Goal: Task Accomplishment & Management: Manage account settings

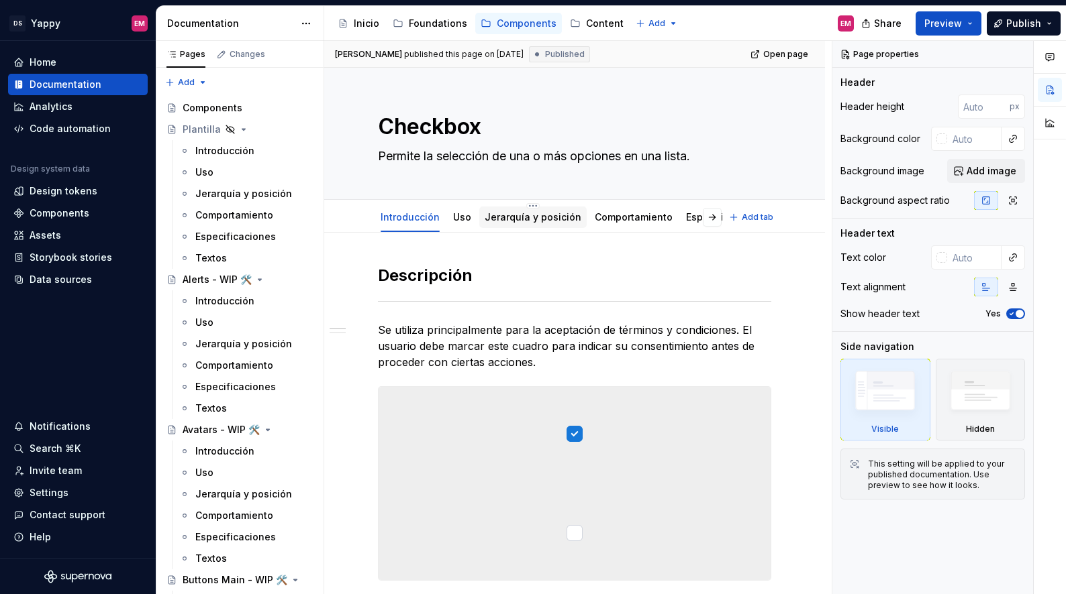
click at [525, 220] on link "Jerarquía y posición" at bounding box center [532, 216] width 97 height 11
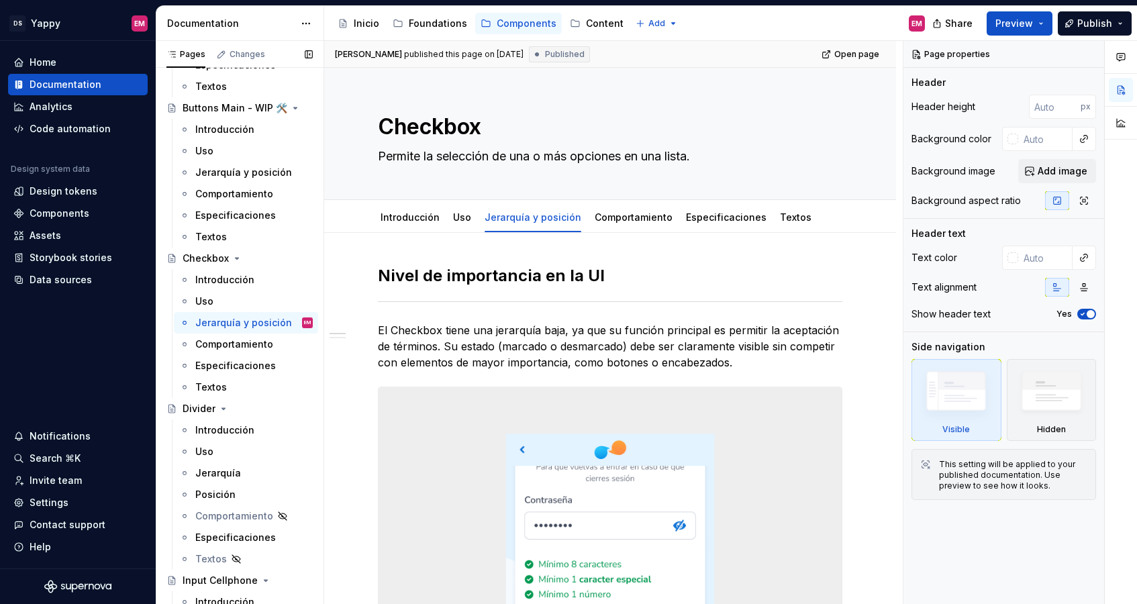
scroll to position [532, 0]
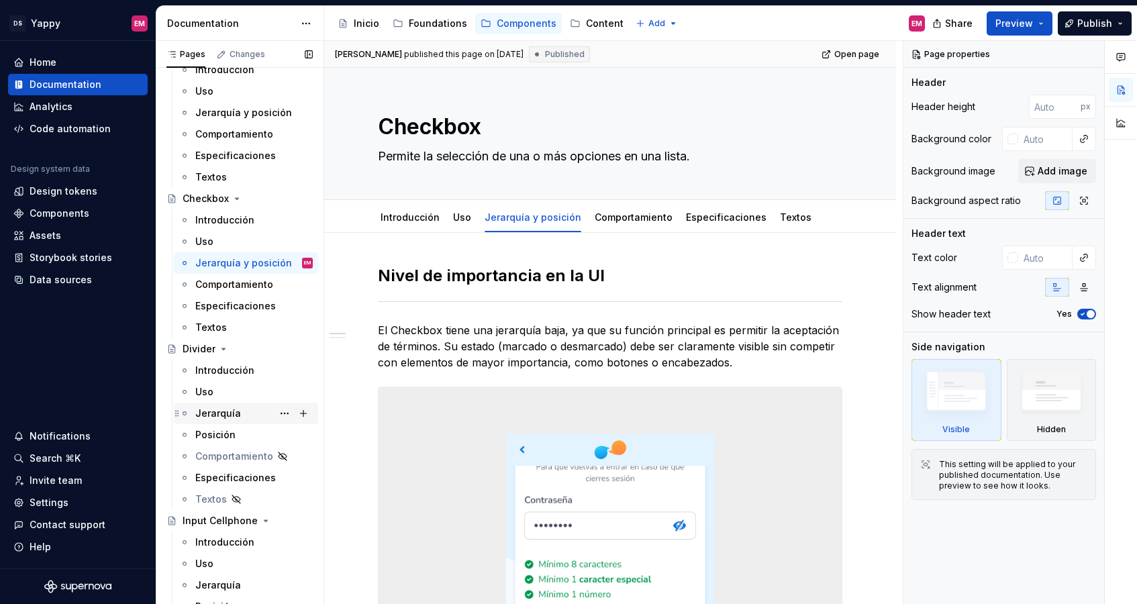
click at [223, 412] on div "Jerarquía" at bounding box center [218, 413] width 46 height 13
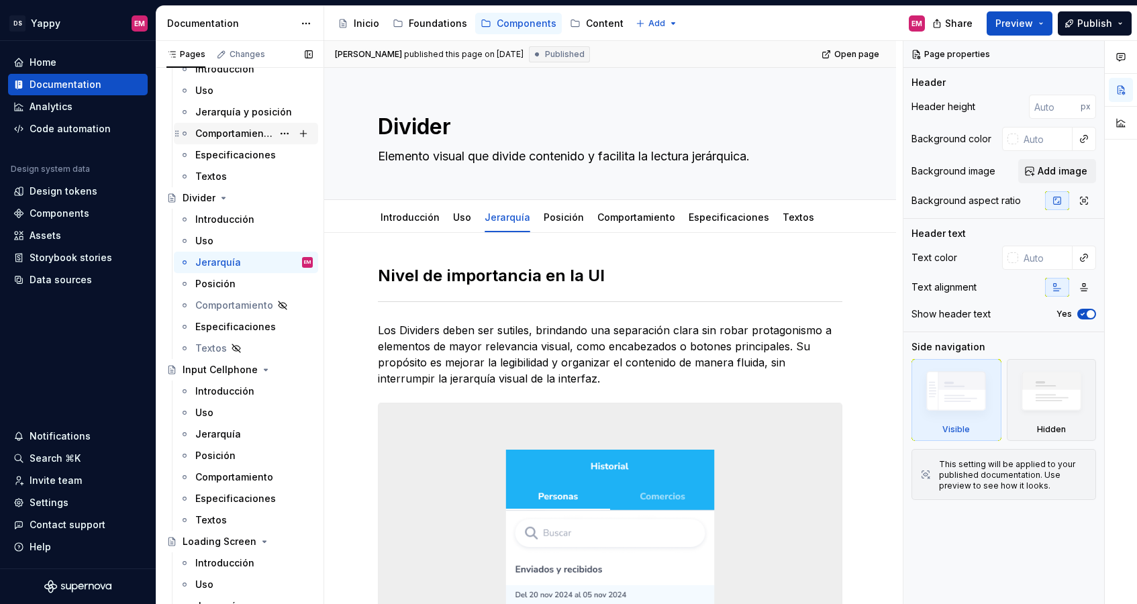
scroll to position [688, 0]
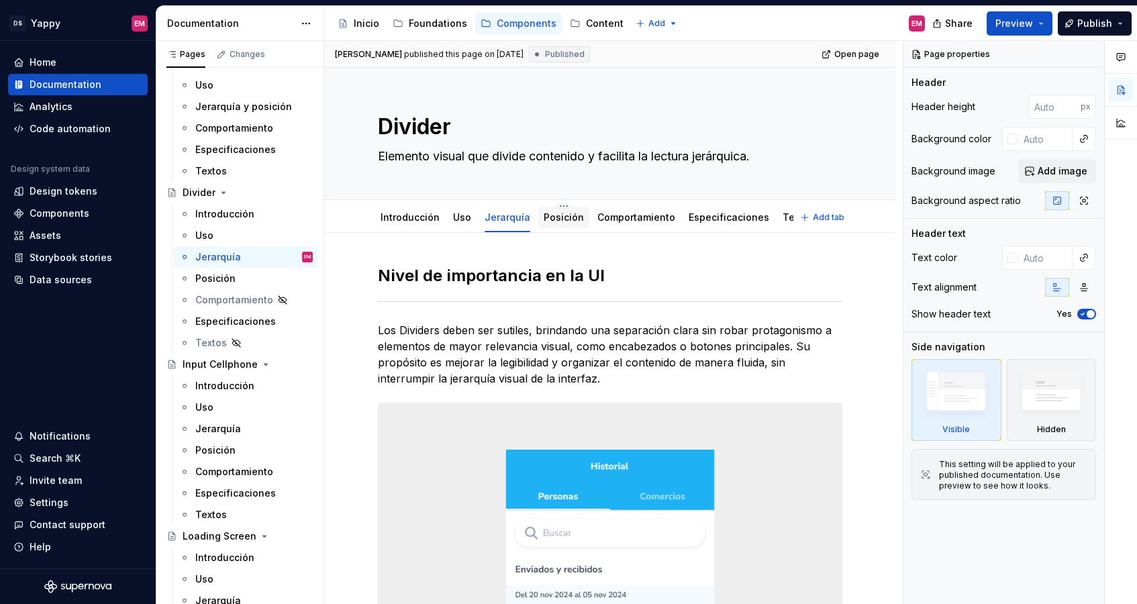
click at [560, 222] on link "Posición" at bounding box center [563, 216] width 40 height 11
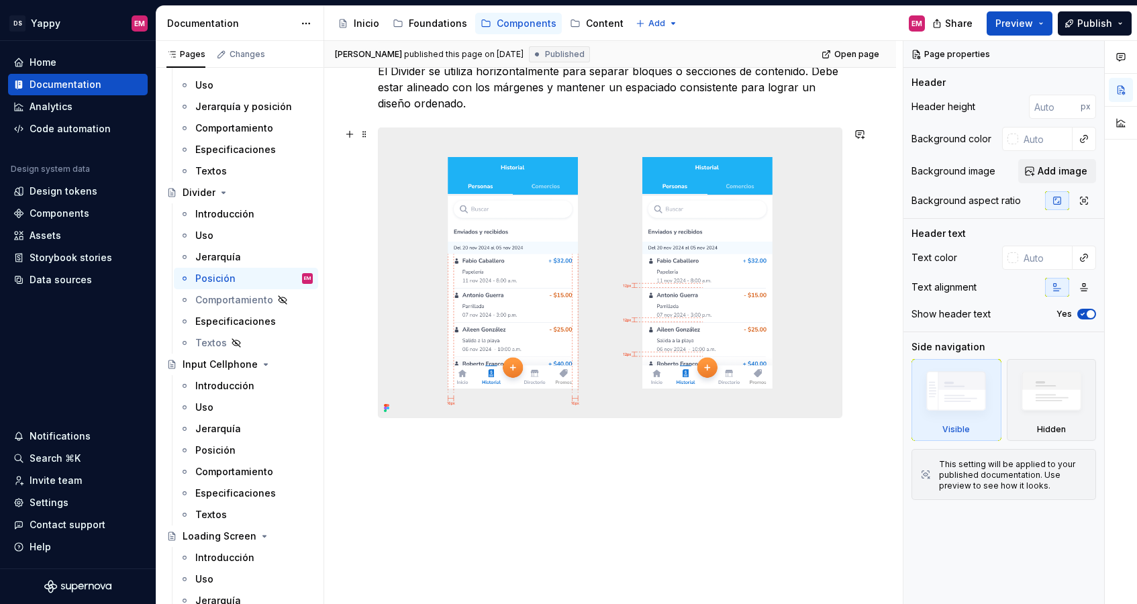
scroll to position [274, 0]
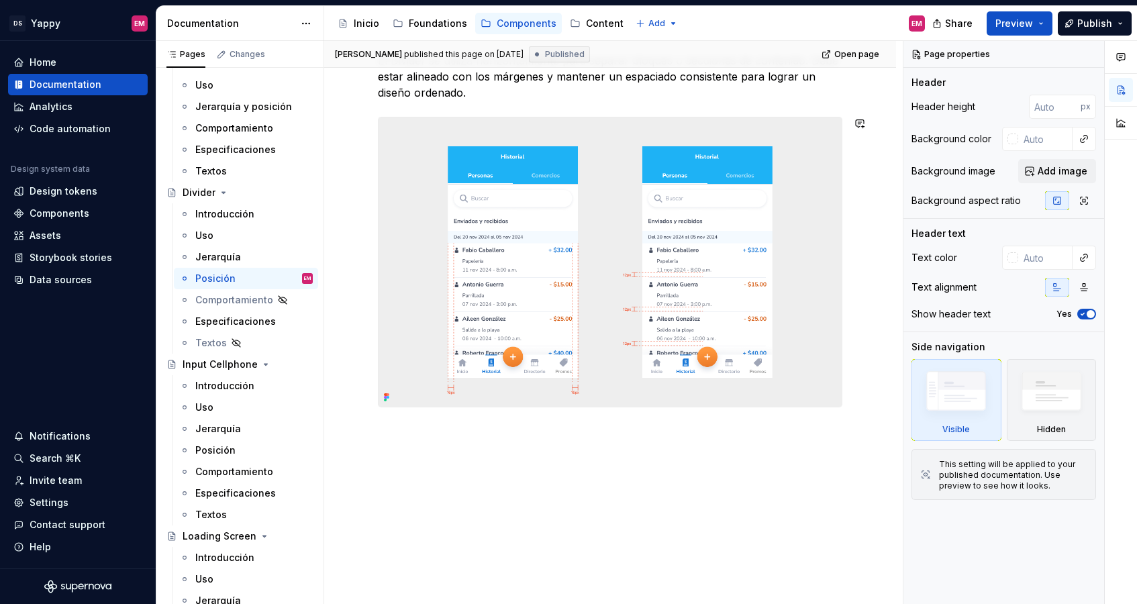
click at [500, 468] on div "Contexto y ubicación en la UI El Divider se utiliza horizontalmente para separa…" at bounding box center [610, 283] width 572 height 641
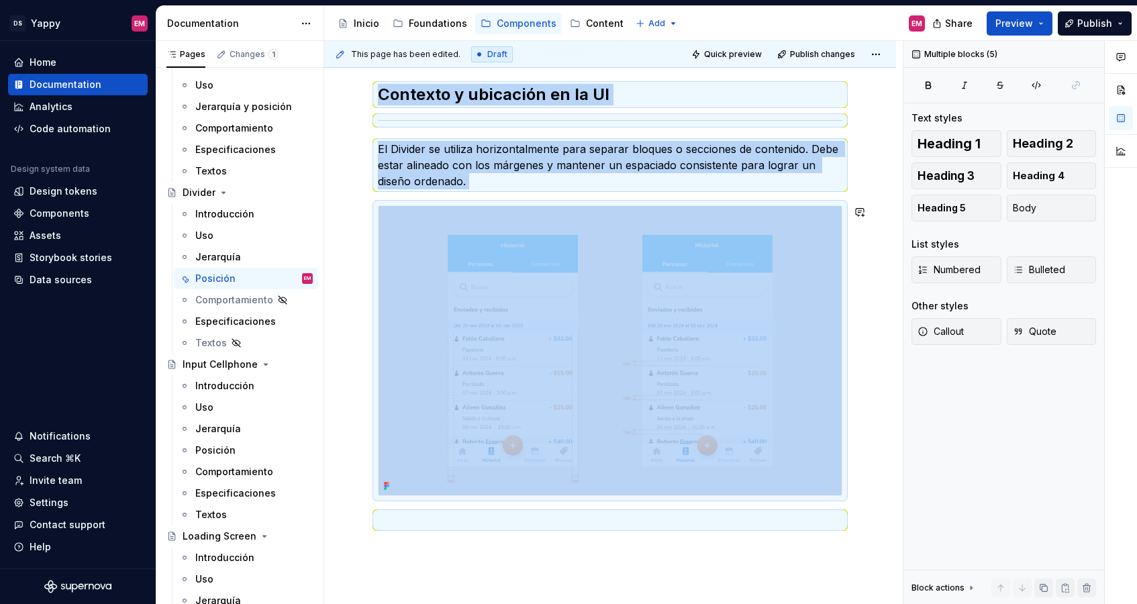
scroll to position [0, 0]
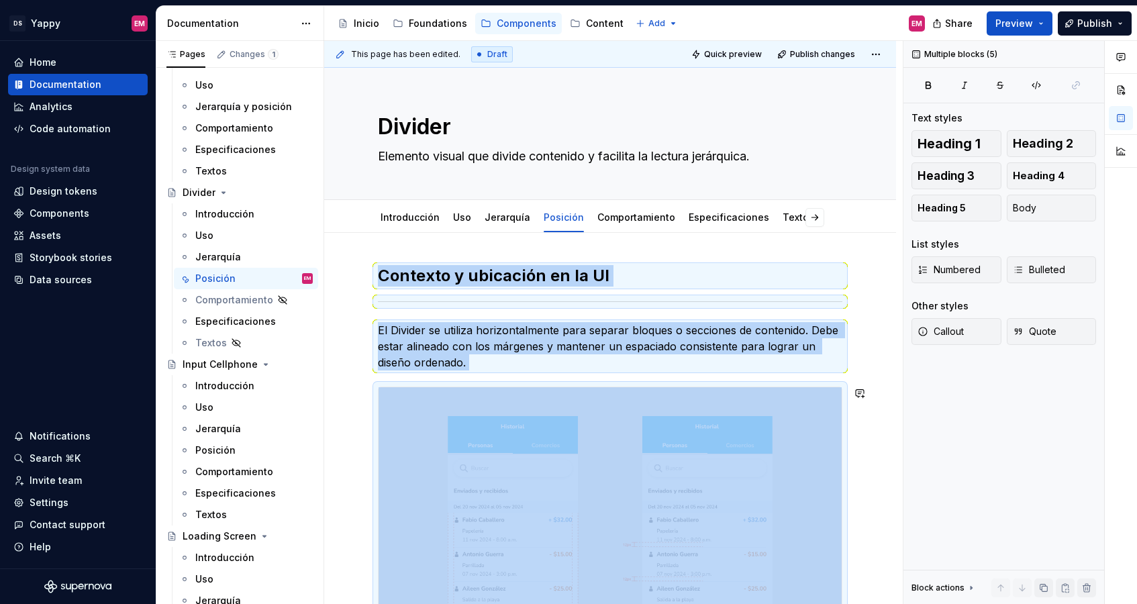
copy div "Contexto y ubicación en la UI El Divider se utiliza horizontalmente para separa…"
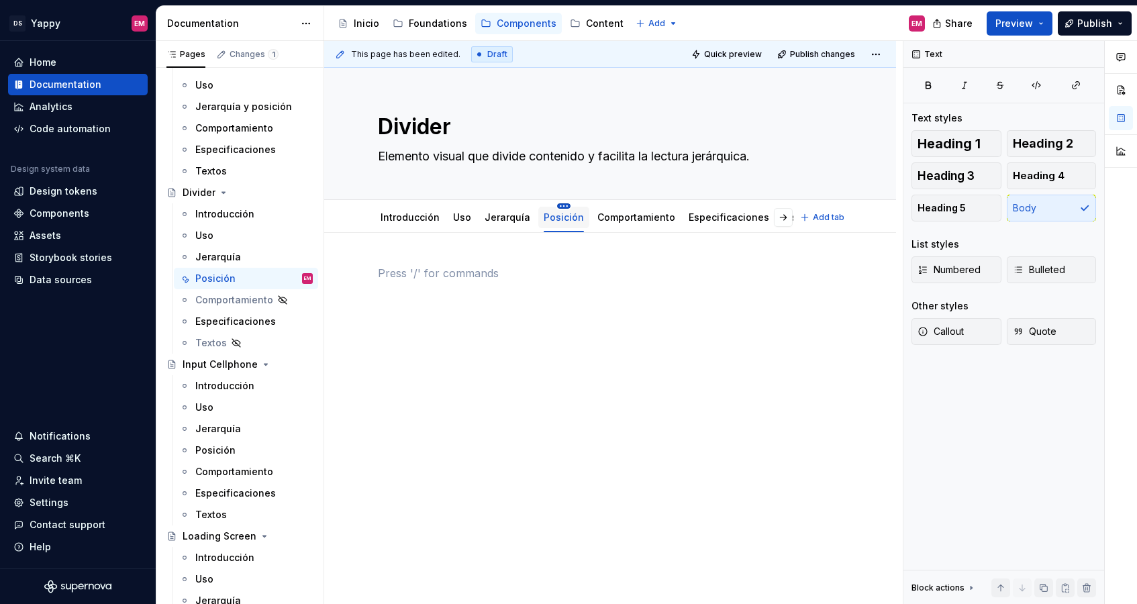
click at [557, 205] on html "DS Yappy EM Home Documentation Analytics Code automation Design system data Des…" at bounding box center [568, 302] width 1137 height 604
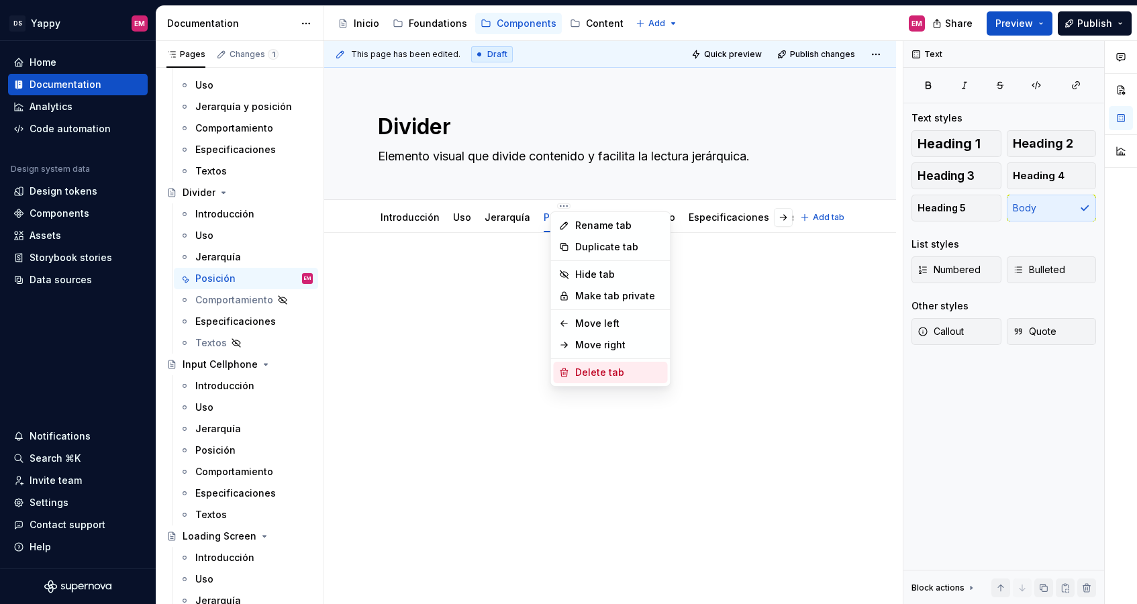
click at [589, 374] on div "Delete tab" at bounding box center [618, 372] width 87 height 13
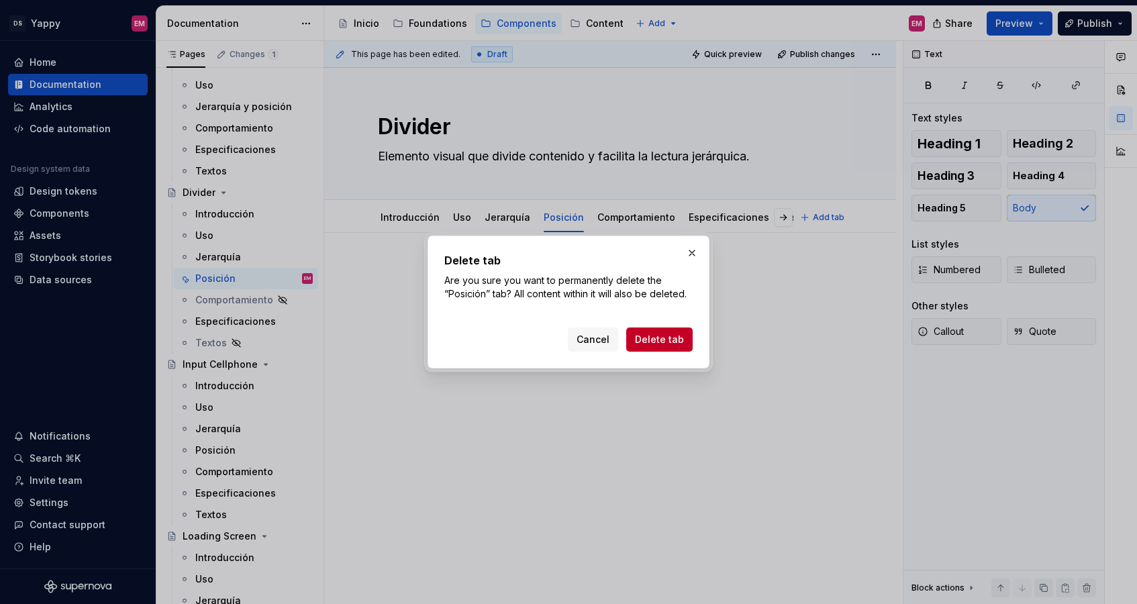
click at [663, 340] on span "Delete tab" at bounding box center [659, 339] width 49 height 13
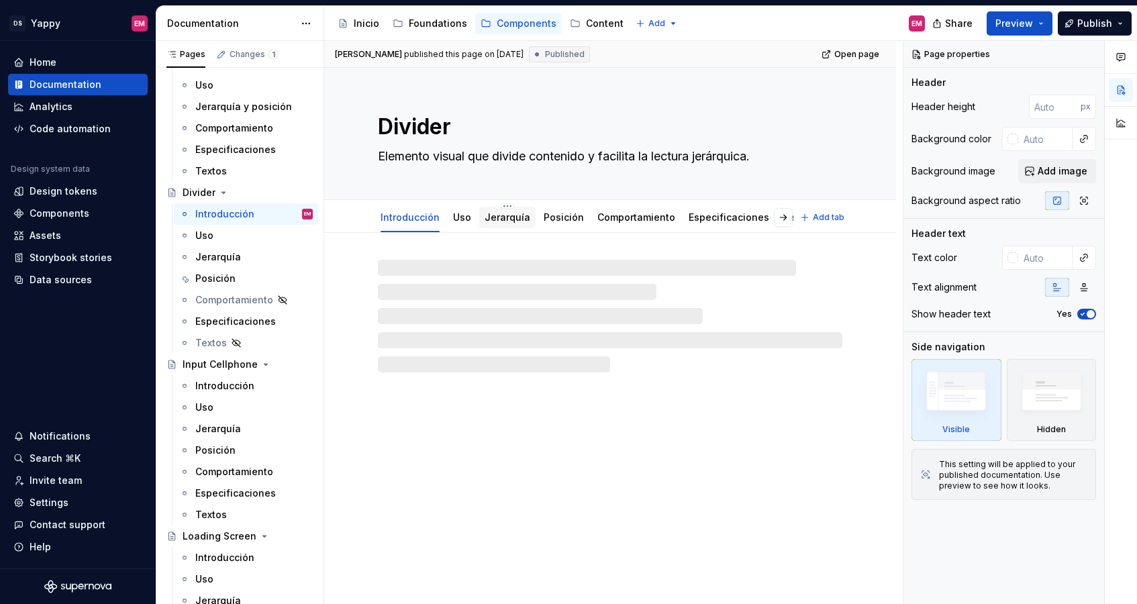
click at [503, 221] on link "Jerarquía" at bounding box center [507, 216] width 46 height 11
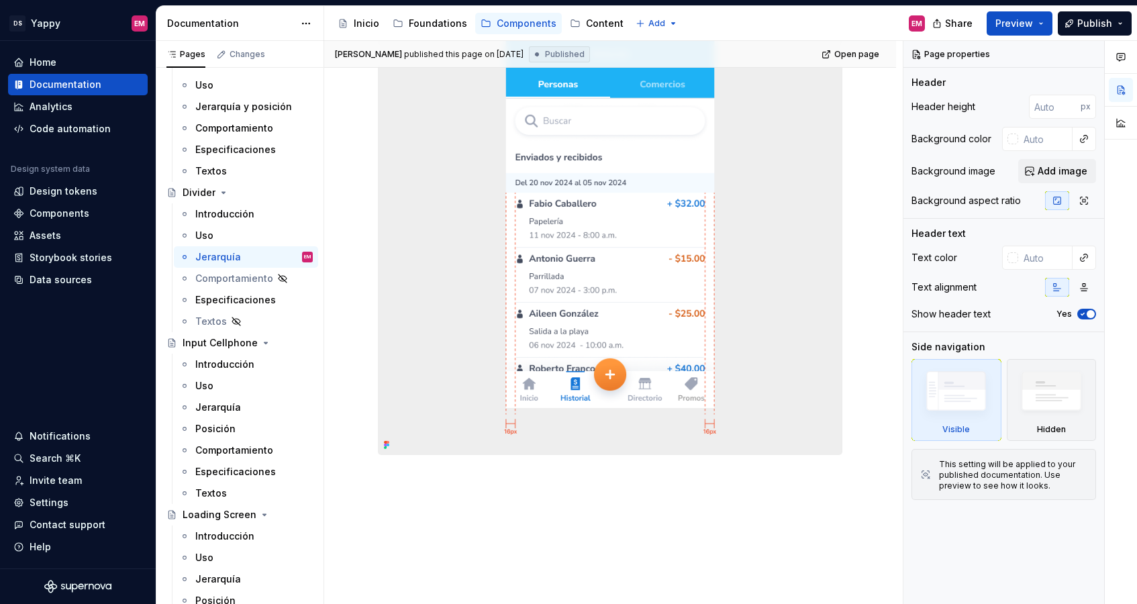
scroll to position [466, 0]
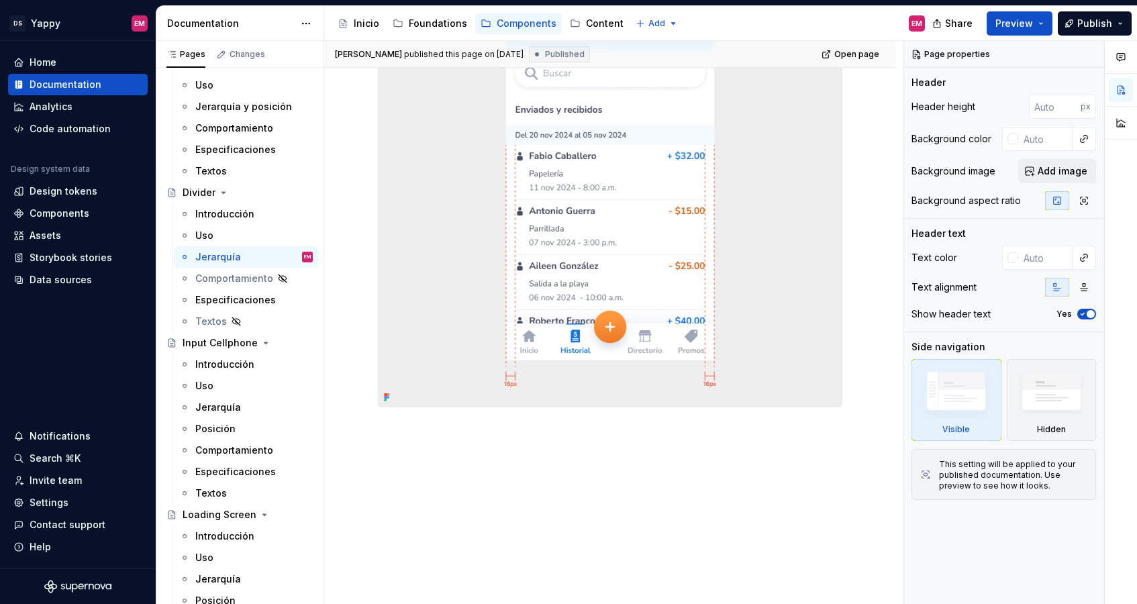
click at [437, 467] on div "Nivel de importancia en la UI Los Dividers deben ser sutiles, brindando una sep…" at bounding box center [610, 188] width 572 height 831
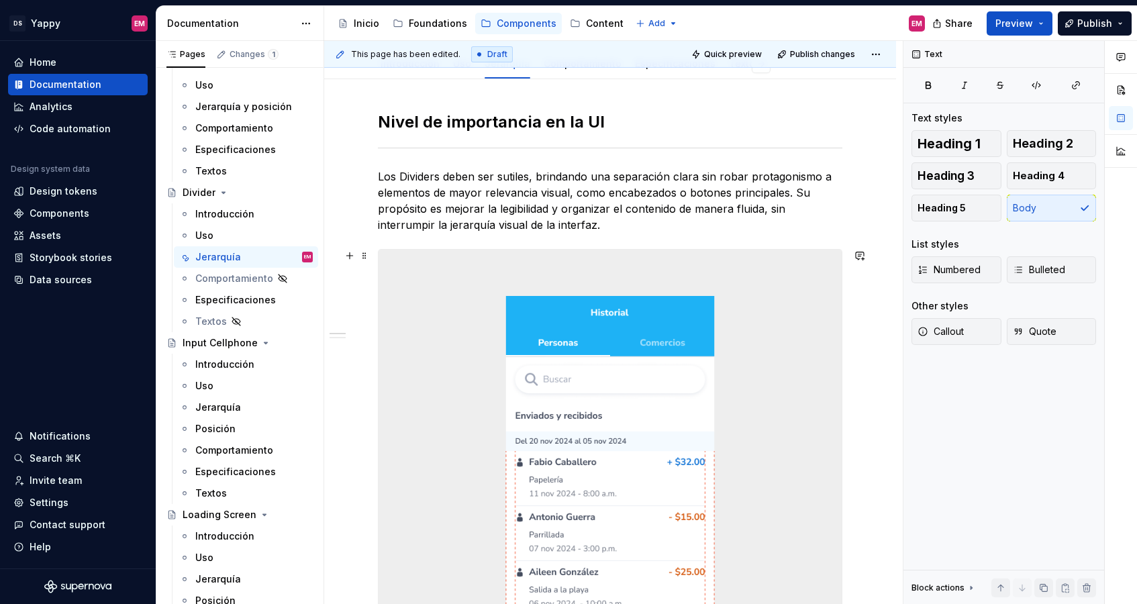
scroll to position [0, 0]
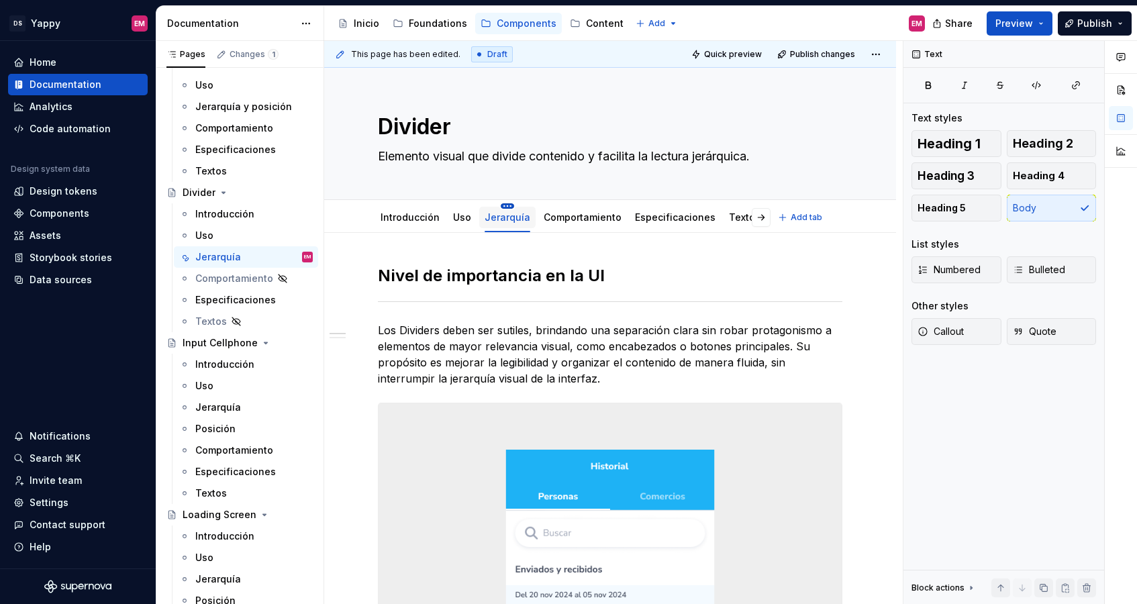
click at [503, 203] on html "DS Yappy EM Home Documentation Analytics Code automation Design system data Des…" at bounding box center [568, 302] width 1137 height 604
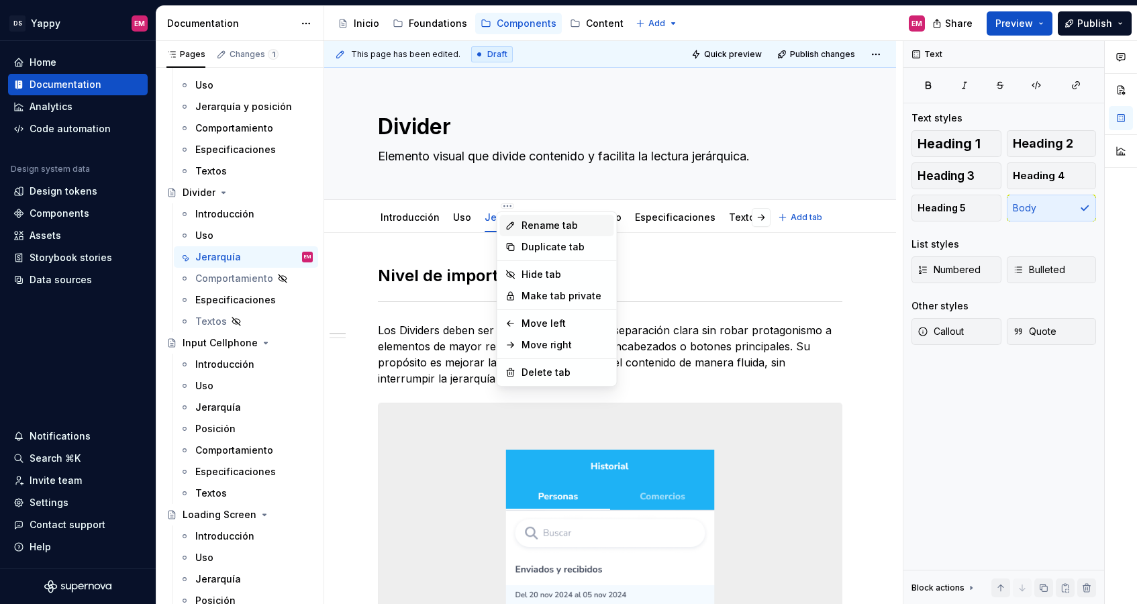
click at [529, 227] on div "Rename tab" at bounding box center [564, 225] width 87 height 13
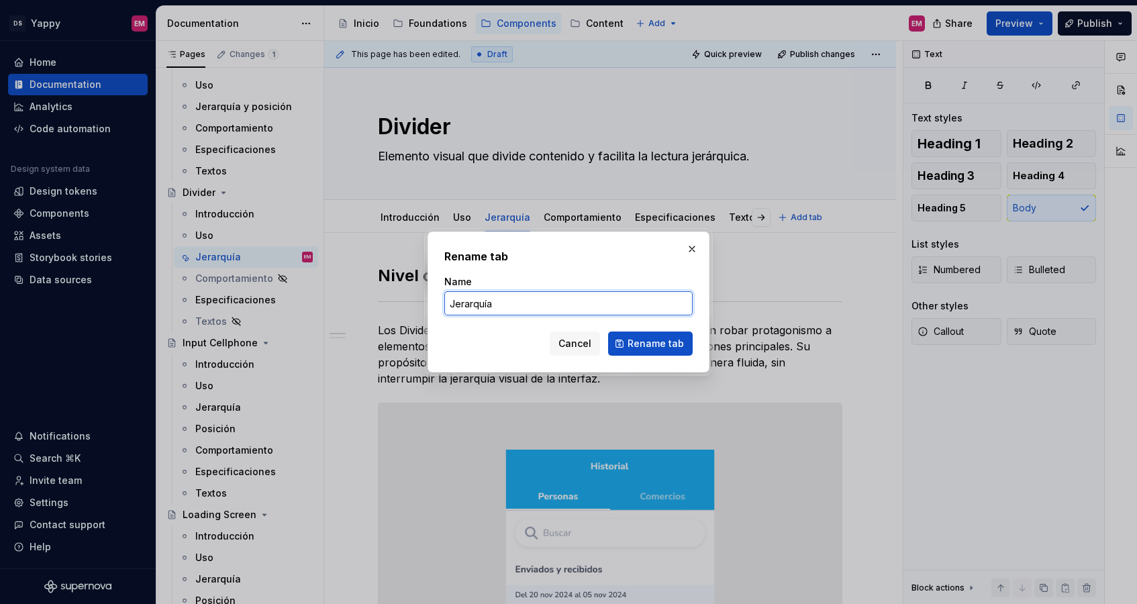
click at [528, 297] on input "Jerarquía" at bounding box center [568, 303] width 248 height 24
type textarea "*"
type input "Jerarquía y posición"
click at [632, 339] on span "Rename tab" at bounding box center [655, 343] width 56 height 13
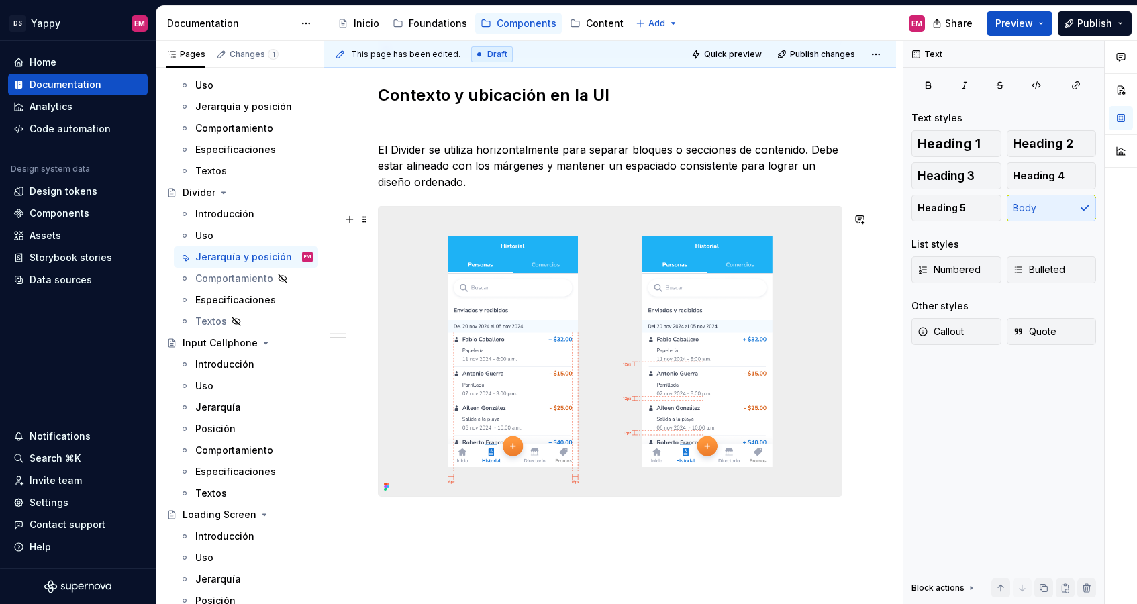
scroll to position [717, 0]
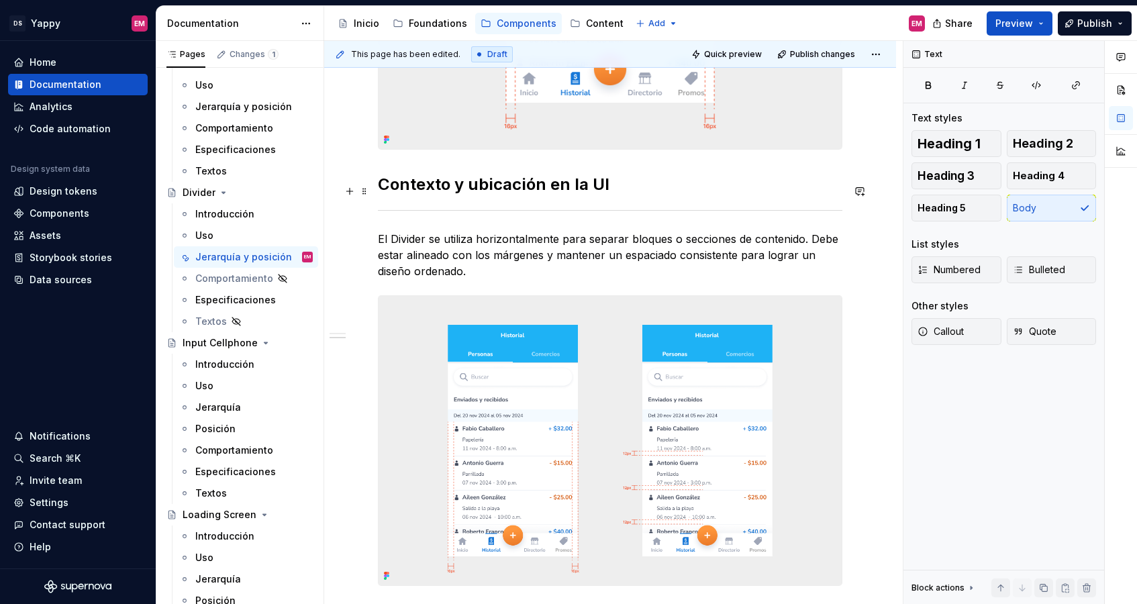
click at [382, 194] on h2 "Contexto y ubicación en la UI" at bounding box center [610, 184] width 464 height 21
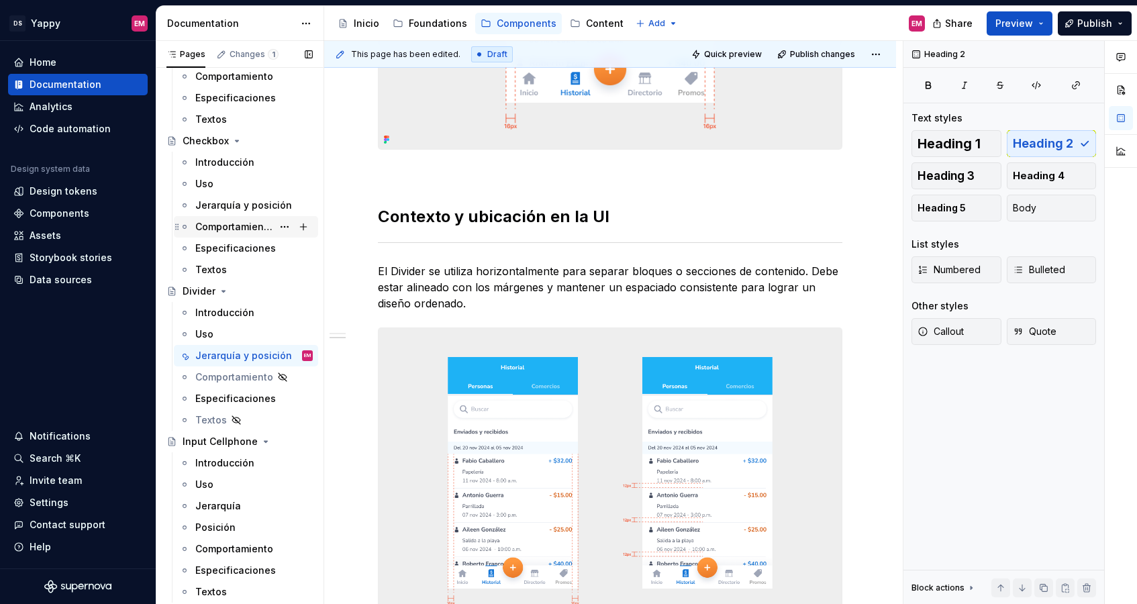
scroll to position [584, 0]
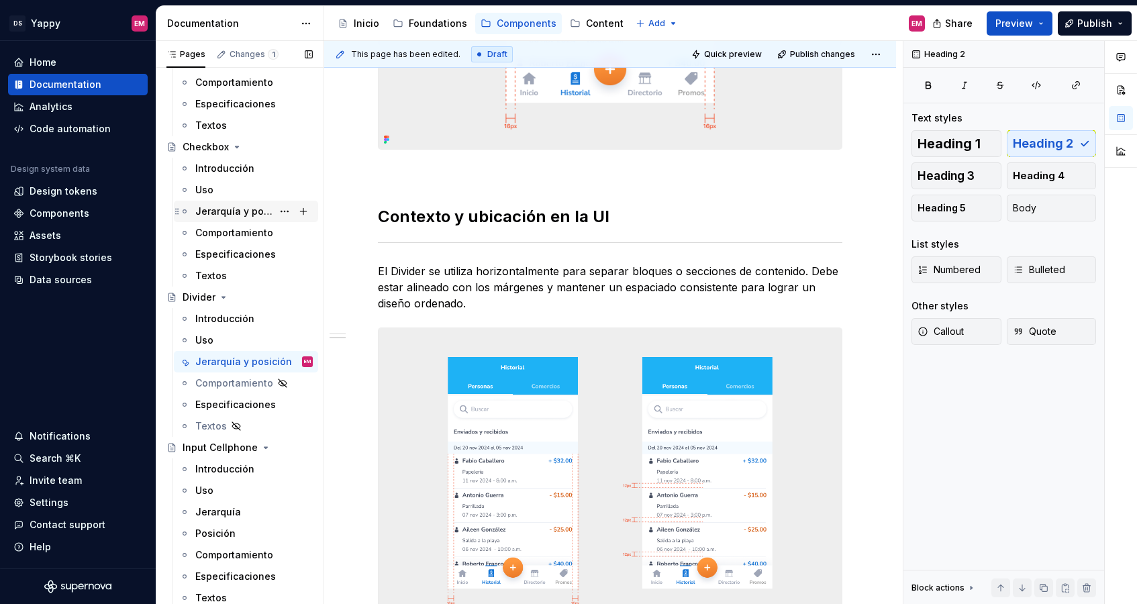
click at [239, 211] on div "Jerarquía y posición" at bounding box center [233, 211] width 77 height 13
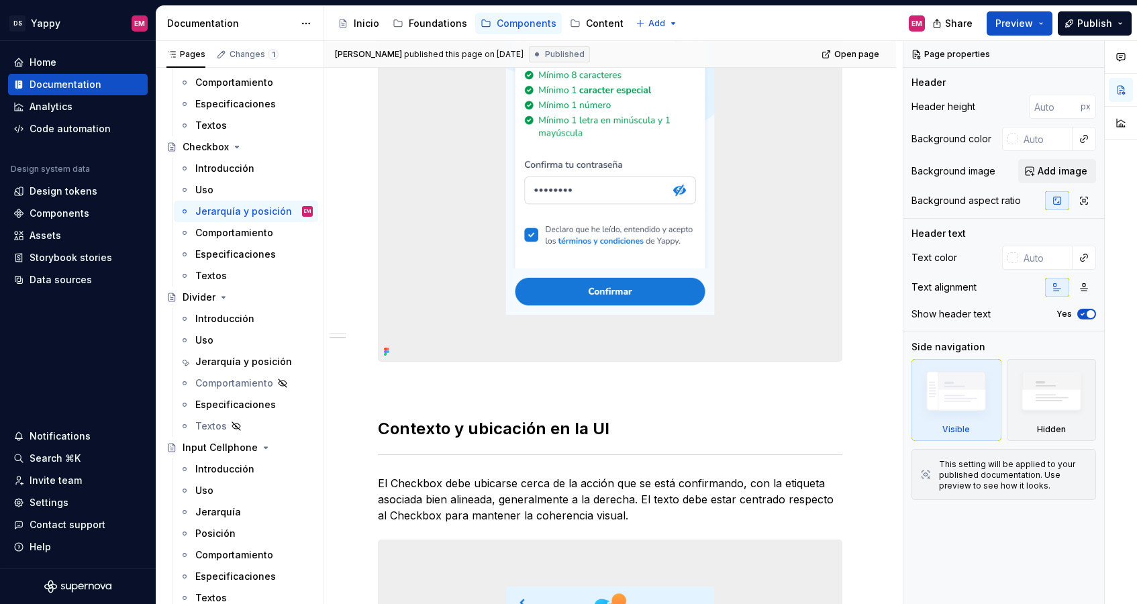
scroll to position [594, 0]
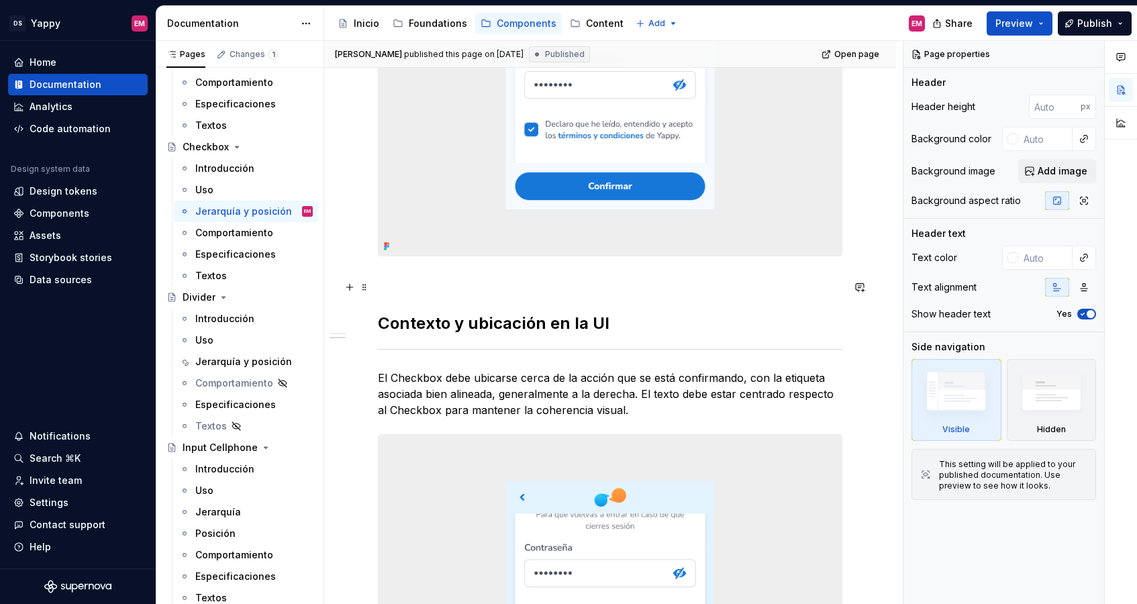
click at [391, 280] on p at bounding box center [610, 280] width 464 height 16
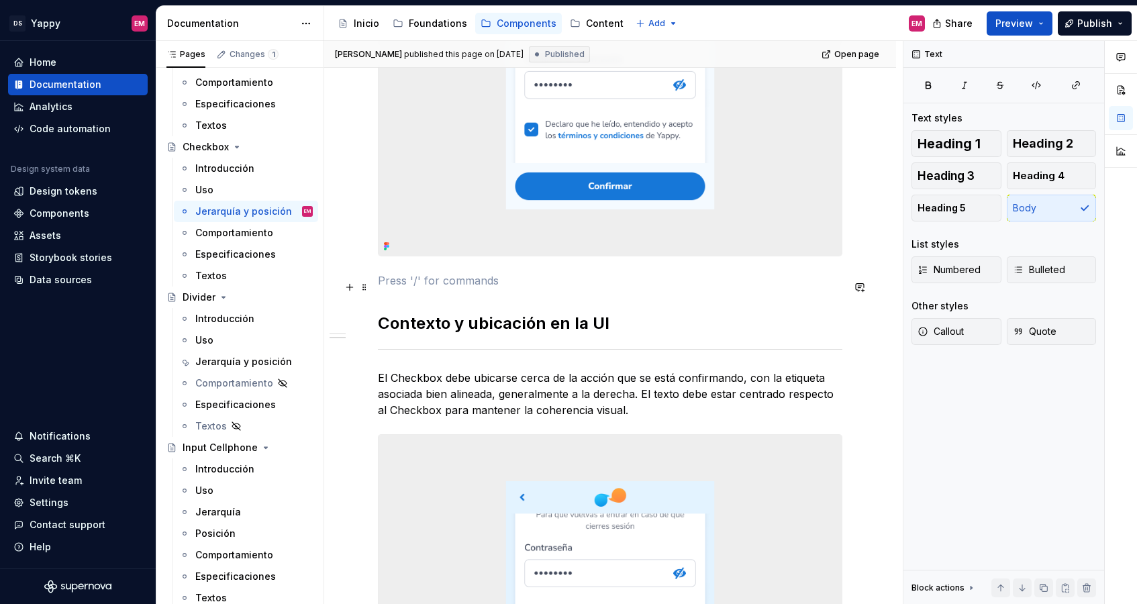
click at [391, 289] on p at bounding box center [610, 280] width 464 height 16
click at [389, 303] on div "Nivel de importancia en la UI El Checkbox tiene una jerarquía baja, ya que su f…" at bounding box center [610, 301] width 464 height 1260
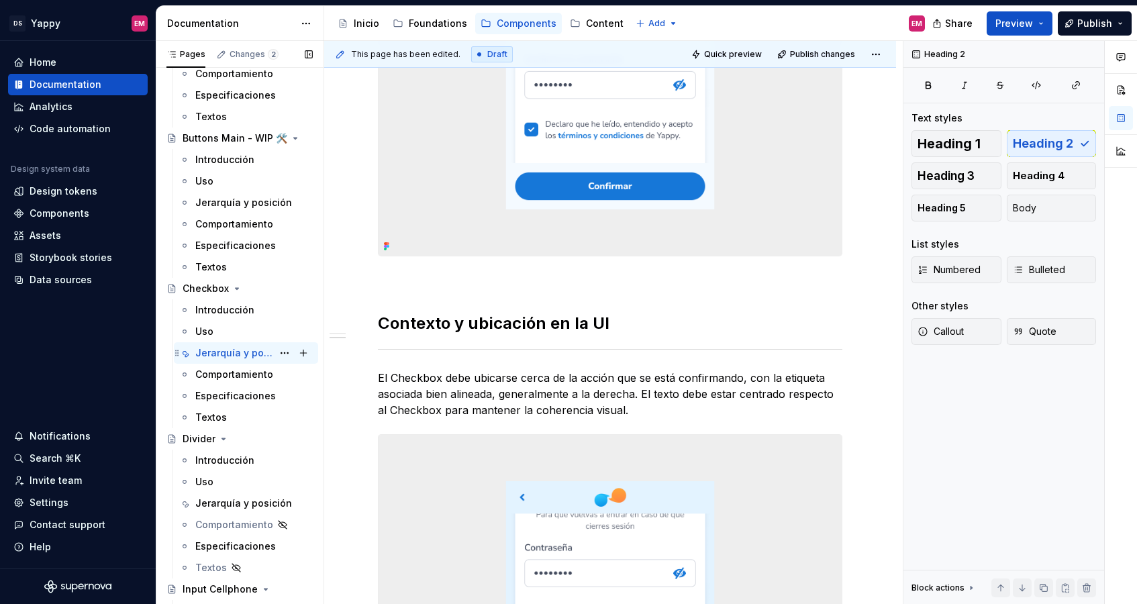
scroll to position [437, 0]
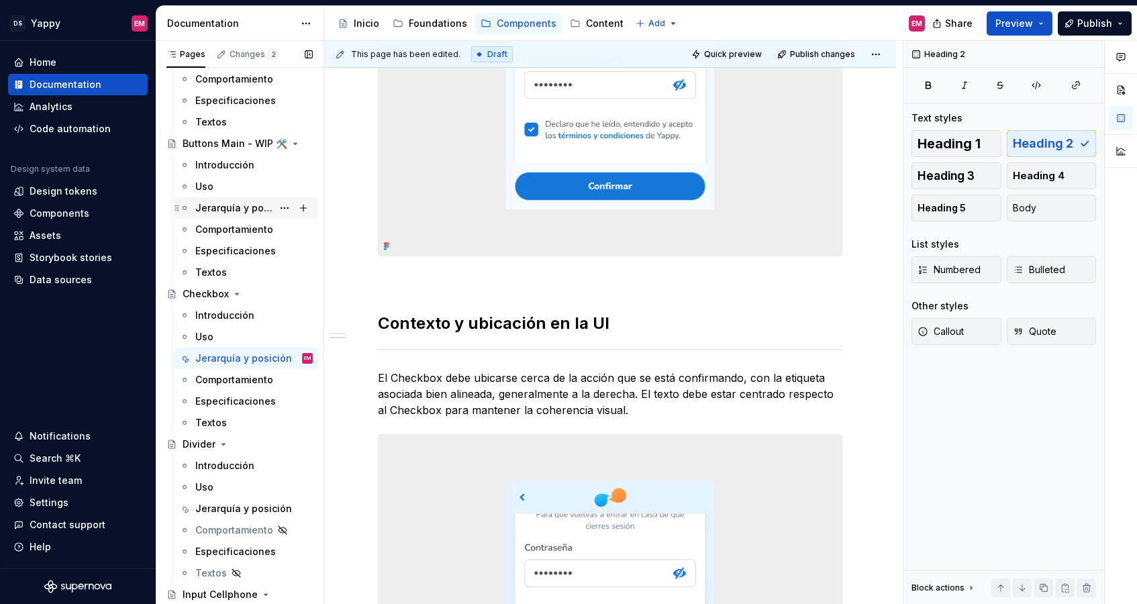
click at [241, 211] on div "Jerarquía y posición" at bounding box center [233, 207] width 77 height 13
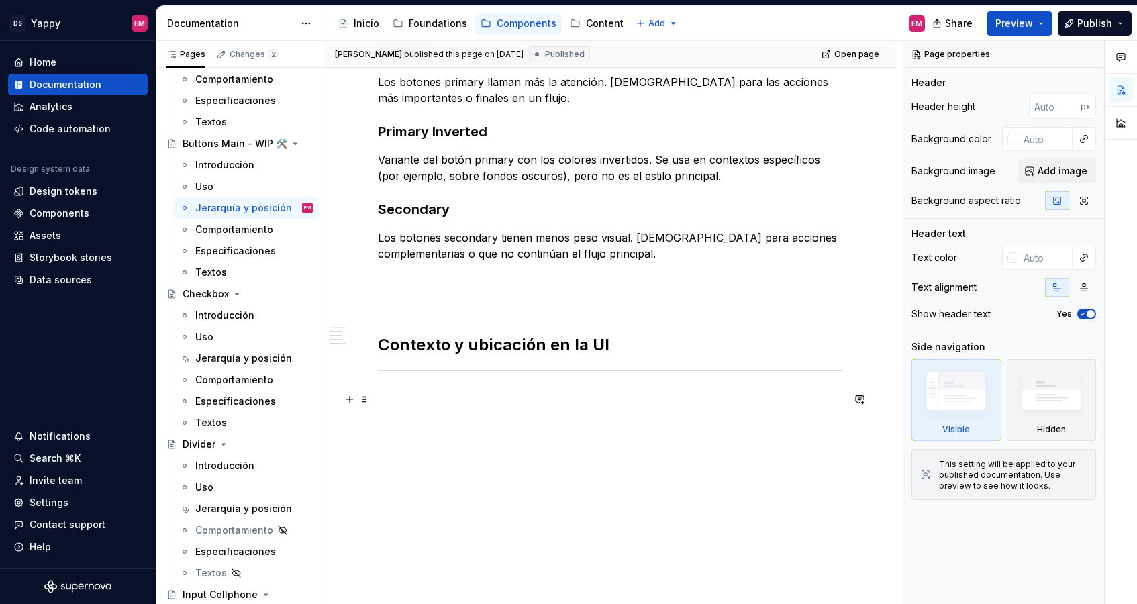
scroll to position [202, 0]
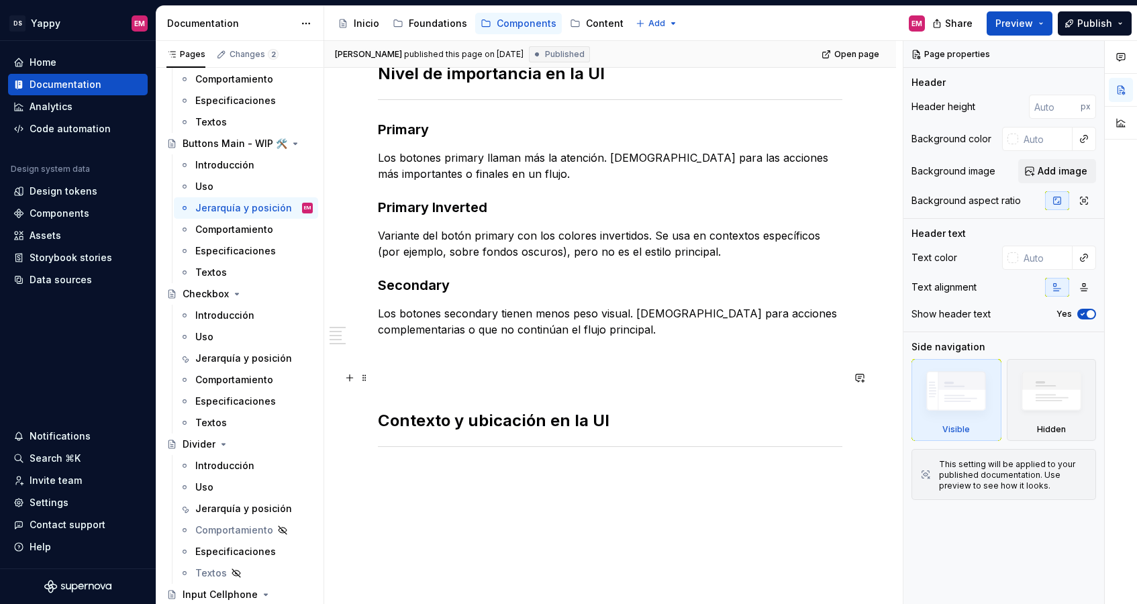
click at [405, 382] on p at bounding box center [610, 378] width 464 height 16
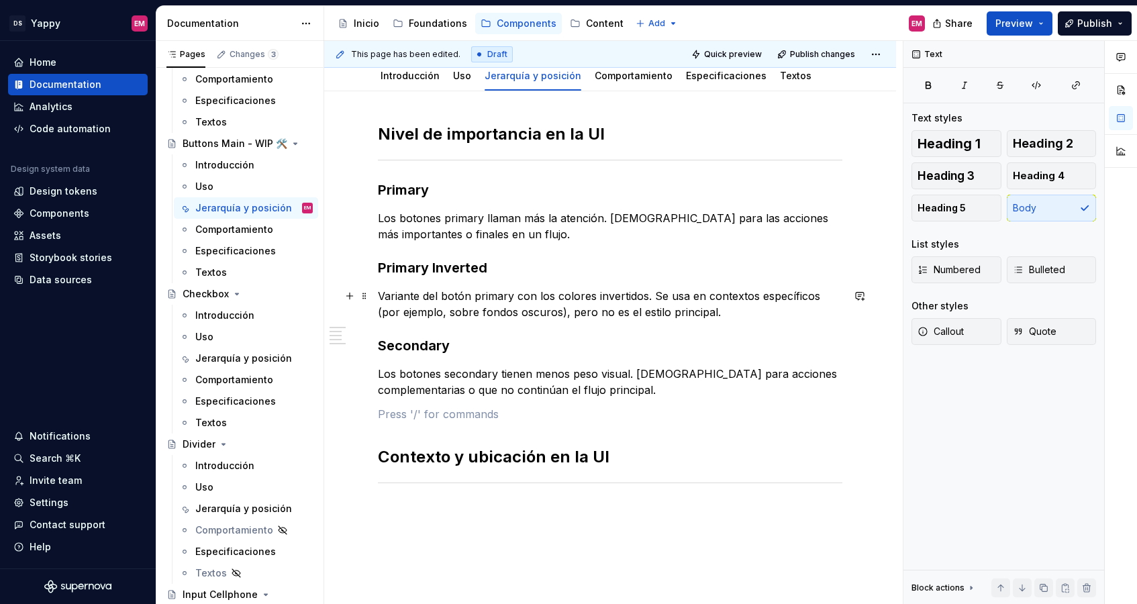
scroll to position [158, 0]
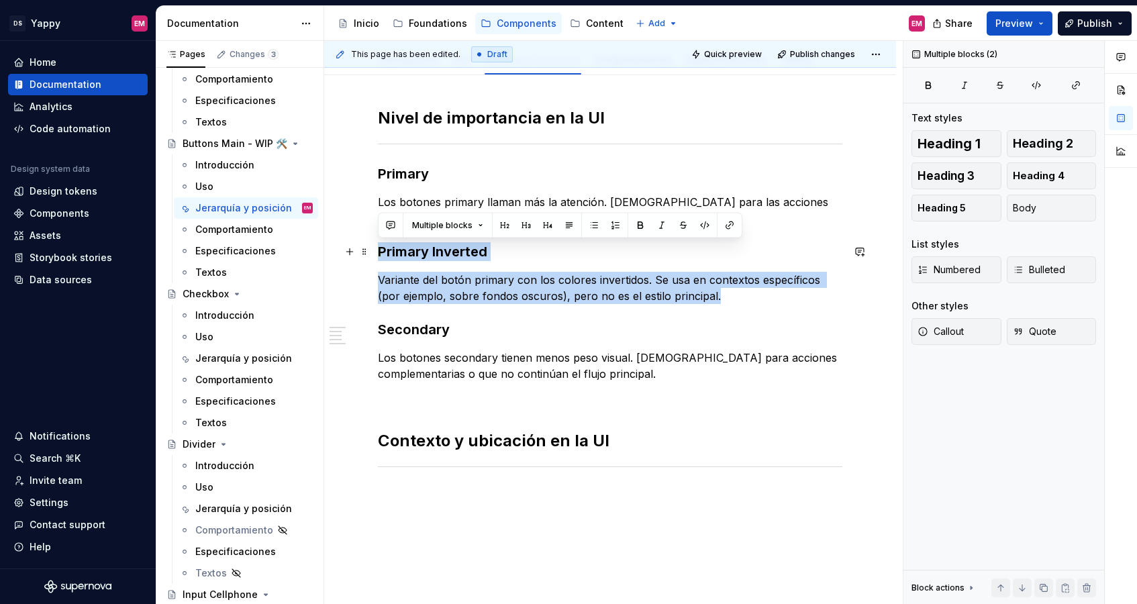
drag, startPoint x: 707, startPoint y: 293, endPoint x: 374, endPoint y: 258, distance: 334.6
click at [374, 258] on div "Nivel de importancia en la [GEOGRAPHIC_DATA] Los botones primary llaman más la …" at bounding box center [610, 387] width 572 height 625
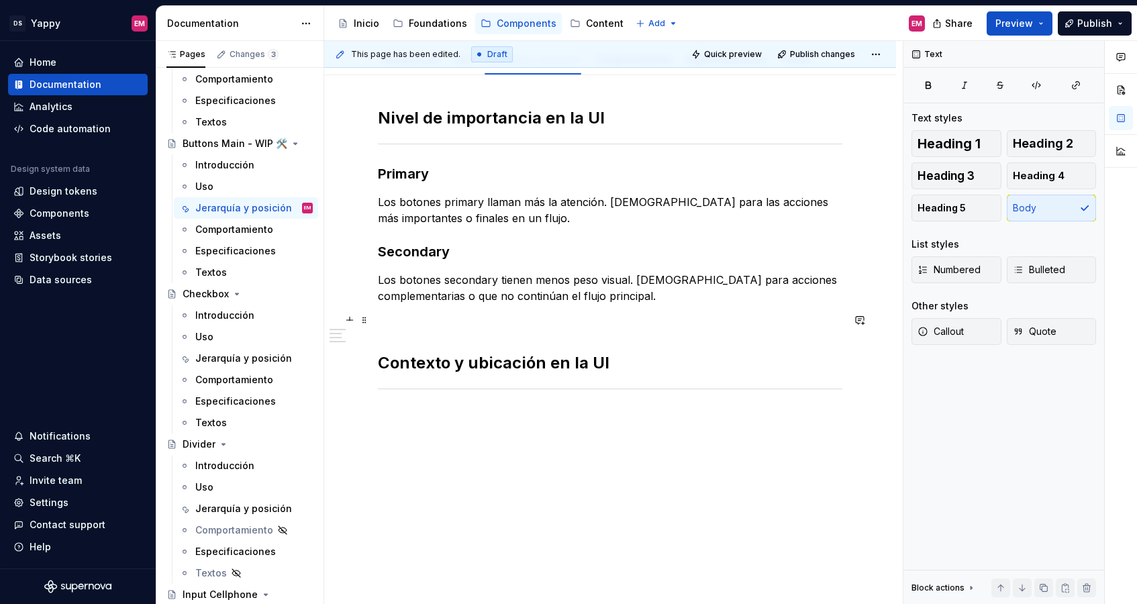
click at [503, 318] on p at bounding box center [610, 320] width 464 height 16
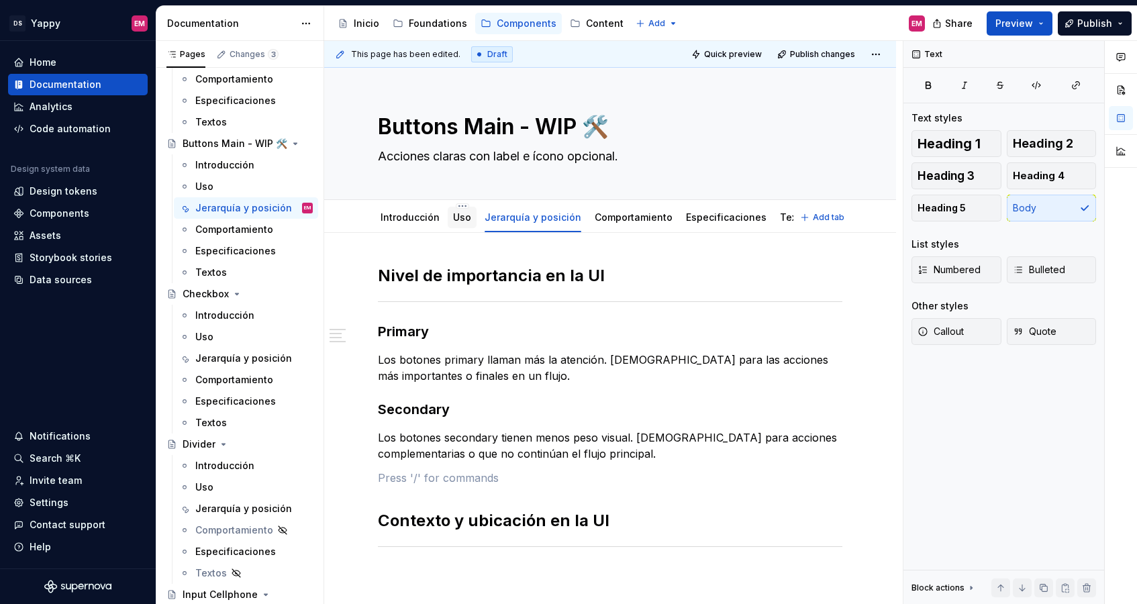
click at [456, 219] on link "Uso" at bounding box center [462, 216] width 18 height 11
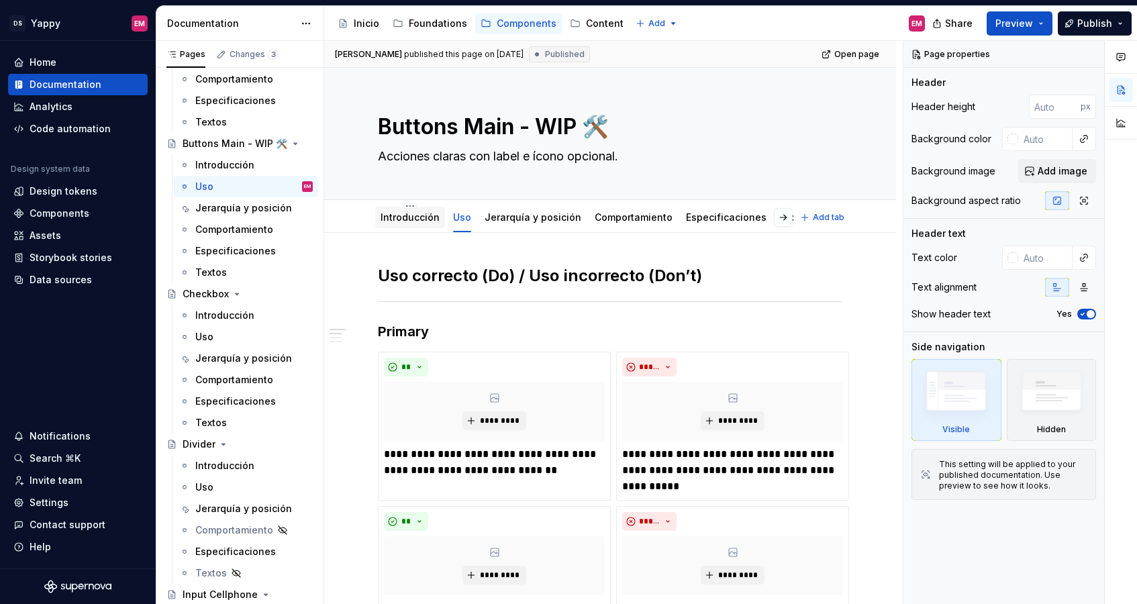
click at [409, 209] on div "Introducción" at bounding box center [409, 217] width 59 height 16
click at [404, 221] on link "Introducción" at bounding box center [409, 216] width 59 height 11
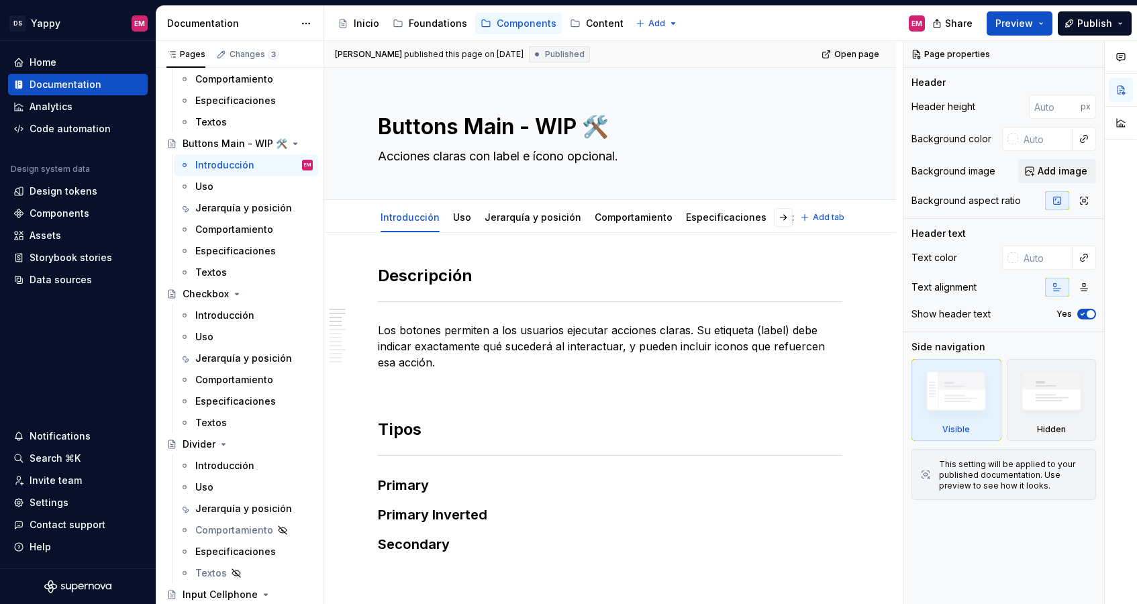
type textarea "*"
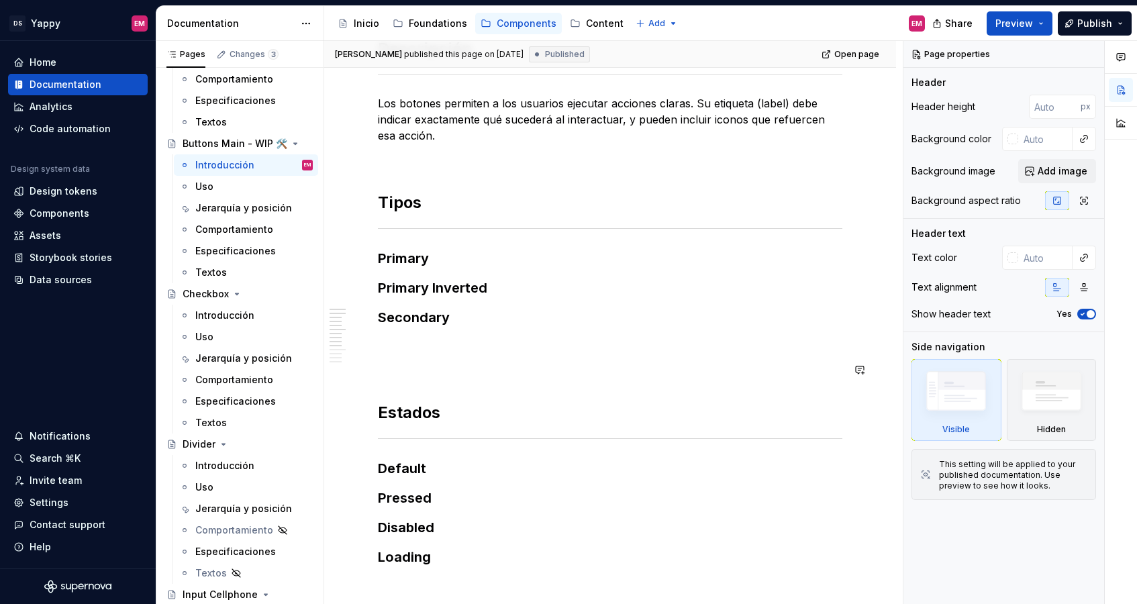
scroll to position [250, 0]
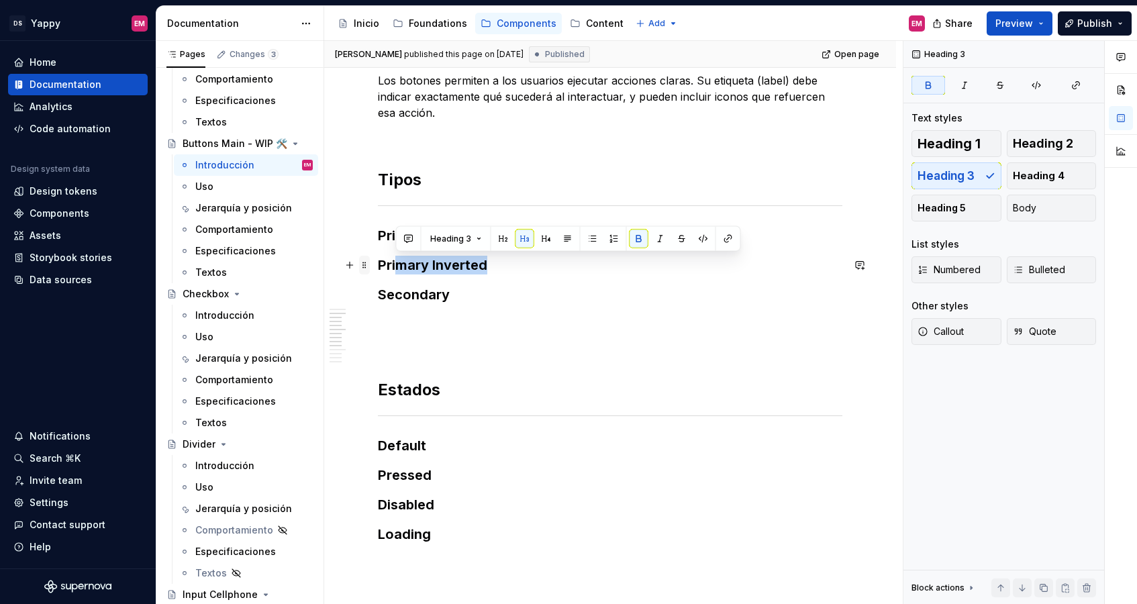
drag, startPoint x: 504, startPoint y: 263, endPoint x: 368, endPoint y: 263, distance: 135.5
click at [378, 263] on div "Descripción Los botones permiten a los usuarios ejecutar acciones claras. Su et…" at bounding box center [610, 462] width 464 height 894
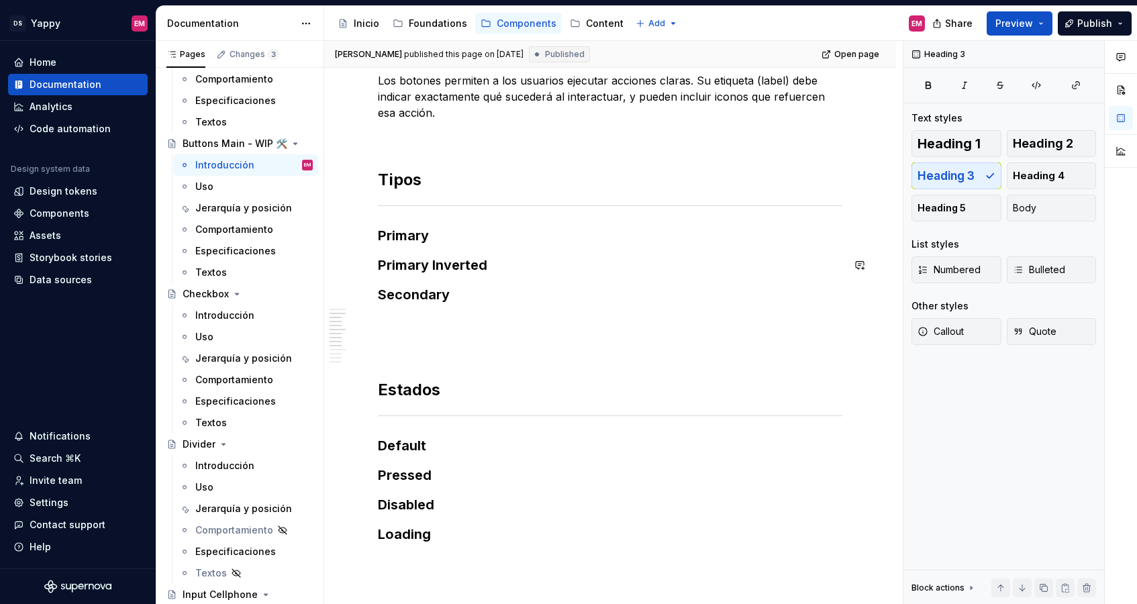
click at [429, 284] on div "Descripción Los botones permiten a los usuarios ejecutar acciones claras. Su et…" at bounding box center [610, 454] width 464 height 878
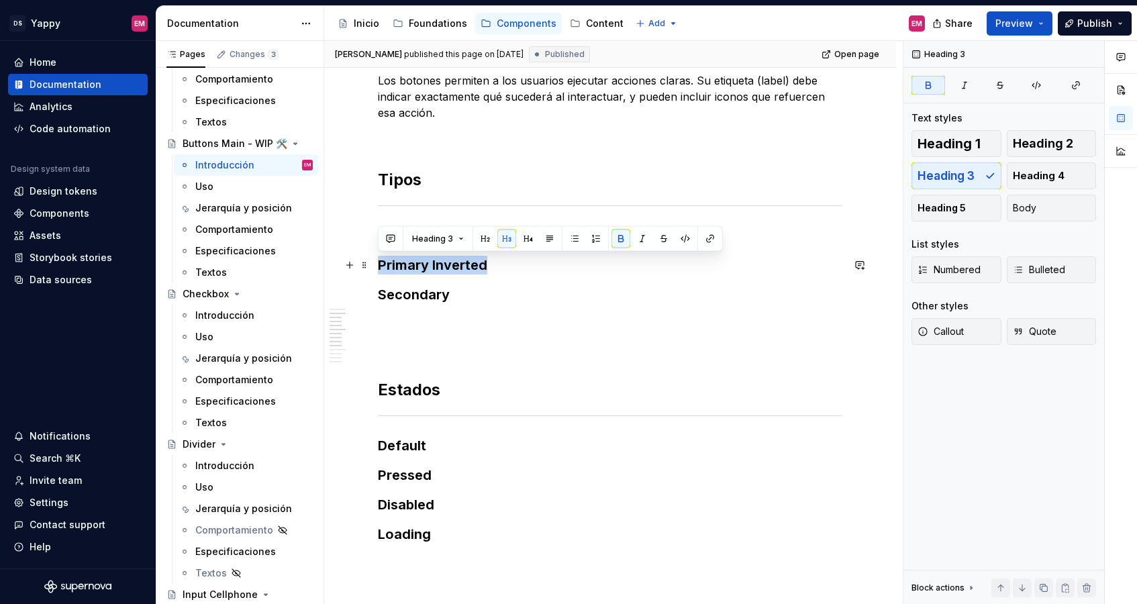
drag, startPoint x: 379, startPoint y: 262, endPoint x: 530, endPoint y: 264, distance: 151.0
click at [530, 264] on h3 "Primary Inverted" at bounding box center [610, 265] width 464 height 19
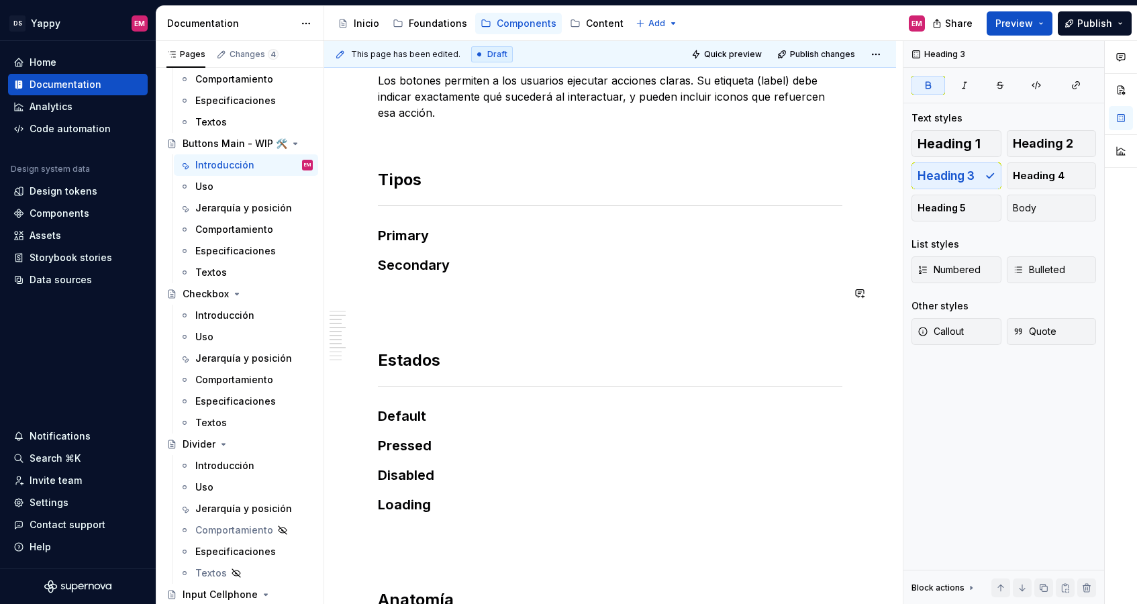
click at [521, 274] on div "Descripción Los botones permiten a los usuarios ejecutar acciones claras. Su et…" at bounding box center [610, 439] width 464 height 848
click at [374, 294] on div "Descripción Los botones permiten a los usuarios ejecutar acciones claras. Su et…" at bounding box center [610, 522] width 572 height 1078
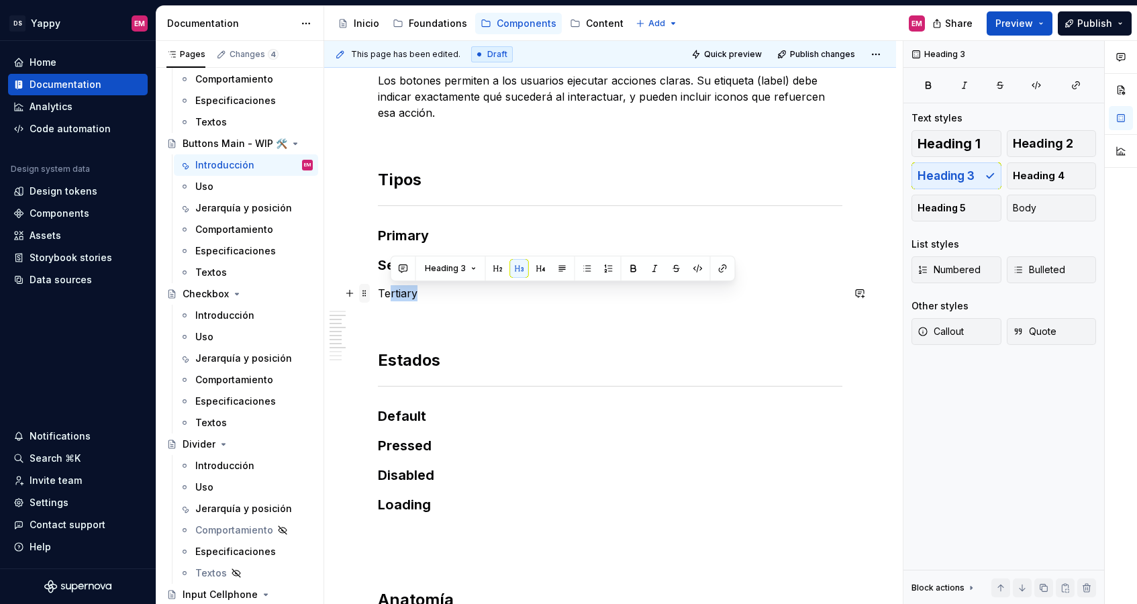
drag, startPoint x: 454, startPoint y: 295, endPoint x: 360, endPoint y: 293, distance: 94.6
click at [378, 293] on div "Descripción Los botones permiten a los usuarios ejecutar acciones claras. Su et…" at bounding box center [610, 447] width 464 height 864
drag, startPoint x: 377, startPoint y: 299, endPoint x: 464, endPoint y: 299, distance: 86.6
click at [464, 299] on p "Tertiary" at bounding box center [610, 293] width 464 height 16
click at [886, 146] on span "Heading 1" at bounding box center [948, 143] width 63 height 13
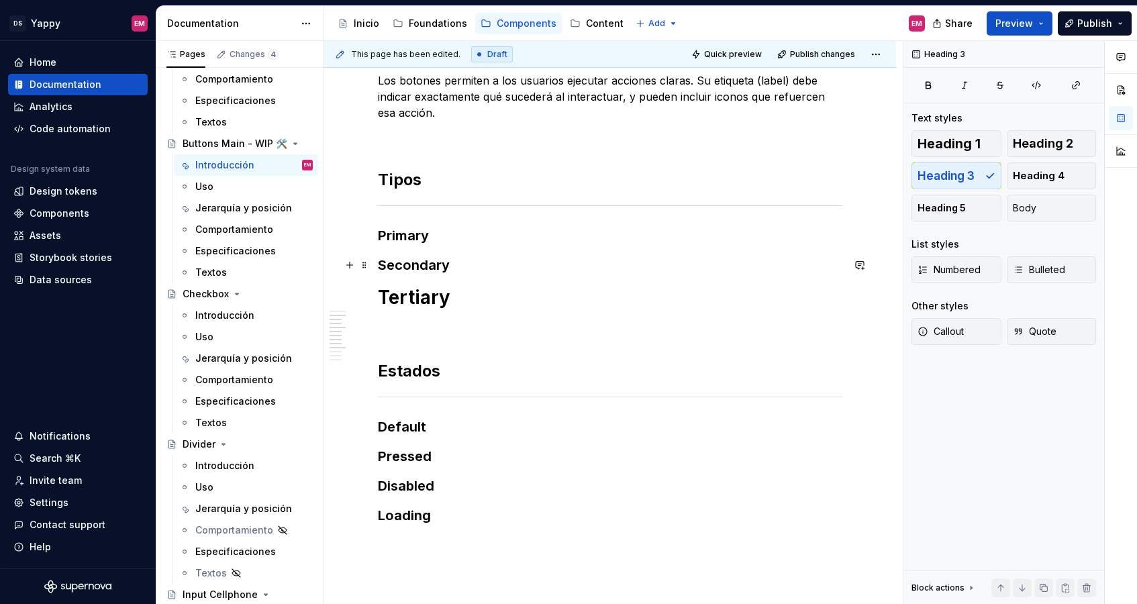
click at [429, 273] on h3 "Secondary" at bounding box center [610, 265] width 464 height 19
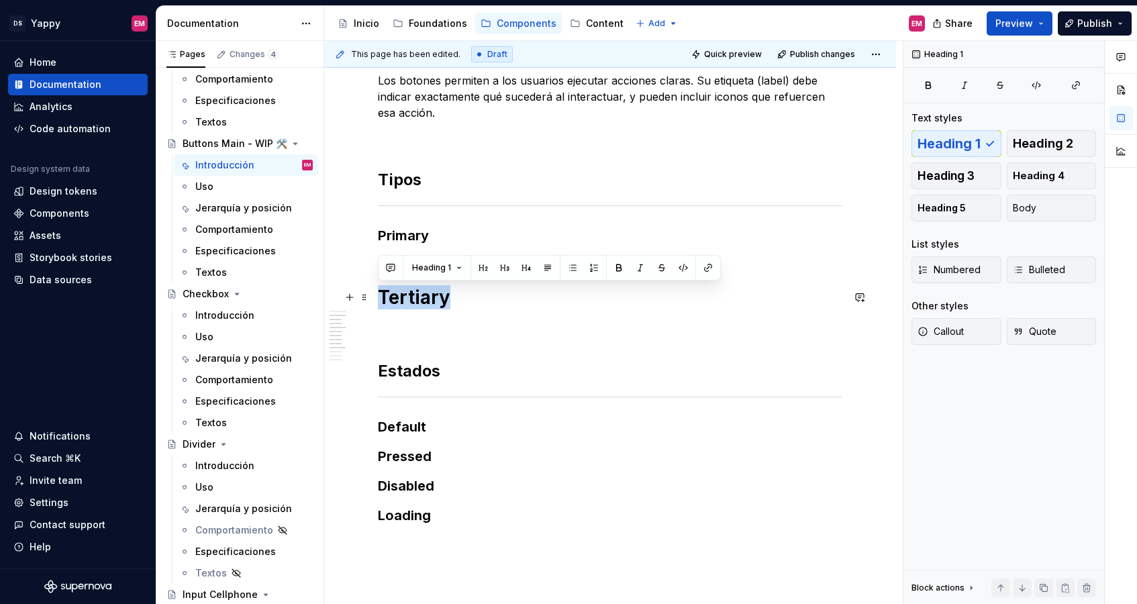
drag, startPoint x: 466, startPoint y: 290, endPoint x: 373, endPoint y: 290, distance: 93.3
click at [373, 290] on div "Descripción Los botones permiten a los usuarios ejecutar acciones claras. Su et…" at bounding box center [610, 527] width 572 height 1088
click at [886, 163] on button "Heading 3" at bounding box center [956, 175] width 90 height 27
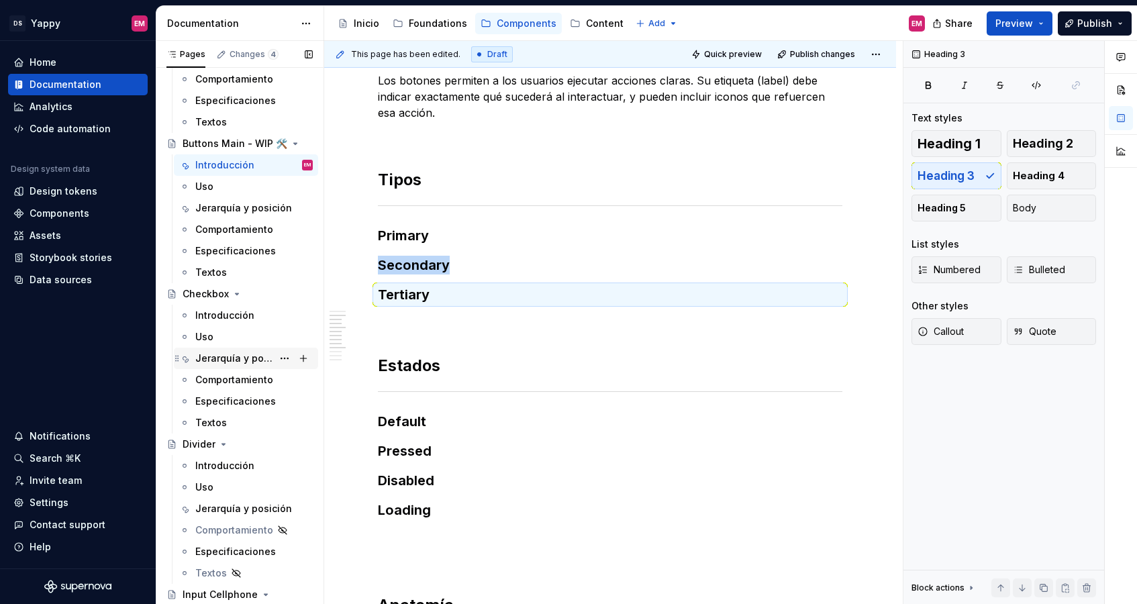
click at [222, 363] on div "Jerarquía y posición" at bounding box center [233, 358] width 77 height 13
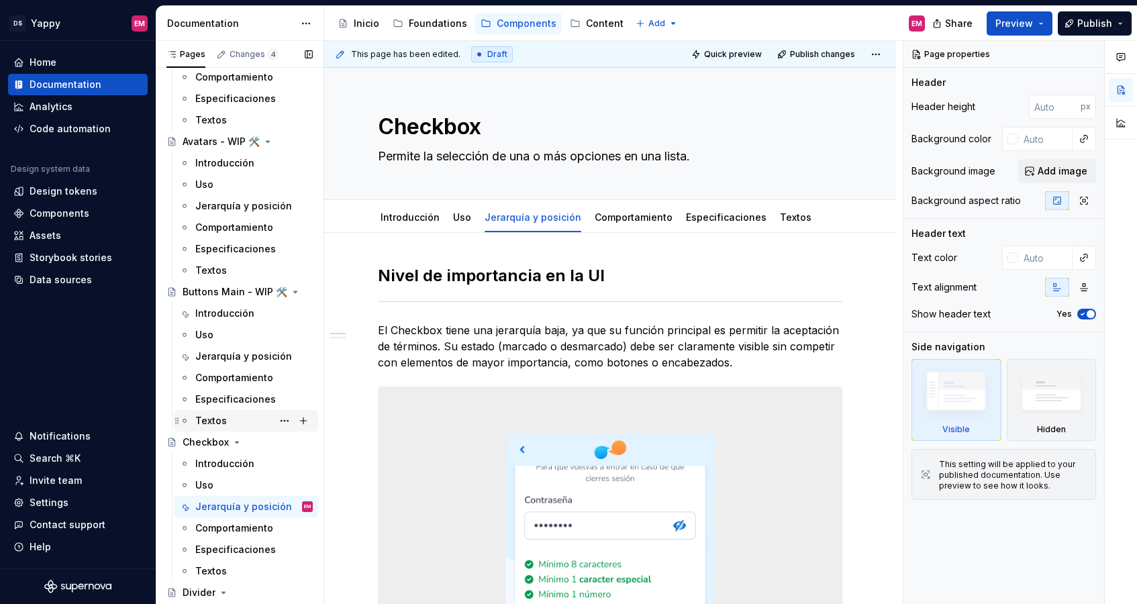
scroll to position [172, 0]
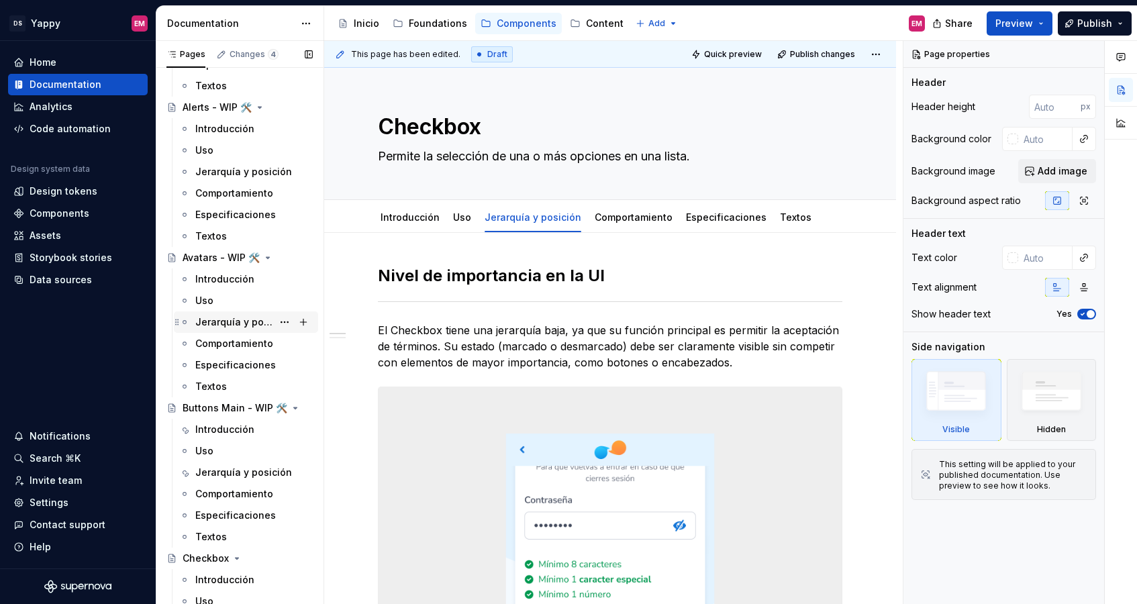
click at [239, 327] on div "Jerarquía y posición" at bounding box center [233, 321] width 77 height 13
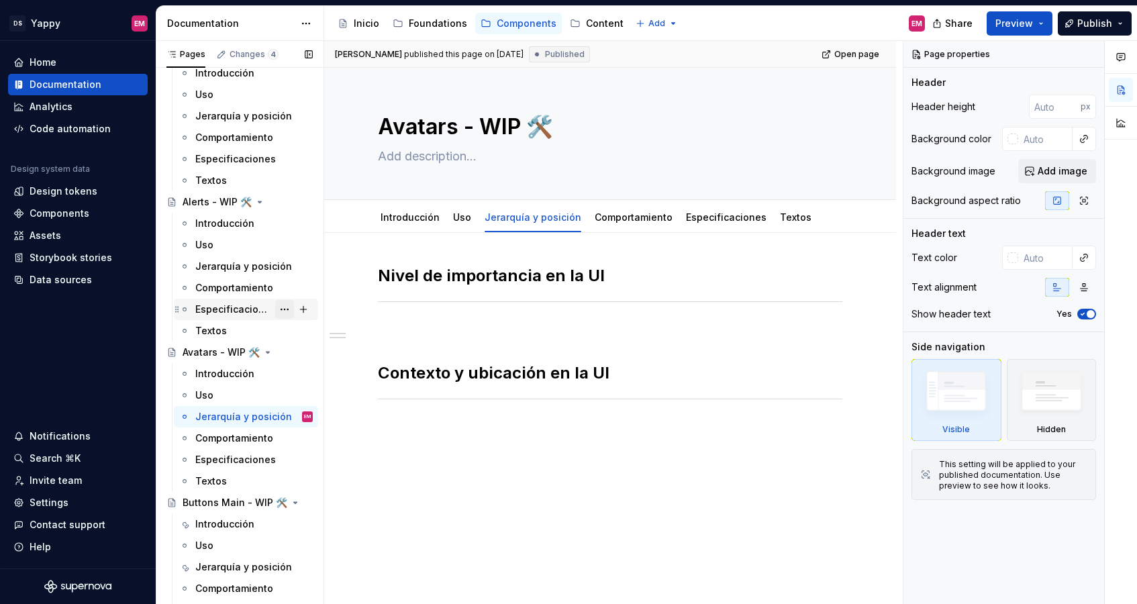
scroll to position [29, 0]
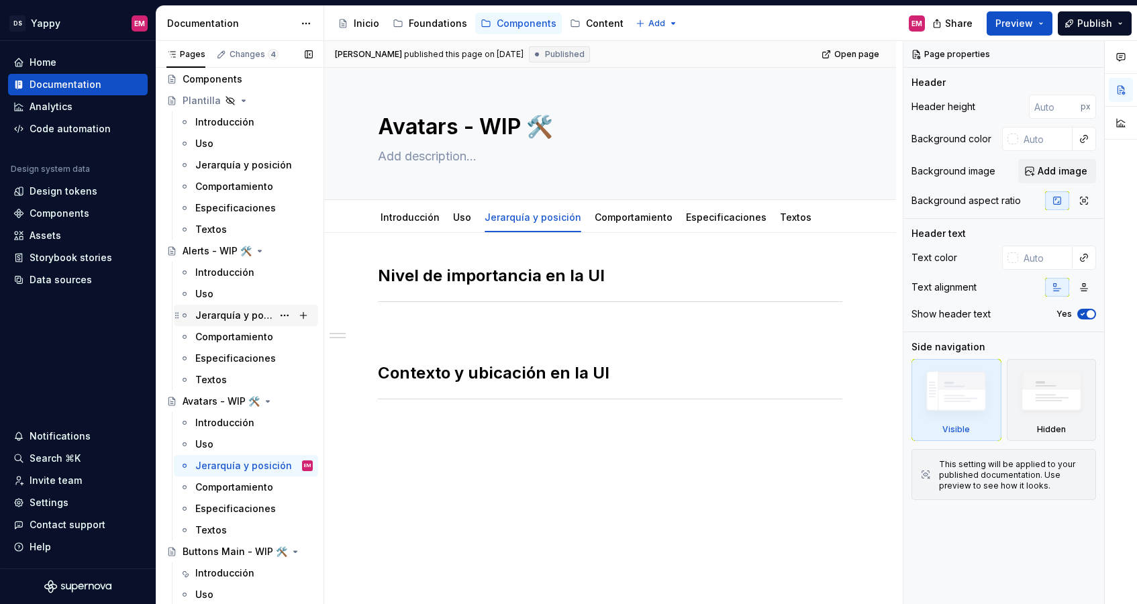
click at [253, 310] on div "Jerarquía y posición" at bounding box center [233, 315] width 77 height 13
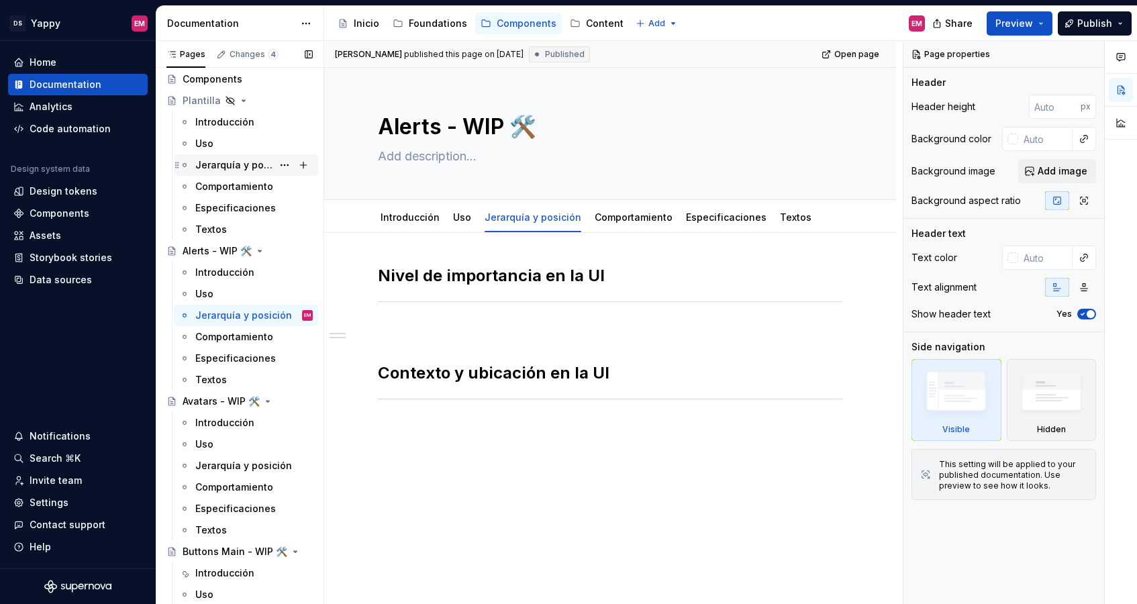
click at [238, 167] on div "Jerarquía y posición" at bounding box center [233, 164] width 77 height 13
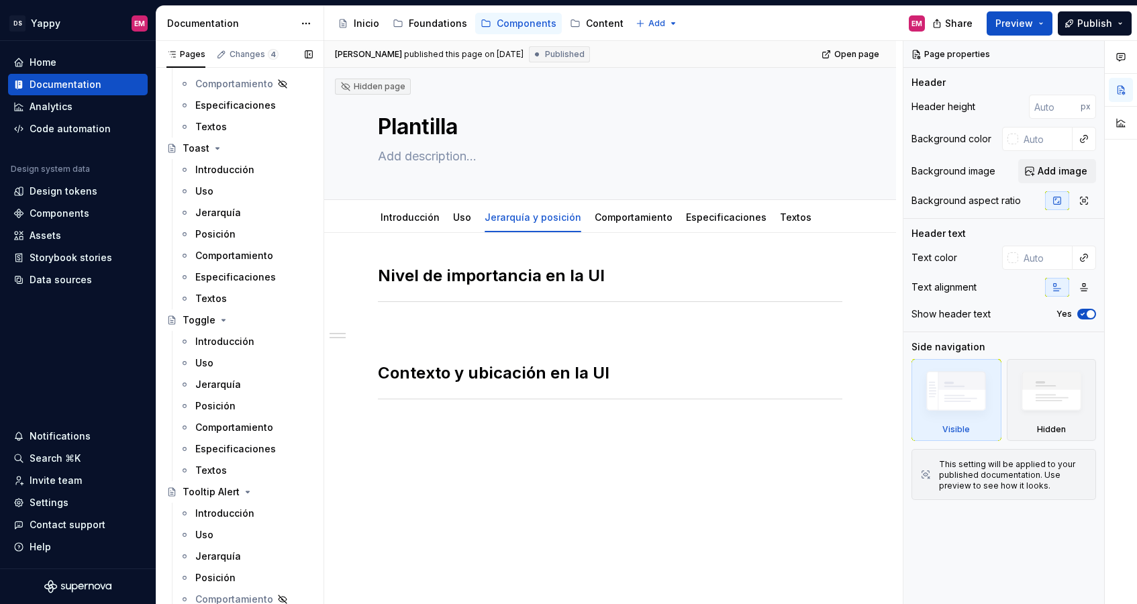
scroll to position [2131, 0]
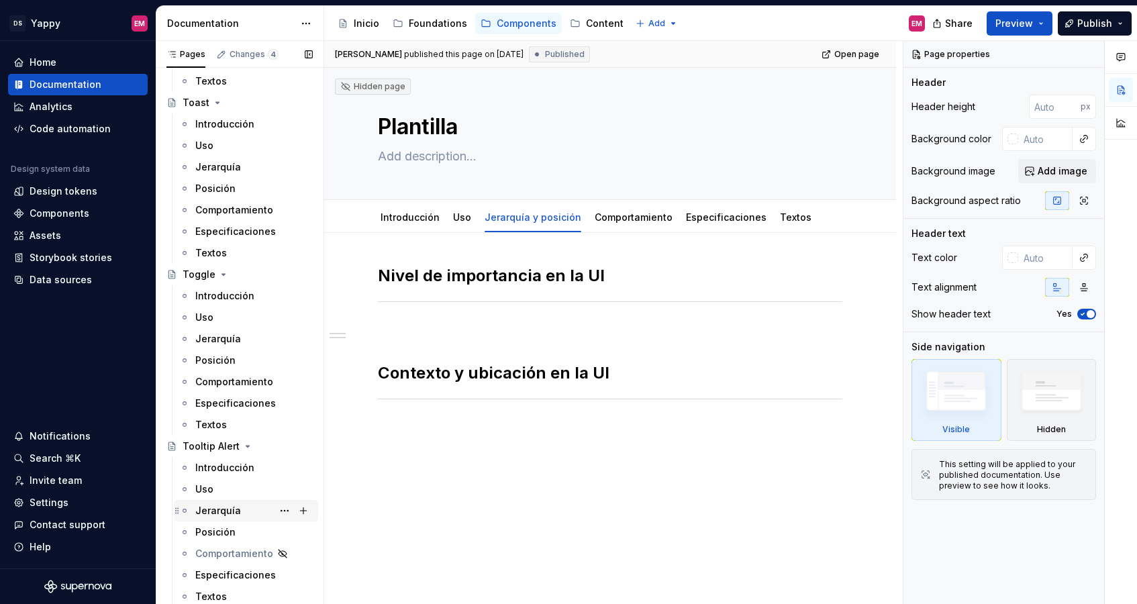
click at [230, 519] on div "Jerarquía" at bounding box center [253, 510] width 117 height 19
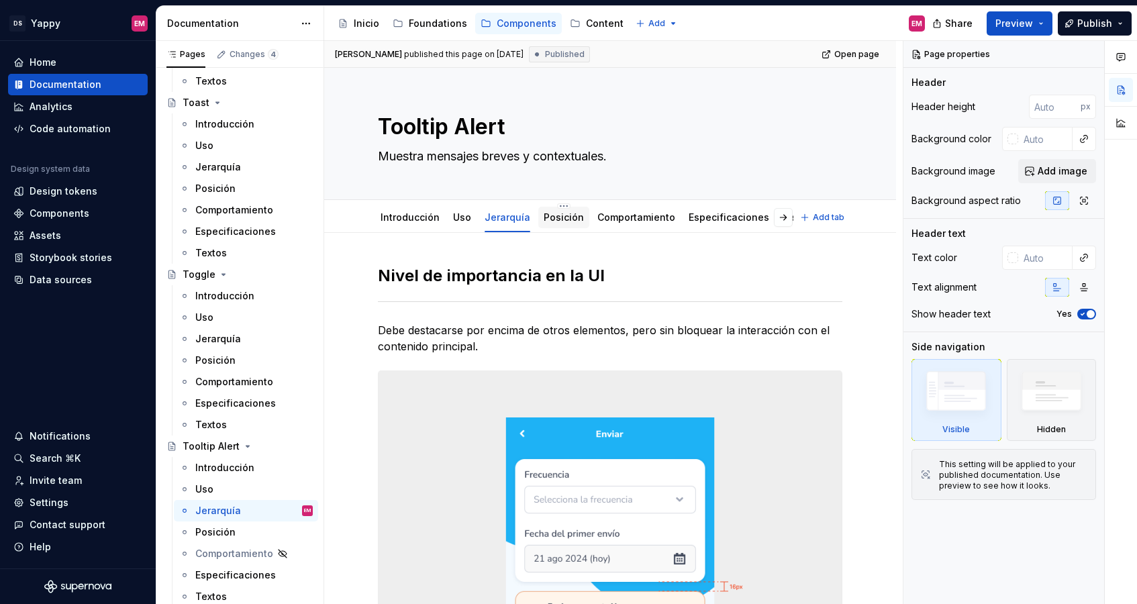
click at [548, 222] on link "Posición" at bounding box center [563, 216] width 40 height 11
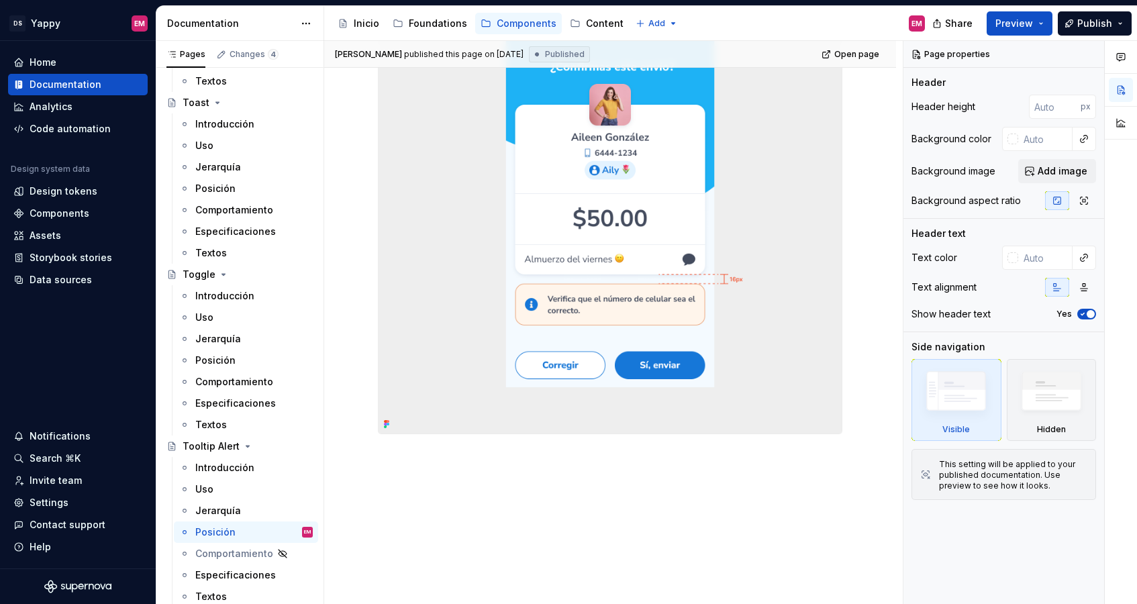
scroll to position [1058, 0]
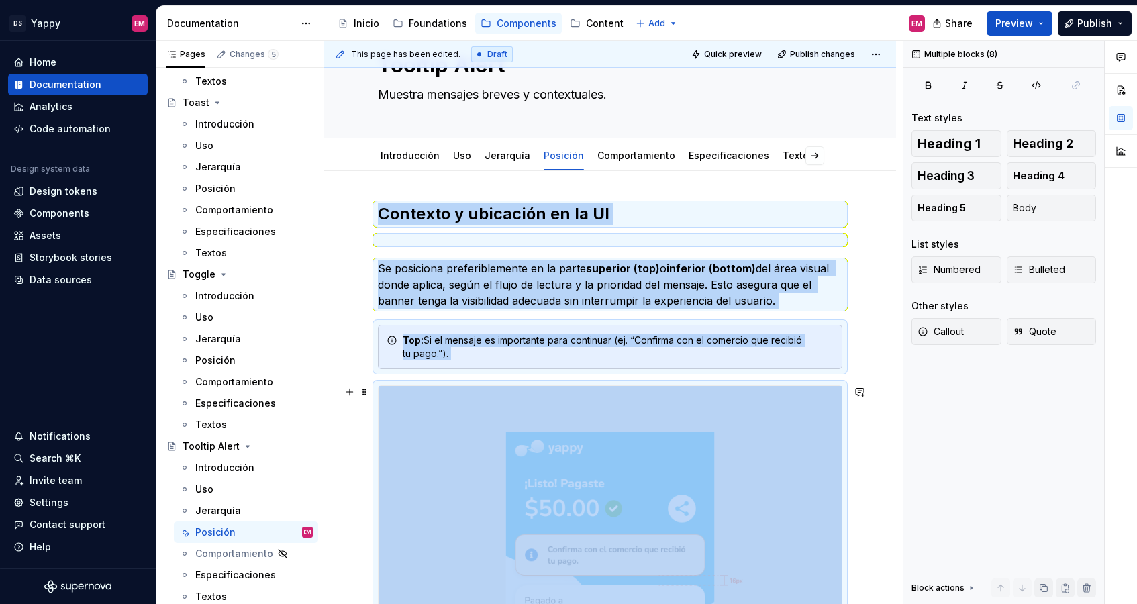
scroll to position [0, 0]
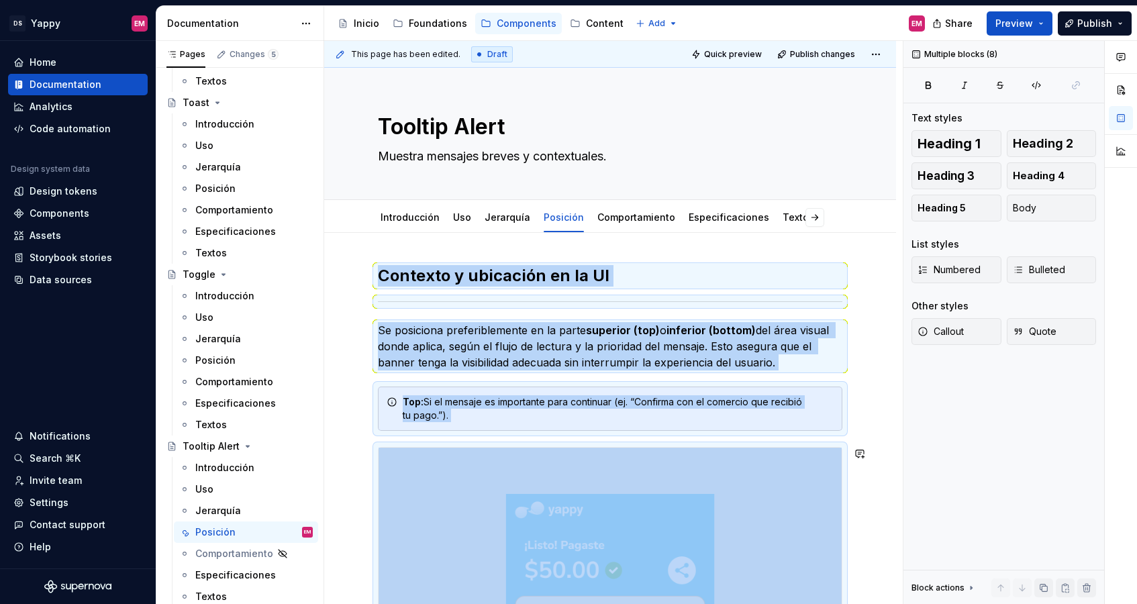
copy div "Contexto y ubicación en la UI Se posiciona preferiblemente en la parte superior…"
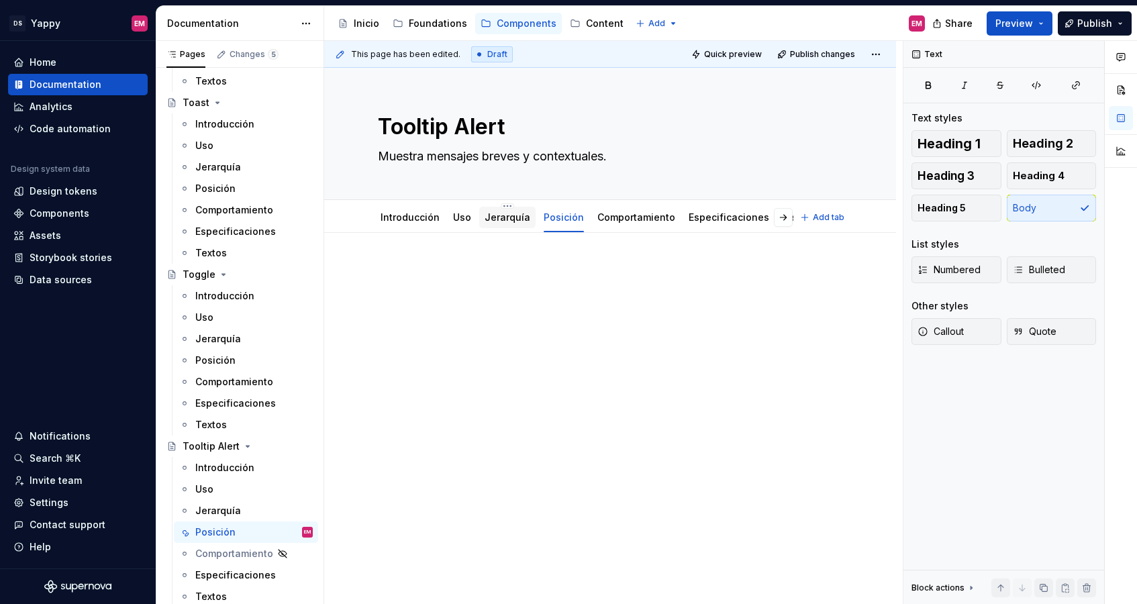
click at [505, 217] on link "Jerarquía" at bounding box center [507, 216] width 46 height 11
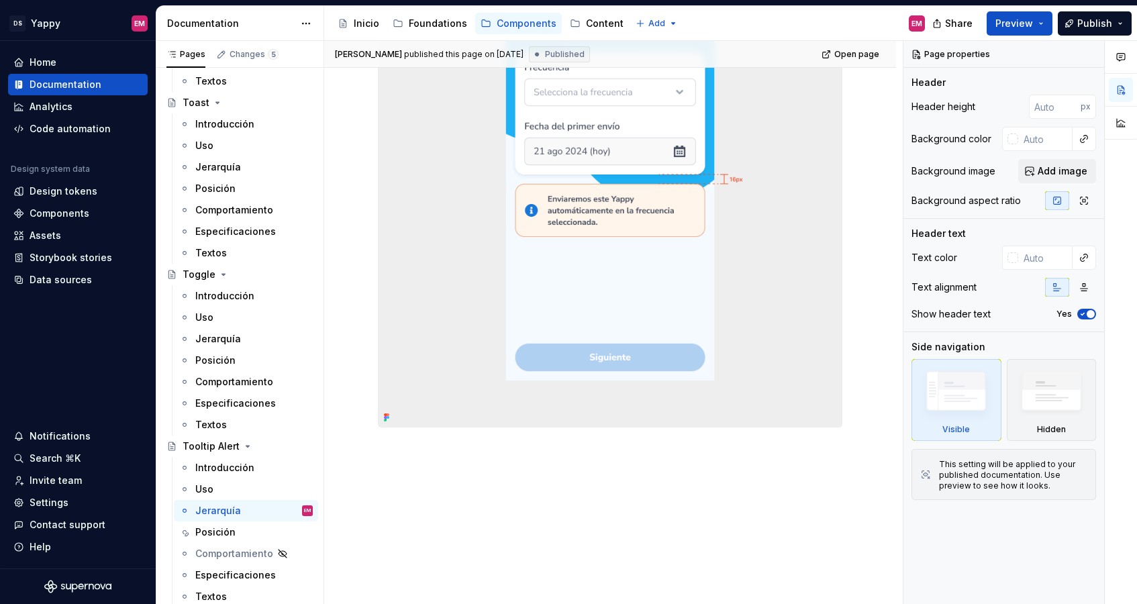
scroll to position [434, 0]
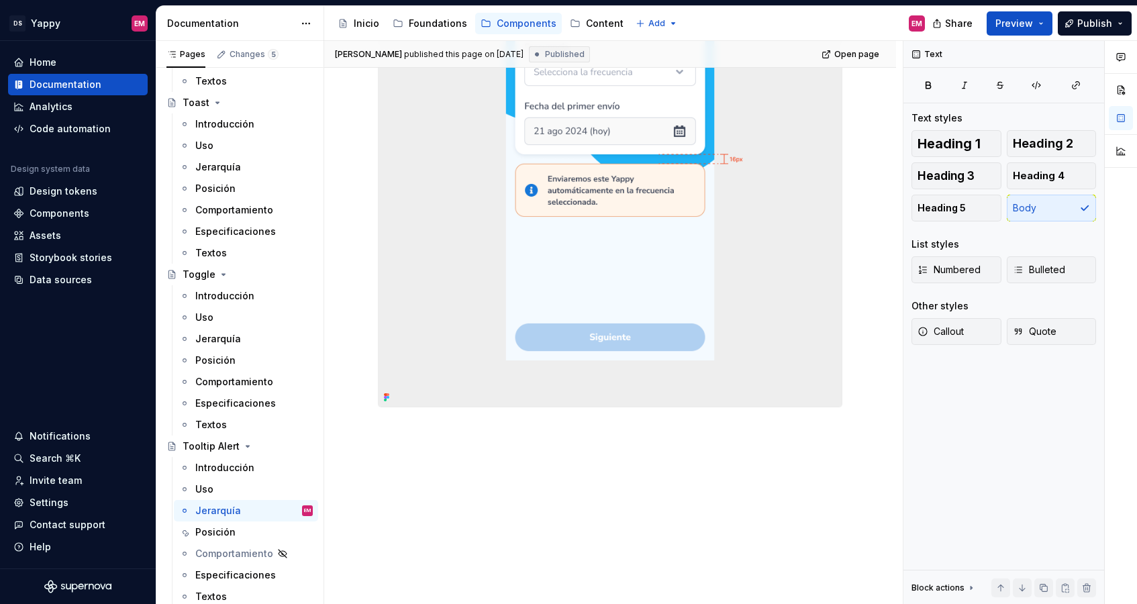
click at [452, 421] on div "Nivel de importancia en la UI Debe destacarse por encima de otros elementos, pe…" at bounding box center [610, 131] width 464 height 586
click at [423, 456] on div "Nivel de importancia en la UI Debe destacarse por encima de otros elementos, pe…" at bounding box center [610, 204] width 572 height 799
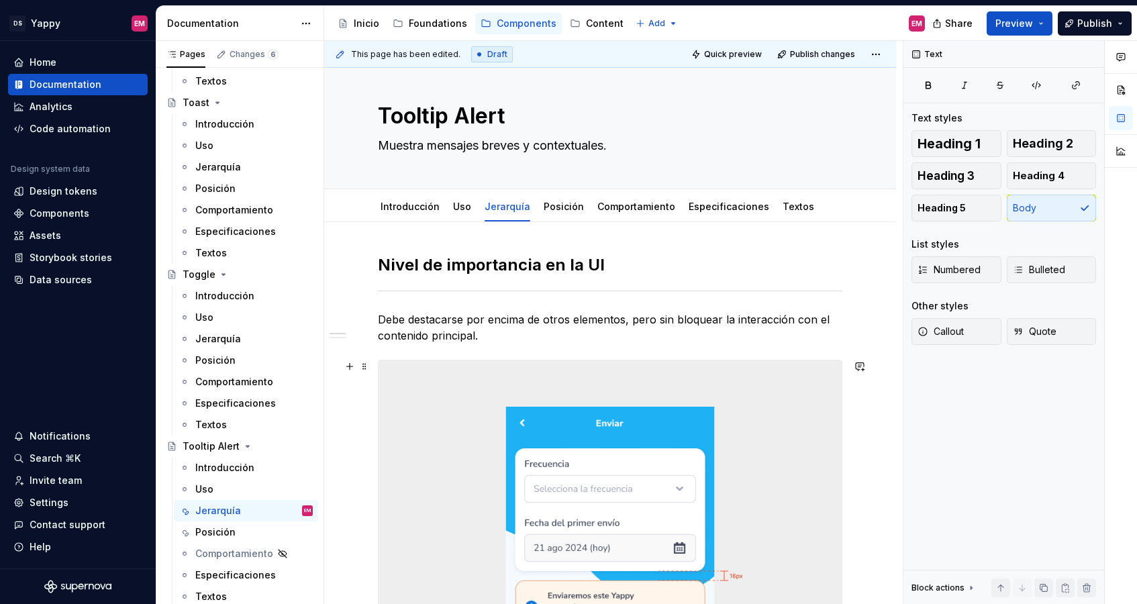
scroll to position [0, 0]
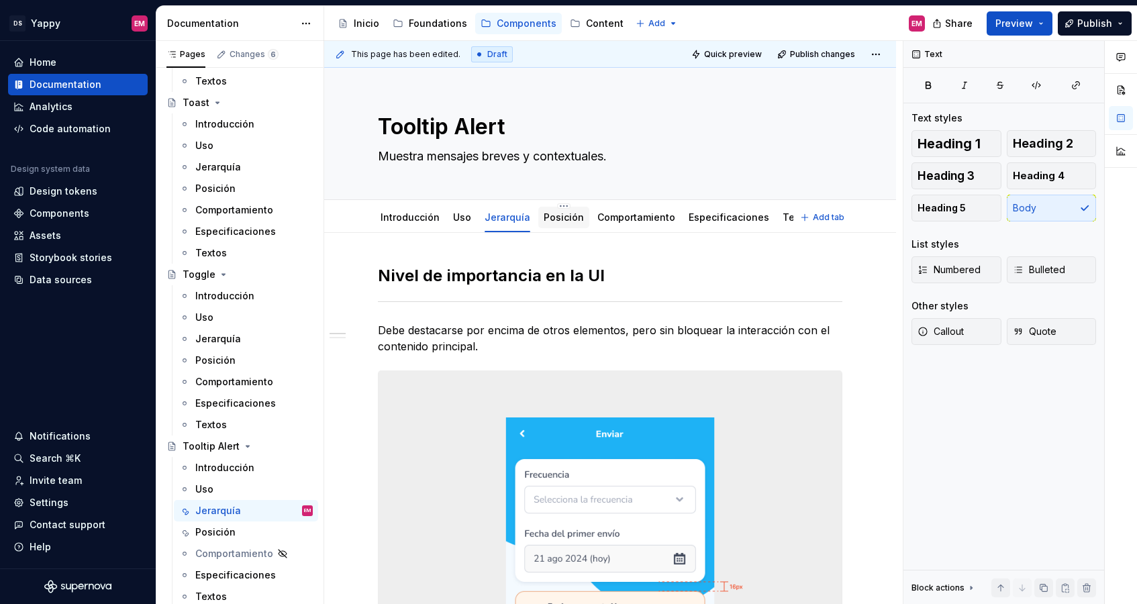
click at [556, 213] on link "Posición" at bounding box center [563, 216] width 40 height 11
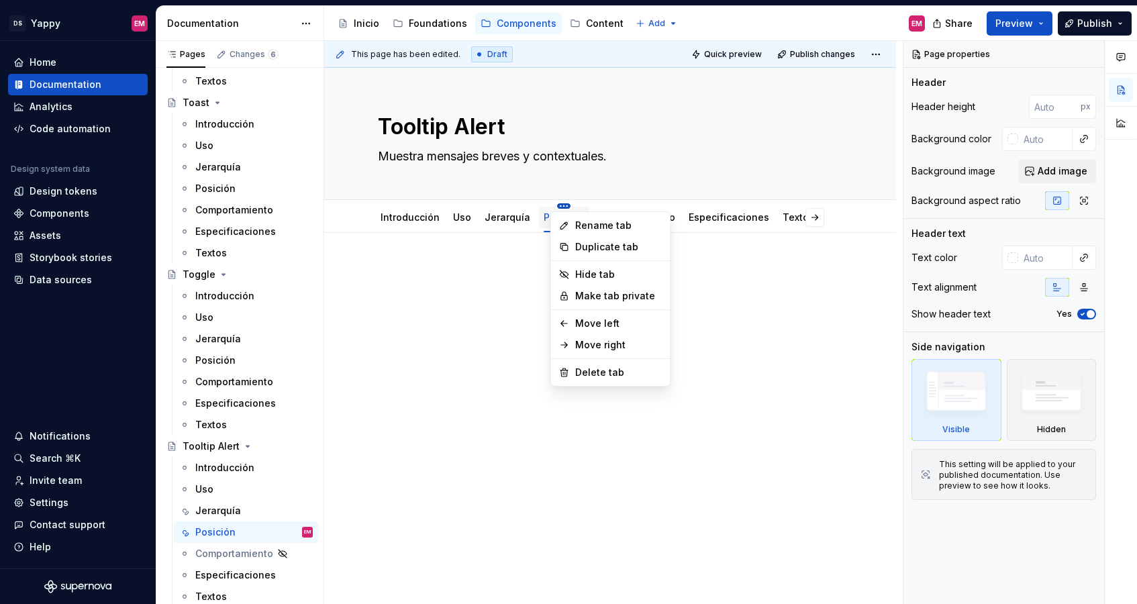
click at [556, 204] on html "DS Yappy EM Home Documentation Analytics Code automation Design system data Des…" at bounding box center [568, 302] width 1137 height 604
click at [595, 376] on div "Delete tab" at bounding box center [618, 372] width 87 height 13
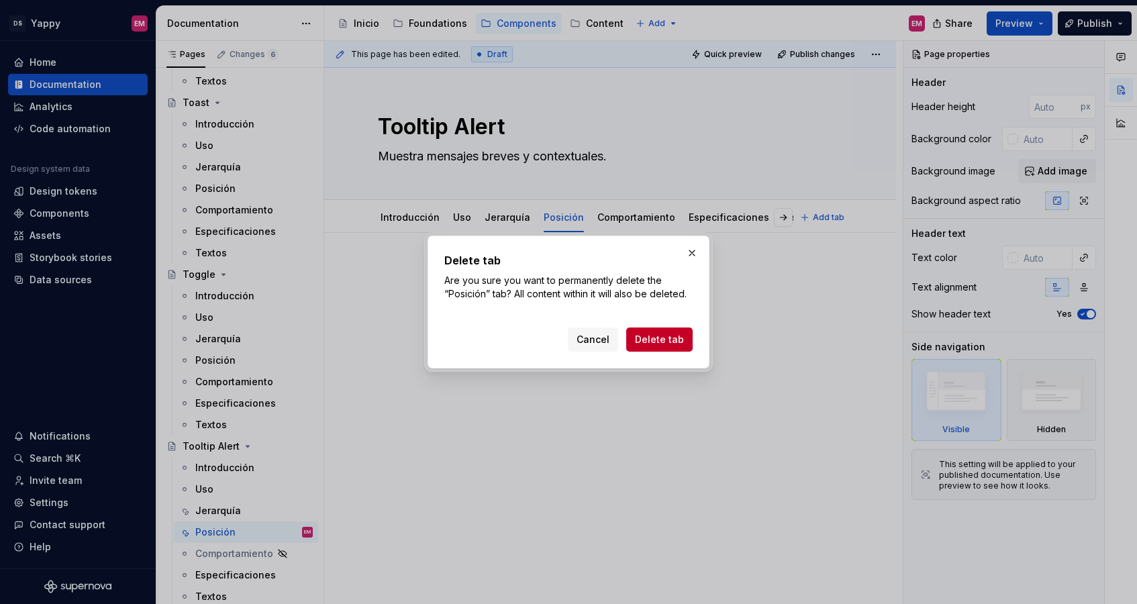
click at [660, 340] on span "Delete tab" at bounding box center [659, 339] width 49 height 13
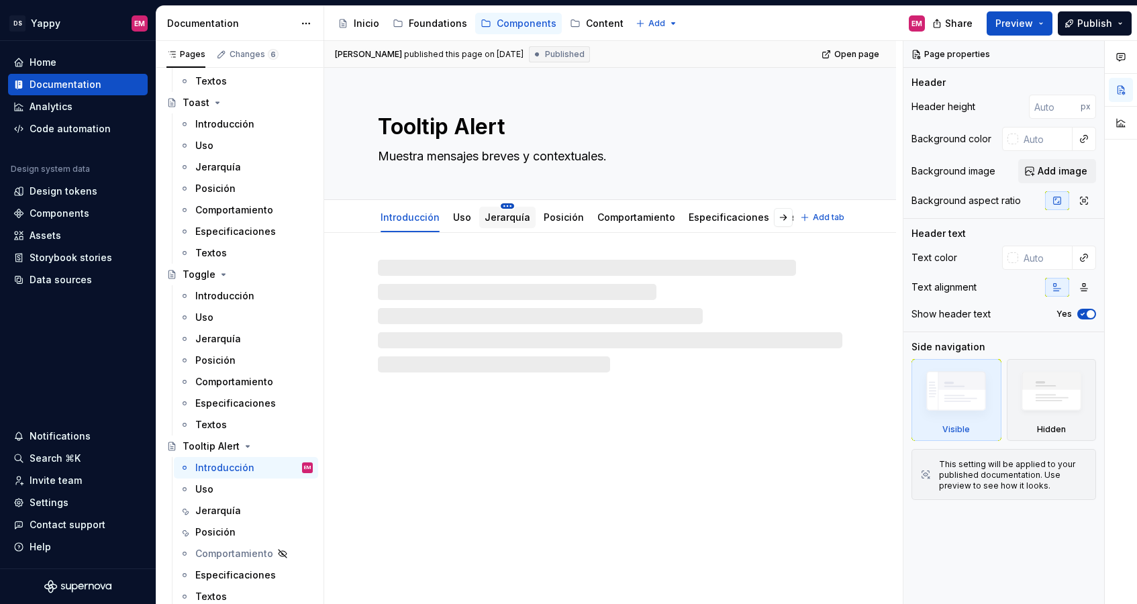
click at [501, 206] on html "DS Yappy EM Home Documentation Analytics Code automation Design system data Des…" at bounding box center [568, 302] width 1137 height 604
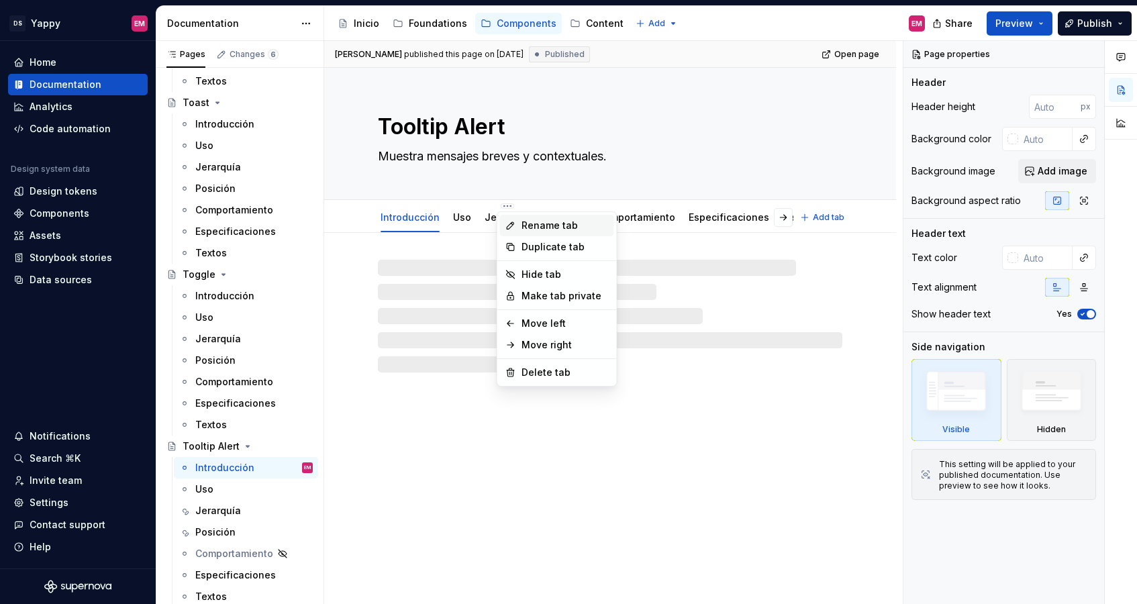
click at [525, 228] on div "Rename tab" at bounding box center [564, 225] width 87 height 13
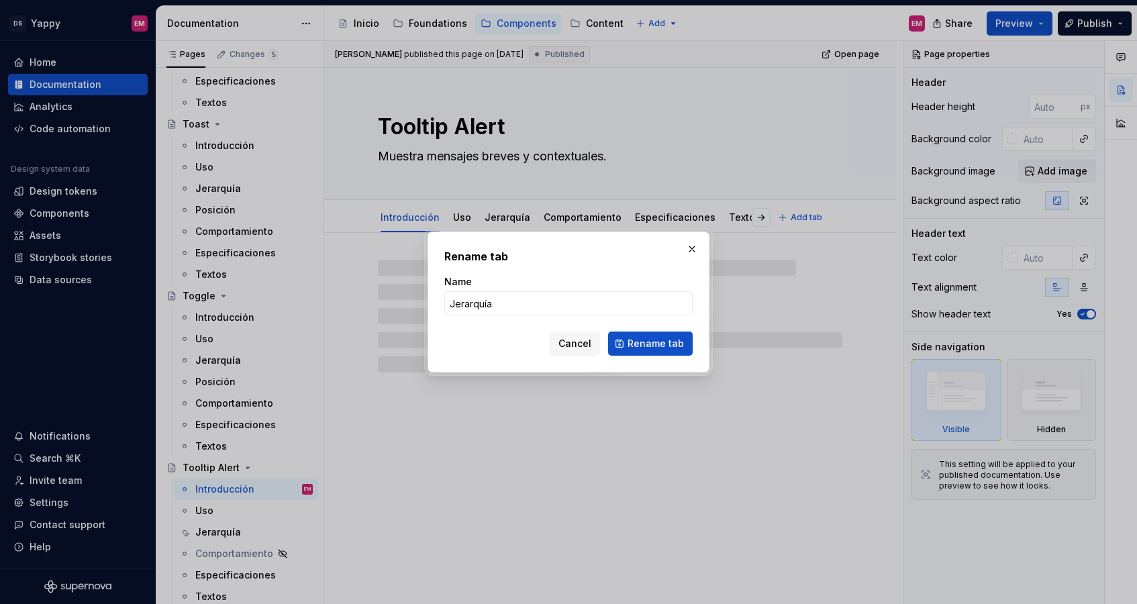
scroll to position [2110, 0]
click at [521, 292] on input "Jerarquía" at bounding box center [568, 303] width 248 height 24
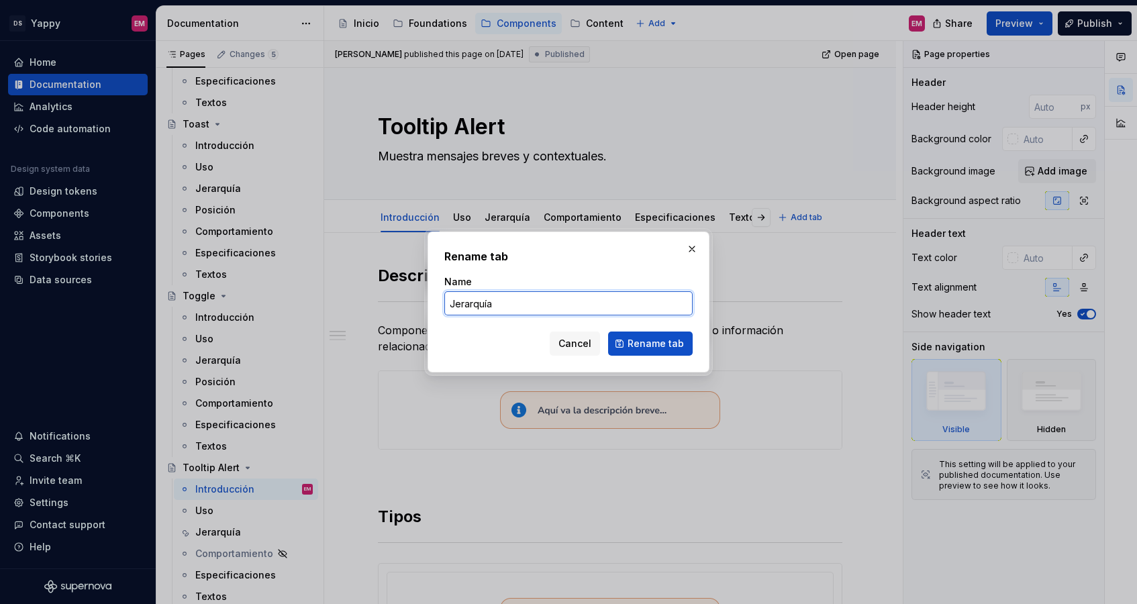
type textarea "*"
type input "Jerarquía y posición"
click at [640, 348] on span "Rename tab" at bounding box center [655, 343] width 56 height 13
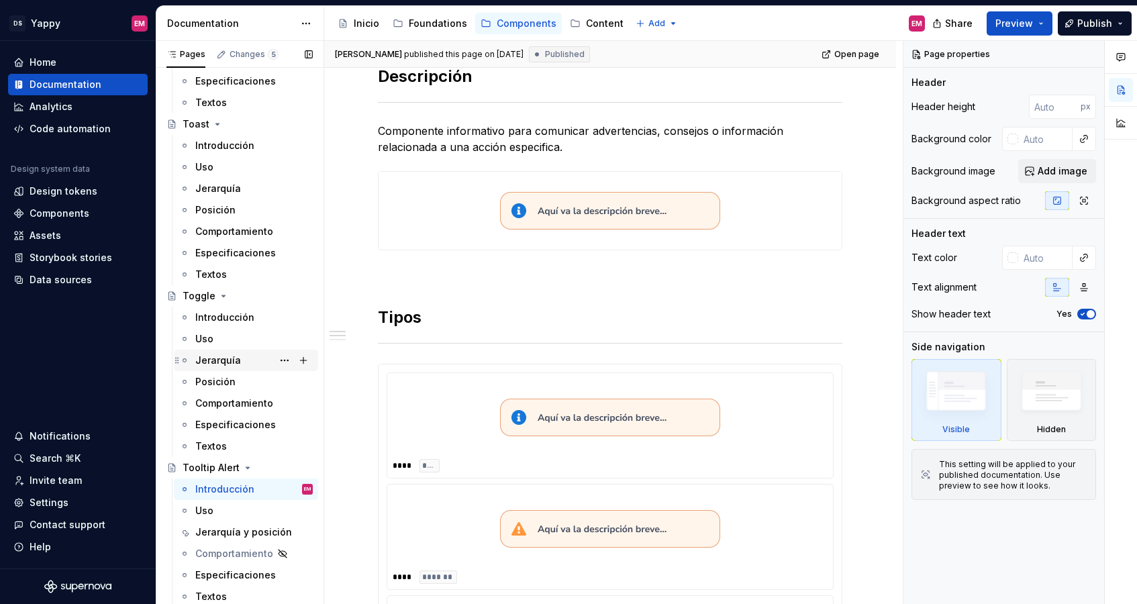
click at [230, 363] on div "Jerarquía" at bounding box center [218, 360] width 46 height 13
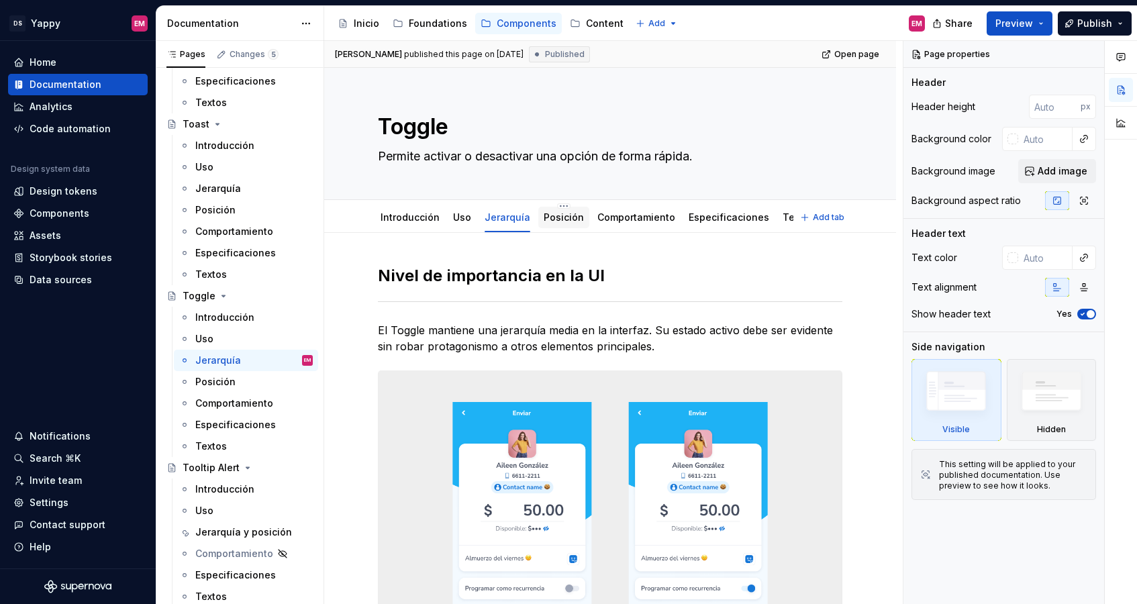
click at [541, 227] on div "Posición" at bounding box center [563, 217] width 51 height 21
click at [550, 215] on link "Posición" at bounding box center [563, 216] width 40 height 11
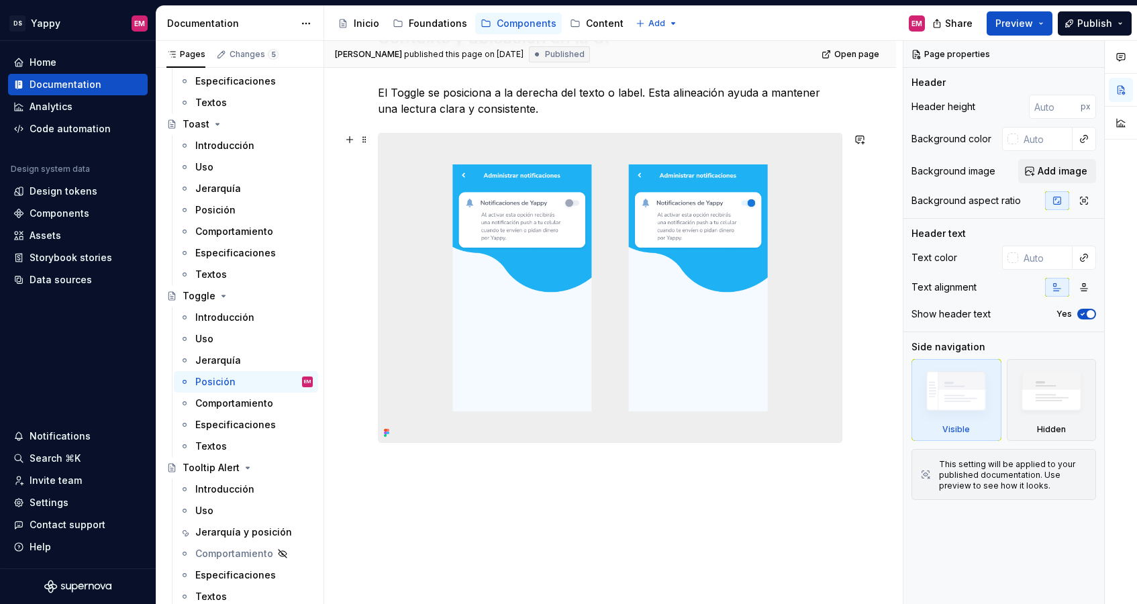
scroll to position [277, 0]
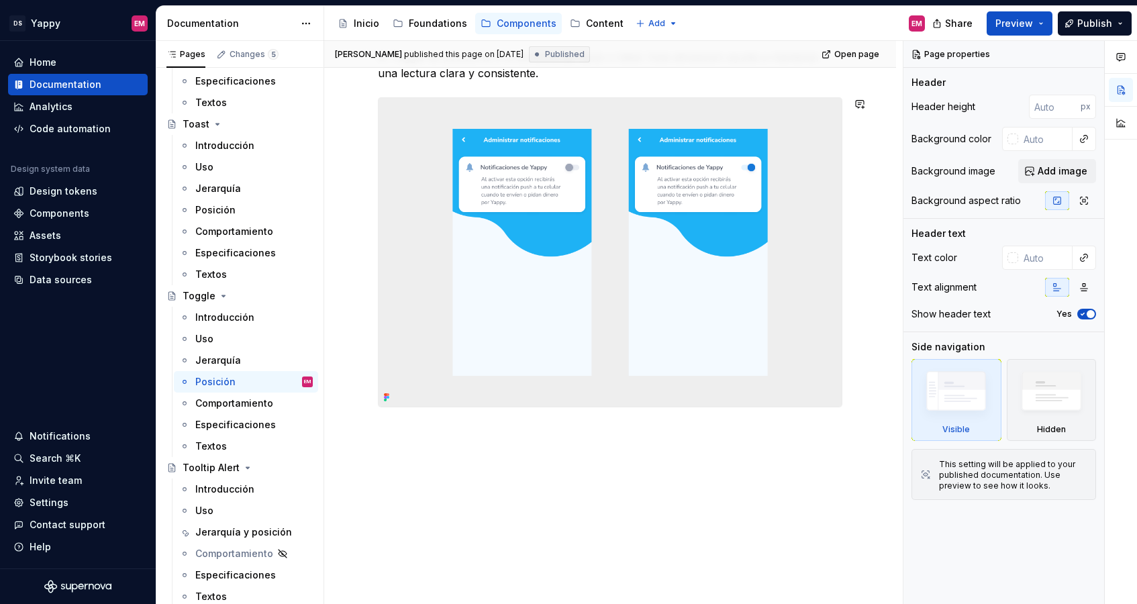
click at [471, 450] on div "Contexto y ubicación en la UI El Toggle se posiciona a la derecha del texto o l…" at bounding box center [610, 282] width 572 height 645
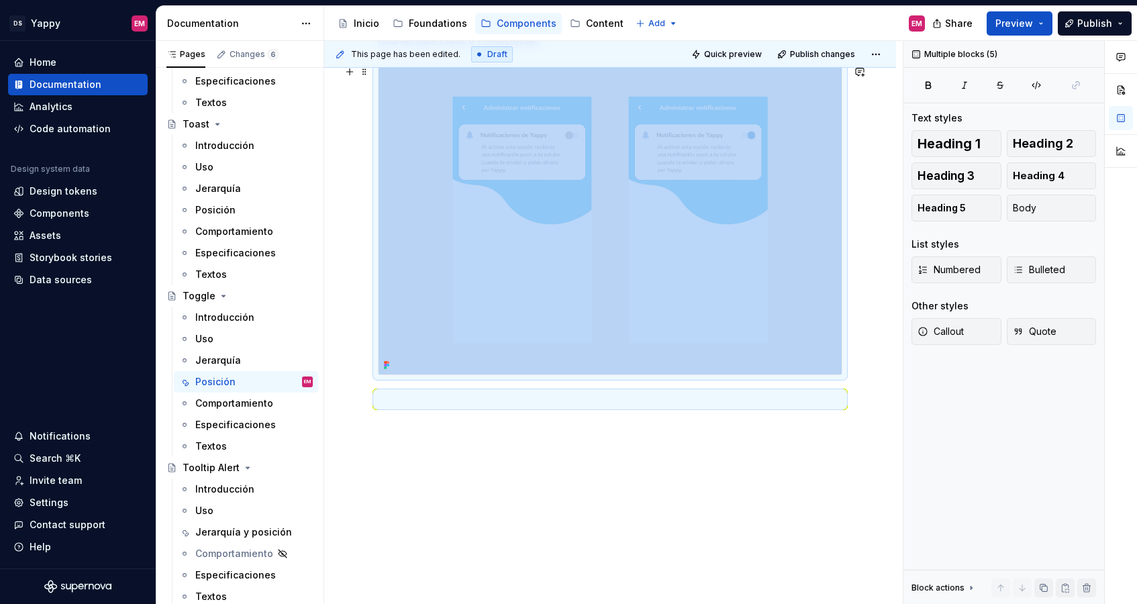
scroll to position [0, 0]
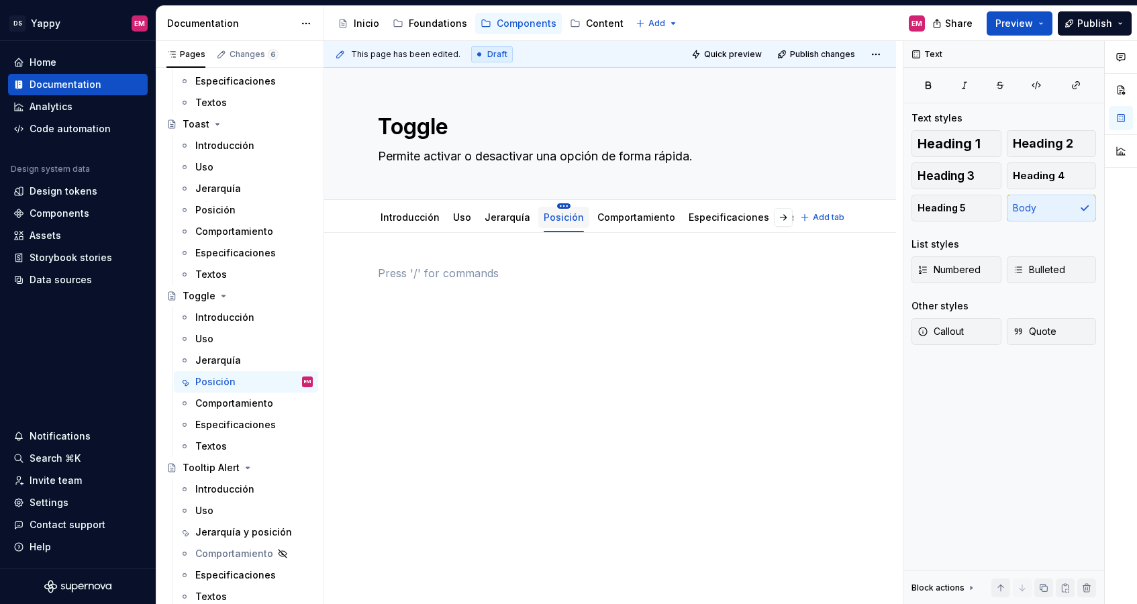
click at [553, 205] on html "DS Yappy EM Home Documentation Analytics Code automation Design system data Des…" at bounding box center [568, 302] width 1137 height 604
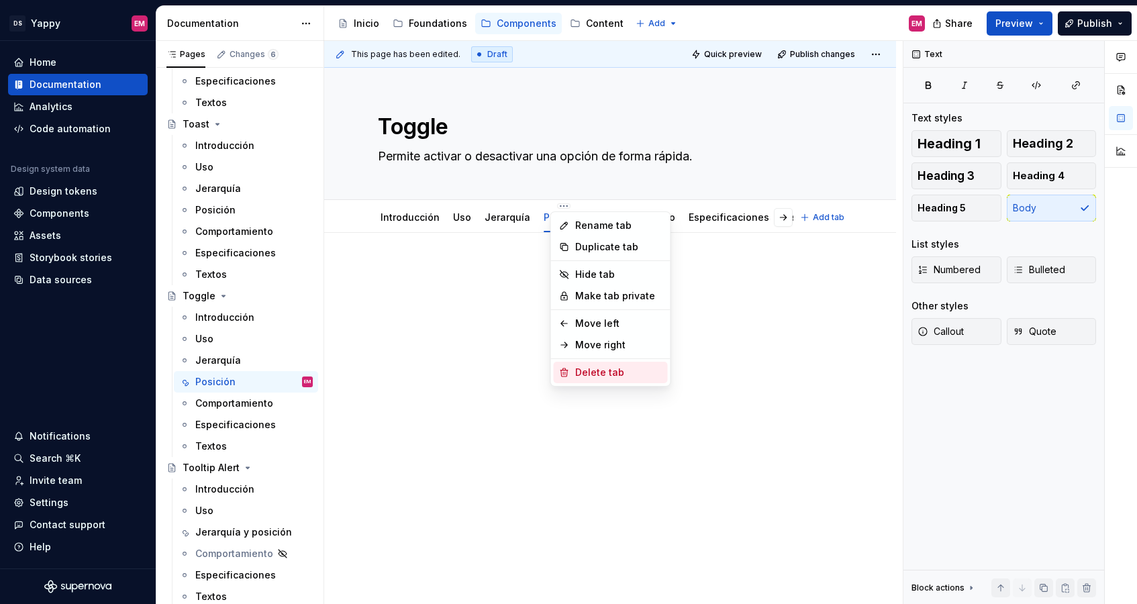
click at [599, 378] on div "Delete tab" at bounding box center [618, 372] width 87 height 13
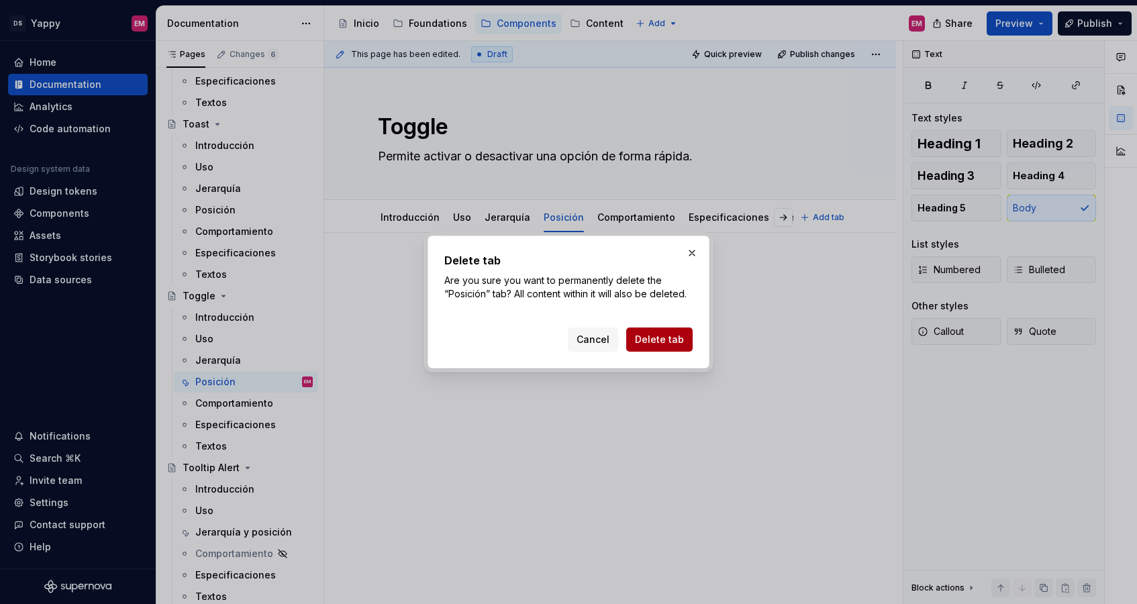
click at [655, 327] on button "Delete tab" at bounding box center [659, 339] width 66 height 24
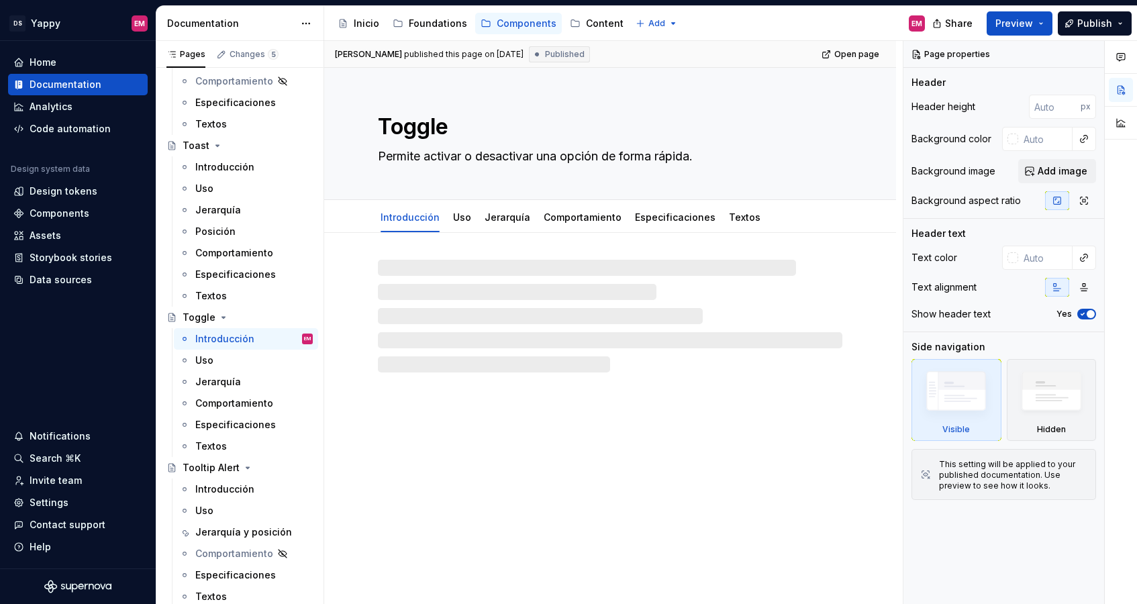
scroll to position [2088, 0]
click at [507, 203] on div "Jerarquía" at bounding box center [507, 217] width 56 height 28
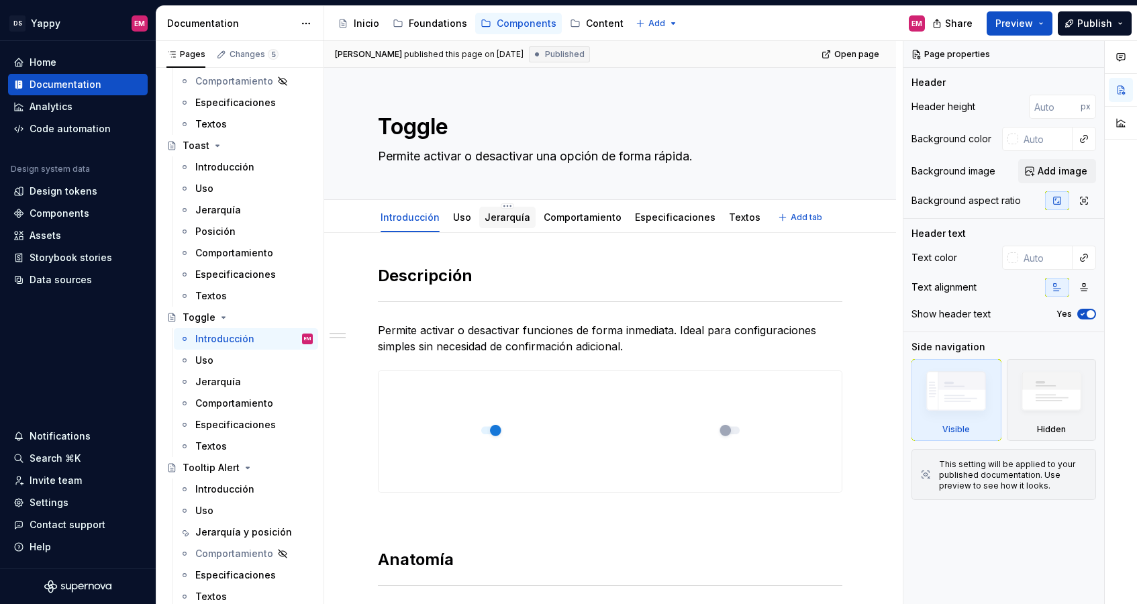
click at [502, 209] on div "Jerarquía" at bounding box center [507, 217] width 46 height 16
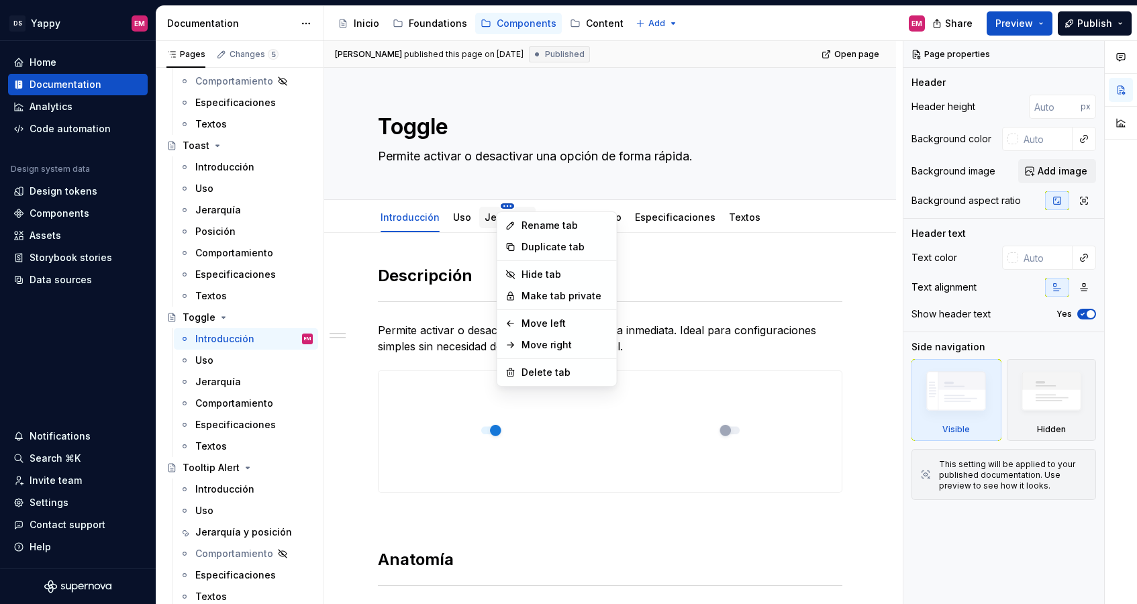
click at [503, 204] on html "DS Yappy EM Home Documentation Analytics Code automation Design system data Des…" at bounding box center [568, 302] width 1137 height 604
click at [538, 223] on div "Rename tab" at bounding box center [564, 225] width 87 height 13
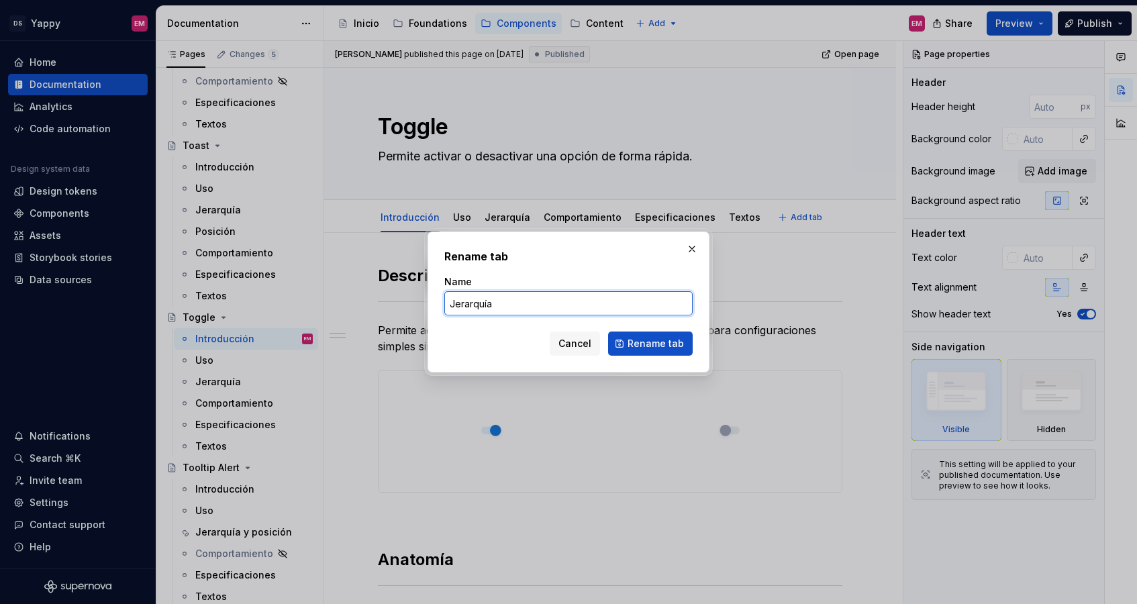
click at [524, 307] on input "Jerarquía" at bounding box center [568, 303] width 248 height 24
type textarea "*"
type input "Jerarquía y posición"
click at [660, 346] on span "Rename tab" at bounding box center [655, 343] width 56 height 13
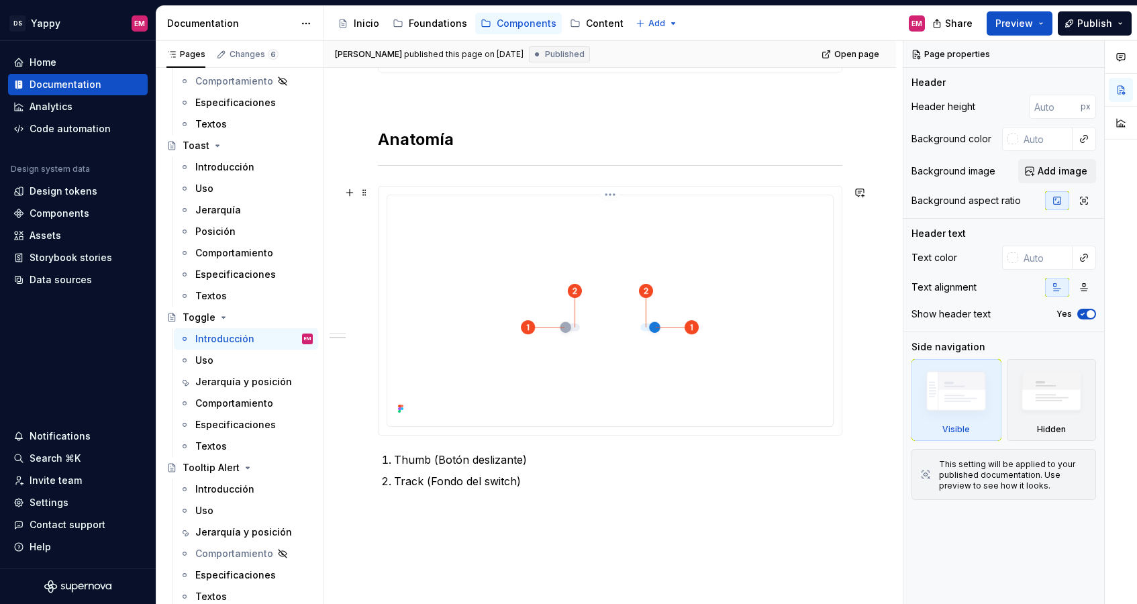
scroll to position [505, 0]
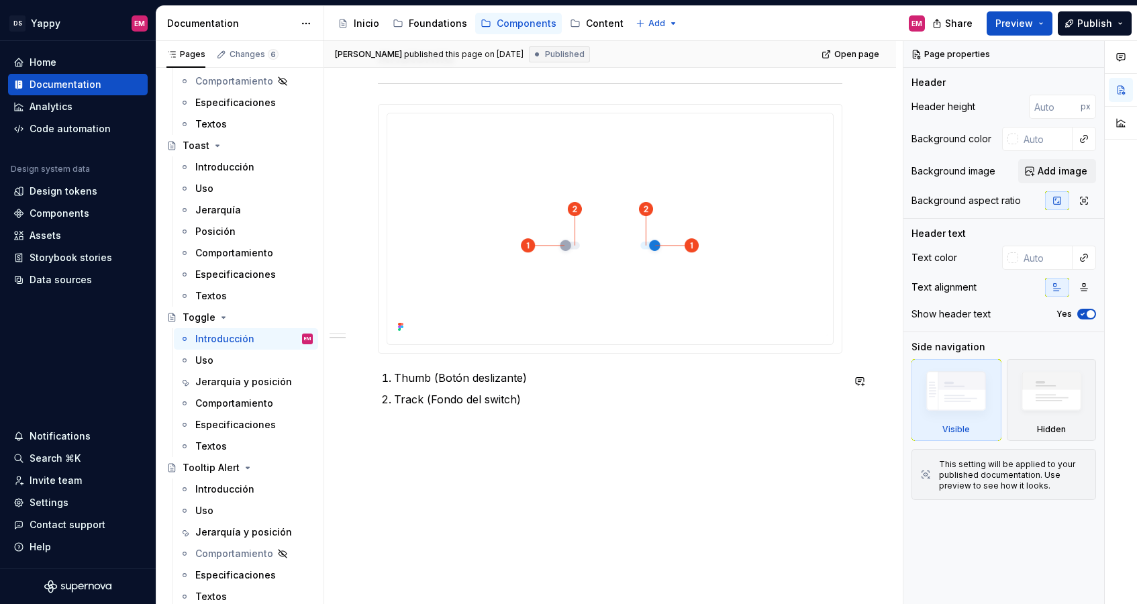
click at [484, 442] on div "Descripción Permite activar o desactivar funciones de forma inmediata. Ideal pa…" at bounding box center [610, 168] width 572 height 874
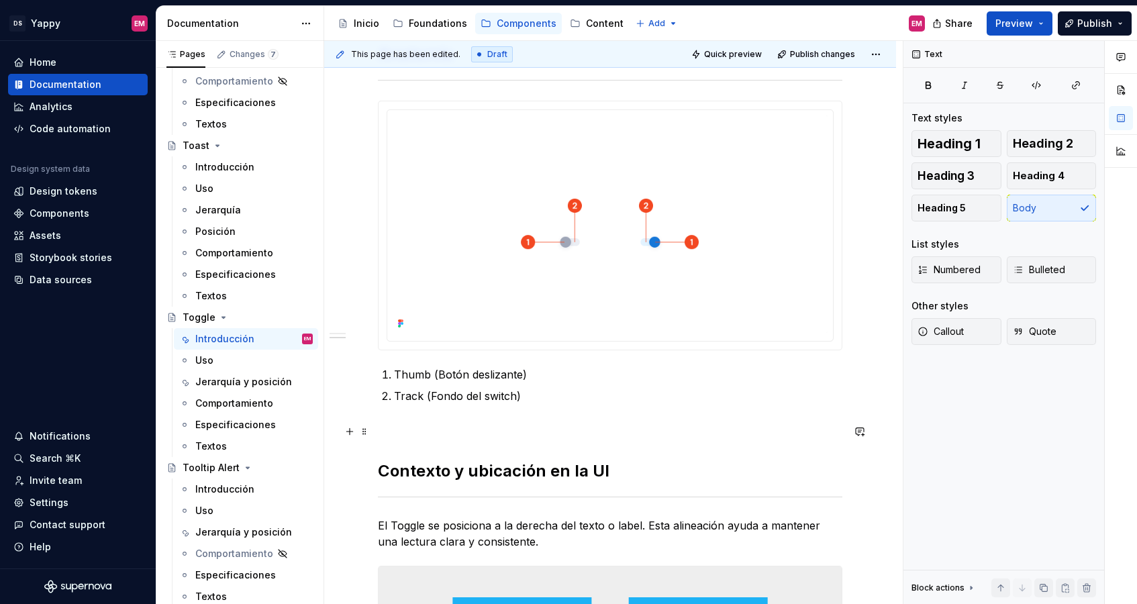
click at [412, 423] on div "Descripción Permite activar o desactivar funciones de forma inmediata. Ideal pa…" at bounding box center [610, 334] width 464 height 1148
click at [412, 446] on div "Descripción Permite activar o desactivar funciones de forma inmediata. Ideal pa…" at bounding box center [610, 334] width 464 height 1148
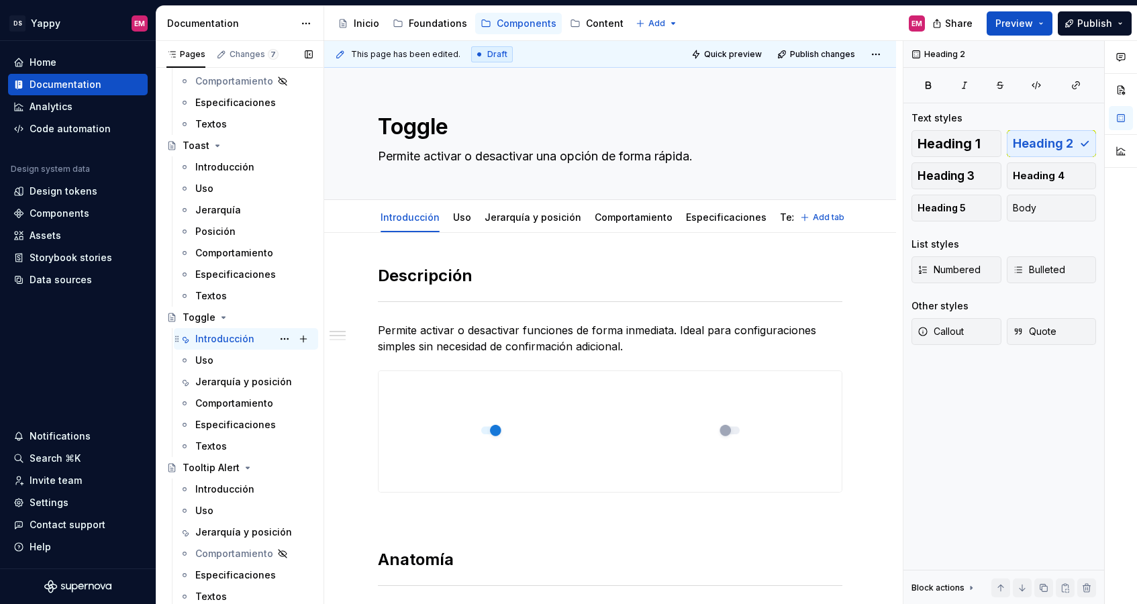
scroll to position [2037, 0]
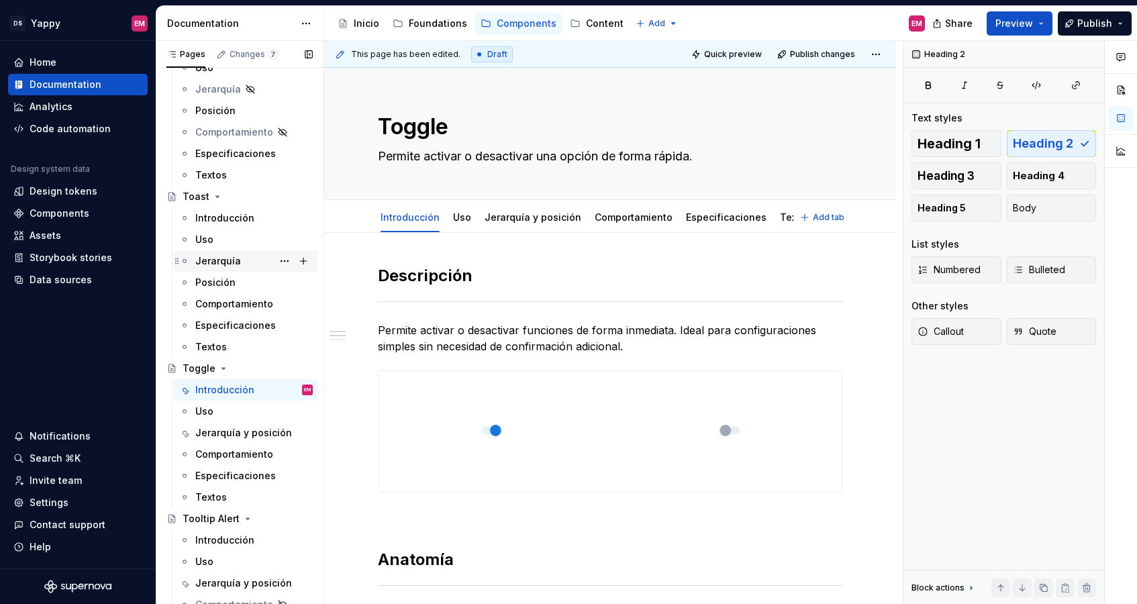
click at [229, 262] on div "Jerarquía" at bounding box center [218, 260] width 46 height 13
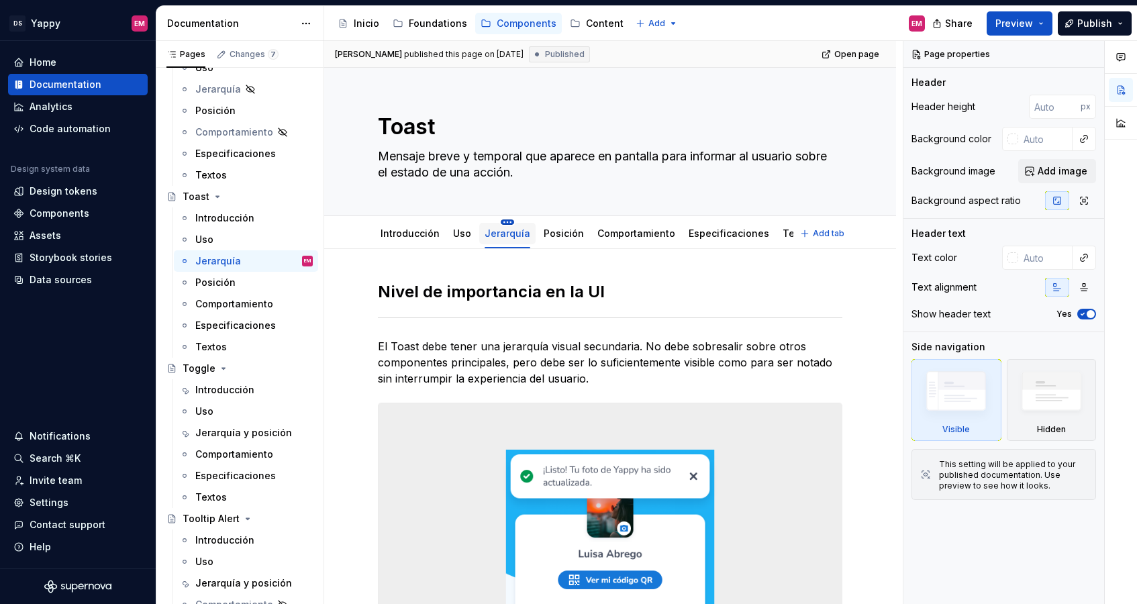
click at [505, 219] on html "DS Yappy EM Home Documentation Analytics Code automation Design system data Des…" at bounding box center [568, 302] width 1137 height 604
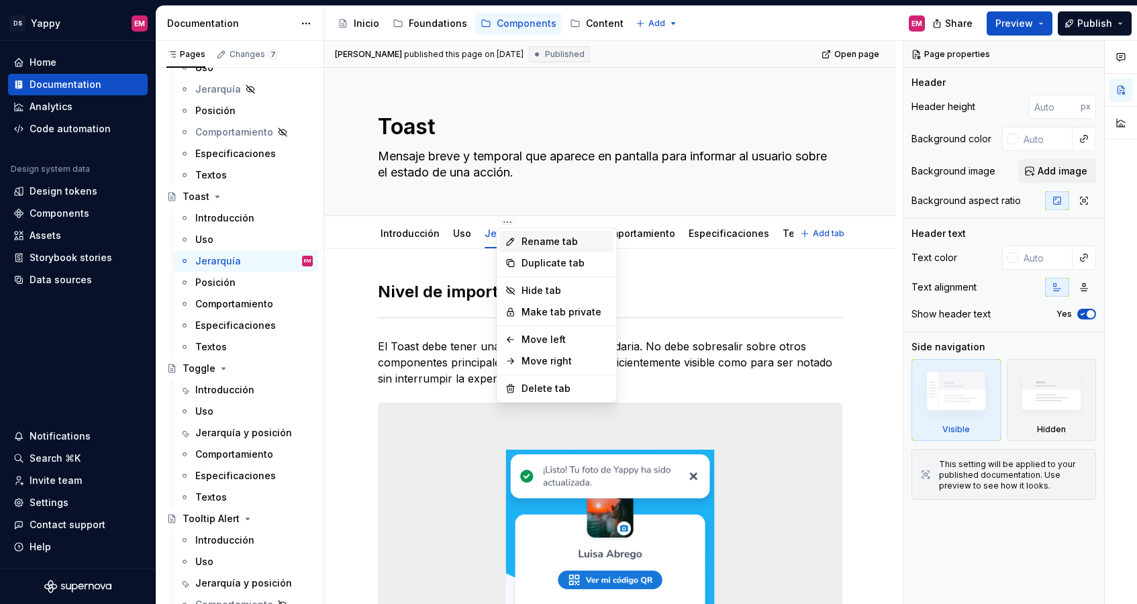
click at [521, 234] on div "Rename tab" at bounding box center [557, 241] width 114 height 21
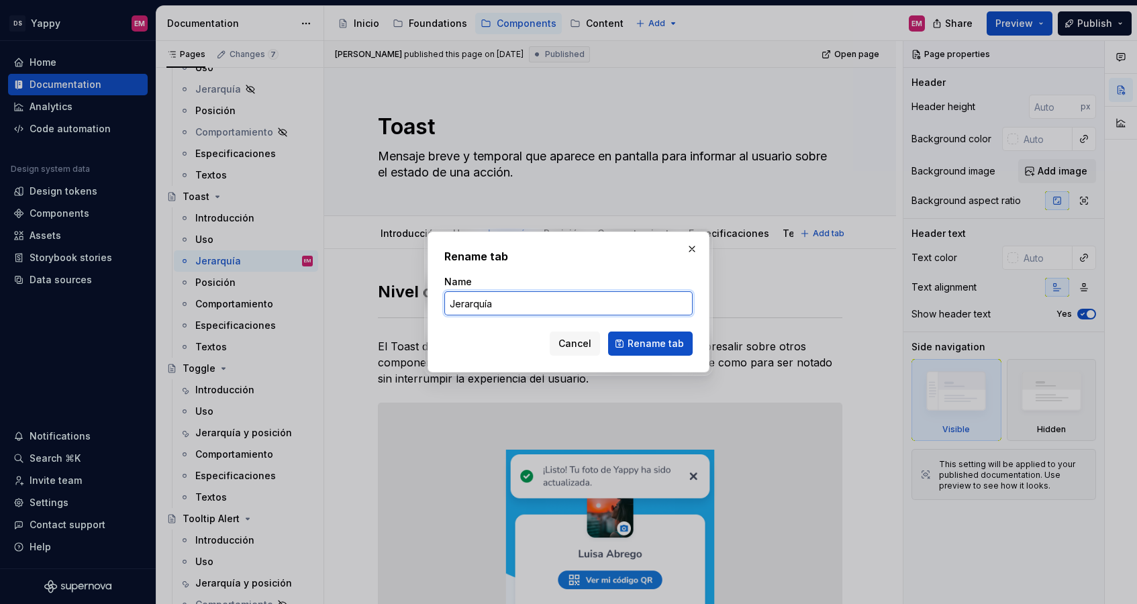
click at [537, 307] on input "Jerarquía" at bounding box center [568, 303] width 248 height 24
type textarea "*"
type input "Jerarquía y posición"
click at [631, 344] on span "Rename tab" at bounding box center [655, 343] width 56 height 13
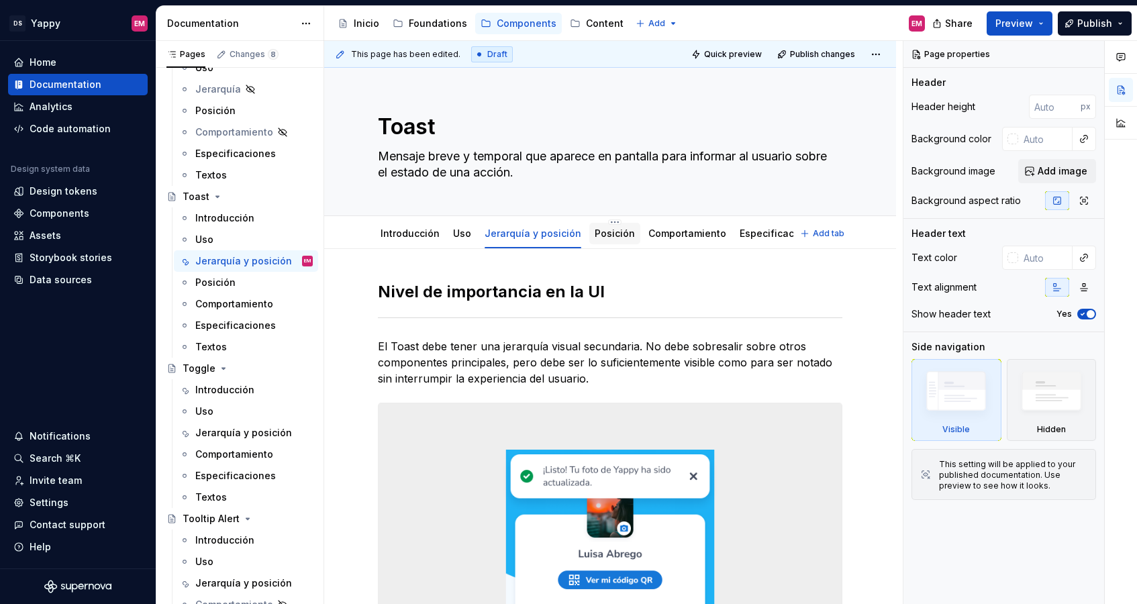
click at [596, 234] on link "Posición" at bounding box center [614, 232] width 40 height 11
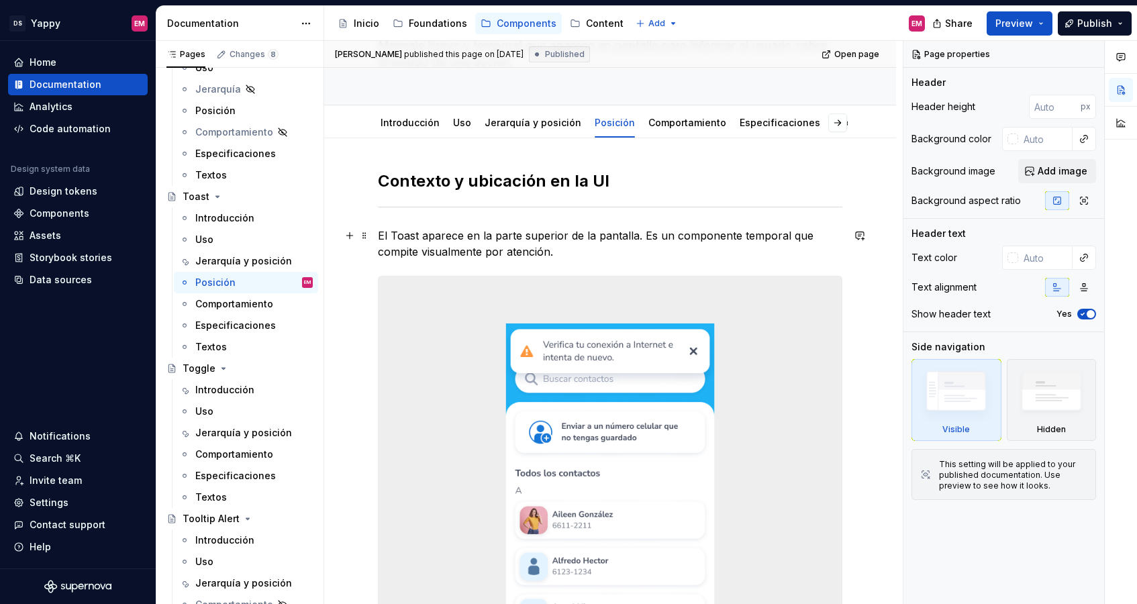
scroll to position [84, 0]
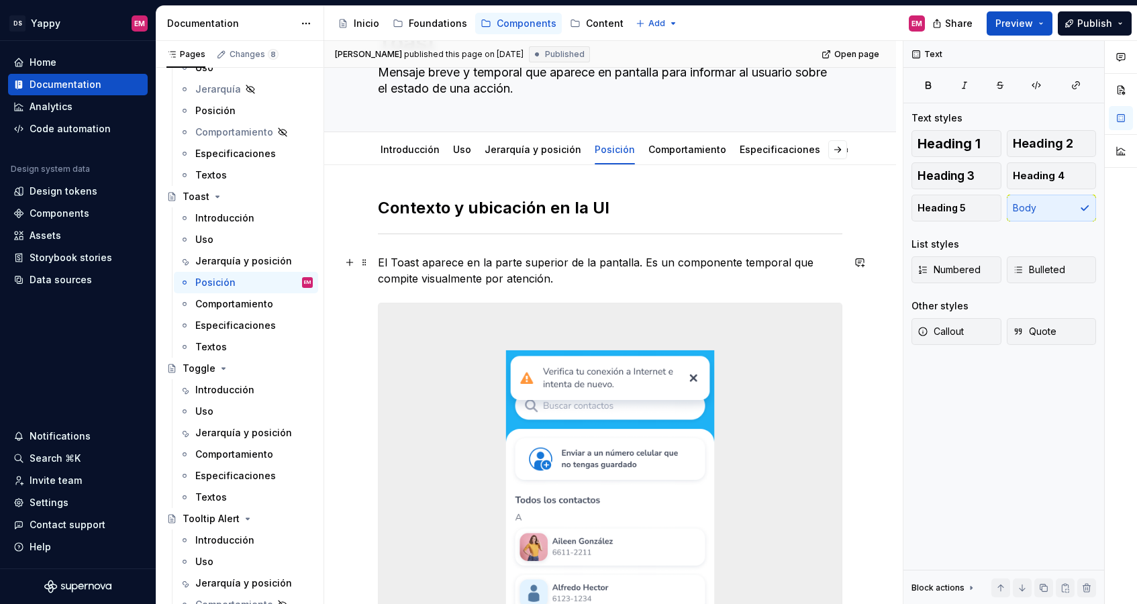
click at [492, 265] on p "El Toast aparece en la parte superior de la pantalla. Es un componente temporal…" at bounding box center [610, 270] width 464 height 32
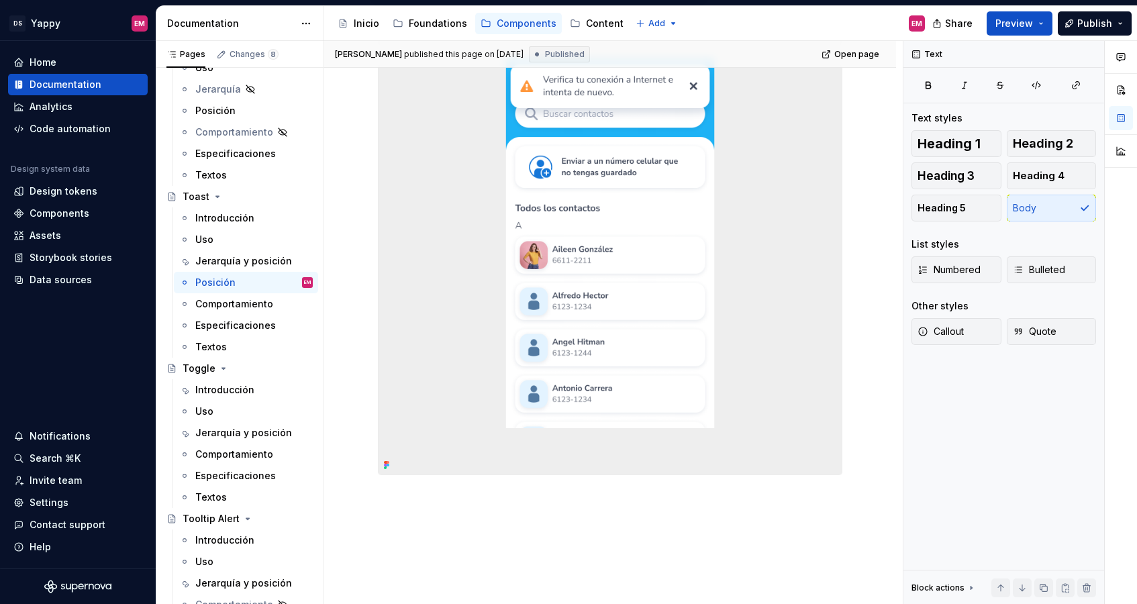
scroll to position [412, 0]
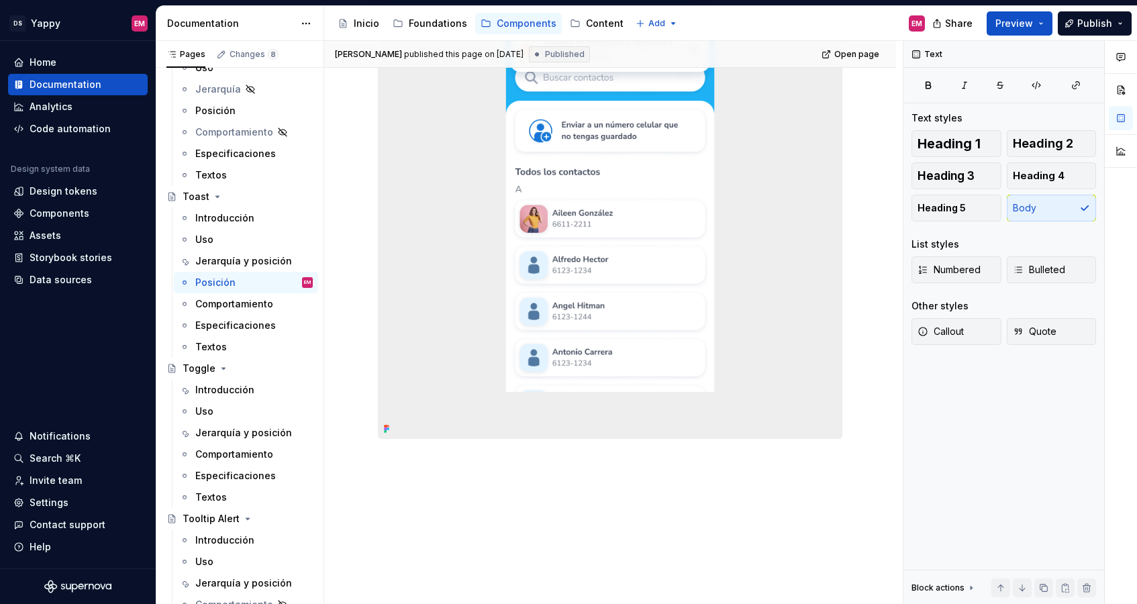
click at [448, 515] on div "Contexto y ubicación en la [GEOGRAPHIC_DATA] aparece en la parte superior de la…" at bounding box center [610, 236] width 572 height 799
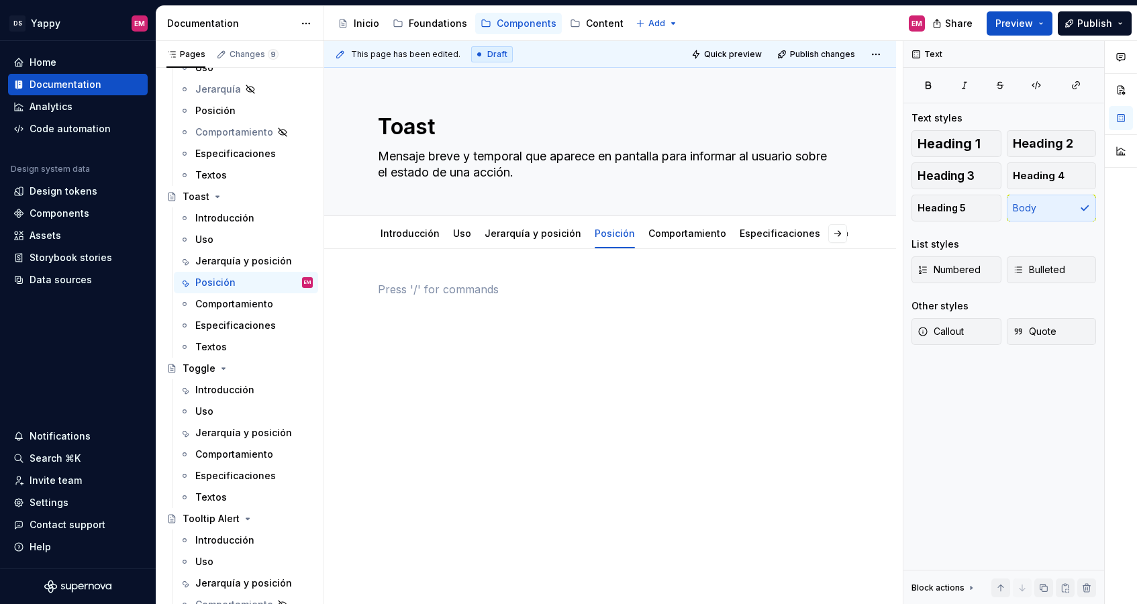
scroll to position [0, 0]
click at [524, 229] on link "Jerarquía y posición" at bounding box center [532, 232] width 97 height 11
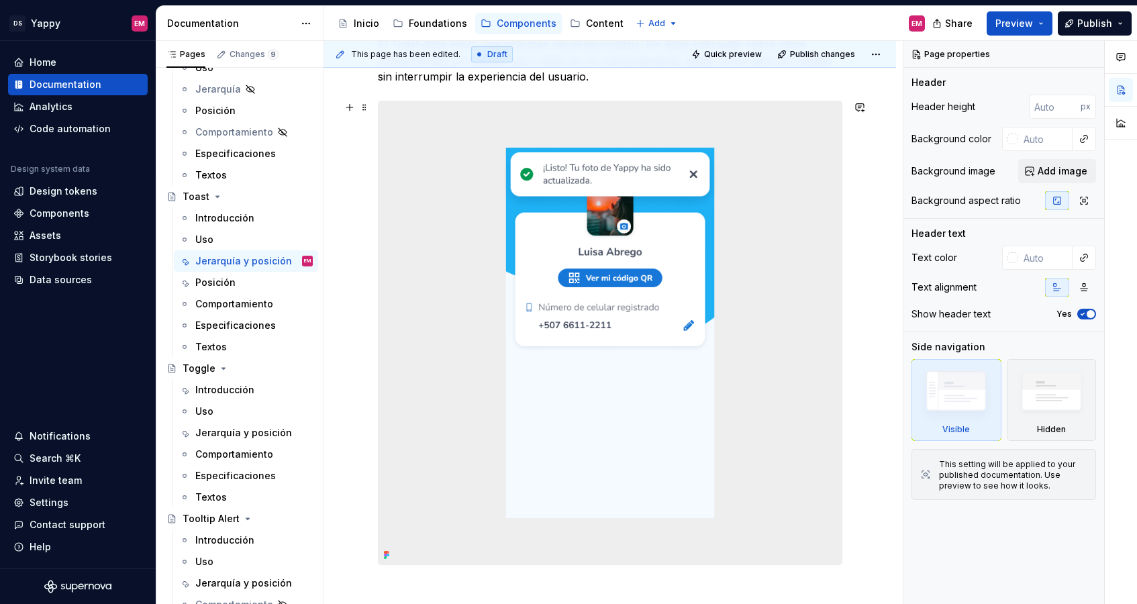
scroll to position [466, 0]
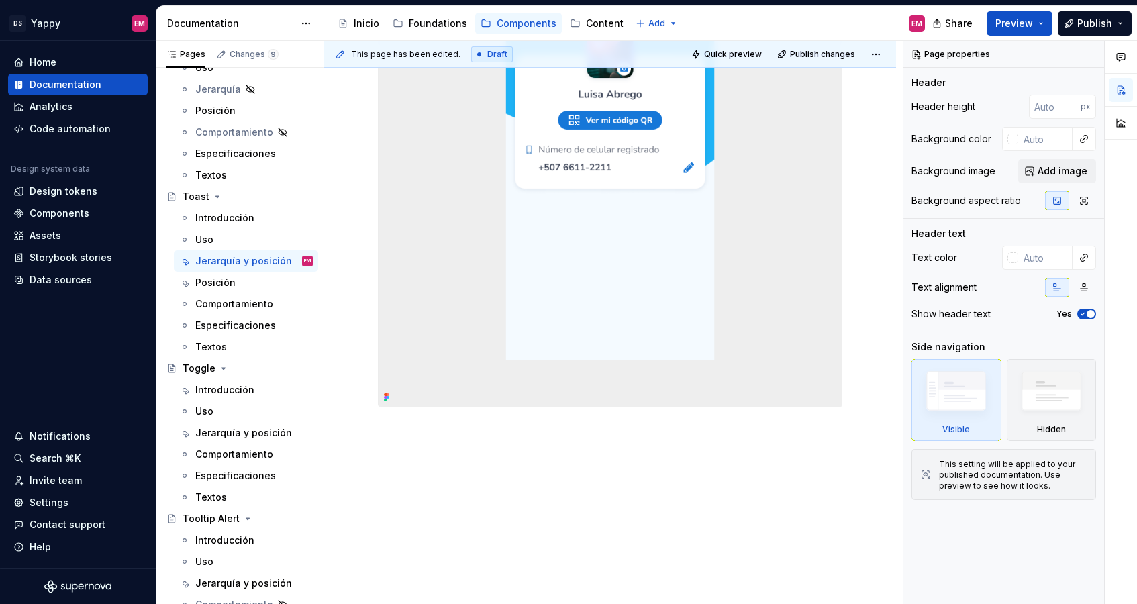
click at [435, 449] on div "Nivel de importancia en la UI El Toast debe tener una jerarquía visual secundar…" at bounding box center [610, 196] width 572 height 815
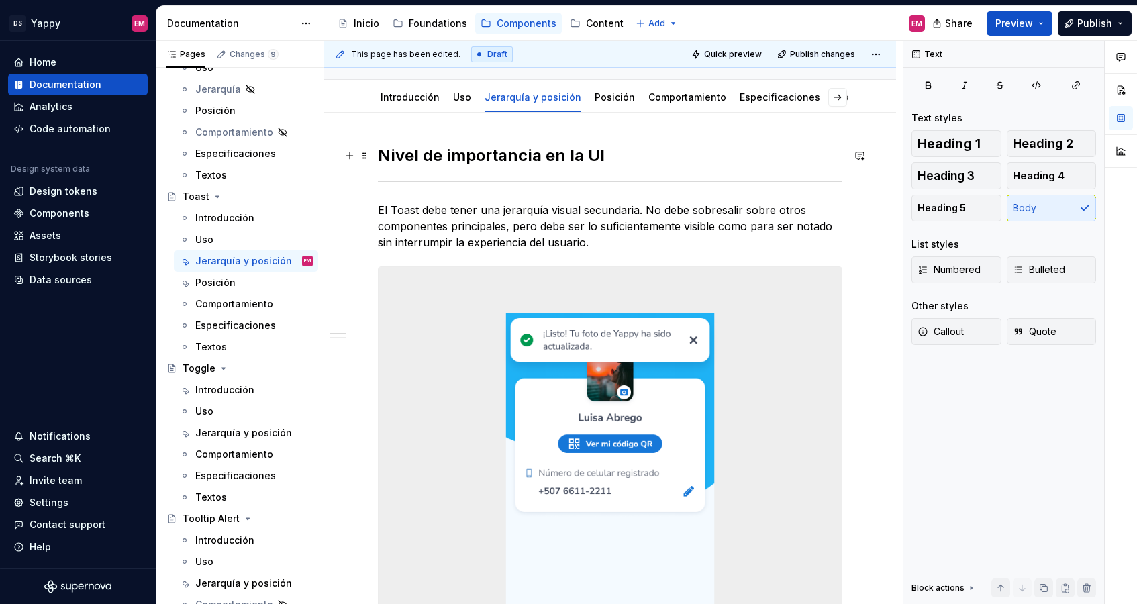
scroll to position [0, 0]
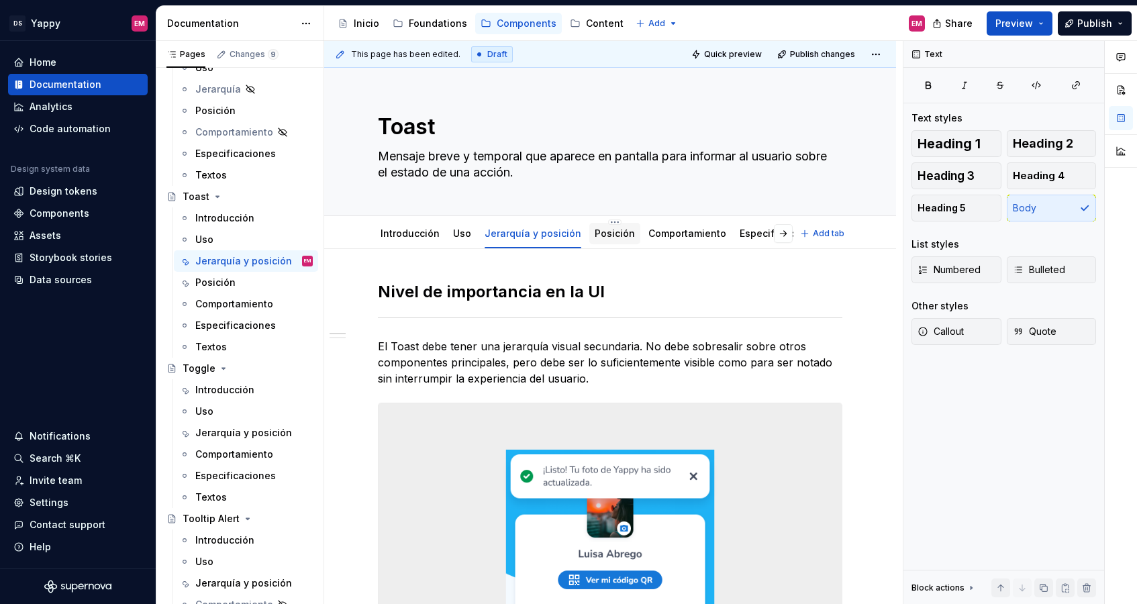
click at [594, 234] on link "Posición" at bounding box center [614, 232] width 40 height 11
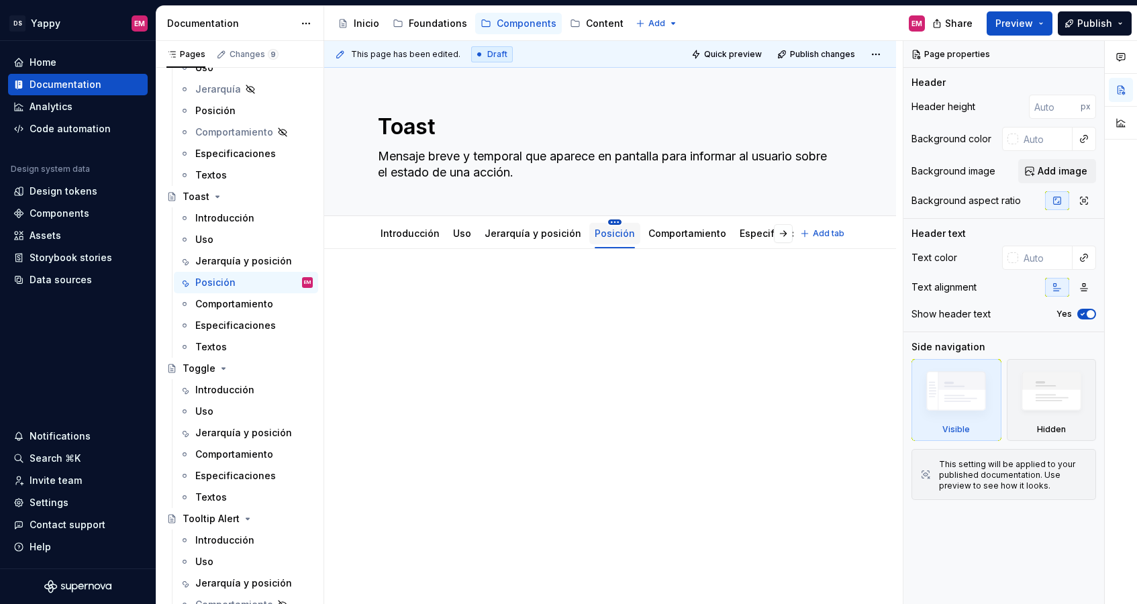
click at [604, 222] on html "DS Yappy EM Home Documentation Analytics Code automation Design system data Des…" at bounding box center [568, 302] width 1137 height 604
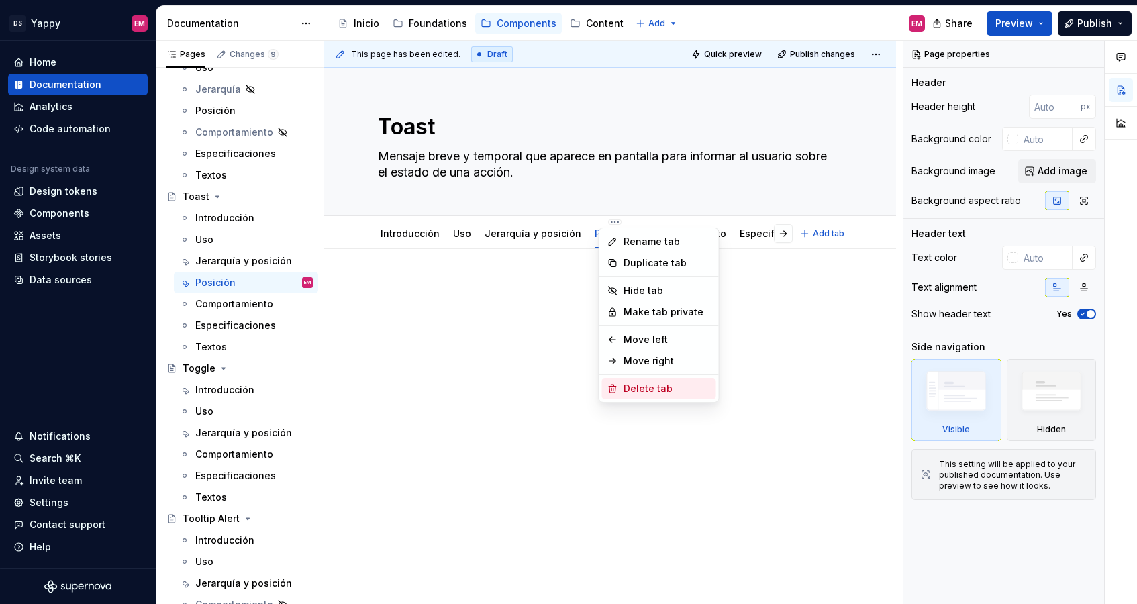
click at [620, 381] on div "Delete tab" at bounding box center [659, 388] width 114 height 21
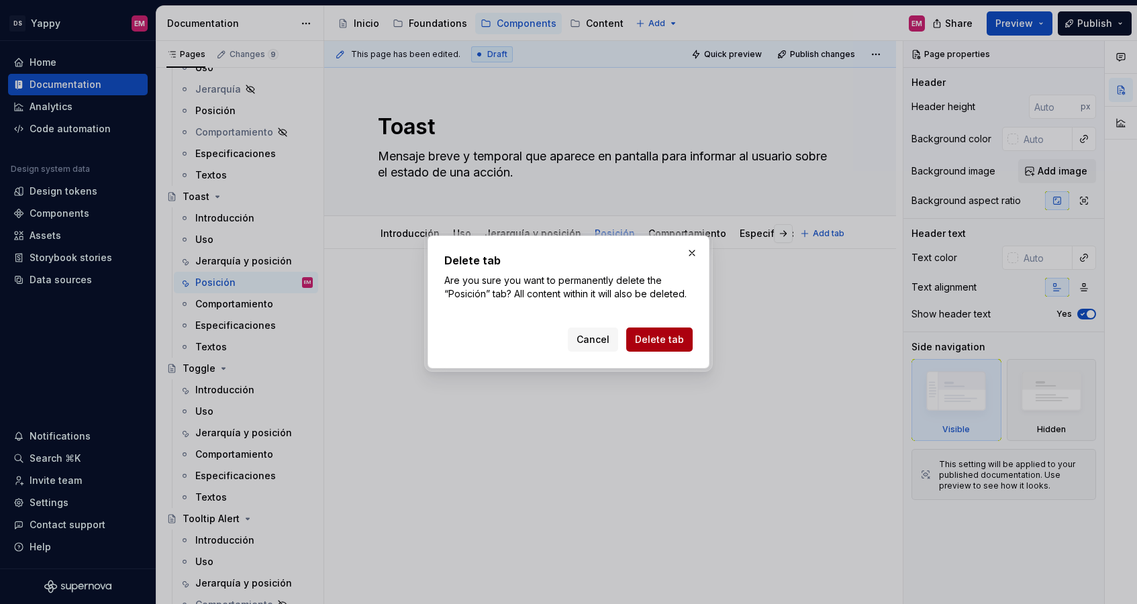
click at [652, 330] on button "Delete tab" at bounding box center [659, 339] width 66 height 24
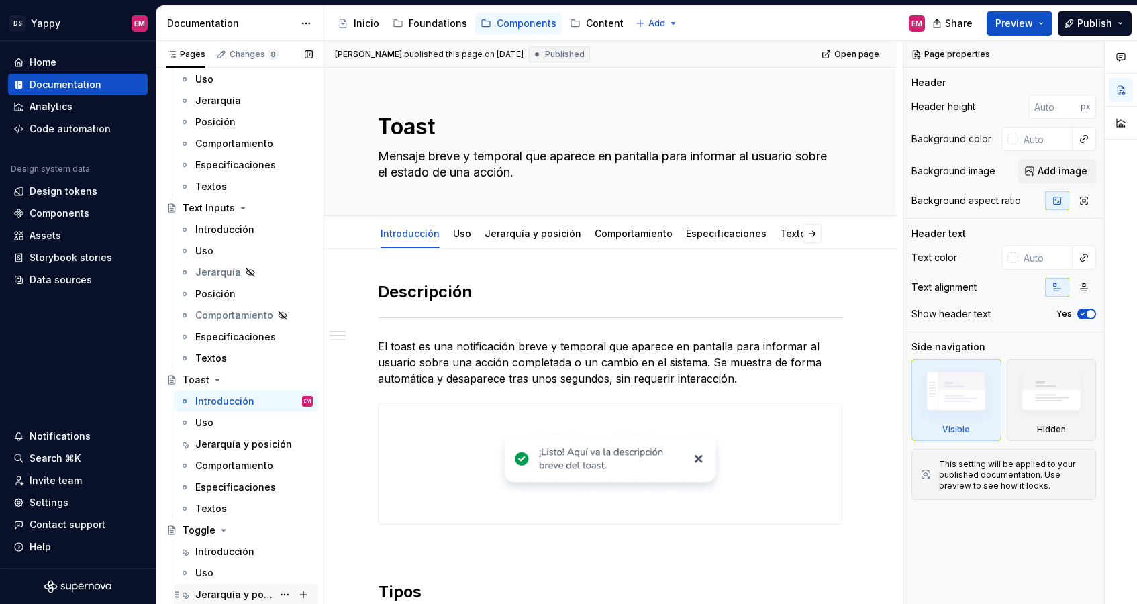
scroll to position [1828, 0]
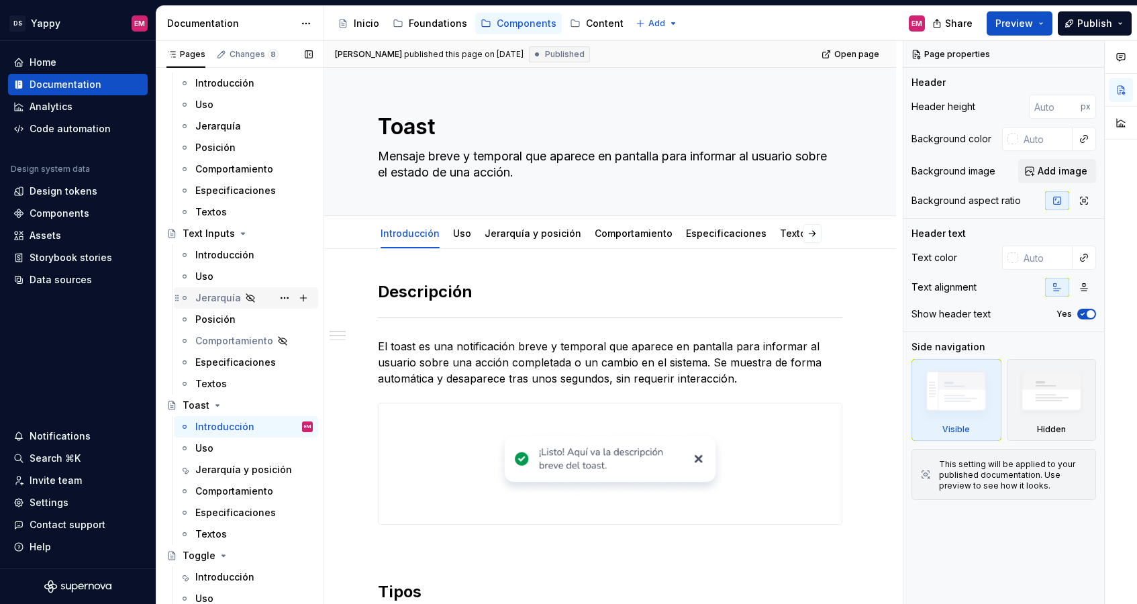
click at [213, 301] on div "Jerarquía" at bounding box center [218, 297] width 46 height 13
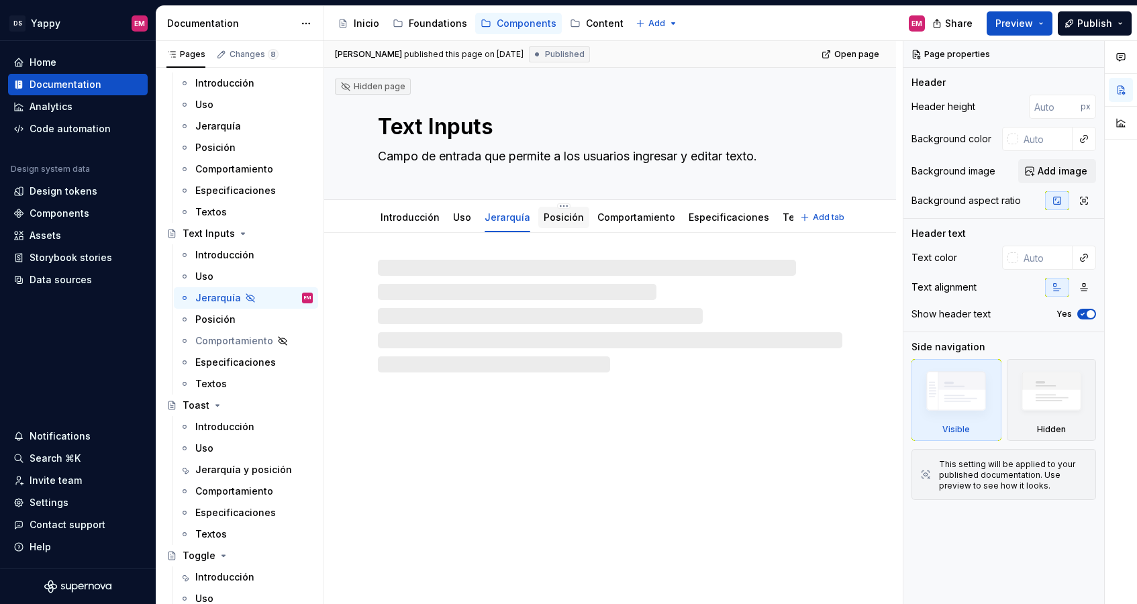
click at [553, 223] on link "Posición" at bounding box center [563, 216] width 40 height 11
click at [554, 207] on html "DS Yappy EM Home Documentation Analytics Code automation Design system data Des…" at bounding box center [568, 302] width 1137 height 604
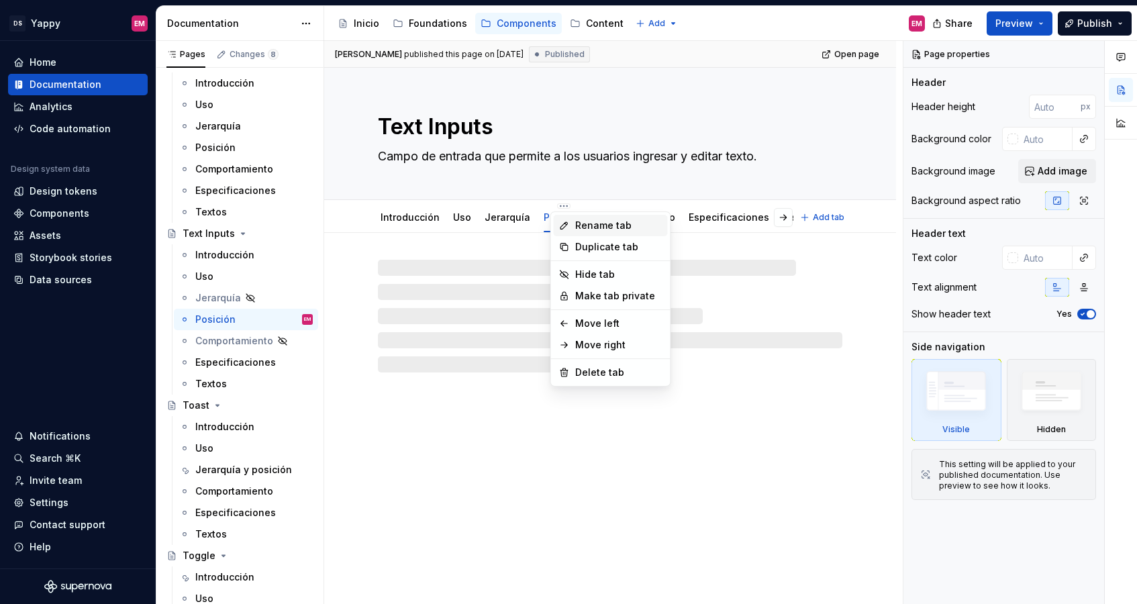
click at [574, 225] on div "Rename tab" at bounding box center [611, 225] width 114 height 21
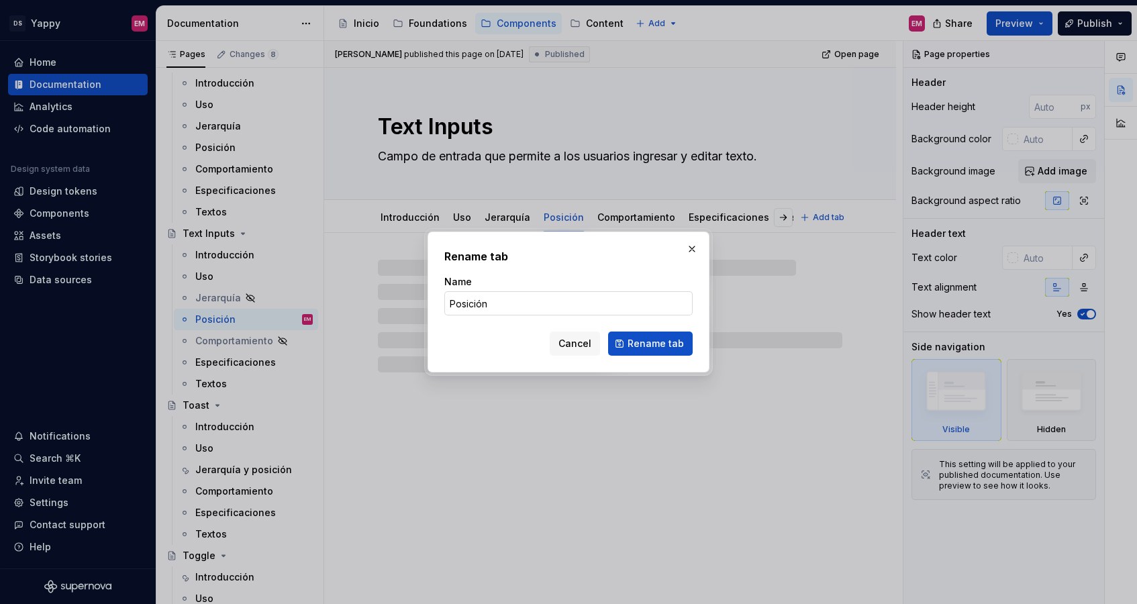
click at [529, 302] on input "Posición" at bounding box center [568, 303] width 248 height 24
click at [647, 348] on span "Rename tab" at bounding box center [655, 343] width 56 height 13
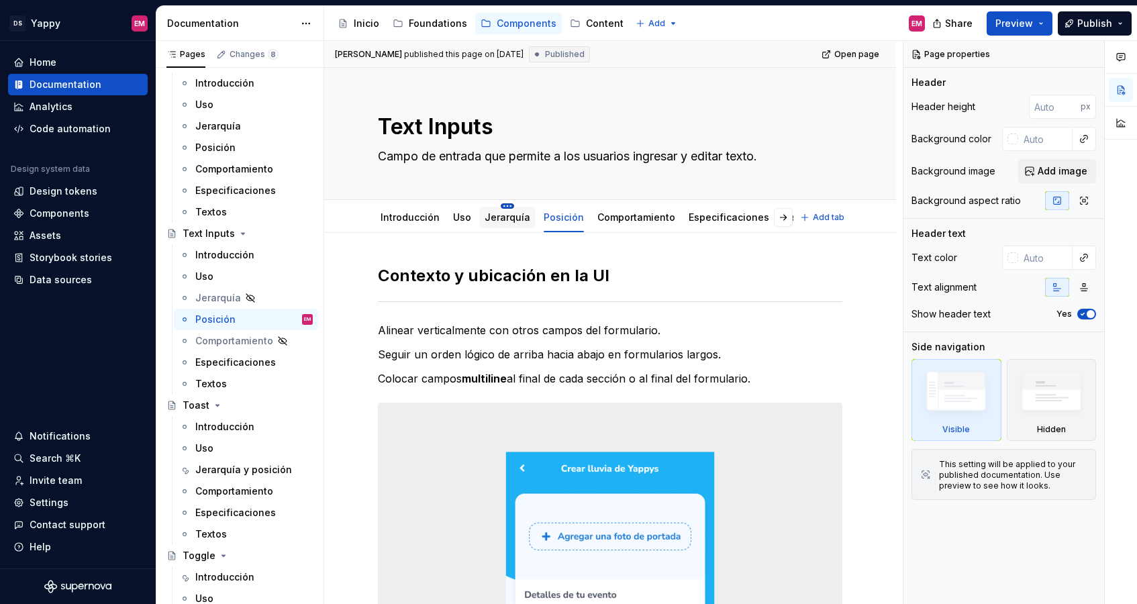
click at [503, 207] on html "DS Yappy EM Home Documentation Analytics Code automation Design system data Des…" at bounding box center [568, 302] width 1137 height 604
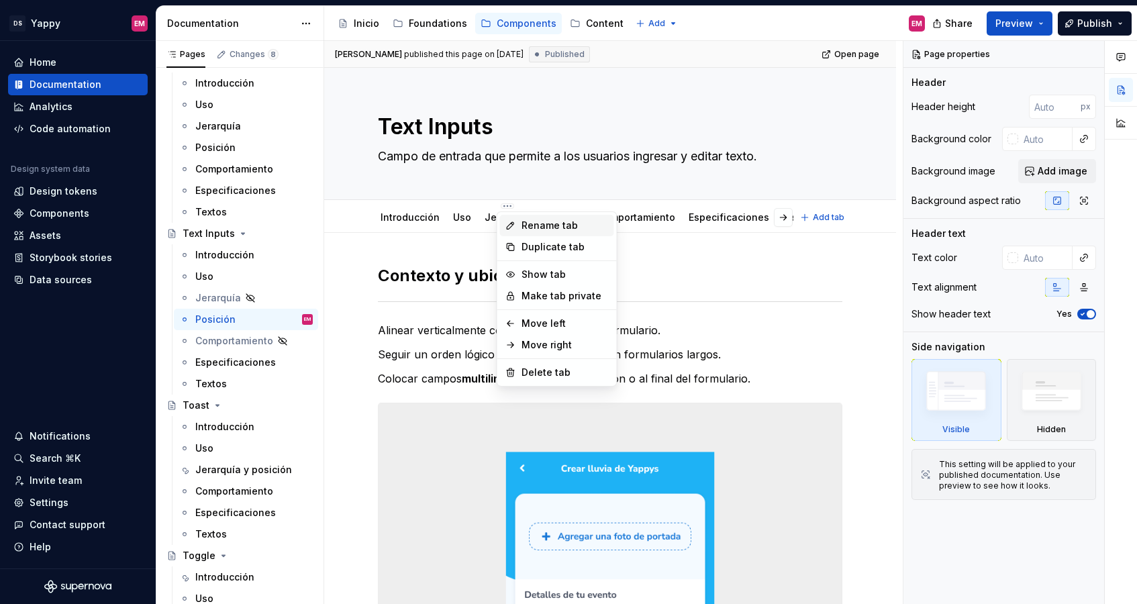
click at [518, 222] on div "Rename tab" at bounding box center [557, 225] width 114 height 21
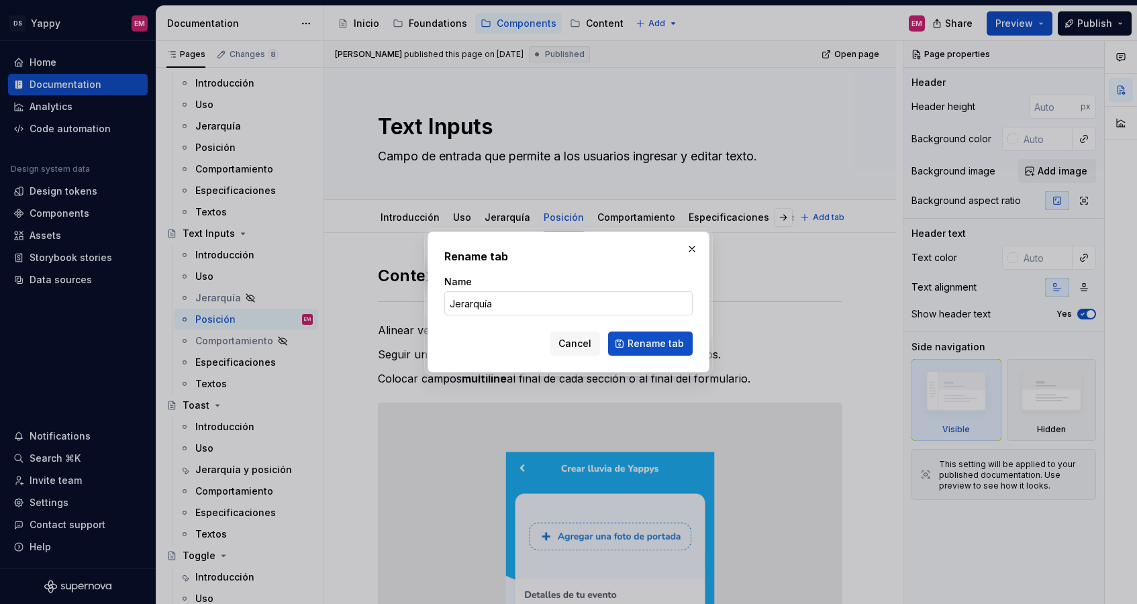
click at [548, 307] on input "Jerarquía" at bounding box center [568, 303] width 248 height 24
type textarea "*"
type input "Jerarquía y posición"
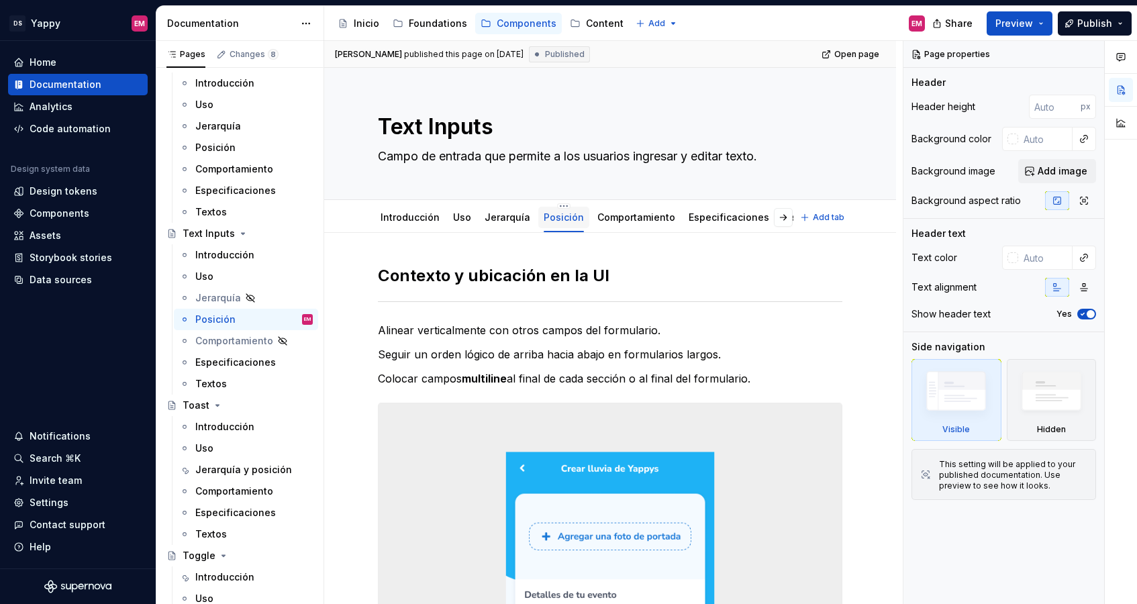
click at [556, 216] on link "Posición" at bounding box center [563, 216] width 40 height 11
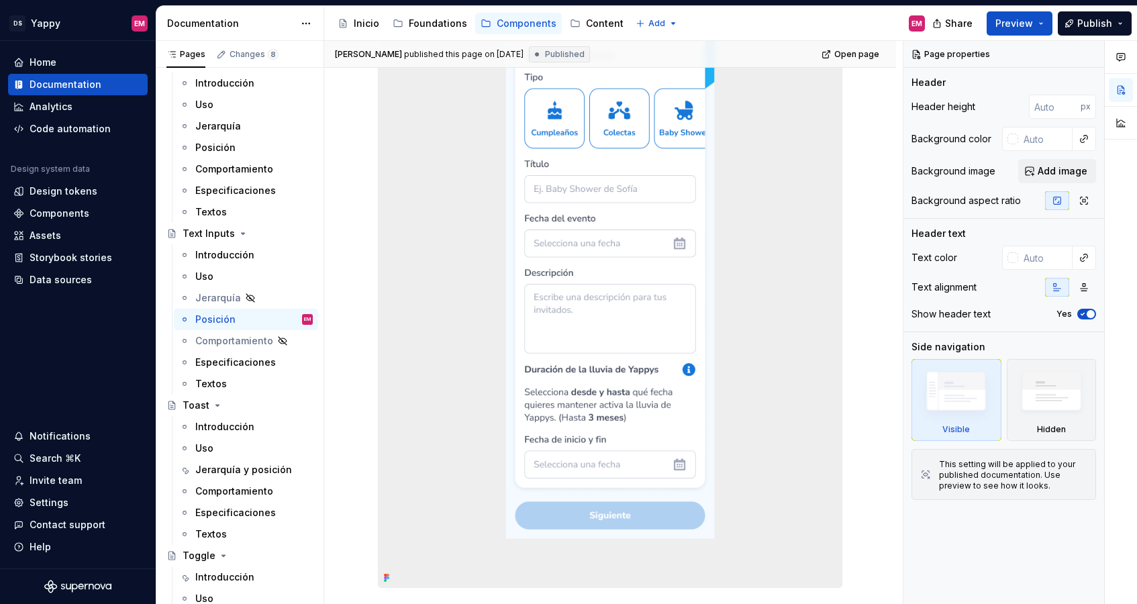
scroll to position [639, 0]
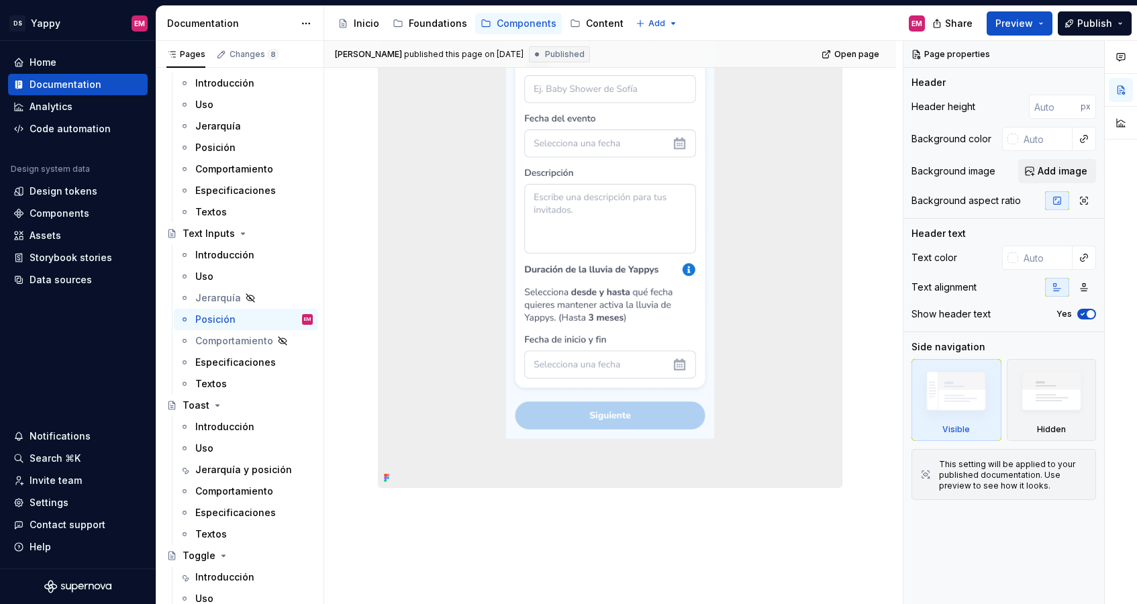
click at [461, 514] on p at bounding box center [610, 512] width 464 height 16
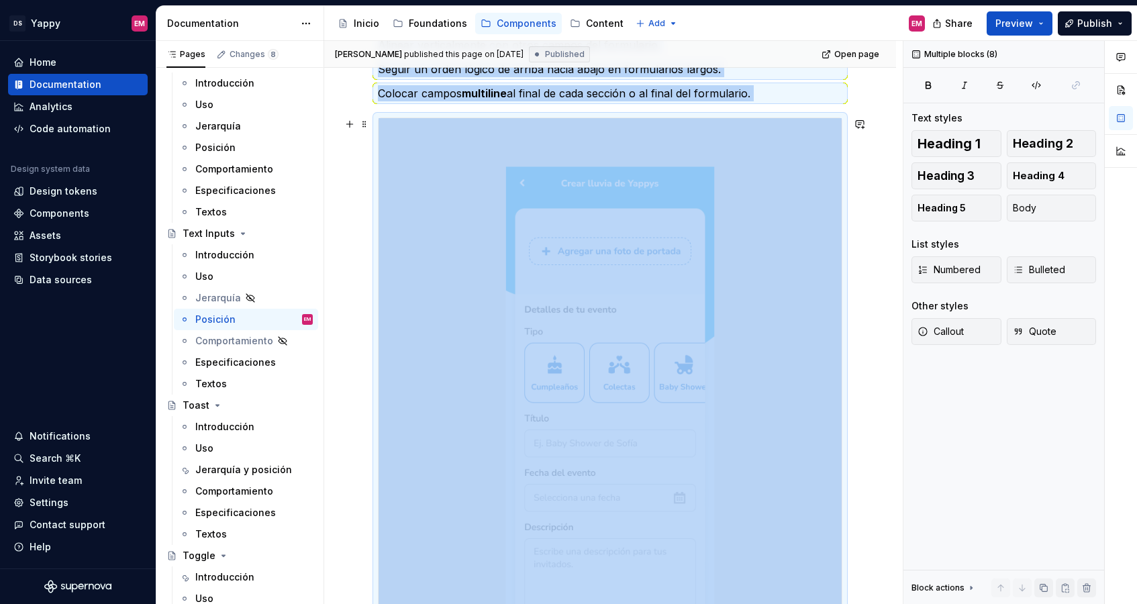
scroll to position [0, 0]
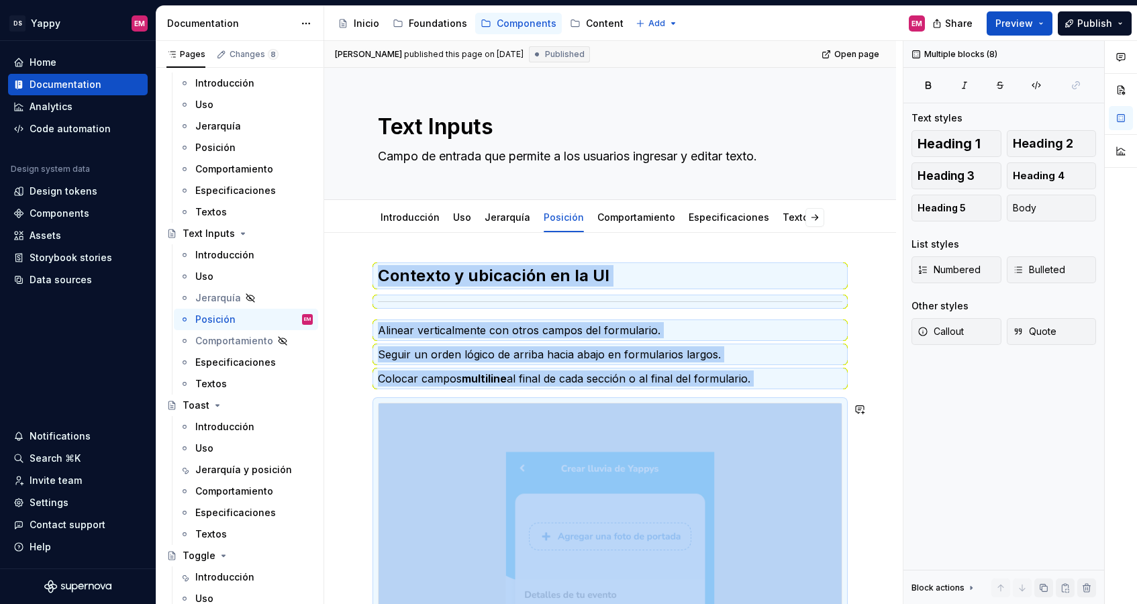
copy div "Contexto y ubicación en la UI Alinear verticalmente con otros campos del formul…"
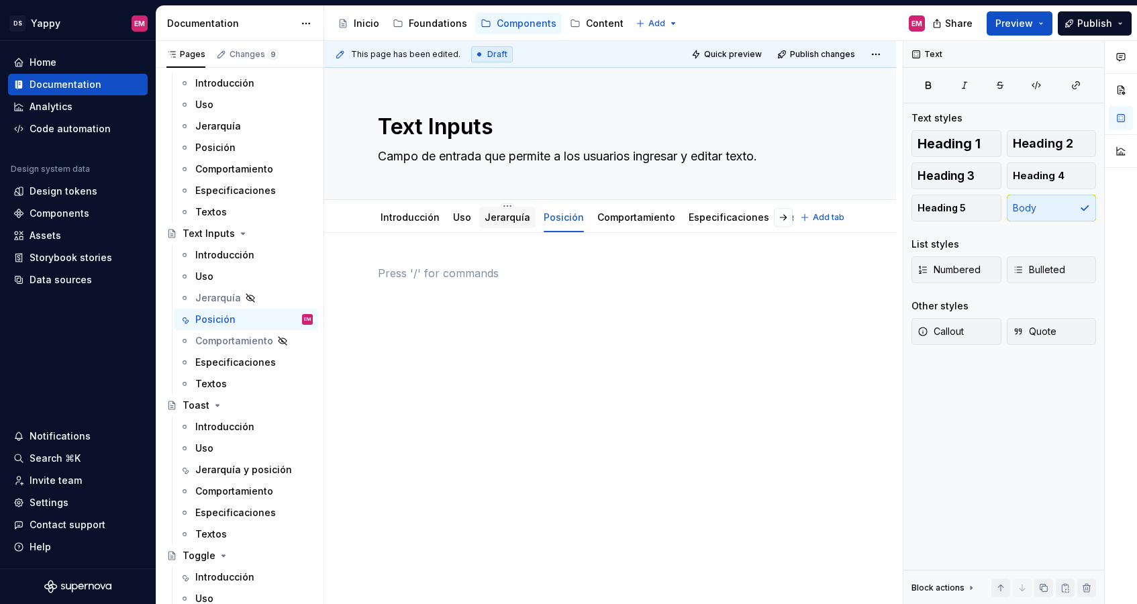
click at [501, 218] on link "Jerarquía" at bounding box center [507, 216] width 46 height 11
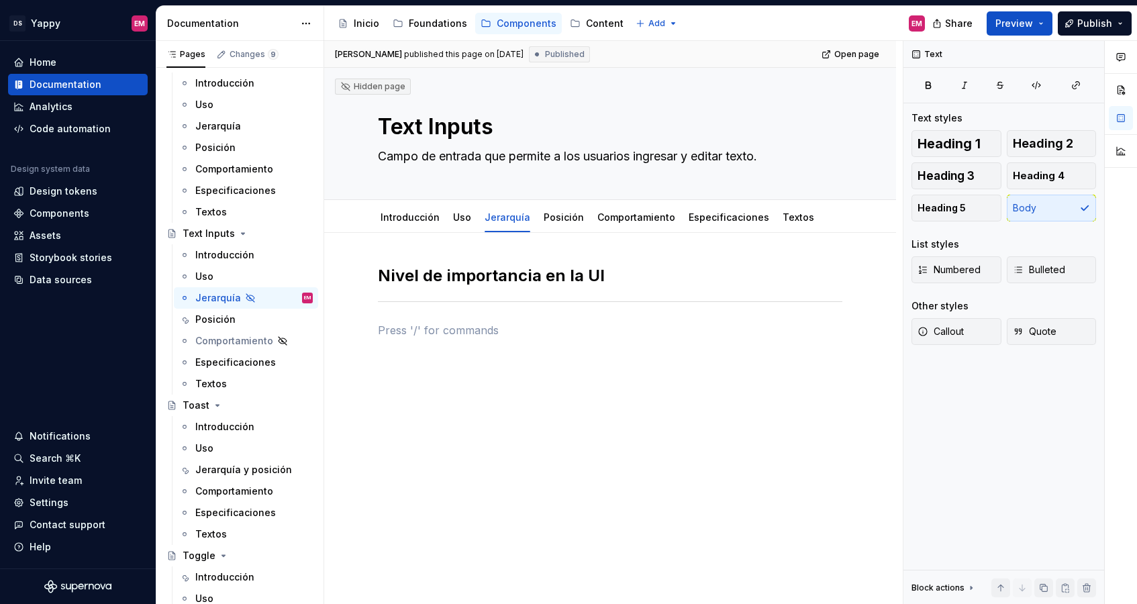
click at [421, 350] on div "Nivel de importancia en la UI" at bounding box center [610, 309] width 464 height 89
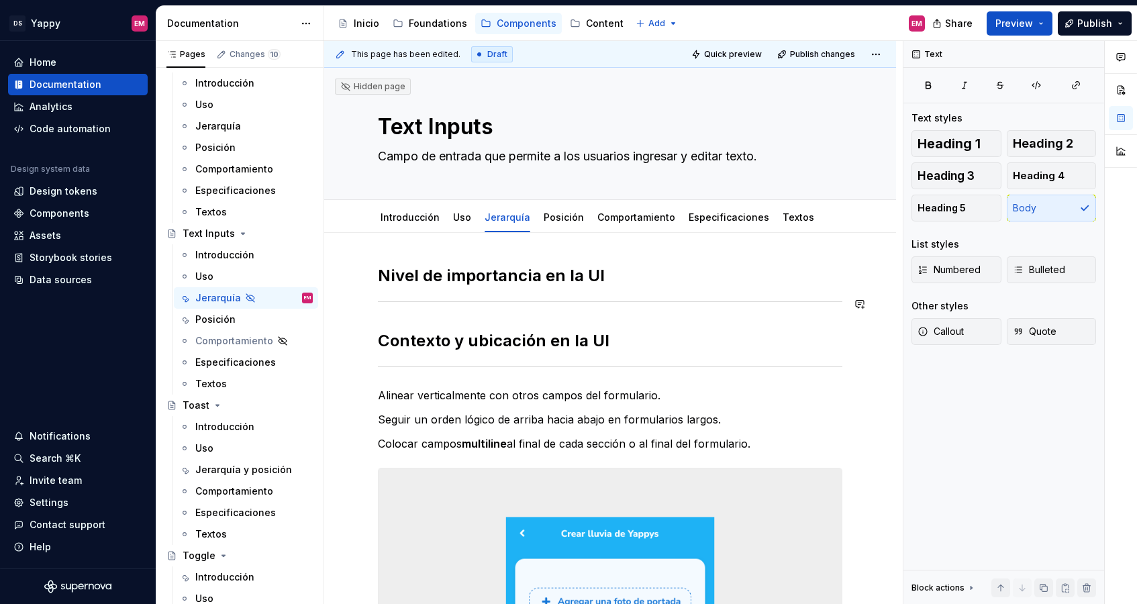
click at [554, 204] on html "DS Yappy EM Home Documentation Analytics Code automation Design system data Des…" at bounding box center [568, 302] width 1137 height 604
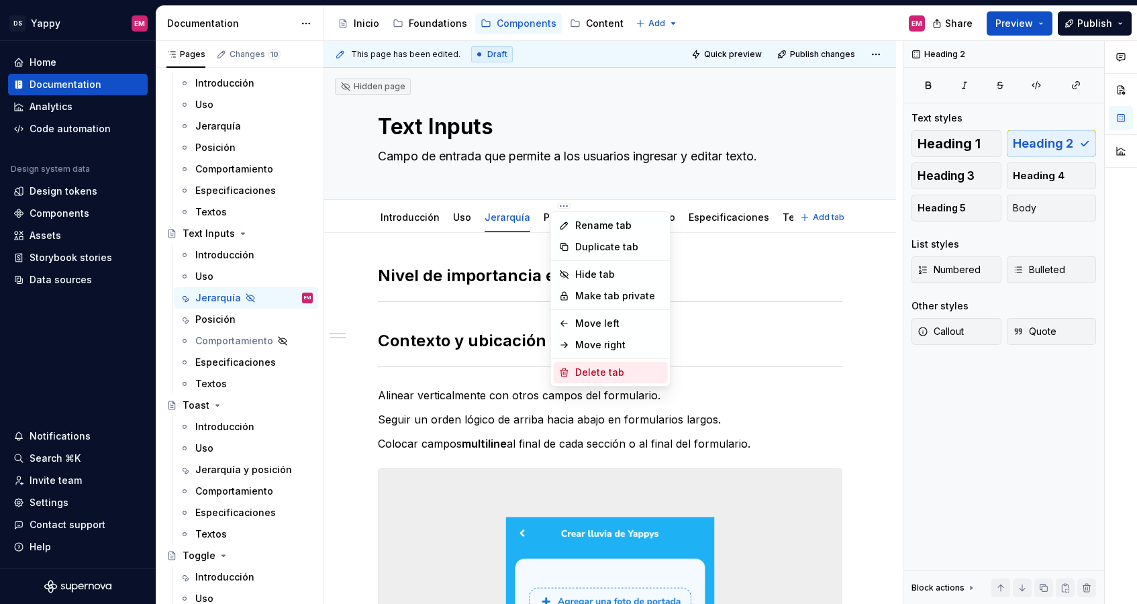
click at [569, 371] on div "Delete tab" at bounding box center [611, 372] width 114 height 21
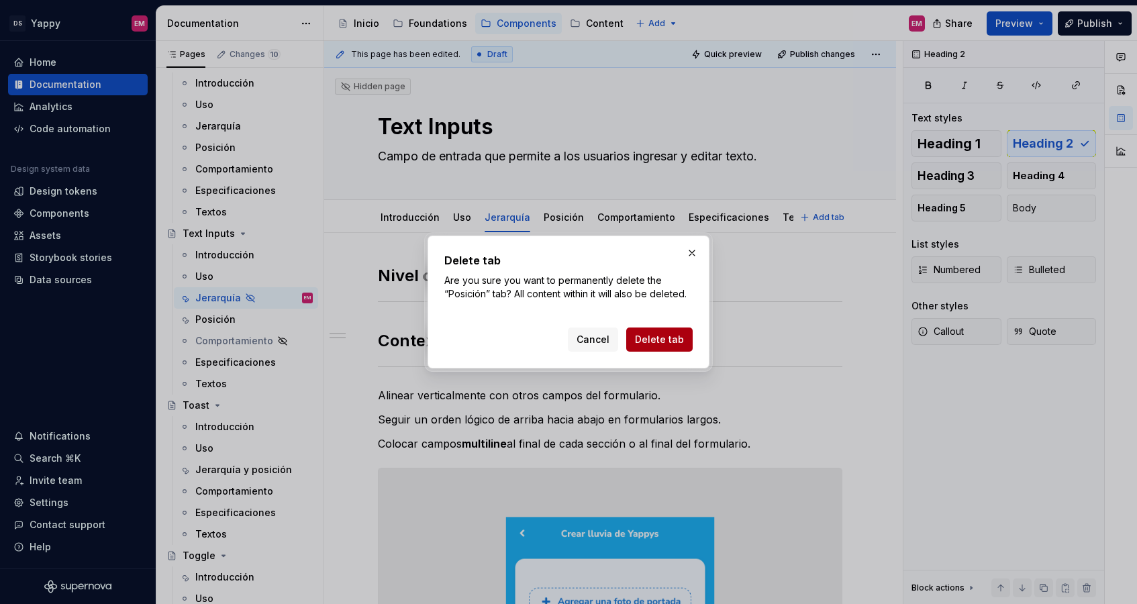
click at [644, 340] on span "Delete tab" at bounding box center [659, 339] width 49 height 13
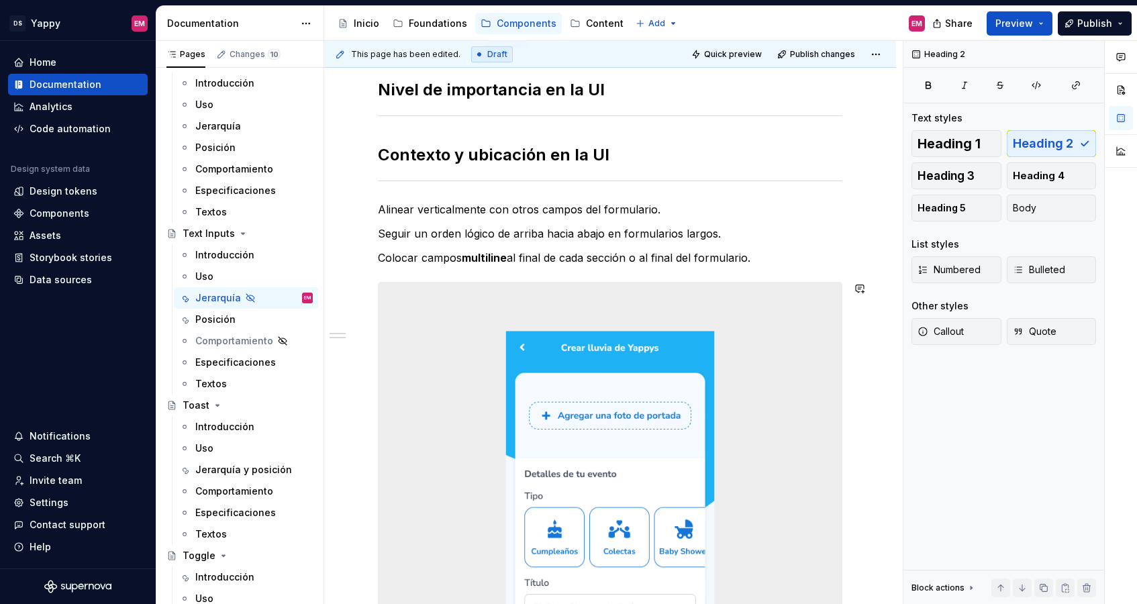
scroll to position [123, 0]
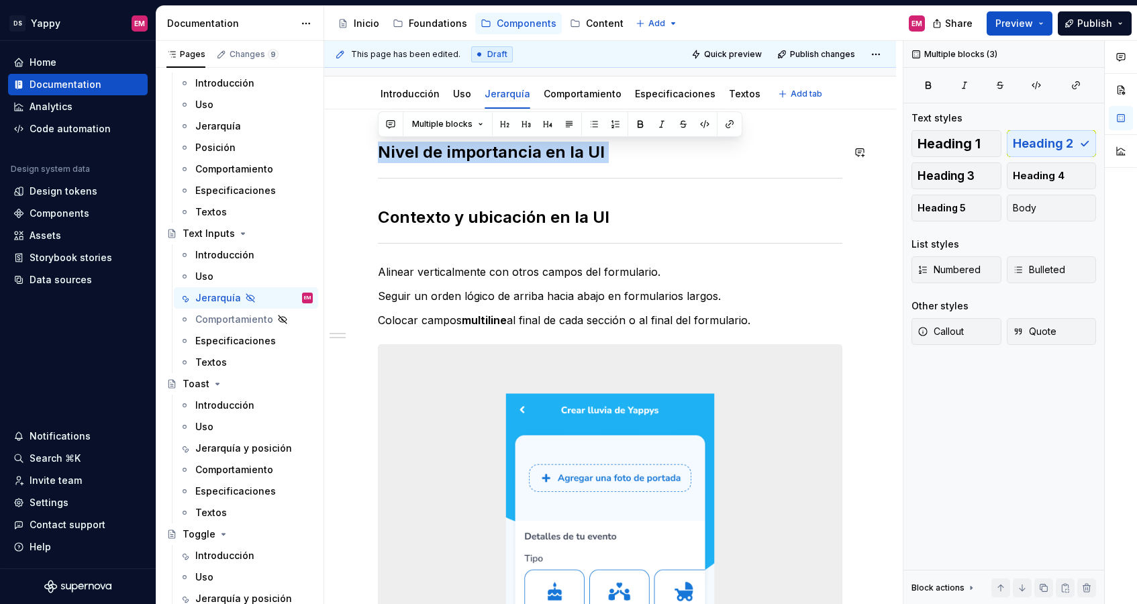
drag, startPoint x: 379, startPoint y: 203, endPoint x: 378, endPoint y: 132, distance: 71.8
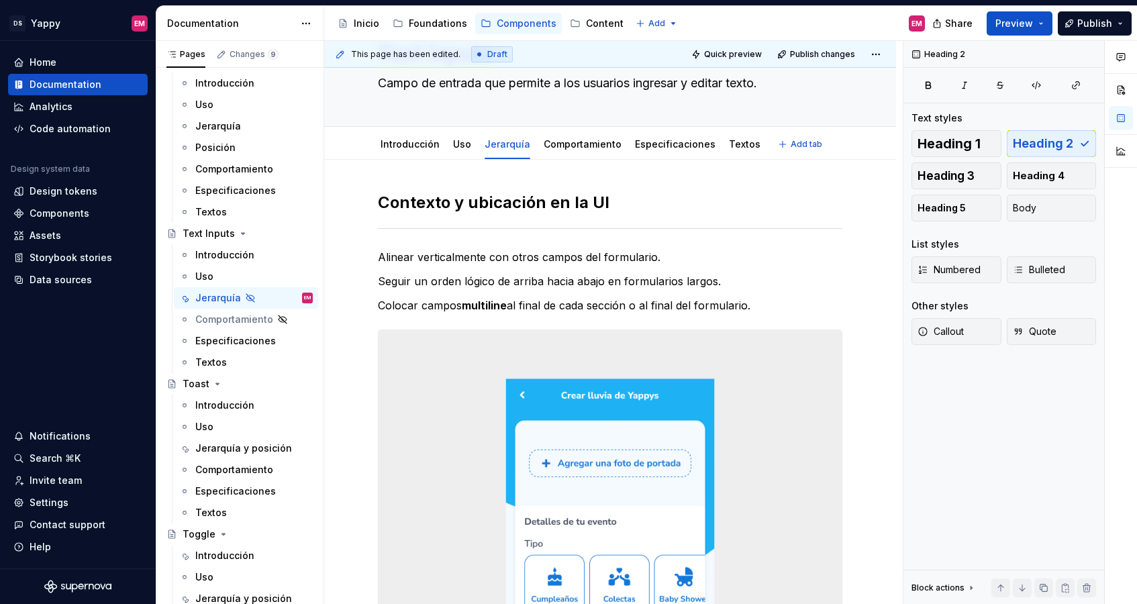
scroll to position [28, 0]
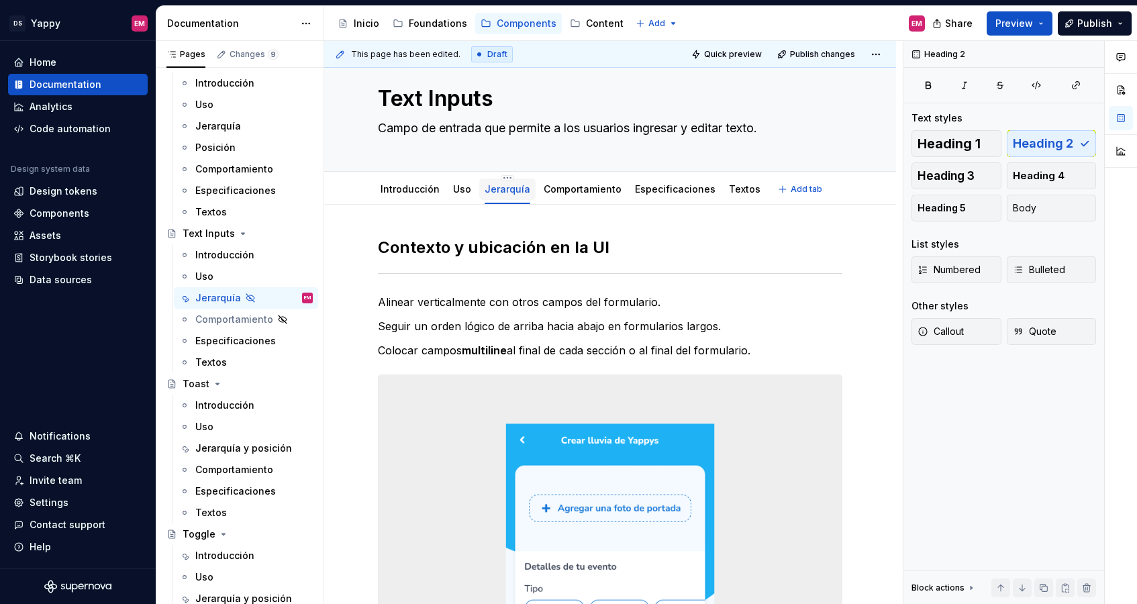
click at [505, 183] on div "Jerarquía" at bounding box center [507, 189] width 46 height 13
click at [505, 176] on html "DS Yappy EM Home Documentation Analytics Code automation Design system data Des…" at bounding box center [568, 302] width 1137 height 604
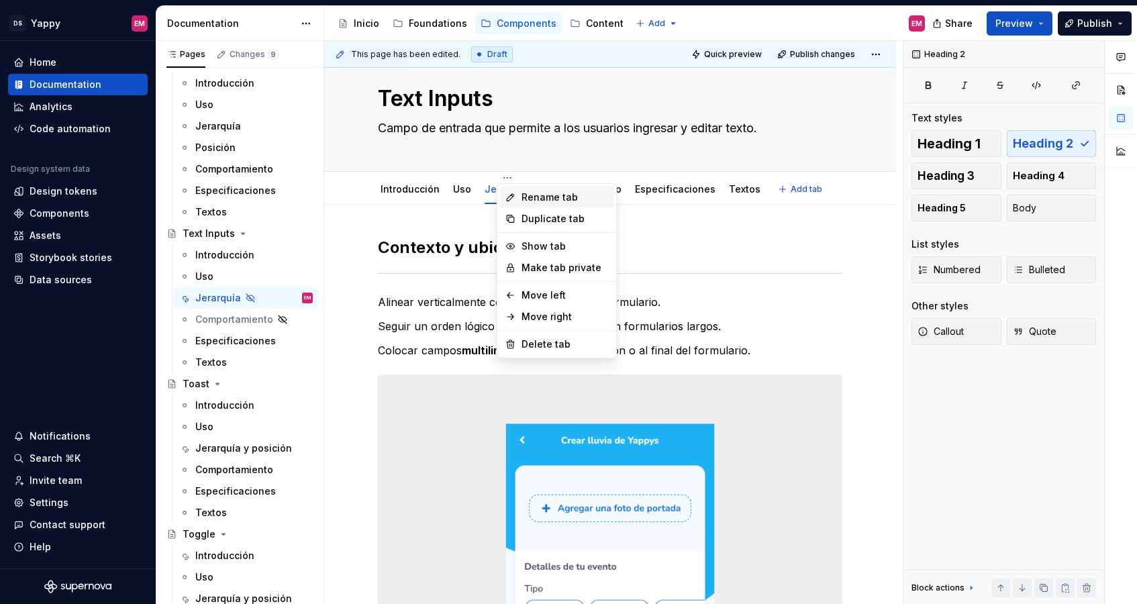
click at [538, 198] on div "Rename tab" at bounding box center [564, 197] width 87 height 13
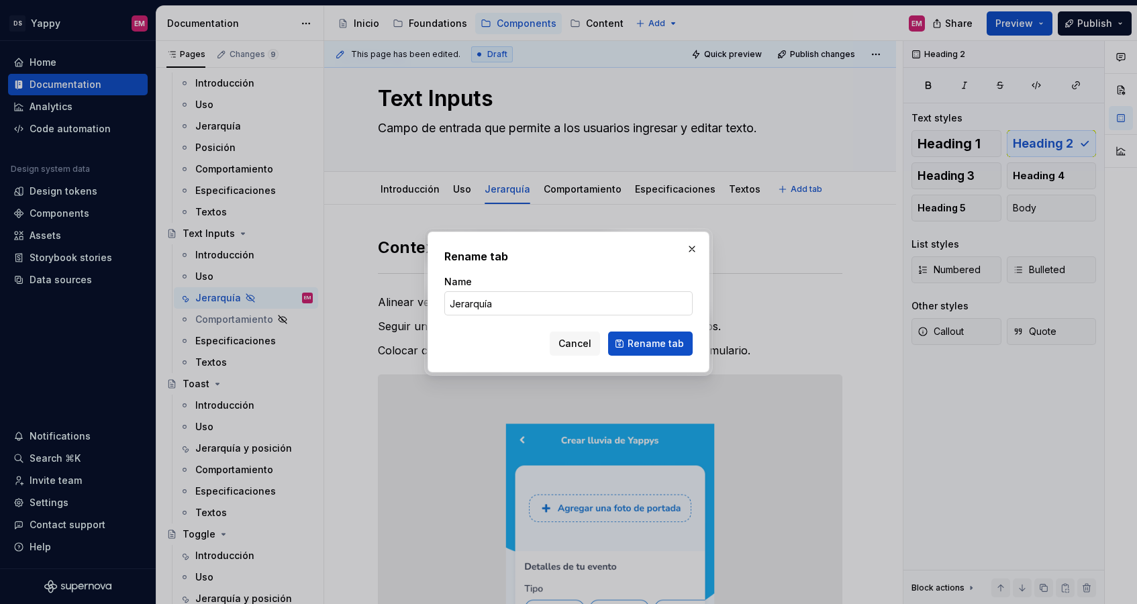
click at [580, 297] on input "Jerarquía" at bounding box center [568, 303] width 248 height 24
type textarea "*"
type input "Jerarquía y posición"
click at [641, 338] on span "Rename tab" at bounding box center [655, 343] width 56 height 13
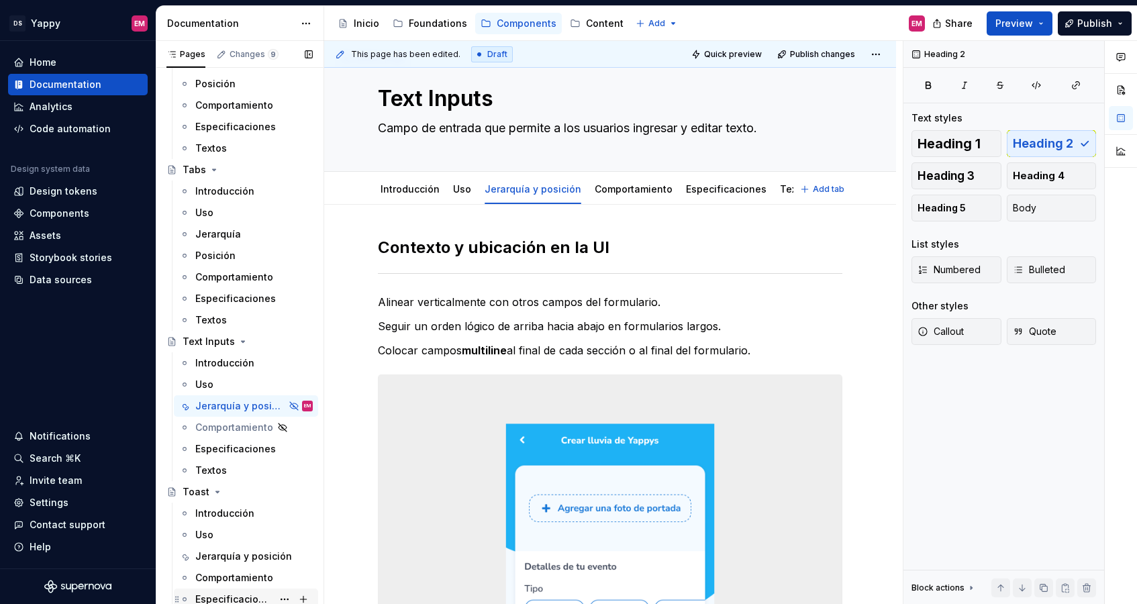
scroll to position [1702, 0]
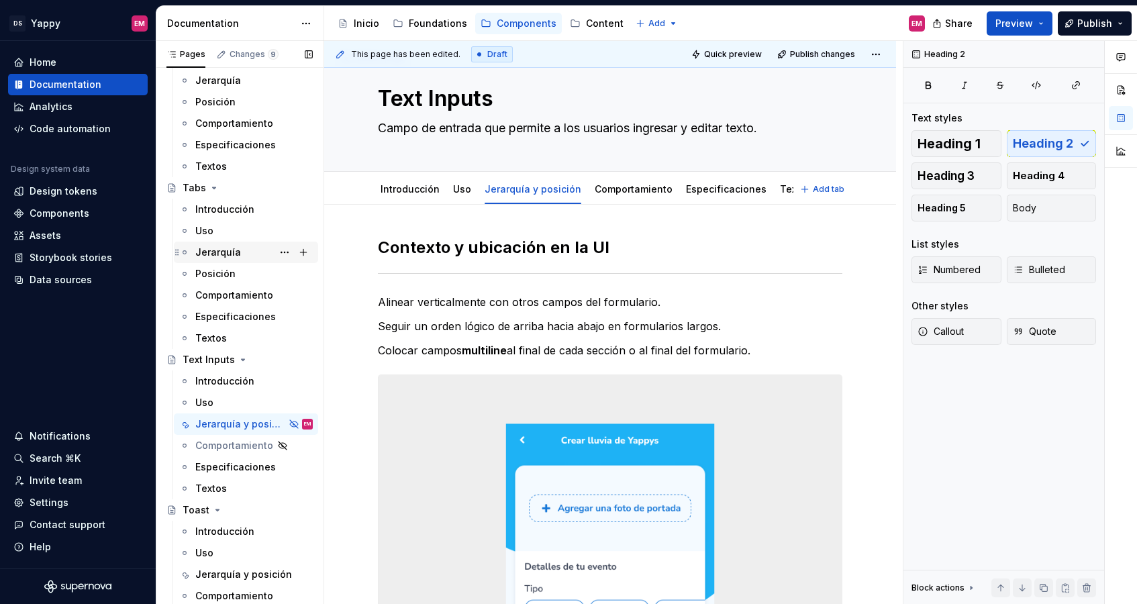
click at [240, 255] on div "Jerarquía" at bounding box center [253, 252] width 117 height 19
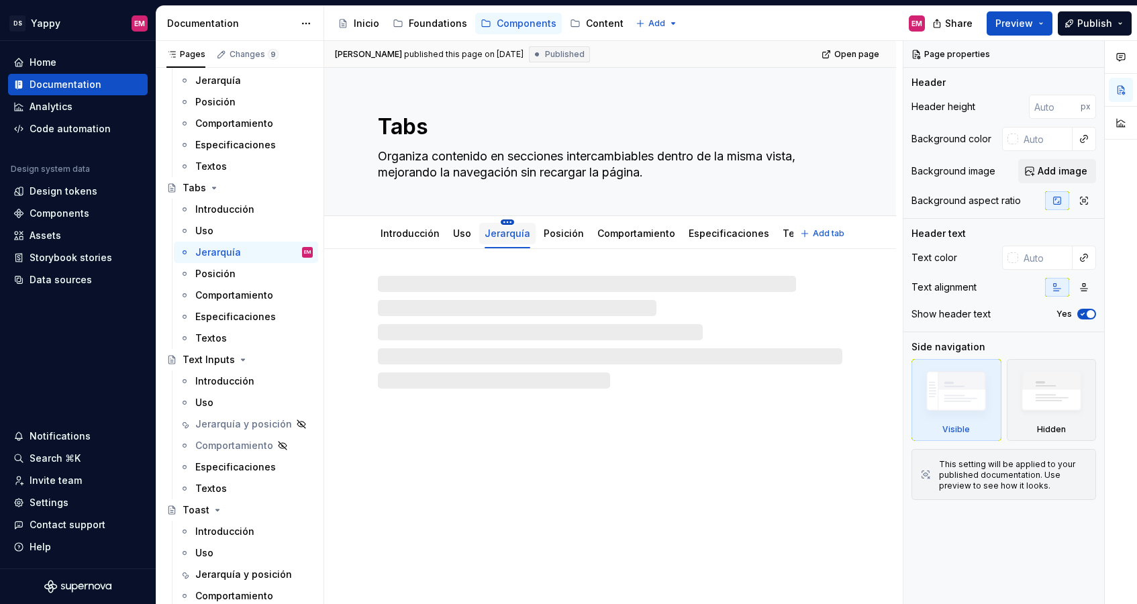
click at [504, 221] on html "DS Yappy EM Home Documentation Analytics Code automation Design system data Des…" at bounding box center [568, 302] width 1137 height 604
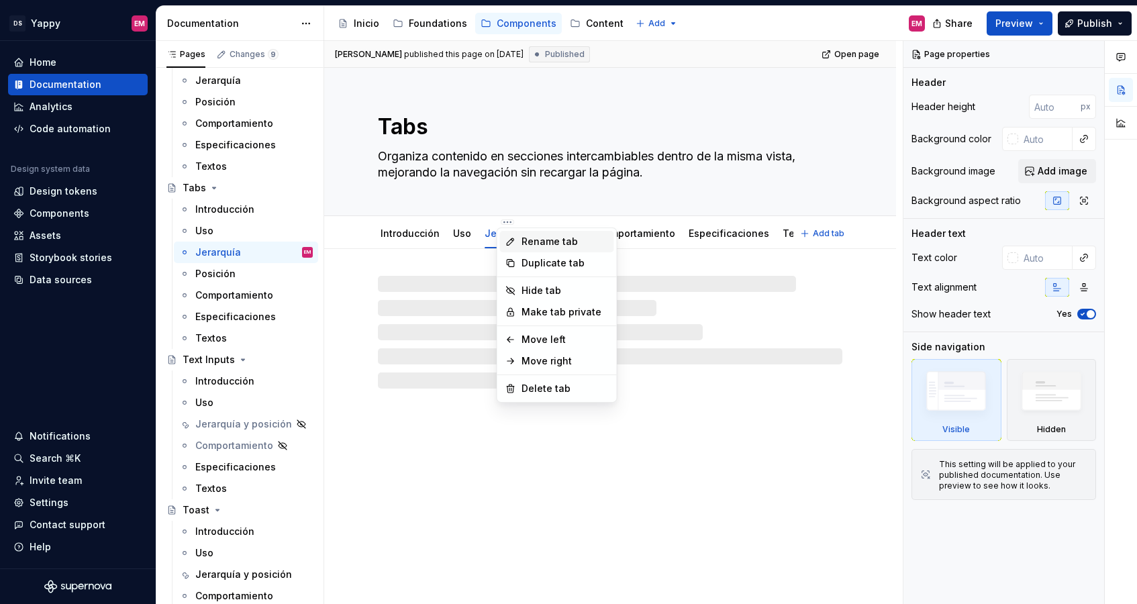
click at [532, 249] on div "Rename tab" at bounding box center [557, 241] width 114 height 21
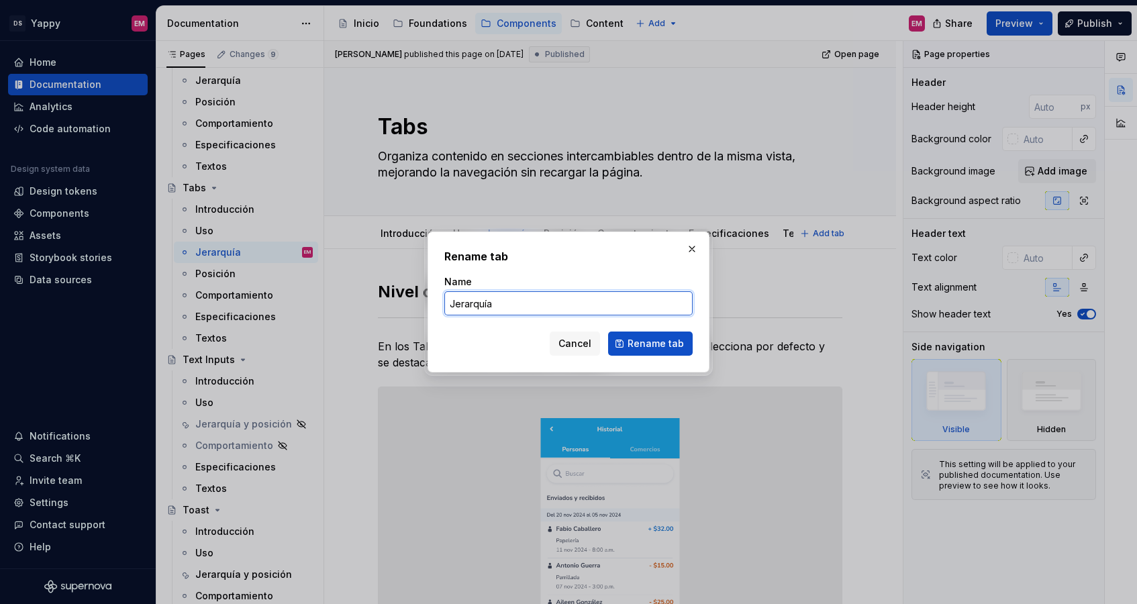
click at [543, 303] on input "Jerarquía" at bounding box center [568, 303] width 248 height 24
type textarea "*"
type input "Jerarquía y posición"
click at [658, 338] on span "Rename tab" at bounding box center [655, 343] width 56 height 13
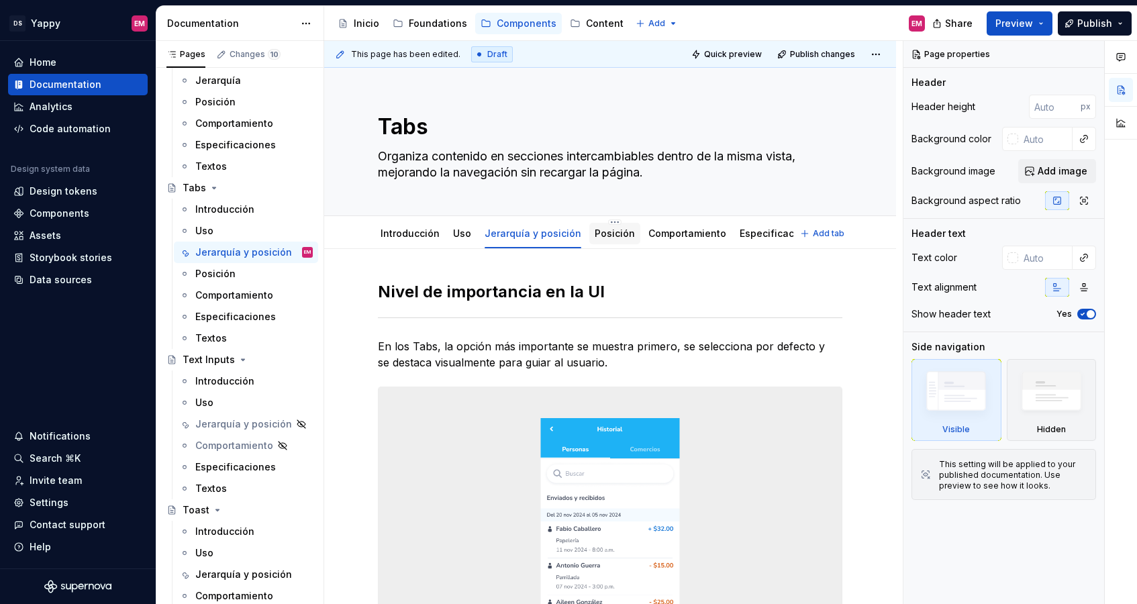
click at [610, 229] on link "Posición" at bounding box center [614, 232] width 40 height 11
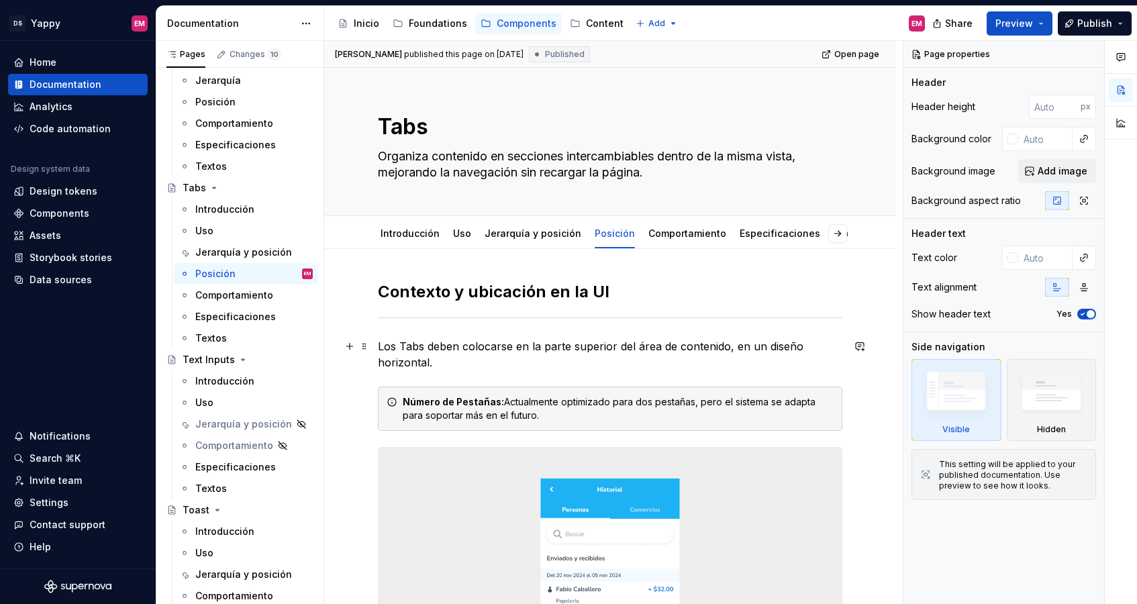
scroll to position [354, 0]
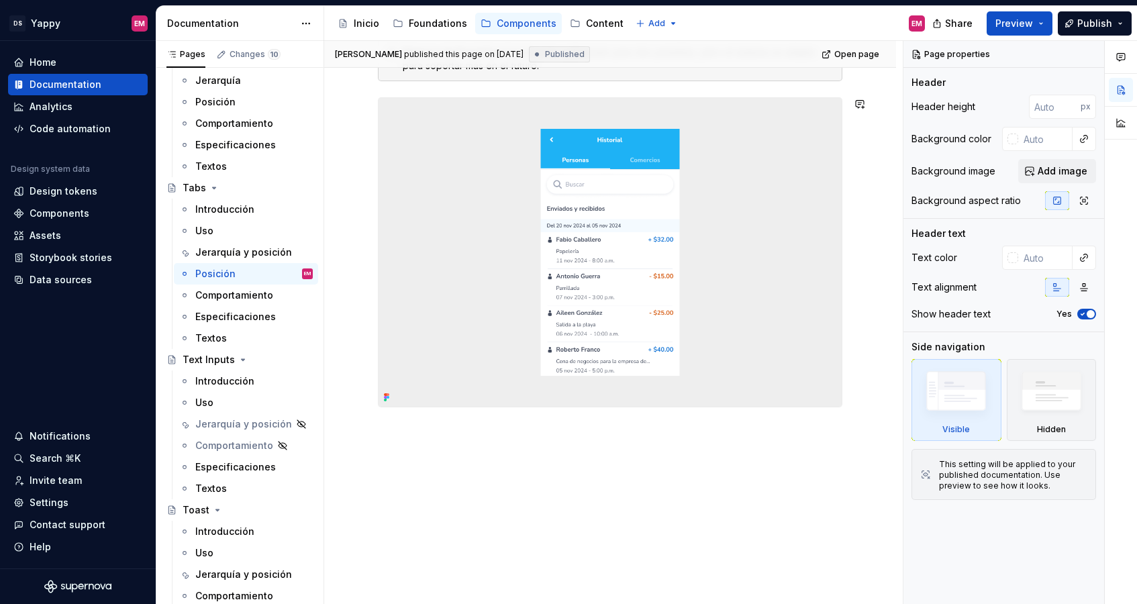
click at [443, 443] on div "Contexto y ubicación en la [GEOGRAPHIC_DATA] deben colocarse en la parte superi…" at bounding box center [610, 251] width 572 height 705
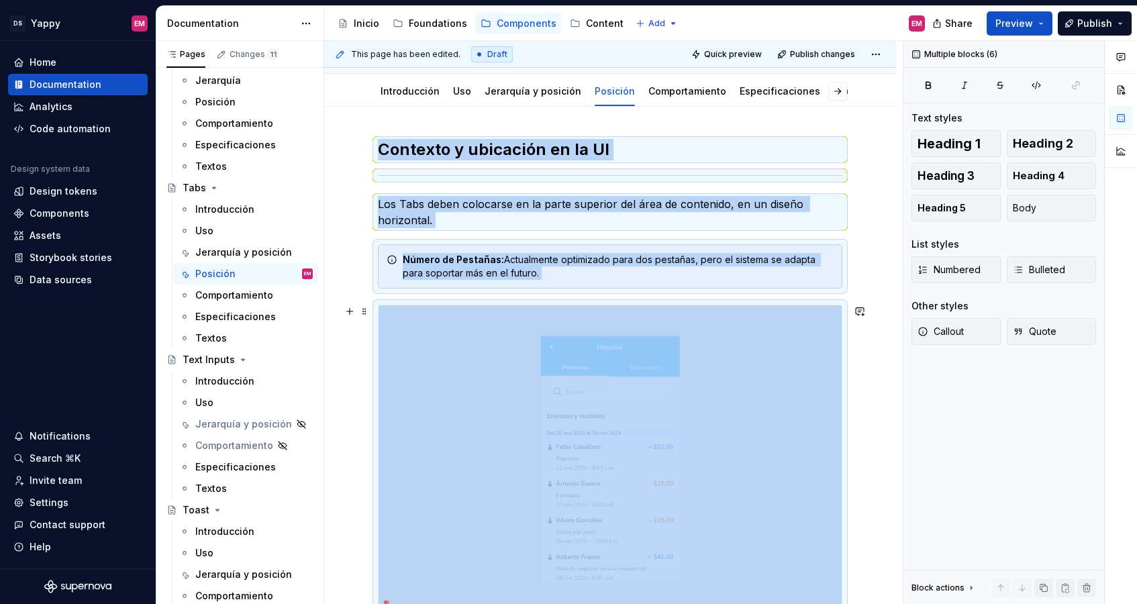
scroll to position [0, 0]
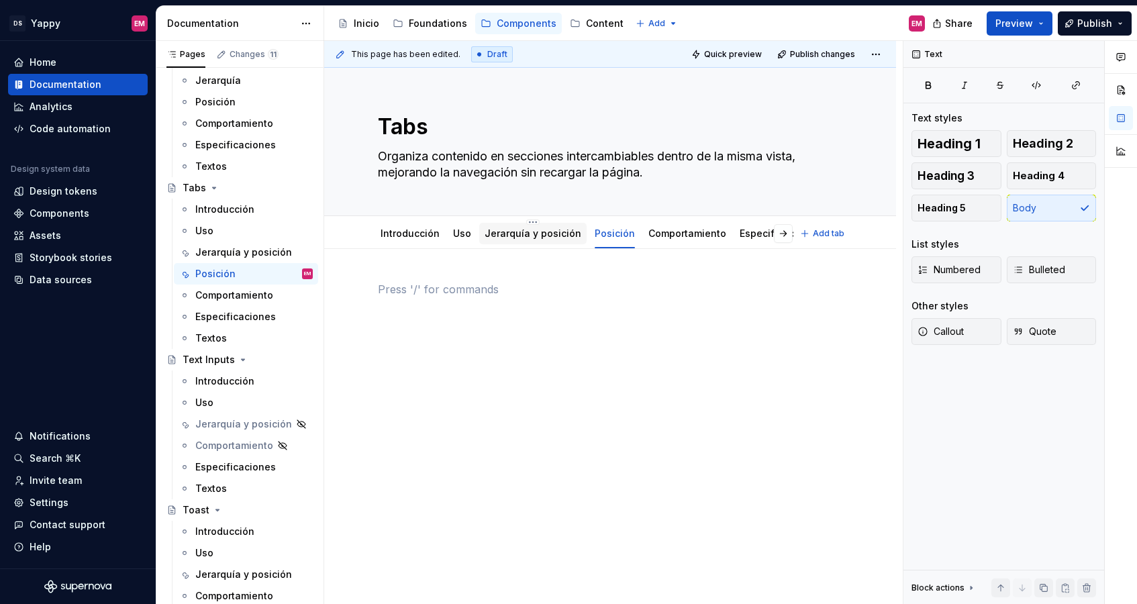
click at [546, 233] on link "Jerarquía y posición" at bounding box center [532, 232] width 97 height 11
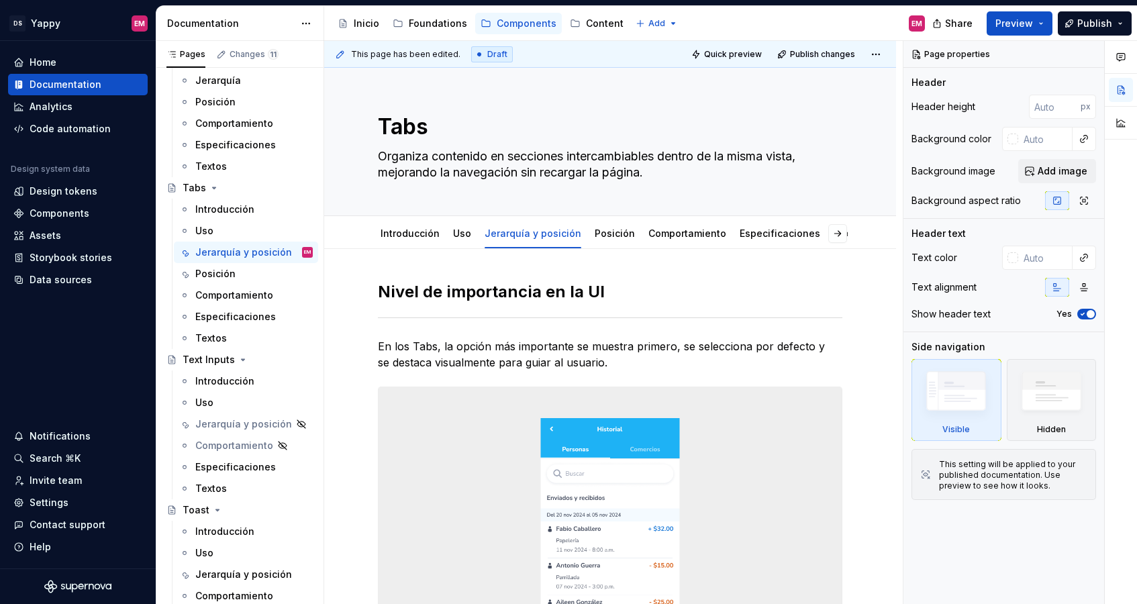
scroll to position [293, 0]
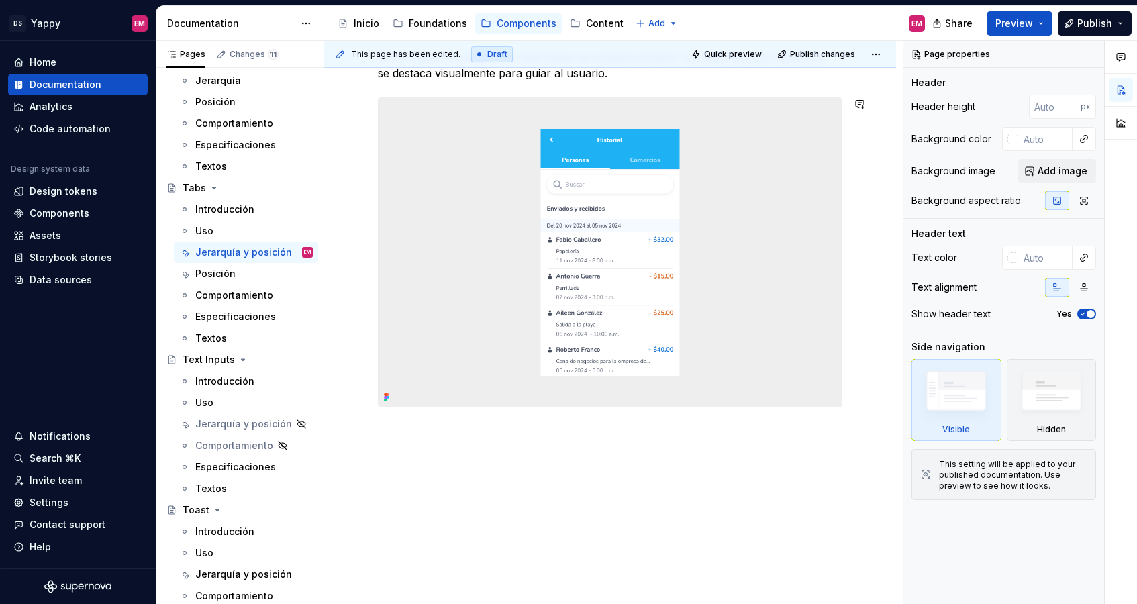
click at [447, 435] on div "Nivel de importancia en la UI En los Tabs, la opción más importante se muestra …" at bounding box center [610, 282] width 572 height 645
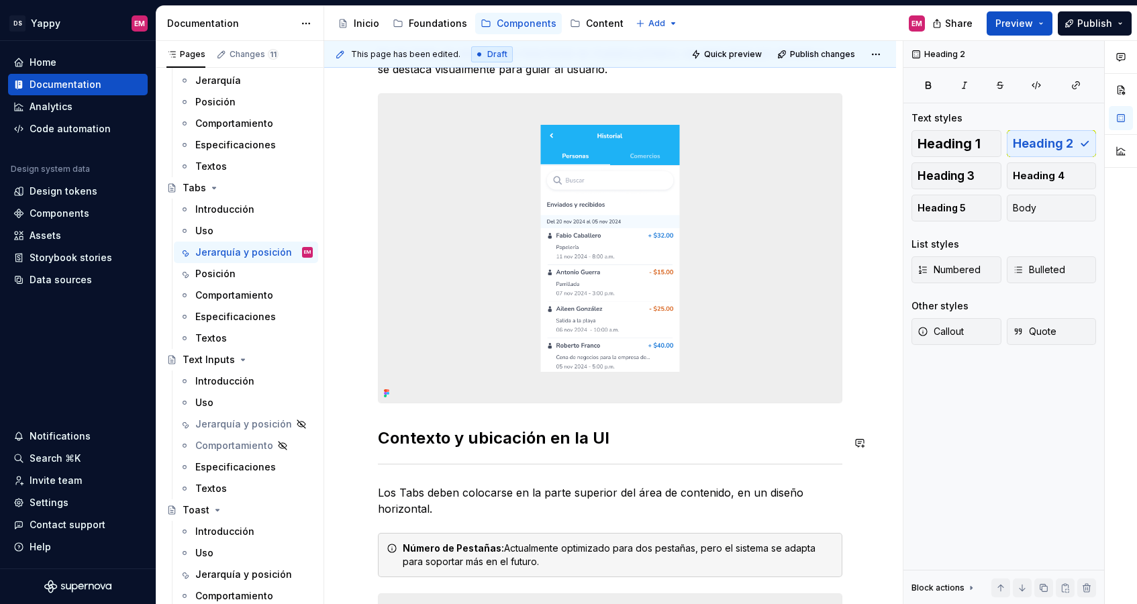
click at [424, 421] on div "Nivel de importancia en la UI En los Tabs, la opción más importante se muestra …" at bounding box center [610, 461] width 464 height 947
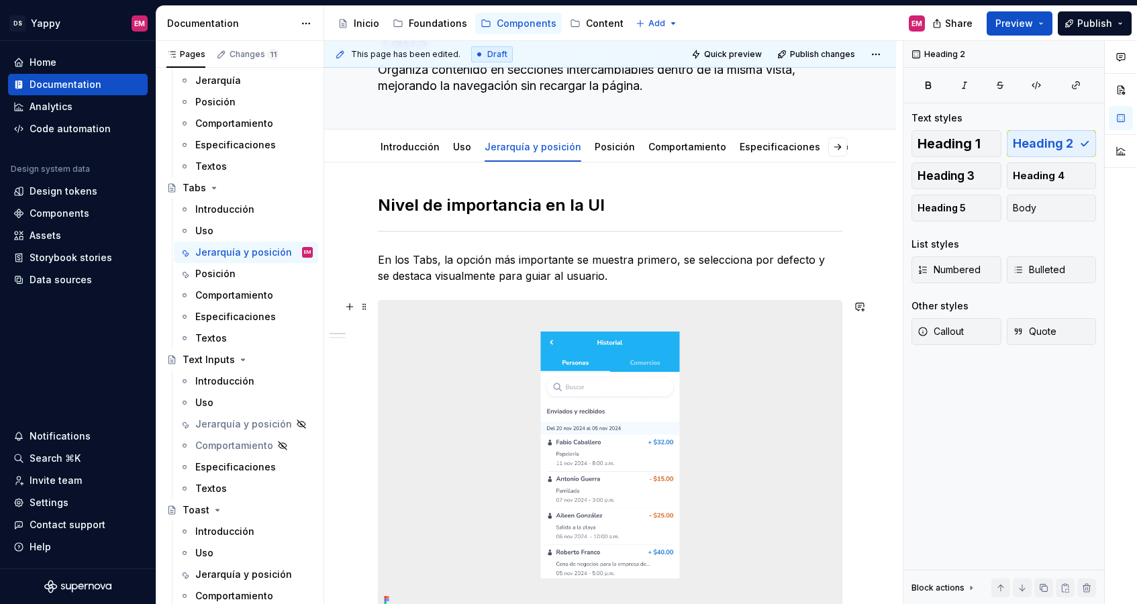
scroll to position [0, 0]
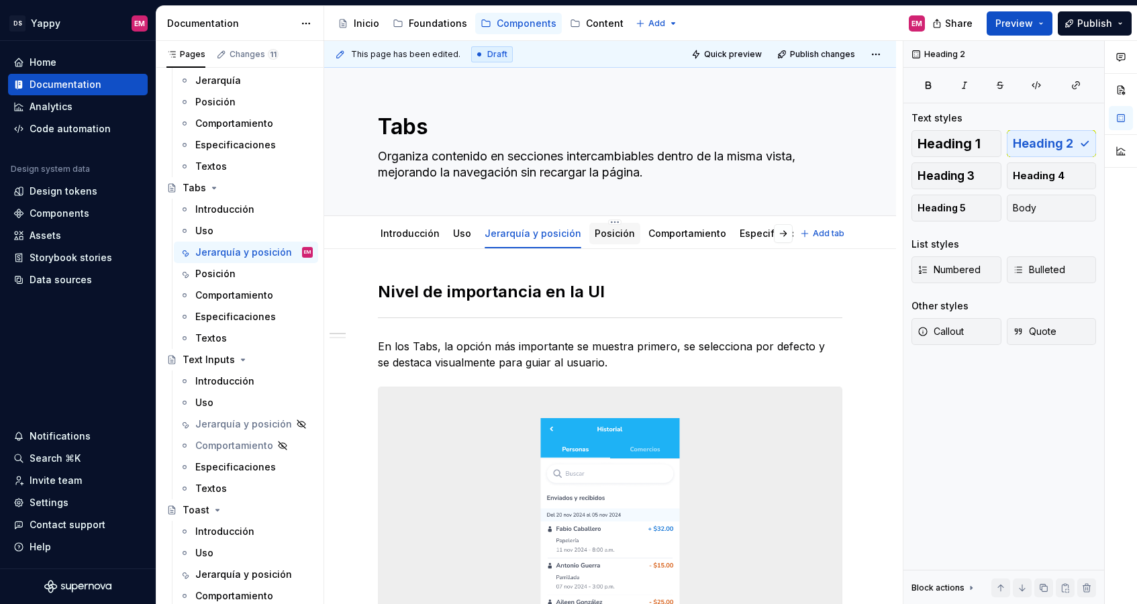
click at [609, 234] on link "Posición" at bounding box center [614, 232] width 40 height 11
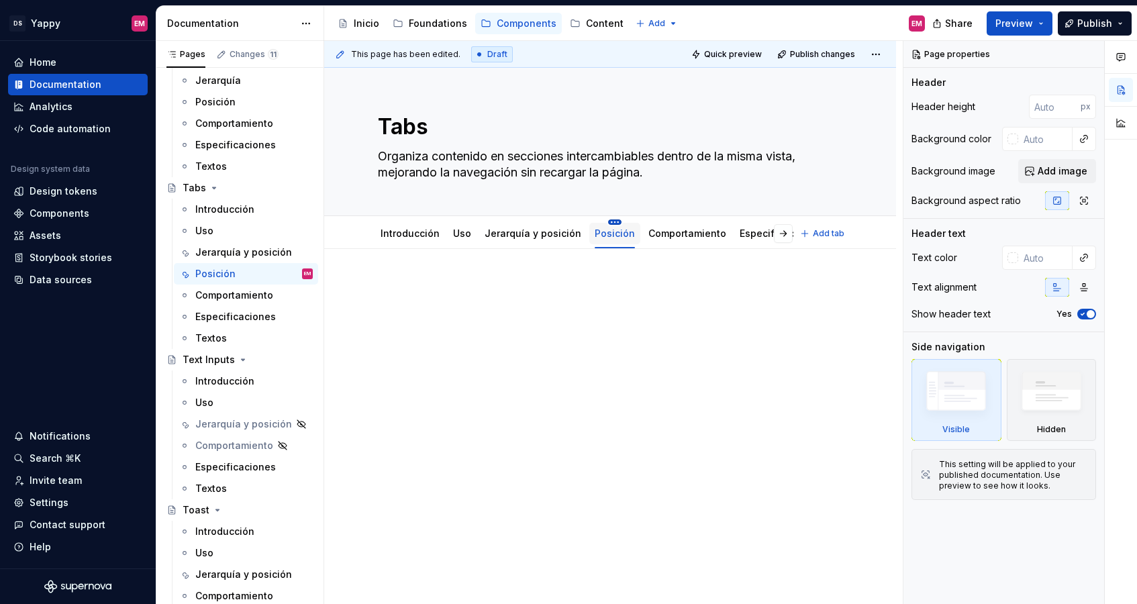
click at [604, 221] on html "DS Yappy EM Home Documentation Analytics Code automation Design system data Des…" at bounding box center [568, 302] width 1137 height 604
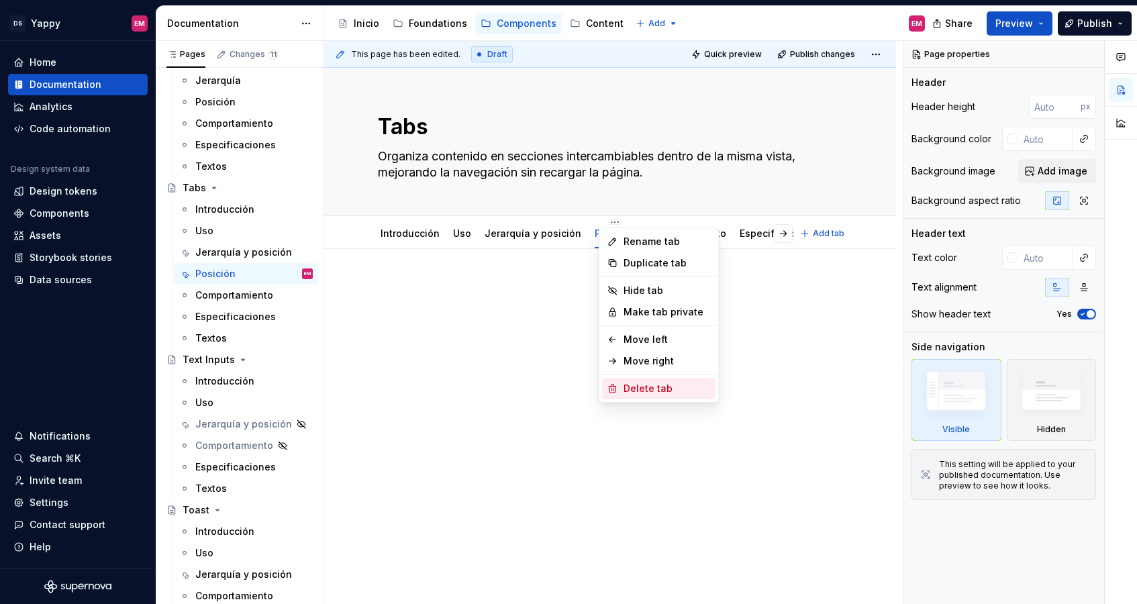
click at [620, 386] on div "Delete tab" at bounding box center [659, 388] width 114 height 21
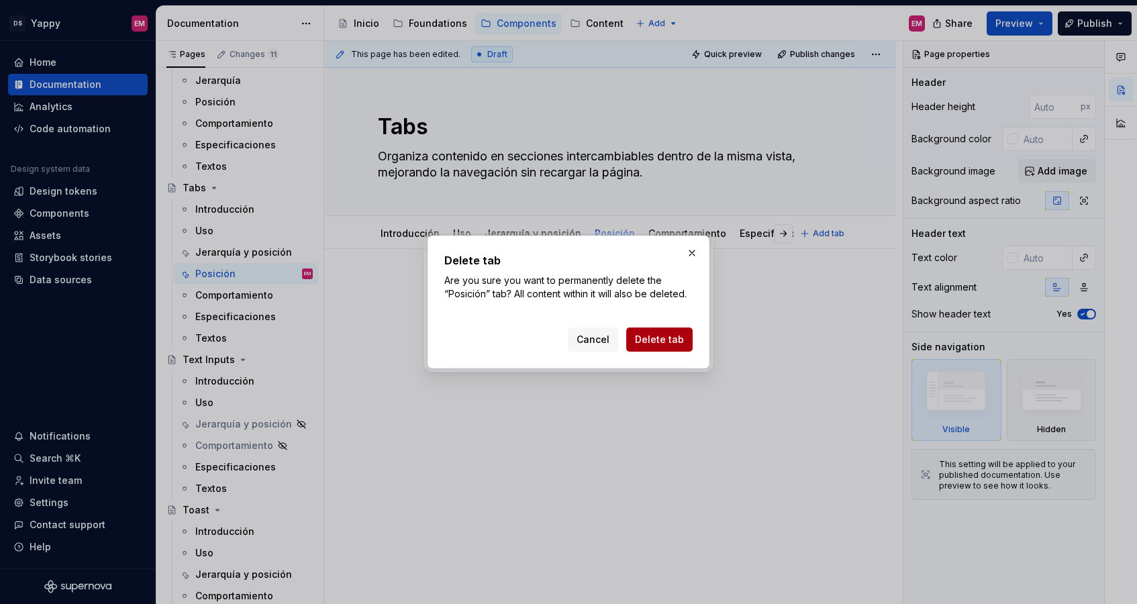
click at [662, 329] on button "Delete tab" at bounding box center [659, 339] width 66 height 24
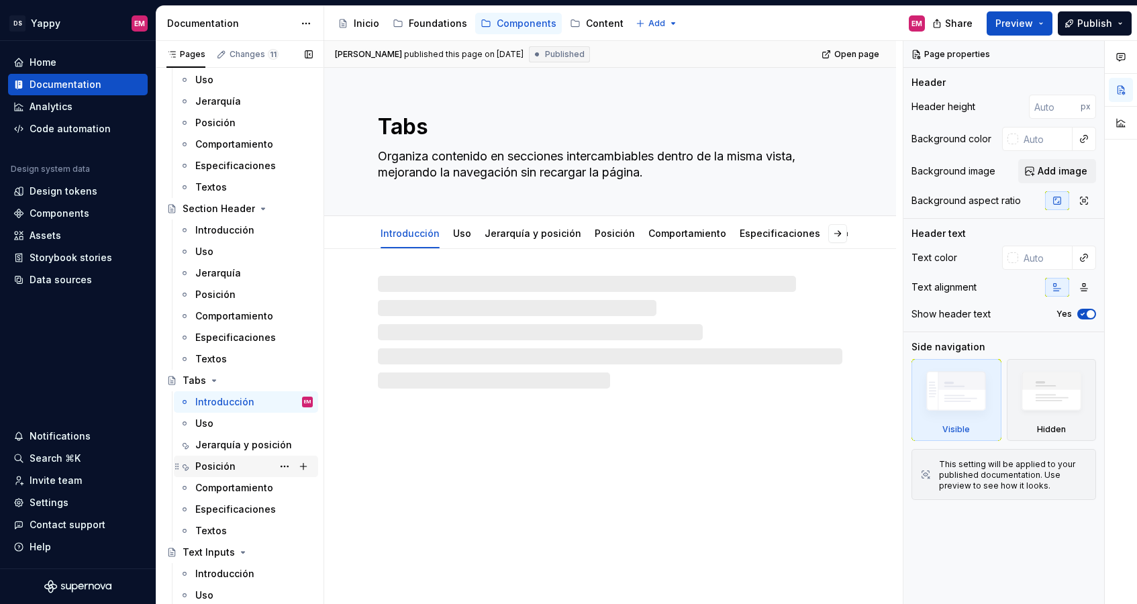
scroll to position [1506, 0]
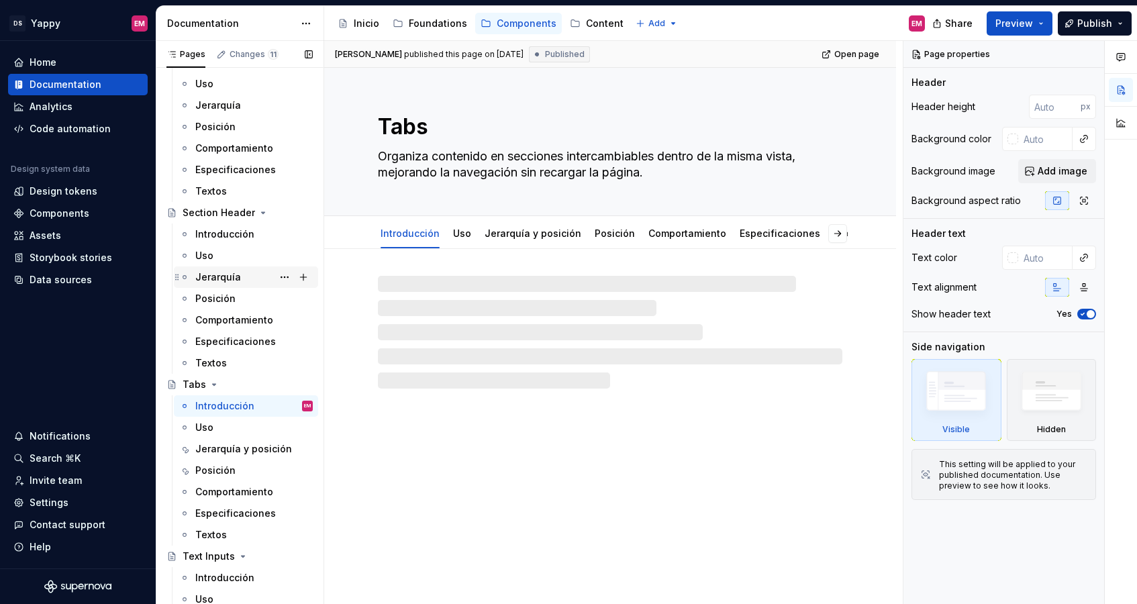
click at [235, 279] on div "Jerarquía" at bounding box center [218, 276] width 46 height 13
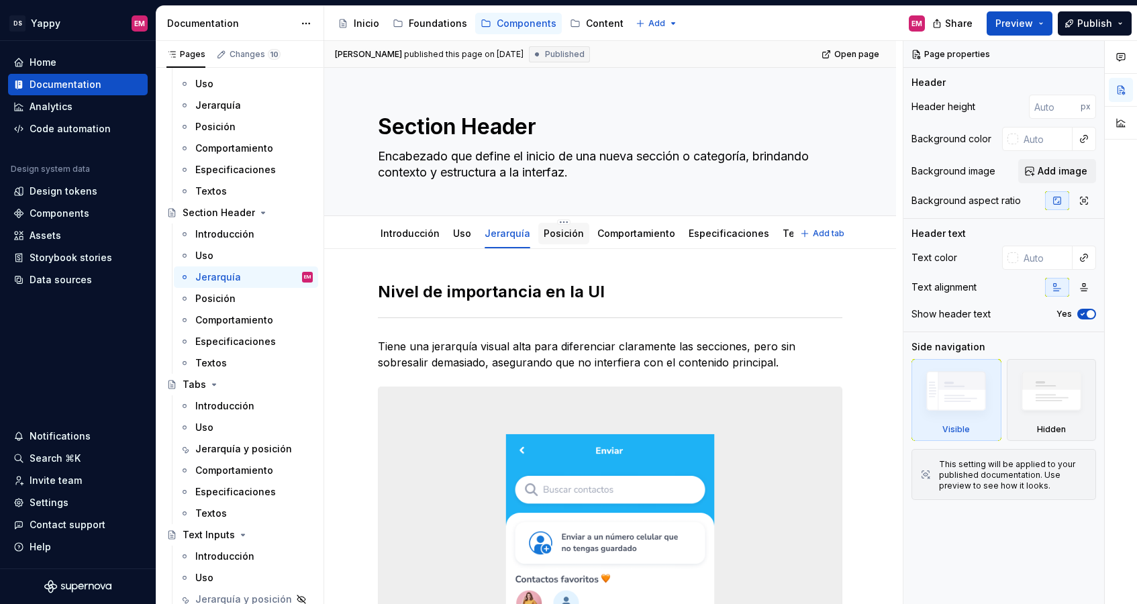
click at [550, 236] on link "Posición" at bounding box center [563, 232] width 40 height 11
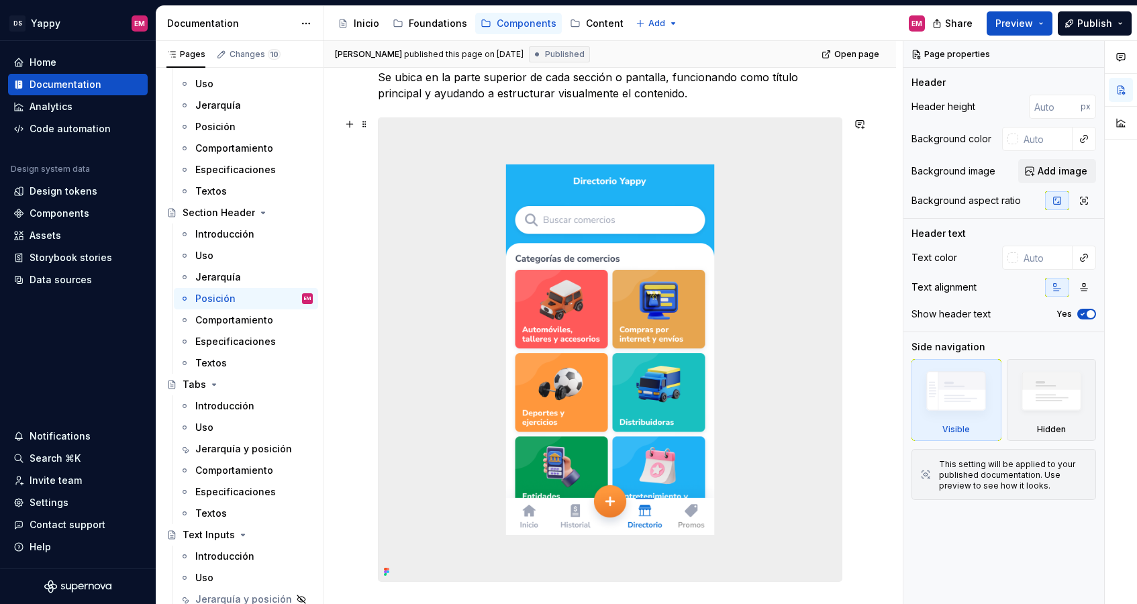
scroll to position [450, 0]
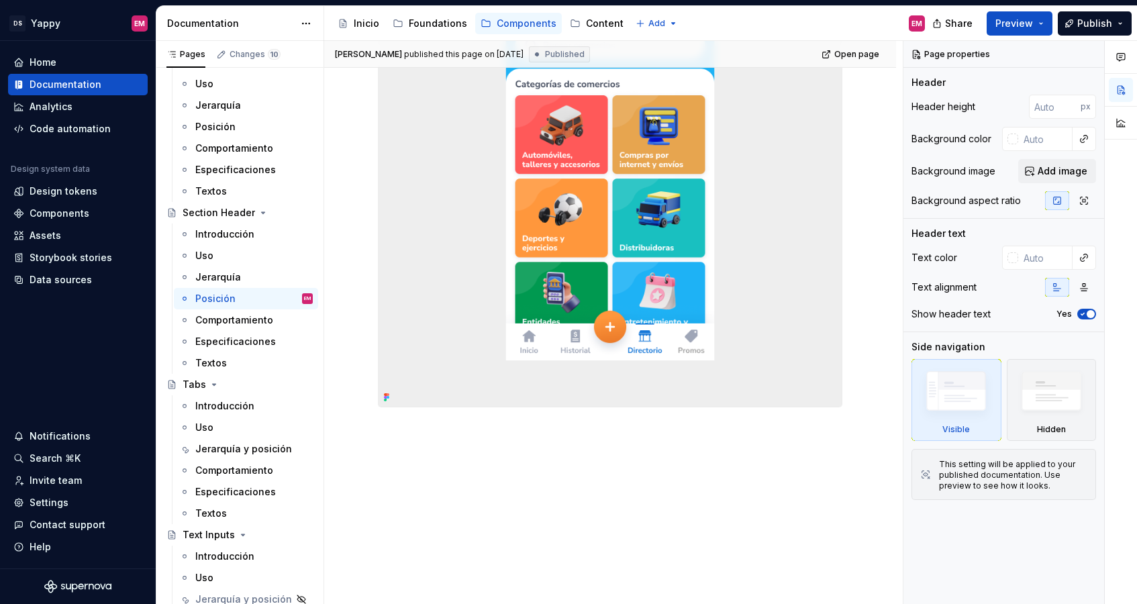
click at [419, 488] on div "Contexto y ubicación en la UI Se ubica en la parte superior de cada sección o p…" at bounding box center [610, 204] width 572 height 799
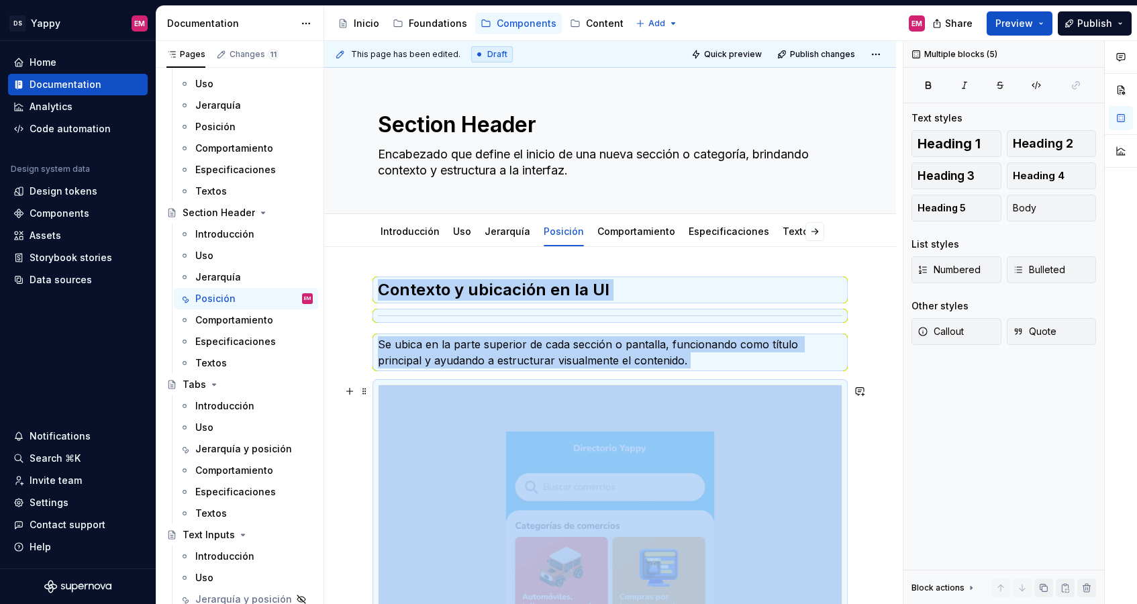
scroll to position [0, 0]
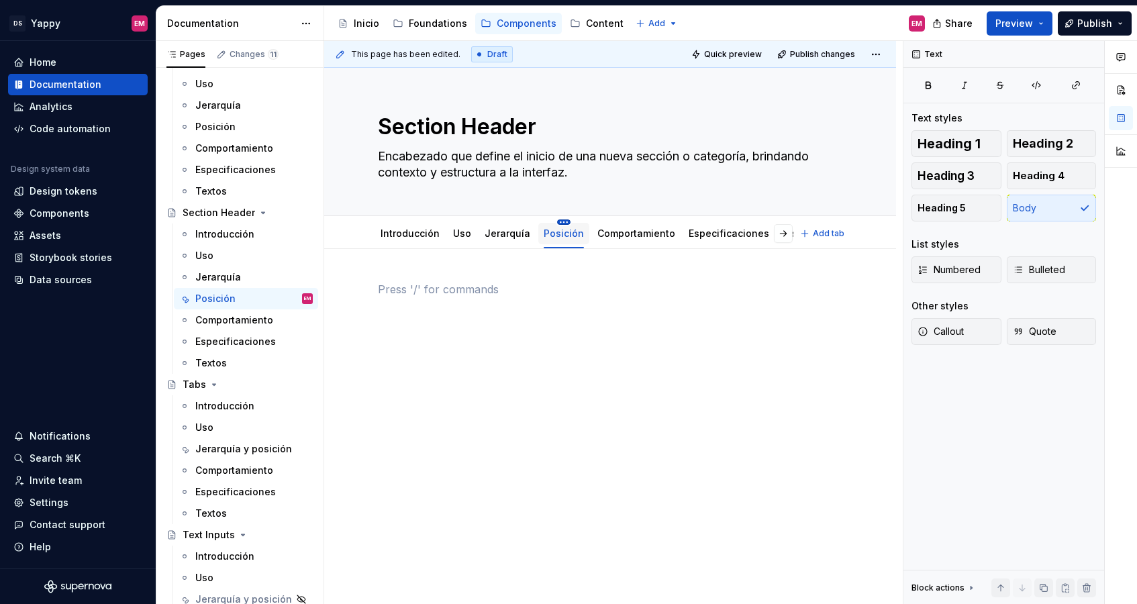
click at [554, 221] on html "DS Yappy EM Home Documentation Analytics Code automation Design system data Des…" at bounding box center [568, 302] width 1137 height 604
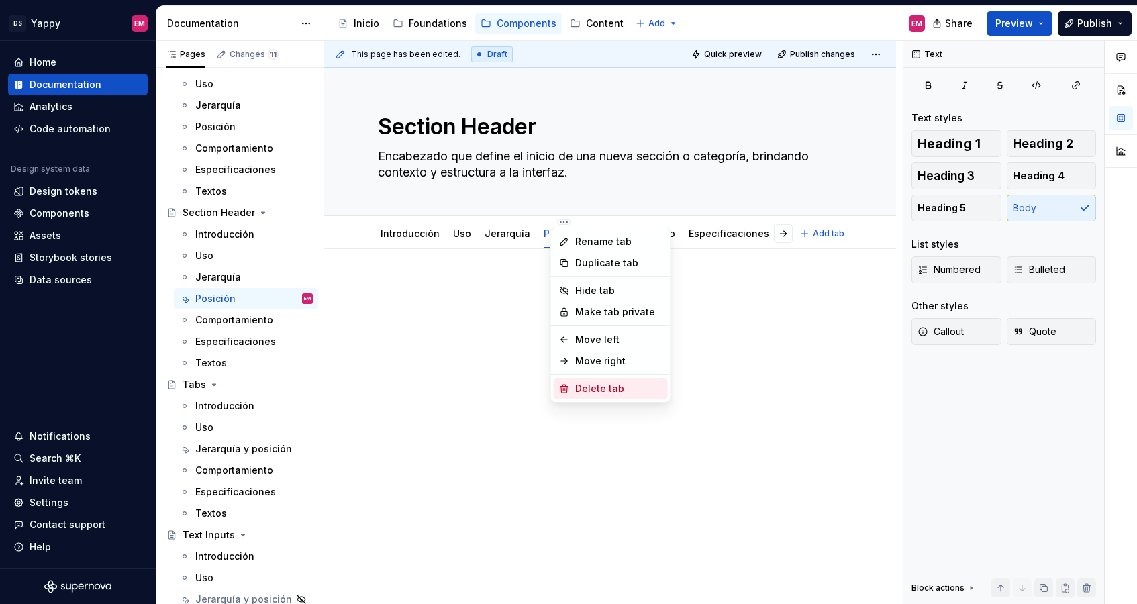
click at [582, 393] on div "Delete tab" at bounding box center [618, 388] width 87 height 13
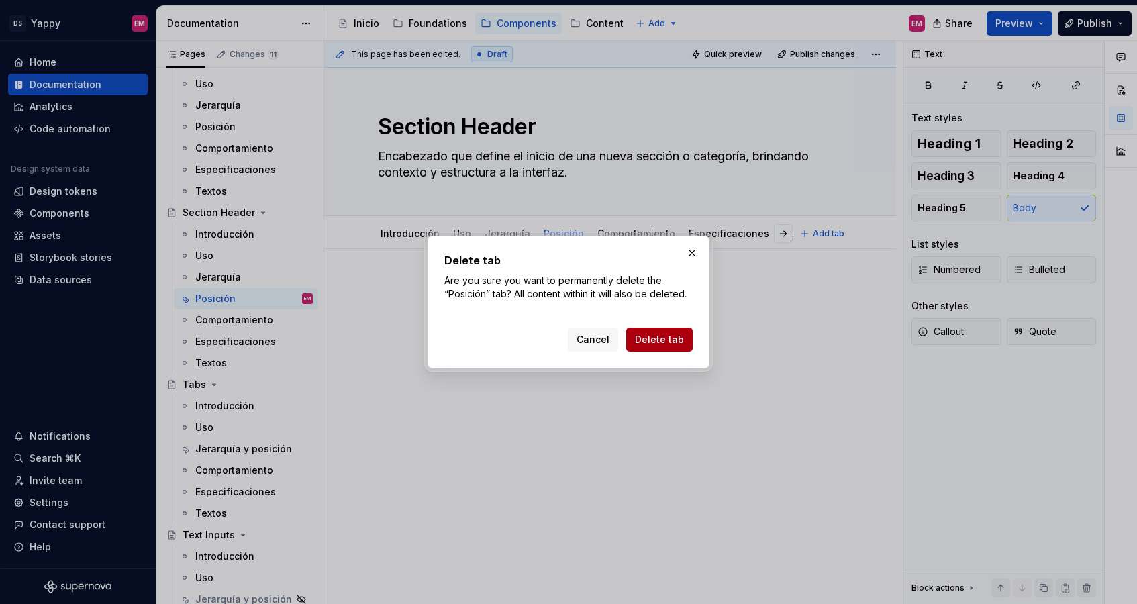
click at [659, 343] on span "Delete tab" at bounding box center [659, 339] width 49 height 13
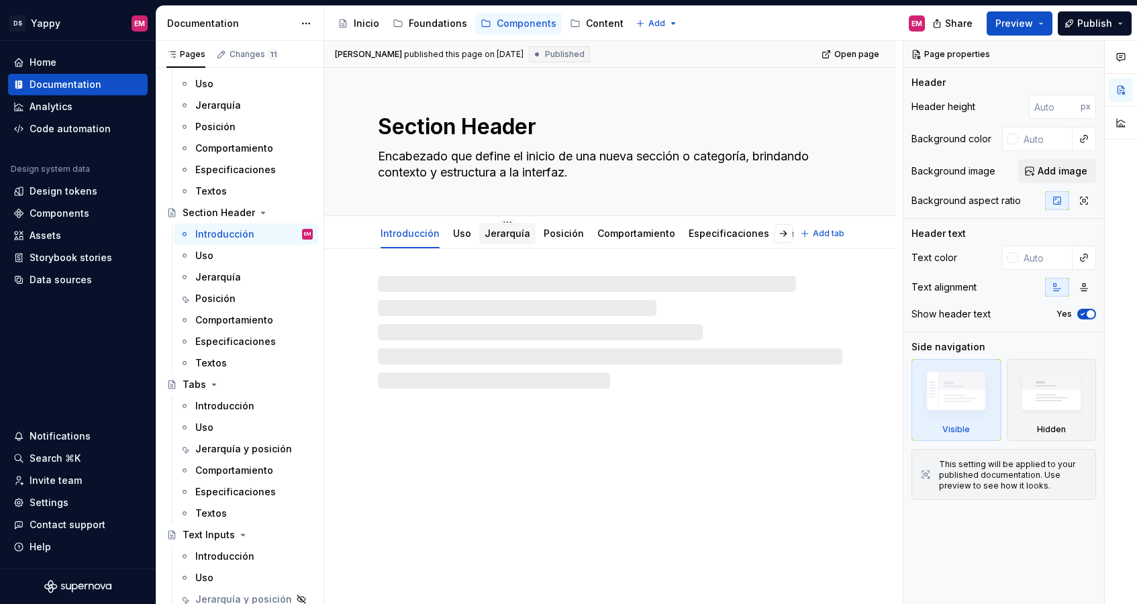
click at [507, 237] on link "Jerarquía" at bounding box center [507, 232] width 46 height 11
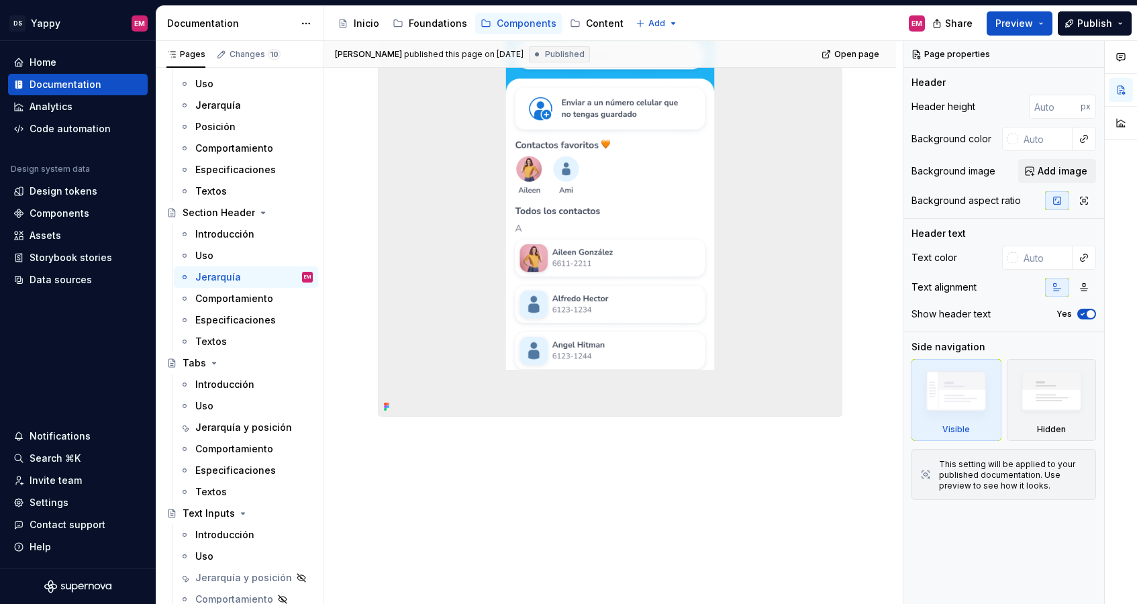
scroll to position [450, 0]
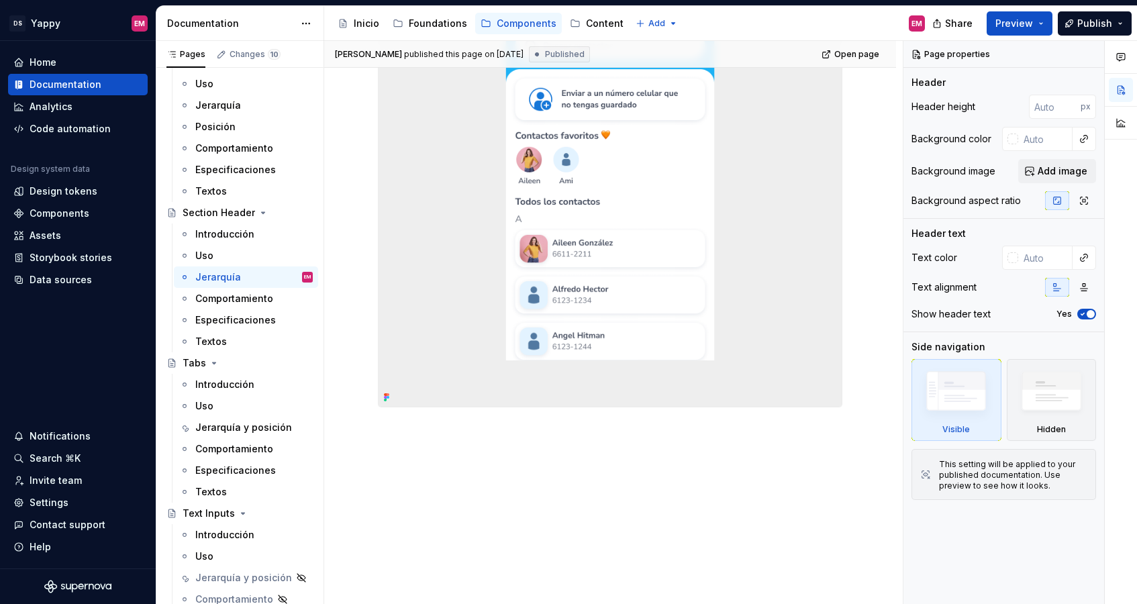
click at [438, 442] on div "Nivel de importancia en la UI Tiene una jerarquía visual alta para diferenciar …" at bounding box center [610, 204] width 572 height 799
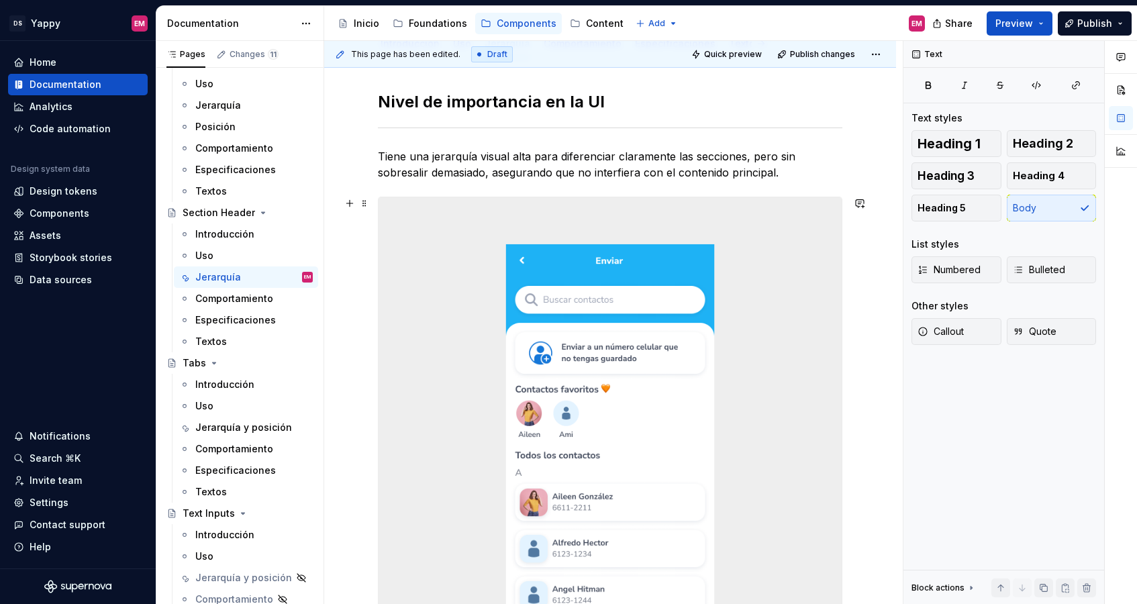
scroll to position [0, 0]
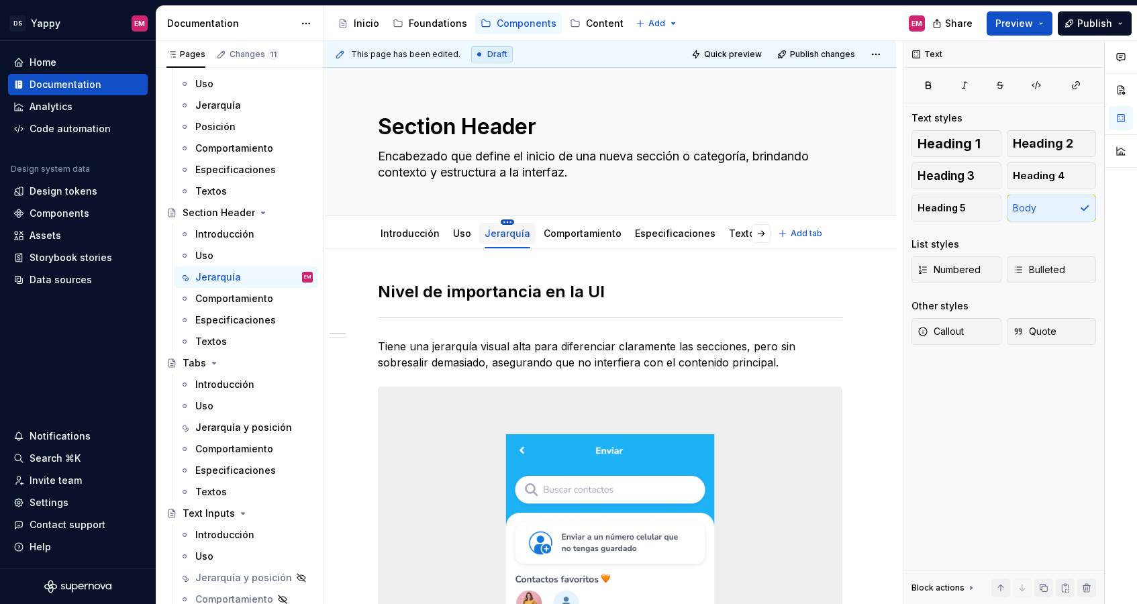
click at [503, 223] on html "DS Yappy EM Home Documentation Analytics Code automation Design system data Des…" at bounding box center [568, 302] width 1137 height 604
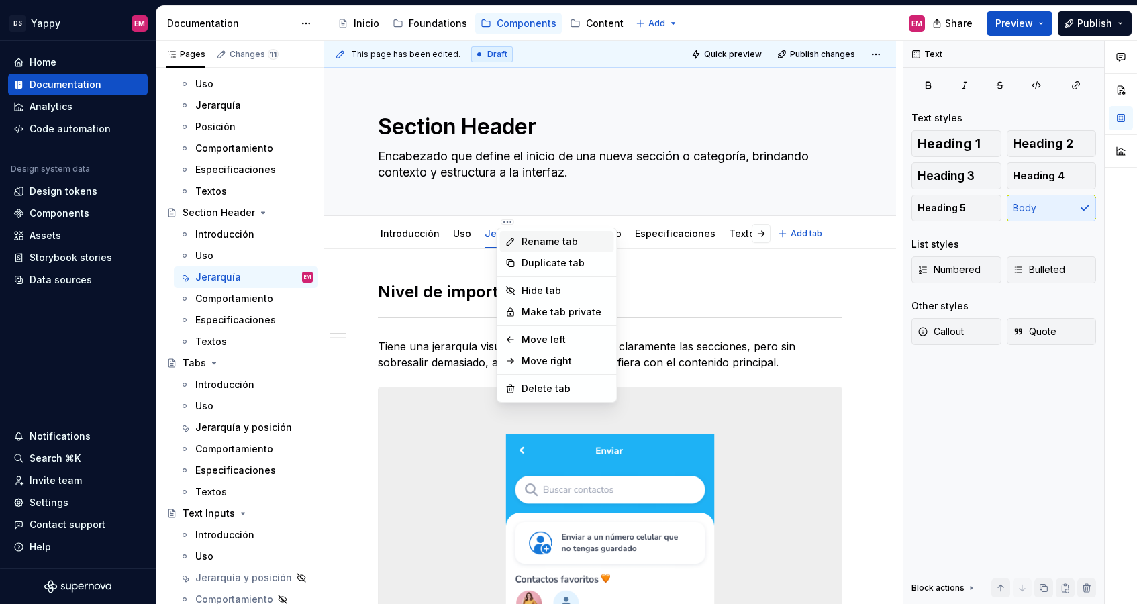
click at [517, 239] on div "Rename tab" at bounding box center [557, 241] width 114 height 21
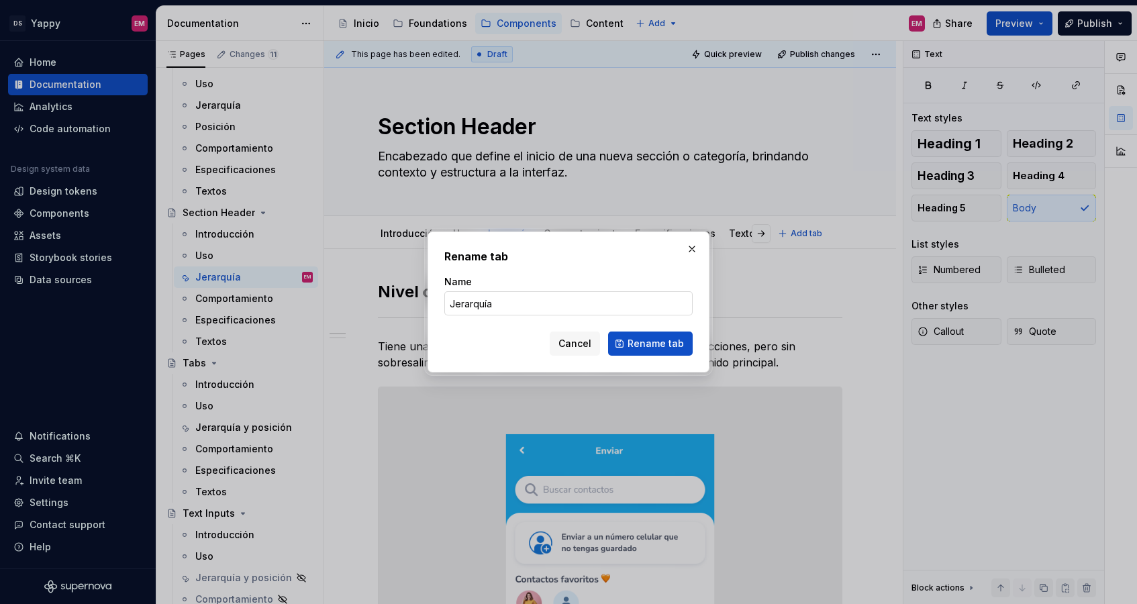
click at [516, 300] on input "Jerarquía" at bounding box center [568, 303] width 248 height 24
type textarea "*"
type input "Jerarquía y posición"
click at [623, 343] on button "Rename tab" at bounding box center [650, 343] width 85 height 24
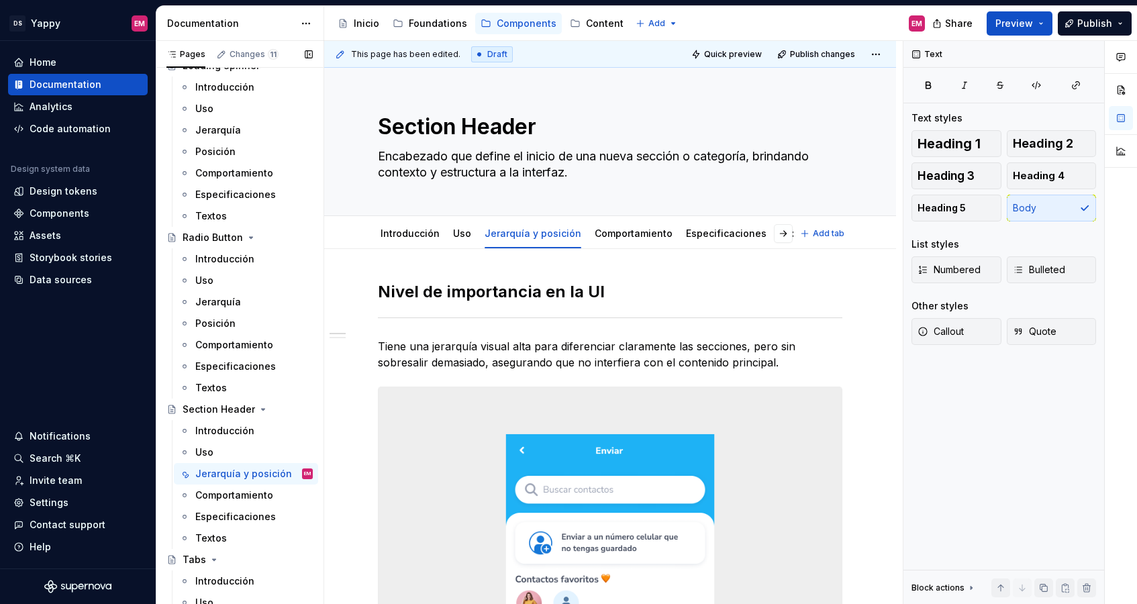
scroll to position [1306, 0]
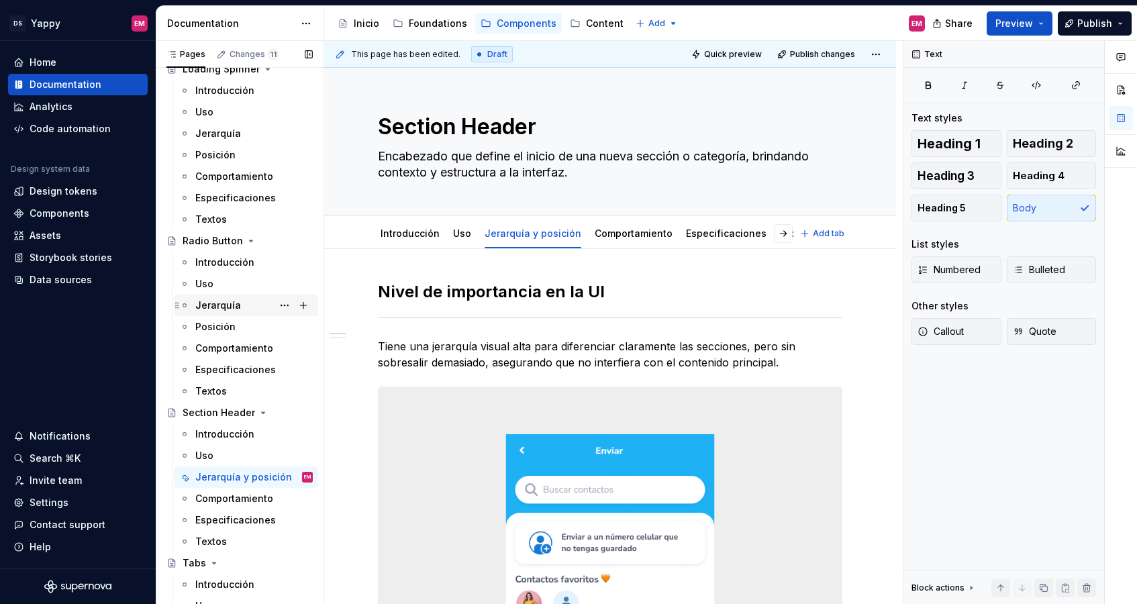
click at [224, 307] on div "Jerarquía" at bounding box center [218, 305] width 46 height 13
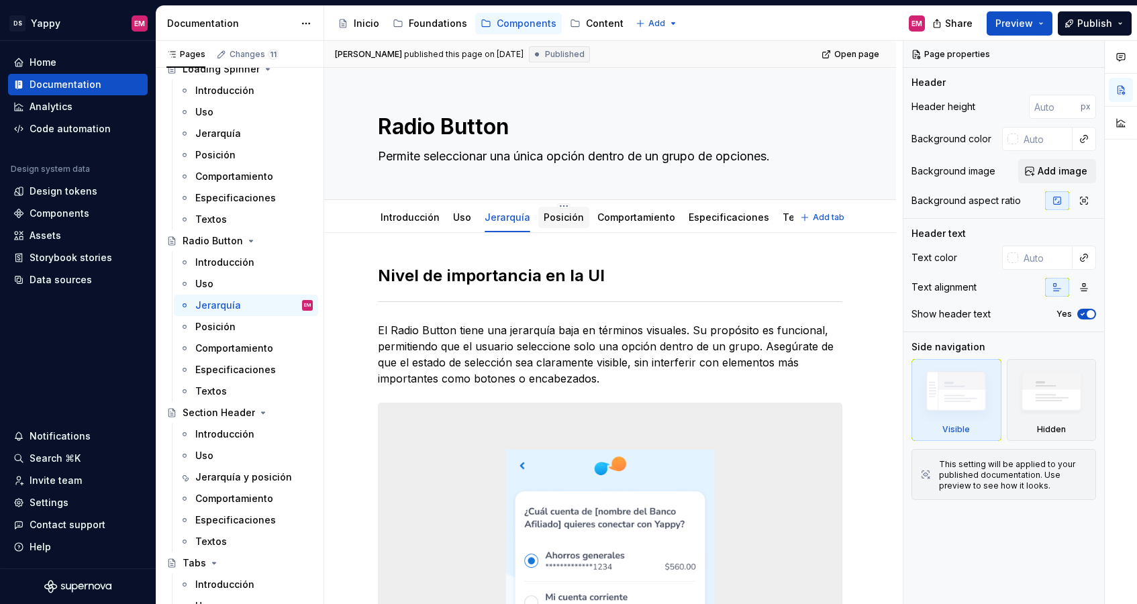
click at [540, 225] on div "Posición" at bounding box center [563, 217] width 51 height 21
click at [544, 220] on link "Posición" at bounding box center [563, 216] width 40 height 11
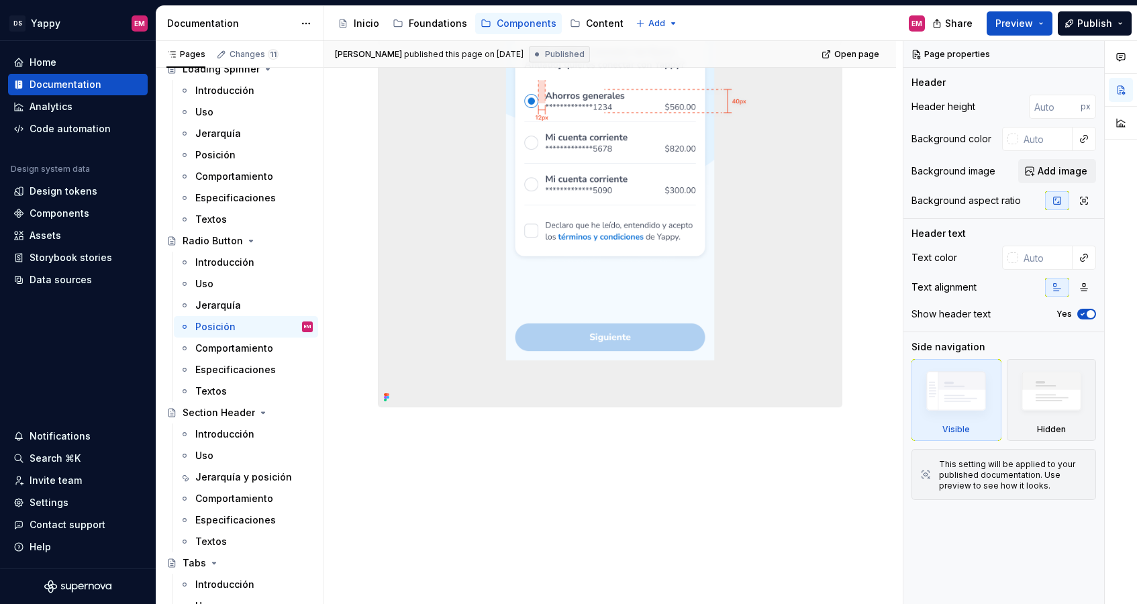
scroll to position [466, 0]
click at [454, 431] on div "Contexto y ubicación en la UI El Radio Button debe colocarse a la izquierda de …" at bounding box center [610, 188] width 572 height 831
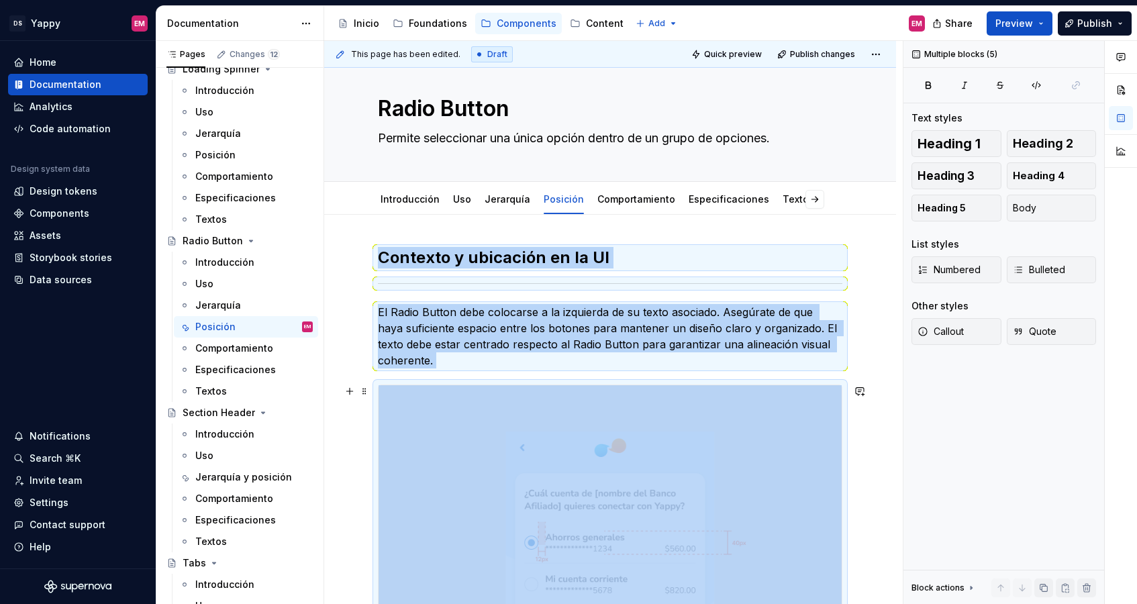
scroll to position [0, 0]
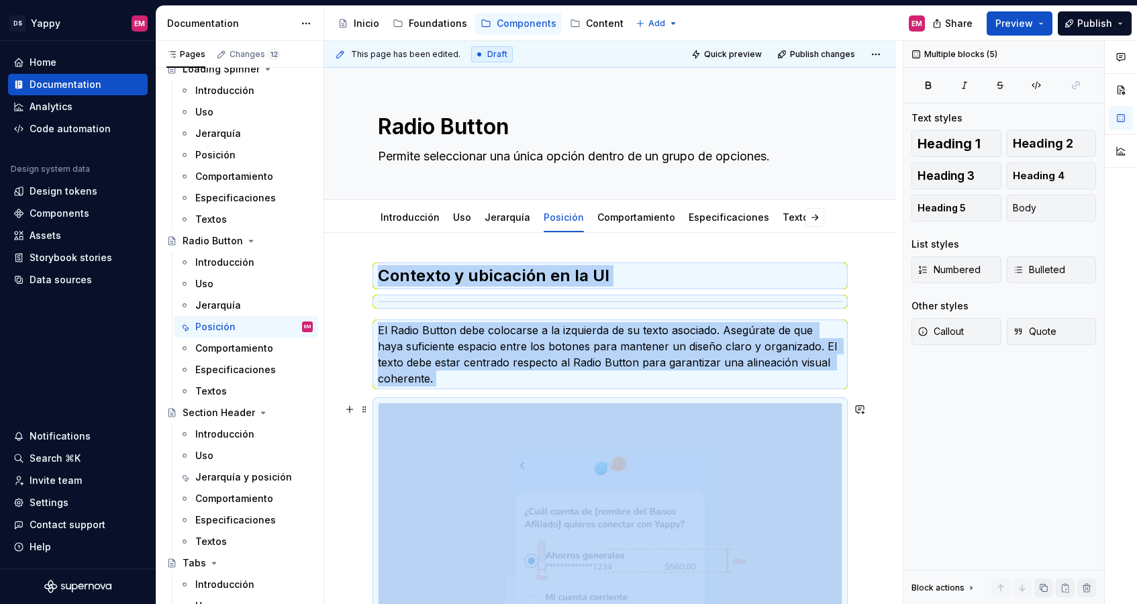
copy div "Contexto y ubicación en la UI El Radio Button debe colocarse a la izquierda de …"
click at [507, 215] on link "Jerarquía" at bounding box center [507, 216] width 46 height 11
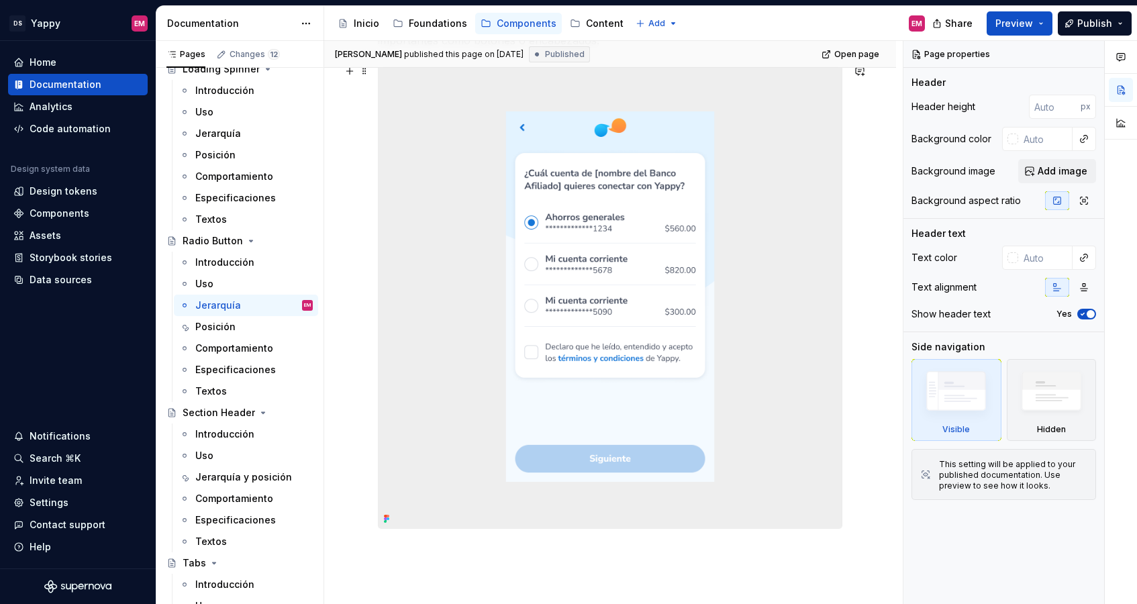
scroll to position [448, 0]
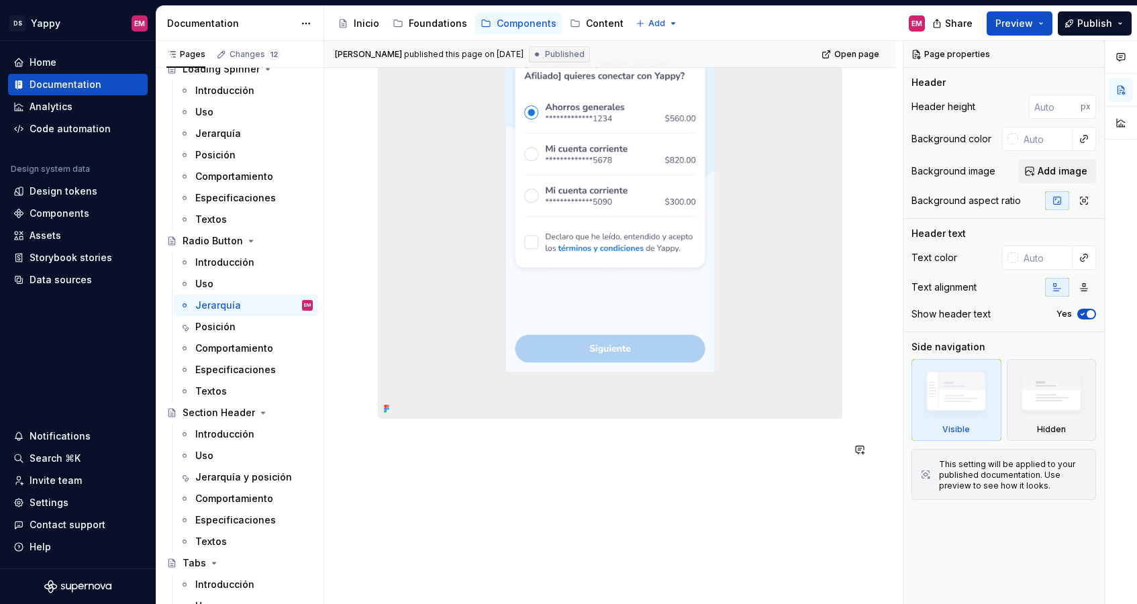
click at [428, 467] on div "Nivel de importancia en la UI El Radio Button tiene una jerarquía baja en térmi…" at bounding box center [610, 142] width 464 height 650
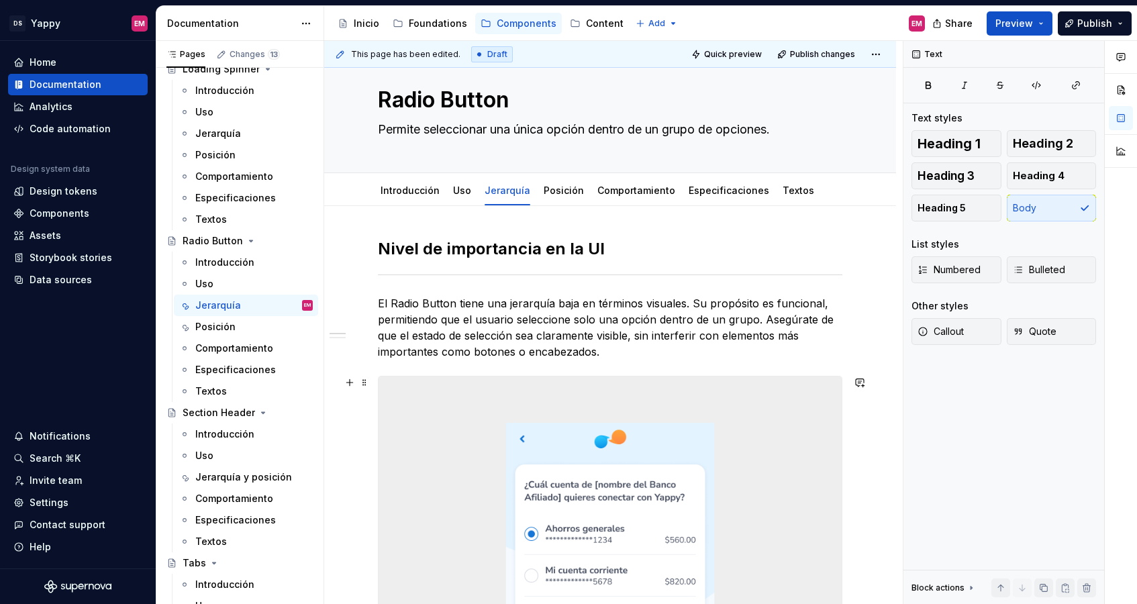
scroll to position [0, 0]
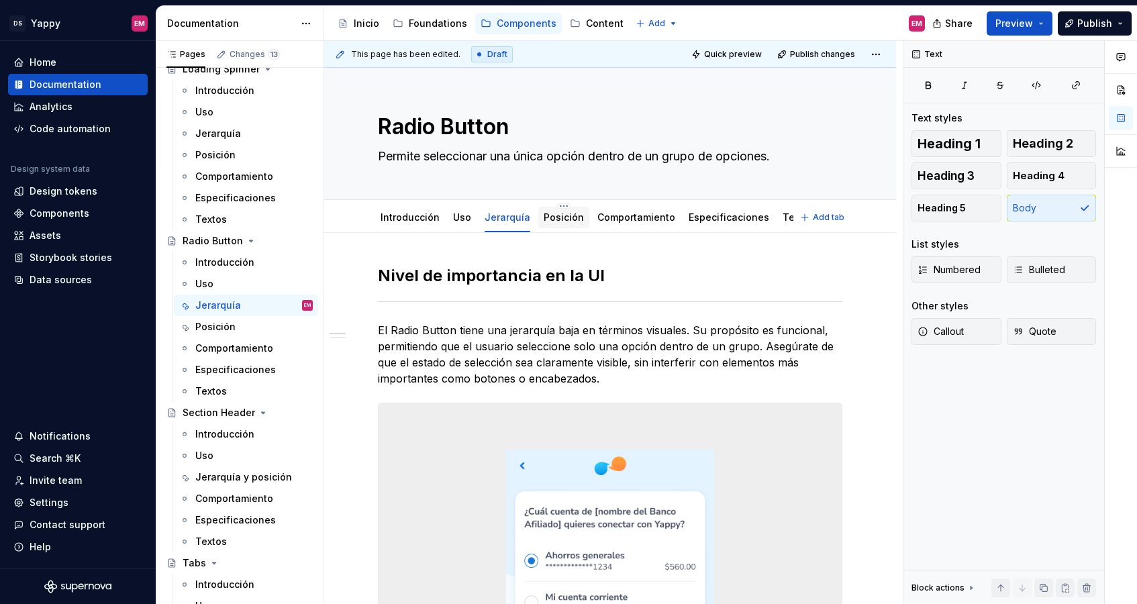
click at [556, 215] on link "Posición" at bounding box center [563, 216] width 40 height 11
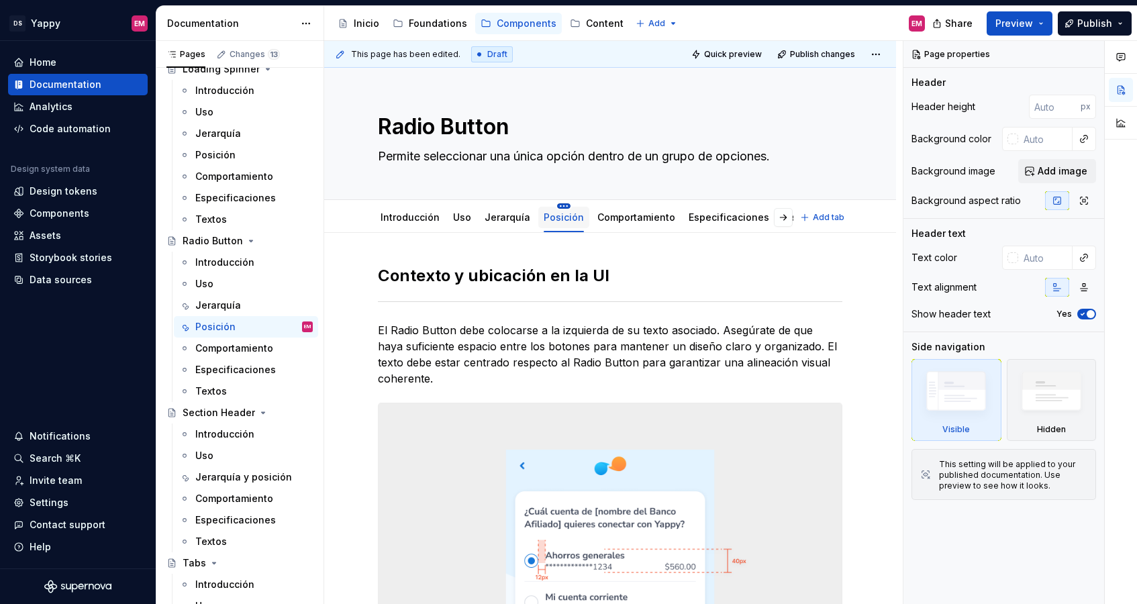
click at [556, 205] on html "DS Yappy EM Home Documentation Analytics Code automation Design system data Des…" at bounding box center [568, 302] width 1137 height 604
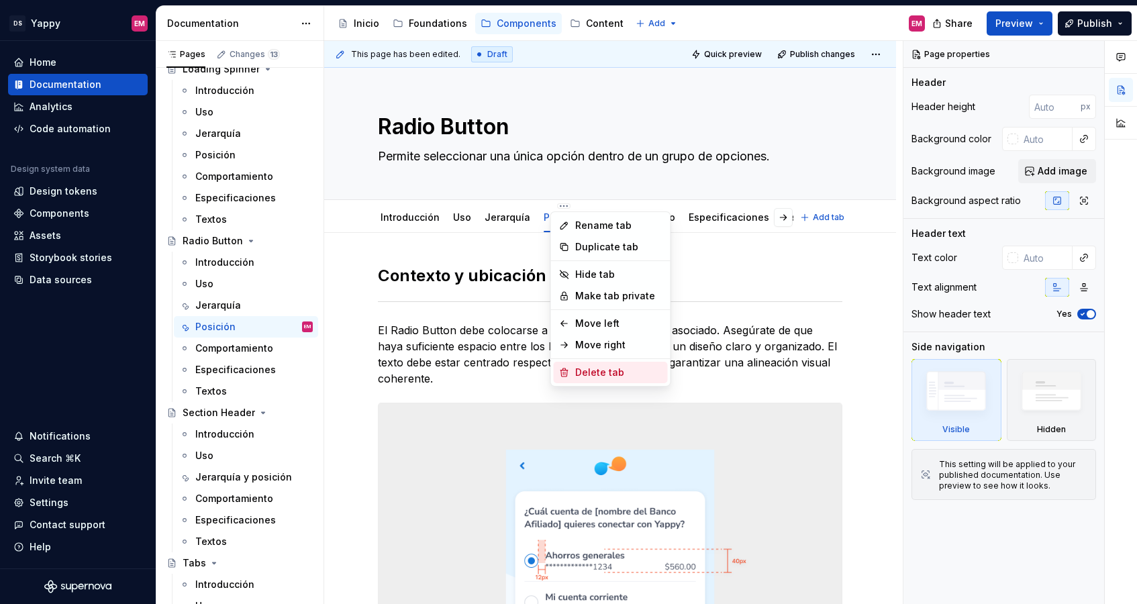
click at [581, 374] on div "Delete tab" at bounding box center [618, 372] width 87 height 13
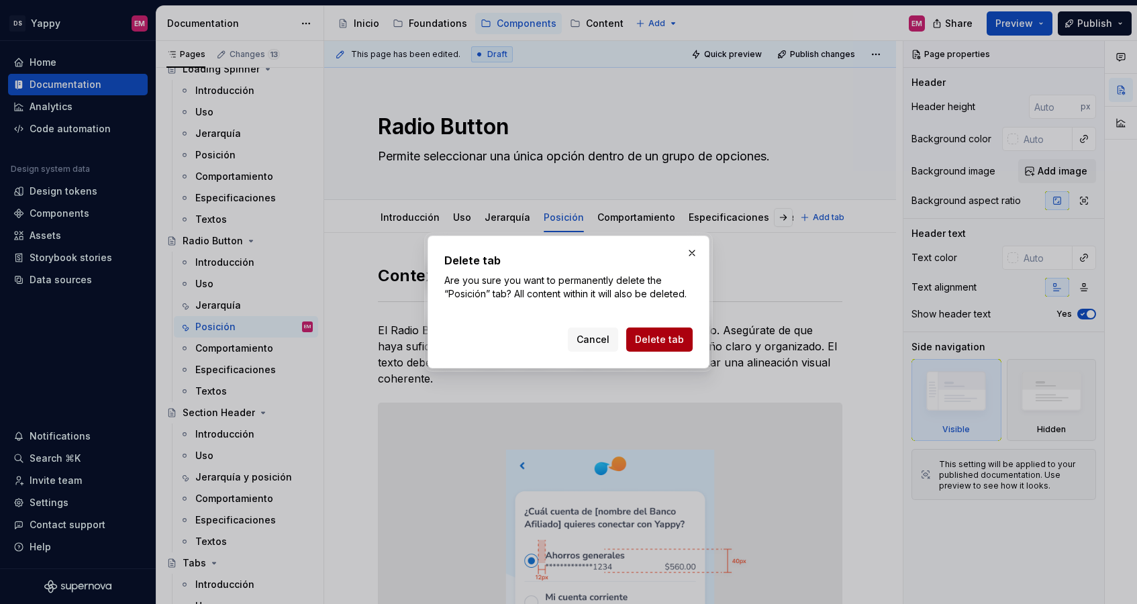
click at [640, 344] on span "Delete tab" at bounding box center [659, 339] width 49 height 13
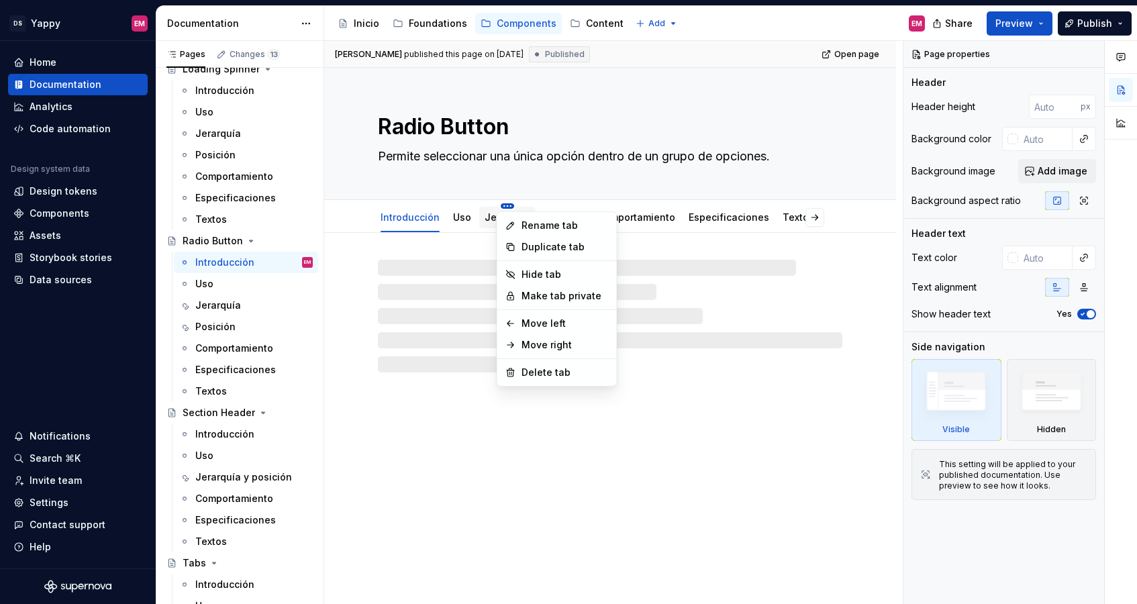
click at [504, 205] on html "DS Yappy EM Home Documentation Analytics Code automation Design system data Des…" at bounding box center [568, 302] width 1137 height 604
click at [512, 221] on icon at bounding box center [510, 225] width 11 height 11
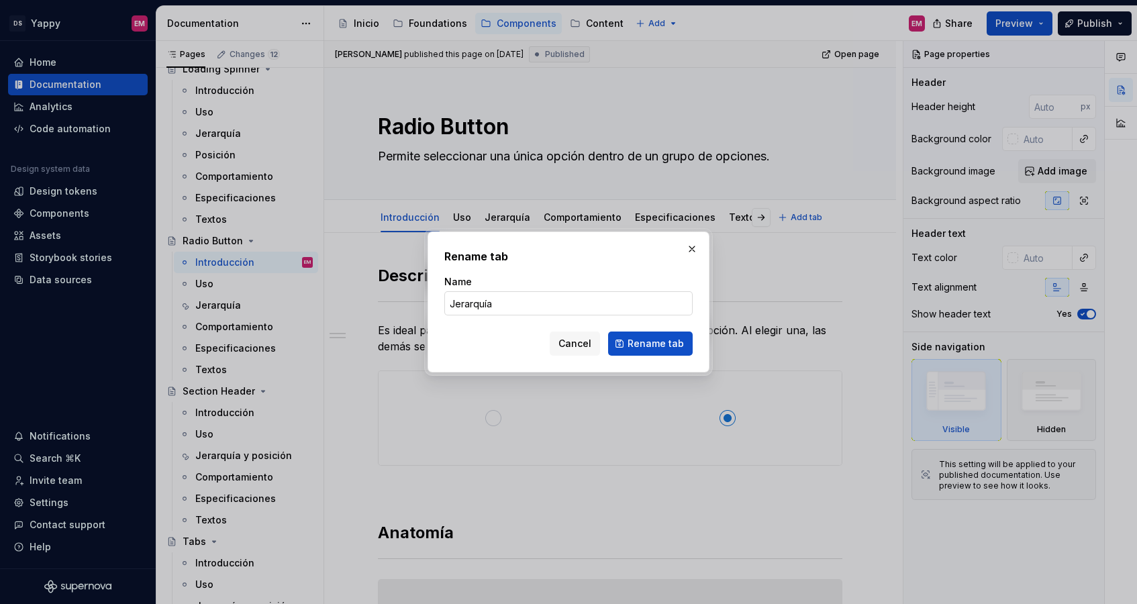
click at [523, 309] on input "Jerarquía" at bounding box center [568, 303] width 248 height 24
type textarea "*"
type input "Jerarquía y posición"
click at [640, 339] on span "Rename tab" at bounding box center [655, 343] width 56 height 13
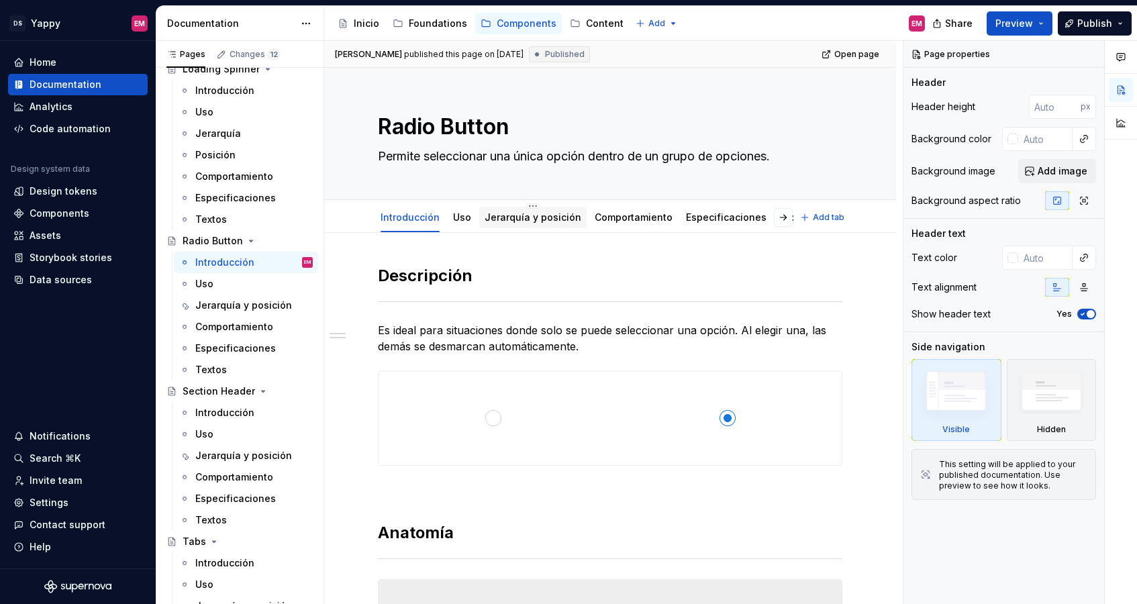
click at [510, 218] on link "Jerarquía y posición" at bounding box center [532, 216] width 97 height 11
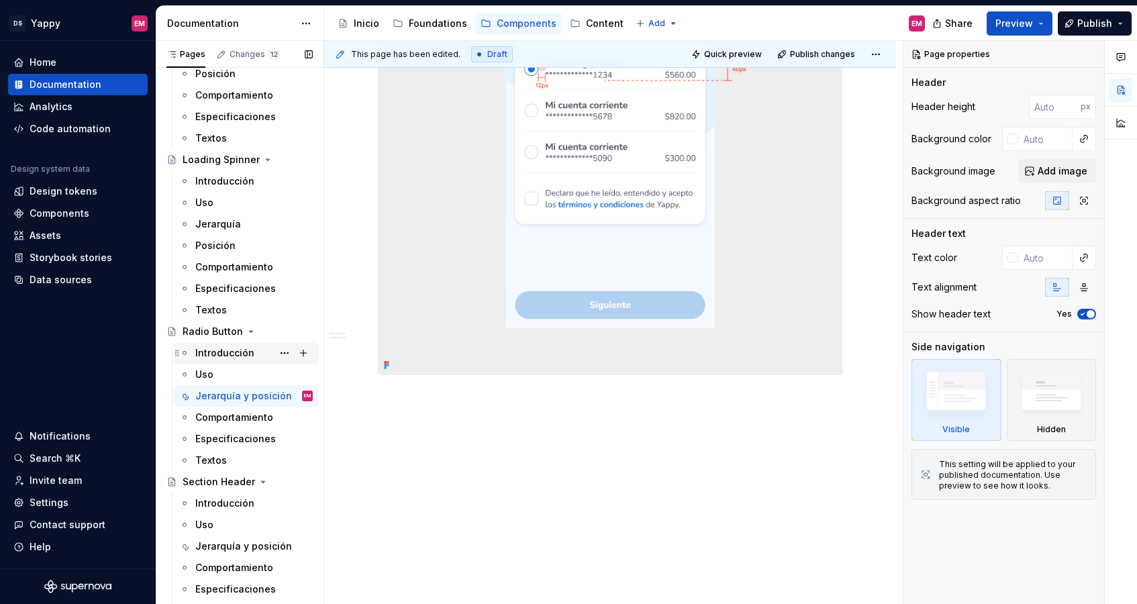
scroll to position [1172, 0]
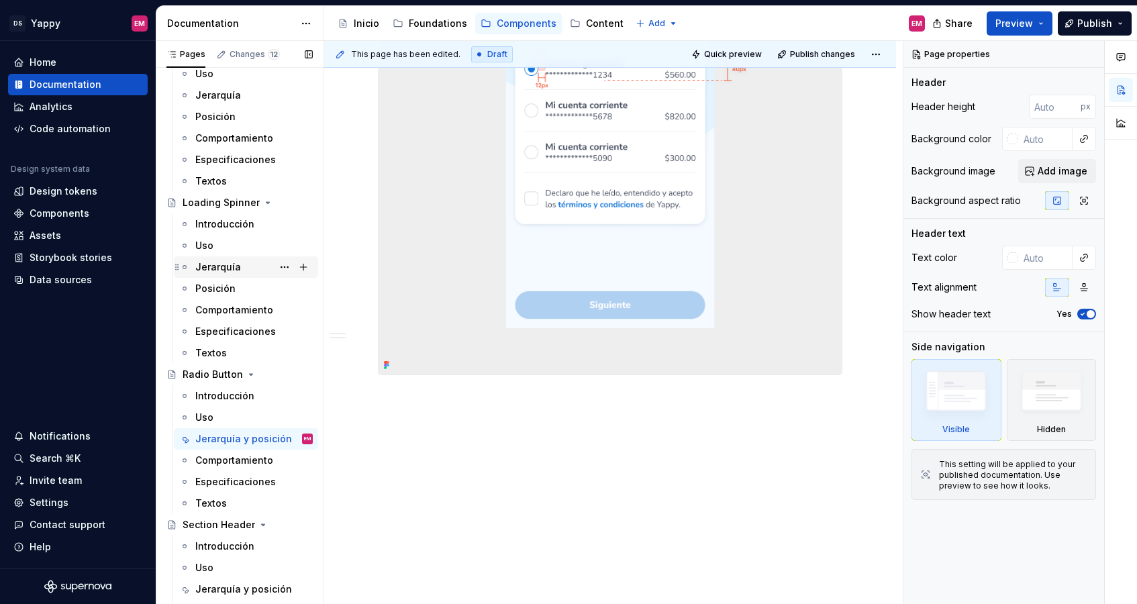
click at [214, 266] on div "Jerarquía" at bounding box center [218, 266] width 46 height 13
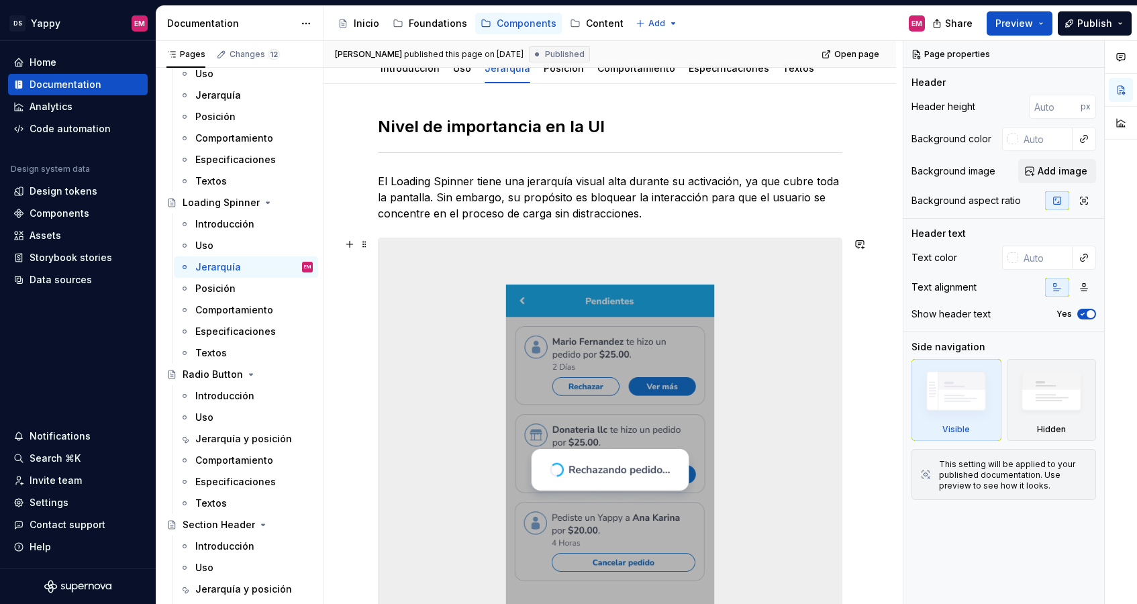
scroll to position [44, 0]
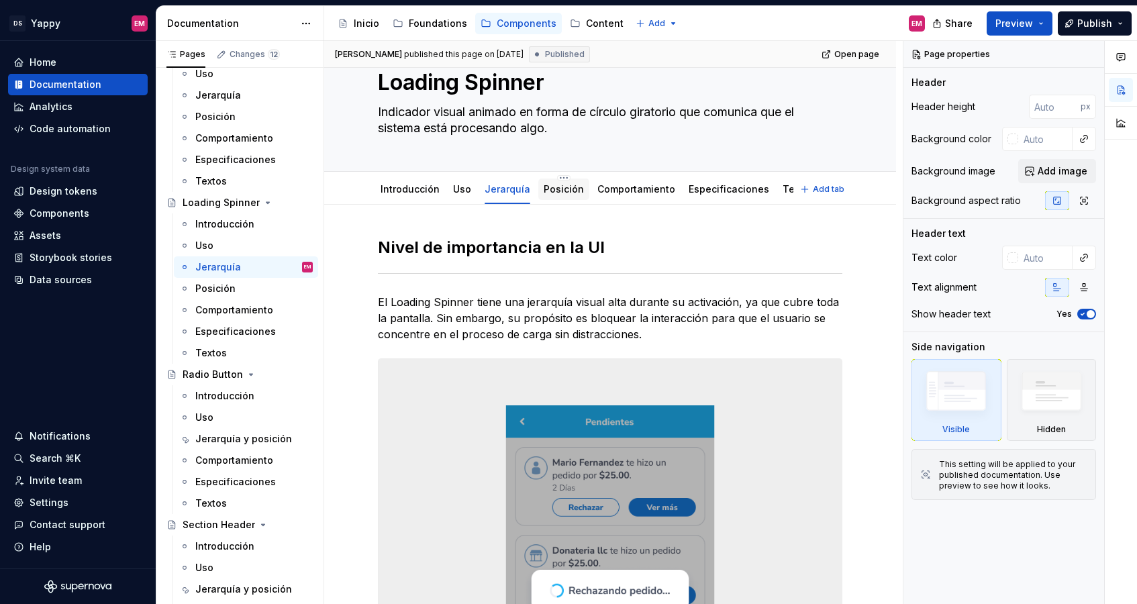
click at [559, 187] on link "Posición" at bounding box center [563, 188] width 40 height 11
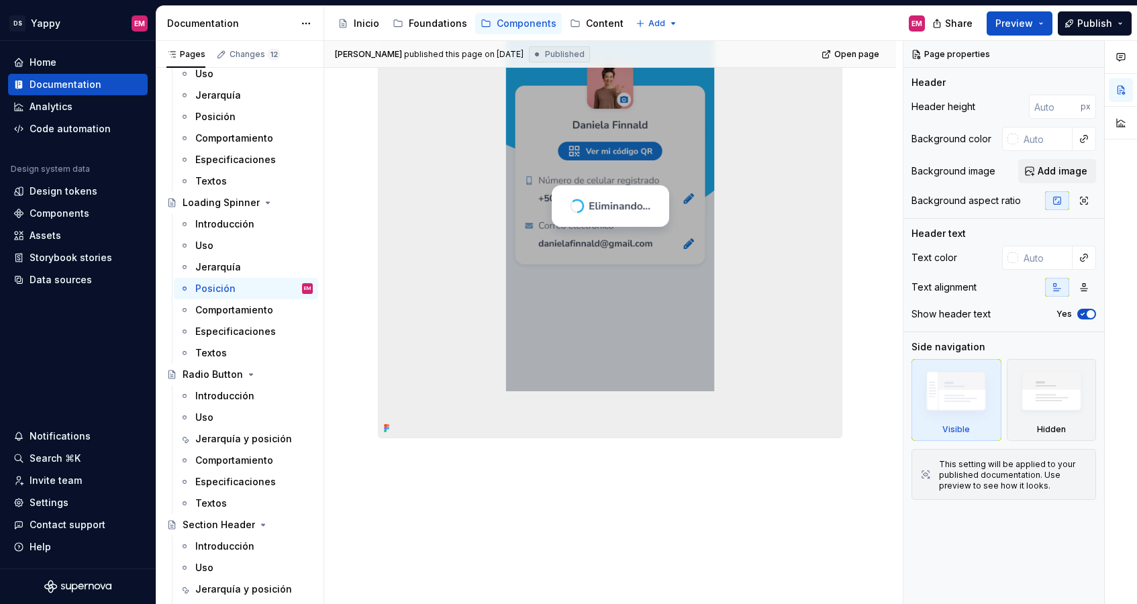
scroll to position [499, 0]
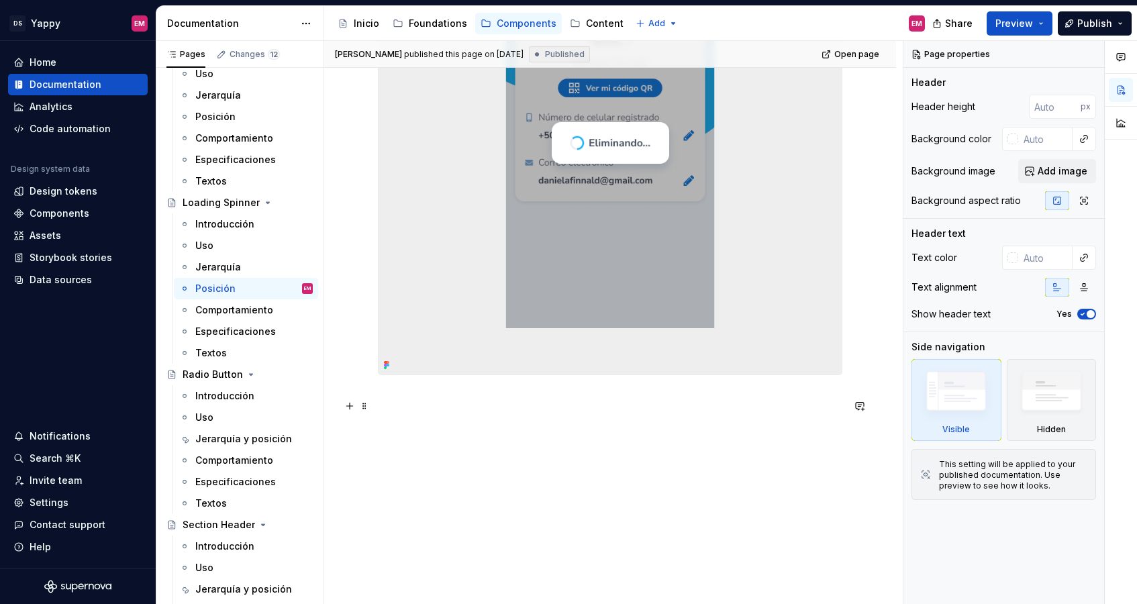
click at [463, 407] on div "Contexto y ubicación en la UI El Loading Spinner debe colocarse en el centro de…" at bounding box center [610, 106] width 464 height 634
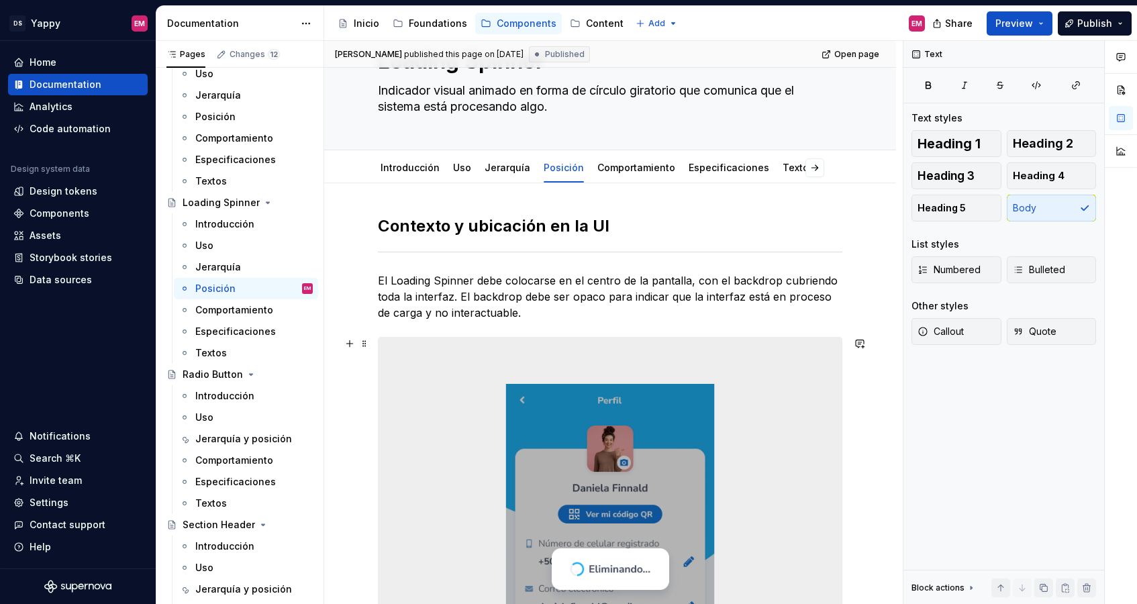
scroll to position [0, 0]
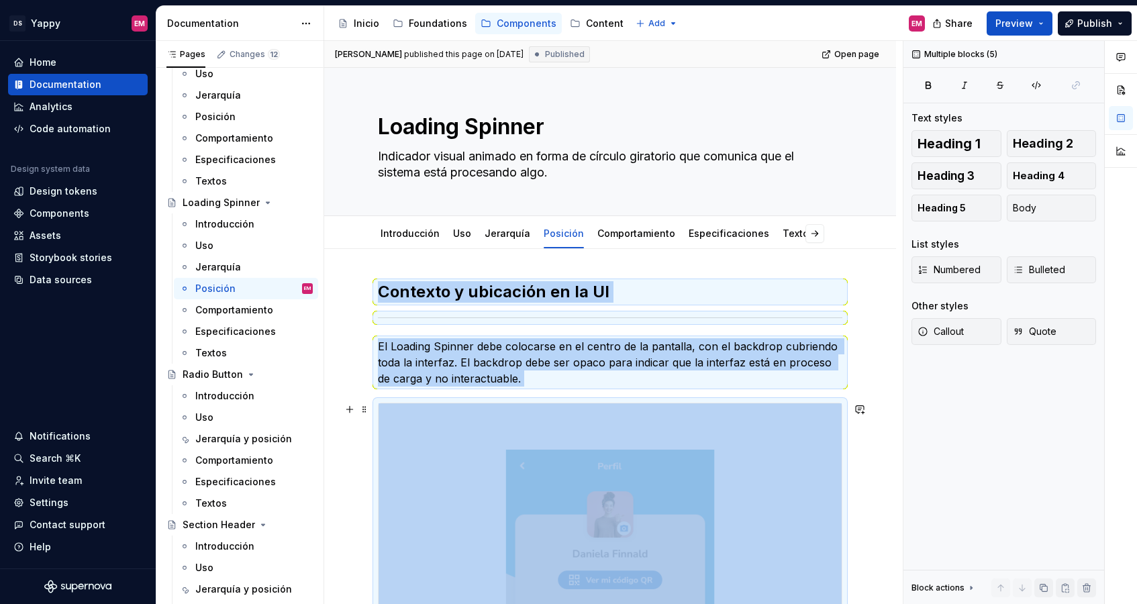
copy div "Contexto y ubicación en la UI El Loading Spinner debe colocarse en el centro de…"
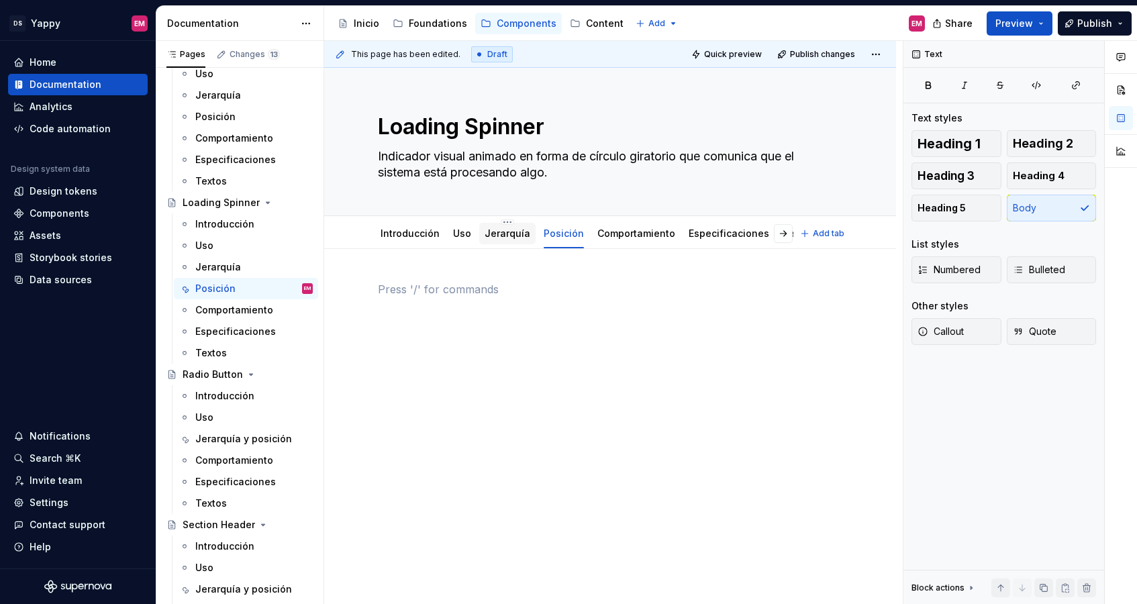
click at [497, 227] on div "Jerarquía" at bounding box center [507, 233] width 46 height 13
click at [490, 237] on link "Jerarquía" at bounding box center [507, 232] width 46 height 11
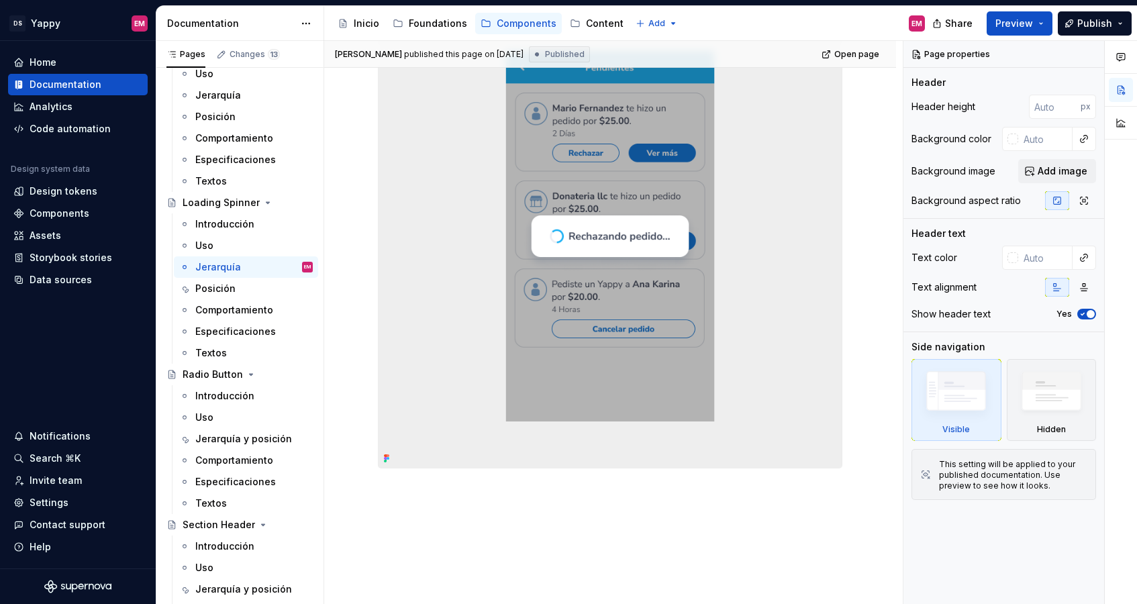
scroll to position [466, 0]
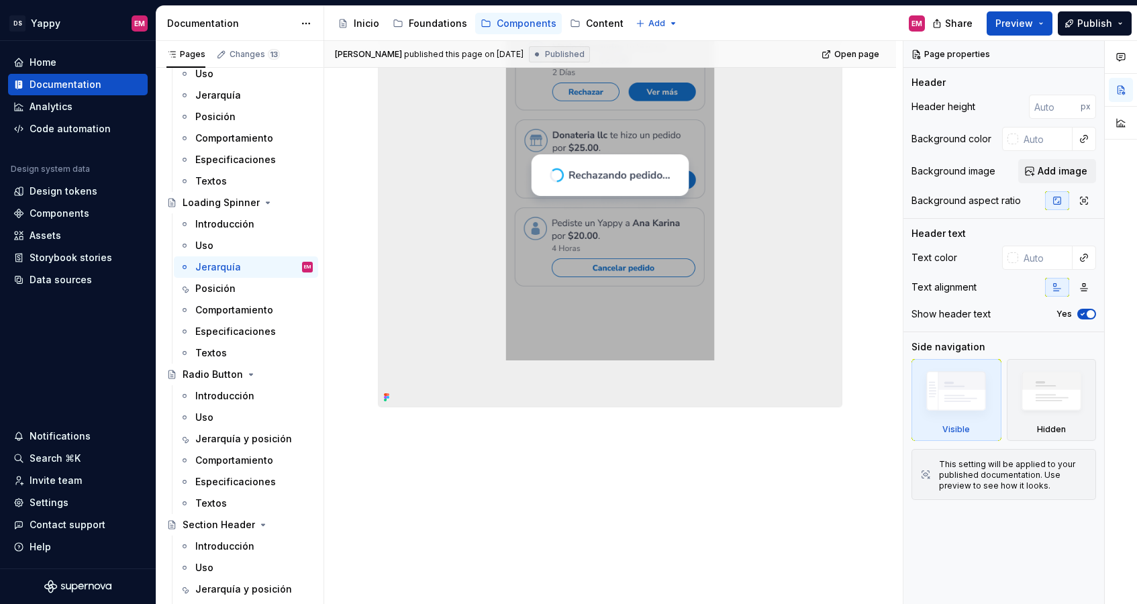
click at [454, 463] on div "Nivel de importancia en la UI El Loading Spinner tiene una jerarquía visual alt…" at bounding box center [610, 196] width 572 height 815
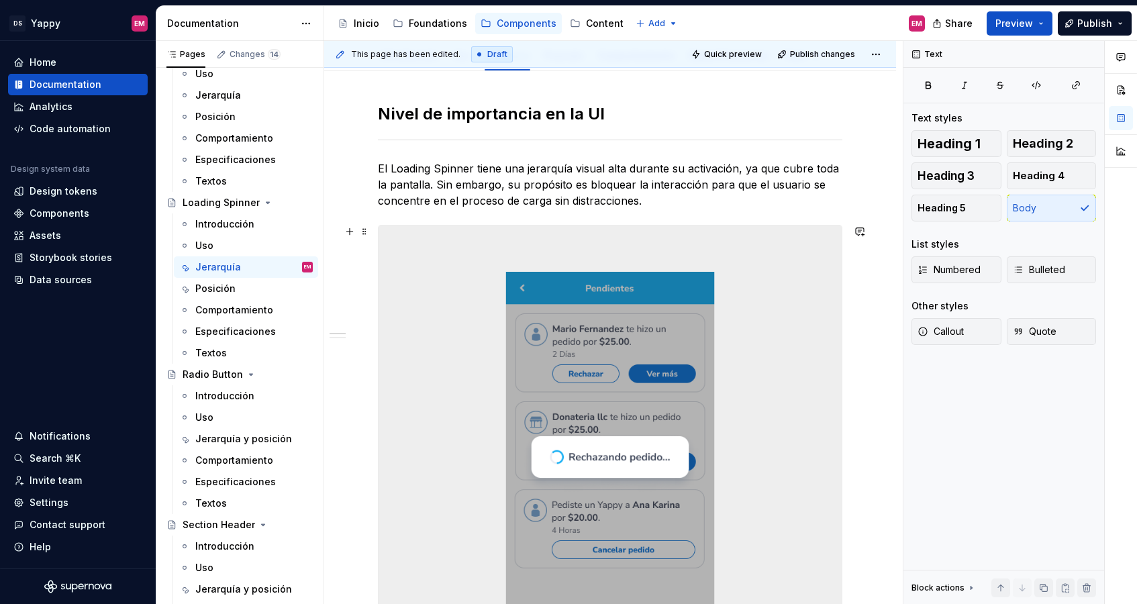
scroll to position [0, 0]
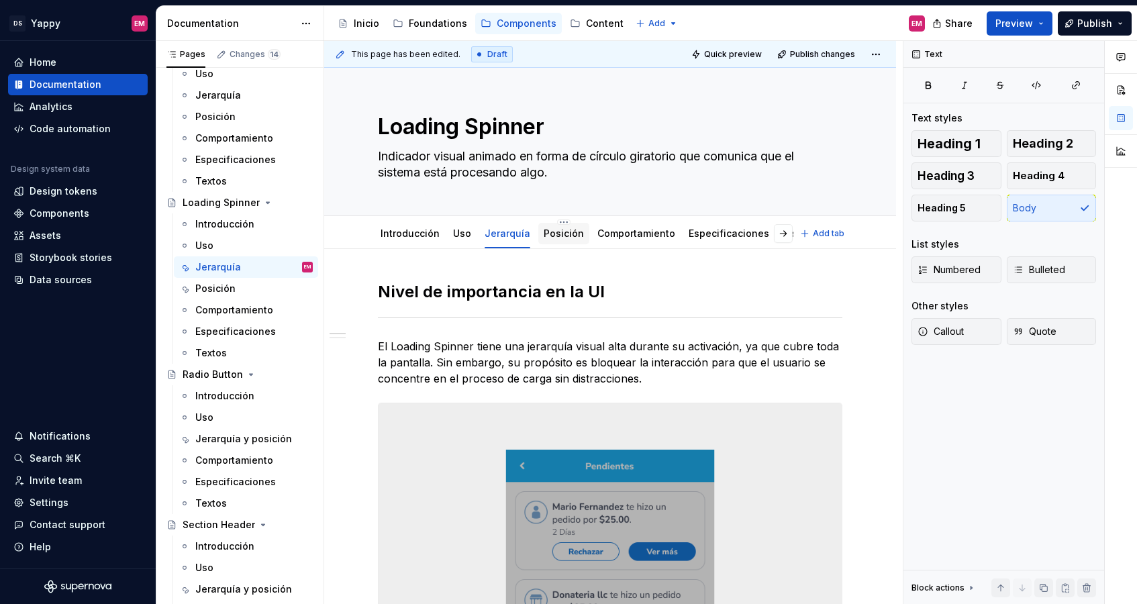
click at [556, 229] on link "Posición" at bounding box center [563, 232] width 40 height 11
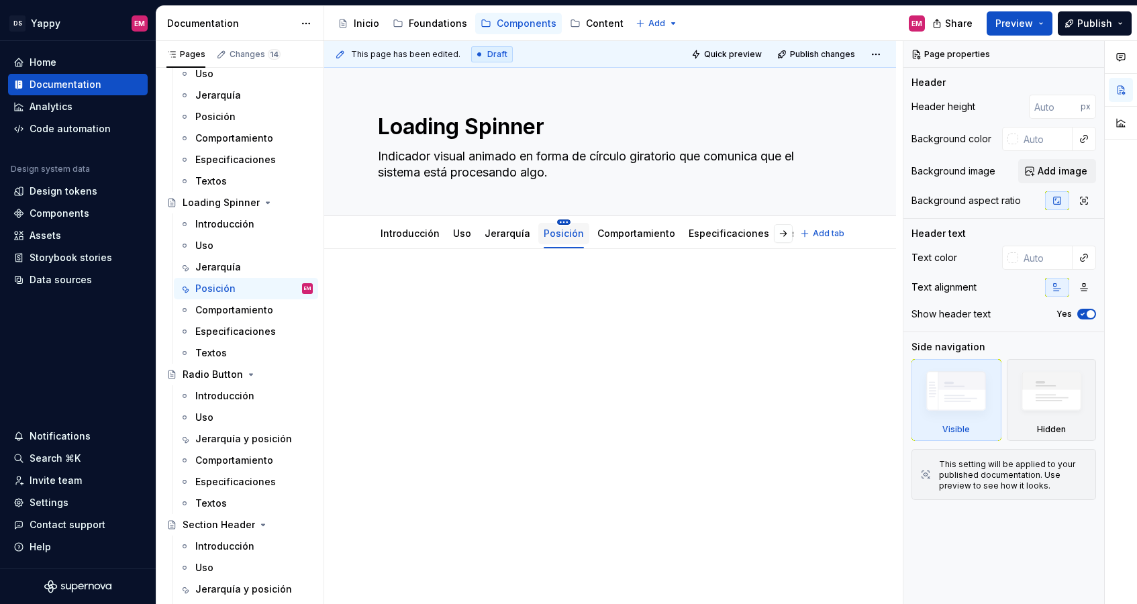
click at [554, 223] on html "DS Yappy EM Home Documentation Analytics Code automation Design system data Des…" at bounding box center [568, 302] width 1137 height 604
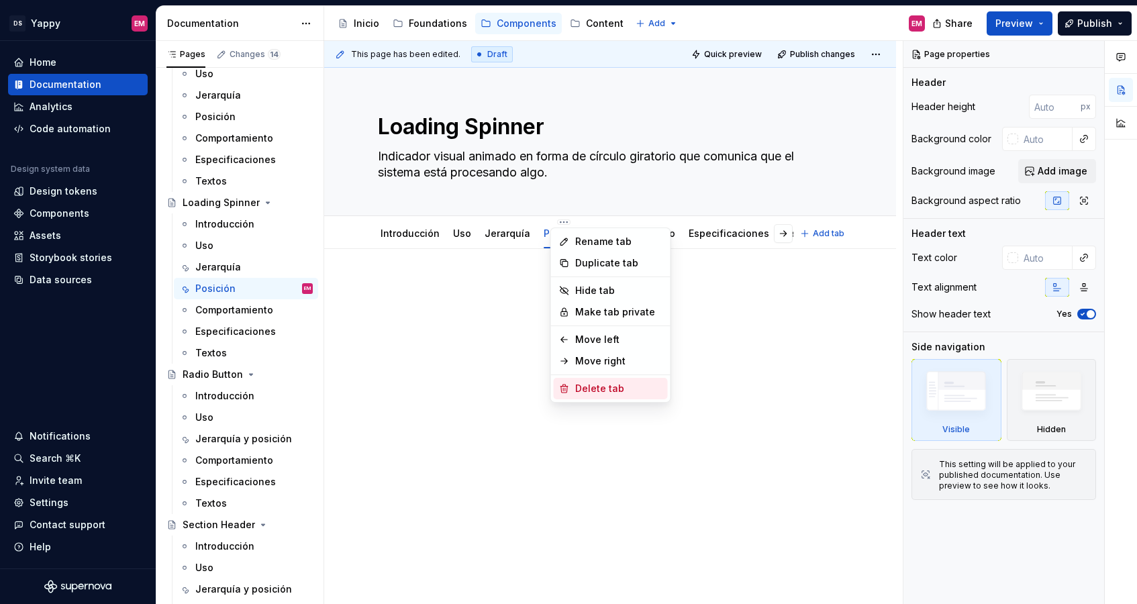
click at [588, 386] on div "Delete tab" at bounding box center [618, 388] width 87 height 13
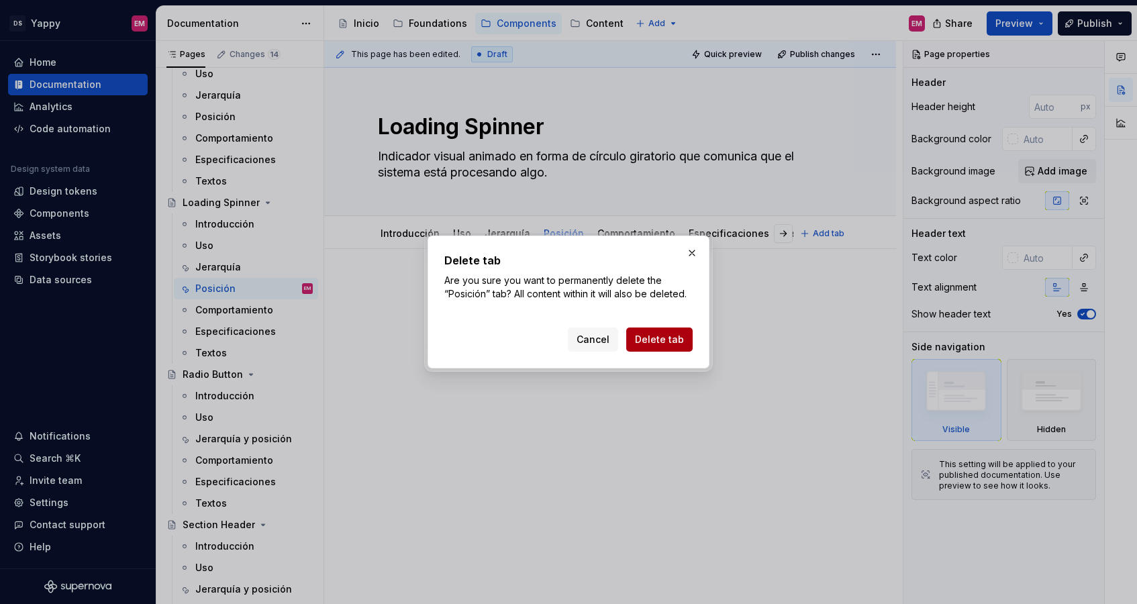
click at [654, 340] on span "Delete tab" at bounding box center [659, 339] width 49 height 13
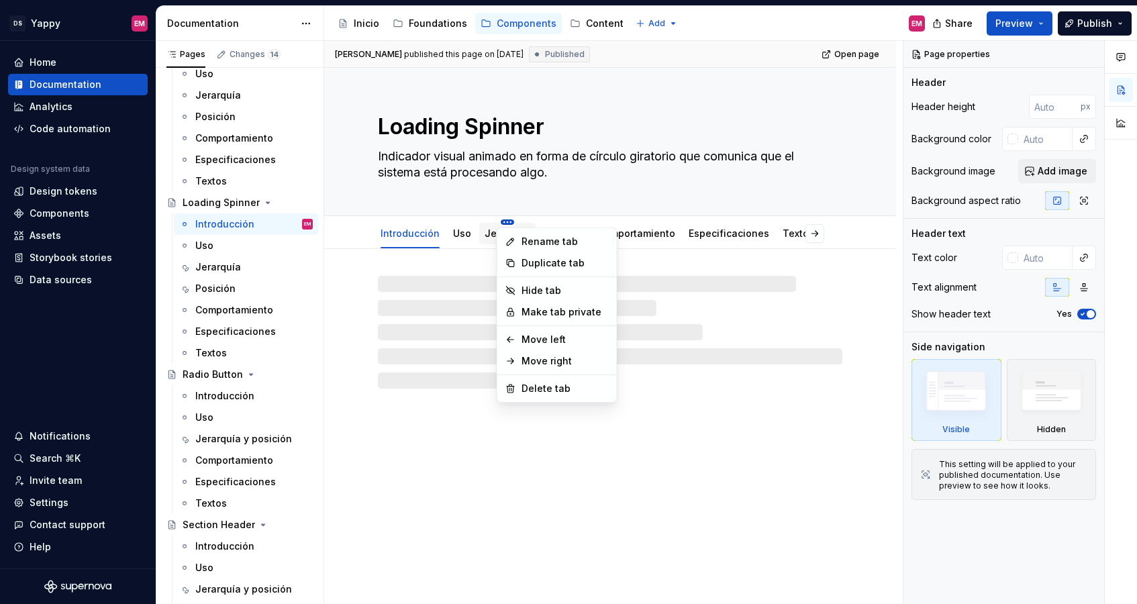
click at [503, 223] on html "DS Yappy EM Home Documentation Analytics Code automation Design system data Des…" at bounding box center [568, 302] width 1137 height 604
click at [513, 238] on icon at bounding box center [510, 241] width 7 height 7
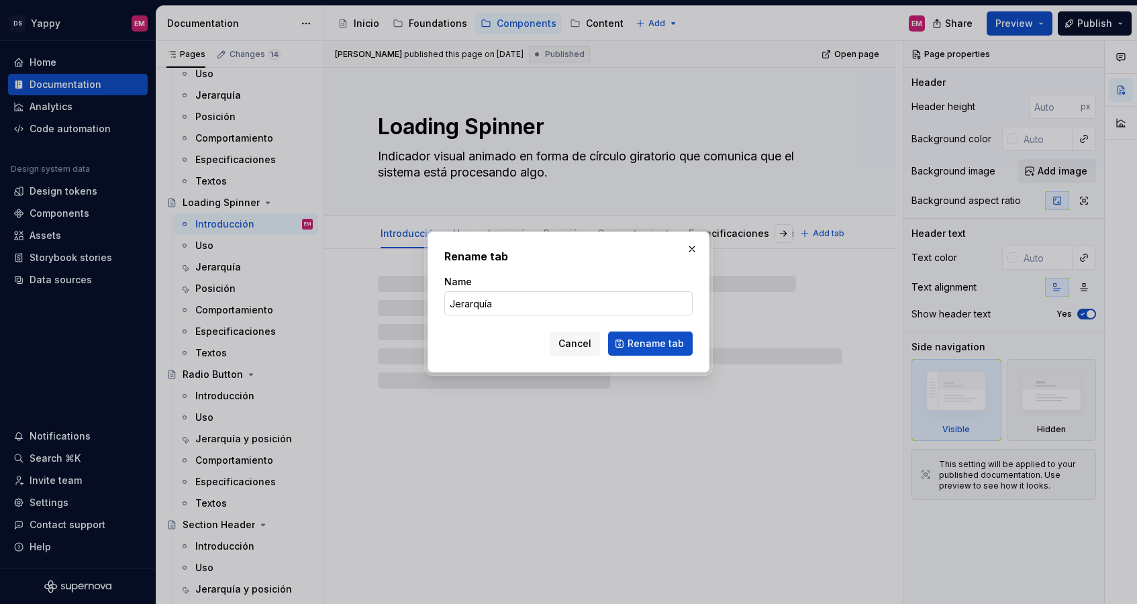
click at [546, 301] on input "Jerarquía" at bounding box center [568, 303] width 248 height 24
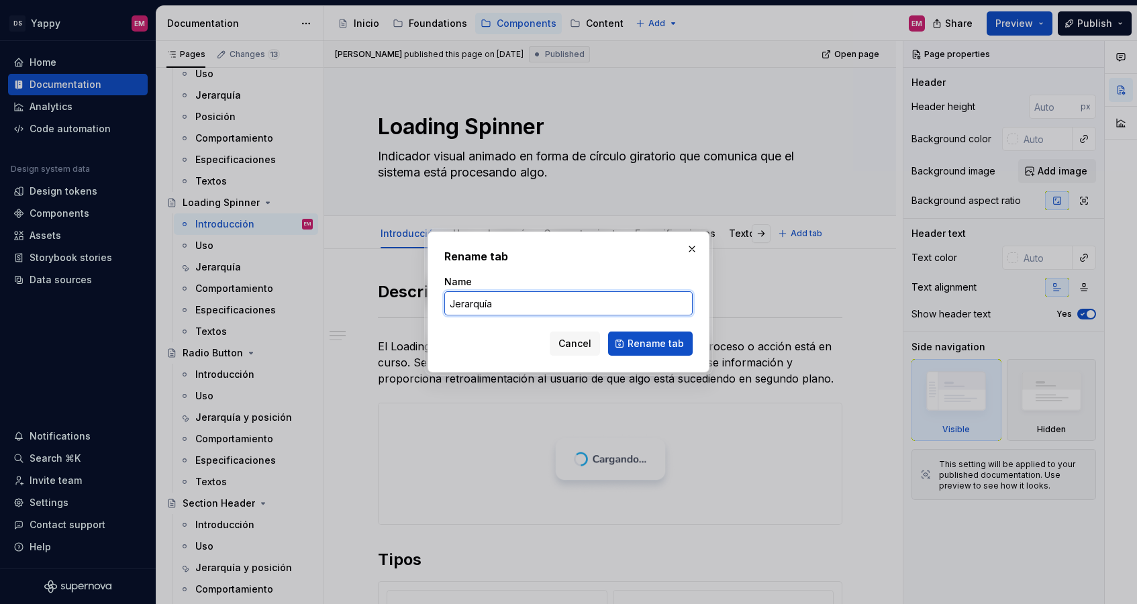
type textarea "*"
type input "Jerarquía y posición"
click at [672, 350] on button "Rename tab" at bounding box center [650, 343] width 85 height 24
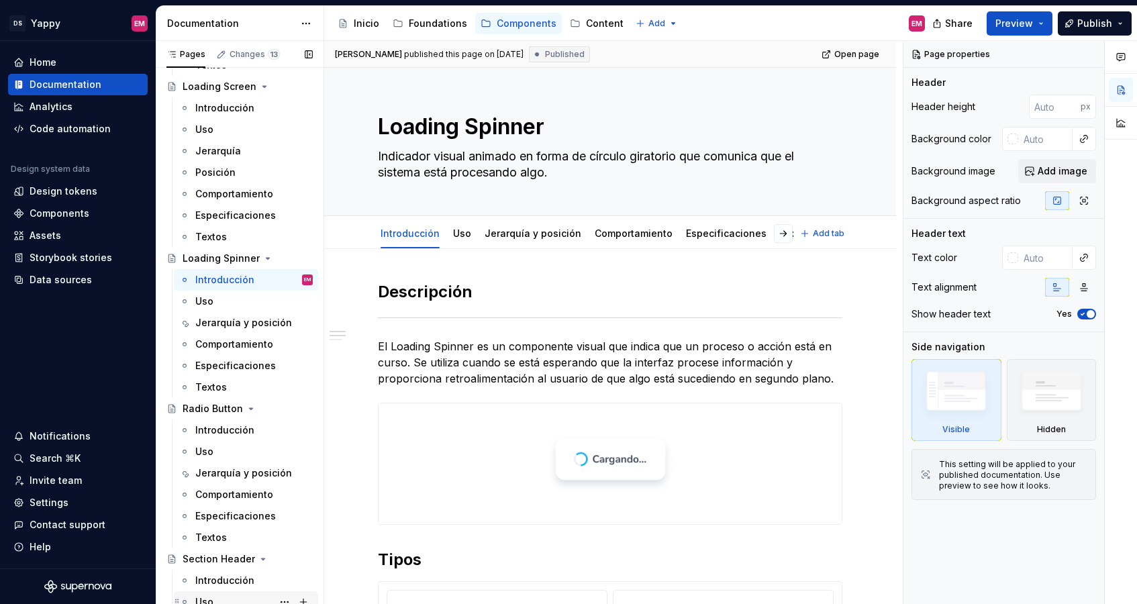
scroll to position [1104, 0]
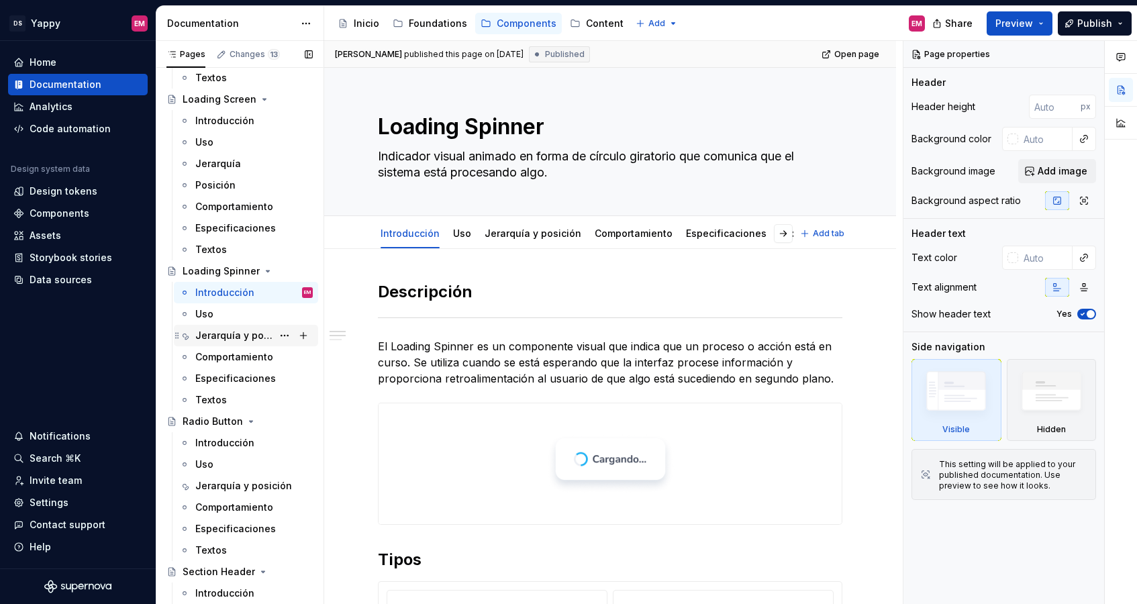
click at [244, 332] on div "Jerarquía y posición" at bounding box center [233, 335] width 77 height 13
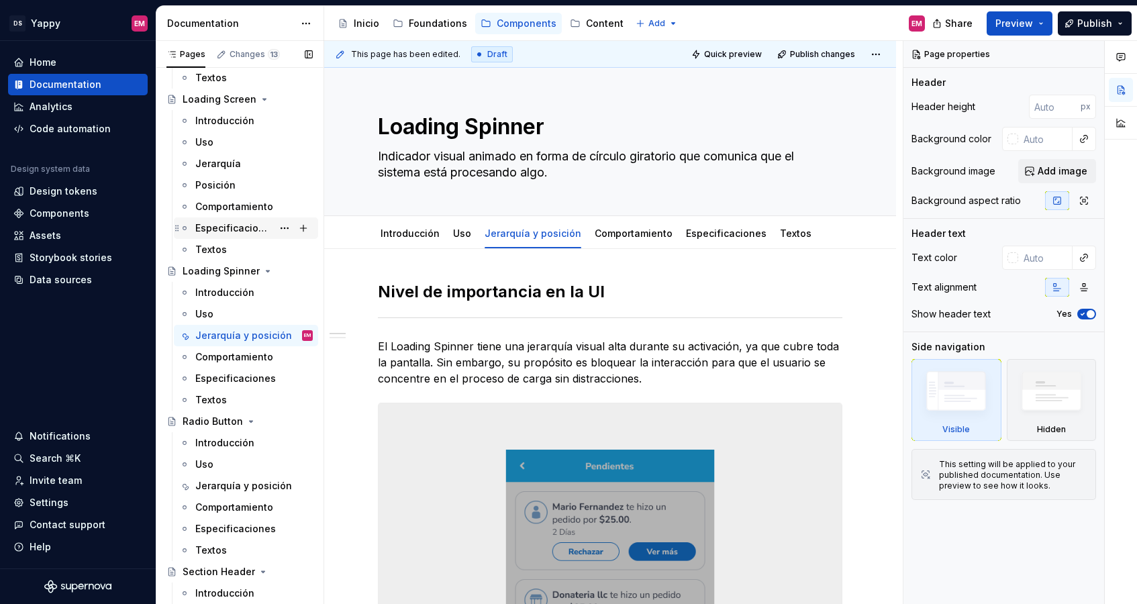
scroll to position [975, 0]
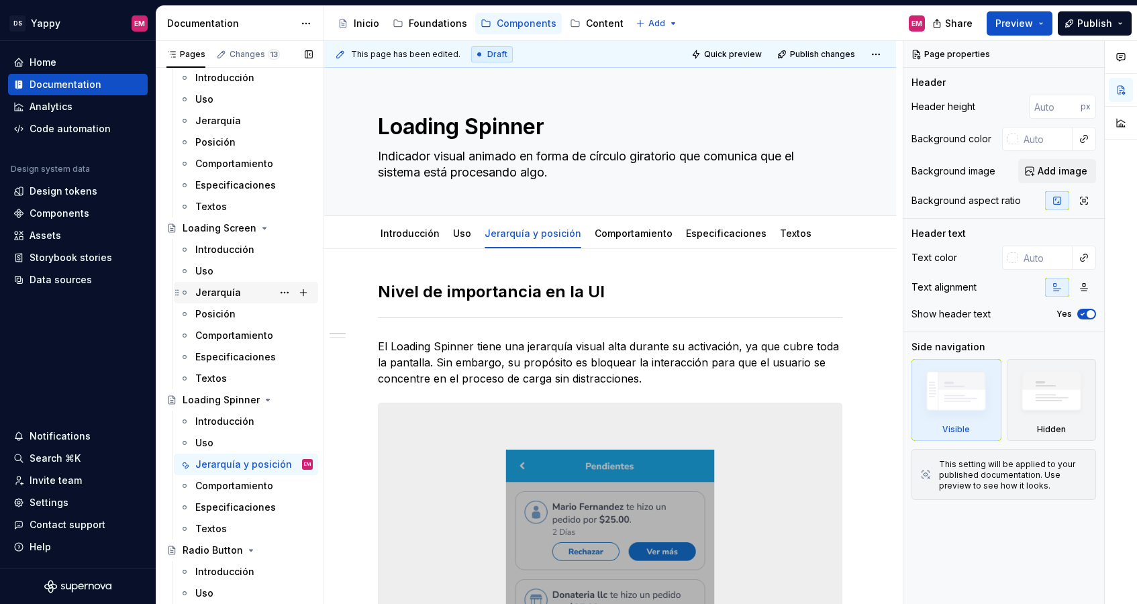
click at [223, 294] on div "Jerarquía" at bounding box center [218, 292] width 46 height 13
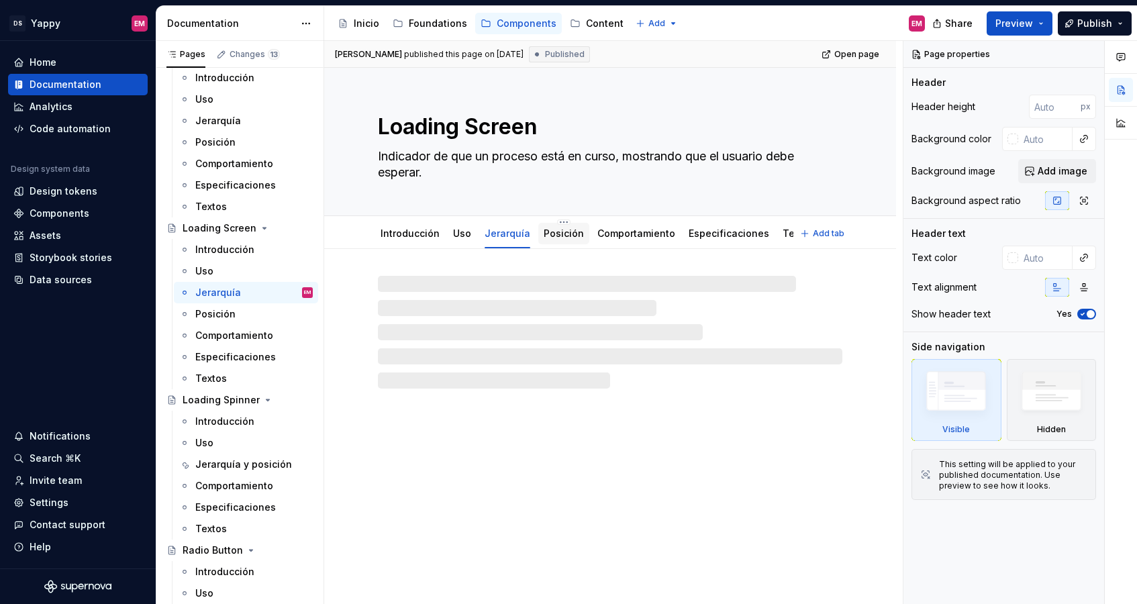
click at [554, 230] on link "Posición" at bounding box center [563, 232] width 40 height 11
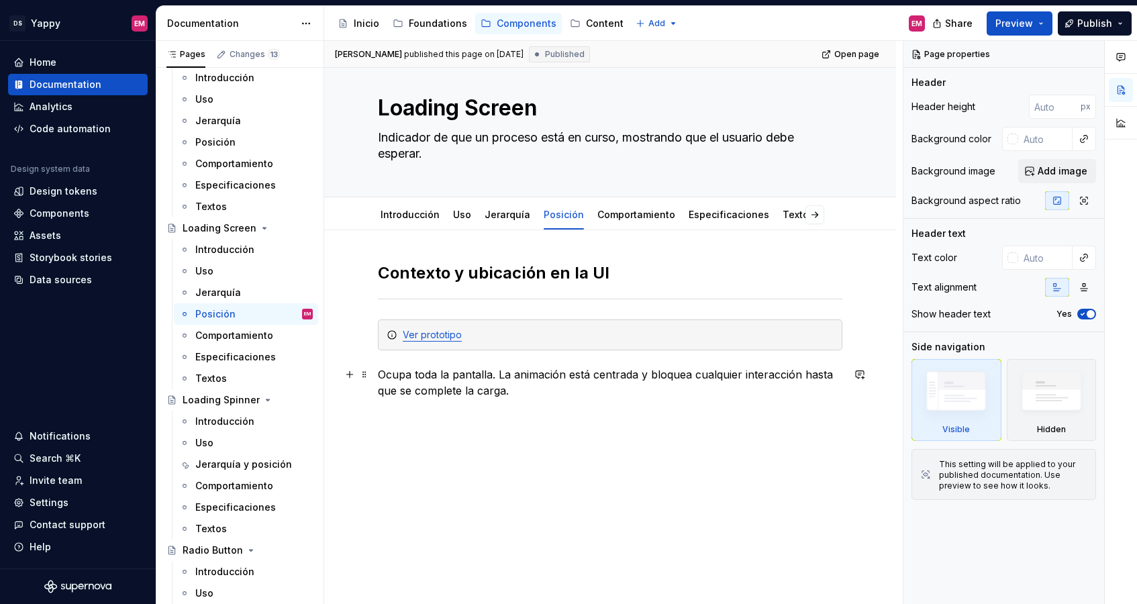
scroll to position [34, 0]
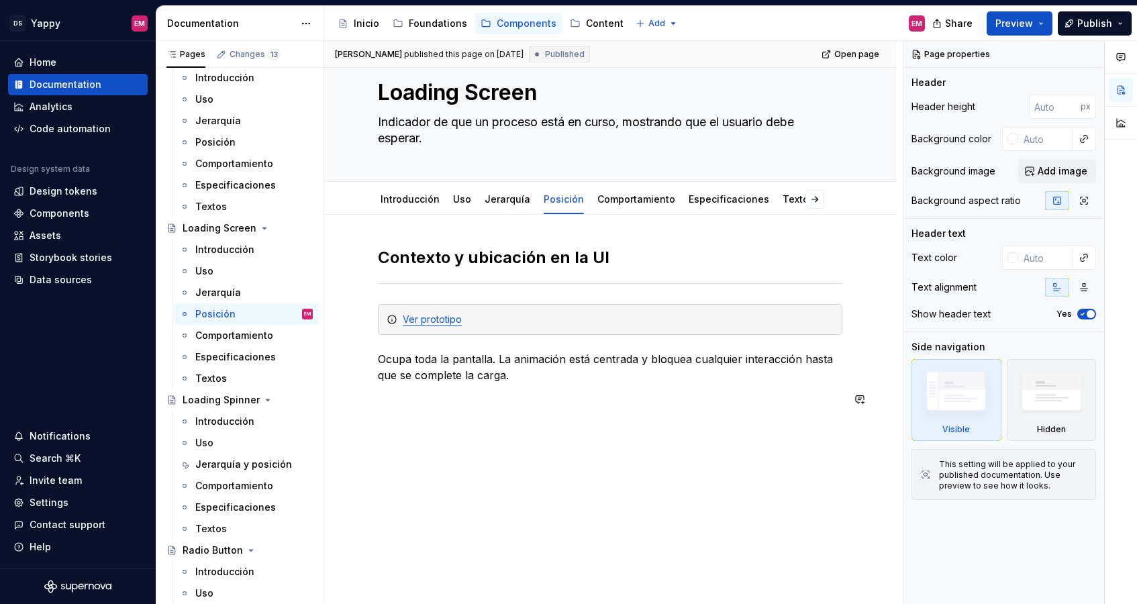
click at [492, 449] on div "Contexto y ubicación en la UI Ver prototipo Ocupa toda la pantalla. La animació…" at bounding box center [610, 410] width 572 height 390
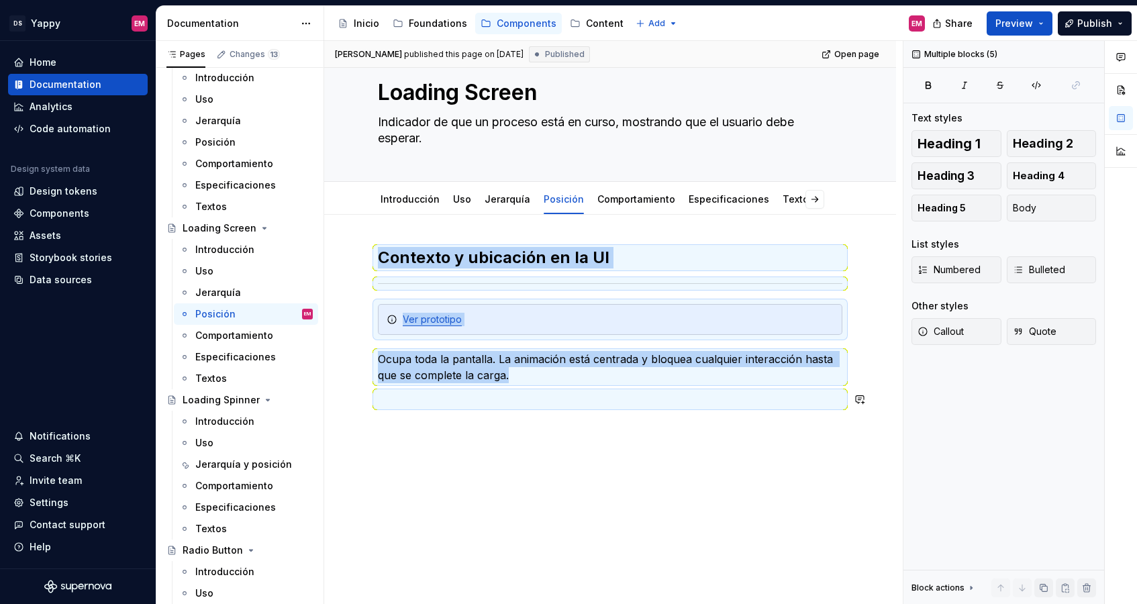
copy div "Contexto y ubicación en la UI Ver prototipo Ocupa toda la pantalla. La animació…"
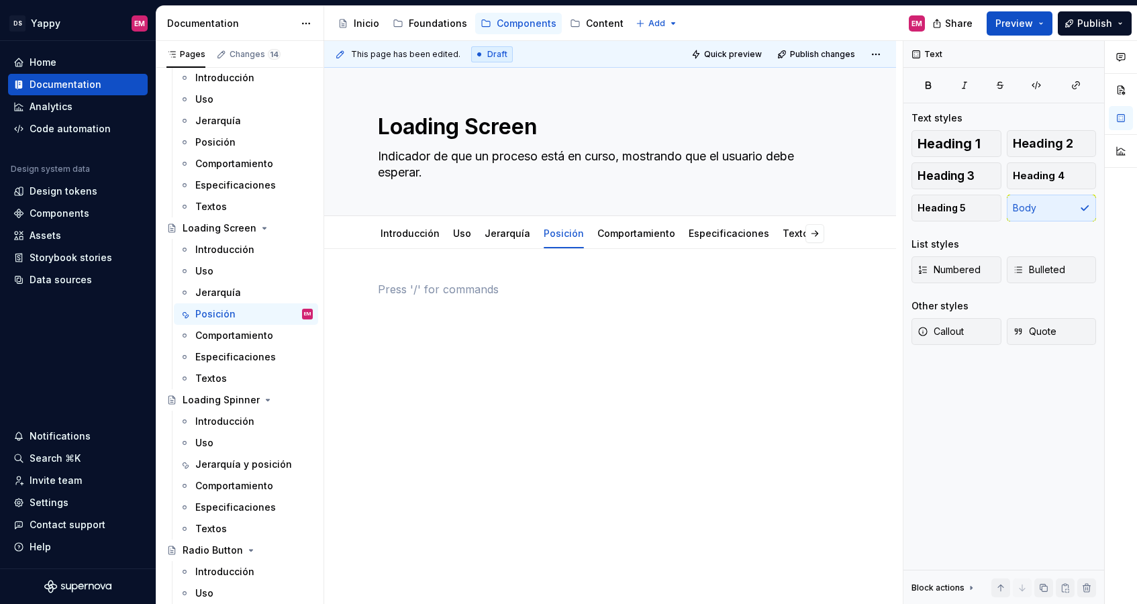
scroll to position [0, 0]
click at [507, 232] on link "Jerarquía" at bounding box center [507, 232] width 46 height 11
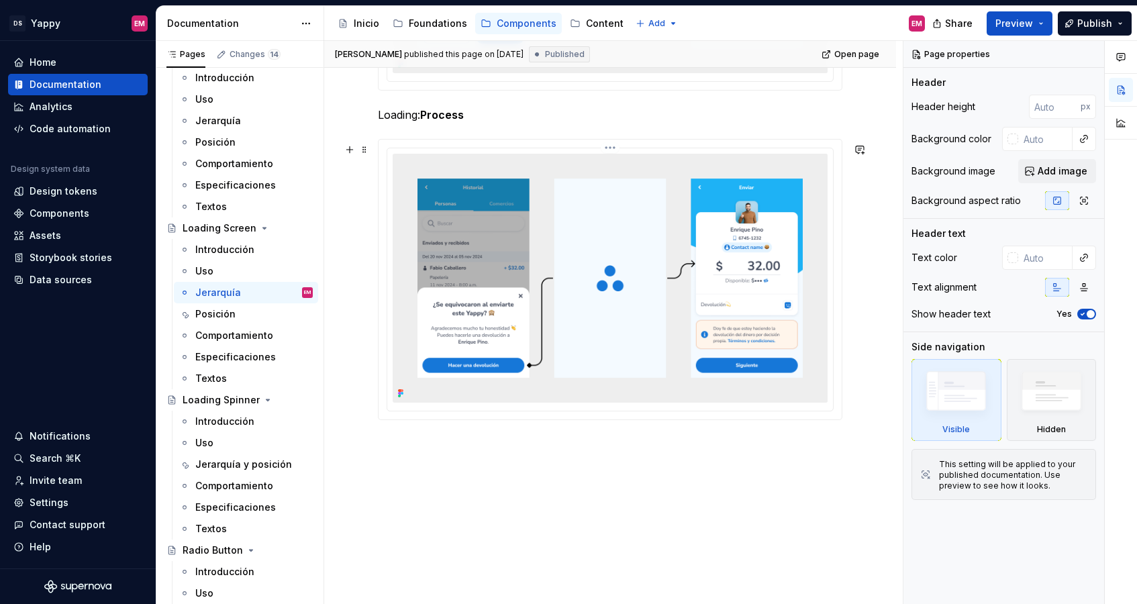
scroll to position [661, 0]
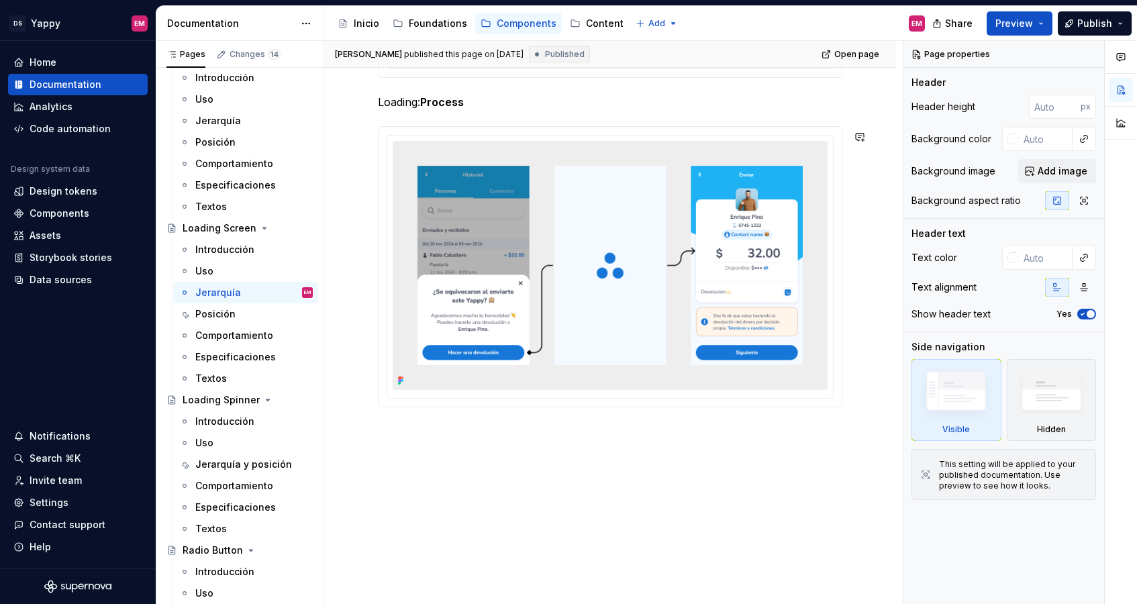
click at [484, 437] on div "Nivel de importancia en la UI Tiene jerarquía visual máxima, ya que bloquea el …" at bounding box center [610, 99] width 572 height 1009
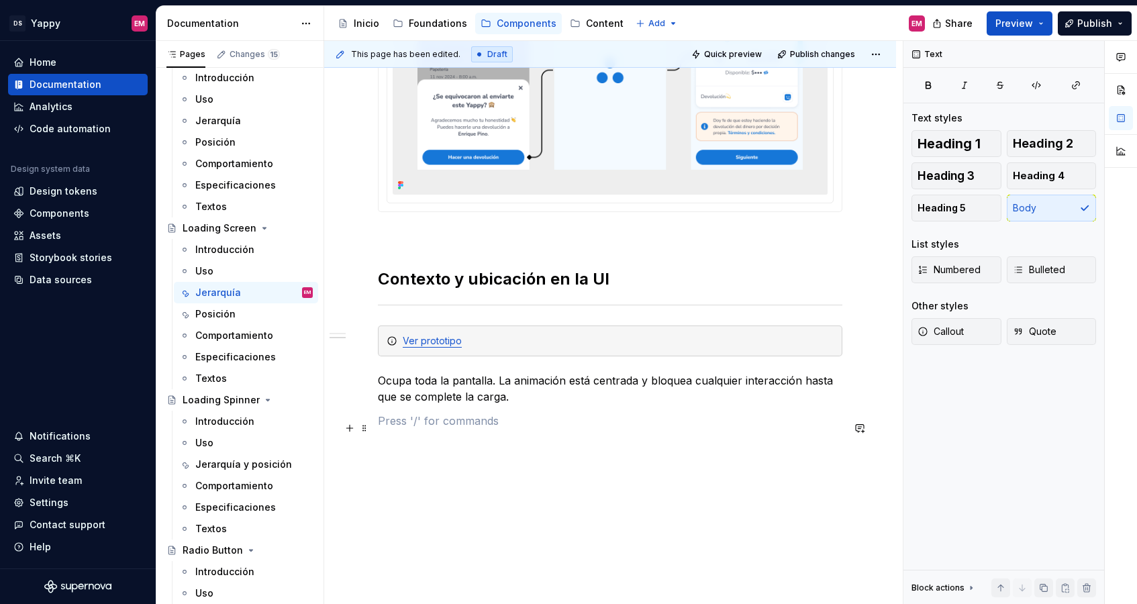
scroll to position [878, 0]
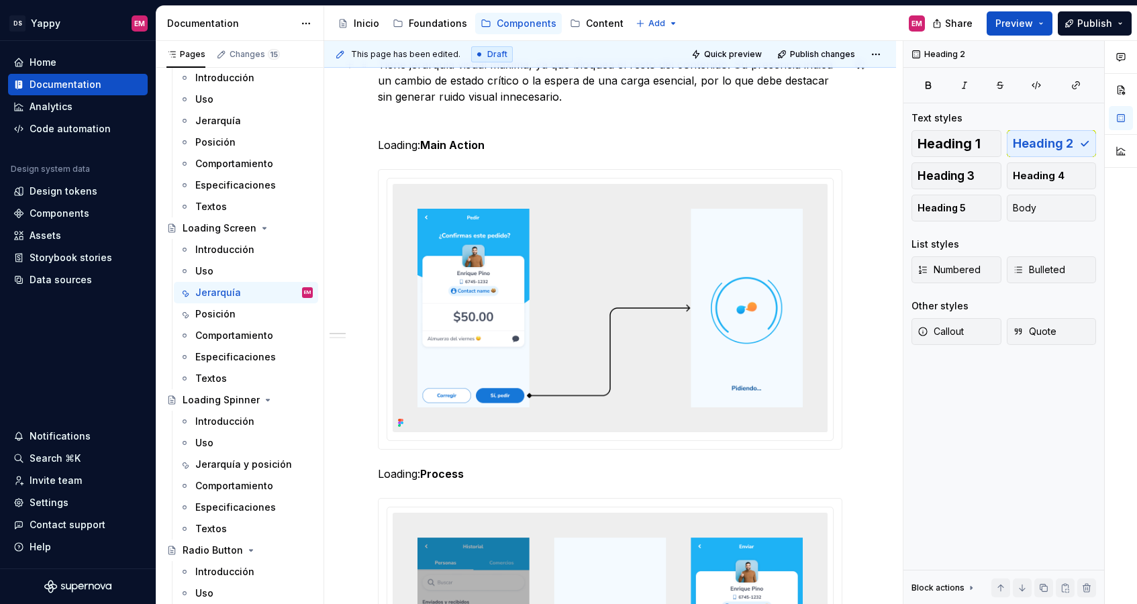
scroll to position [0, 0]
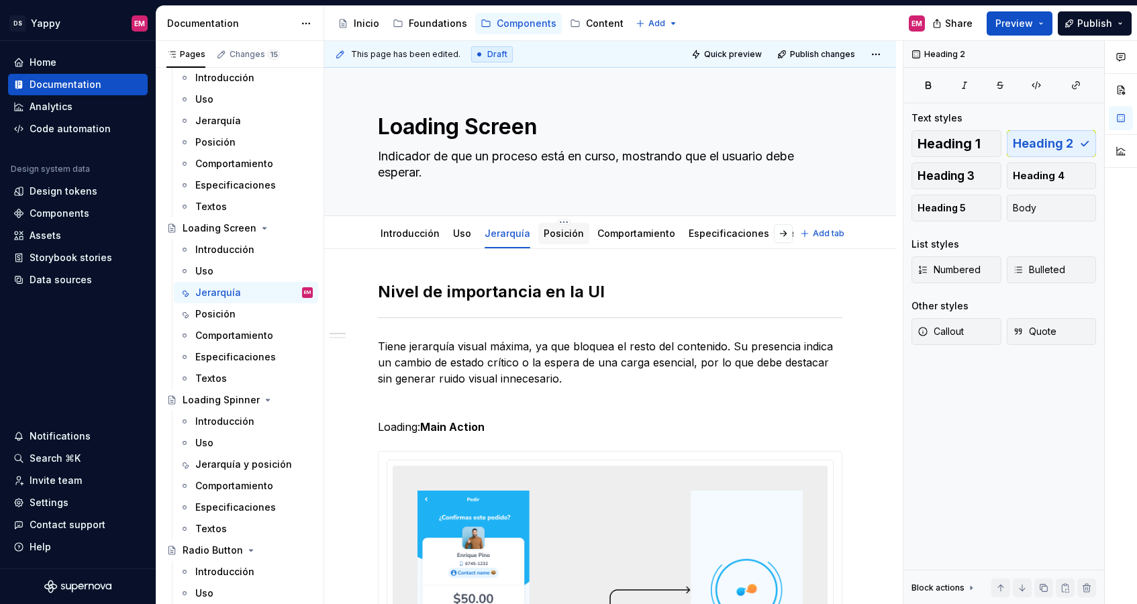
click at [558, 236] on link "Posición" at bounding box center [563, 232] width 40 height 11
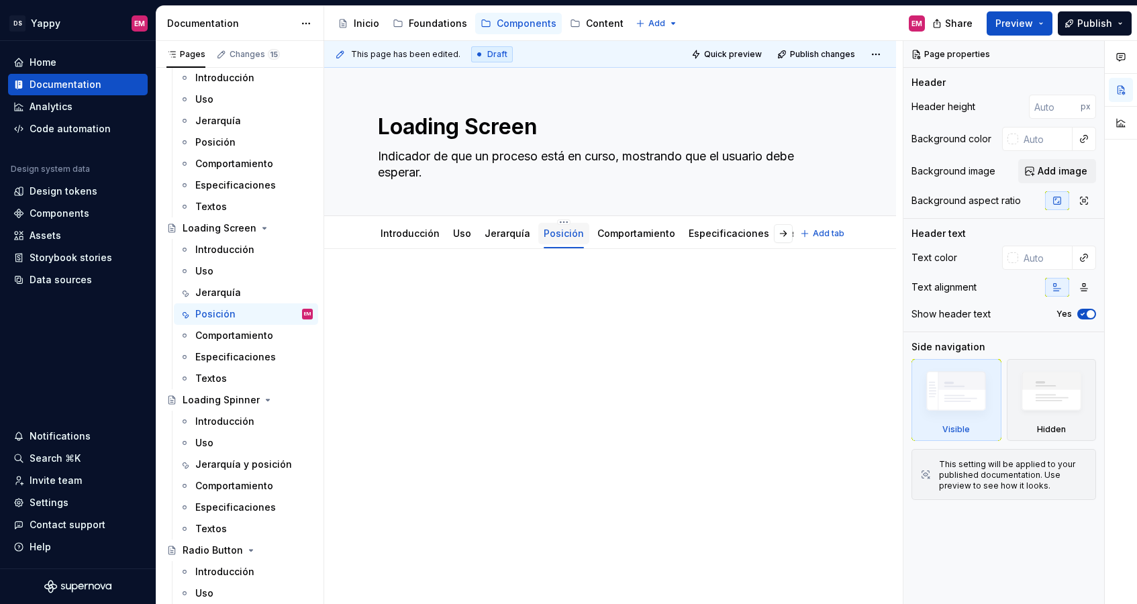
click at [554, 225] on div "Posición" at bounding box center [563, 233] width 40 height 16
click at [556, 220] on html "DS Yappy EM Home Documentation Analytics Code automation Design system data Des…" at bounding box center [568, 302] width 1137 height 604
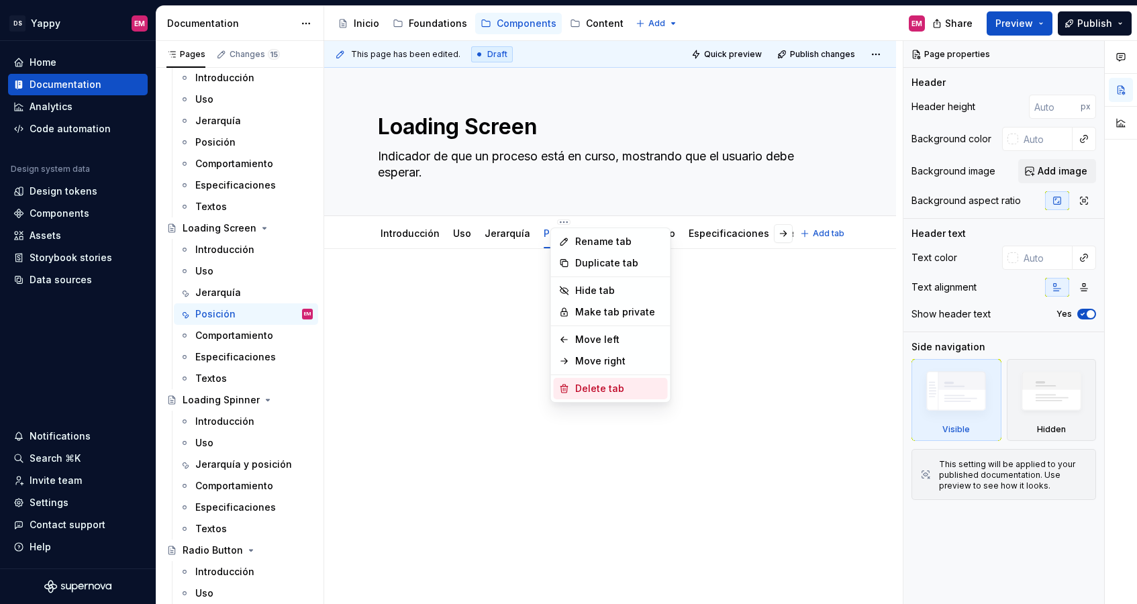
click at [582, 390] on div "Delete tab" at bounding box center [618, 388] width 87 height 13
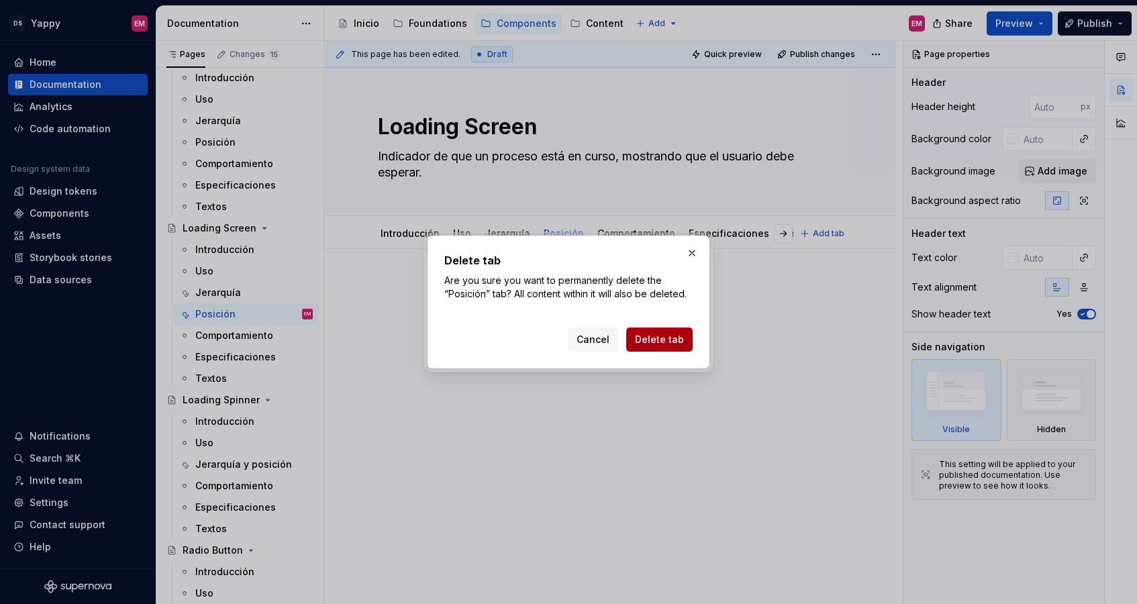
click at [687, 344] on button "Delete tab" at bounding box center [659, 339] width 66 height 24
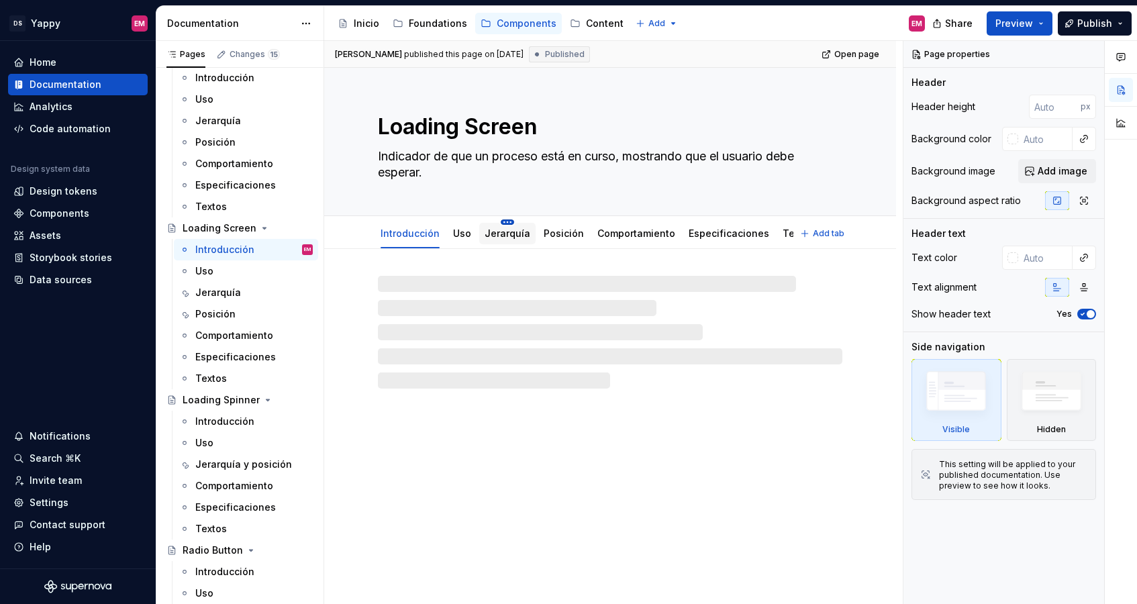
click at [504, 220] on html "DS Yappy EM Home Documentation Analytics Code automation Design system data Des…" at bounding box center [568, 302] width 1137 height 604
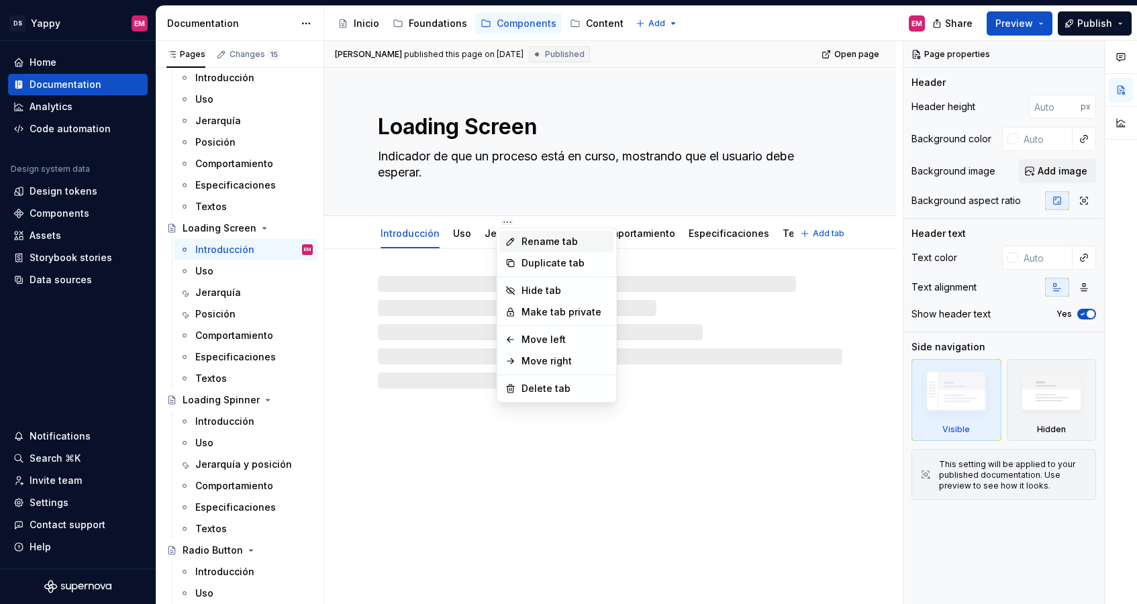
click at [516, 234] on div "Rename tab" at bounding box center [557, 241] width 114 height 21
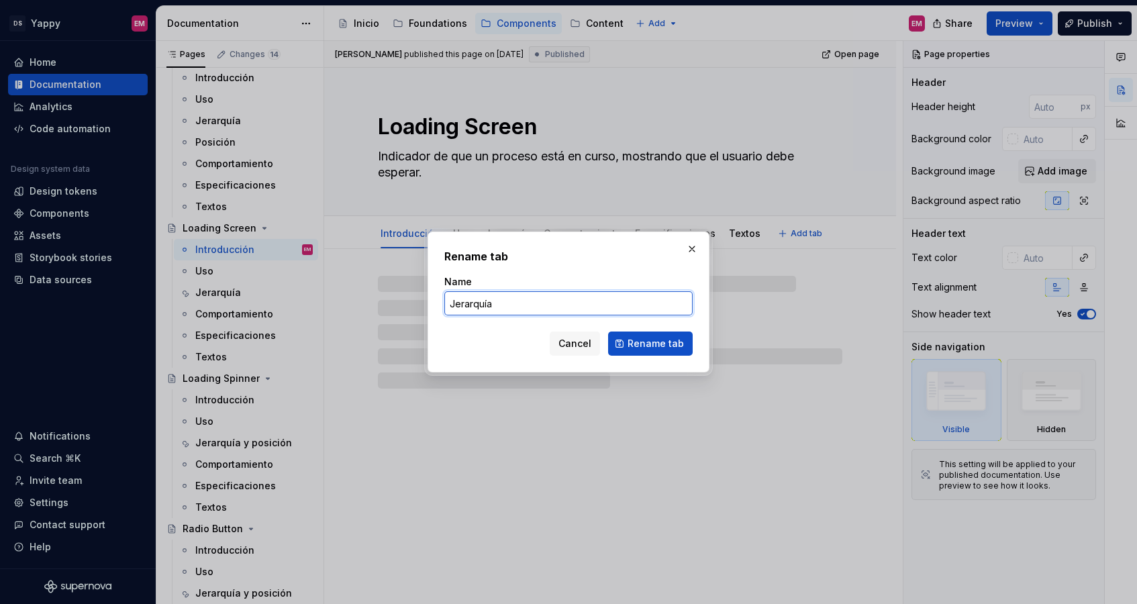
click at [499, 310] on input "Jerarquía" at bounding box center [568, 303] width 248 height 24
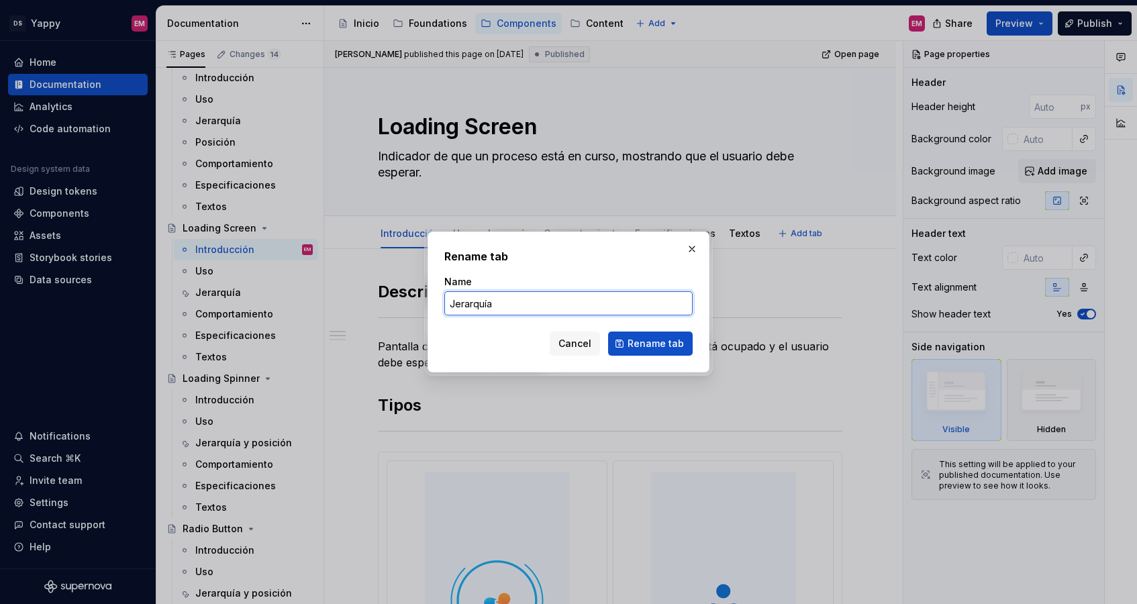
type textarea "*"
type input "Jerarquía y posición"
click at [636, 348] on span "Rename tab" at bounding box center [655, 343] width 56 height 13
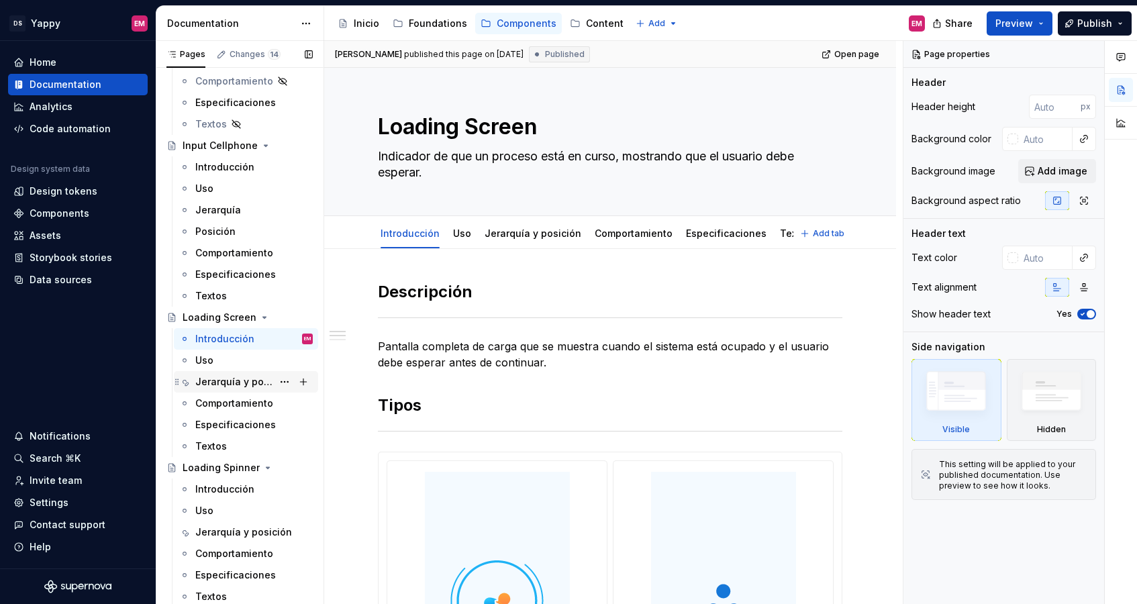
scroll to position [852, 0]
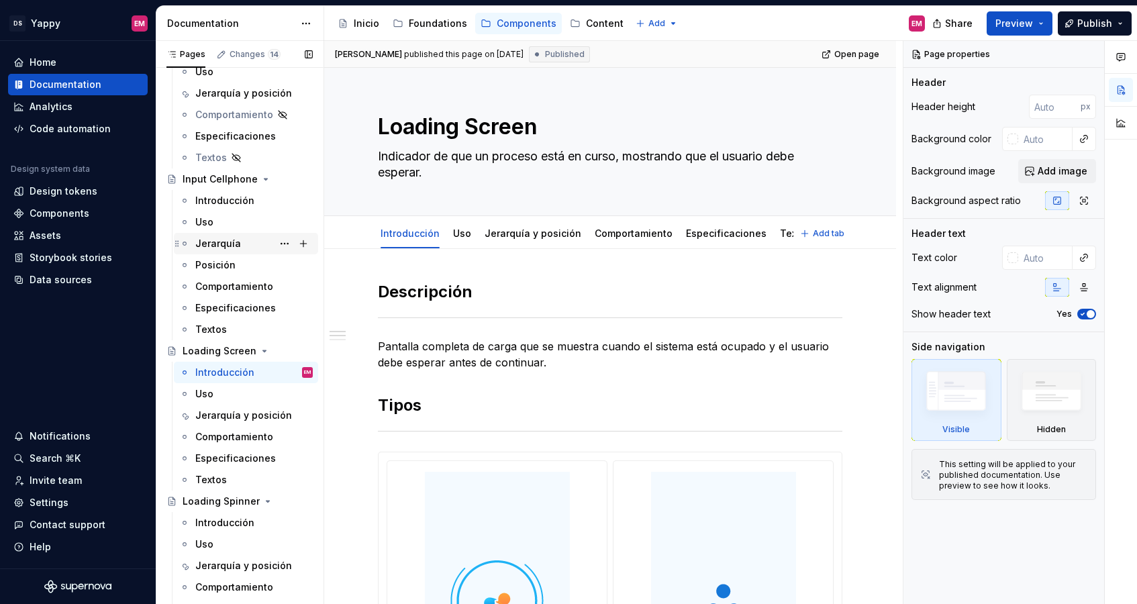
click at [234, 245] on div "Jerarquía" at bounding box center [218, 243] width 46 height 13
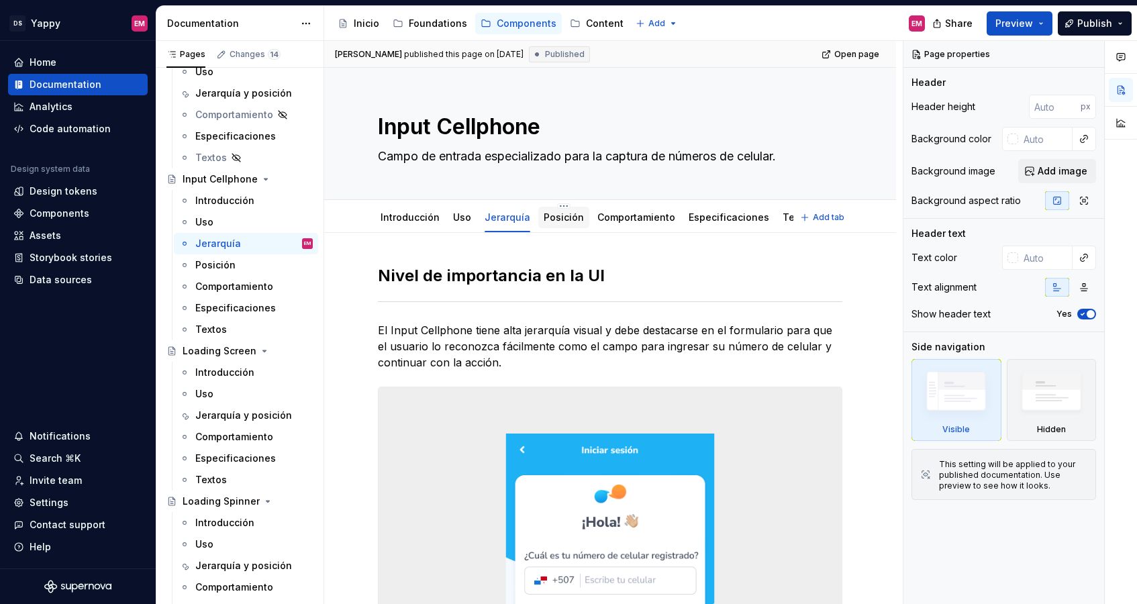
click at [544, 221] on link "Posición" at bounding box center [563, 216] width 40 height 11
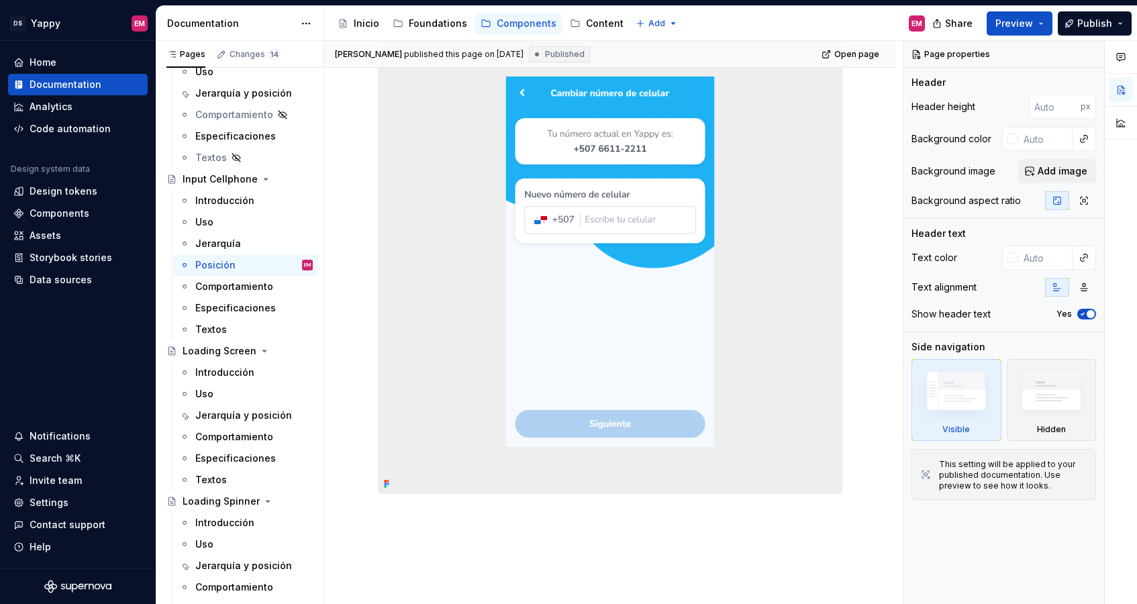
scroll to position [466, 0]
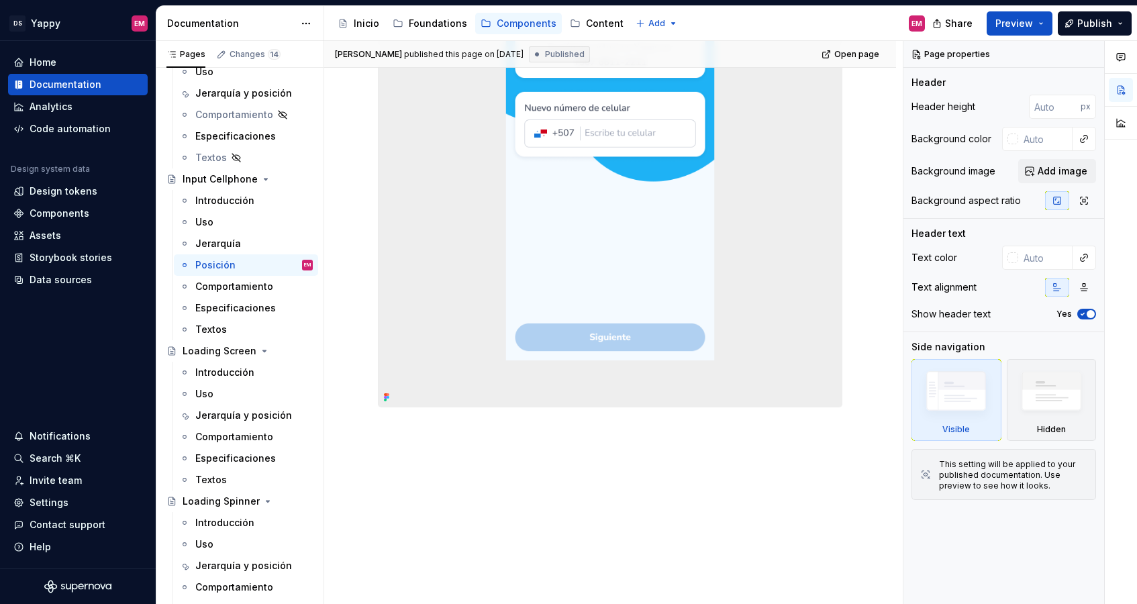
click at [446, 426] on div "Contexto y ubicación en la UI El Input Cellphone debe colocarse al inicio de la…" at bounding box center [610, 188] width 572 height 831
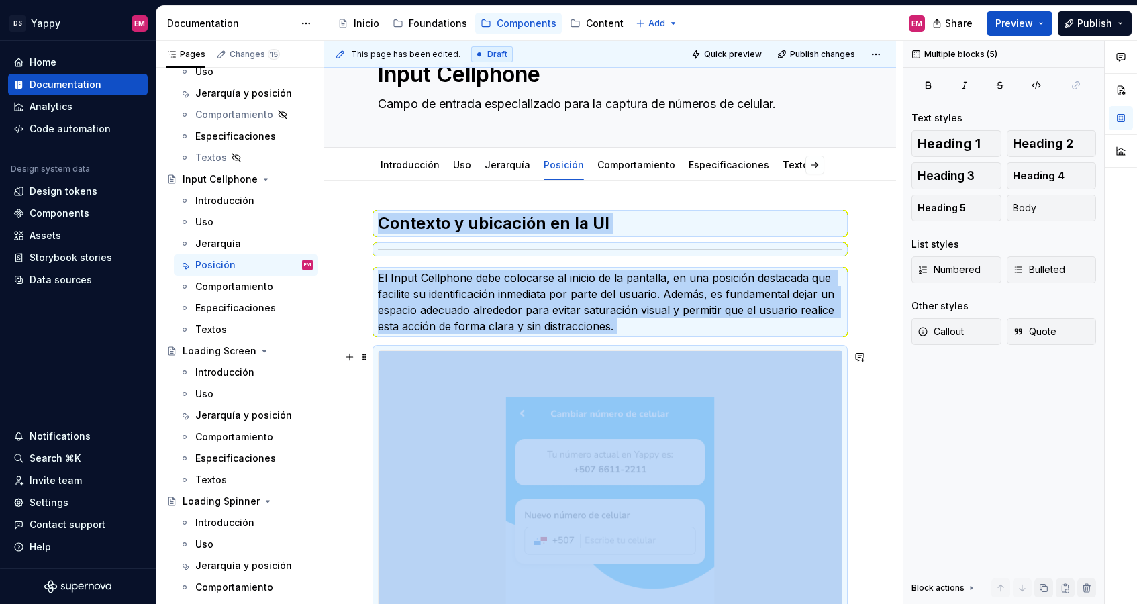
scroll to position [0, 0]
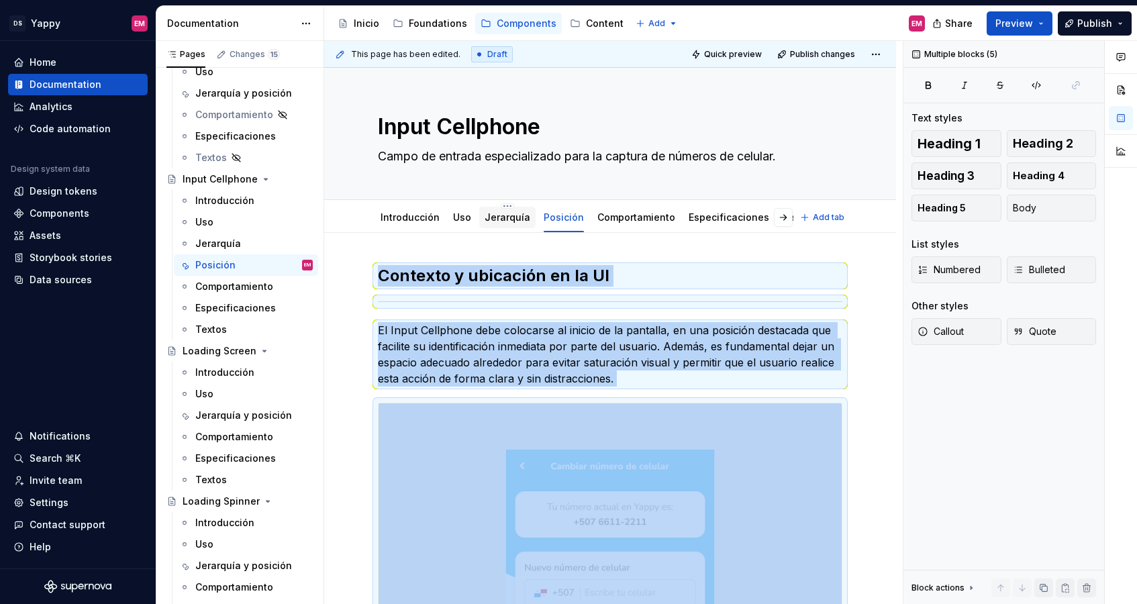
click at [498, 212] on link "Jerarquía" at bounding box center [507, 216] width 46 height 11
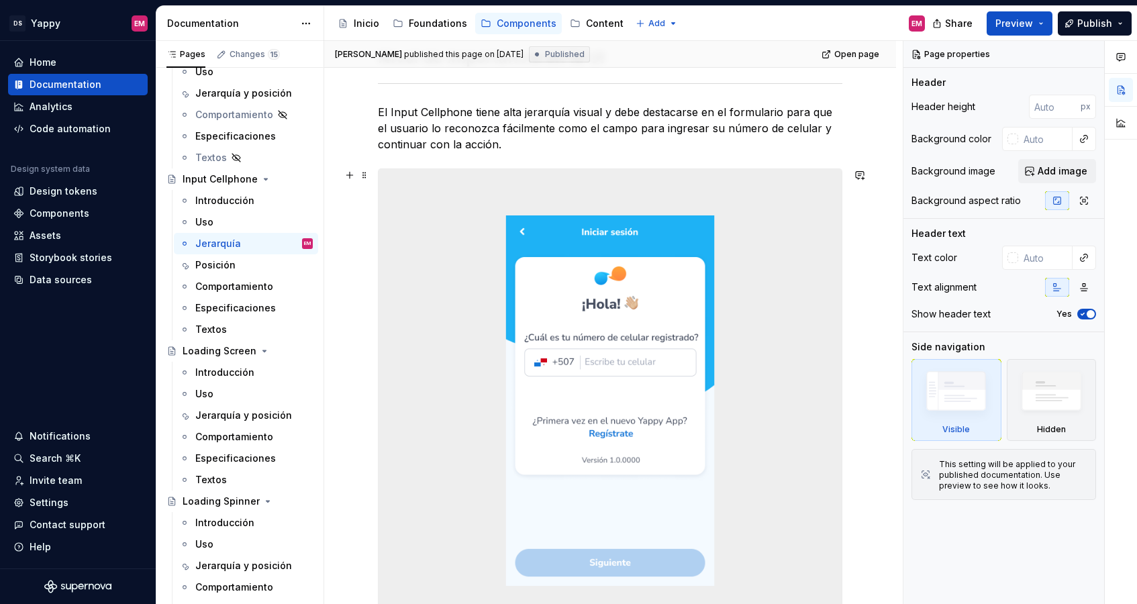
scroll to position [450, 0]
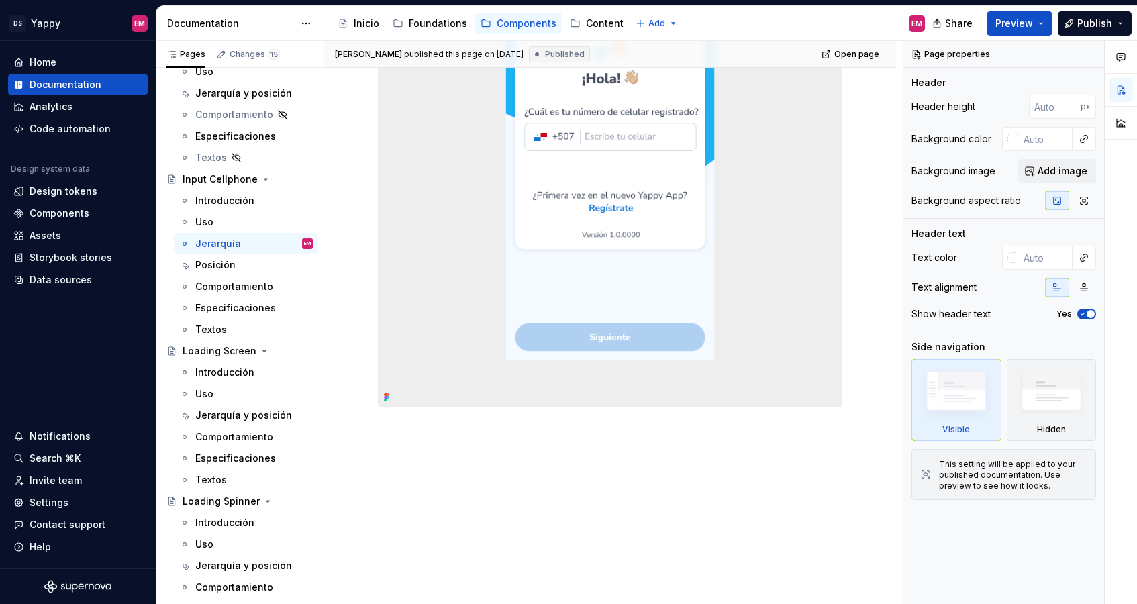
click at [459, 456] on div "Nivel de importancia en la UI El Input Cellphone tiene alta jerarquía visual y …" at bounding box center [610, 196] width 572 height 815
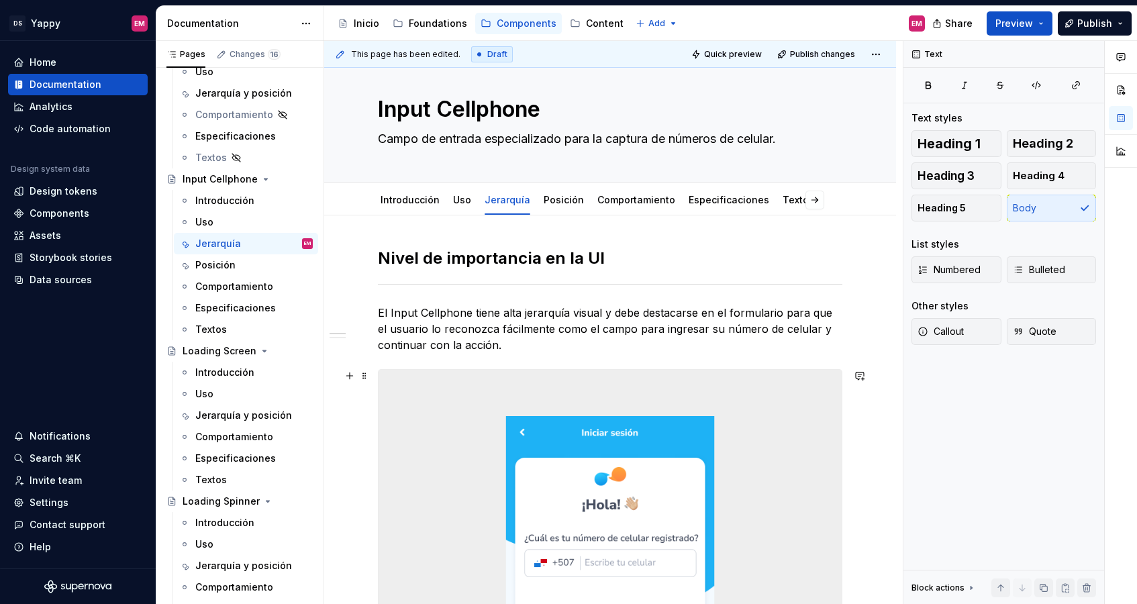
scroll to position [0, 0]
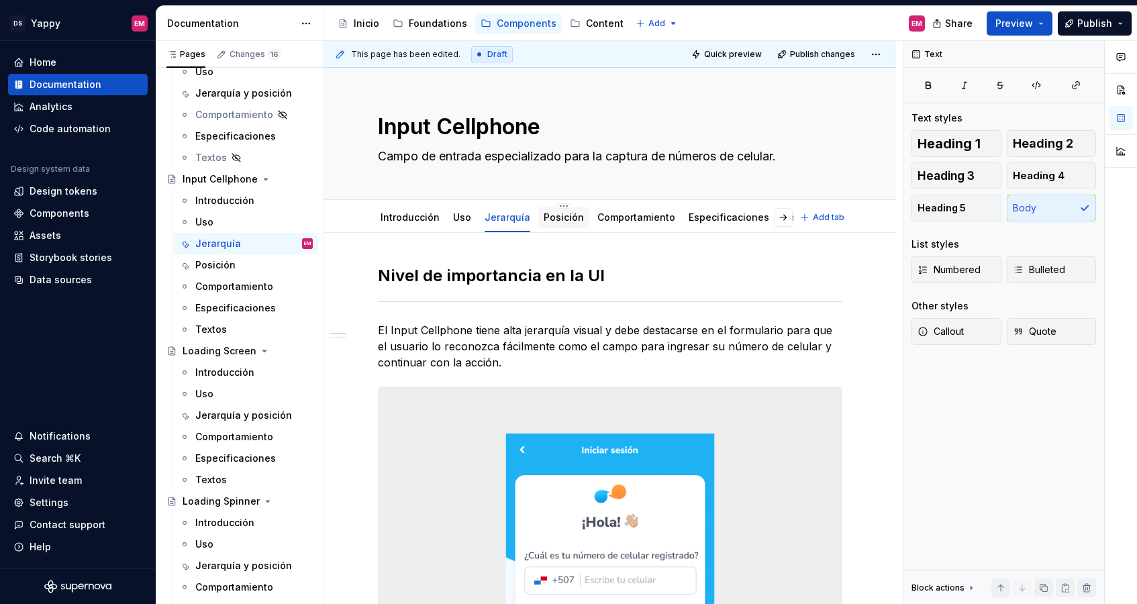
click at [554, 215] on link "Posición" at bounding box center [563, 216] width 40 height 11
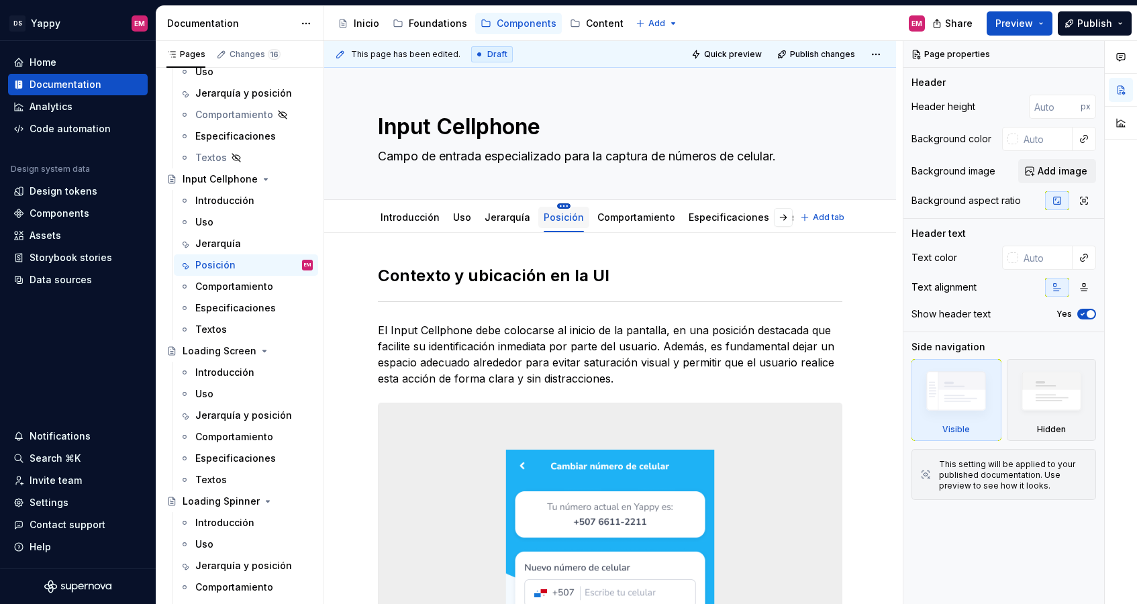
click at [557, 205] on html "DS Yappy EM Home Documentation Analytics Code automation Design system data Des…" at bounding box center [568, 302] width 1137 height 604
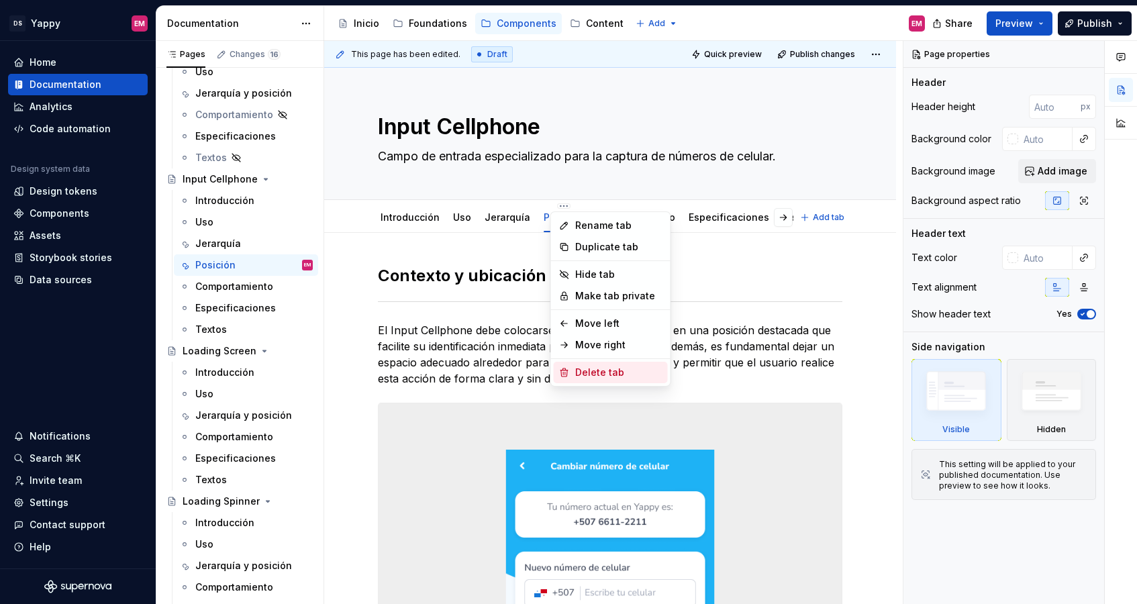
click at [576, 367] on div "Delete tab" at bounding box center [618, 372] width 87 height 13
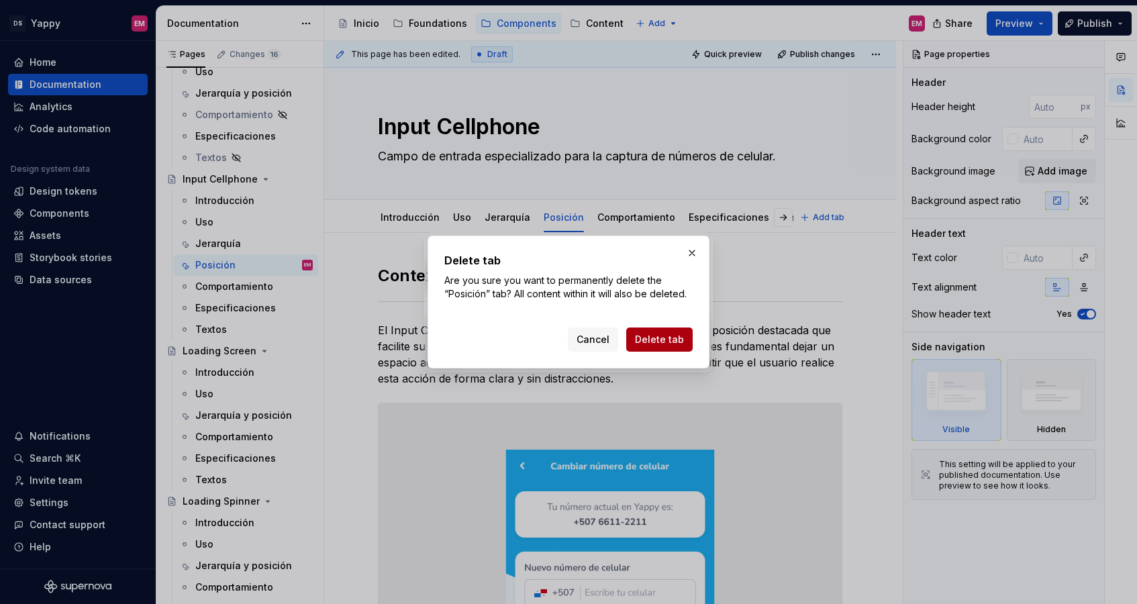
click at [653, 339] on span "Delete tab" at bounding box center [659, 339] width 49 height 13
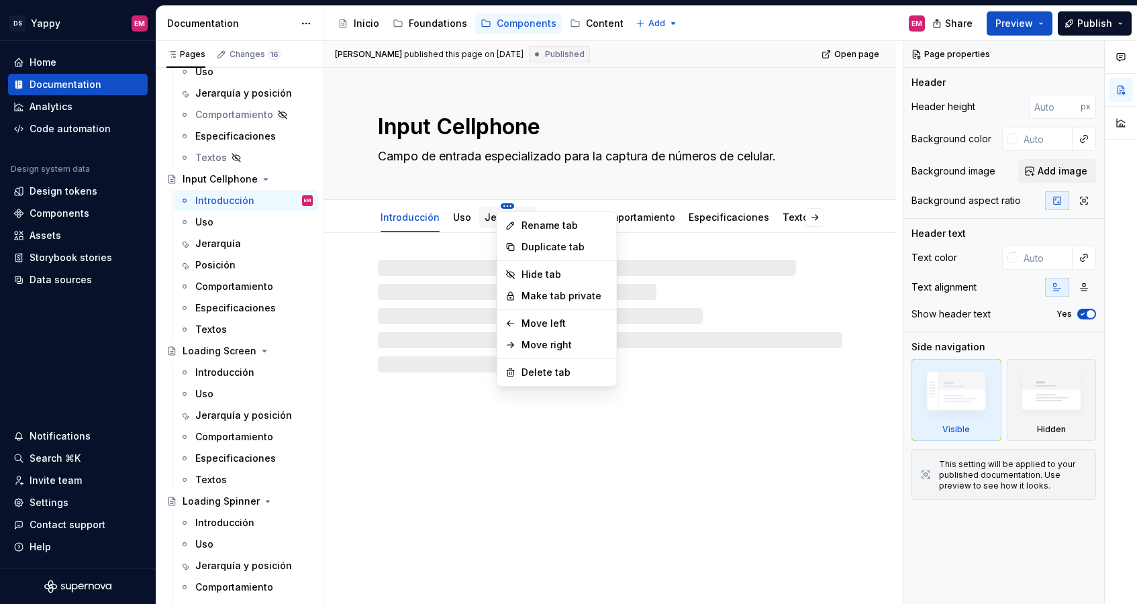
click at [503, 204] on html "DS Yappy EM Home Documentation Analytics Code automation Design system data Des…" at bounding box center [568, 302] width 1137 height 604
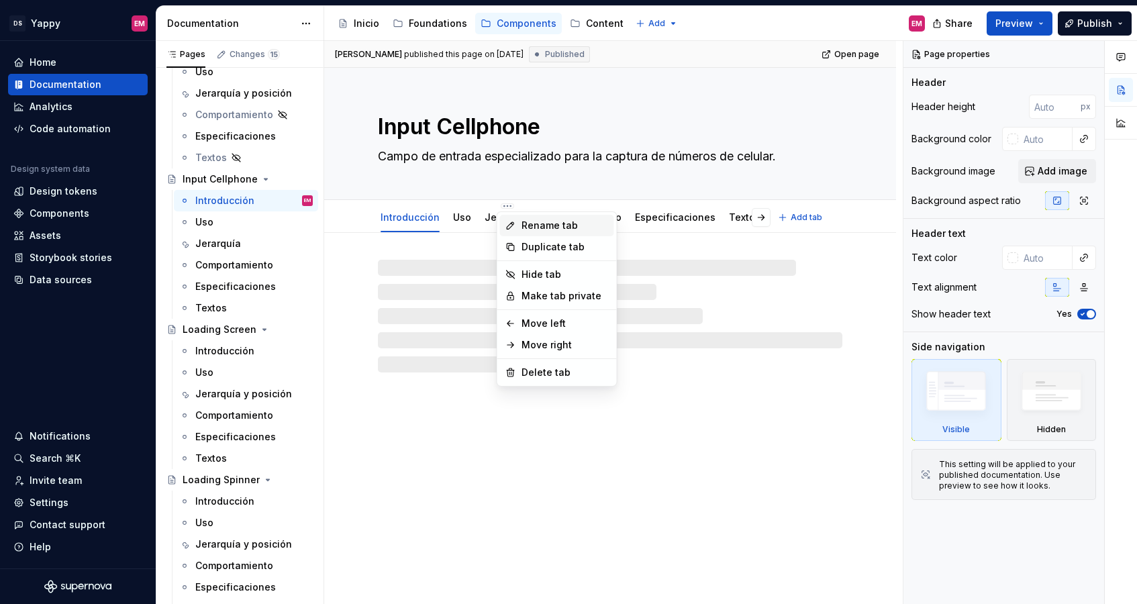
click at [525, 222] on div "Rename tab" at bounding box center [564, 225] width 87 height 13
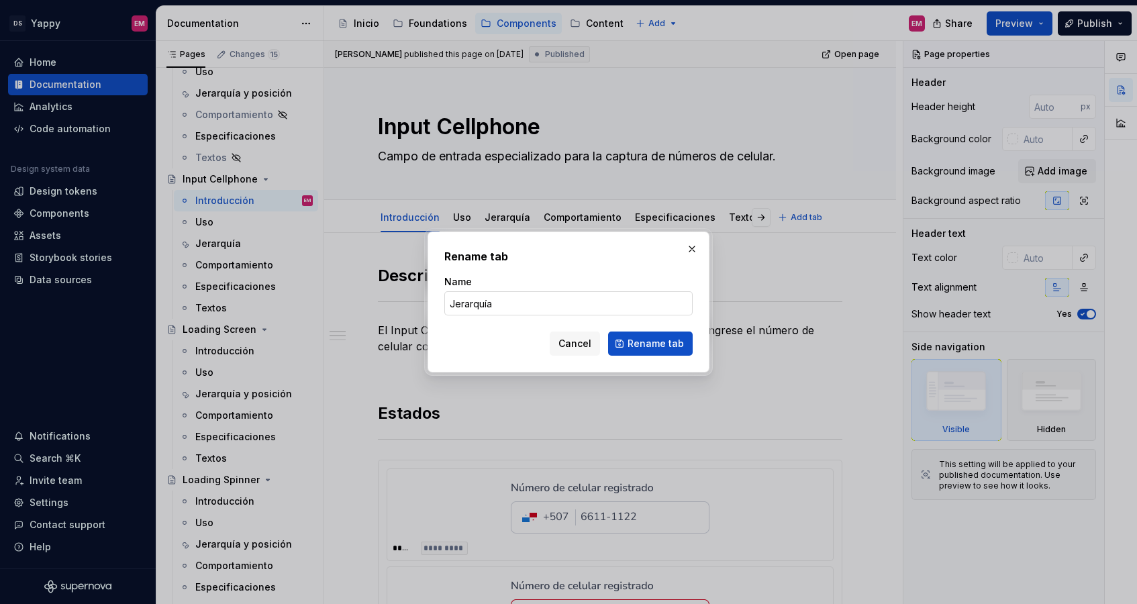
click at [525, 312] on input "Jerarquía" at bounding box center [568, 303] width 248 height 24
type textarea "*"
type input "Jerarquía y posición"
click at [643, 341] on span "Rename tab" at bounding box center [655, 343] width 56 height 13
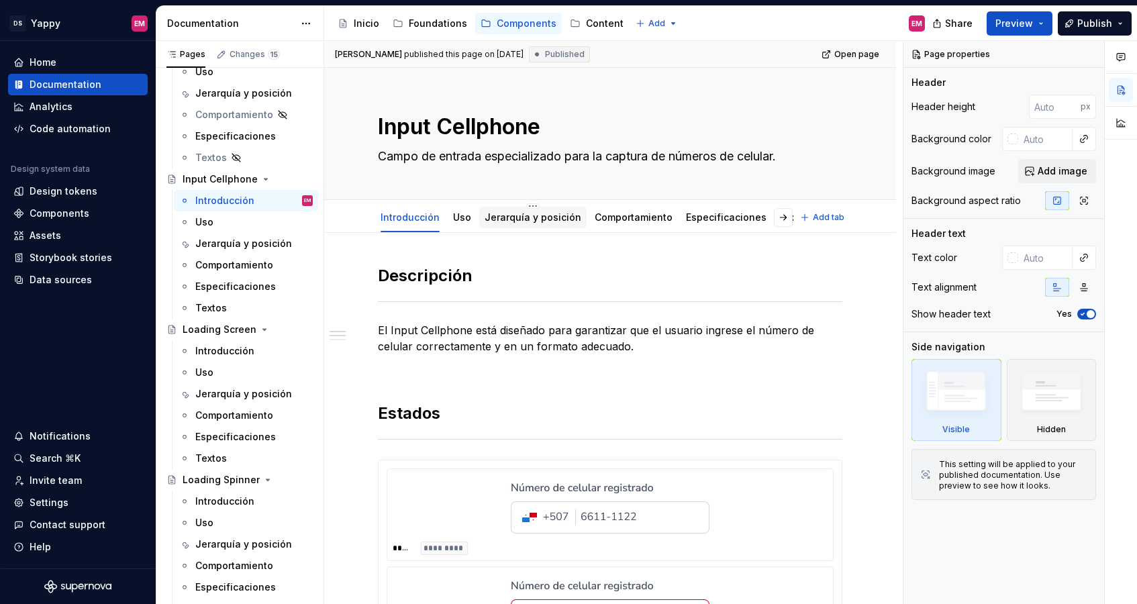
click at [517, 221] on link "Jerarquía y posición" at bounding box center [532, 216] width 97 height 11
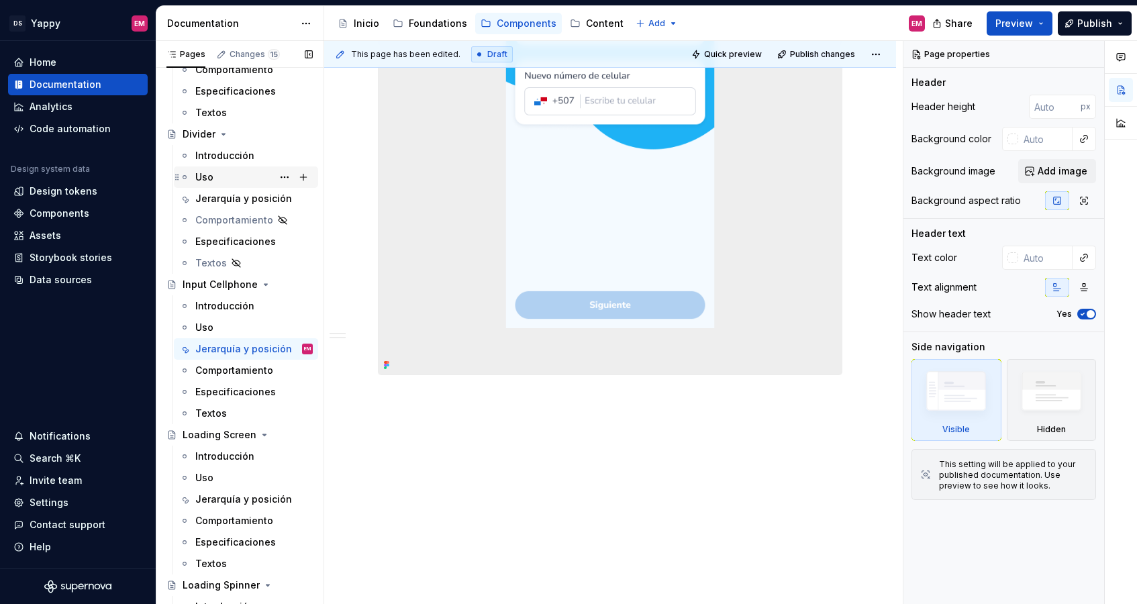
scroll to position [736, 0]
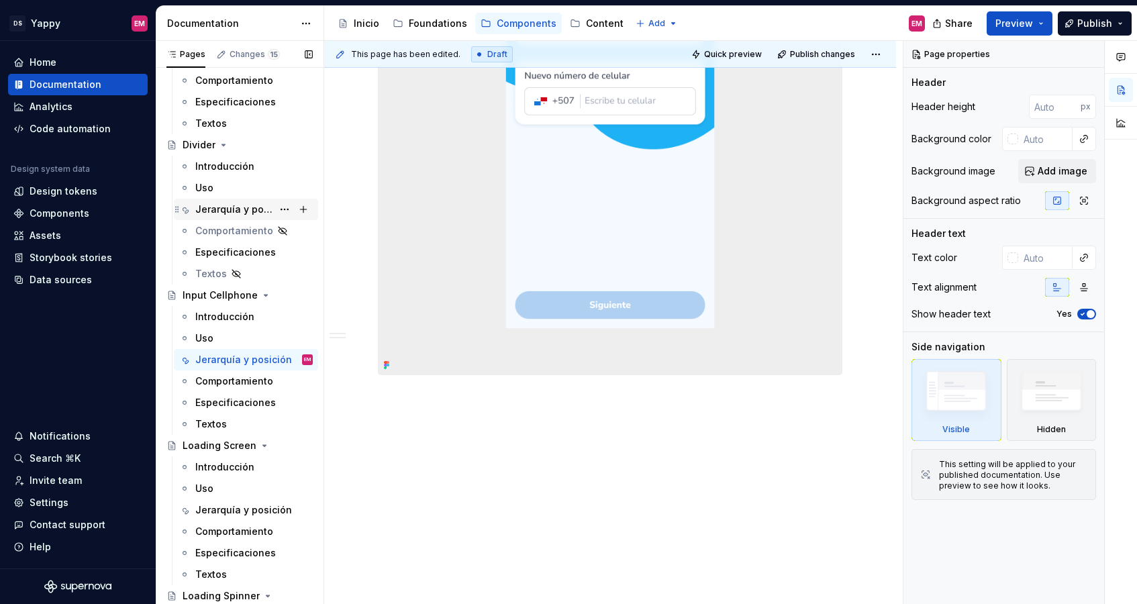
click at [246, 205] on div "Jerarquía y posición" at bounding box center [233, 209] width 77 height 13
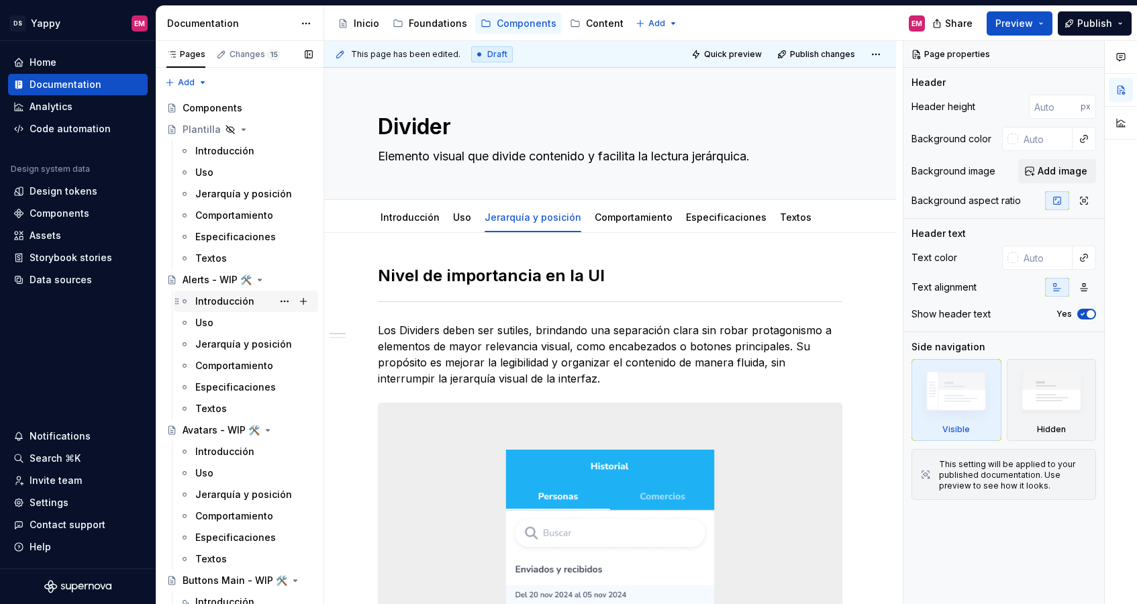
click at [223, 295] on div "Introducción" at bounding box center [224, 301] width 59 height 13
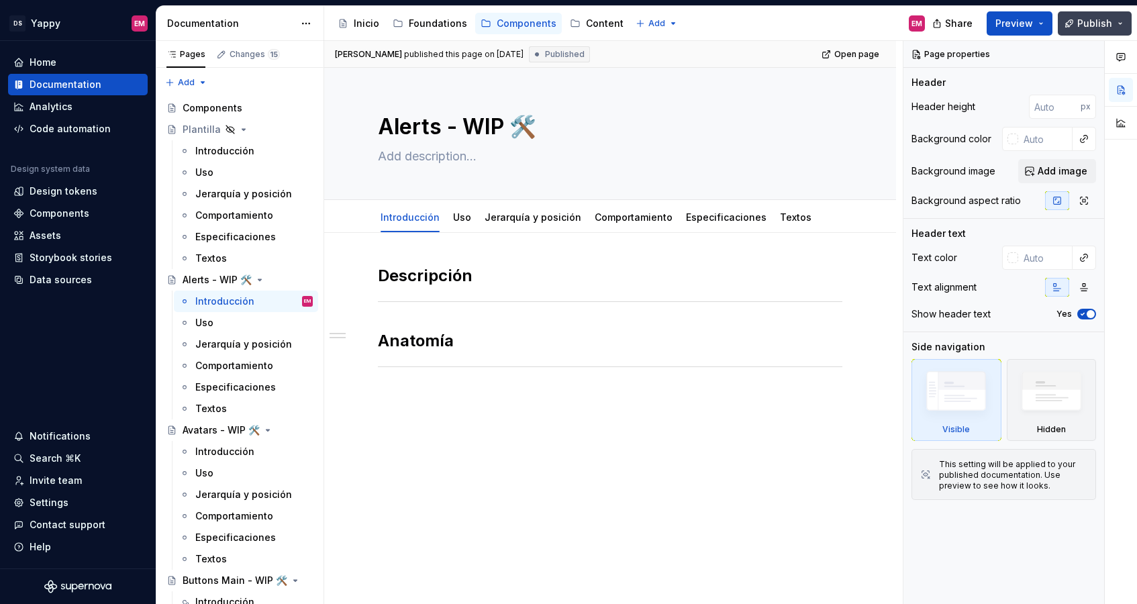
click at [886, 23] on span "Publish" at bounding box center [1094, 23] width 35 height 13
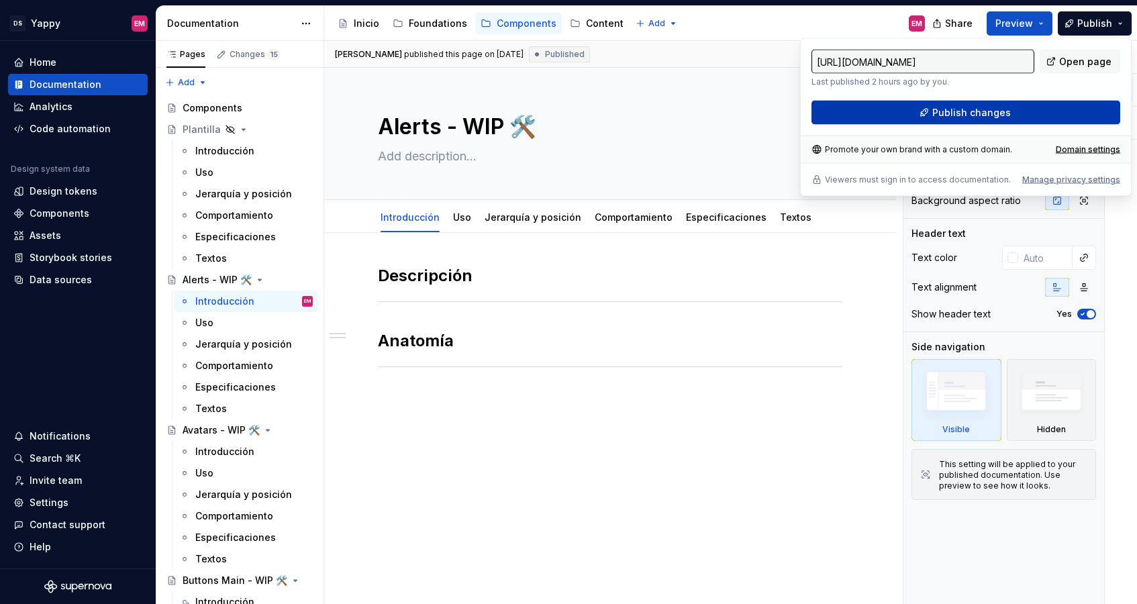
click at [886, 111] on button "Publish changes" at bounding box center [965, 113] width 309 height 24
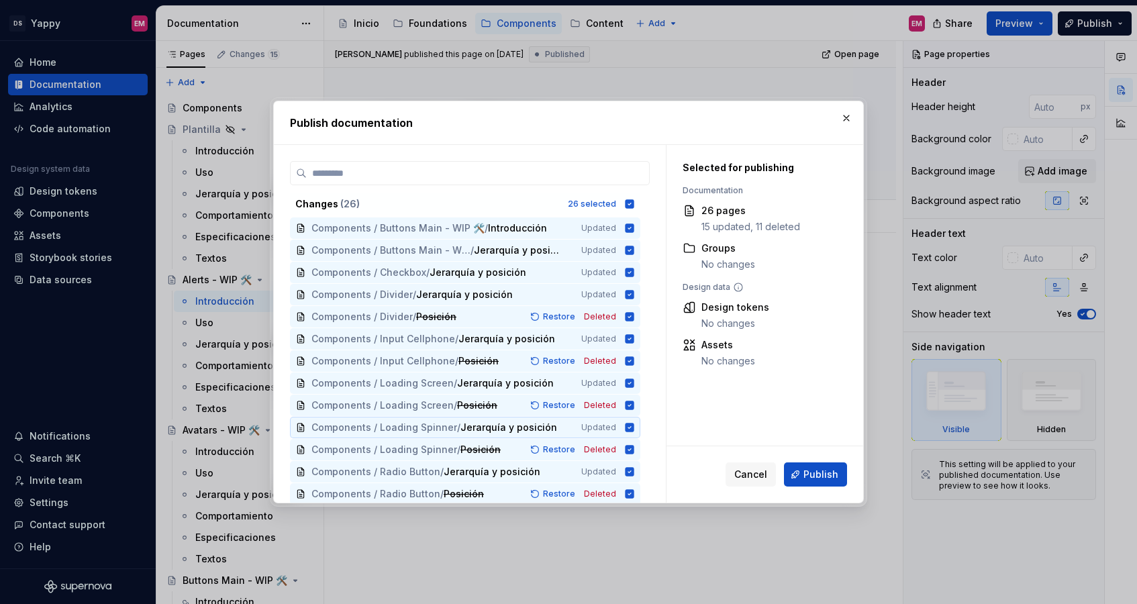
scroll to position [291, 0]
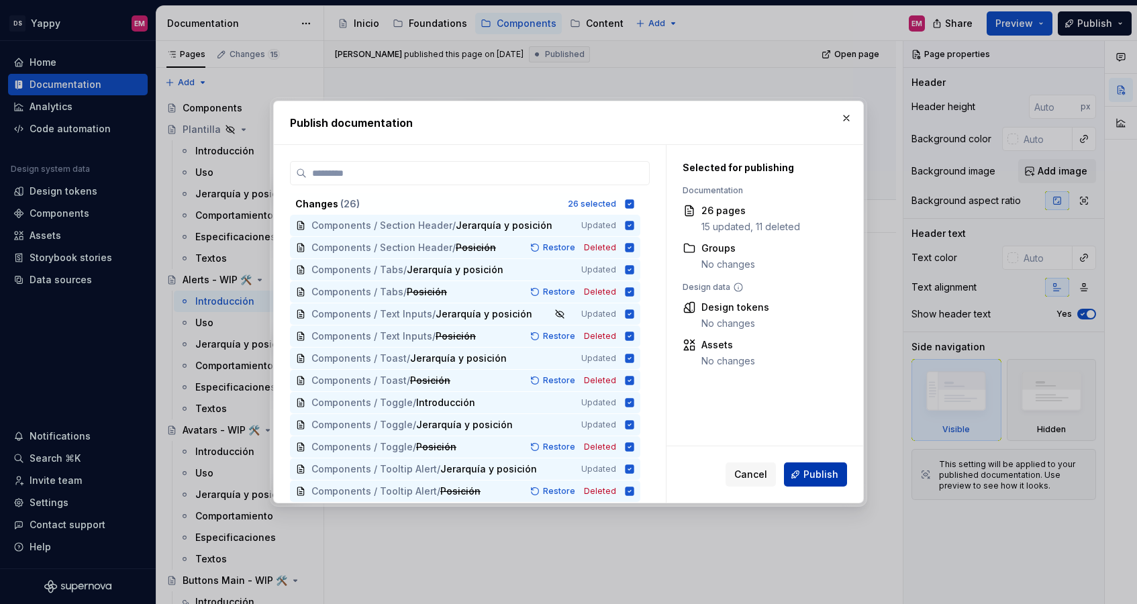
click at [813, 479] on span "Publish" at bounding box center [820, 474] width 35 height 13
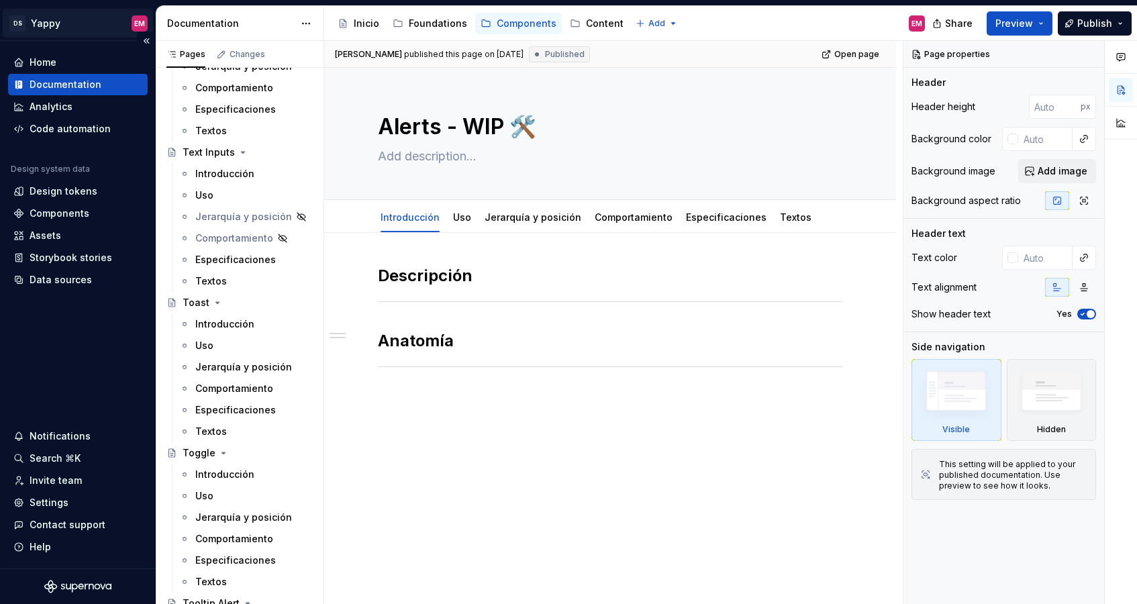
scroll to position [1916, 0]
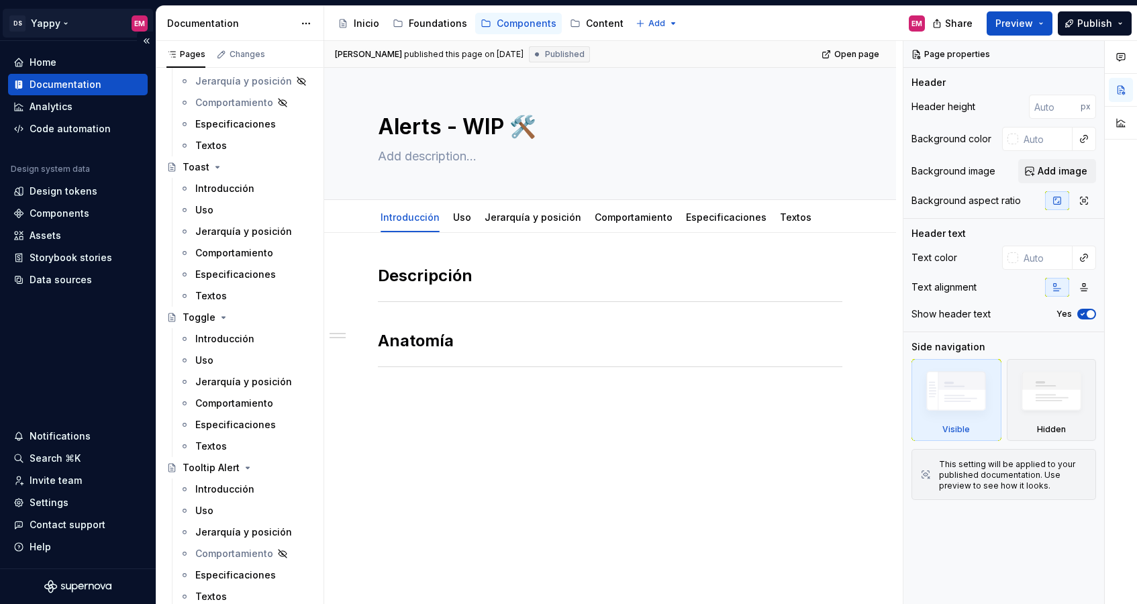
click at [65, 17] on html "DS Yappy EM Home Documentation Analytics Code automation Design system data Des…" at bounding box center [568, 302] width 1137 height 604
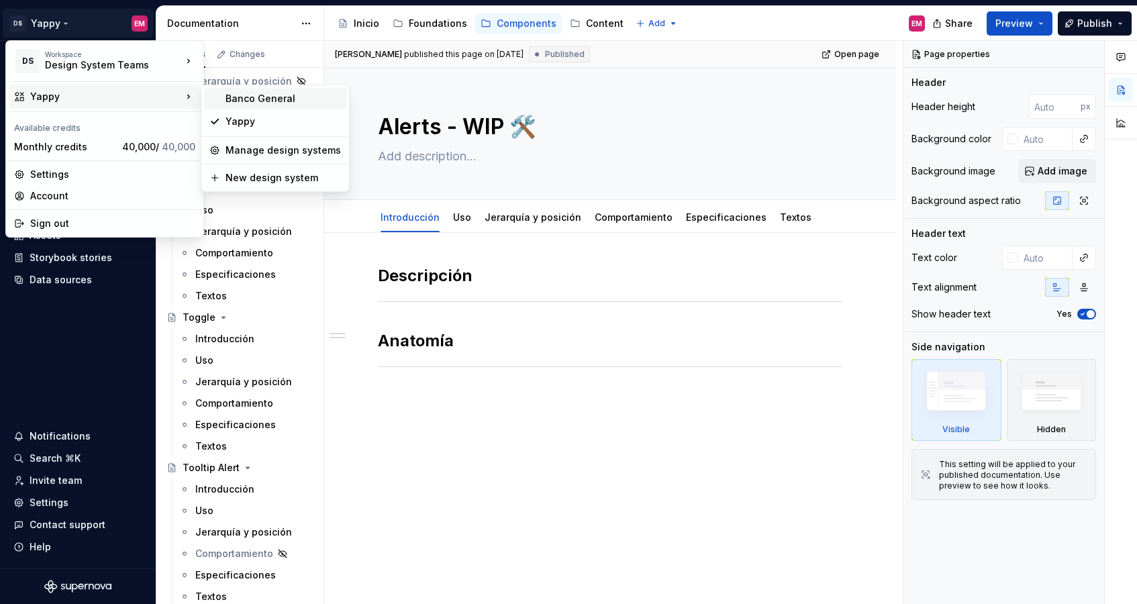
click at [244, 98] on div "Banco General" at bounding box center [282, 98] width 115 height 13
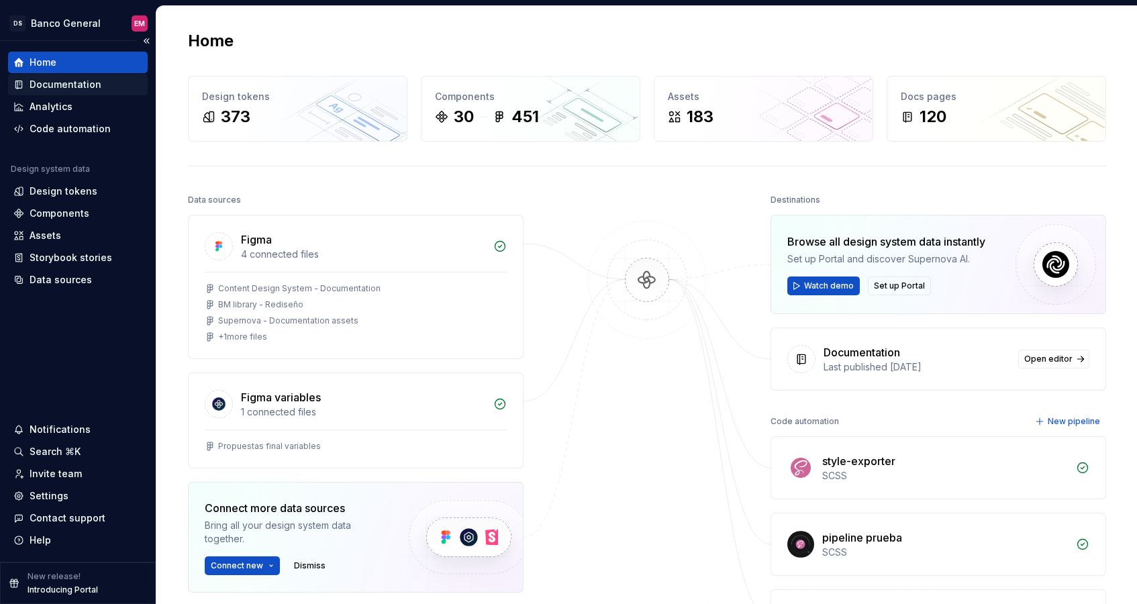
click at [64, 83] on div "Documentation" at bounding box center [66, 84] width 72 height 13
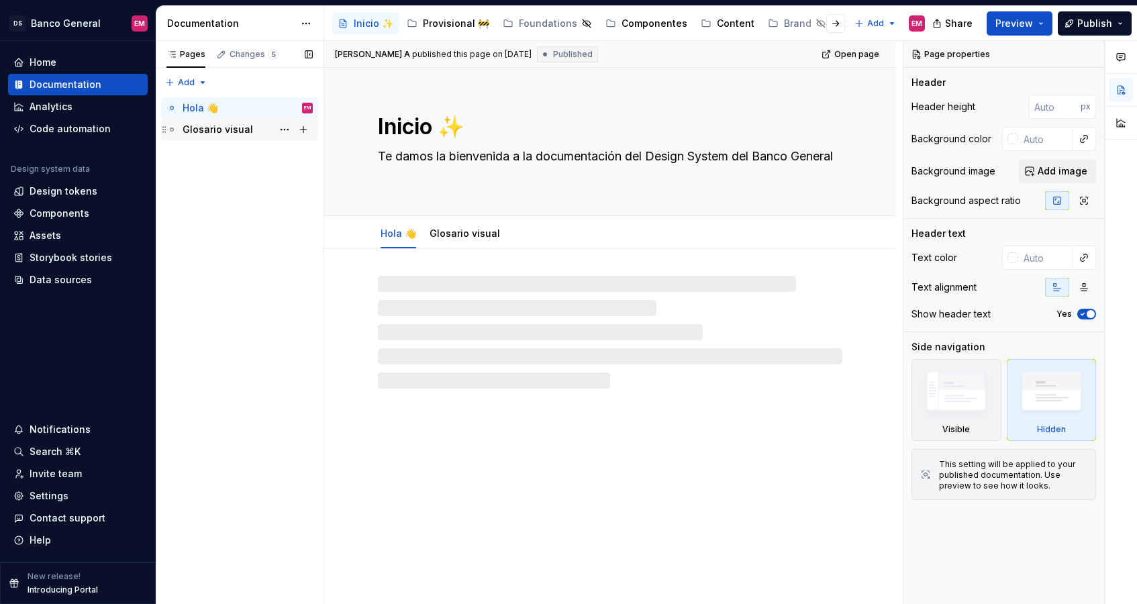
click at [204, 131] on div "Glosario visual" at bounding box center [218, 129] width 70 height 13
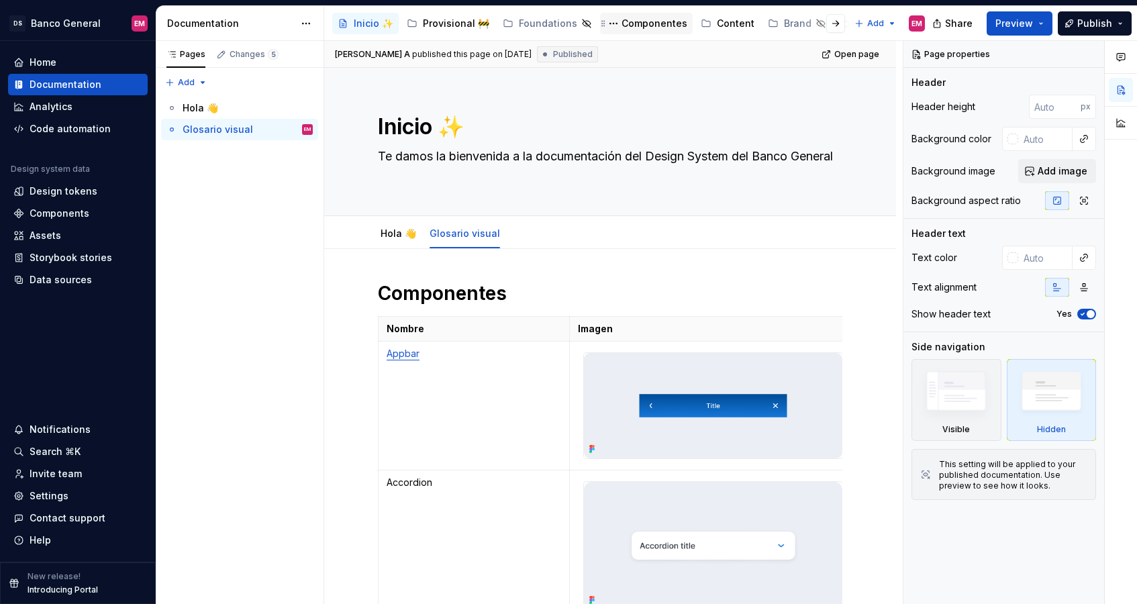
click at [656, 24] on div "Componentes" at bounding box center [654, 23] width 66 height 13
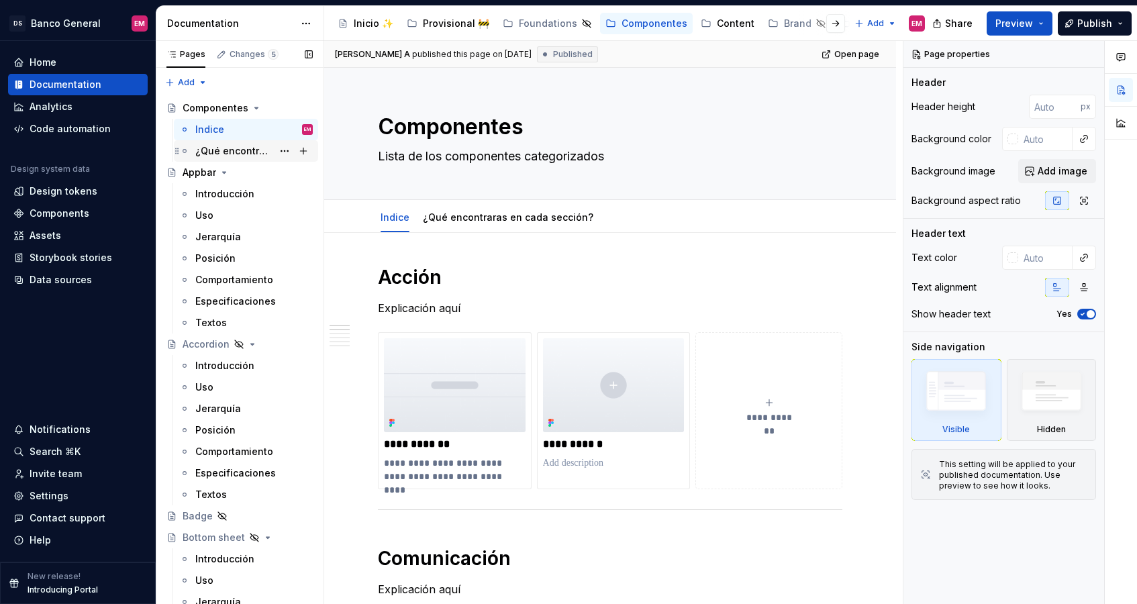
click at [233, 148] on div "¿Qué encontraras en cada sección?" at bounding box center [233, 150] width 77 height 13
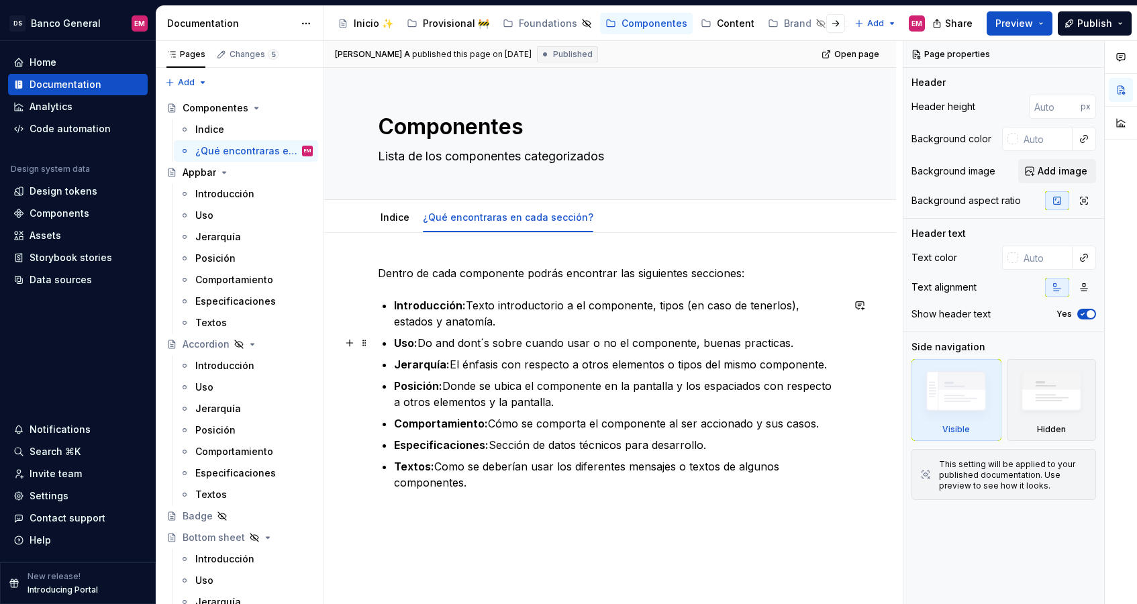
click at [482, 349] on p "Uso: Do and dont´s sobre cuando usar o no el componente, buenas practicas." at bounding box center [618, 343] width 448 height 16
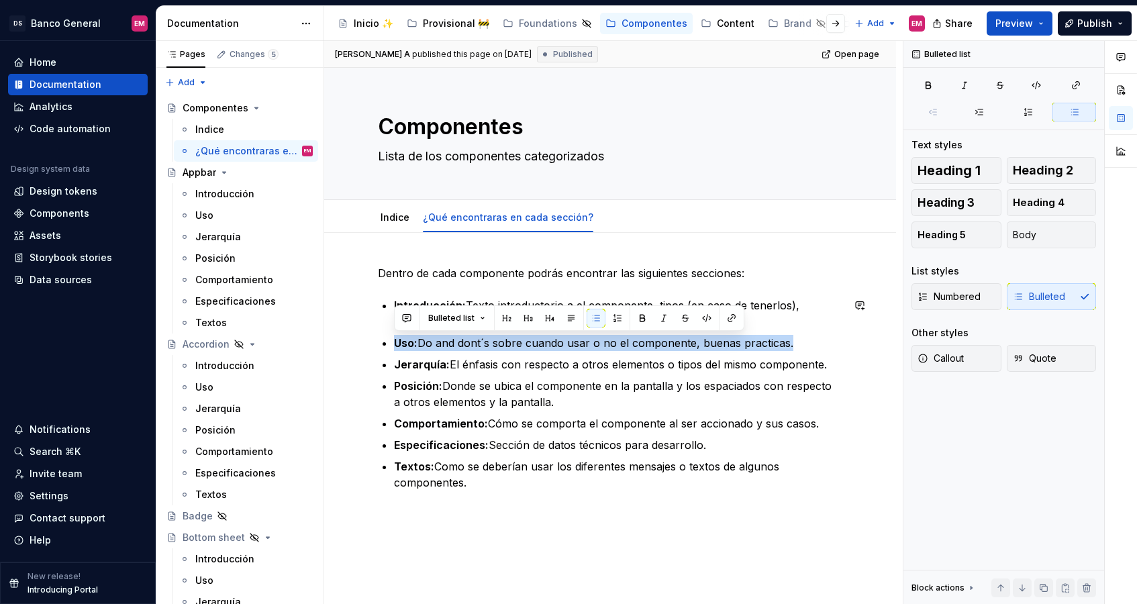
copy p "Uso: Do and dont´s sobre cuando usar o no el componente, buenas practicas."
click at [448, 470] on p "Textos: Como se deberían usar los diferentes mensajes o textos de algunos compo…" at bounding box center [618, 474] width 448 height 32
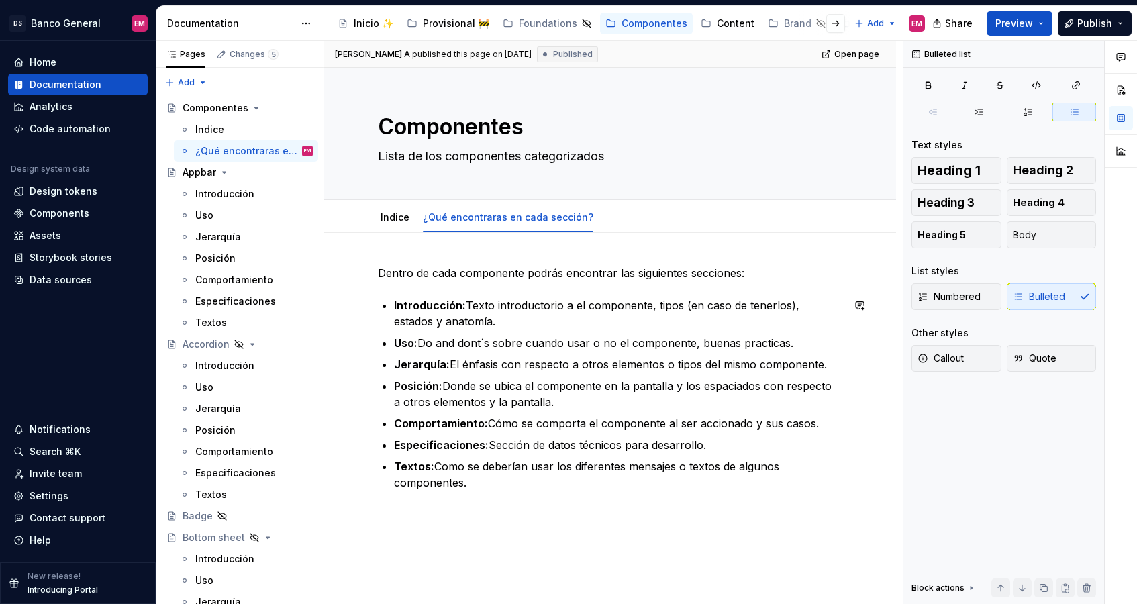
click at [448, 539] on div "Dentro de cada componente podrás encontrar las siguientes secciones: Introducci…" at bounding box center [610, 460] width 572 height 455
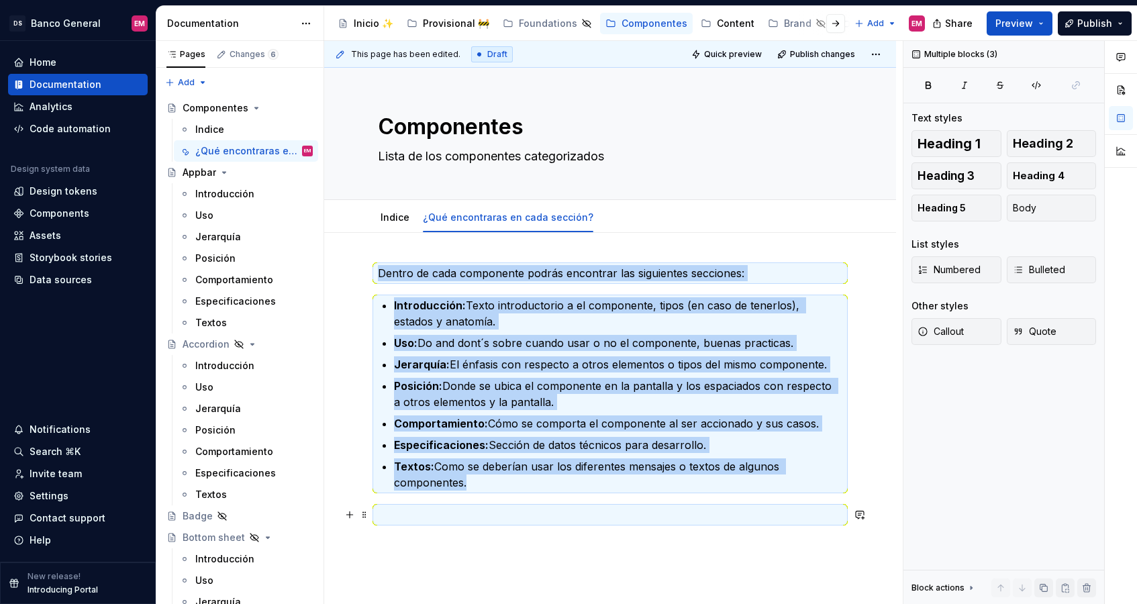
click at [428, 525] on div "Dentro de cada componente podrás encontrar las siguientes secciones: Introducci…" at bounding box center [610, 402] width 464 height 274
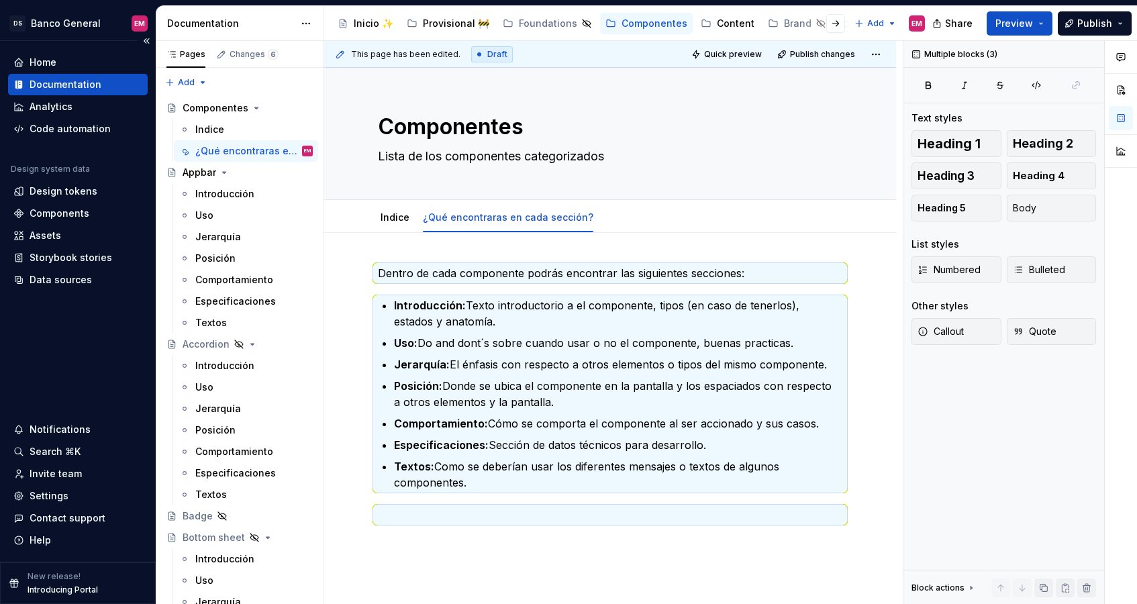
click at [63, 78] on div "Documentation" at bounding box center [66, 84] width 72 height 13
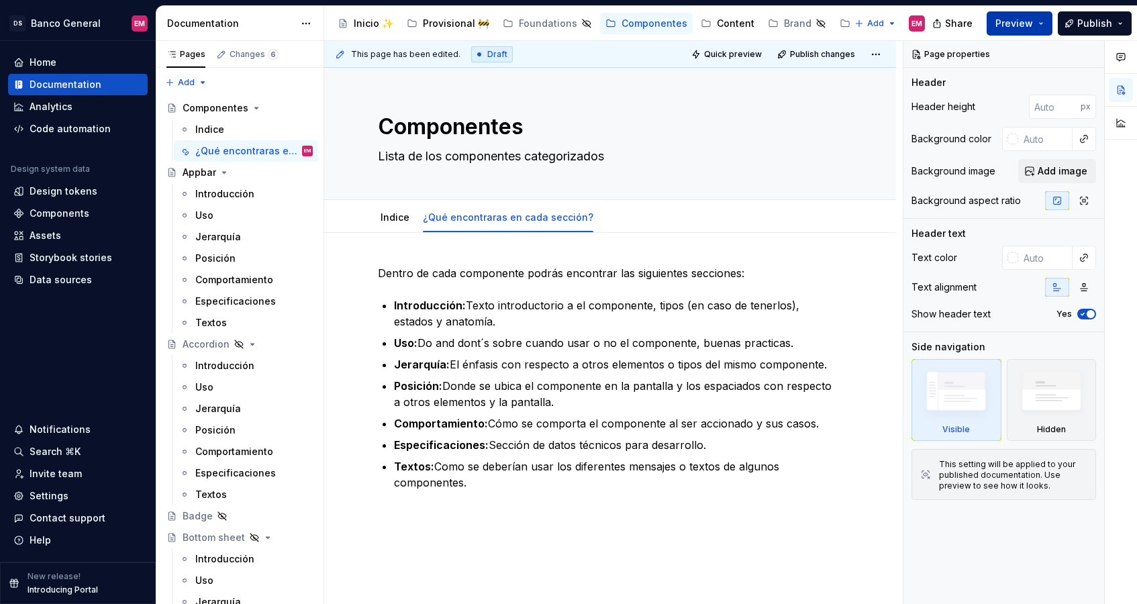
click at [886, 24] on span "Preview" at bounding box center [1014, 23] width 38 height 13
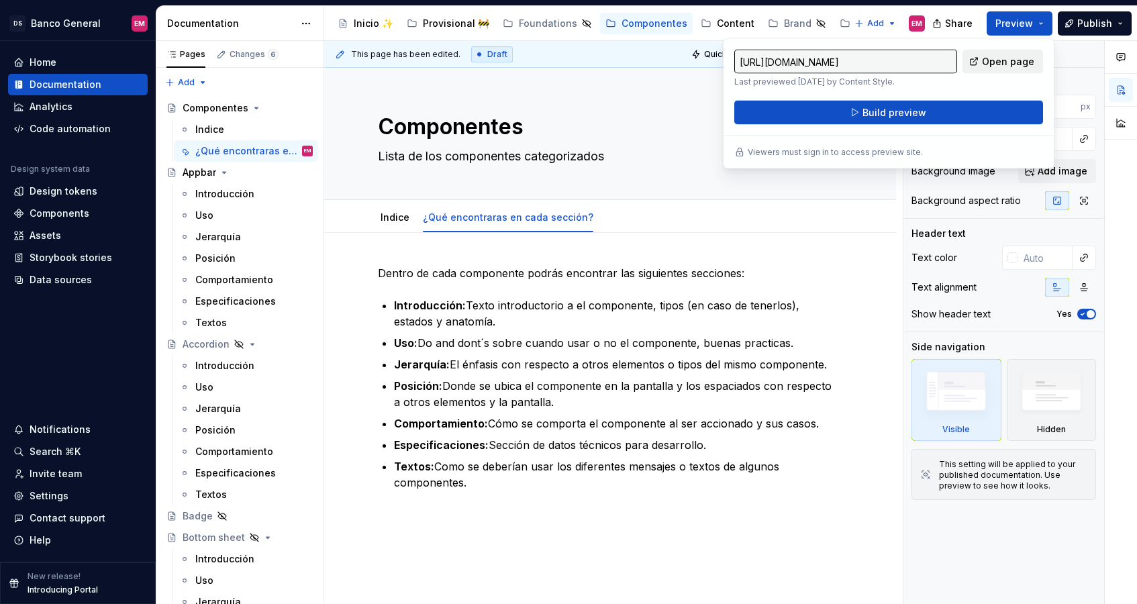
click at [886, 63] on span "Open page" at bounding box center [1008, 61] width 52 height 13
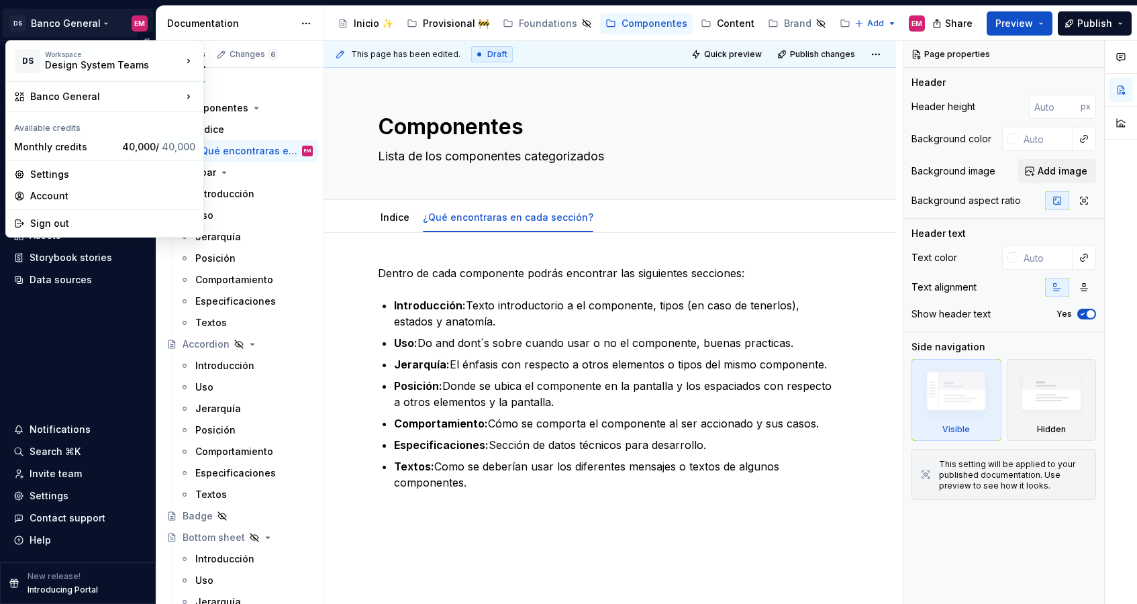
click at [89, 16] on html "DS Banco General EM Home Documentation Analytics Code automation Design system …" at bounding box center [568, 302] width 1137 height 604
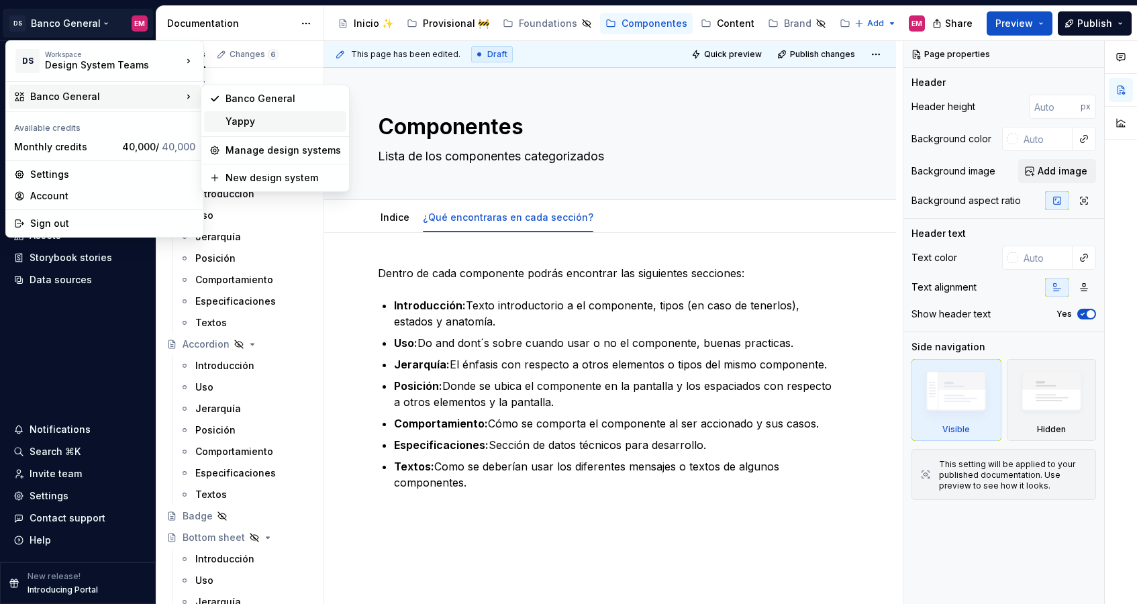
click at [229, 117] on div "Yappy" at bounding box center [282, 121] width 115 height 13
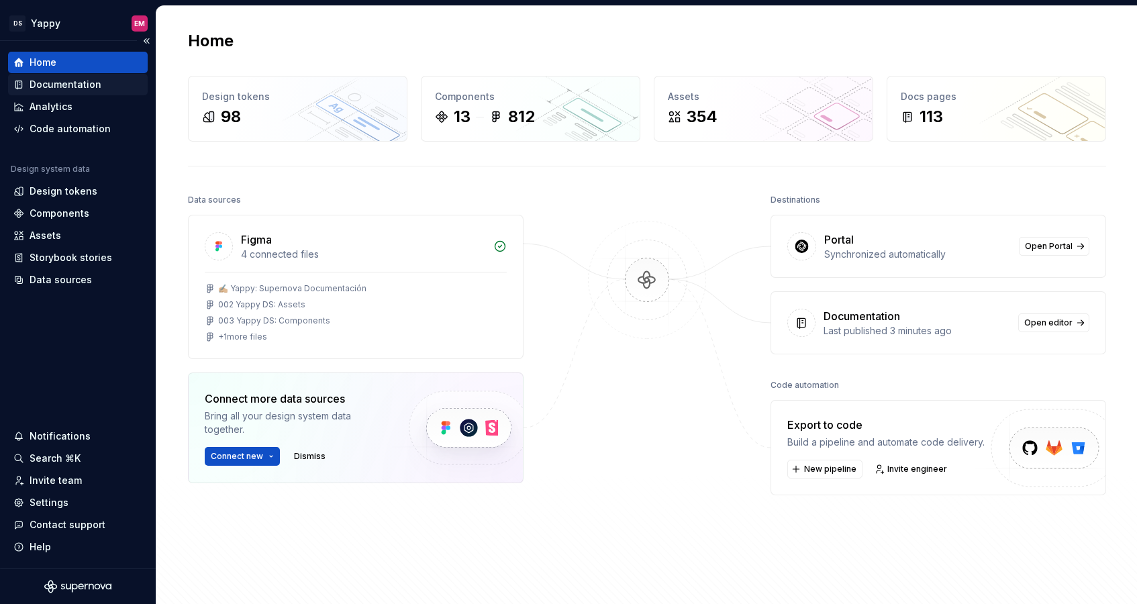
click at [68, 87] on div "Documentation" at bounding box center [66, 84] width 72 height 13
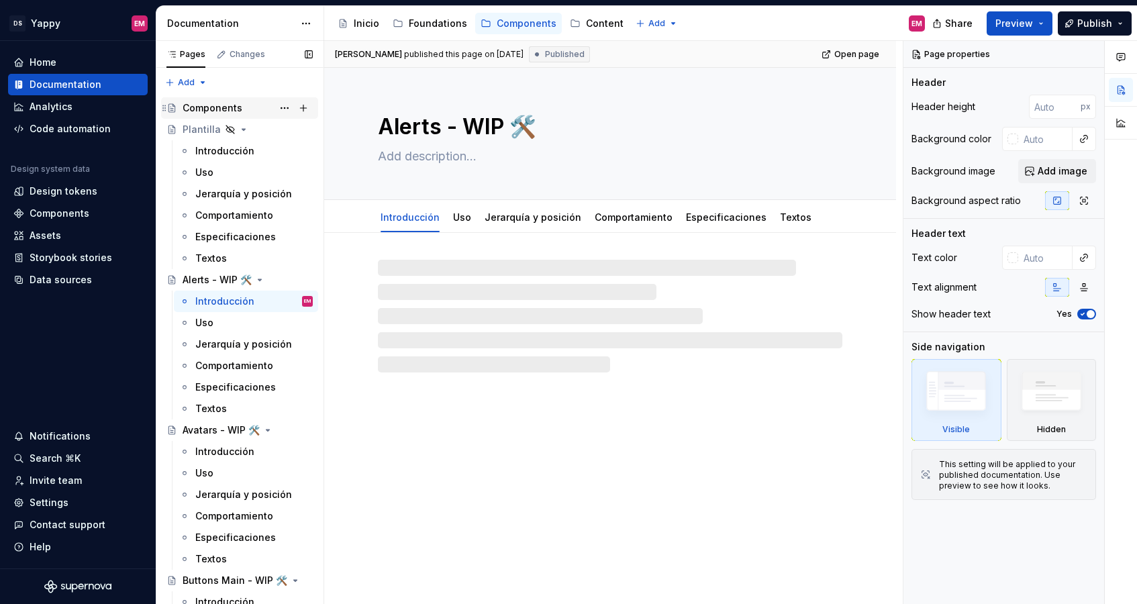
click at [227, 109] on div "Components" at bounding box center [213, 107] width 60 height 13
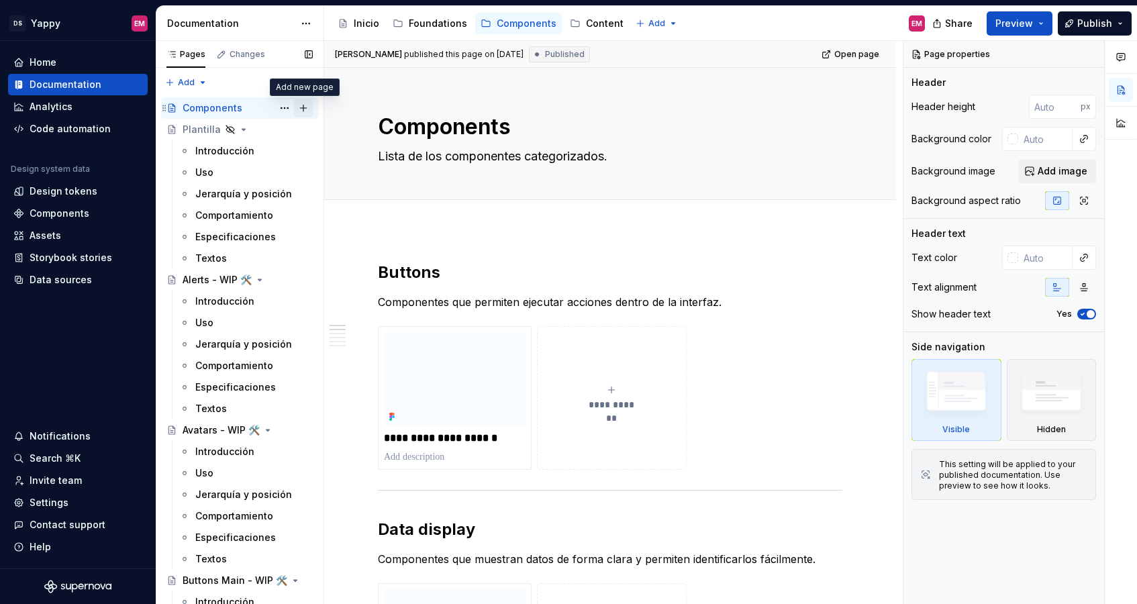
click at [304, 105] on button "Page tree" at bounding box center [303, 108] width 19 height 19
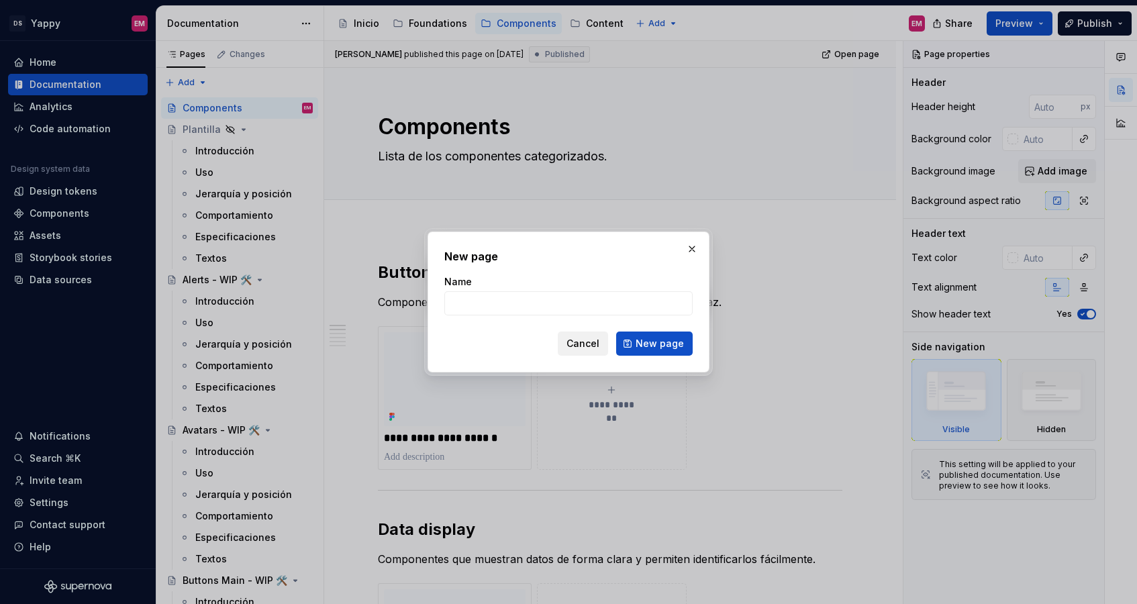
click at [590, 340] on span "Cancel" at bounding box center [582, 343] width 33 height 13
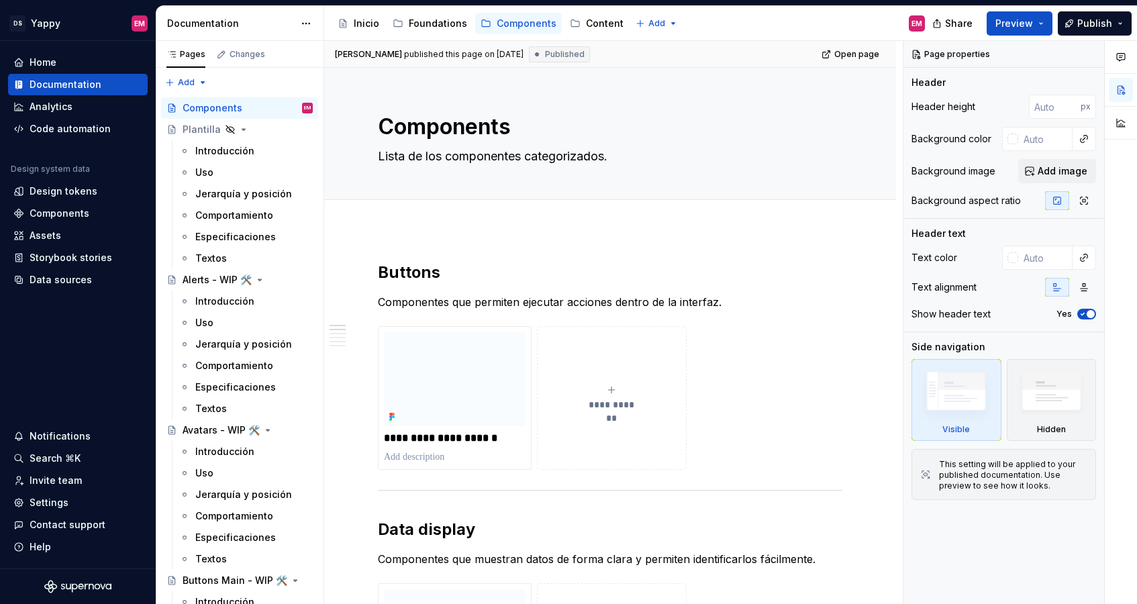
type textarea "*"
click at [401, 211] on span "Add tab" at bounding box center [411, 214] width 32 height 11
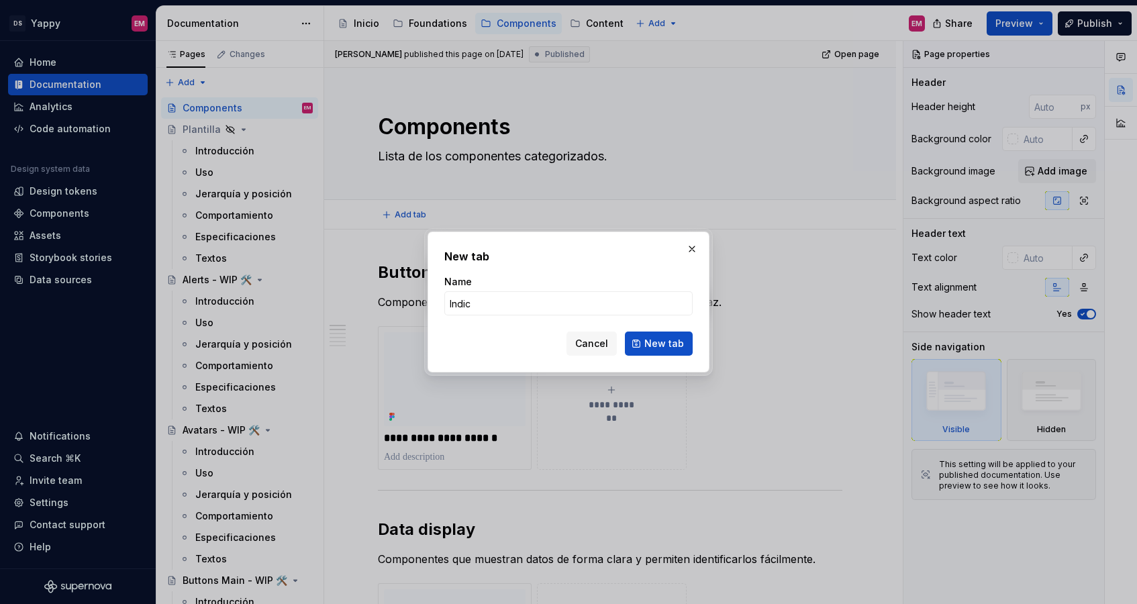
type input "Indice"
click button "New tab" at bounding box center [659, 343] width 68 height 24
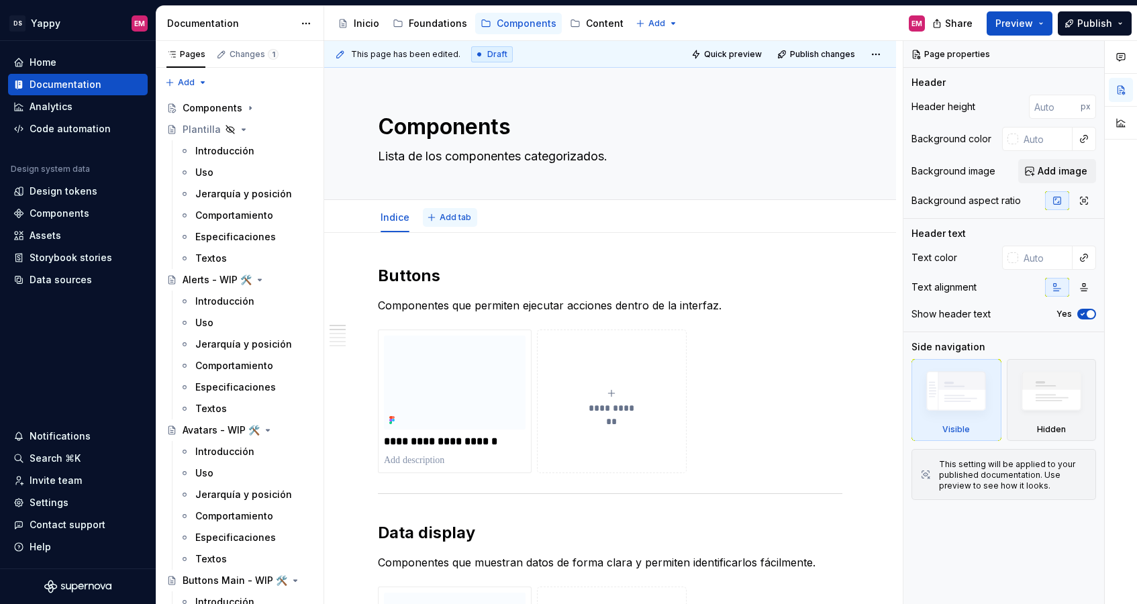
click at [454, 221] on span "Add tab" at bounding box center [455, 217] width 32 height 11
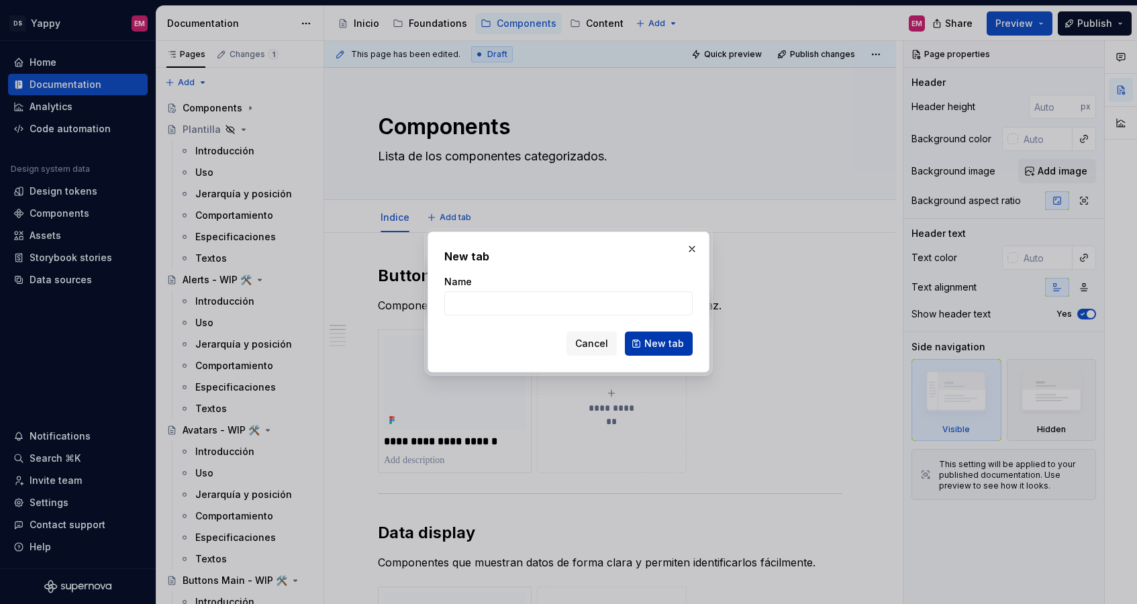
click at [658, 344] on span "New tab" at bounding box center [664, 343] width 40 height 13
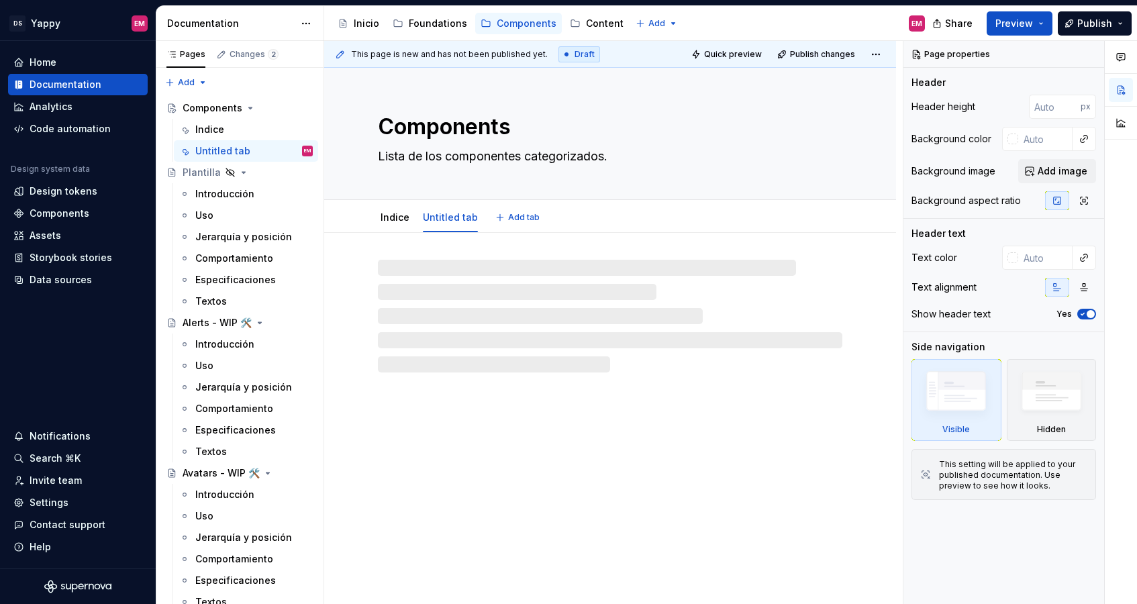
click at [431, 217] on link "Untitled tab" at bounding box center [450, 216] width 55 height 11
click at [419, 273] on div at bounding box center [610, 316] width 464 height 113
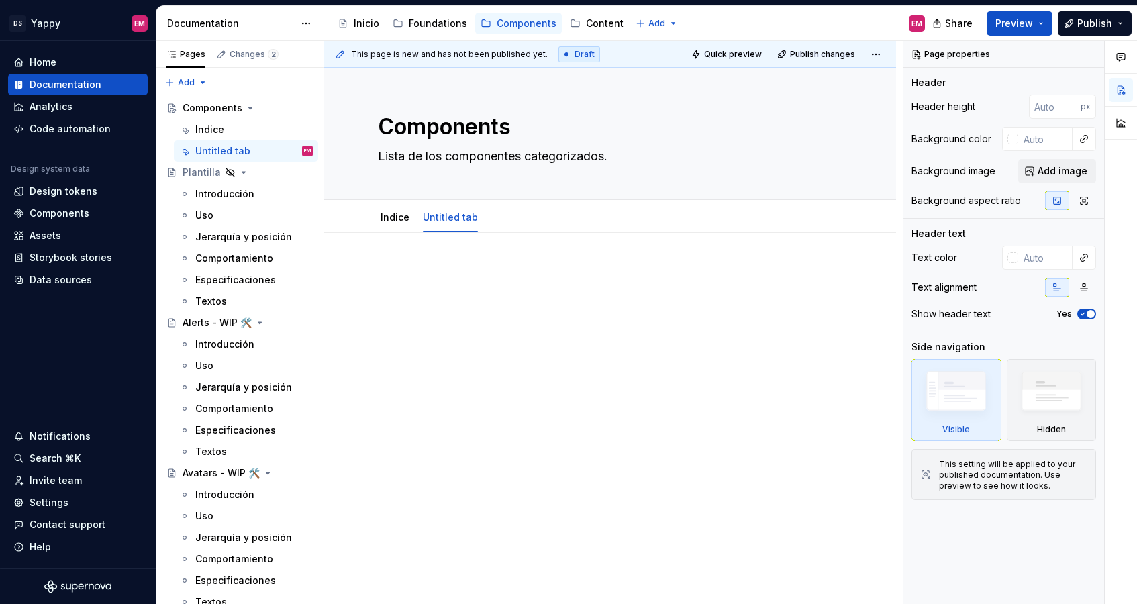
click at [437, 291] on div at bounding box center [610, 290] width 464 height 51
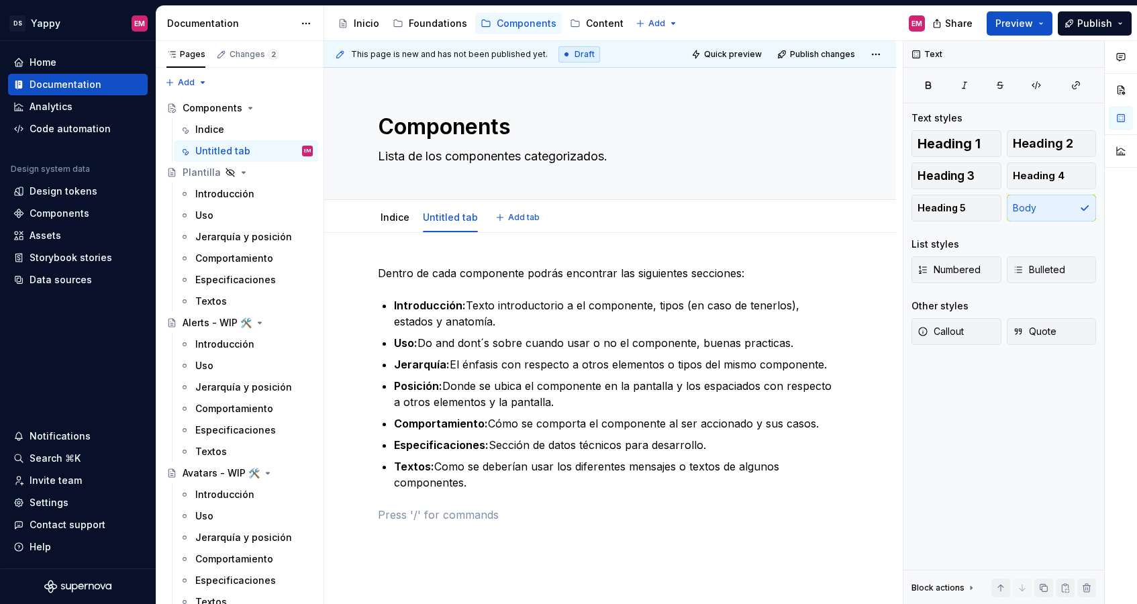
type textarea "*"
click at [559, 399] on p "Posición: Donde se ubica el componente en la pantalla y los espaciados con resp…" at bounding box center [618, 394] width 448 height 32
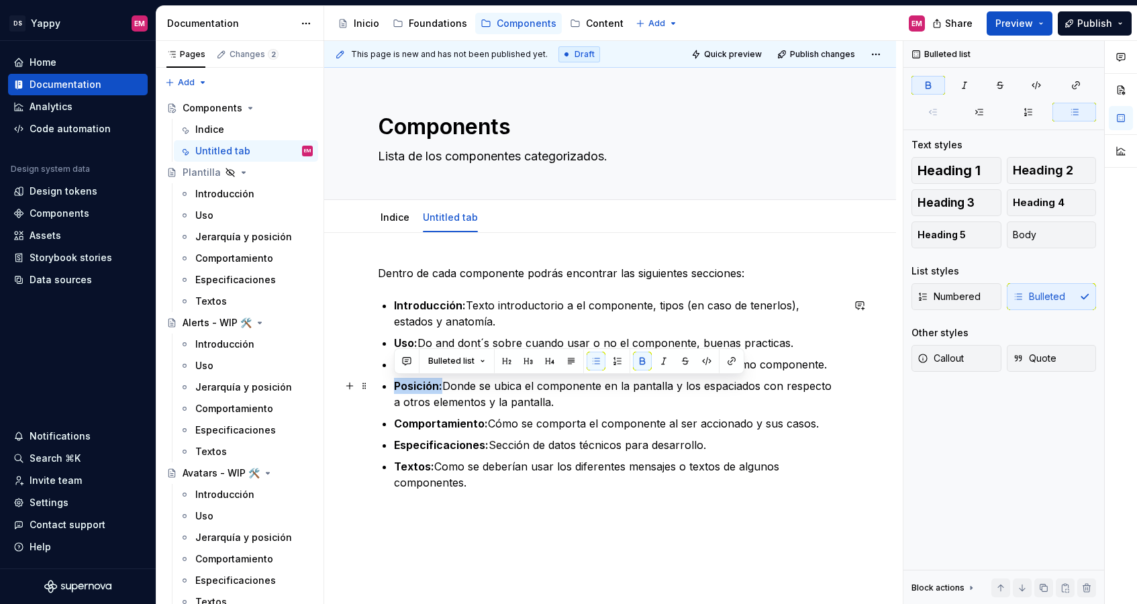
drag, startPoint x: 443, startPoint y: 387, endPoint x: 393, endPoint y: 386, distance: 49.7
click at [393, 386] on div "Dentro de cada componente podrás encontrar las siguientes secciones: Introducci…" at bounding box center [610, 394] width 464 height 258
copy strong "Posición:"
click at [431, 409] on p "Posición: Donde se ubica el componente en la pantalla y los espaciados con resp…" at bounding box center [618, 394] width 448 height 32
click at [444, 365] on strong "Jerarquía:" at bounding box center [422, 364] width 56 height 13
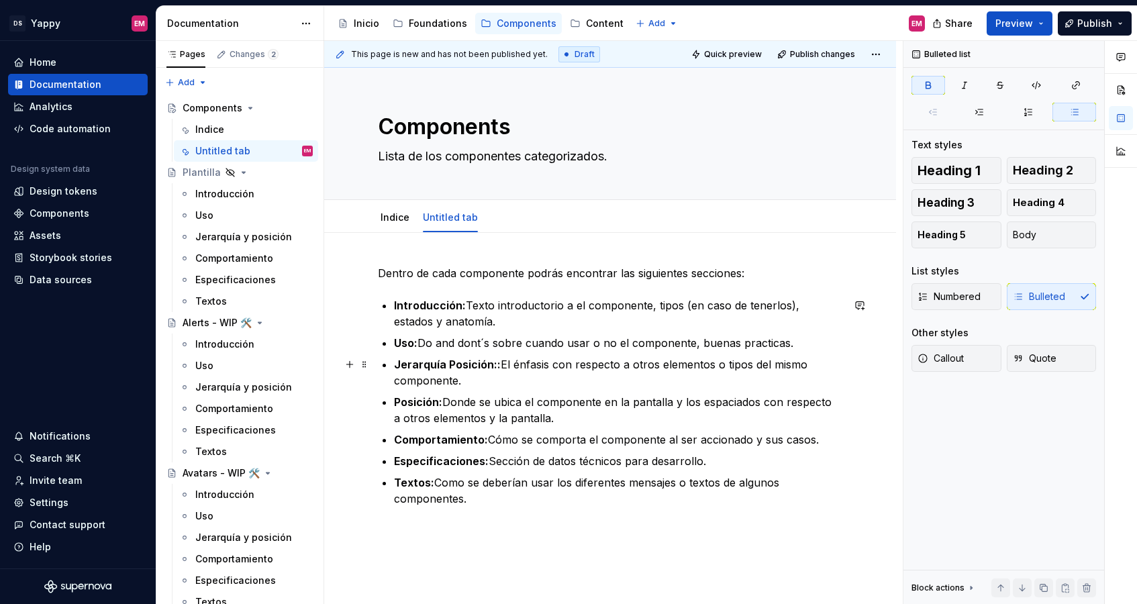
click at [447, 363] on strong "Jerarquía Posición::" at bounding box center [447, 364] width 107 height 13
click at [508, 361] on p "[PERSON_NAME] y posición:: El énfasis con respecto a otros elementos o tipos de…" at bounding box center [618, 372] width 448 height 32
drag, startPoint x: 444, startPoint y: 403, endPoint x: 474, endPoint y: 382, distance: 36.1
click at [474, 382] on ul "Introducción: Texto introductorio a el componente, tipos (en caso de tenerlos),…" at bounding box center [618, 401] width 448 height 209
click at [444, 402] on p "Posición: Donde se ubica el componente en la pantalla y los espaciados con resp…" at bounding box center [618, 410] width 448 height 32
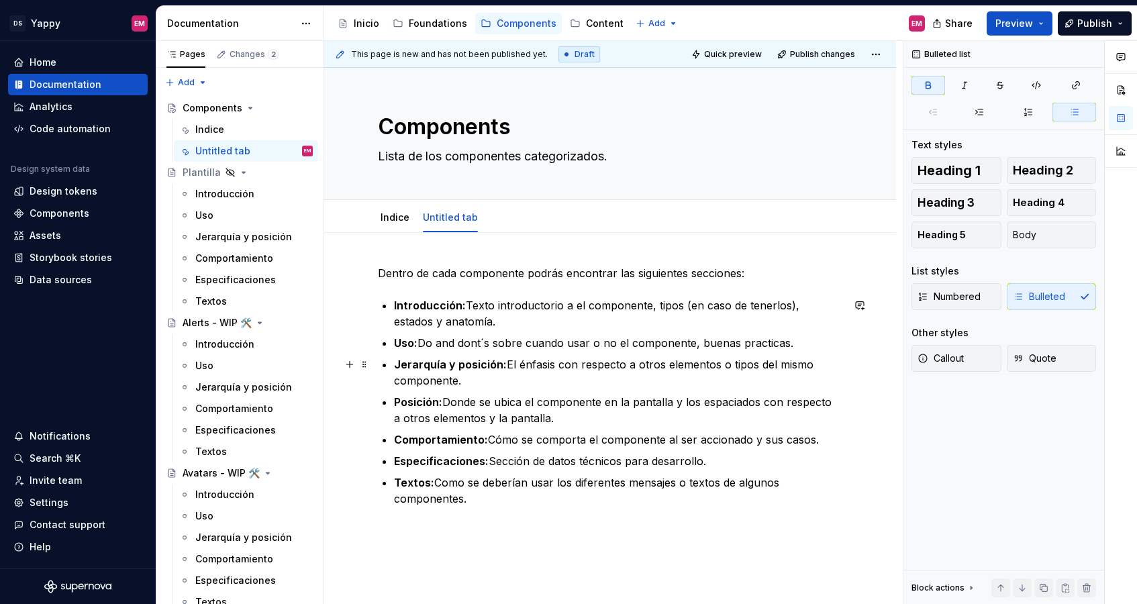
click at [504, 364] on p "Jerarquía y posición: El énfasis con respecto a otros elementos o tipos del mis…" at bounding box center [618, 372] width 448 height 32
drag, startPoint x: 555, startPoint y: 360, endPoint x: 517, endPoint y: 360, distance: 38.2
click at [517, 360] on p "Jerarquía y posición: Jerarquí: El énfasis con respecto a otros elementos o tip…" at bounding box center [618, 372] width 448 height 32
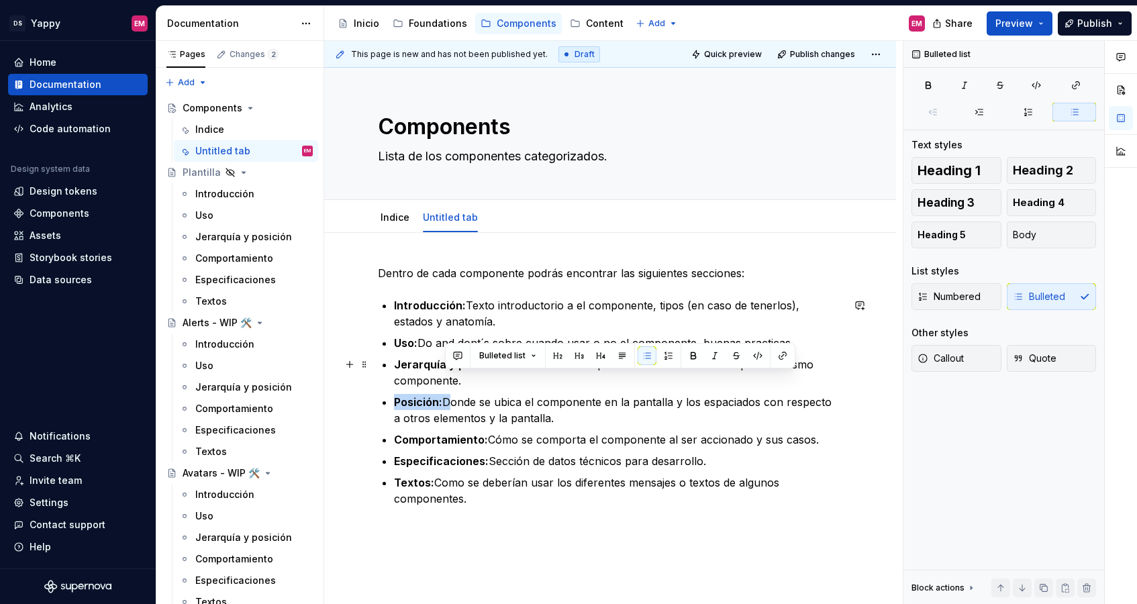
drag, startPoint x: 448, startPoint y: 401, endPoint x: 464, endPoint y: 382, distance: 24.3
click at [464, 382] on ul "Introducción: Texto introductorio a el componente, tipos (en caso de tenerlos),…" at bounding box center [618, 401] width 448 height 209
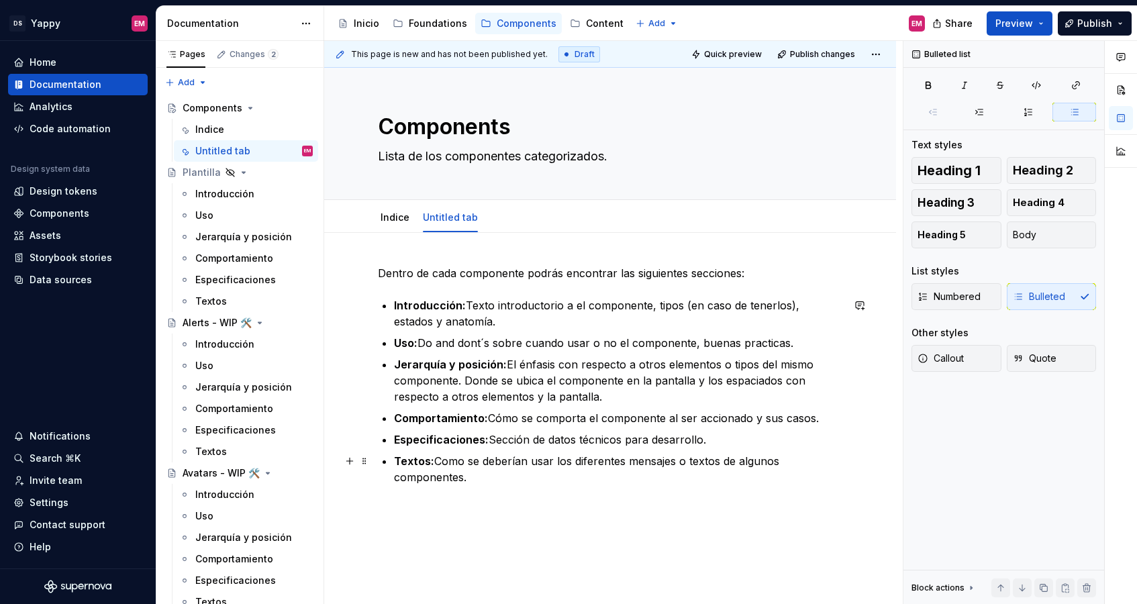
click at [506, 478] on p "Textos: Como se deberían usar los diferentes mensajes o textos de algunos compo…" at bounding box center [618, 469] width 448 height 32
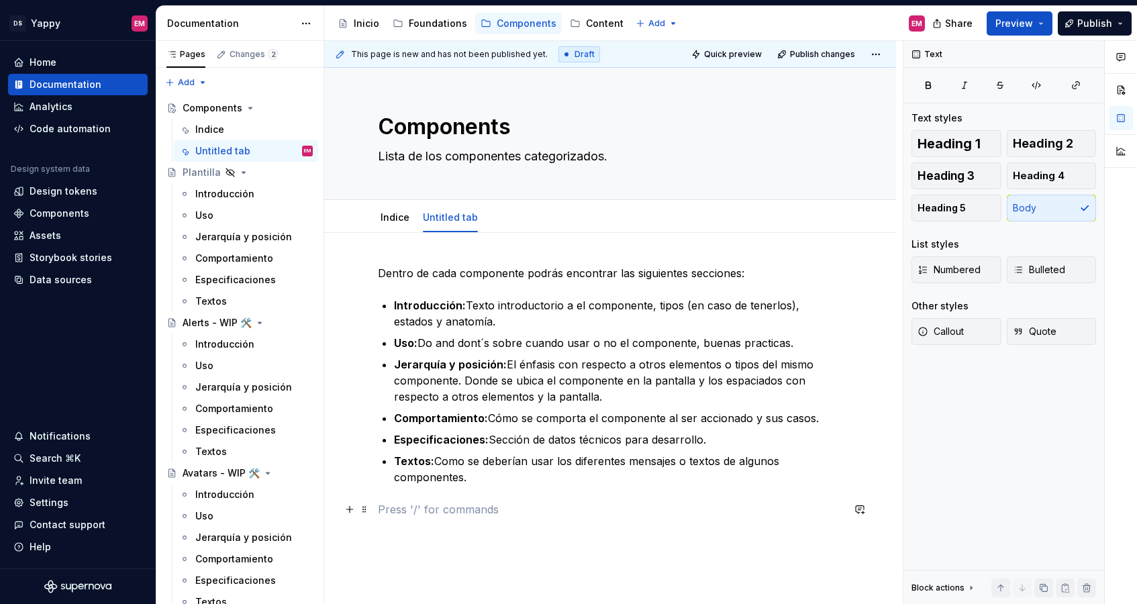
click at [504, 502] on p at bounding box center [610, 509] width 464 height 16
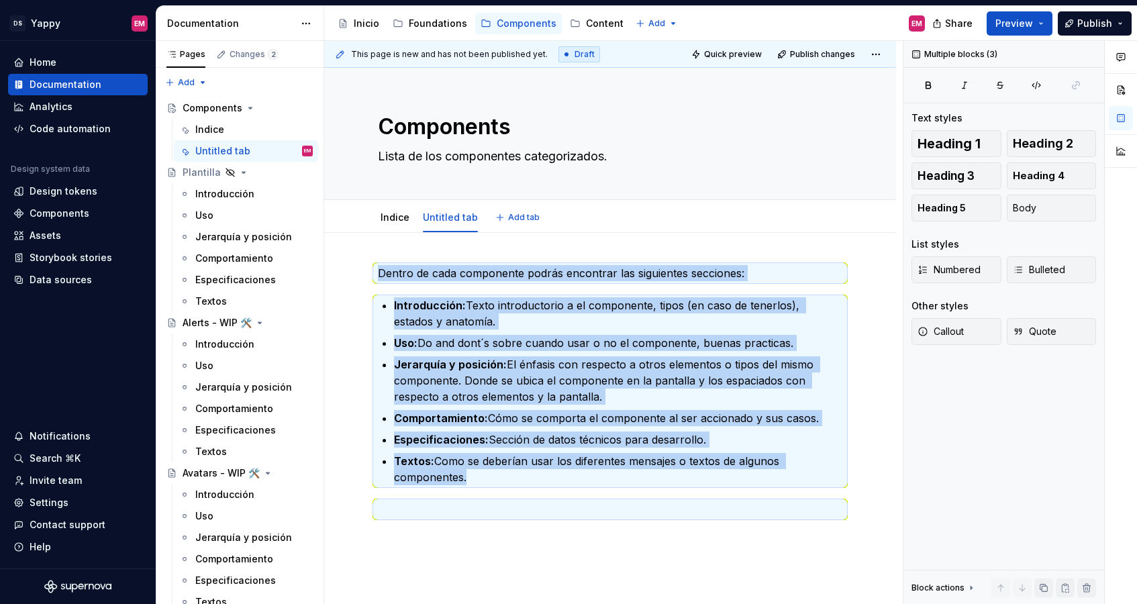
copy div "Dentro de cada componente podrás encontrar las siguientes secciones: Introducci…"
click at [427, 560] on div "Dentro de cada componente podrás encontrar las siguientes secciones: Introducci…" at bounding box center [610, 474] width 572 height 482
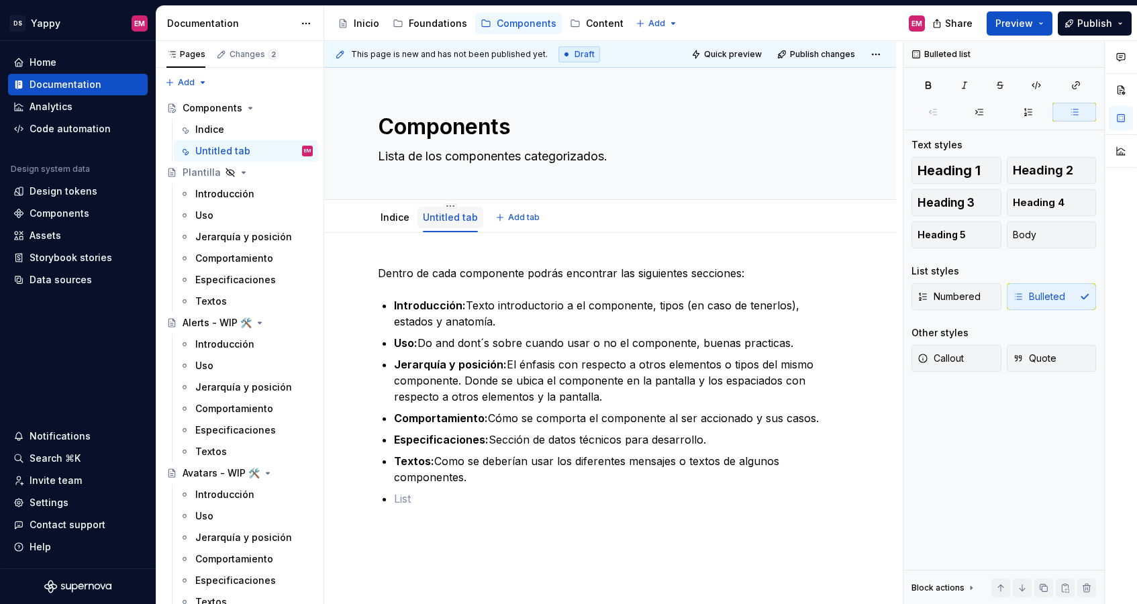
click at [443, 217] on link "Untitled tab" at bounding box center [450, 216] width 55 height 11
click at [448, 205] on html "DS Yappy EM Home Documentation Analytics Code automation Design system data Des…" at bounding box center [568, 302] width 1137 height 604
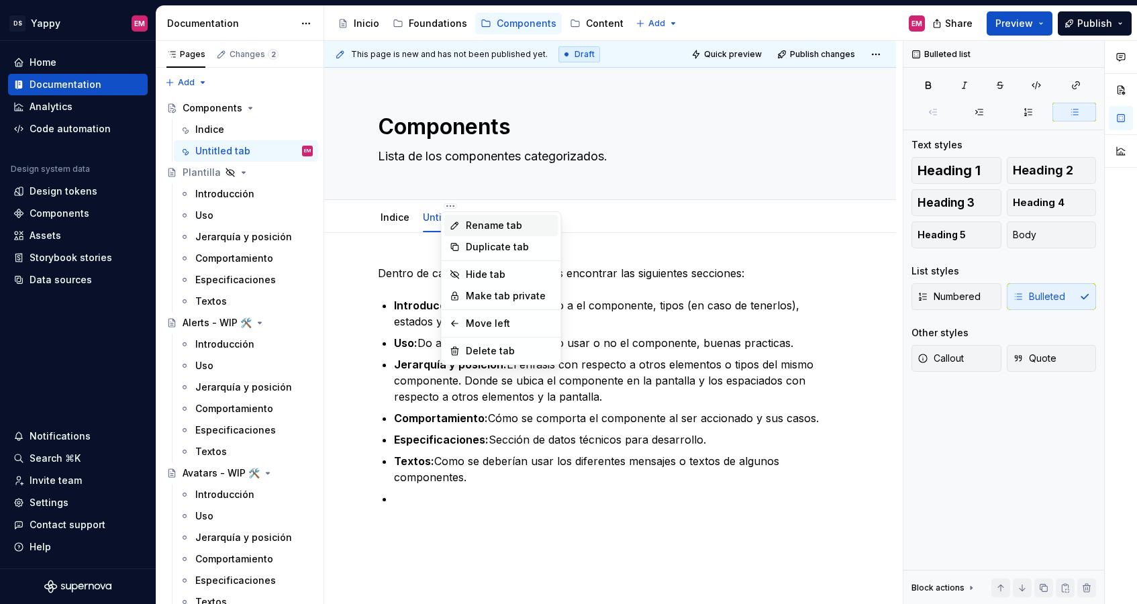
click at [467, 223] on div "Rename tab" at bounding box center [509, 225] width 87 height 13
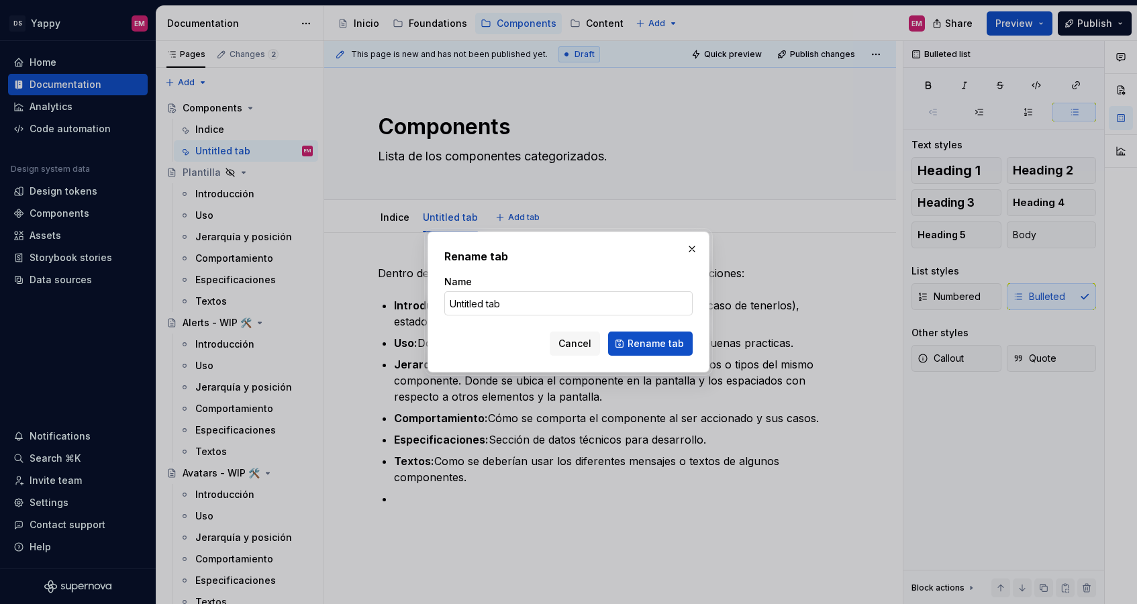
type textarea "*"
click at [486, 301] on input "Untitled tab" at bounding box center [568, 303] width 248 height 24
paste input "Guía de secciones"
type input "Guía de secciones"
click at [647, 345] on span "Rename tab" at bounding box center [655, 343] width 56 height 13
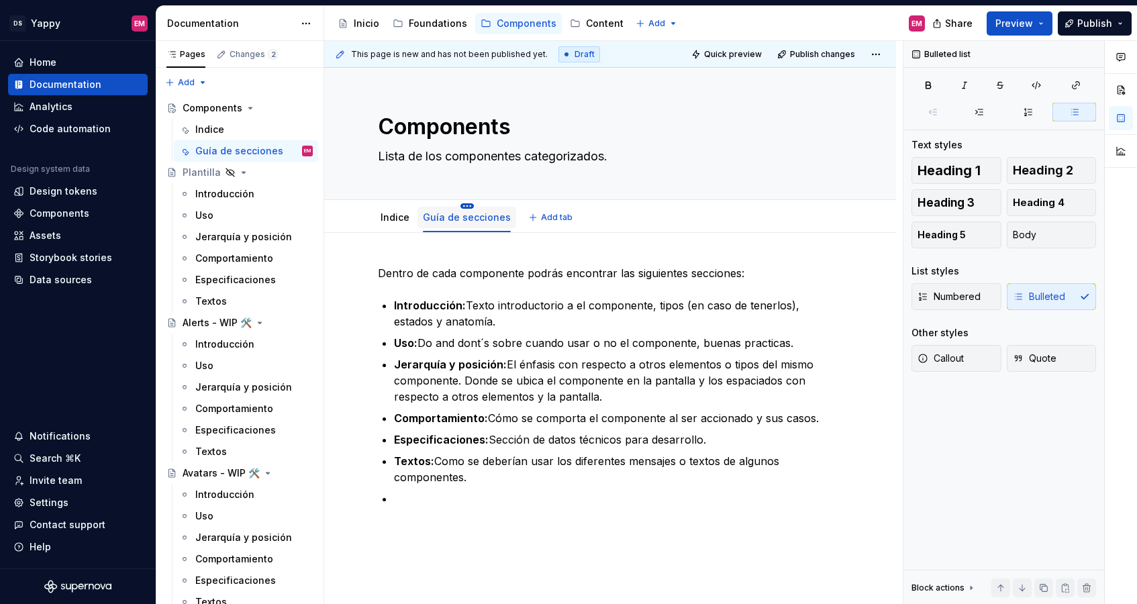
click at [464, 205] on html "DS Yappy EM Home Documentation Analytics Code automation Design system data Des…" at bounding box center [568, 302] width 1137 height 604
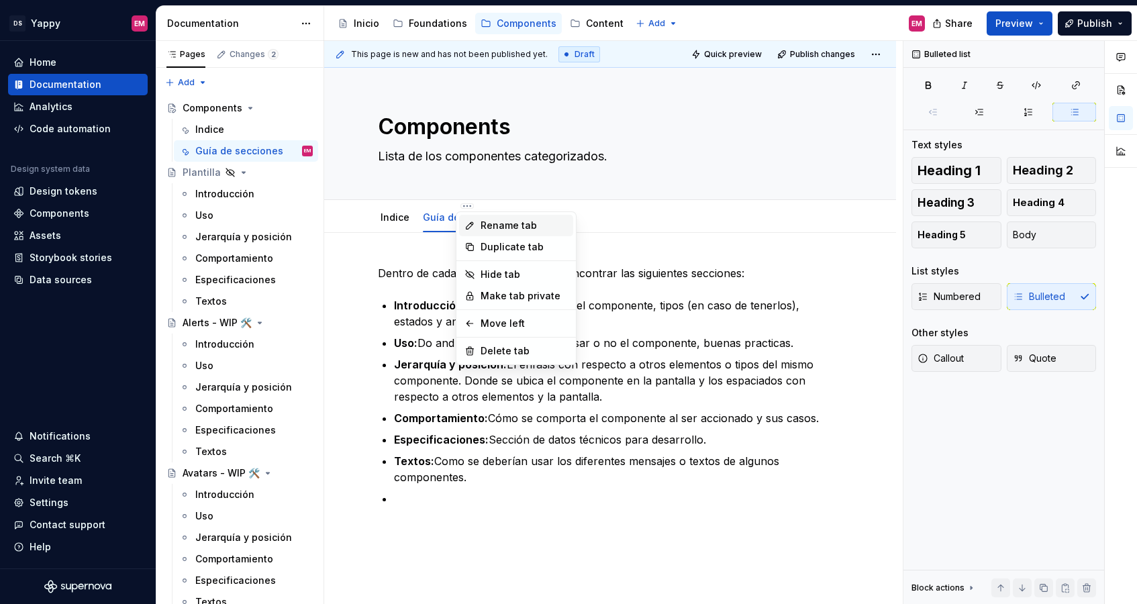
click at [488, 227] on div "Rename tab" at bounding box center [523, 225] width 87 height 13
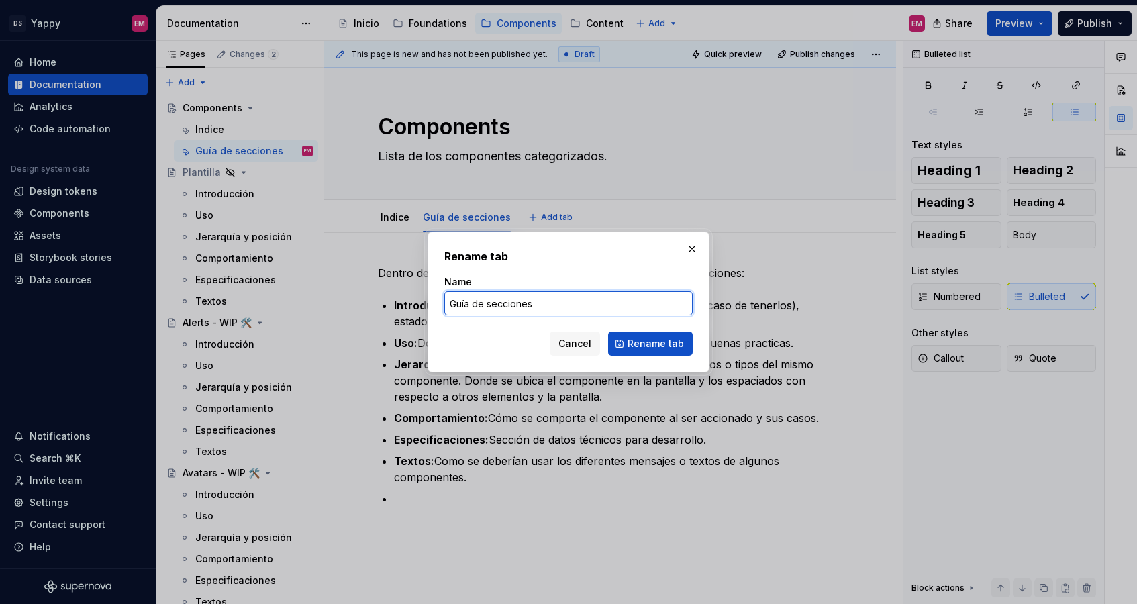
click at [511, 292] on input "Guía de secciones" at bounding box center [568, 303] width 248 height 24
click at [578, 342] on span "Cancel" at bounding box center [574, 343] width 33 height 13
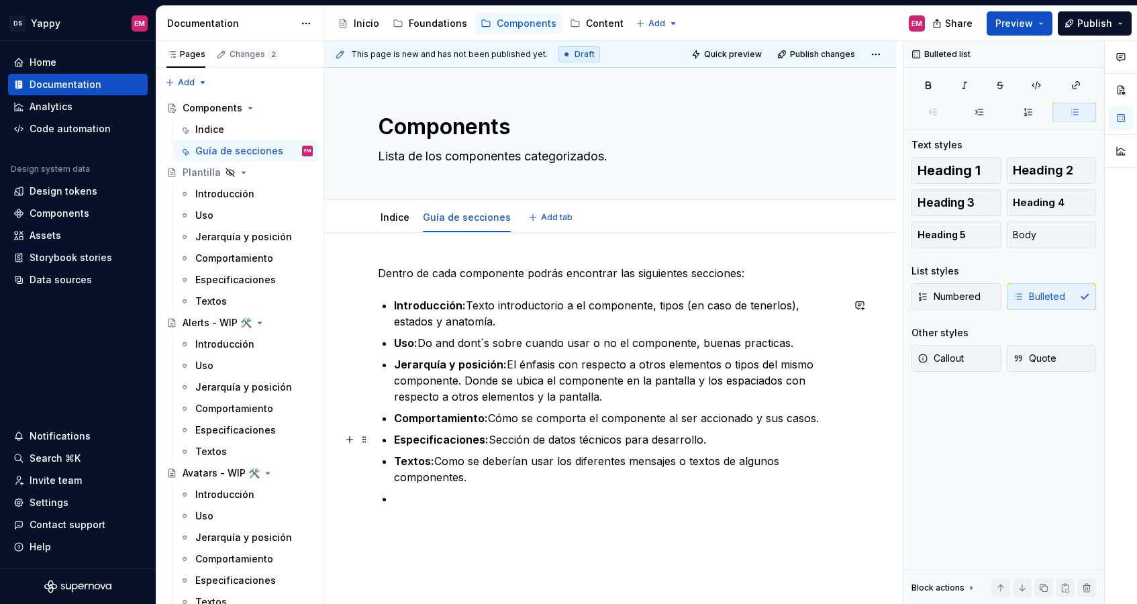
click at [498, 428] on ul "Introducción: Texto introductorio a el componente, tipos (en caso de tenerlos),…" at bounding box center [618, 401] width 448 height 209
click at [492, 483] on p "Textos: Como se deberían usar los diferentes mensajes o textos de algunos compo…" at bounding box center [618, 469] width 448 height 32
click at [485, 513] on div "Dentro de cada componente podrás encontrar las siguientes secciones: Introducci…" at bounding box center [610, 394] width 464 height 258
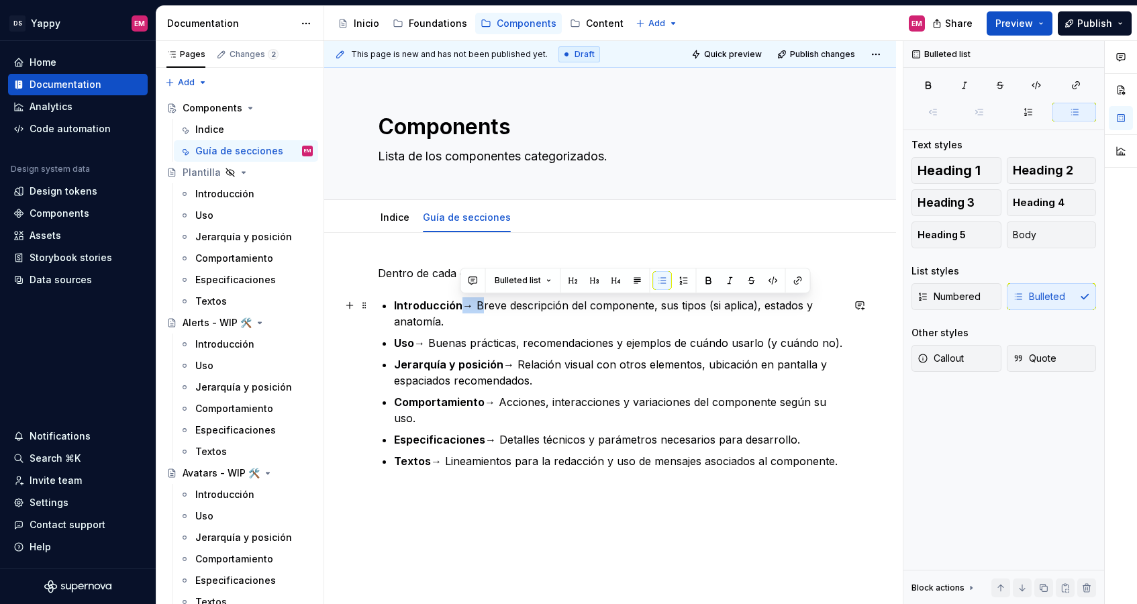
drag, startPoint x: 476, startPoint y: 304, endPoint x: 460, endPoint y: 304, distance: 15.4
click at [460, 304] on p "Introducción → Breve descripción del componente, sus tipos (si aplica), estados…" at bounding box center [618, 313] width 448 height 32
click at [654, 282] on button "button" at bounding box center [662, 280] width 19 height 19
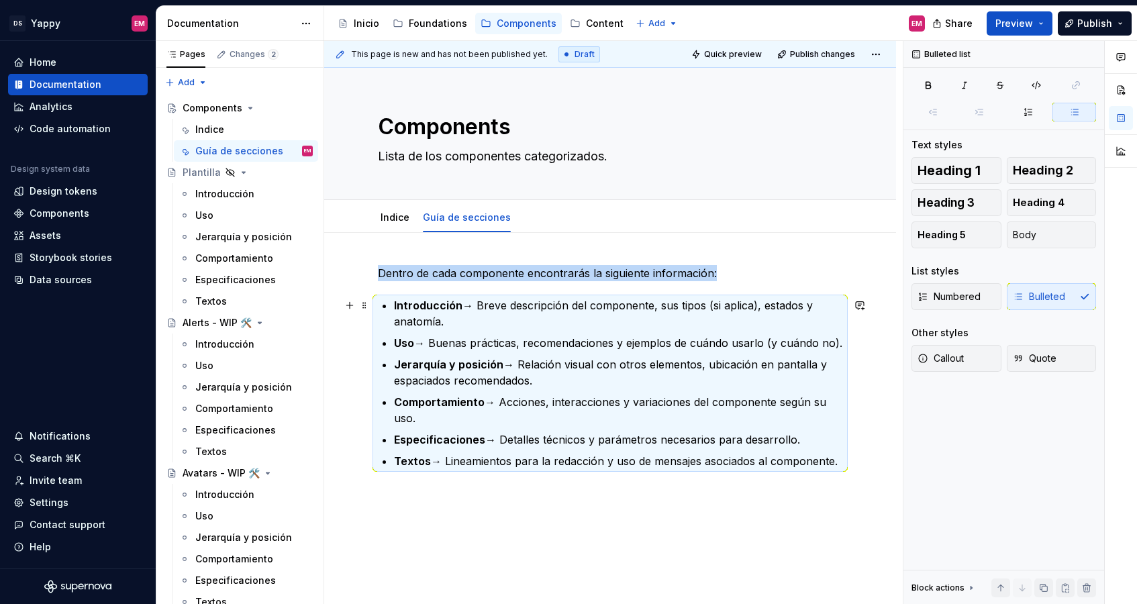
click at [540, 325] on p "Introducción → Breve descripción del componente, sus tipos (si aplica), estados…" at bounding box center [618, 313] width 448 height 32
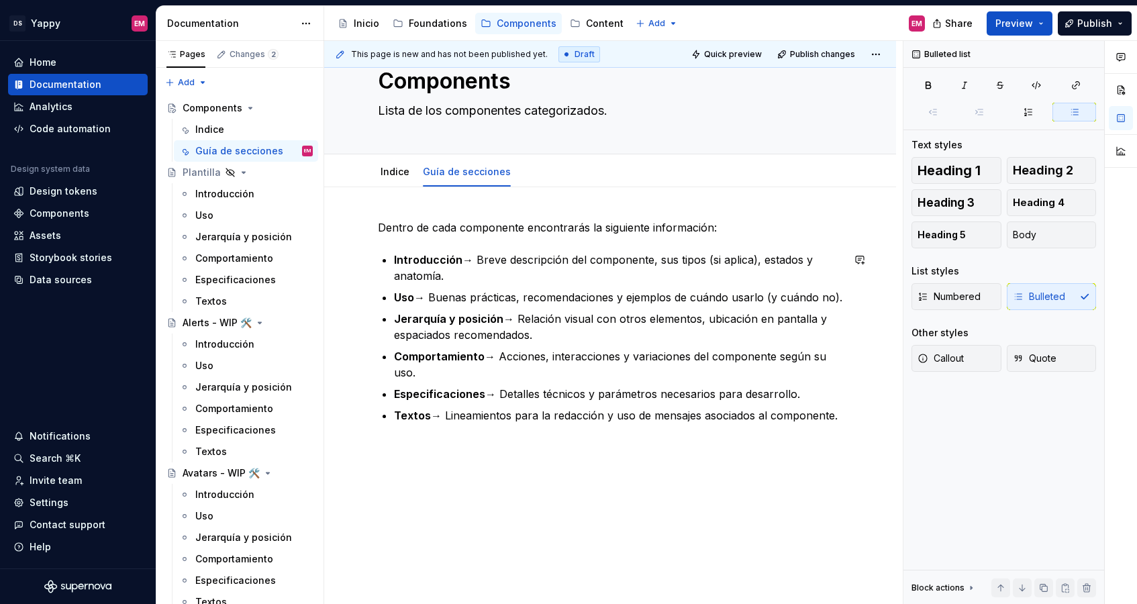
scroll to position [48, 0]
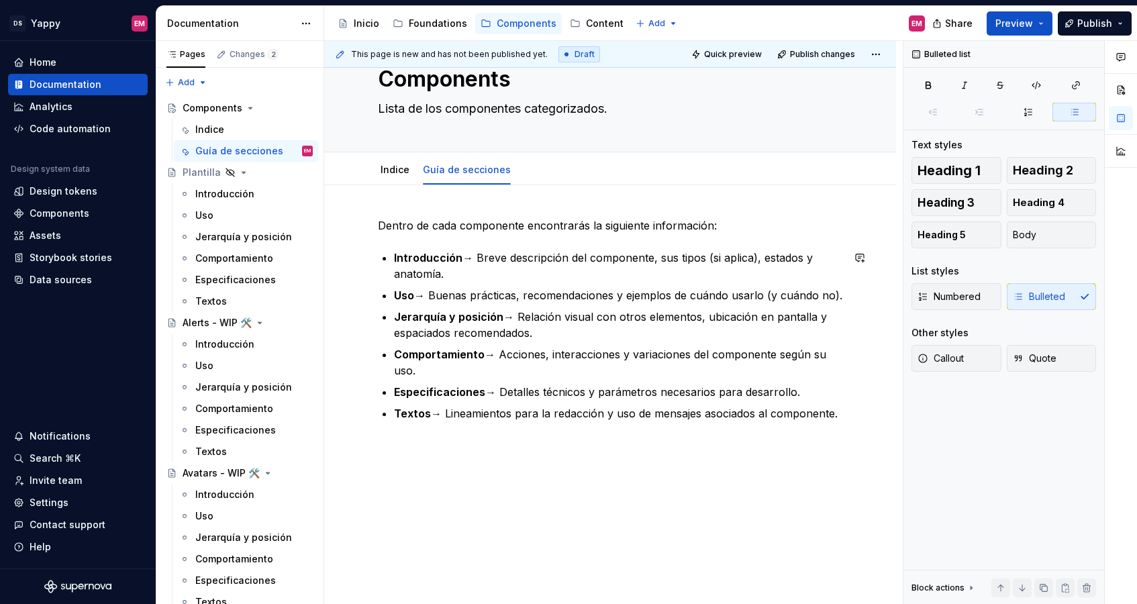
click at [411, 456] on div "Dentro de cada componente encontrarás la siguiente información: Introducción → …" at bounding box center [610, 401] width 572 height 433
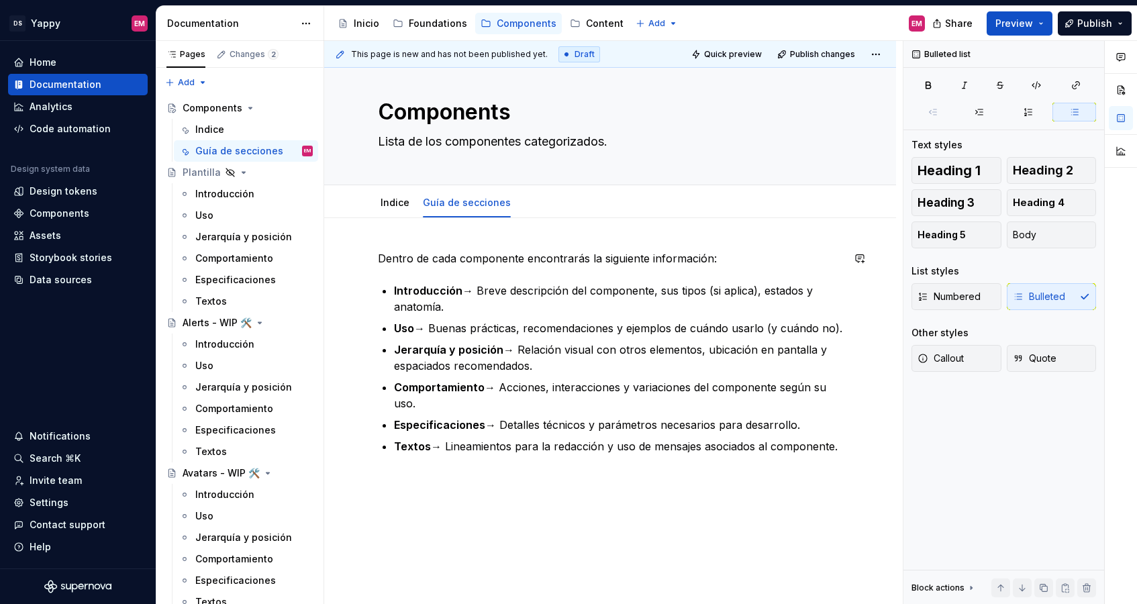
scroll to position [0, 0]
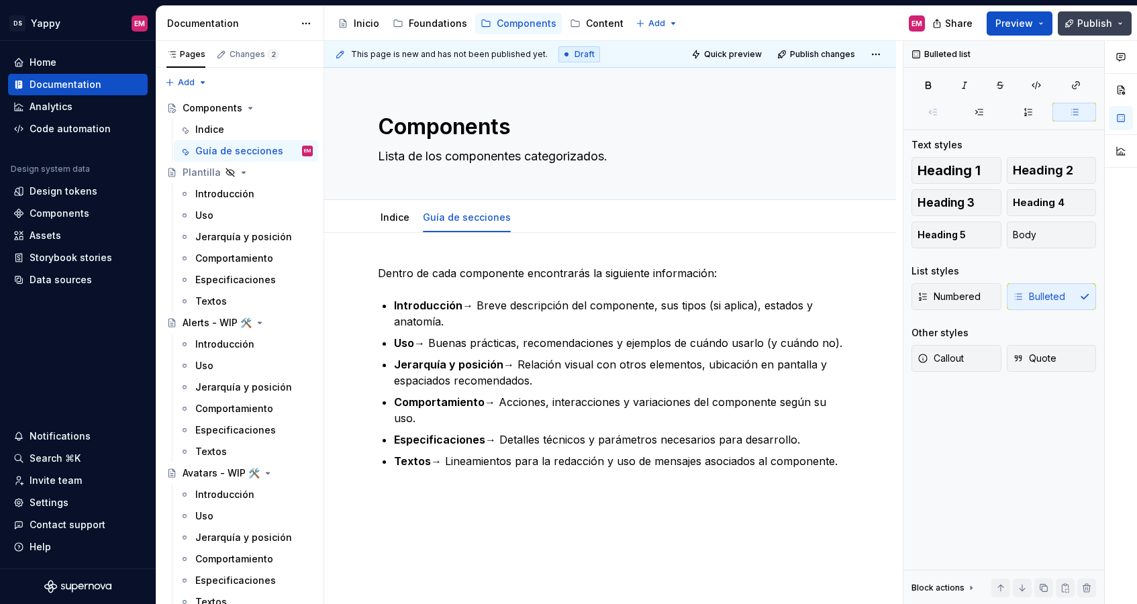
click at [886, 19] on span "Publish" at bounding box center [1094, 23] width 35 height 13
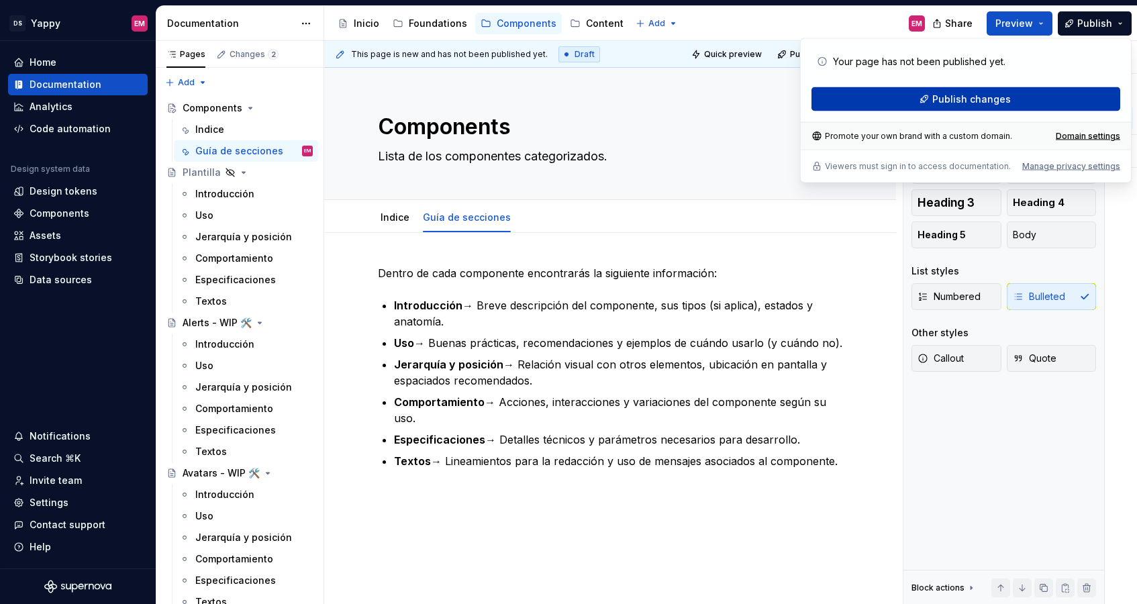
click at [845, 102] on button "Publish changes" at bounding box center [965, 99] width 309 height 24
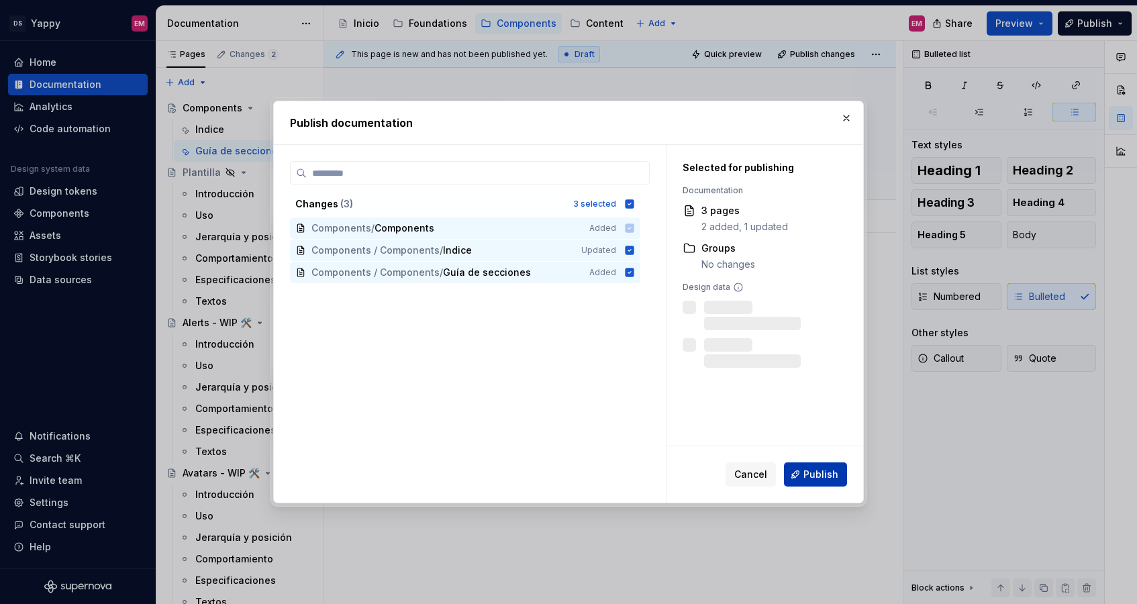
click at [815, 476] on span "Publish" at bounding box center [820, 474] width 35 height 13
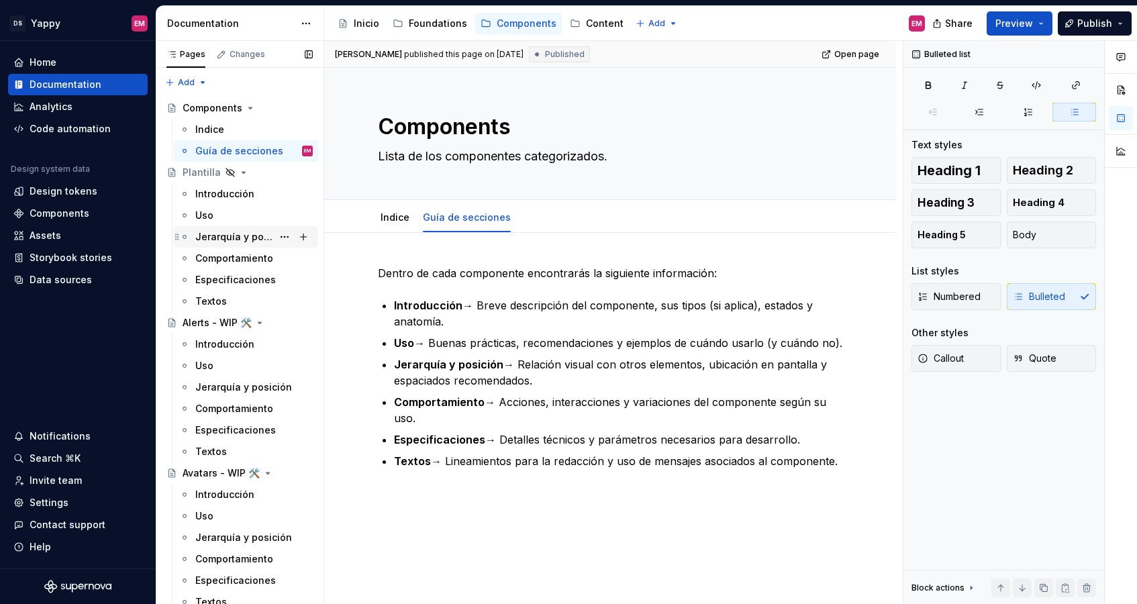
click at [234, 244] on div "Jerarquía y posición" at bounding box center [253, 236] width 117 height 19
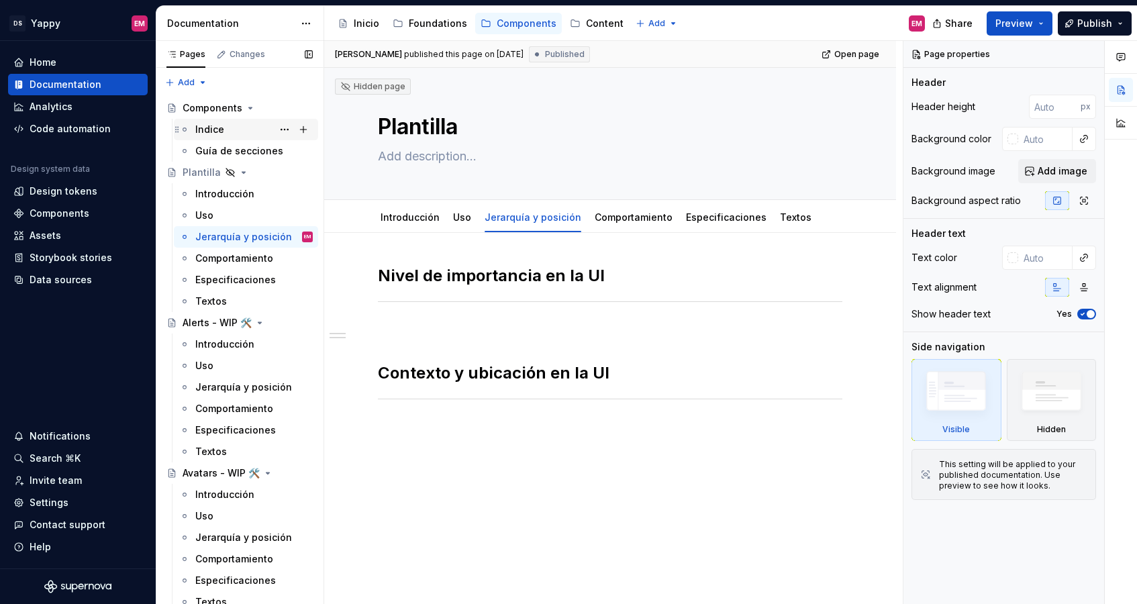
click at [218, 120] on div "Indice" at bounding box center [253, 129] width 117 height 19
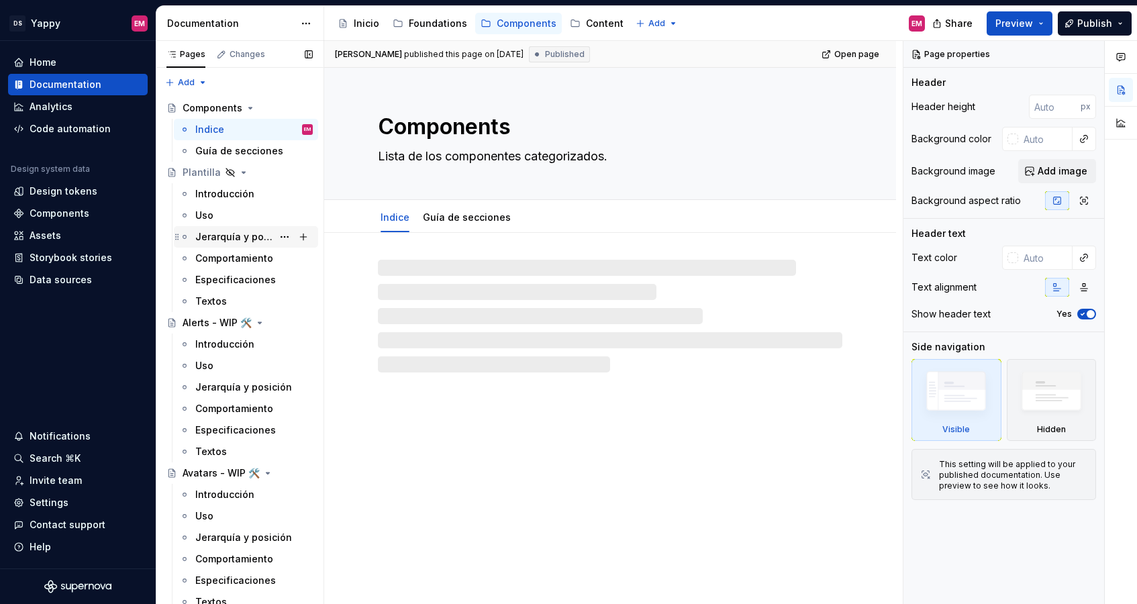
click at [229, 234] on div "Jerarquía y posición" at bounding box center [233, 236] width 77 height 13
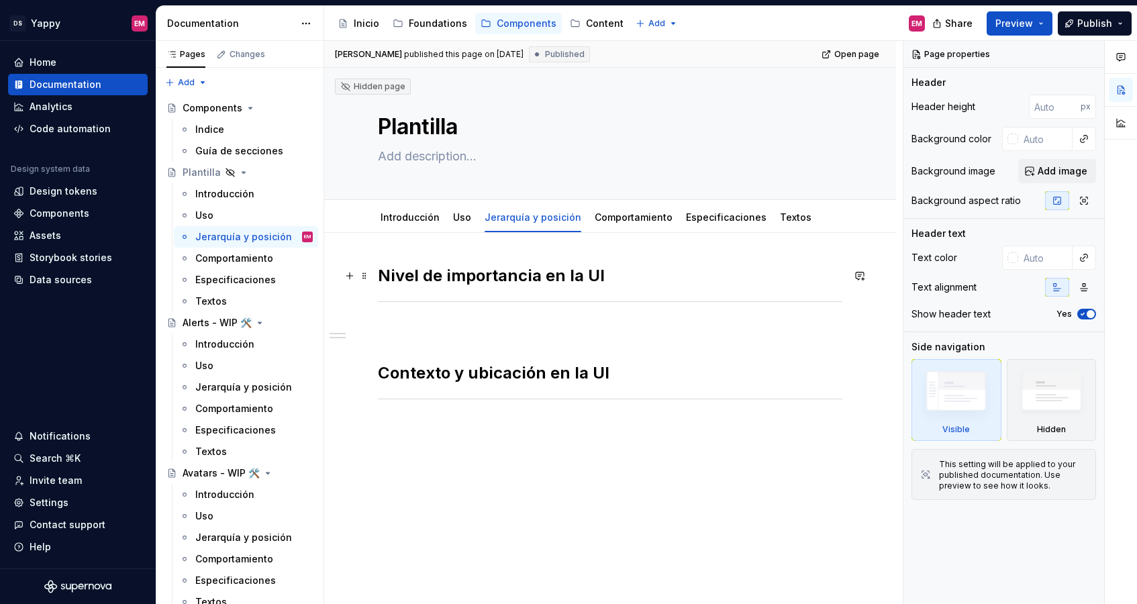
click at [383, 274] on h2 "Nivel de importancia en la UI" at bounding box center [610, 275] width 464 height 21
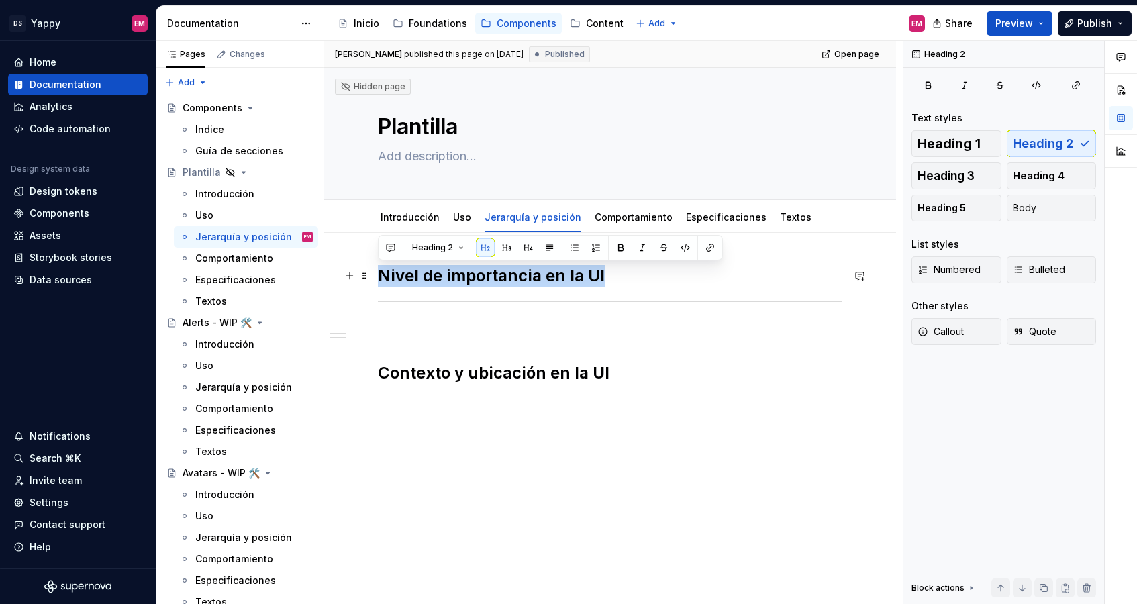
drag, startPoint x: 381, startPoint y: 276, endPoint x: 694, endPoint y: 277, distance: 312.7
click at [695, 277] on h2 "Nivel de importancia en la UI" at bounding box center [610, 275] width 464 height 21
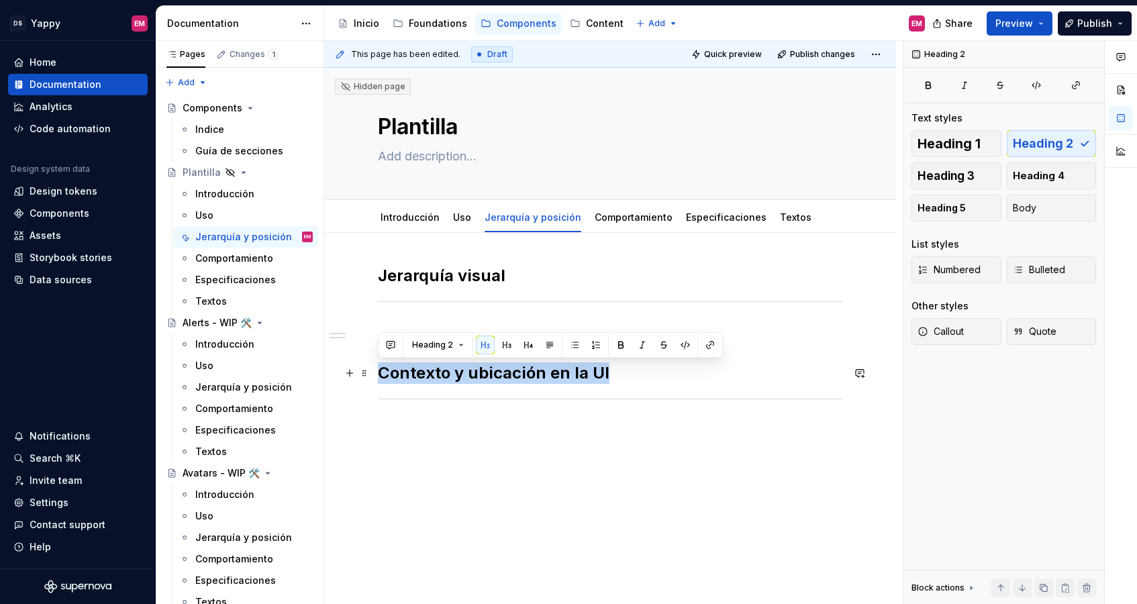
drag, startPoint x: 380, startPoint y: 374, endPoint x: 712, endPoint y: 374, distance: 331.5
click at [713, 374] on h2 "Contexto y ubicación en la UI" at bounding box center [610, 372] width 464 height 21
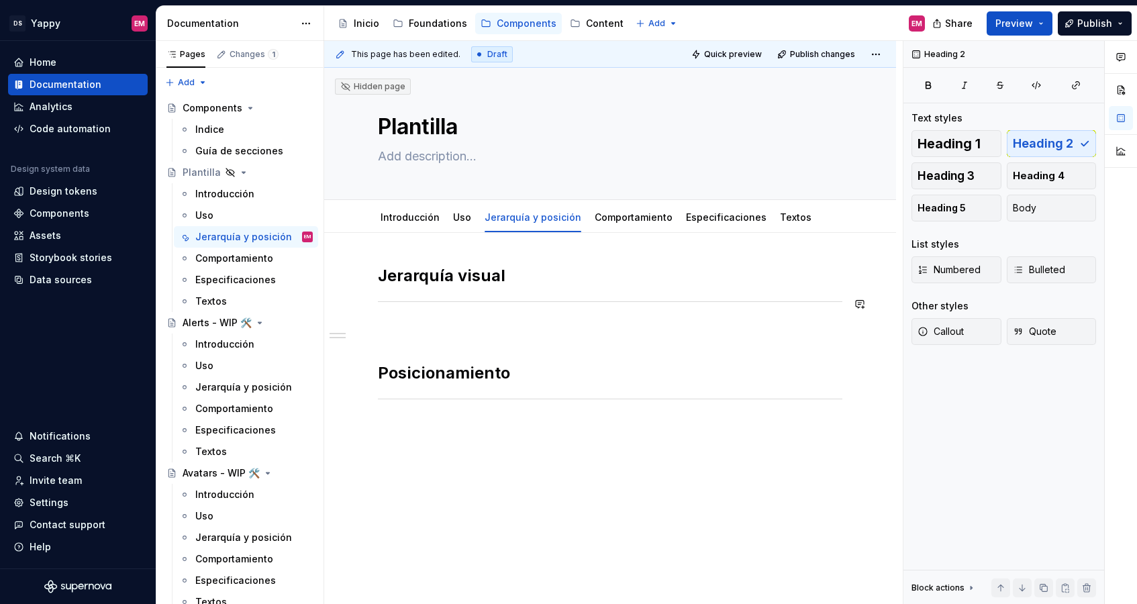
click at [530, 278] on h2 "Jerarquía visual" at bounding box center [610, 275] width 464 height 21
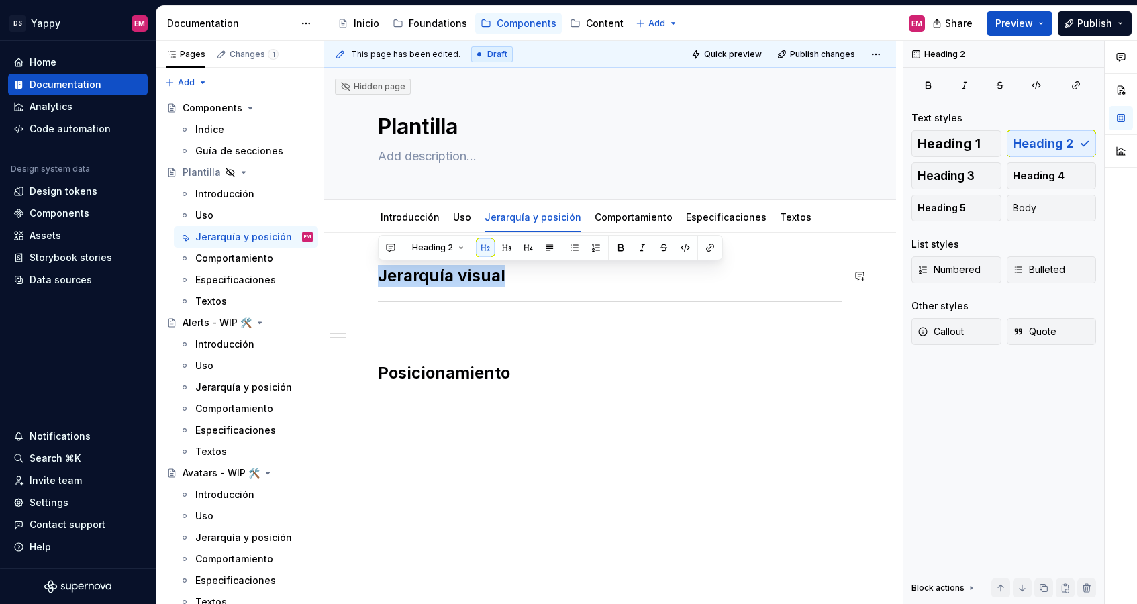
click at [414, 263] on div "Jerarquía visual Posicionamiento" at bounding box center [610, 417] width 572 height 368
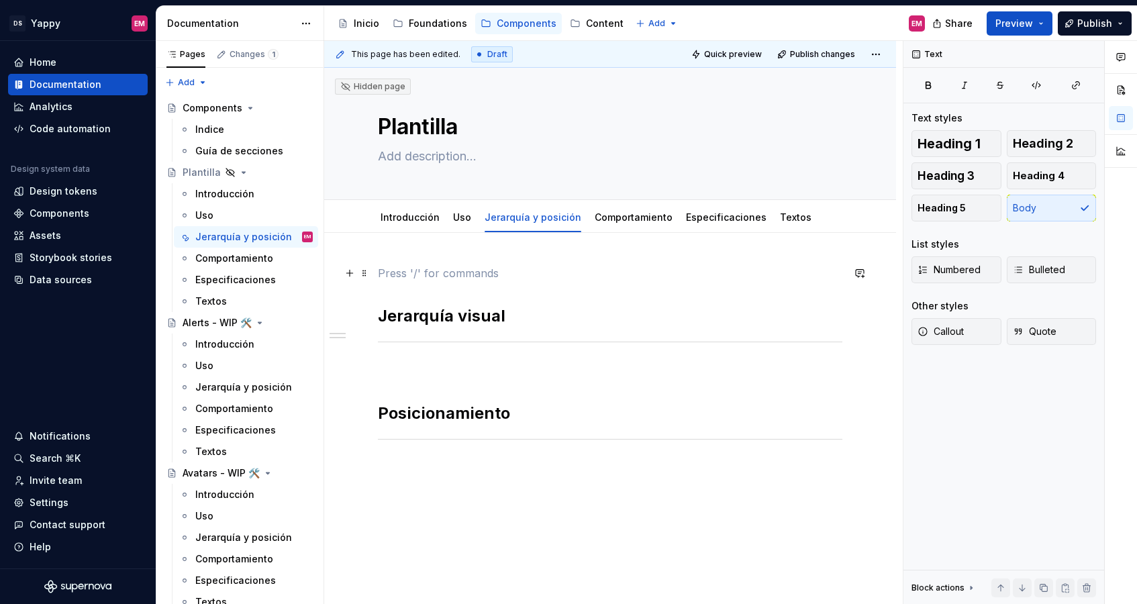
click at [414, 274] on p at bounding box center [610, 273] width 464 height 16
click at [375, 299] on div "Jerarquía visual Posicionamiento" at bounding box center [610, 437] width 572 height 408
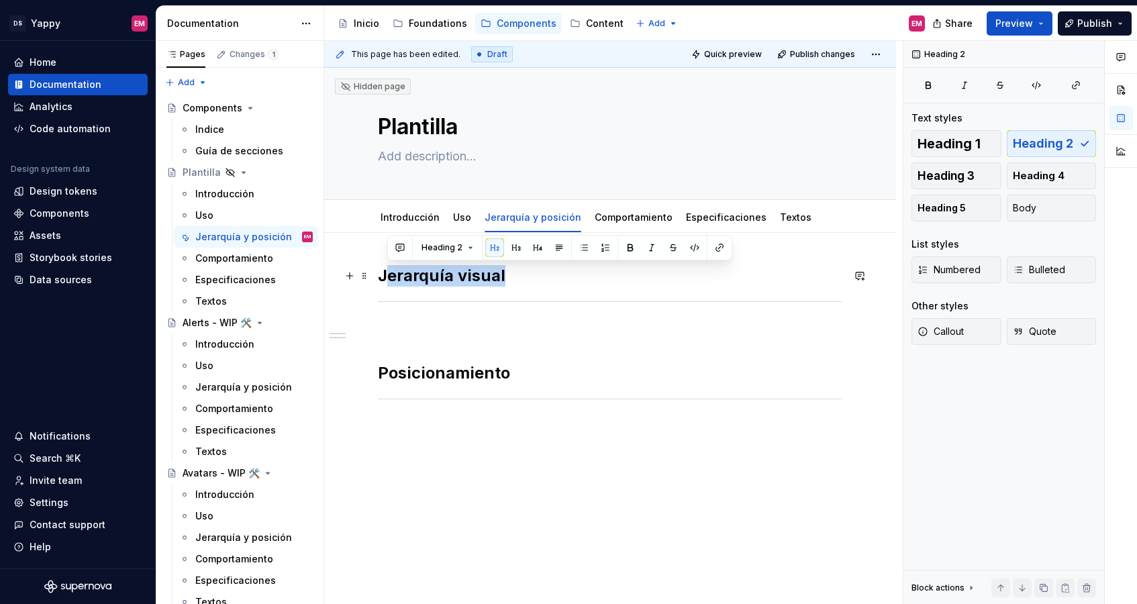
drag, startPoint x: 382, startPoint y: 276, endPoint x: 577, endPoint y: 276, distance: 194.6
click at [577, 276] on h2 "Jerarquía visual" at bounding box center [610, 275] width 464 height 21
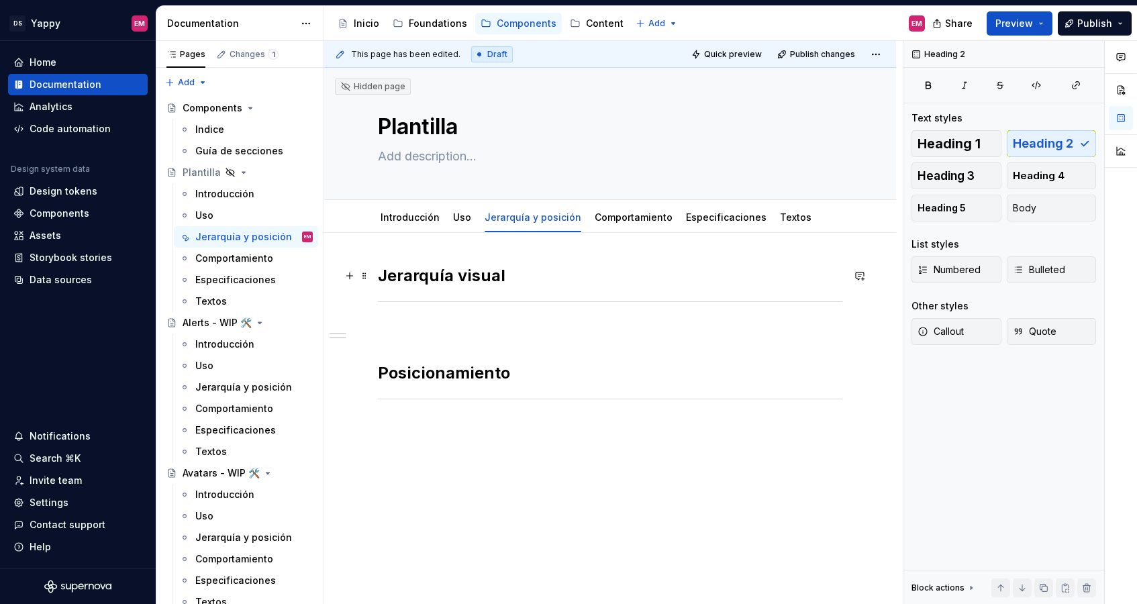
click at [535, 278] on h2 "Jerarquía visual" at bounding box center [610, 275] width 464 height 21
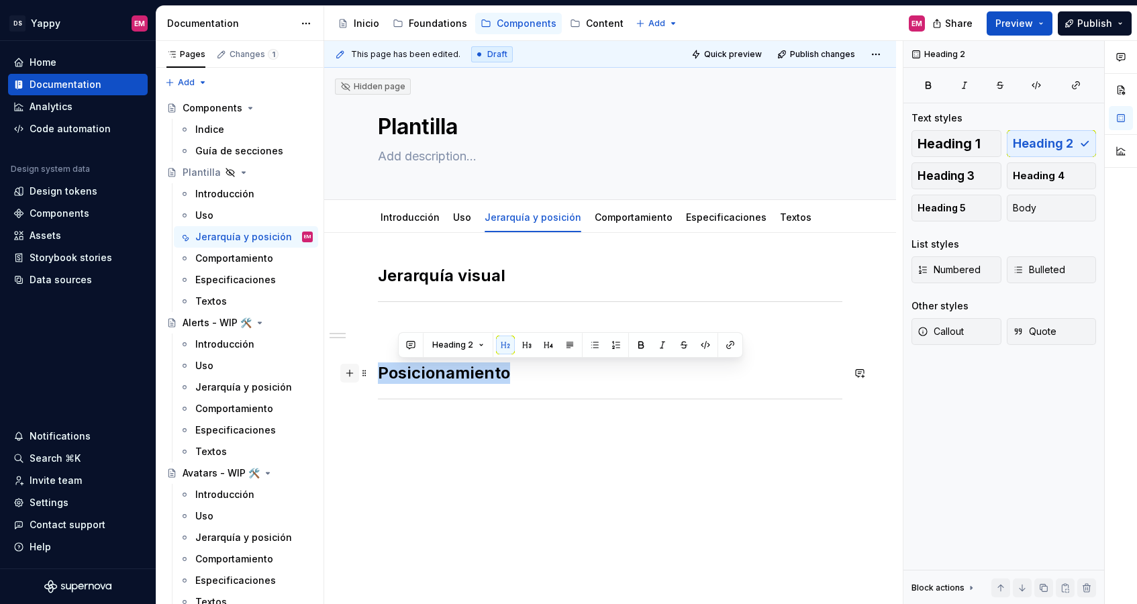
drag, startPoint x: 517, startPoint y: 370, endPoint x: 348, endPoint y: 370, distance: 169.1
click at [378, 370] on div "Jerarquía visual Posicionamiento" at bounding box center [610, 342] width 464 height 154
copy h2 "Posicionamiento"
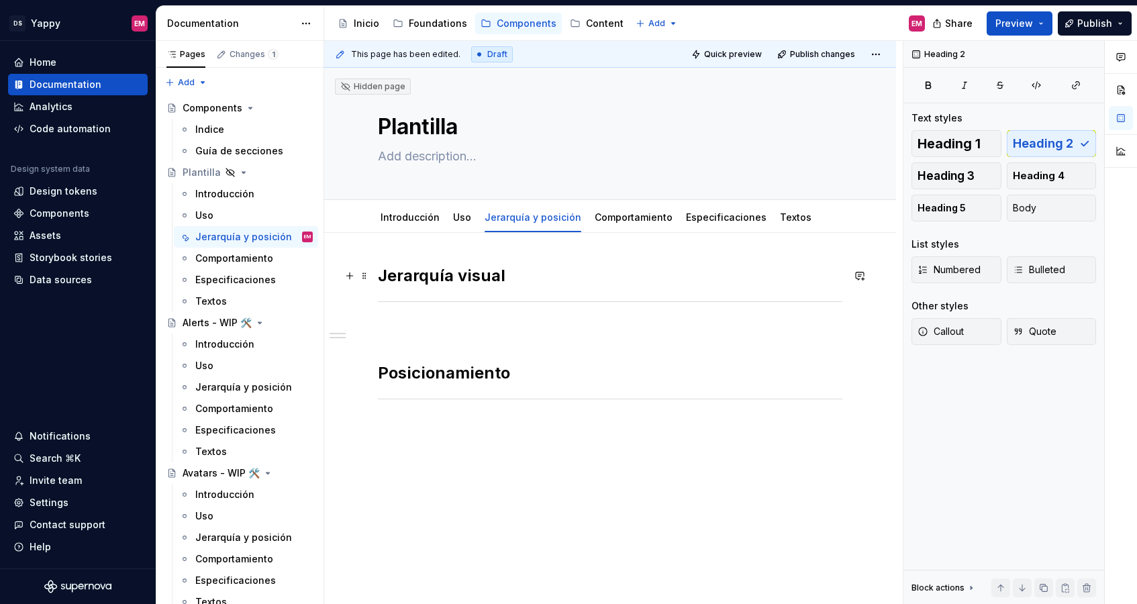
click at [384, 275] on h2 "Jerarquía visual" at bounding box center [610, 275] width 464 height 21
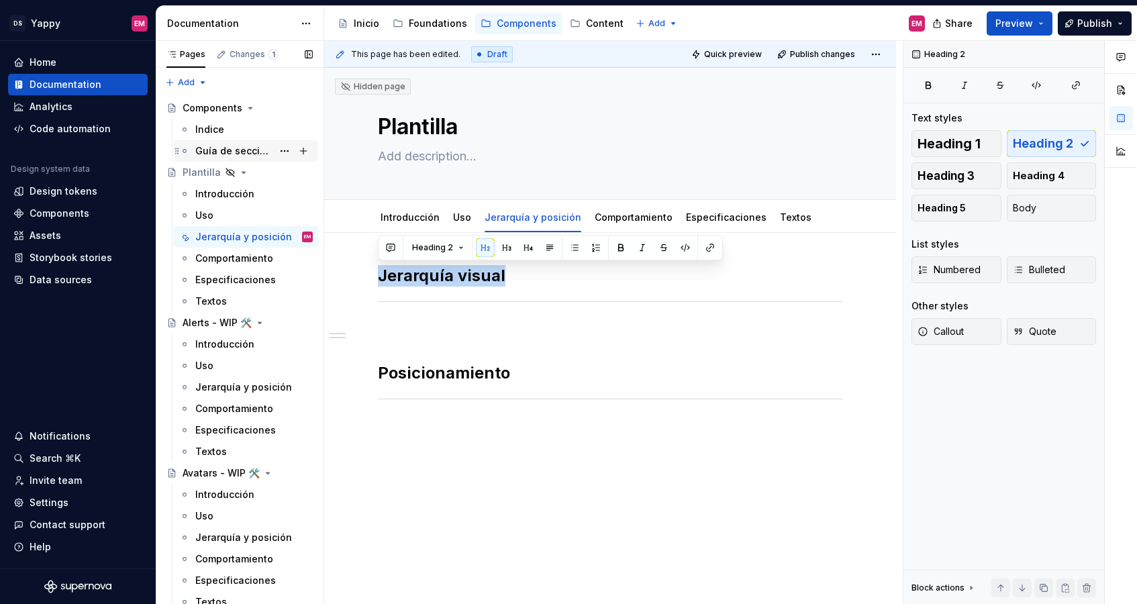
click at [225, 143] on div "Guía de secciones" at bounding box center [253, 151] width 117 height 19
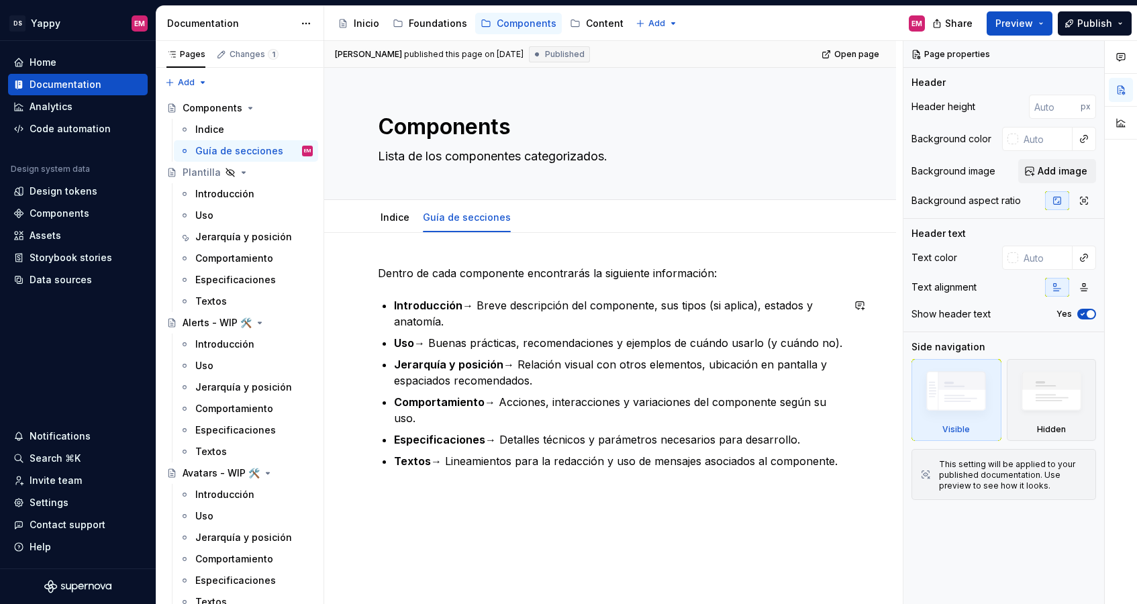
click at [462, 503] on div "Dentro de cada componente encontrarás la siguiente información: Introducción → …" at bounding box center [610, 449] width 572 height 433
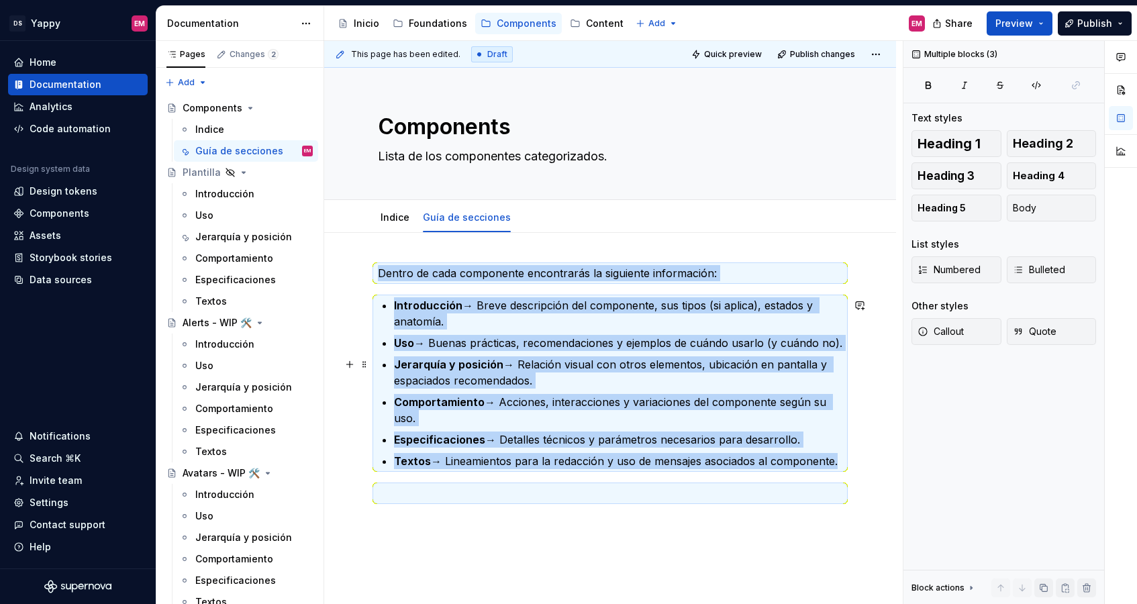
click at [518, 359] on p "Jerarquía y posición → Relación visual con otros elementos, ubicación en pantal…" at bounding box center [618, 372] width 448 height 32
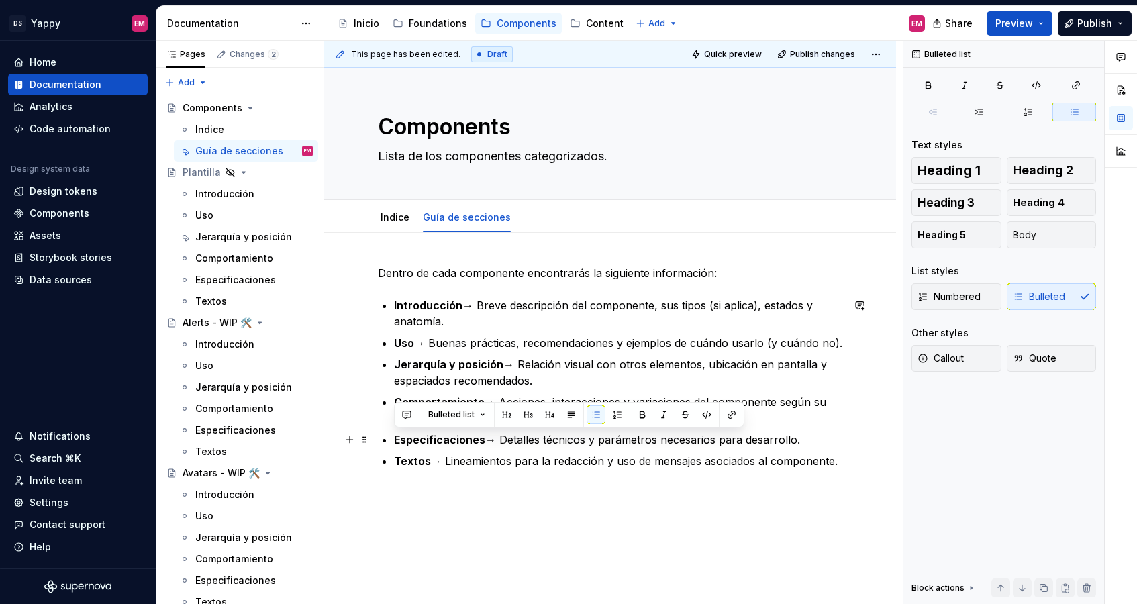
drag, startPoint x: 397, startPoint y: 440, endPoint x: 815, endPoint y: 439, distance: 418.7
click at [815, 439] on p "Especificaciones → Detalles técnicos y parámetros necesarios para desarrollo." at bounding box center [618, 439] width 448 height 16
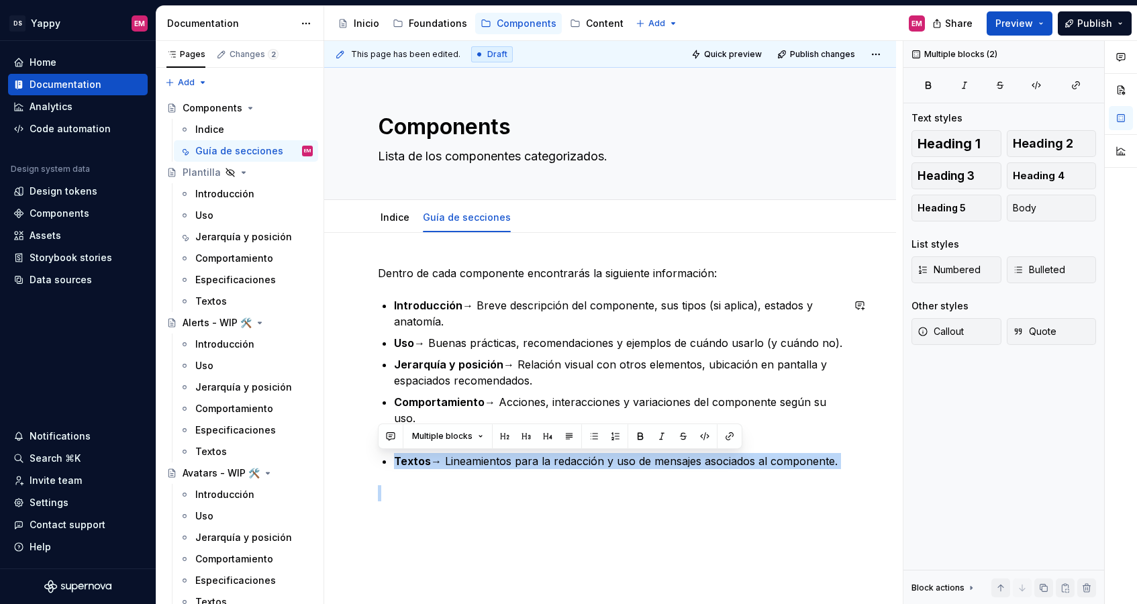
drag, startPoint x: 393, startPoint y: 460, endPoint x: 872, endPoint y: 474, distance: 479.3
click at [872, 475] on div "Dentro de cada componente encontrarás la siguiente información: Introducción → …" at bounding box center [610, 466] width 572 height 466
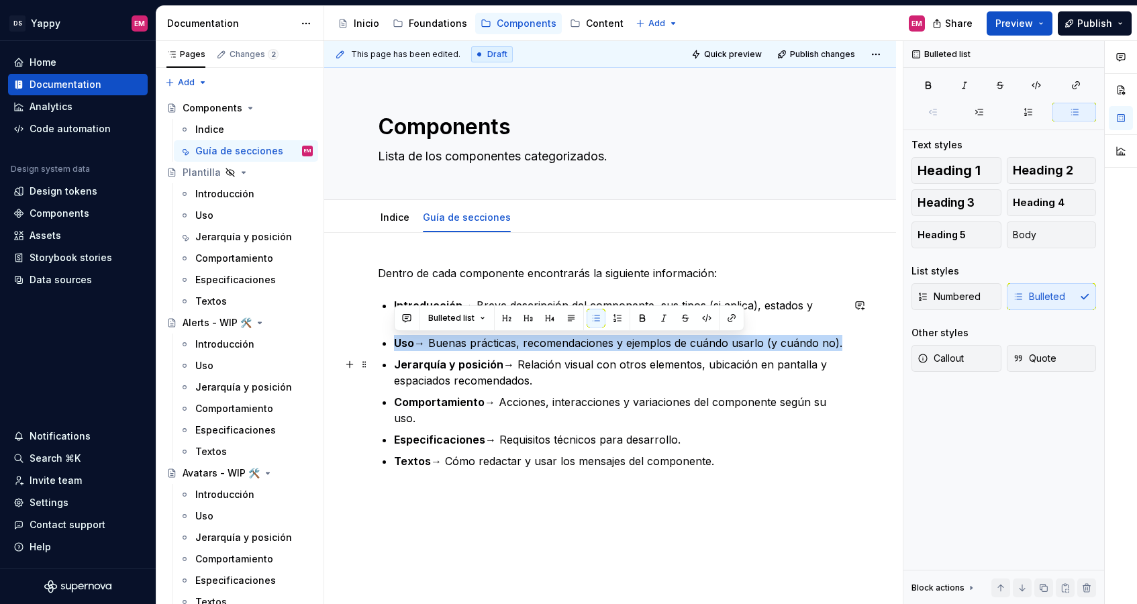
drag, startPoint x: 395, startPoint y: 345, endPoint x: 841, endPoint y: 352, distance: 445.6
click at [841, 352] on ul "Introducción → Breve descripción del componente, sus tipos (si aplica), estados…" at bounding box center [618, 383] width 448 height 172
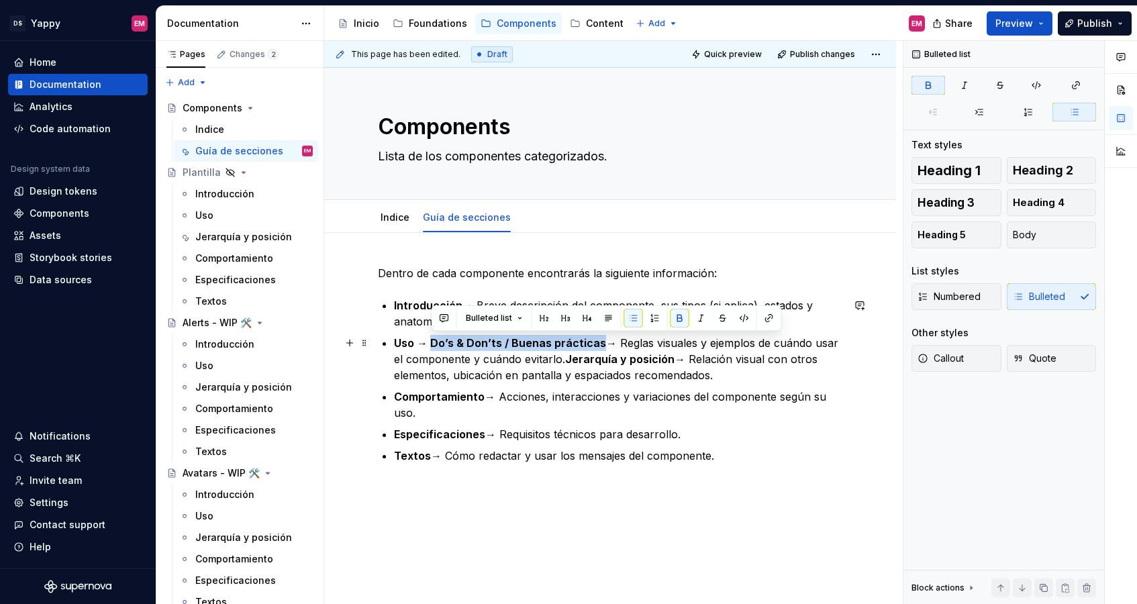
drag, startPoint x: 600, startPoint y: 344, endPoint x: 430, endPoint y: 343, distance: 169.8
click at [430, 343] on p "Uso → Do’s & Don’ts / Buenas prácticas → Reglas visuales y ejemplos de cuándo u…" at bounding box center [618, 359] width 448 height 48
click at [679, 319] on button "button" at bounding box center [679, 318] width 19 height 19
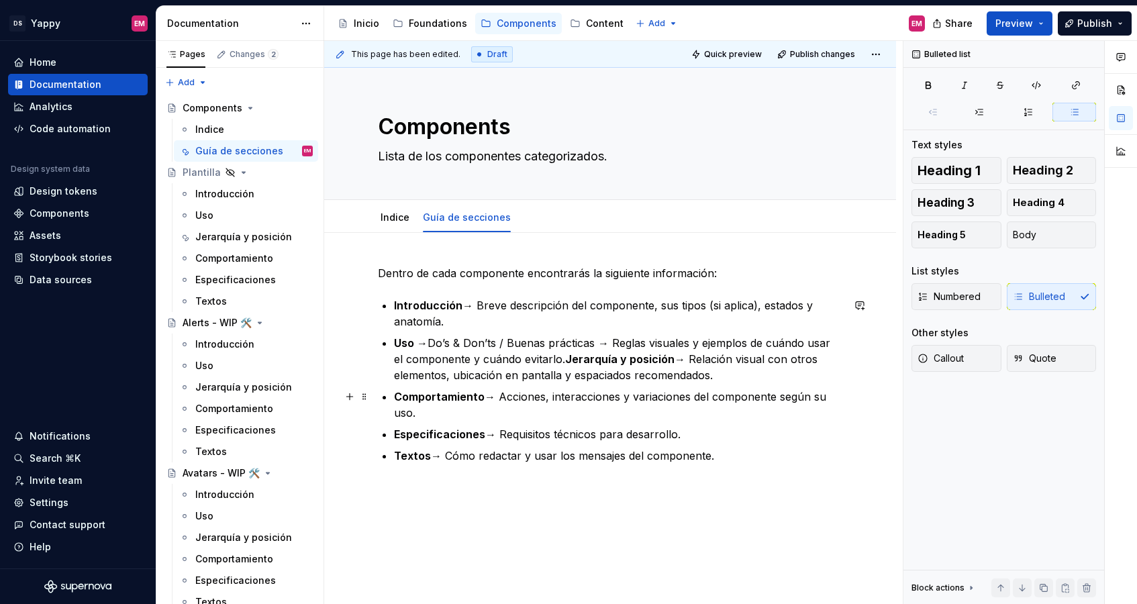
click at [531, 416] on p "Comportamiento → Acciones, interacciones y variaciones del componente según su …" at bounding box center [618, 404] width 448 height 32
click at [433, 497] on div "Dentro de cada componente encontrarás la siguiente información: Introducción → …" at bounding box center [610, 447] width 572 height 428
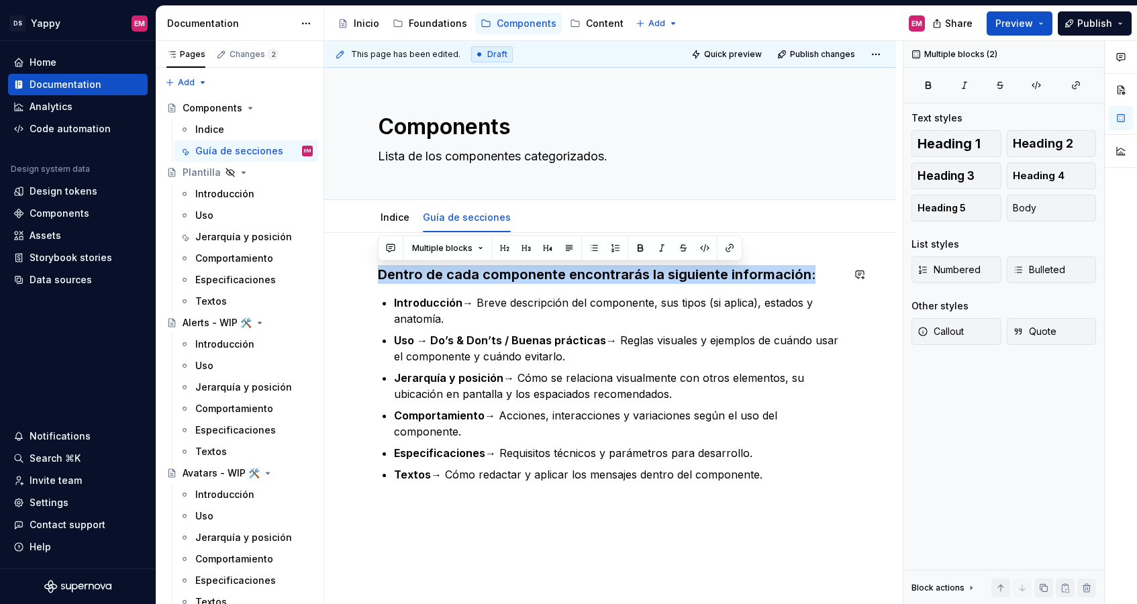
drag, startPoint x: 382, startPoint y: 278, endPoint x: 873, endPoint y: 284, distance: 491.2
click at [873, 284] on div "Dentro de cada componente encontrarás la siguiente información: Introducción → …" at bounding box center [610, 456] width 572 height 447
click at [886, 172] on span "Heading 3" at bounding box center [945, 175] width 57 height 13
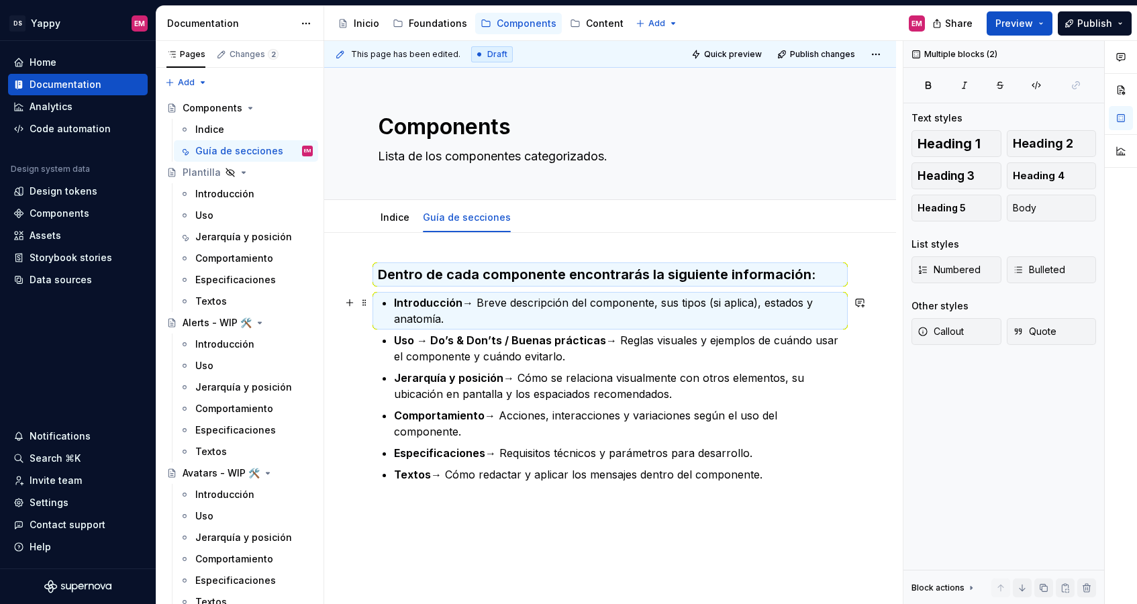
click at [702, 304] on p "Introducción → Breve descripción del componente, sus tipos (si aplica), estados…" at bounding box center [618, 311] width 448 height 32
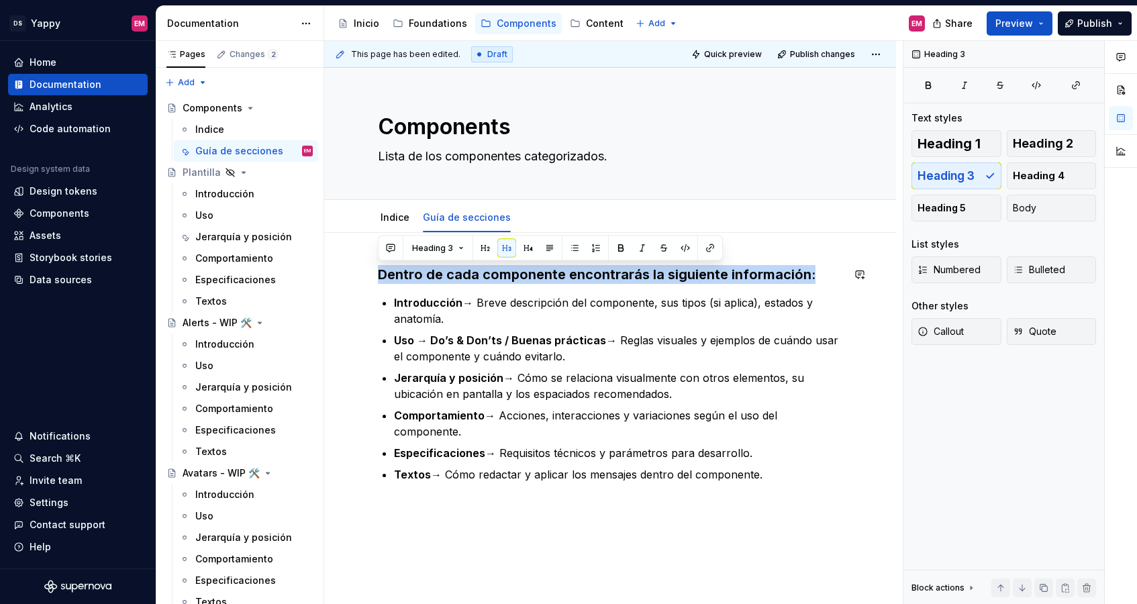
drag, startPoint x: 819, startPoint y: 269, endPoint x: 368, endPoint y: 262, distance: 451.6
click at [368, 262] on div "Dentro de cada componente encontrarás la siguiente información: Introducción → …" at bounding box center [610, 456] width 572 height 447
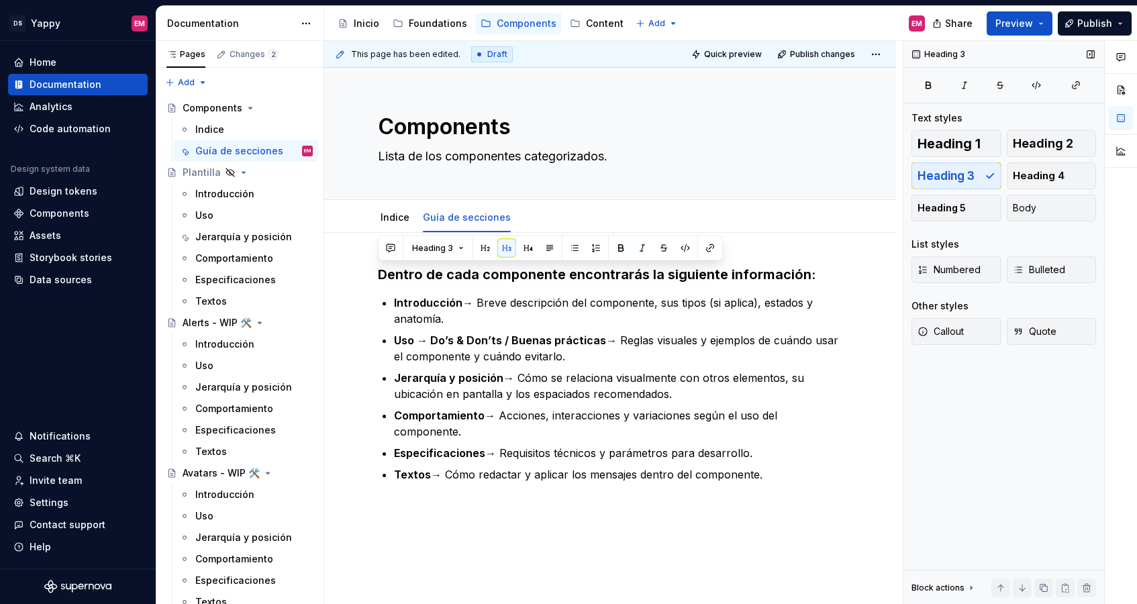
click at [886, 168] on div "Heading 1 Heading 2 Heading 3 Heading 4 Heading 5 Body" at bounding box center [1003, 175] width 185 height 91
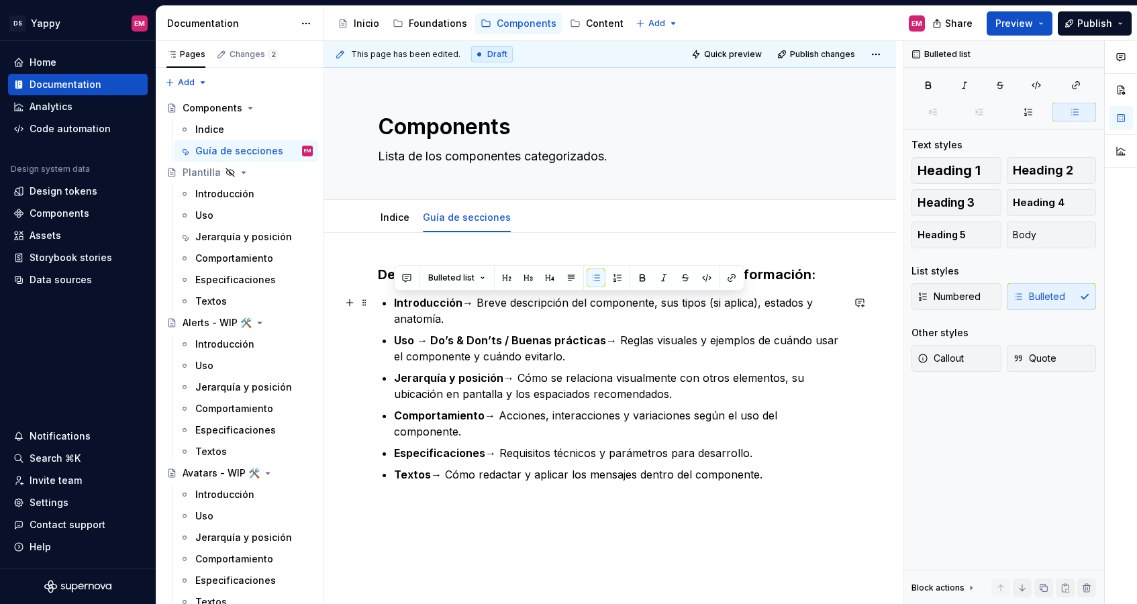
drag, startPoint x: 784, startPoint y: 465, endPoint x: 388, endPoint y: 303, distance: 427.6
click at [388, 303] on div "Dentro de cada componente encontrarás la siguiente información: Introducción → …" at bounding box center [610, 373] width 464 height 217
click at [886, 236] on button "Heading 5" at bounding box center [956, 234] width 90 height 27
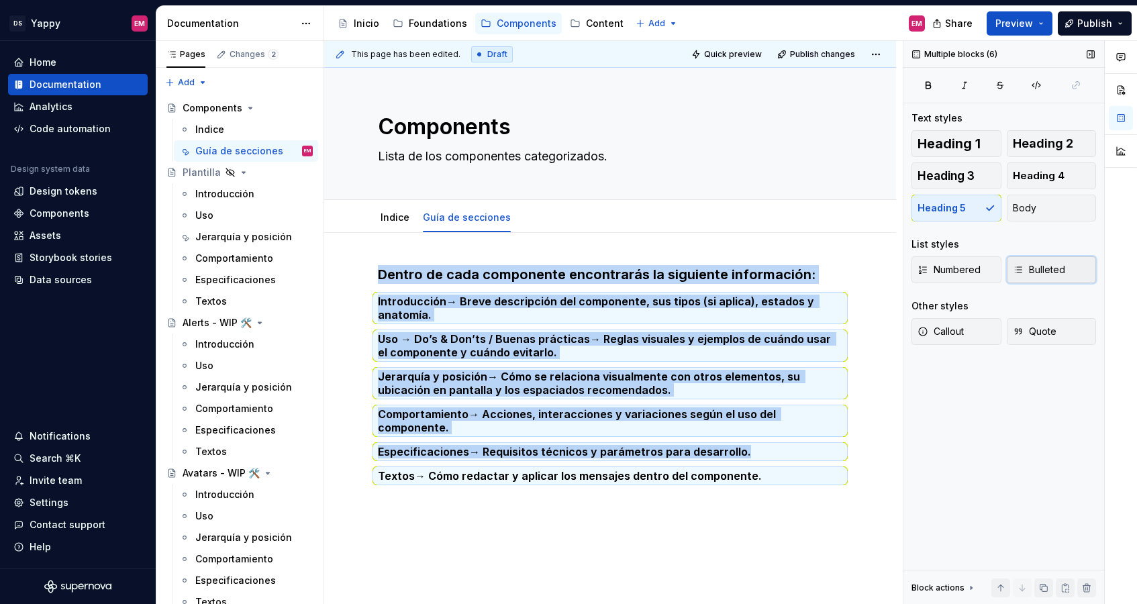
click at [886, 266] on span "Bulleted" at bounding box center [1039, 269] width 52 height 13
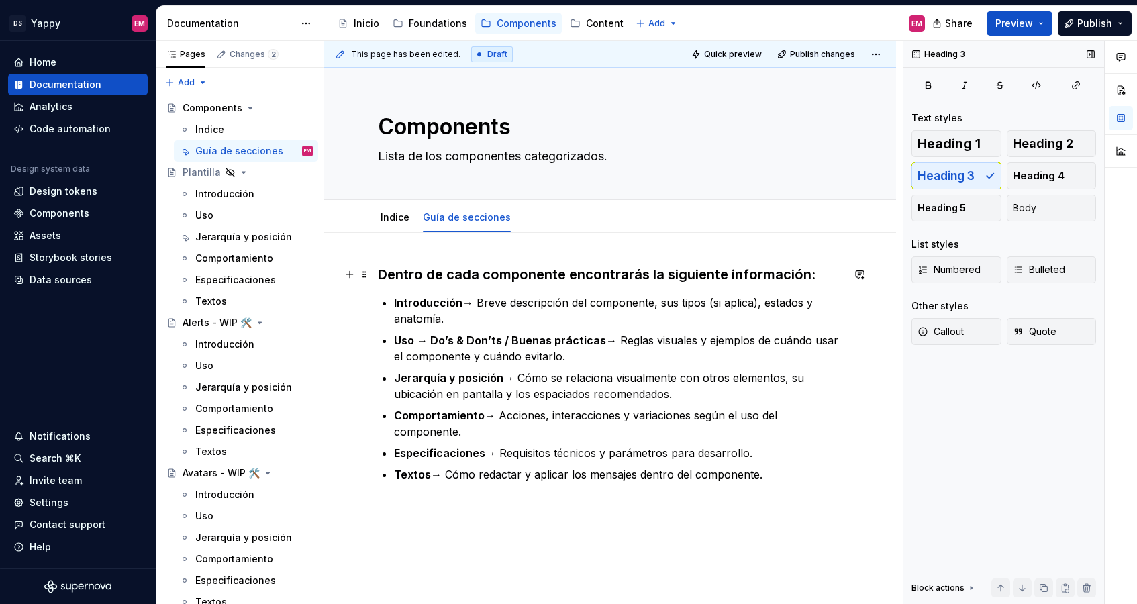
click at [580, 280] on h3 "Dentro de cada componente encontrarás la siguiente información:" at bounding box center [610, 274] width 464 height 19
click at [388, 219] on link "Indice" at bounding box center [394, 216] width 29 height 11
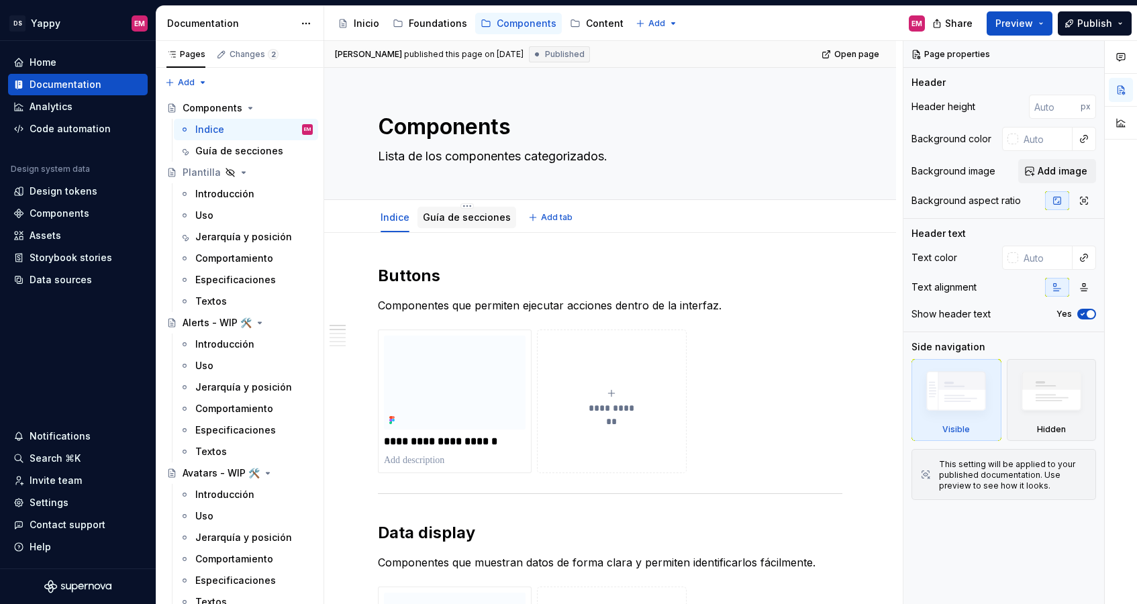
click at [452, 219] on link "Guía de secciones" at bounding box center [467, 216] width 88 height 11
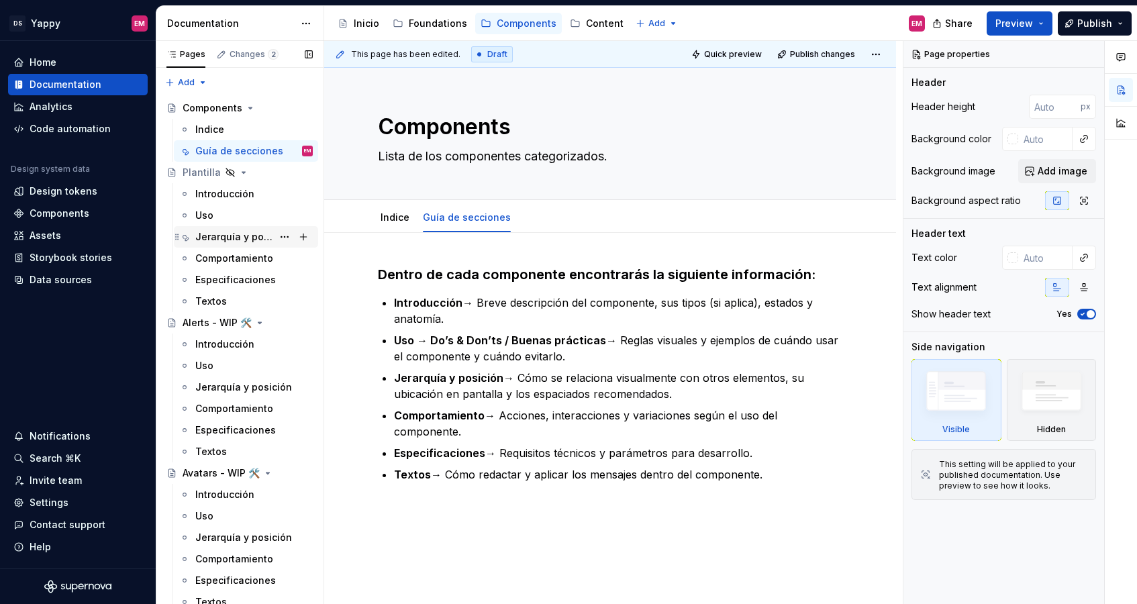
click at [223, 241] on div "Jerarquía y posición" at bounding box center [233, 236] width 77 height 13
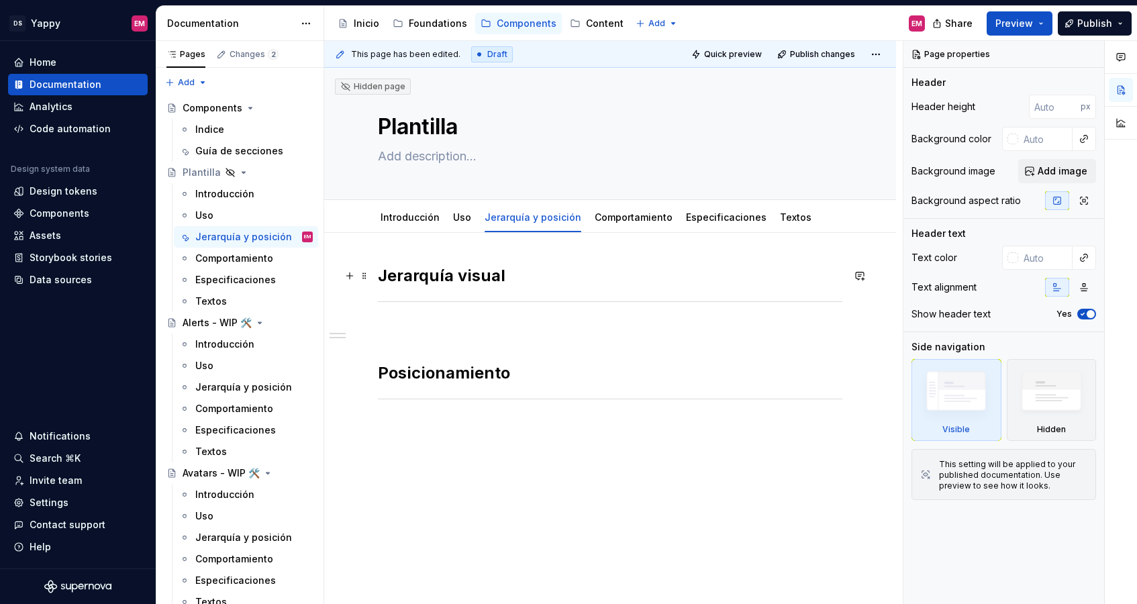
click at [509, 269] on h2 "Jerarquía visual" at bounding box center [610, 275] width 464 height 21
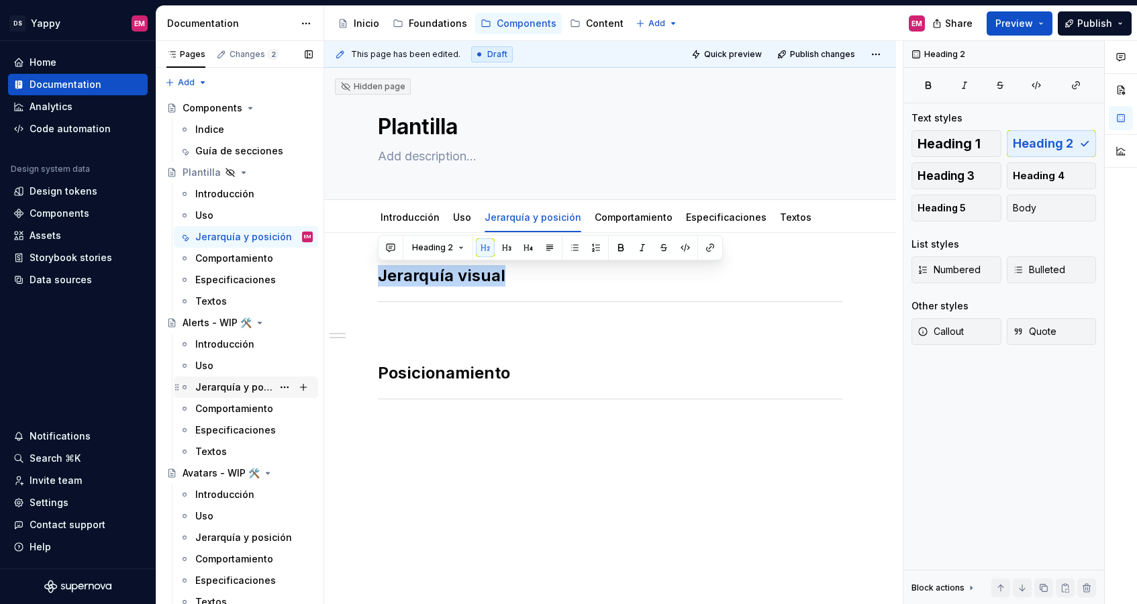
click at [225, 382] on div "Jerarquía y posición" at bounding box center [233, 386] width 77 height 13
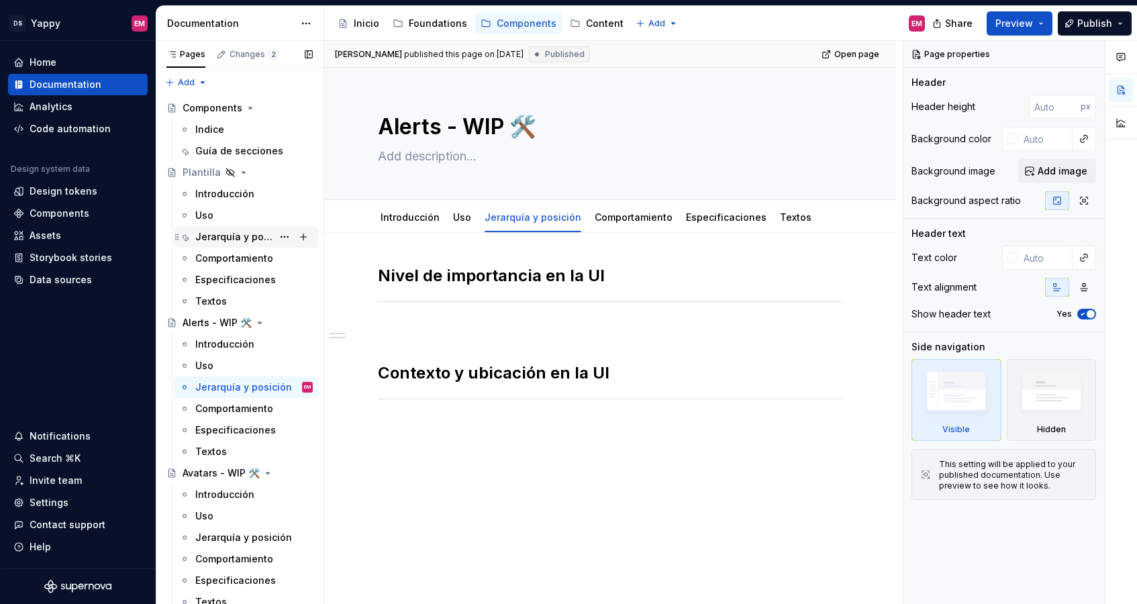
click at [234, 235] on div "Jerarquía y posición" at bounding box center [233, 236] width 77 height 13
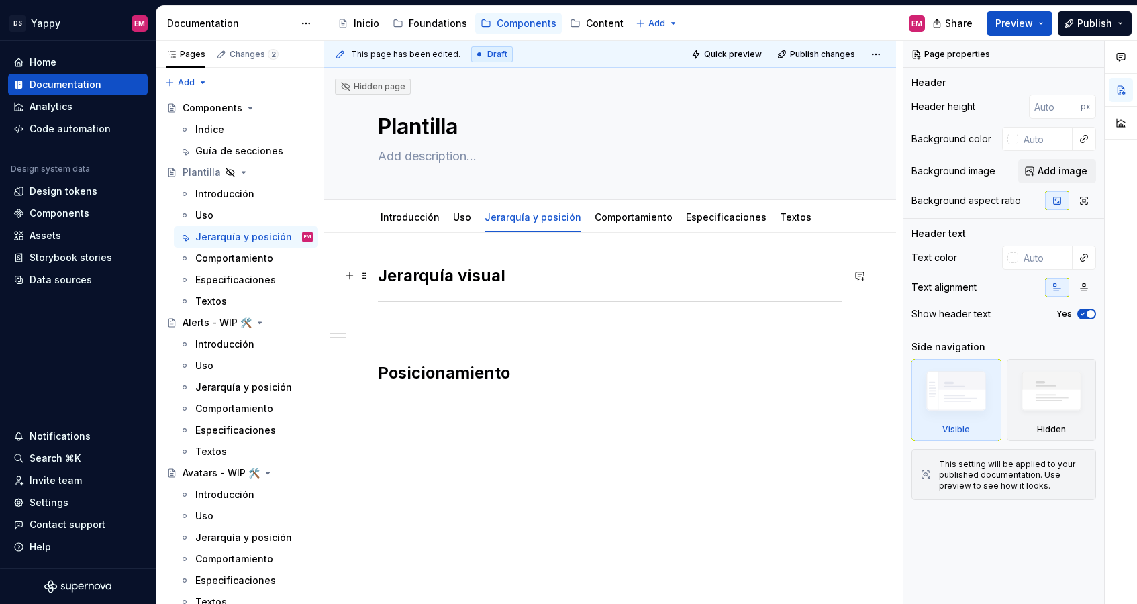
click at [446, 282] on h2 "Jerarquía visual" at bounding box center [610, 275] width 464 height 21
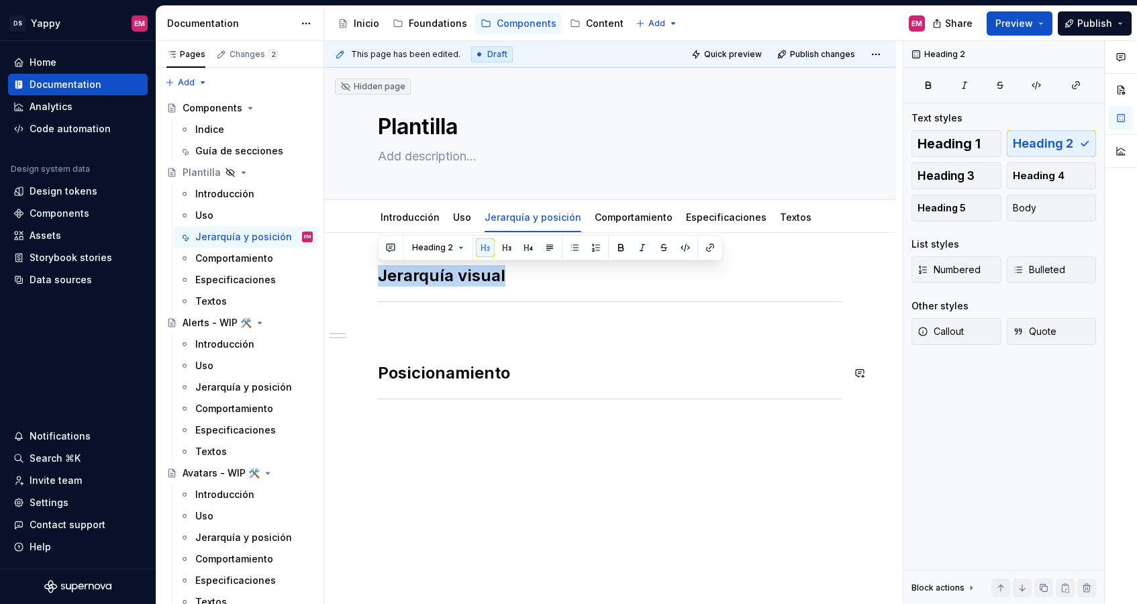
click at [421, 431] on div "Jerarquía visual Posicionamiento" at bounding box center [610, 417] width 572 height 368
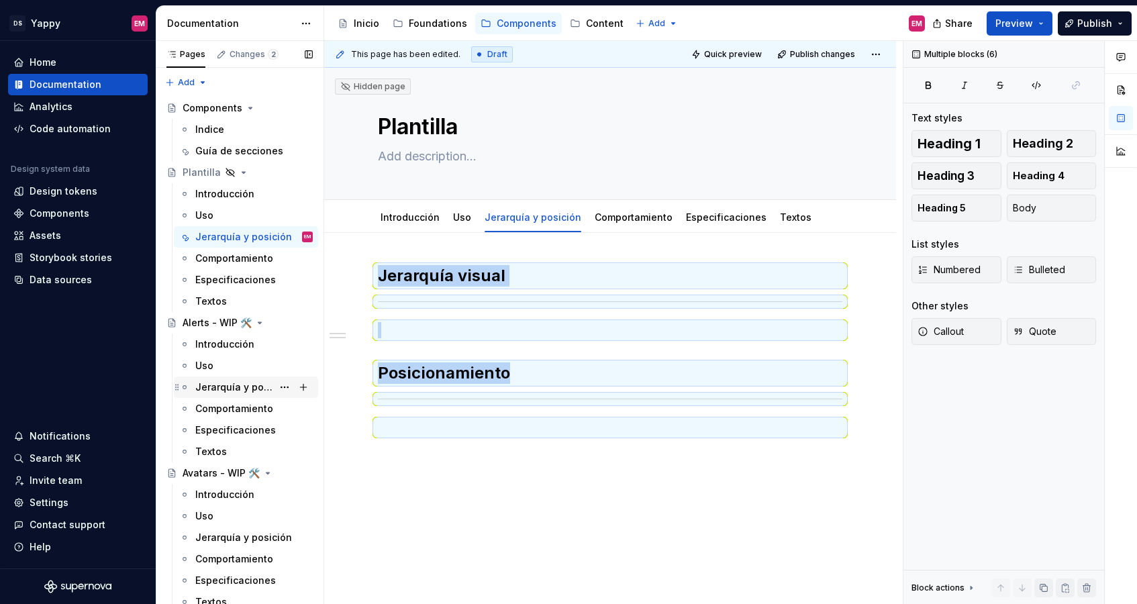
click at [230, 382] on div "Jerarquía y posición" at bounding box center [233, 386] width 77 height 13
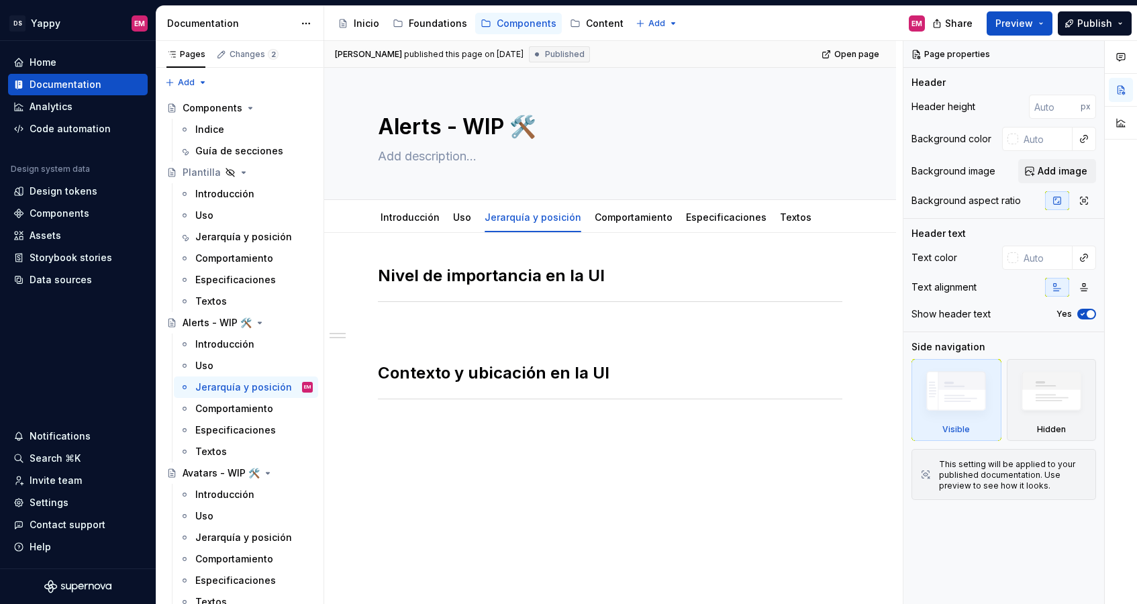
click at [466, 413] on div "Nivel de importancia en la UI Contexto y ubicación en la UI" at bounding box center [610, 350] width 464 height 170
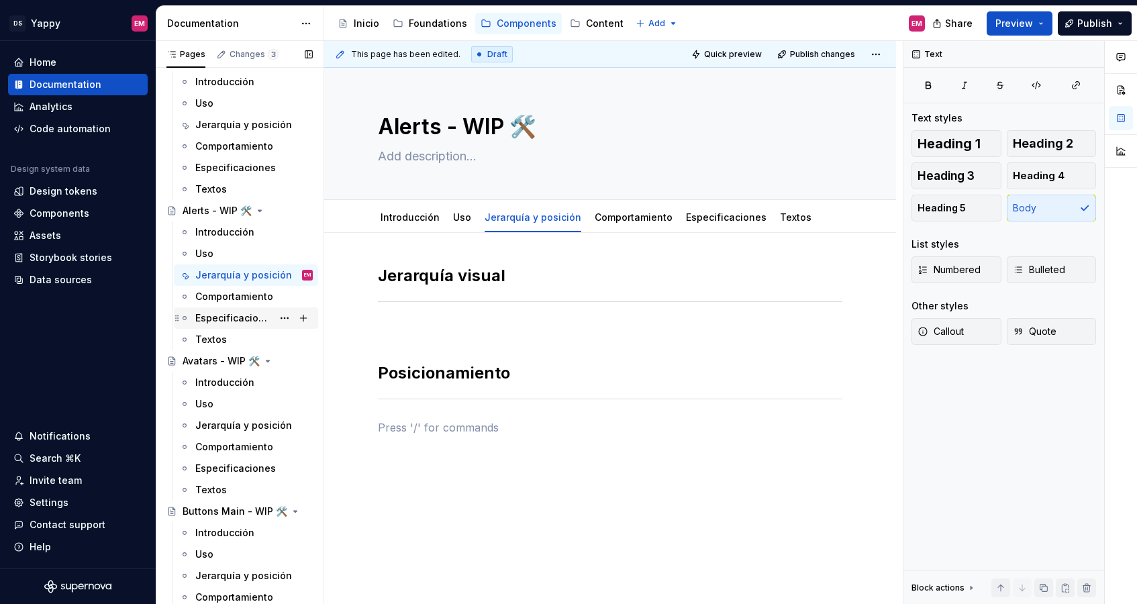
scroll to position [118, 0]
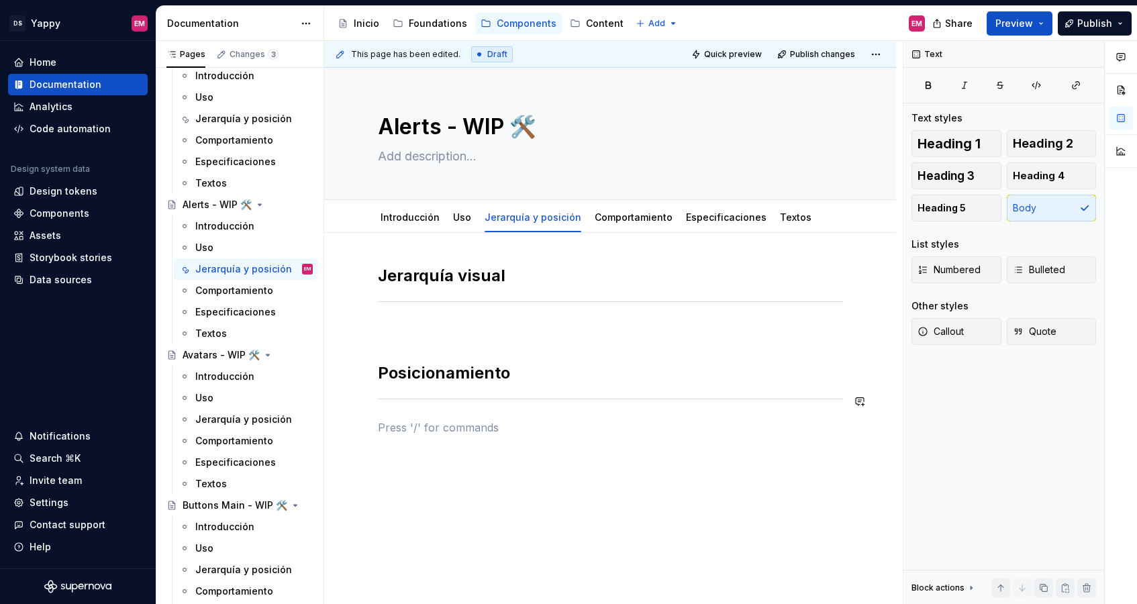
click at [433, 372] on h2 "Posicionamiento" at bounding box center [610, 372] width 464 height 21
click at [456, 273] on h2 "Jerarquía visual" at bounding box center [610, 275] width 464 height 21
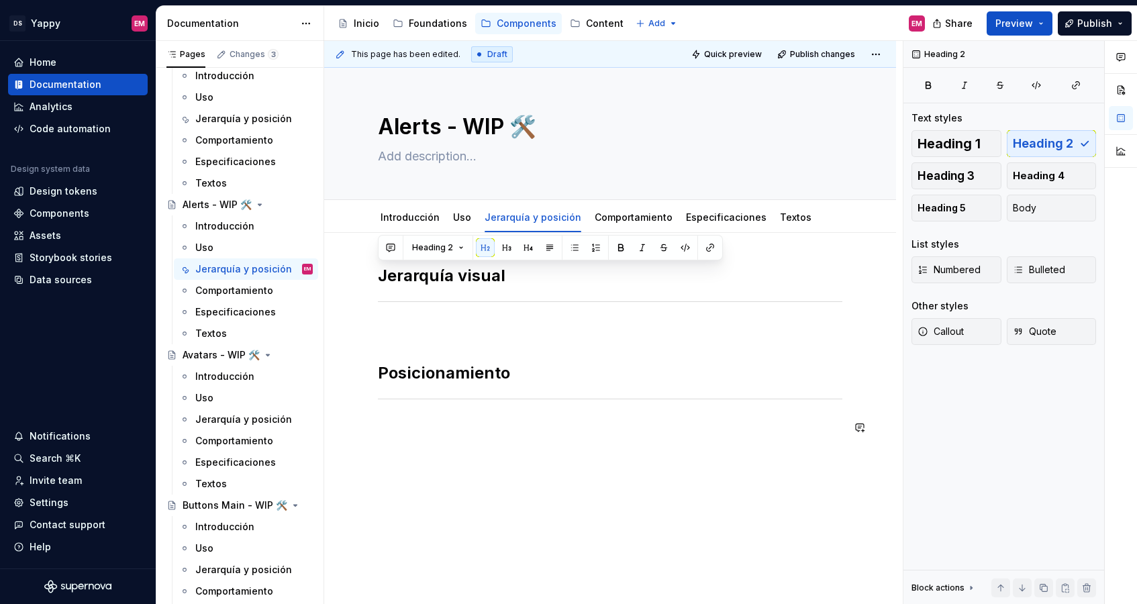
click at [428, 440] on div "Jerarquía visual Posicionamiento" at bounding box center [610, 358] width 464 height 187
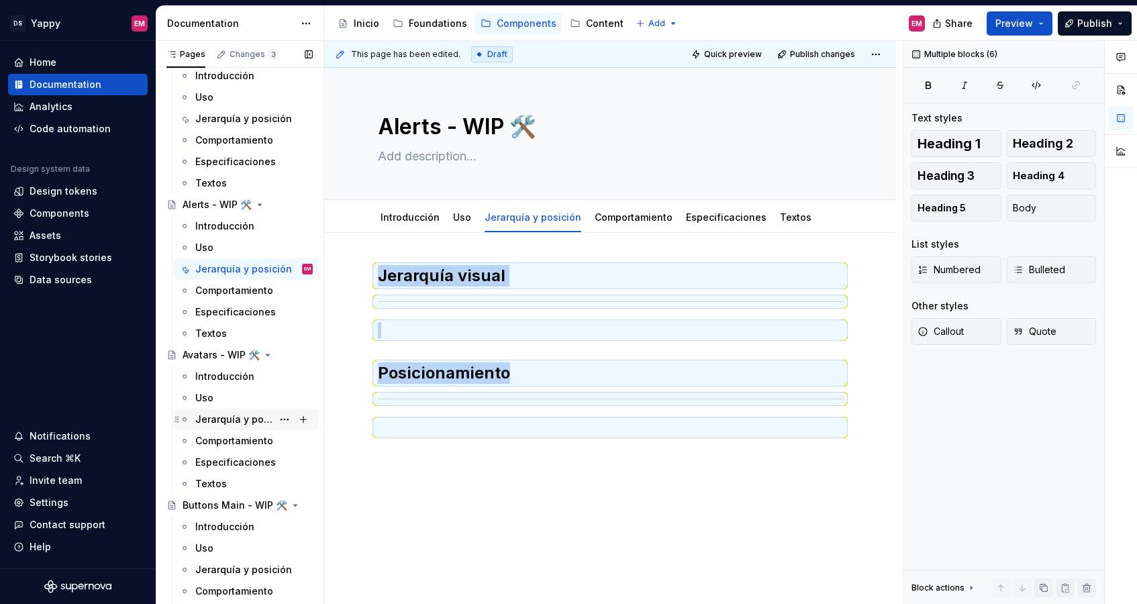
click at [235, 418] on div "Jerarquía y posición" at bounding box center [233, 419] width 77 height 13
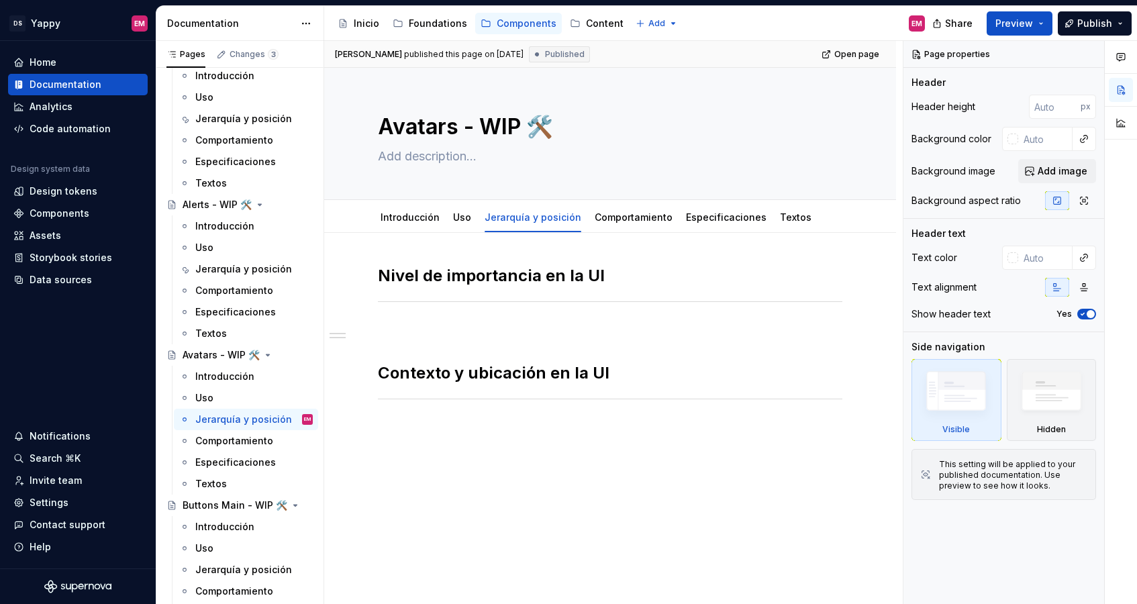
click at [437, 448] on div "Nivel de importancia en la UI Contexto y ubicación en la UI" at bounding box center [610, 358] width 464 height 187
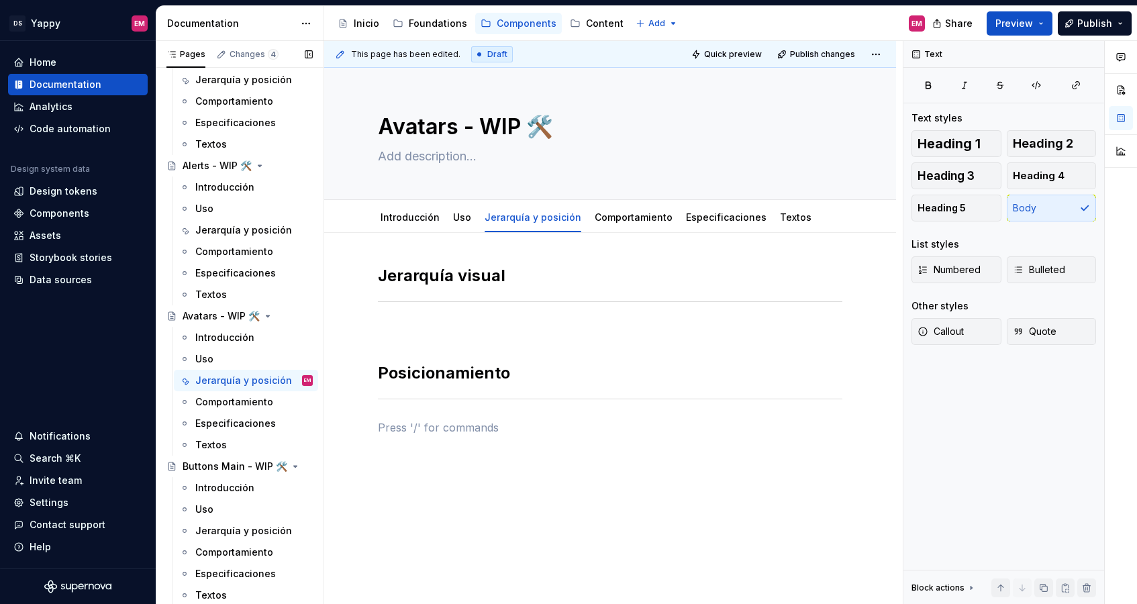
scroll to position [231, 0]
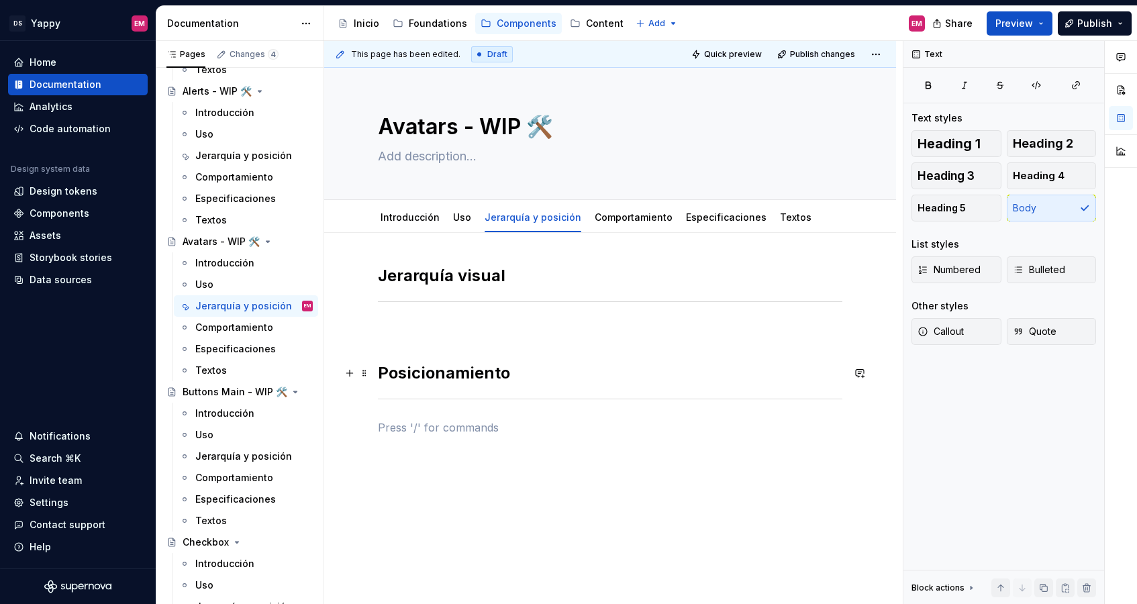
click at [406, 373] on h2 "Posicionamiento" at bounding box center [610, 372] width 464 height 21
click at [441, 278] on h2 "Jerarquía visual" at bounding box center [610, 275] width 464 height 21
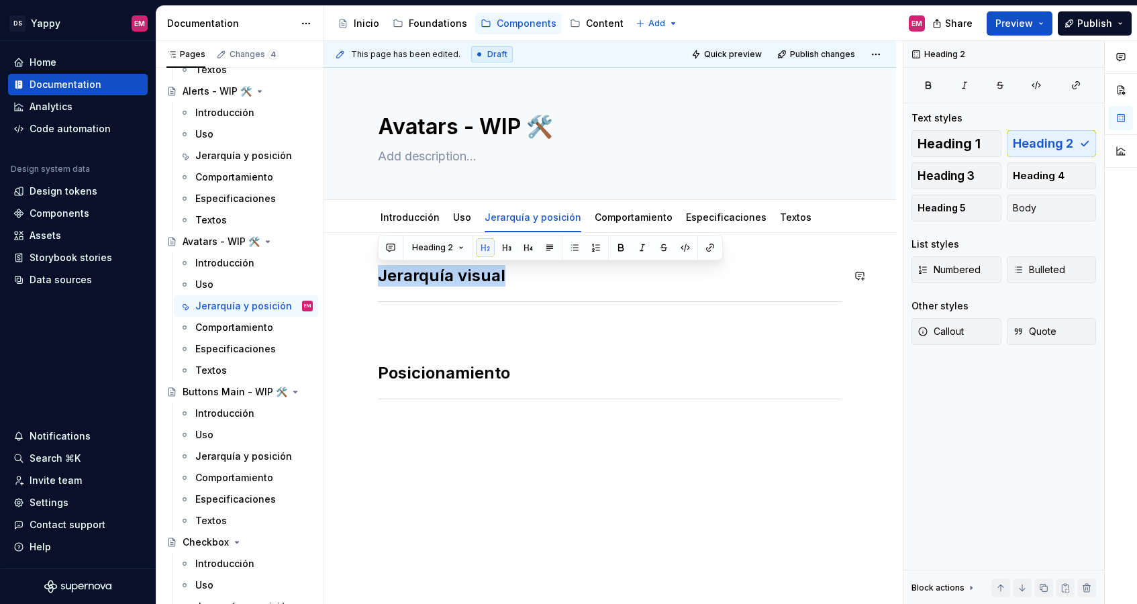
click at [484, 249] on button "button" at bounding box center [485, 247] width 19 height 19
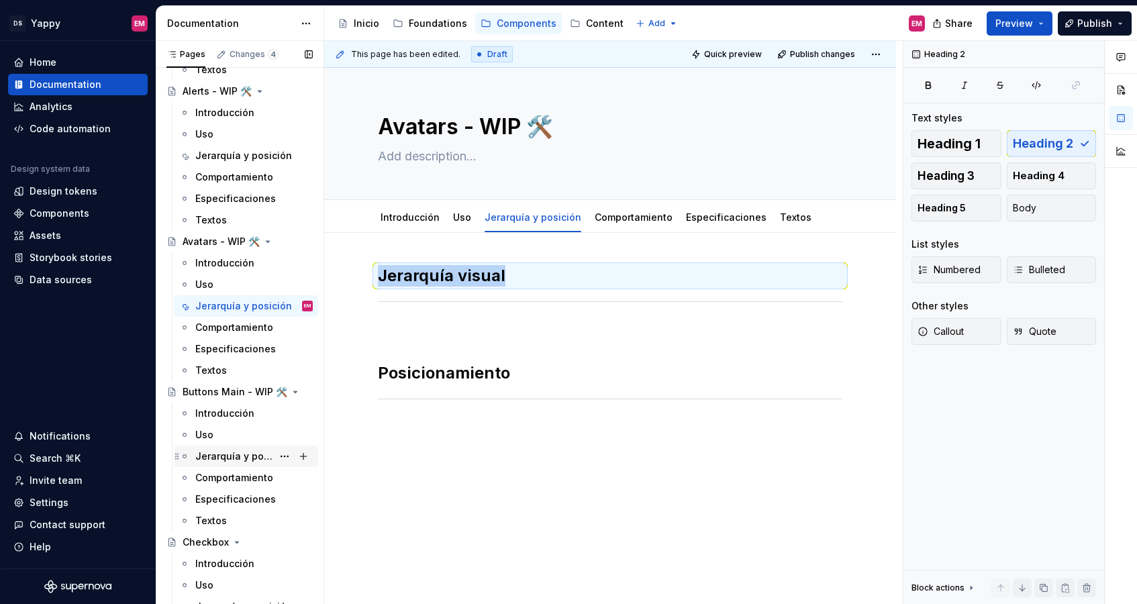
click at [242, 456] on div "Jerarquía y posición" at bounding box center [233, 456] width 77 height 13
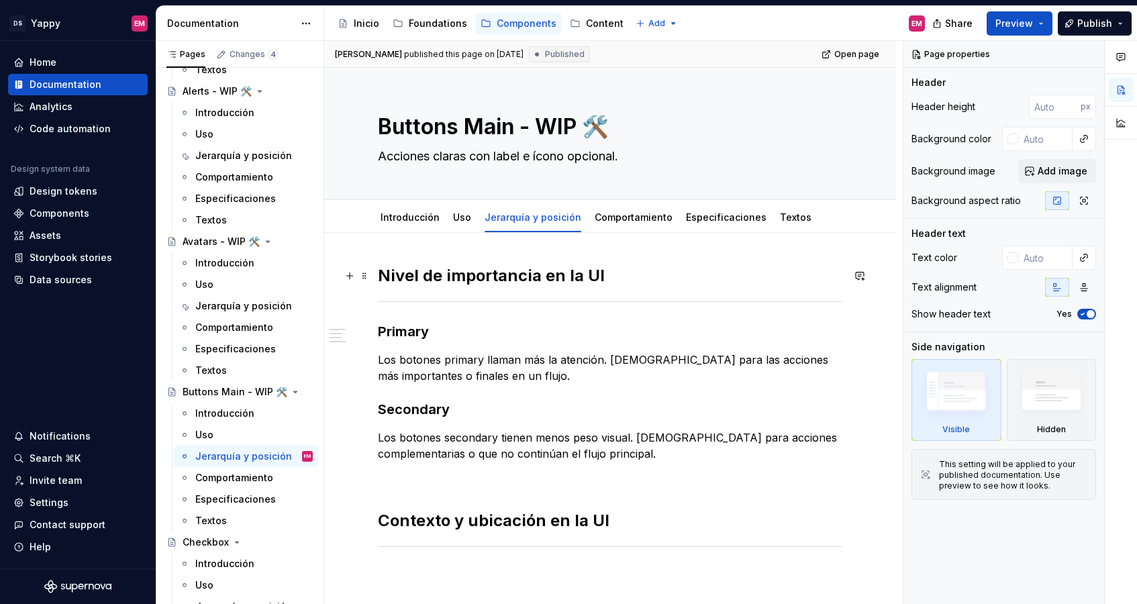
type textarea "*"
click at [620, 277] on h2 "Nivel de importancia en la UI" at bounding box center [610, 275] width 464 height 21
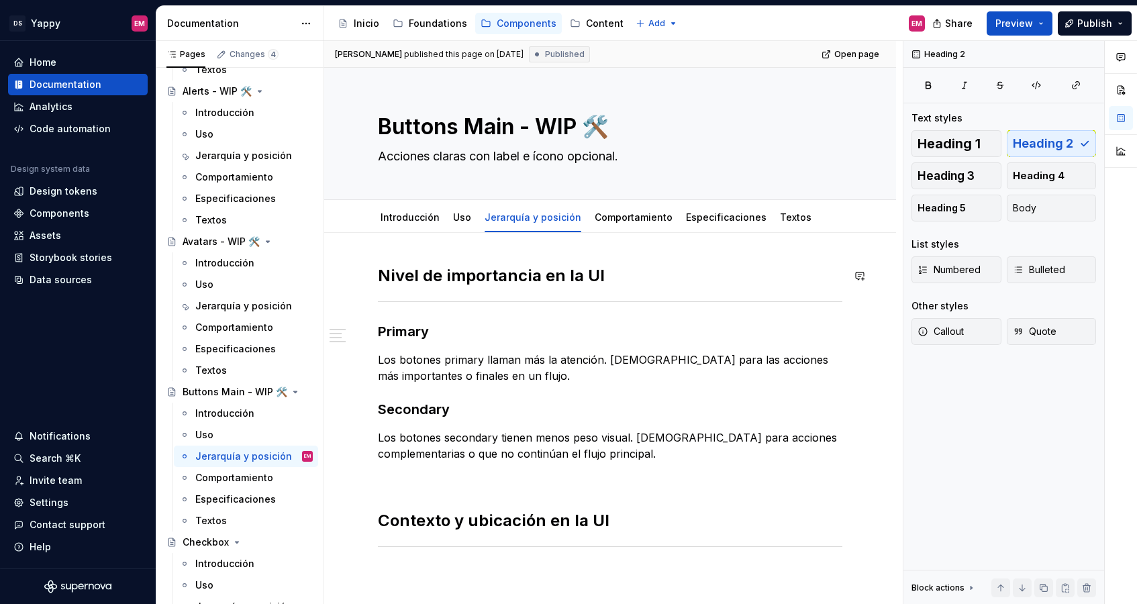
paste div
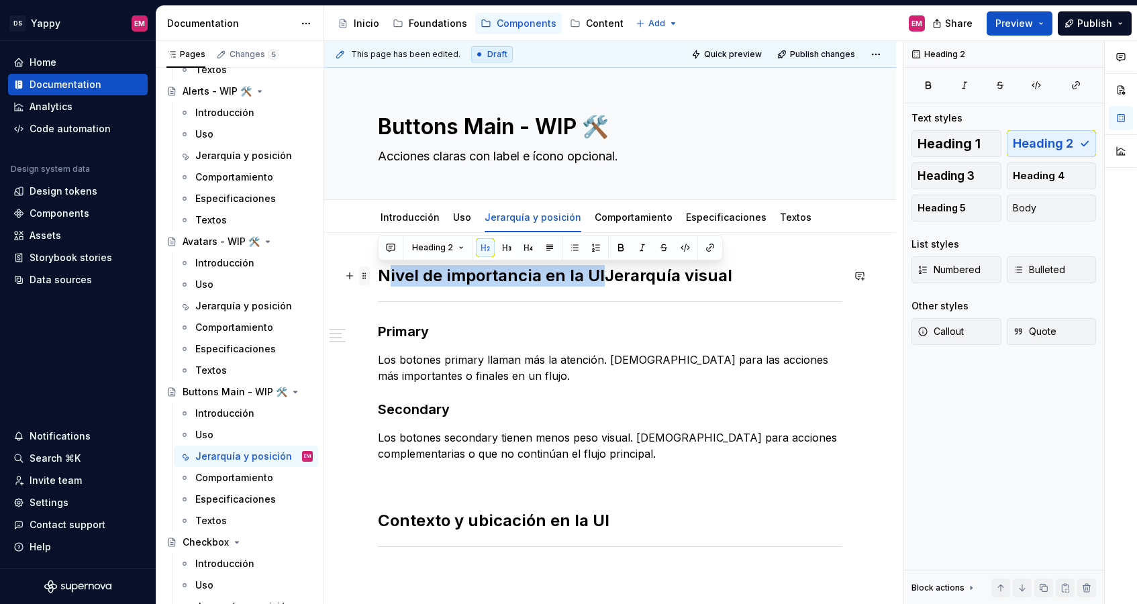
drag, startPoint x: 603, startPoint y: 276, endPoint x: 360, endPoint y: 276, distance: 243.6
click at [378, 276] on div "Nivel de importancia en la UI Jerarquía visual Primary Los botones primary llam…" at bounding box center [610, 432] width 464 height 334
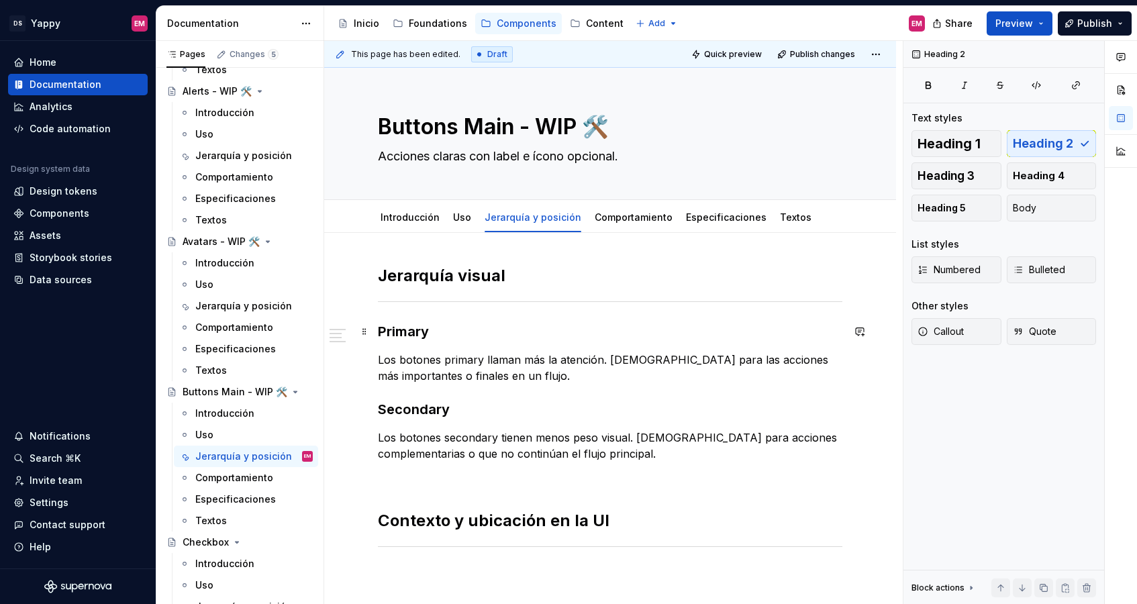
scroll to position [176, 0]
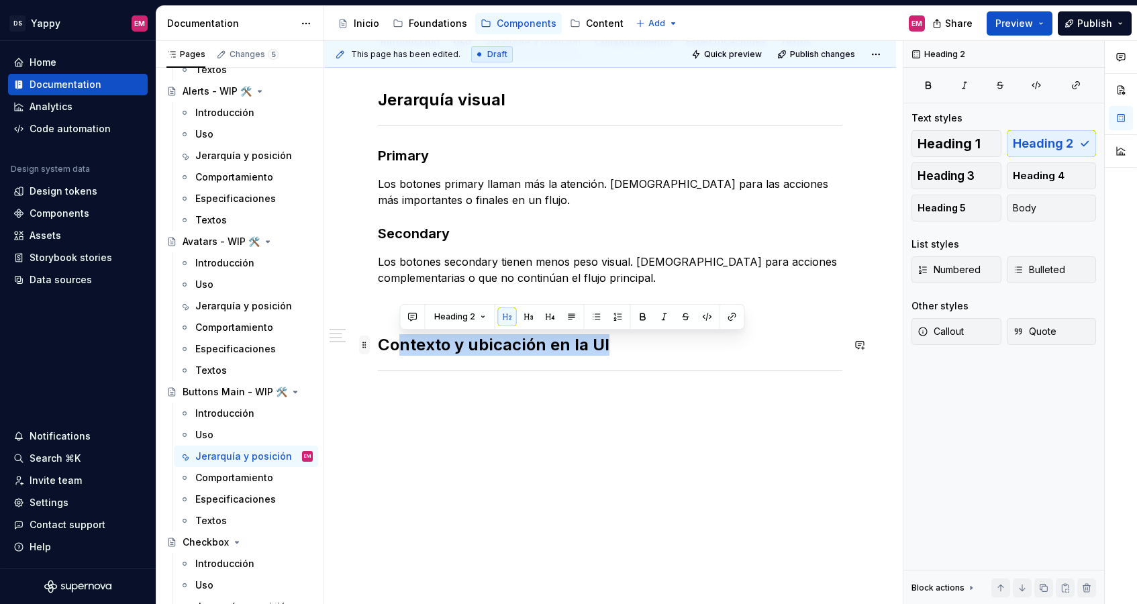
drag, startPoint x: 623, startPoint y: 340, endPoint x: 367, endPoint y: 340, distance: 255.6
click at [378, 340] on div "Jerarquía visual Primary Los botones primary llaman más la atención. [DEMOGRAPH…" at bounding box center [610, 256] width 464 height 334
drag, startPoint x: 382, startPoint y: 345, endPoint x: 612, endPoint y: 345, distance: 229.5
click at [612, 345] on h2 "Contexto y ubicación en la UI" at bounding box center [610, 344] width 464 height 21
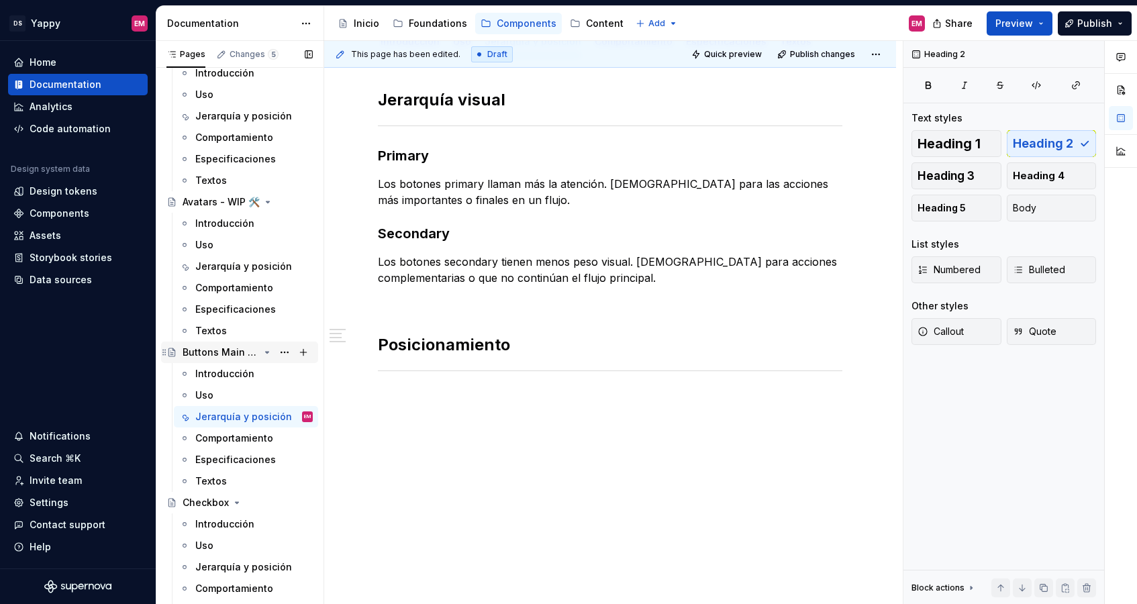
scroll to position [333, 0]
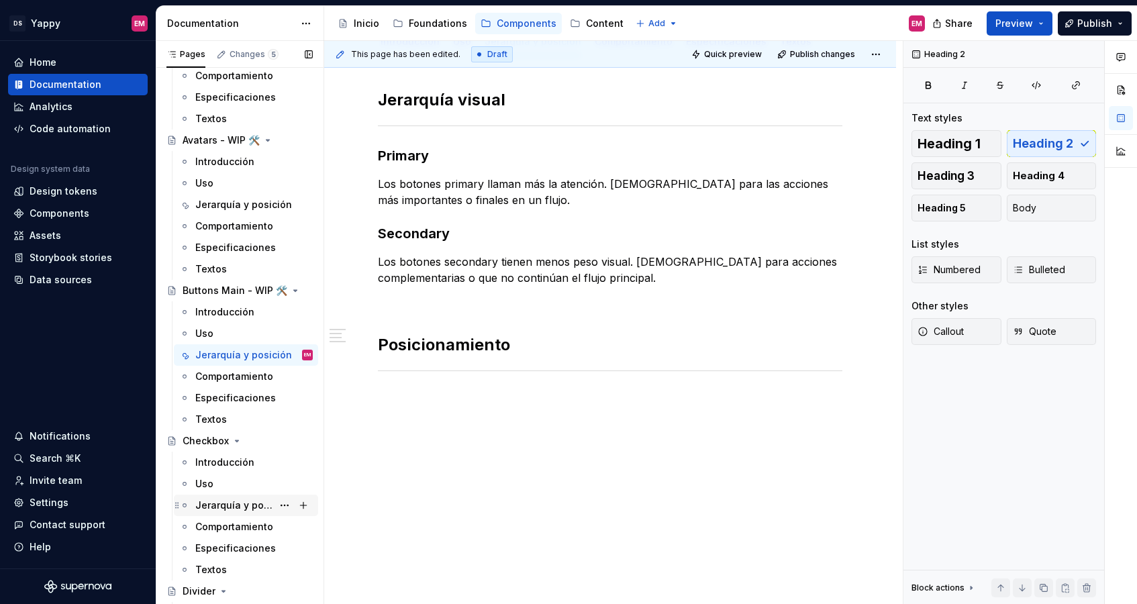
click at [234, 507] on div "Jerarquía y posición" at bounding box center [233, 505] width 77 height 13
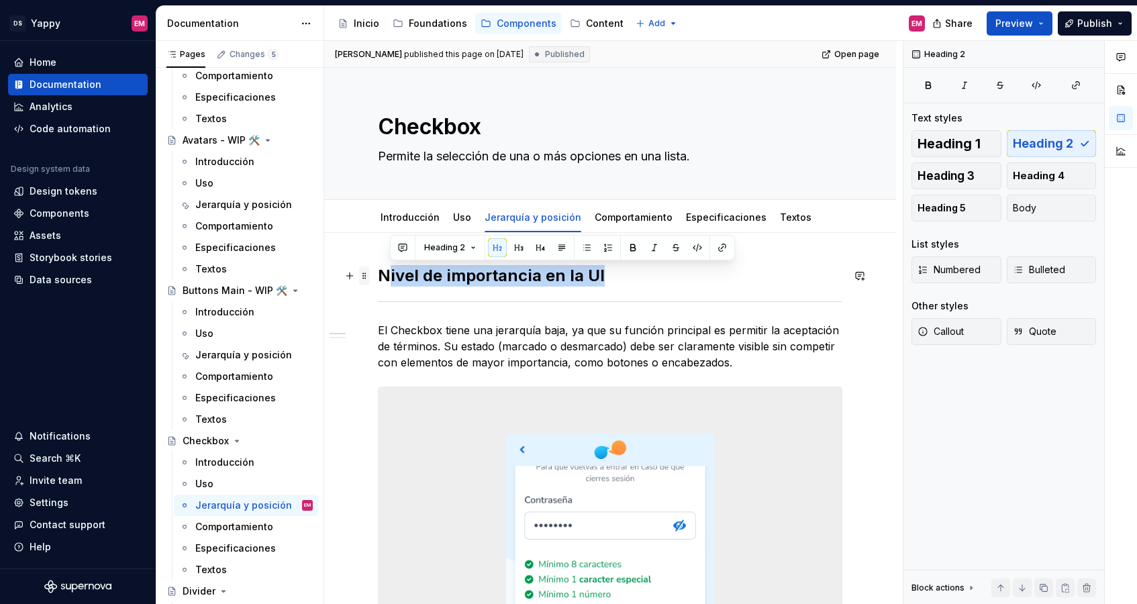
drag, startPoint x: 595, startPoint y: 269, endPoint x: 362, endPoint y: 269, distance: 233.5
drag, startPoint x: 380, startPoint y: 276, endPoint x: 681, endPoint y: 280, distance: 301.3
click at [681, 280] on h2 "Nivel de importancia en la UI" at bounding box center [610, 275] width 464 height 21
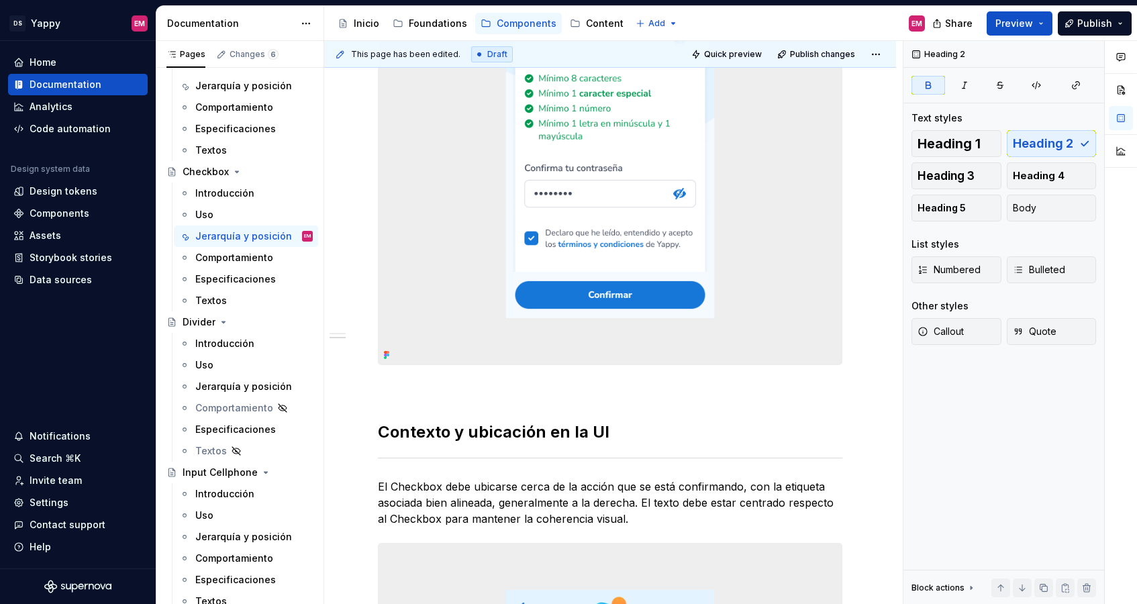
scroll to position [598, 0]
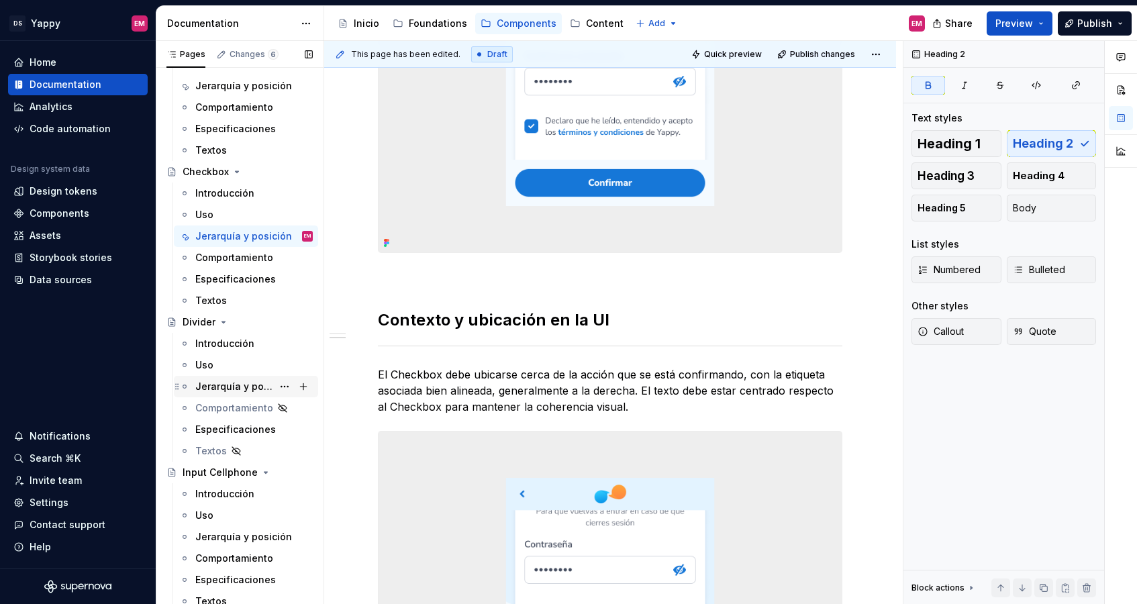
click at [229, 383] on div "Jerarquía y posición" at bounding box center [233, 386] width 77 height 13
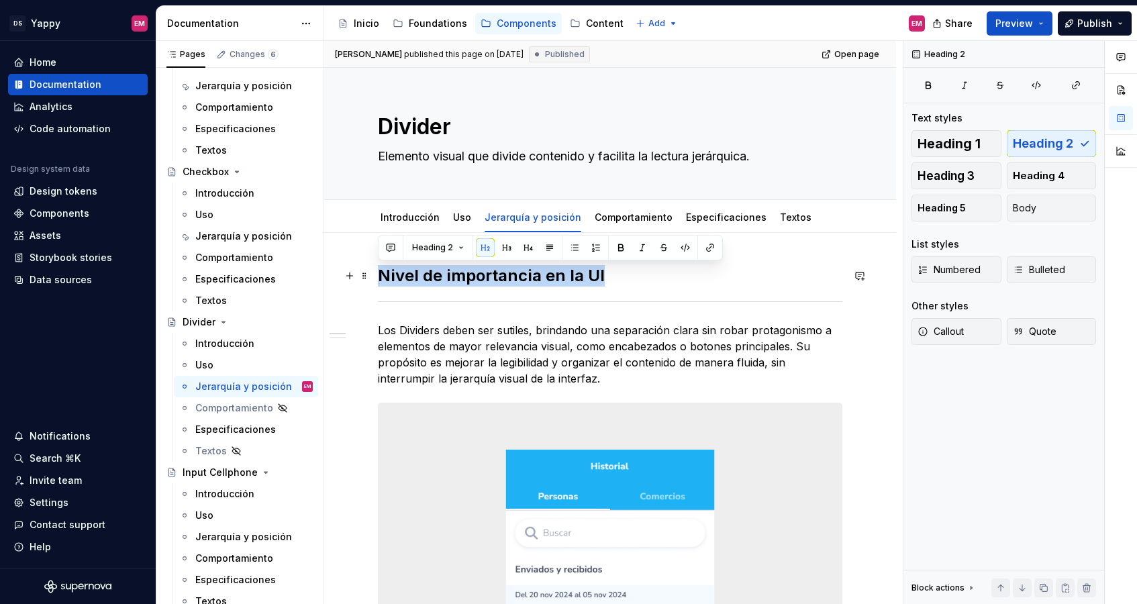
drag, startPoint x: 607, startPoint y: 279, endPoint x: 378, endPoint y: 277, distance: 228.8
click at [378, 277] on h2 "Nivel de importancia en la UI" at bounding box center [610, 275] width 464 height 21
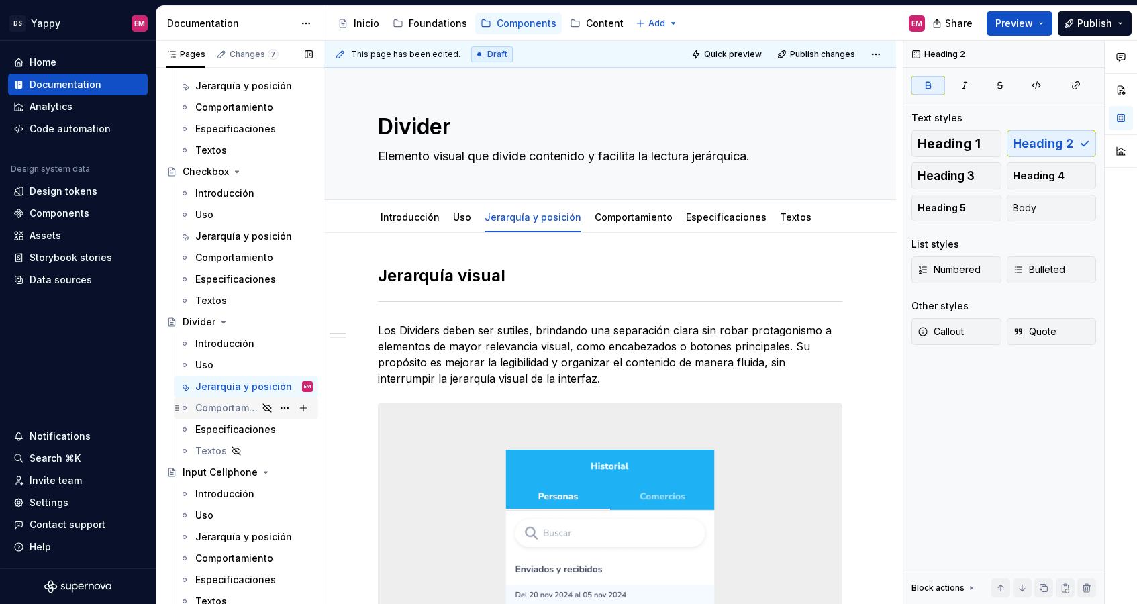
scroll to position [807, 0]
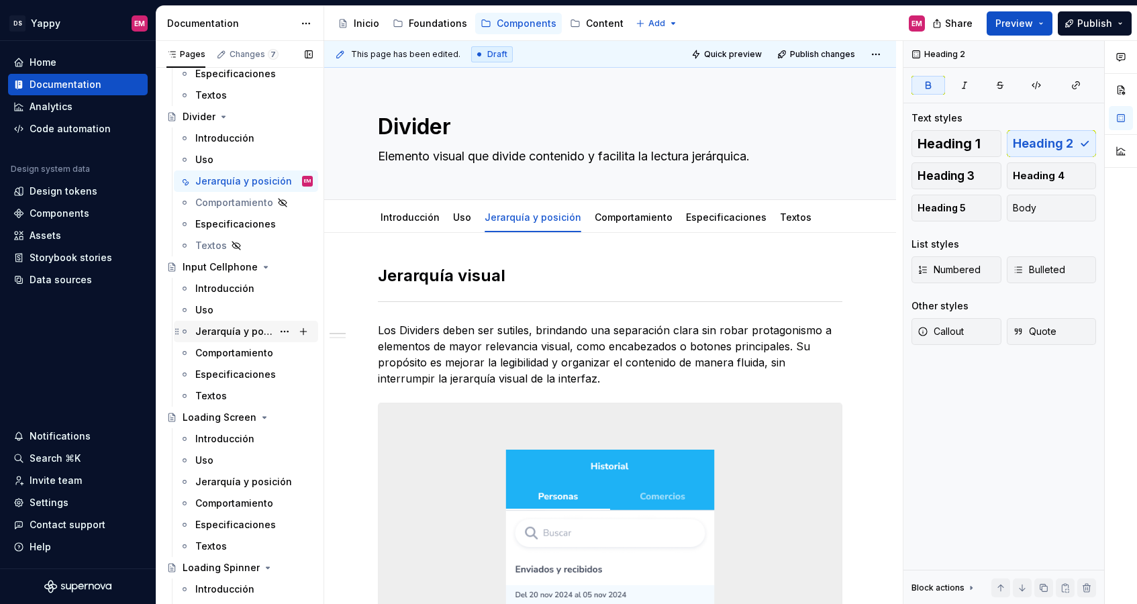
click at [231, 335] on div "Jerarquía y posición" at bounding box center [233, 331] width 77 height 13
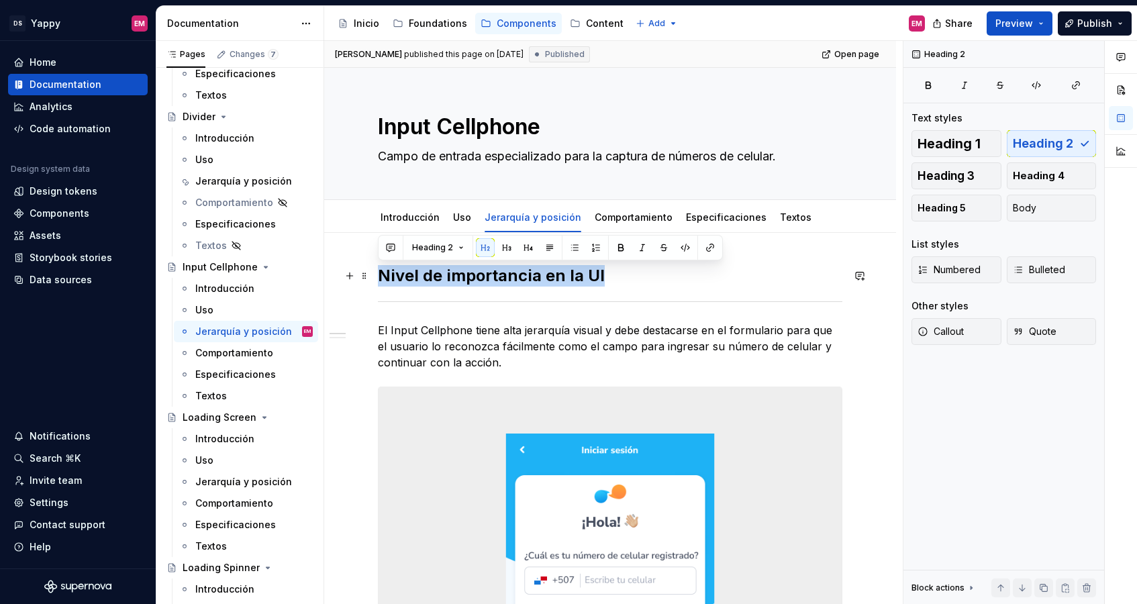
drag, startPoint x: 604, startPoint y: 273, endPoint x: 380, endPoint y: 268, distance: 223.5
click at [380, 268] on h2 "Nivel de importancia en la UI" at bounding box center [610, 275] width 464 height 21
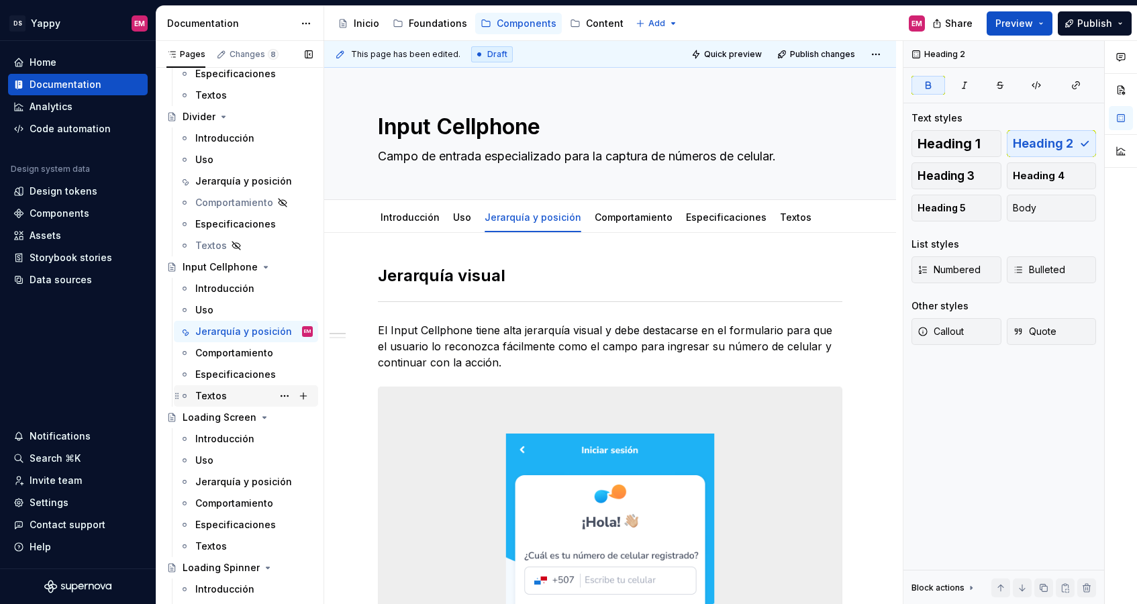
scroll to position [922, 0]
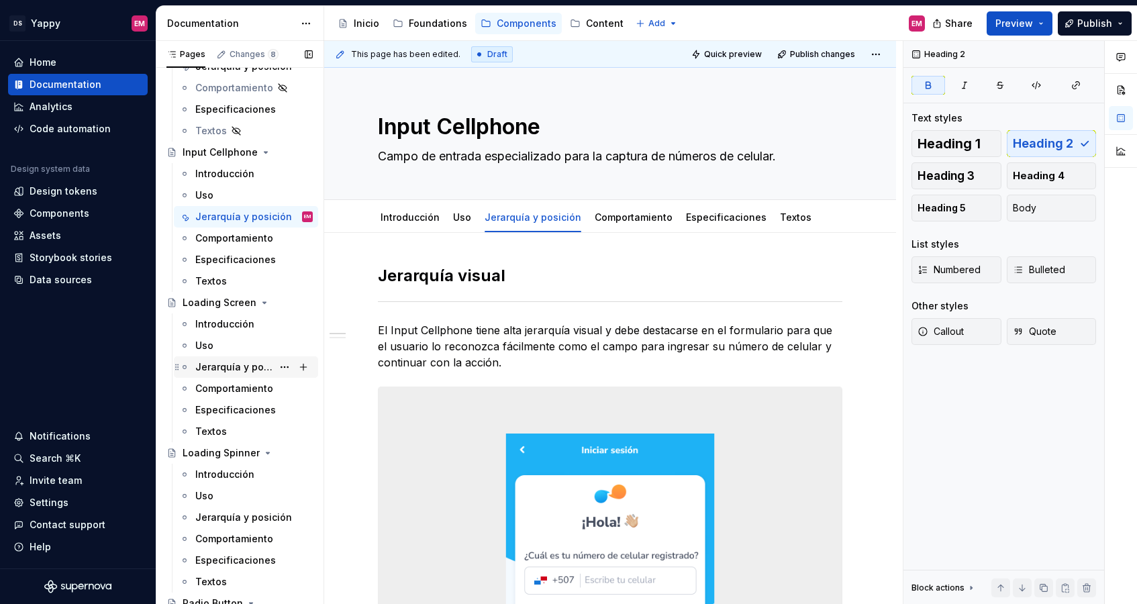
click at [224, 366] on div "Jerarquía y posición" at bounding box center [233, 366] width 77 height 13
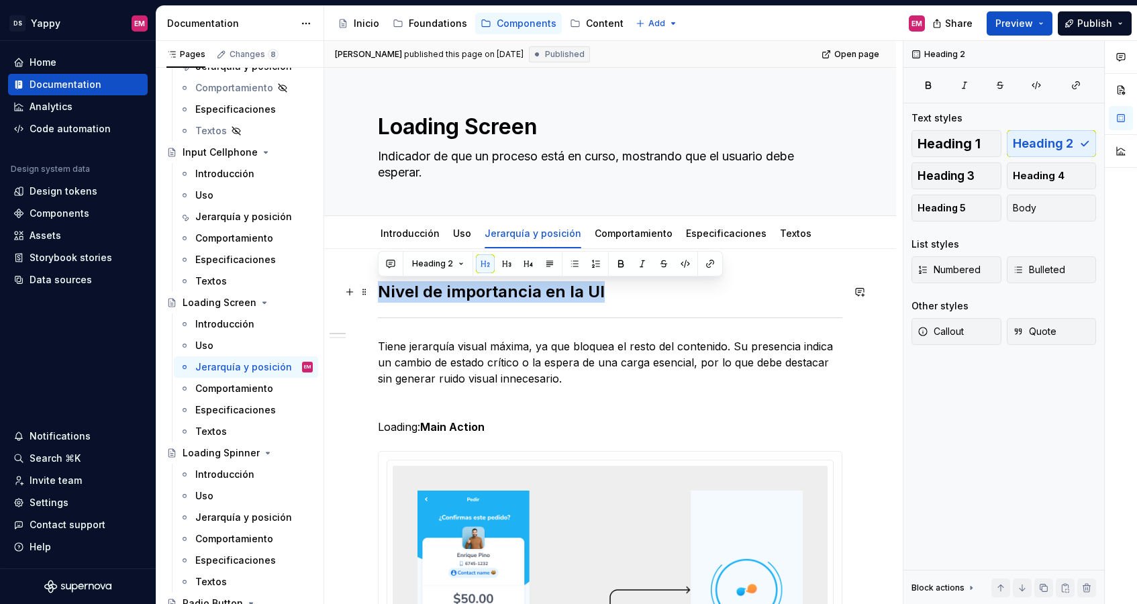
drag, startPoint x: 605, startPoint y: 293, endPoint x: 383, endPoint y: 293, distance: 222.1
click at [383, 293] on h2 "Nivel de importancia en la UI" at bounding box center [610, 291] width 464 height 21
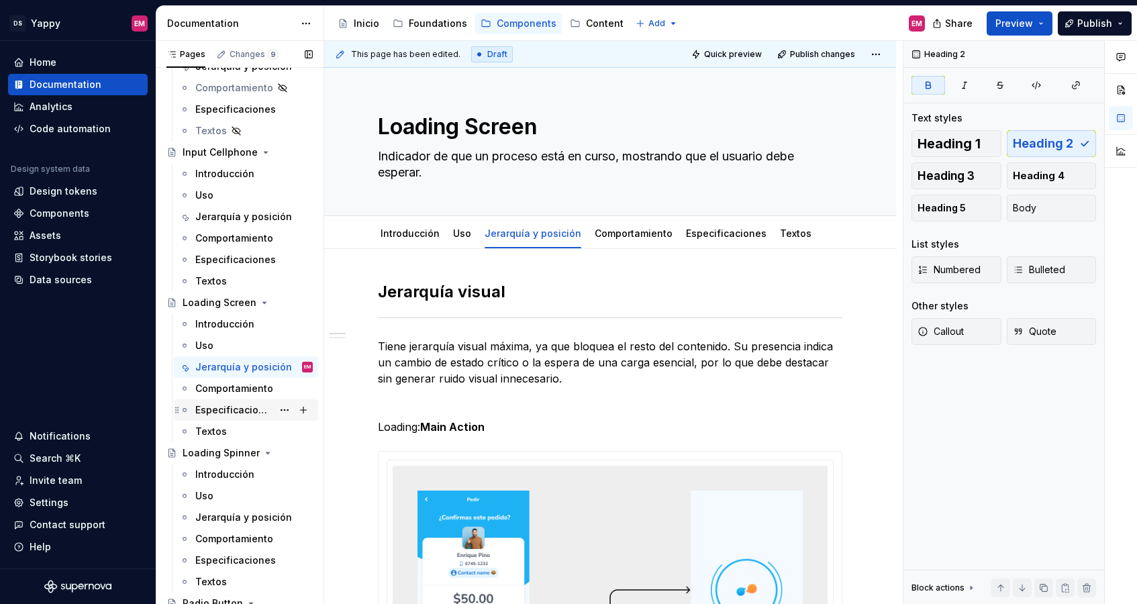
scroll to position [1171, 0]
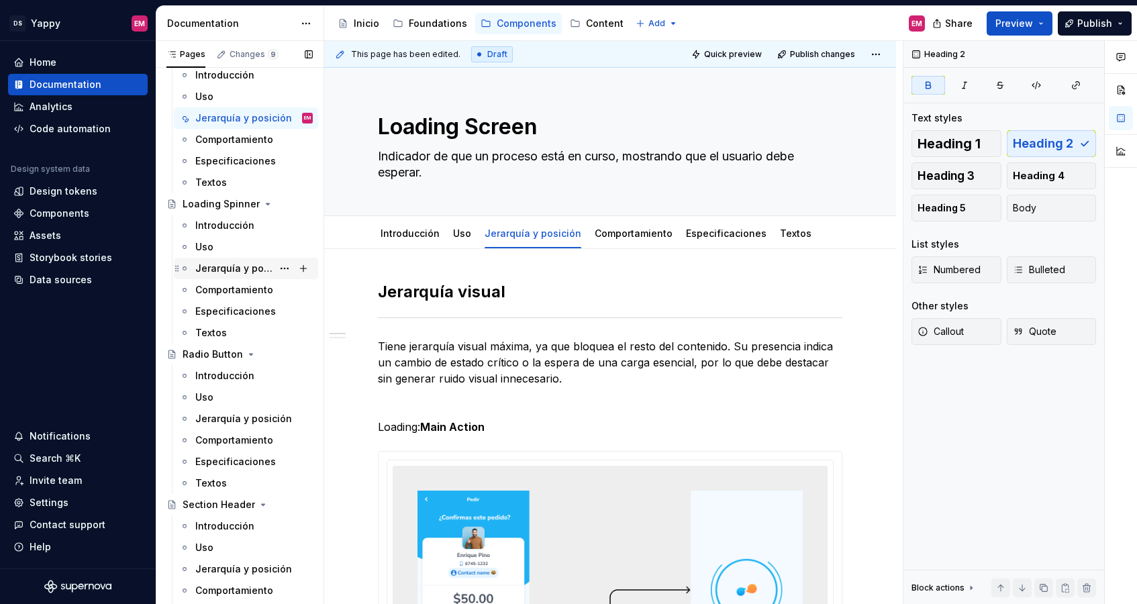
click at [240, 270] on div "Jerarquía y posición" at bounding box center [233, 268] width 77 height 13
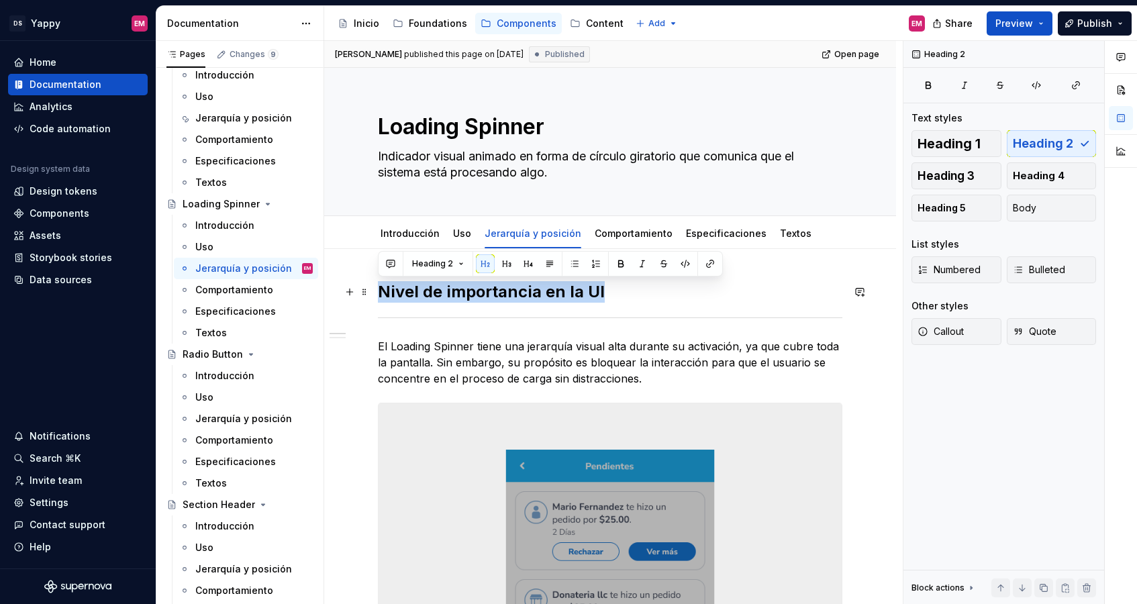
drag, startPoint x: 540, startPoint y: 287, endPoint x: 379, endPoint y: 287, distance: 161.0
click at [379, 287] on h2 "Nivel de importancia en la UI" at bounding box center [610, 291] width 464 height 21
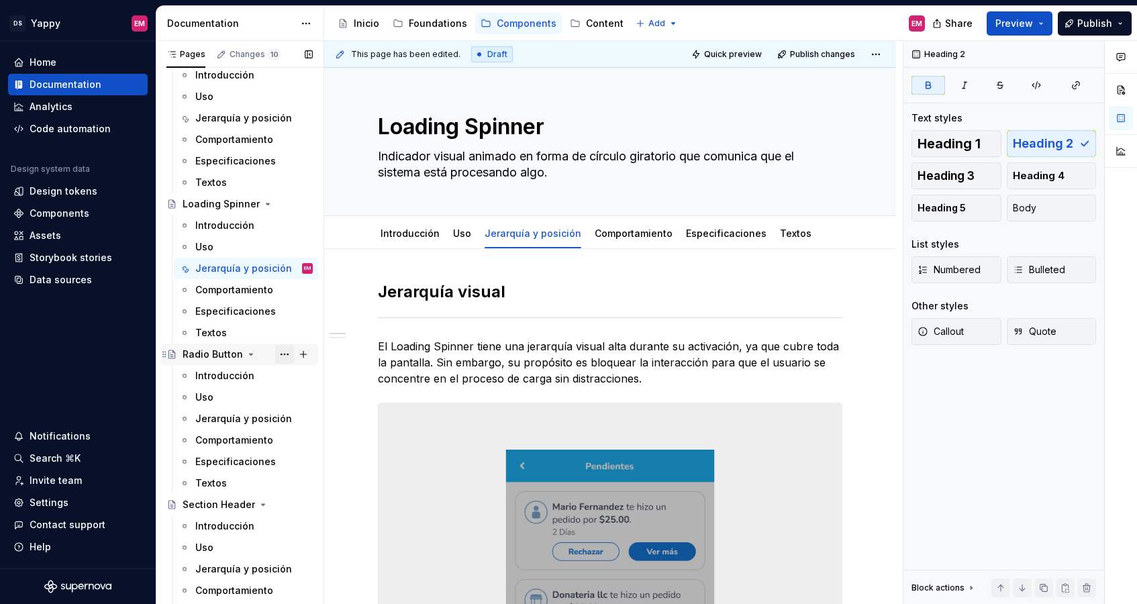
scroll to position [1221, 0]
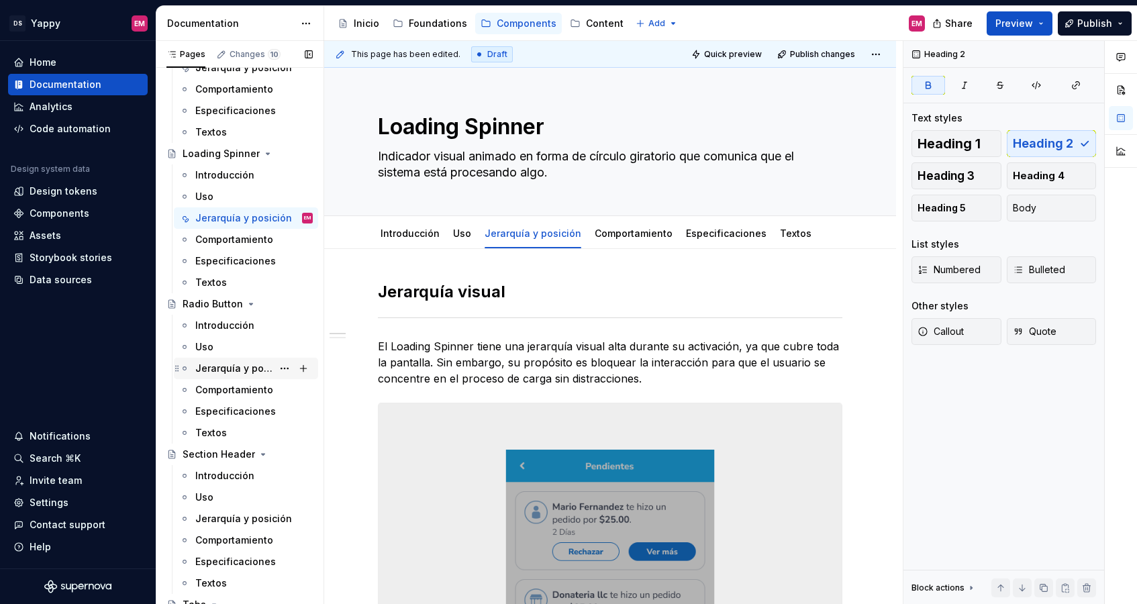
click at [241, 367] on div "Jerarquía y posición" at bounding box center [233, 368] width 77 height 13
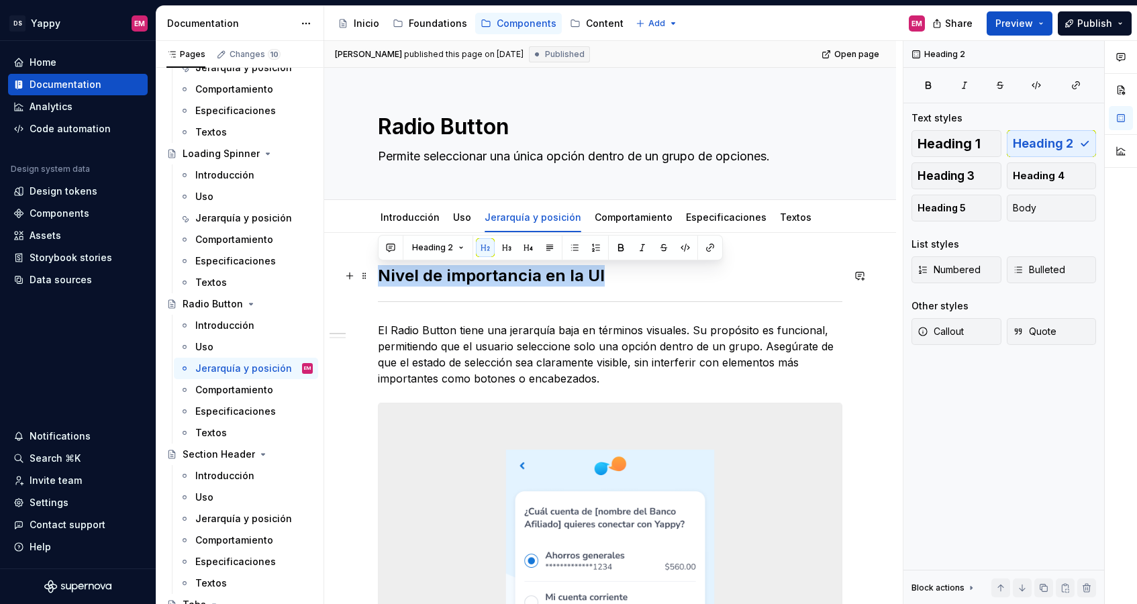
drag, startPoint x: 505, startPoint y: 276, endPoint x: 381, endPoint y: 274, distance: 124.2
click at [381, 274] on h2 "Nivel de importancia en la UI" at bounding box center [610, 275] width 464 height 21
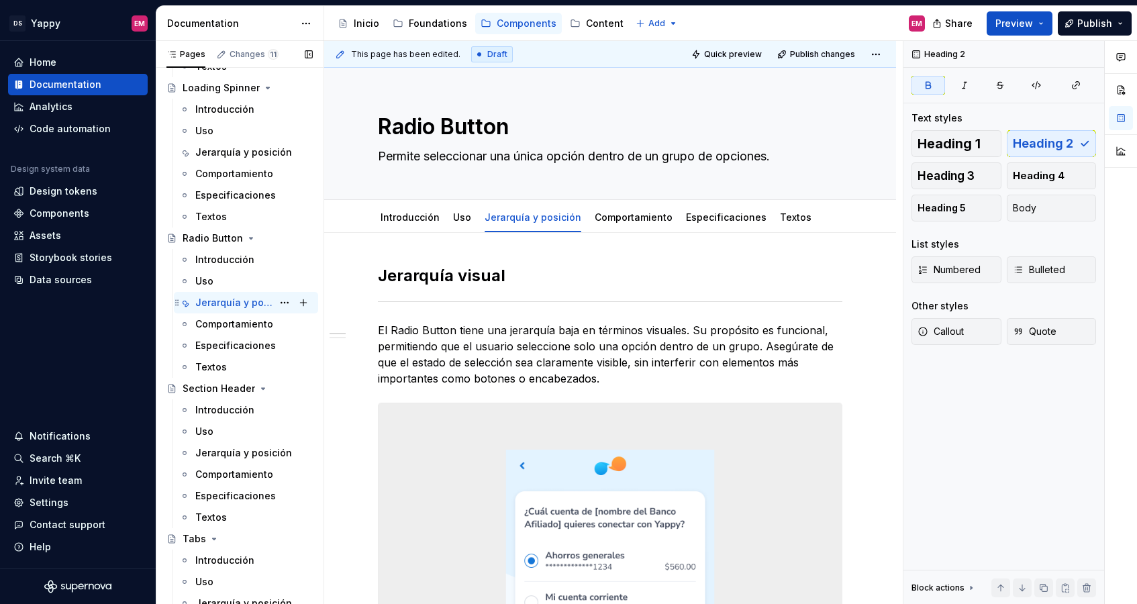
scroll to position [1452, 0]
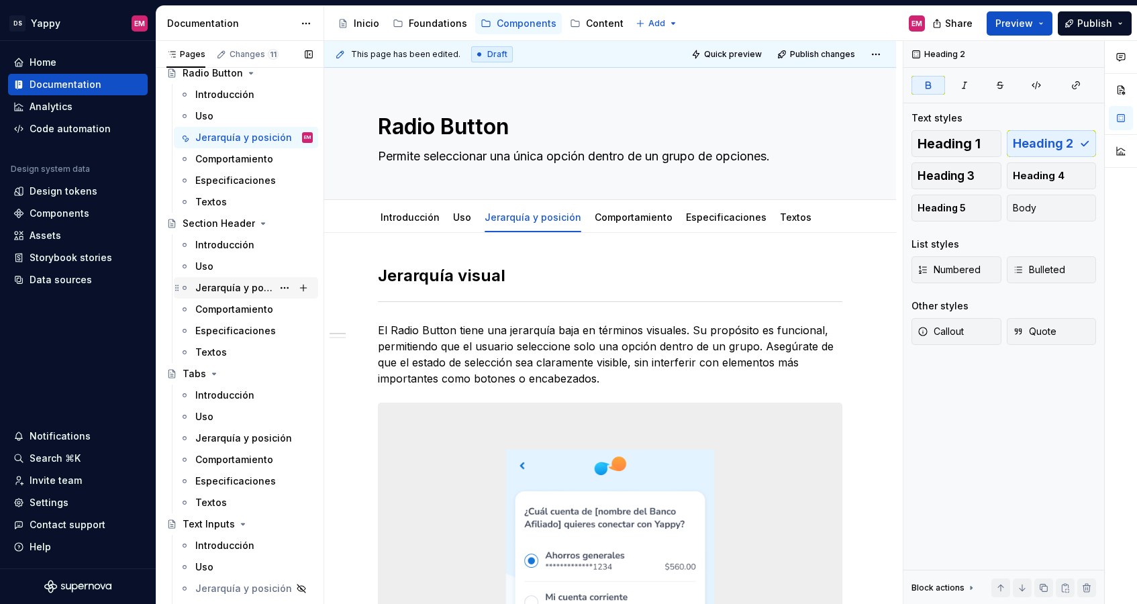
click at [227, 286] on div "Jerarquía y posición" at bounding box center [233, 287] width 77 height 13
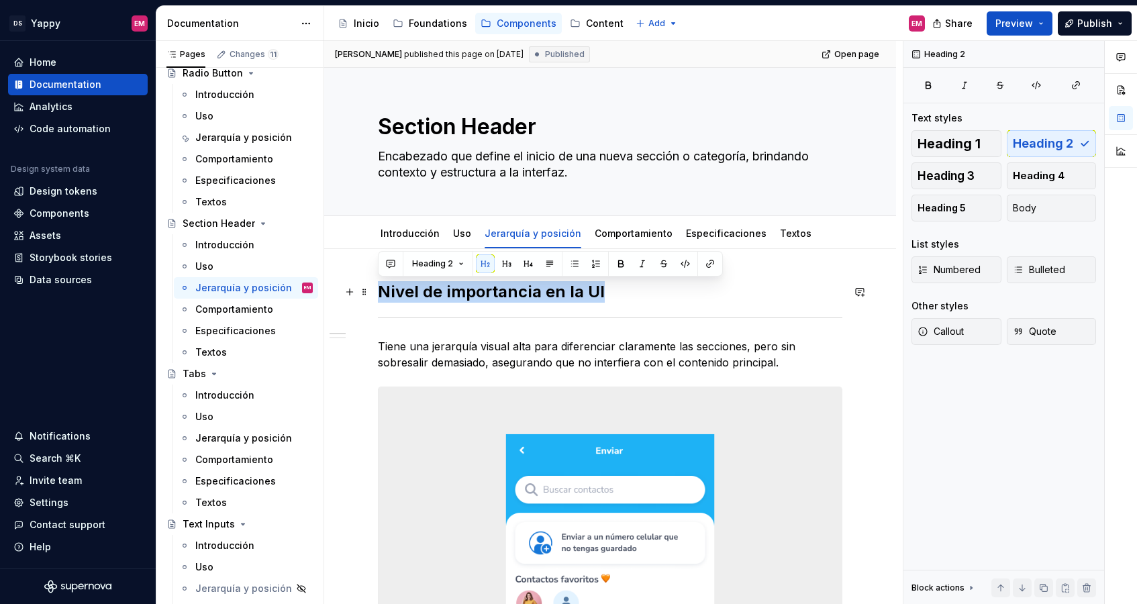
drag, startPoint x: 604, startPoint y: 293, endPoint x: 382, endPoint y: 289, distance: 221.5
click at [382, 289] on h2 "Nivel de importancia en la UI" at bounding box center [610, 291] width 464 height 21
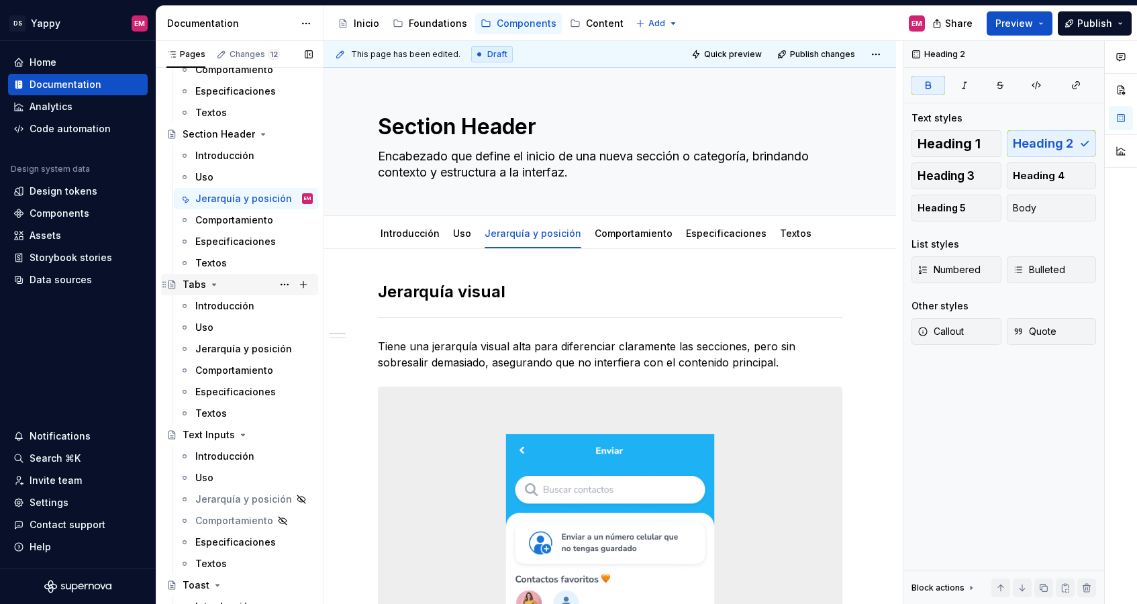
scroll to position [1583, 0]
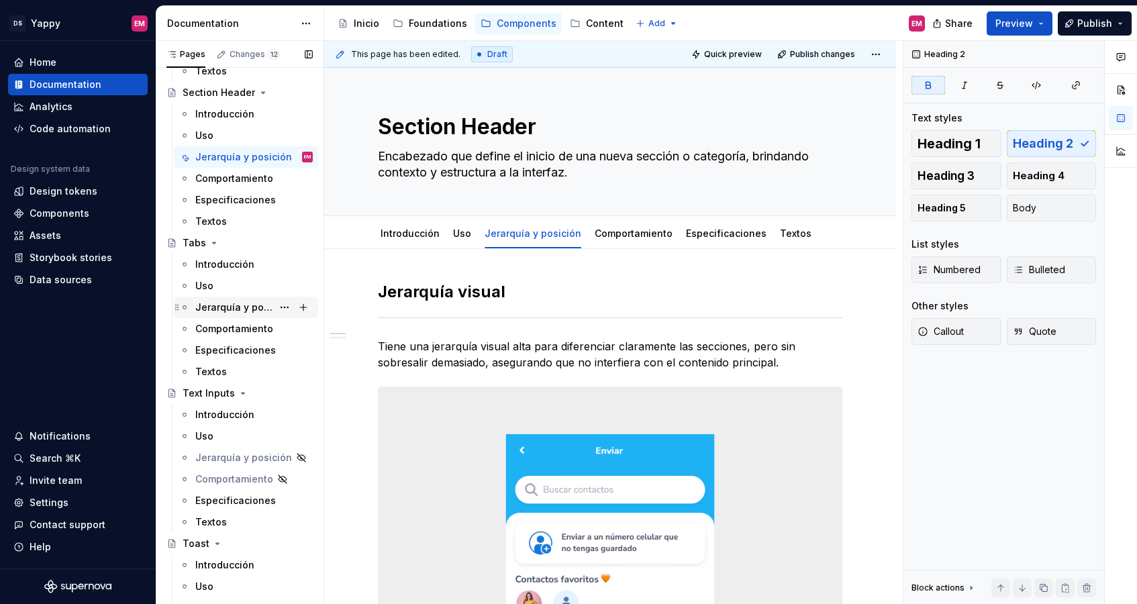
click at [246, 305] on div "Jerarquía y posición" at bounding box center [233, 307] width 77 height 13
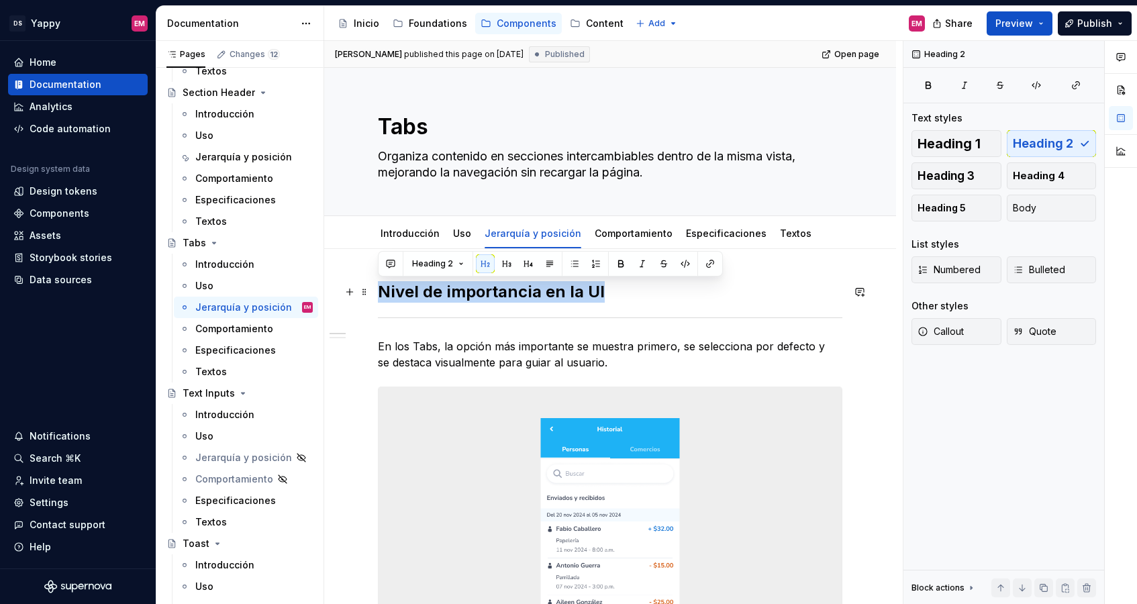
drag, startPoint x: 603, startPoint y: 289, endPoint x: 370, endPoint y: 288, distance: 233.5
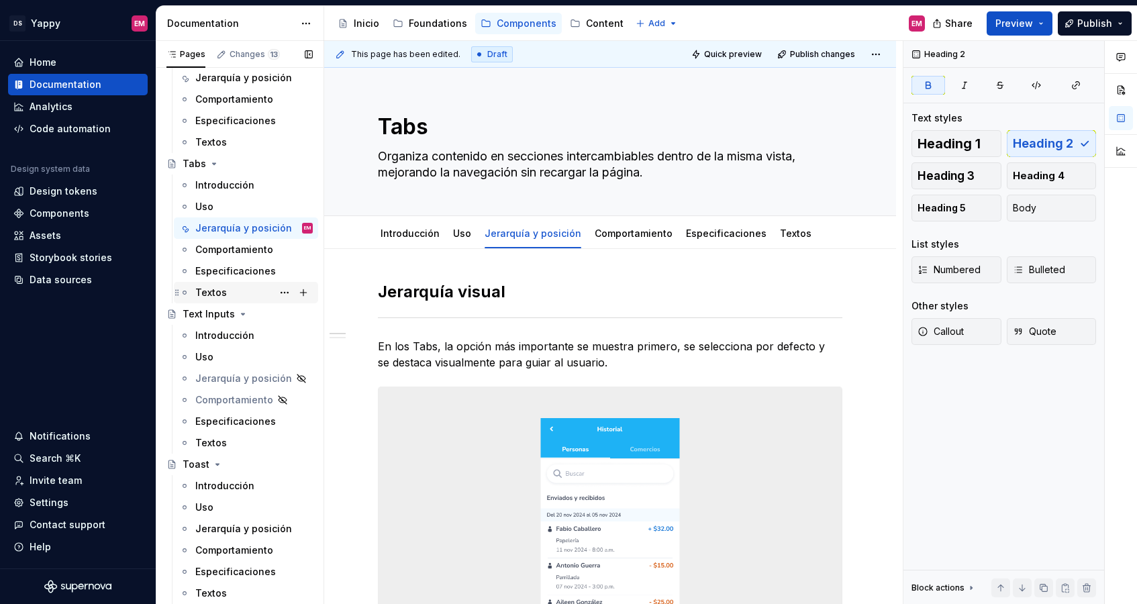
scroll to position [1759, 0]
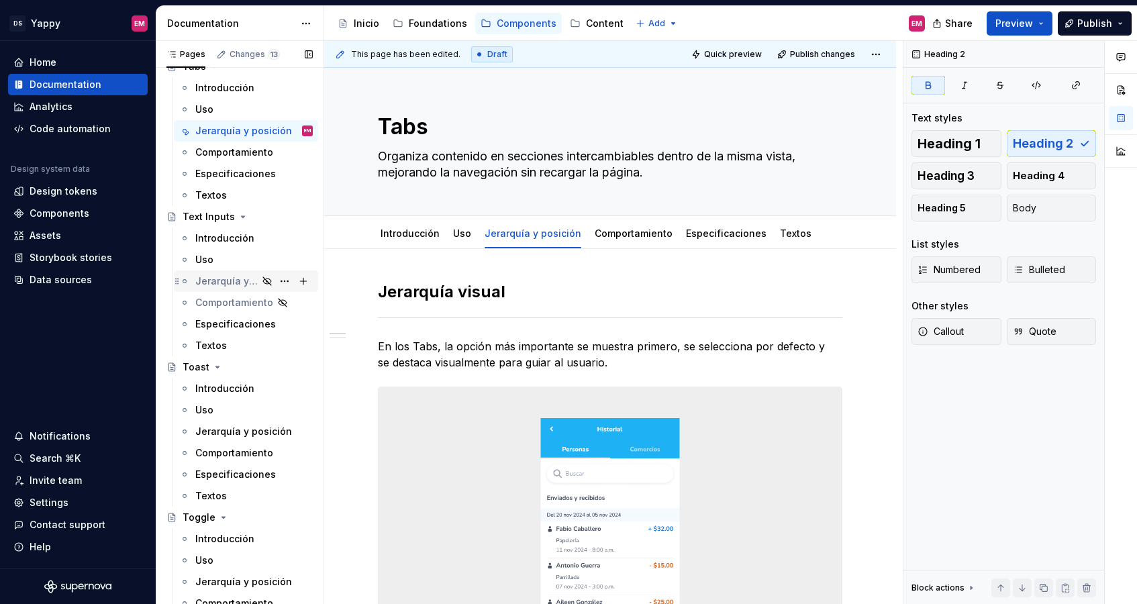
click at [224, 287] on div "Jerarquía y posición" at bounding box center [226, 280] width 62 height 13
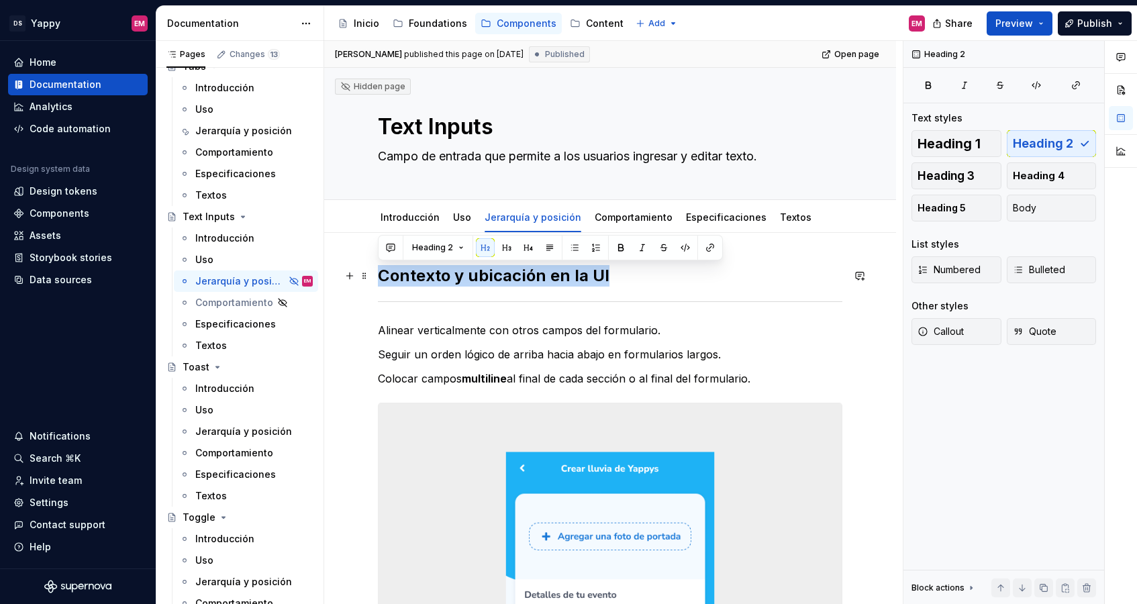
drag, startPoint x: 615, startPoint y: 274, endPoint x: 381, endPoint y: 278, distance: 233.5
click at [381, 278] on h2 "Contexto y ubicación en la UI" at bounding box center [610, 275] width 464 height 21
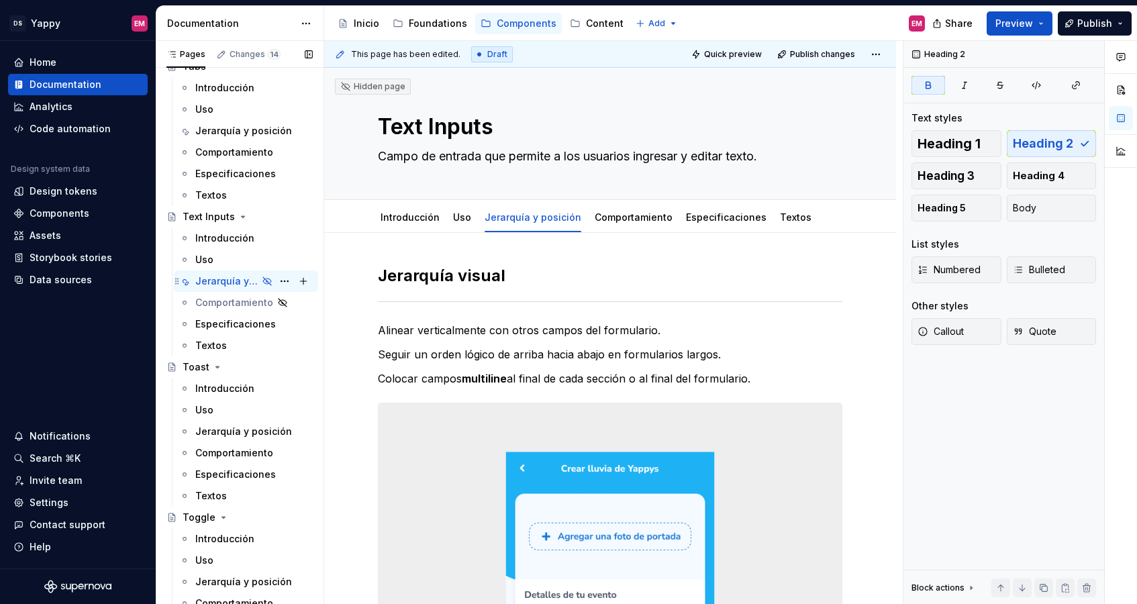
click at [265, 281] on icon "Page tree" at bounding box center [267, 281] width 11 height 11
click at [285, 280] on button "Page tree" at bounding box center [284, 281] width 19 height 19
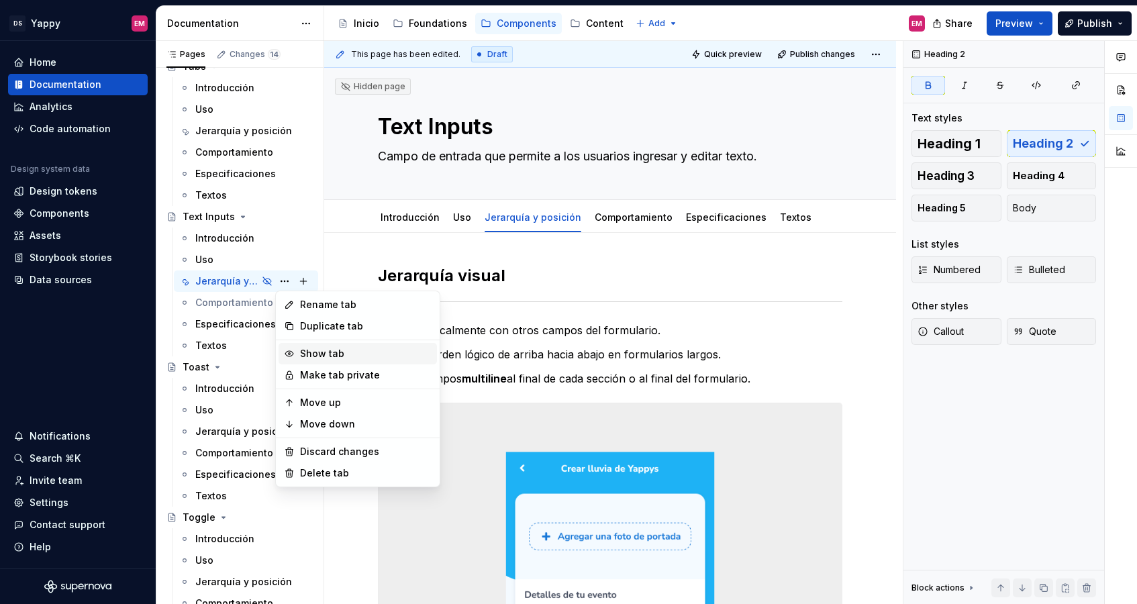
click at [323, 352] on div "Show tab" at bounding box center [366, 353] width 132 height 13
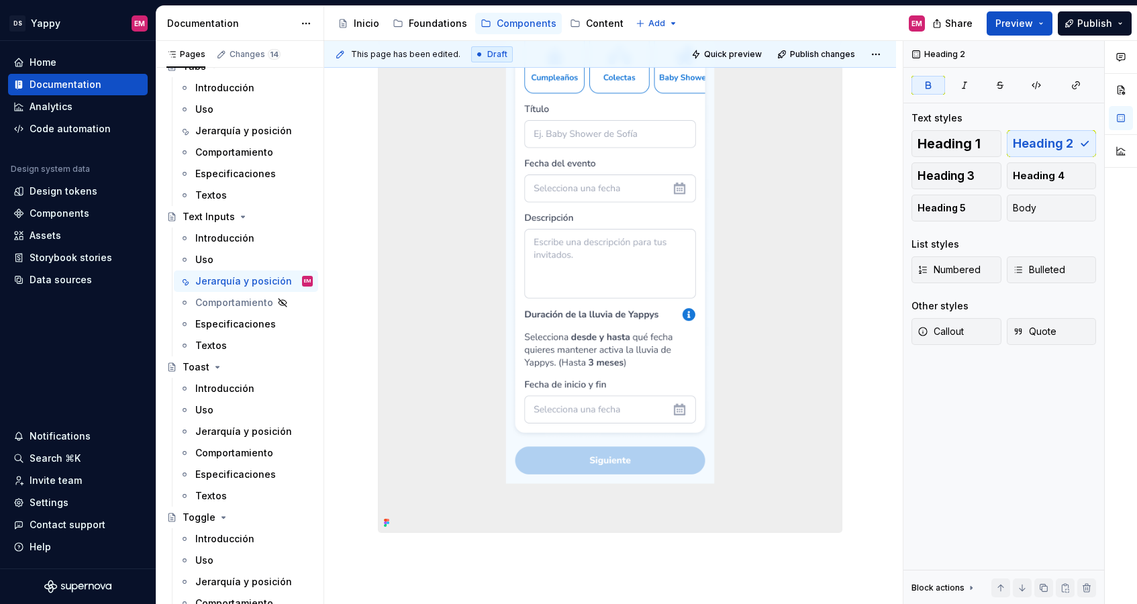
scroll to position [629, 0]
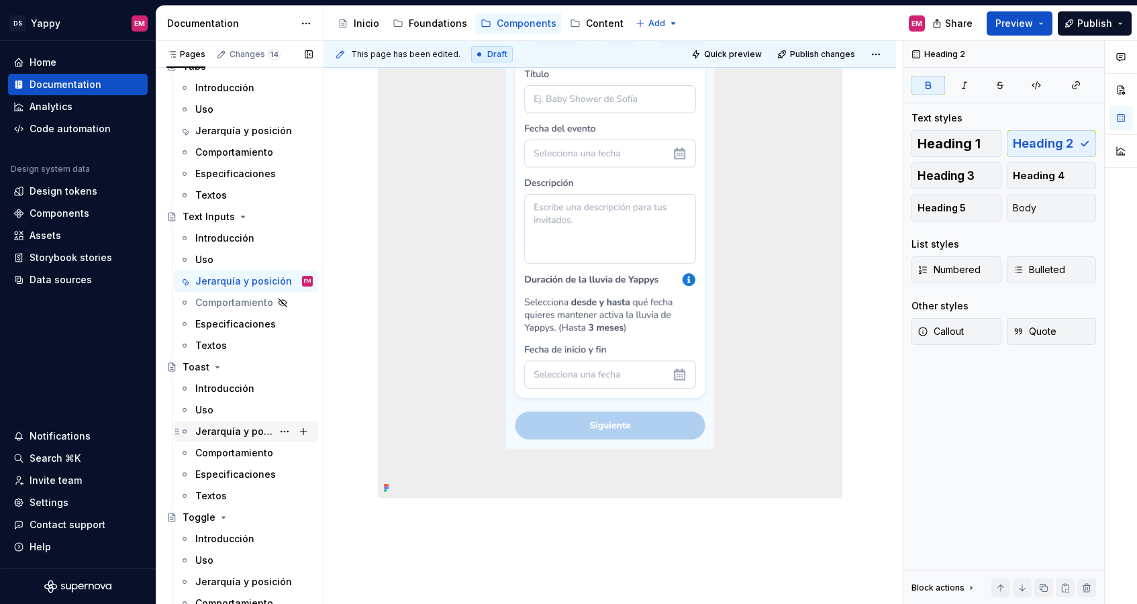
click at [238, 433] on div "Jerarquía y posición" at bounding box center [233, 431] width 77 height 13
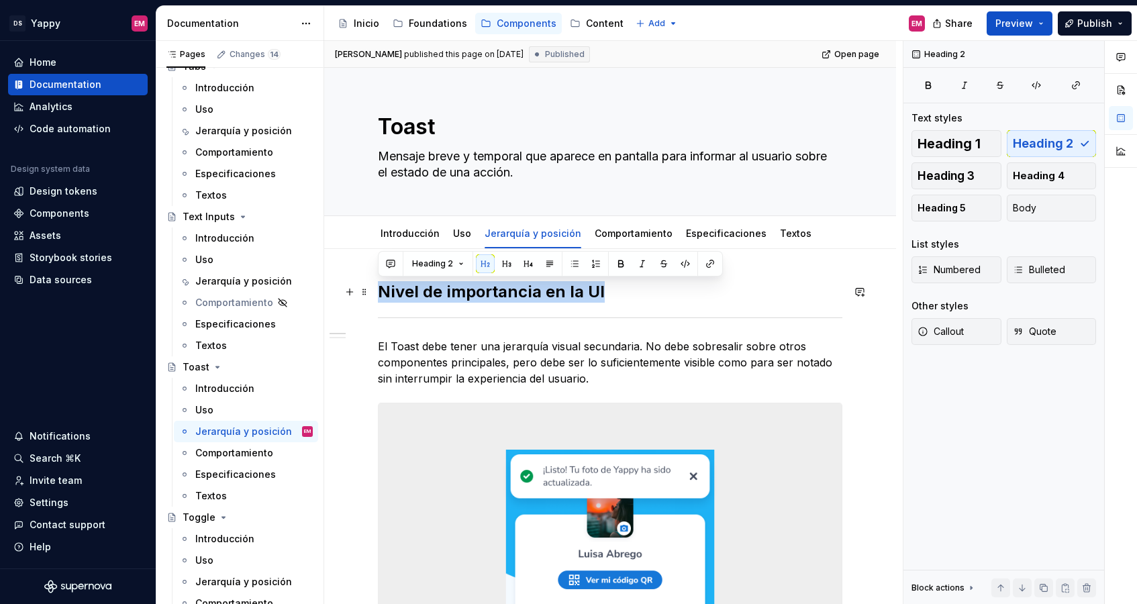
drag, startPoint x: 603, startPoint y: 295, endPoint x: 377, endPoint y: 292, distance: 225.5
click at [378, 292] on h2 "Nivel de importancia en la UI" at bounding box center [610, 291] width 464 height 21
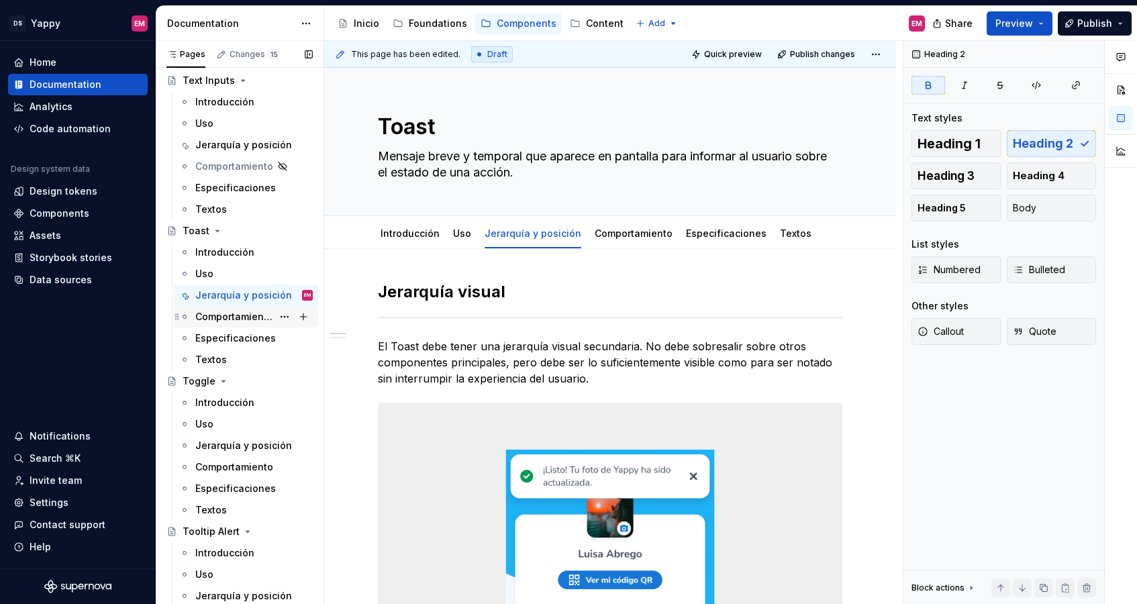
scroll to position [1926, 0]
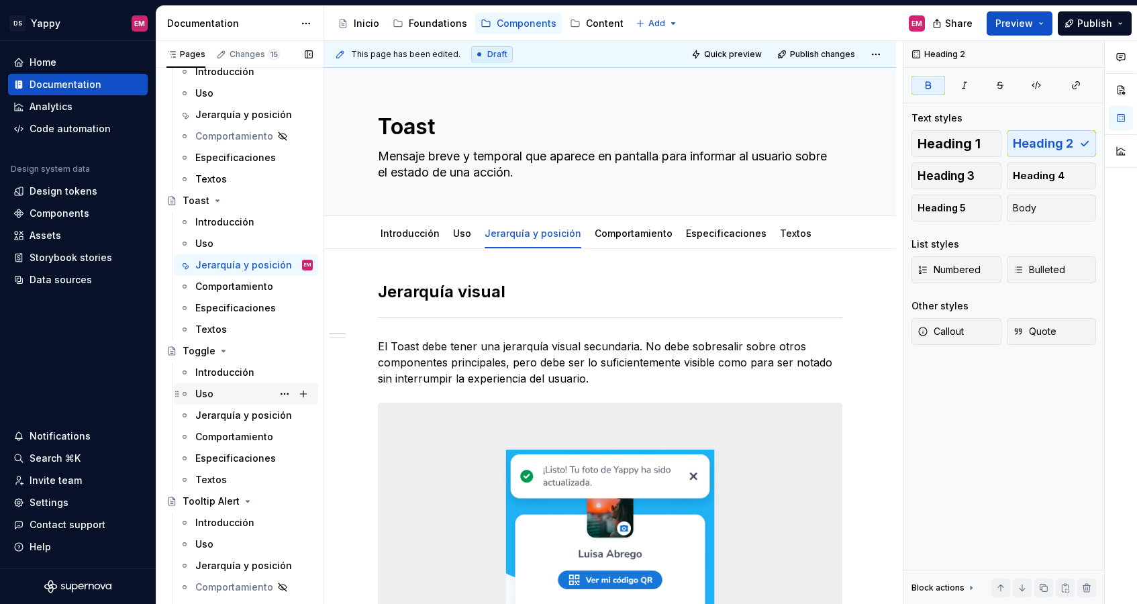
click at [228, 402] on div "Uso" at bounding box center [253, 393] width 117 height 19
click at [228, 414] on div "Jerarquía y posición" at bounding box center [233, 415] width 77 height 13
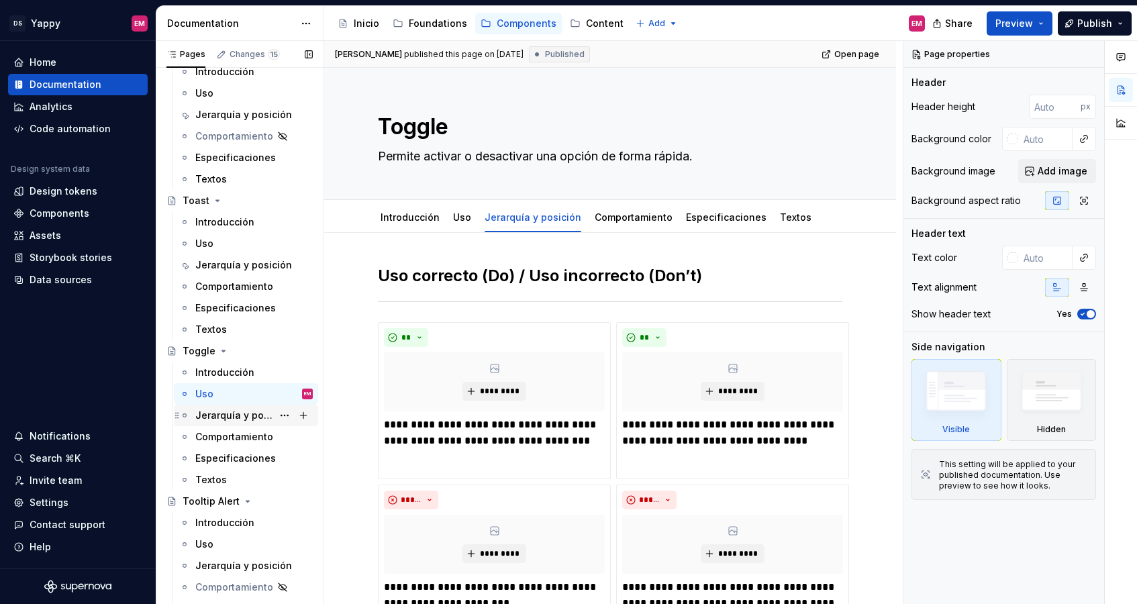
click at [250, 417] on div "Jerarquía y posición" at bounding box center [233, 415] width 77 height 13
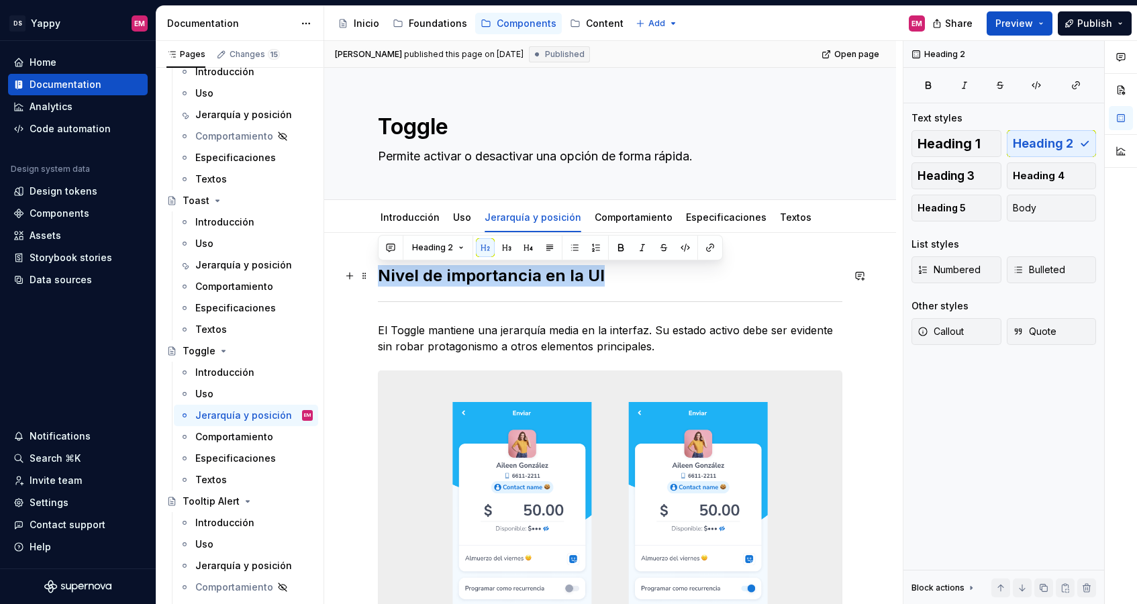
drag, startPoint x: 605, startPoint y: 274, endPoint x: 379, endPoint y: 272, distance: 225.5
click at [379, 272] on h2 "Nivel de importancia en la UI" at bounding box center [610, 275] width 464 height 21
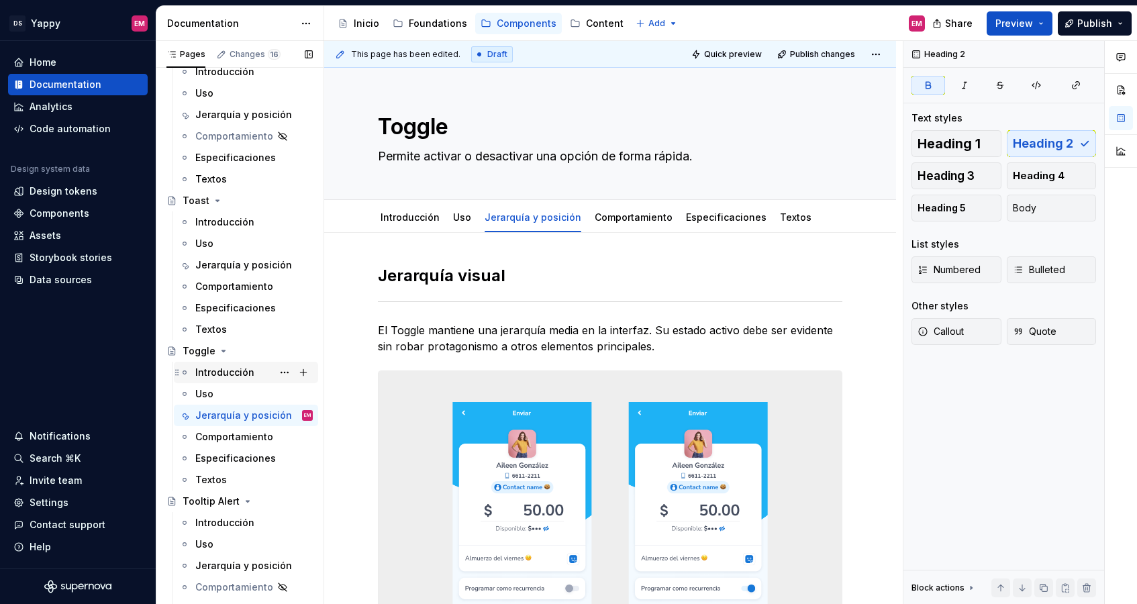
scroll to position [1959, 0]
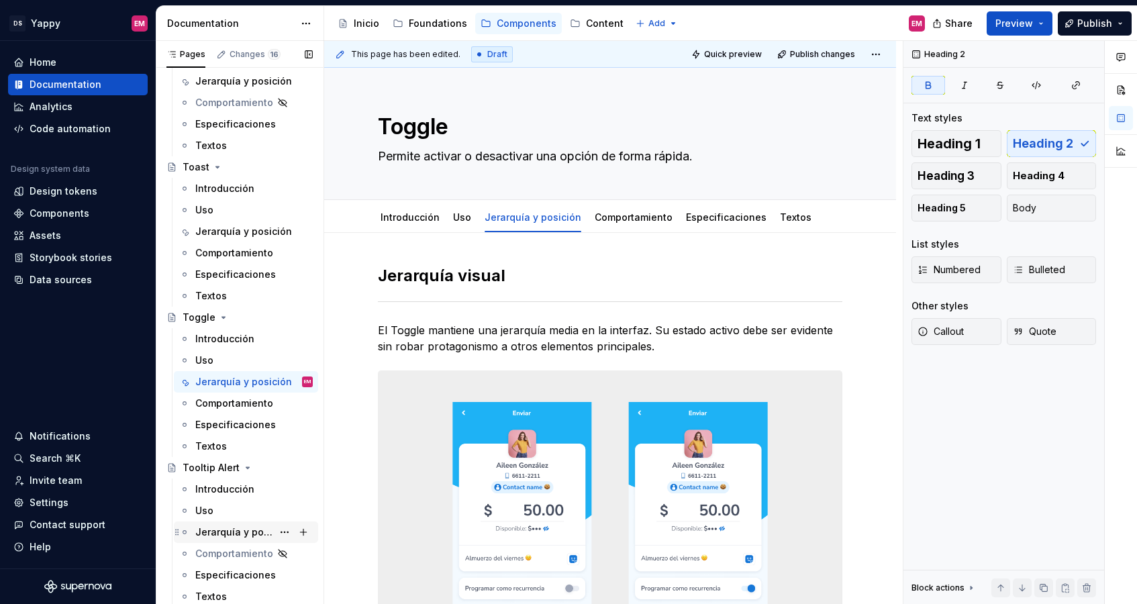
click at [238, 531] on div "Jerarquía y posición" at bounding box center [233, 531] width 77 height 13
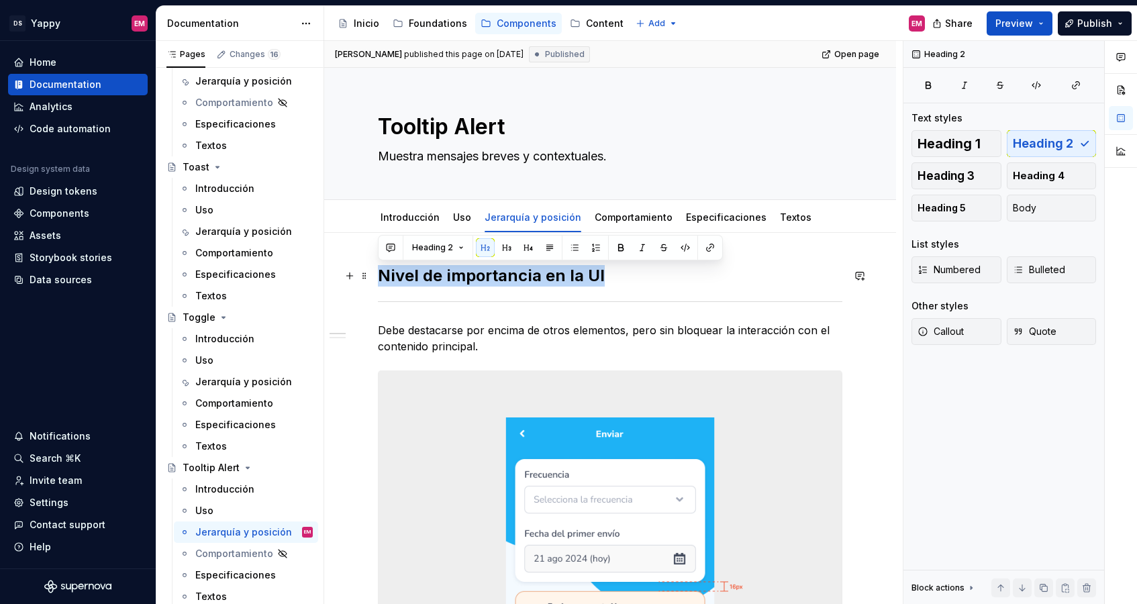
drag, startPoint x: 600, startPoint y: 271, endPoint x: 382, endPoint y: 271, distance: 218.1
click at [382, 271] on h2 "Nivel de importancia en la UI" at bounding box center [610, 275] width 464 height 21
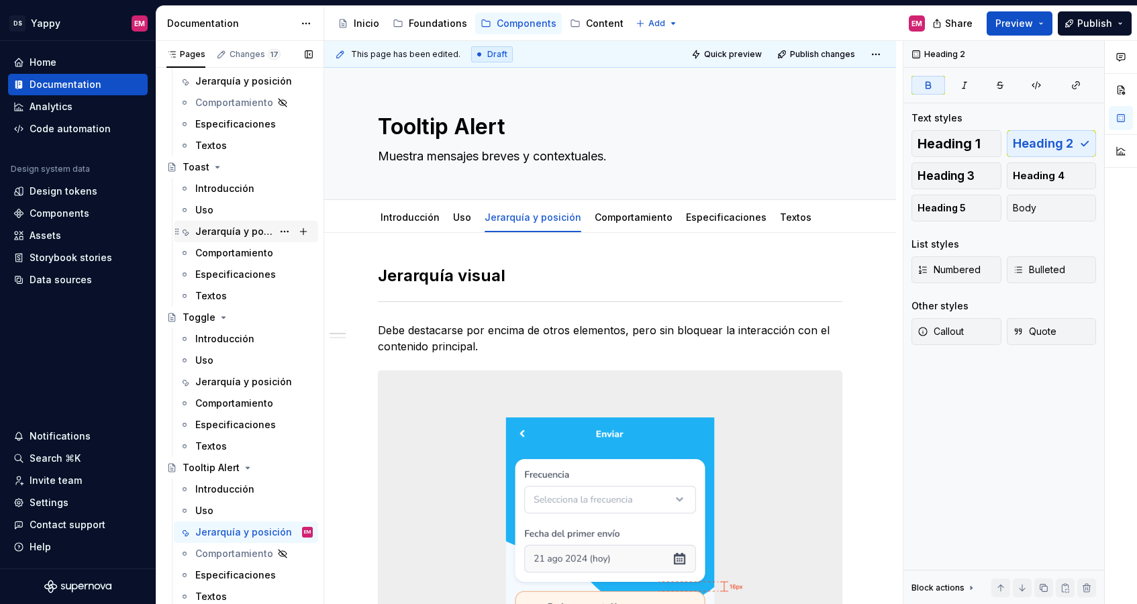
click at [246, 234] on div "Jerarquía y posición" at bounding box center [233, 231] width 77 height 13
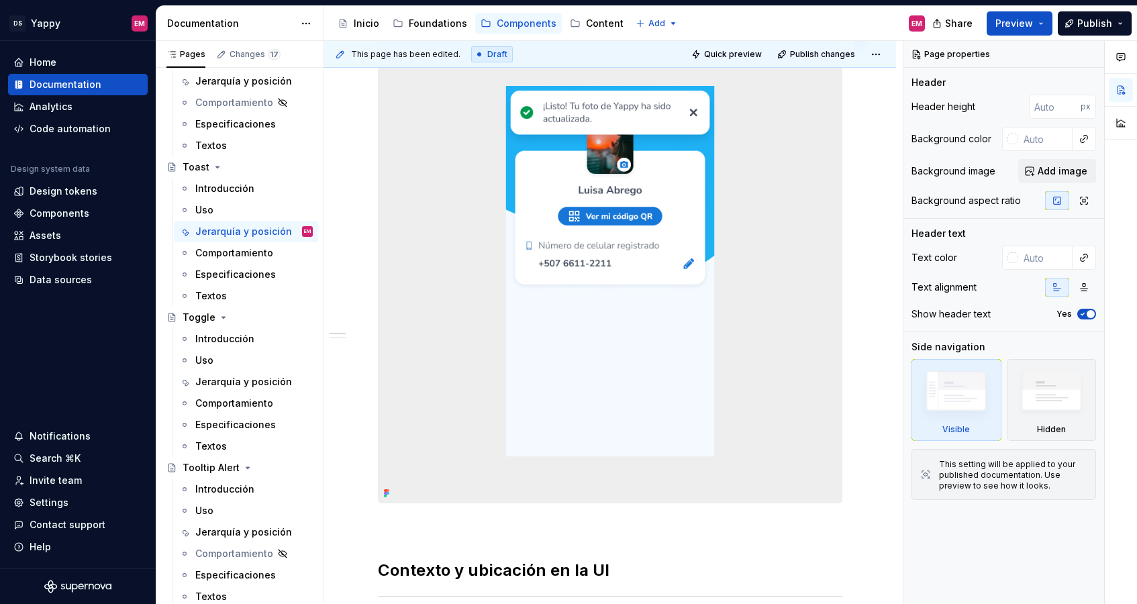
scroll to position [458, 0]
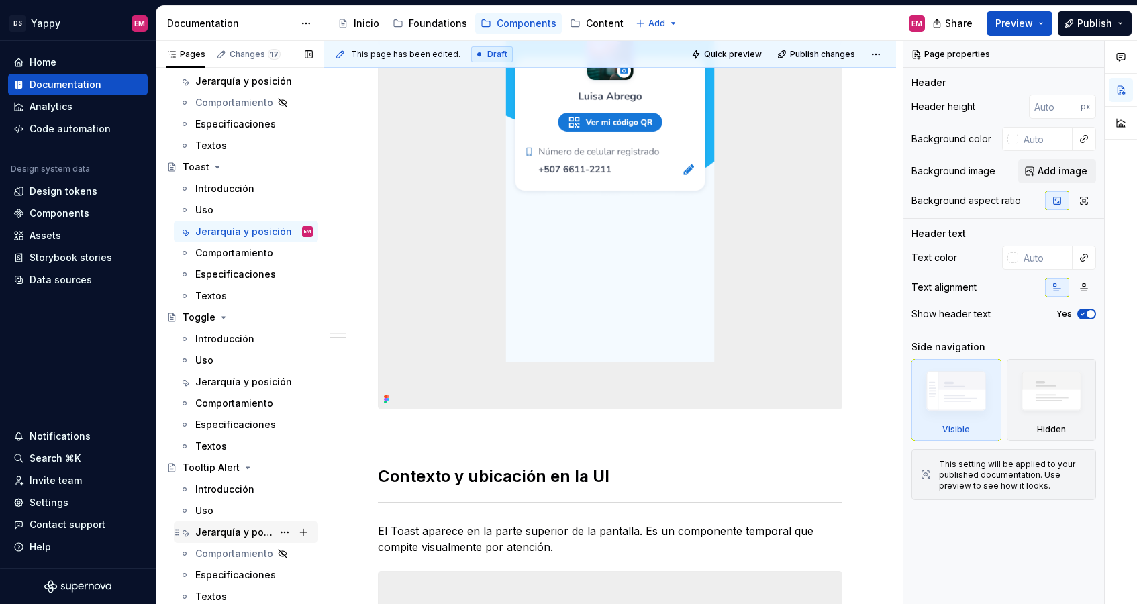
click at [237, 537] on div "Jerarquía y posición" at bounding box center [233, 531] width 77 height 13
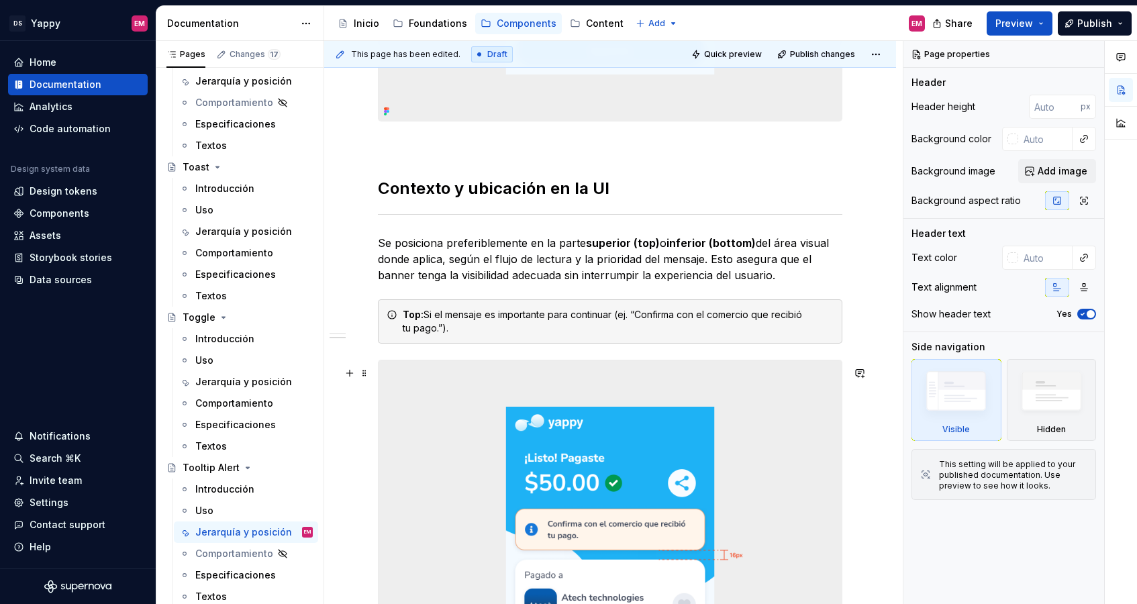
scroll to position [684, 0]
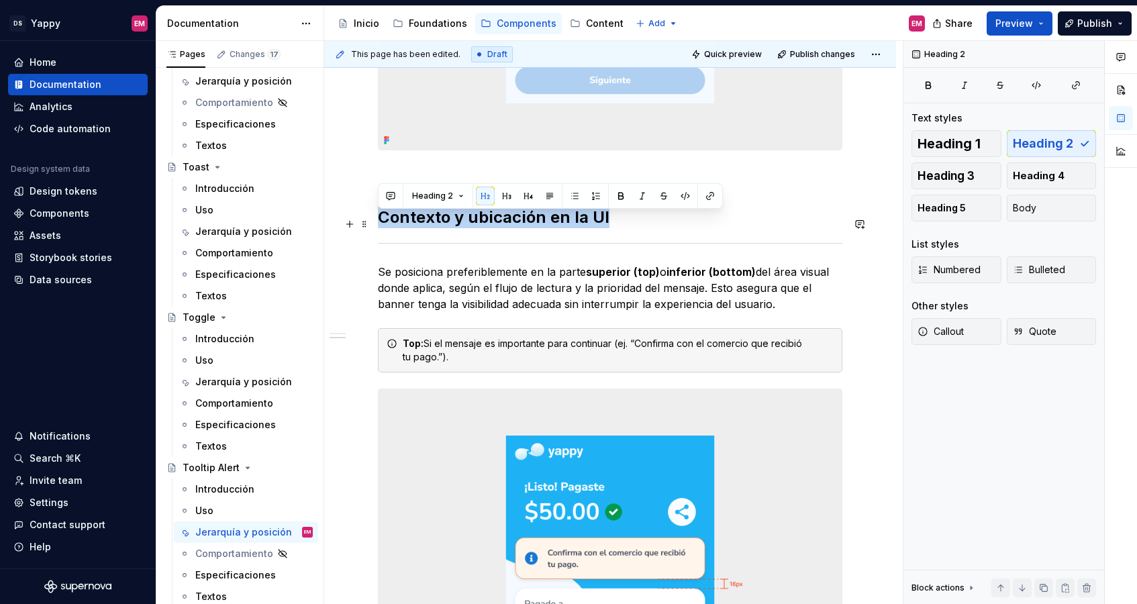
drag, startPoint x: 643, startPoint y: 222, endPoint x: 374, endPoint y: 222, distance: 268.4
click at [374, 222] on div "Jerarquía visual Debe destacarse por encima de otros elementos, pero sin bloque…" at bounding box center [610, 585] width 572 height 2075
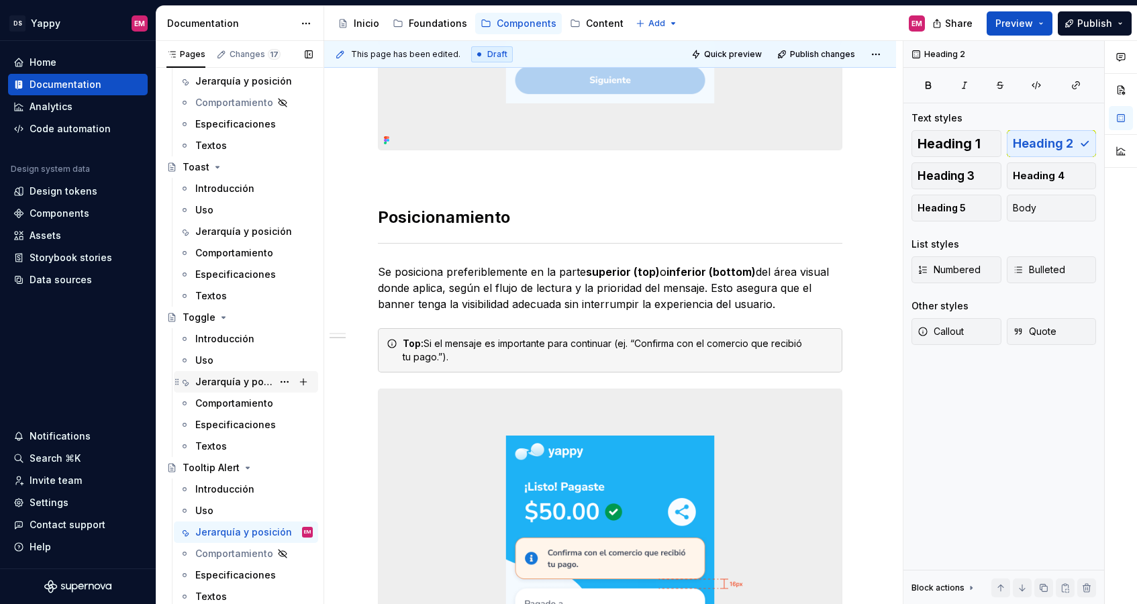
click at [233, 381] on div "Jerarquía y posición" at bounding box center [233, 381] width 77 height 13
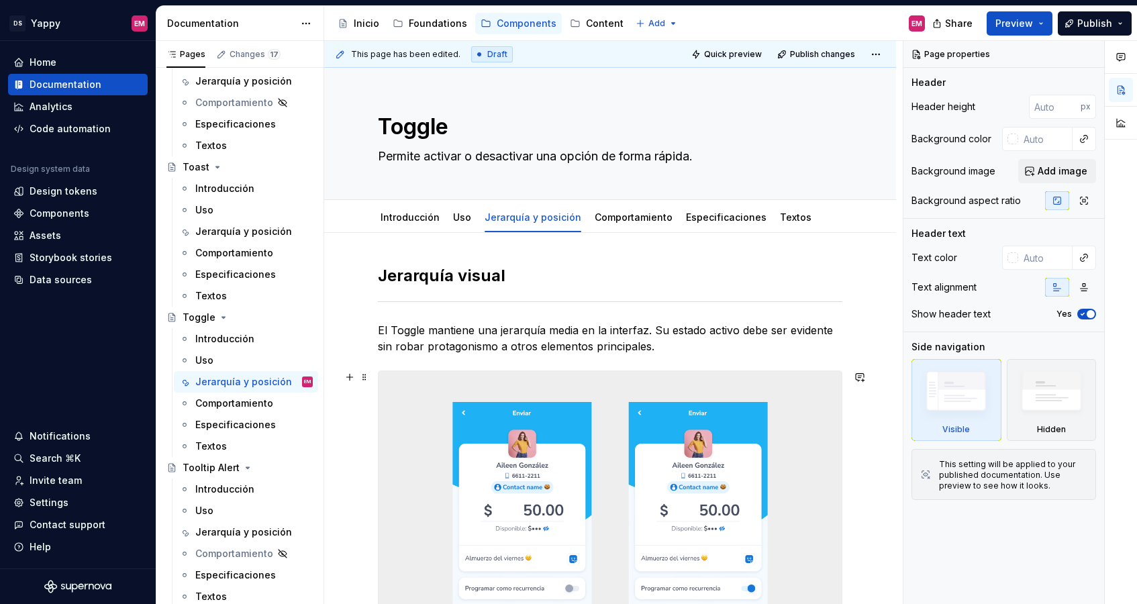
scroll to position [309, 0]
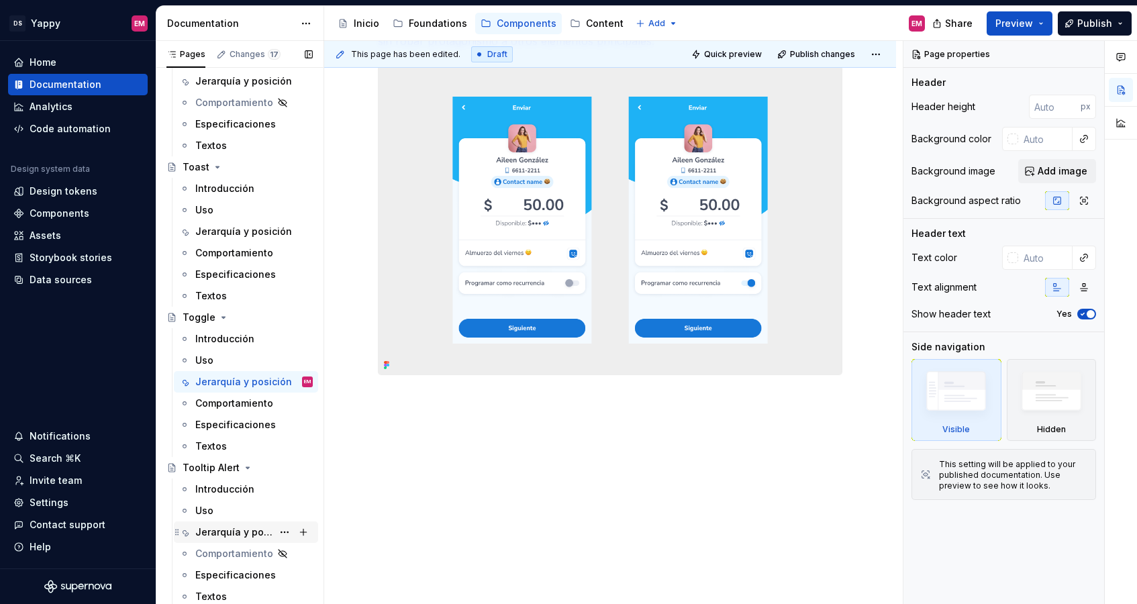
click at [238, 529] on div "Jerarquía y posición" at bounding box center [233, 531] width 77 height 13
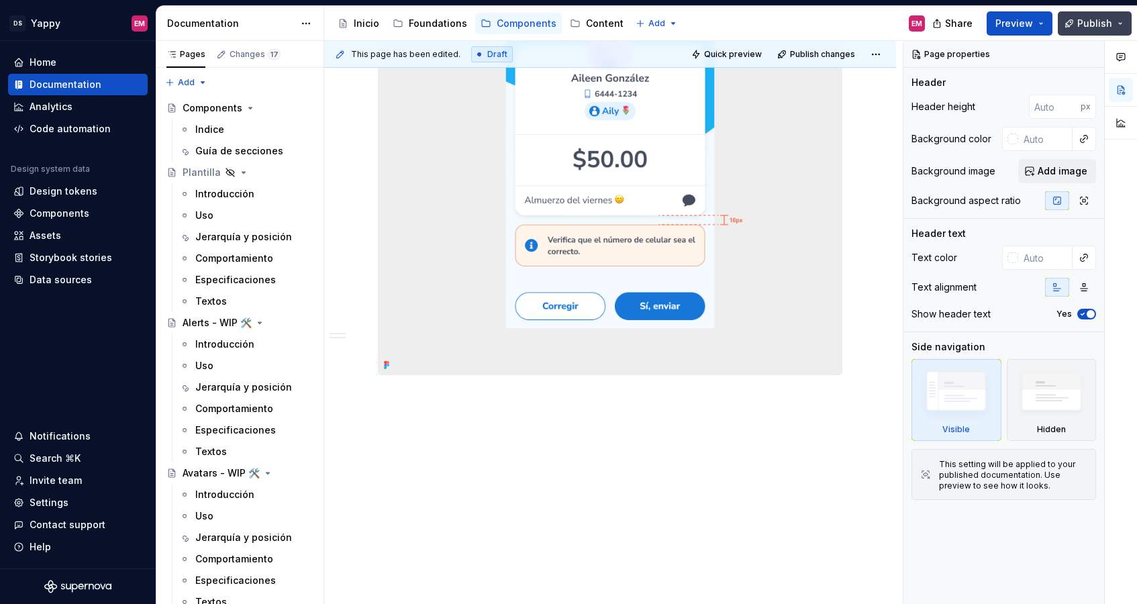
click at [886, 13] on button "Publish" at bounding box center [1094, 23] width 74 height 24
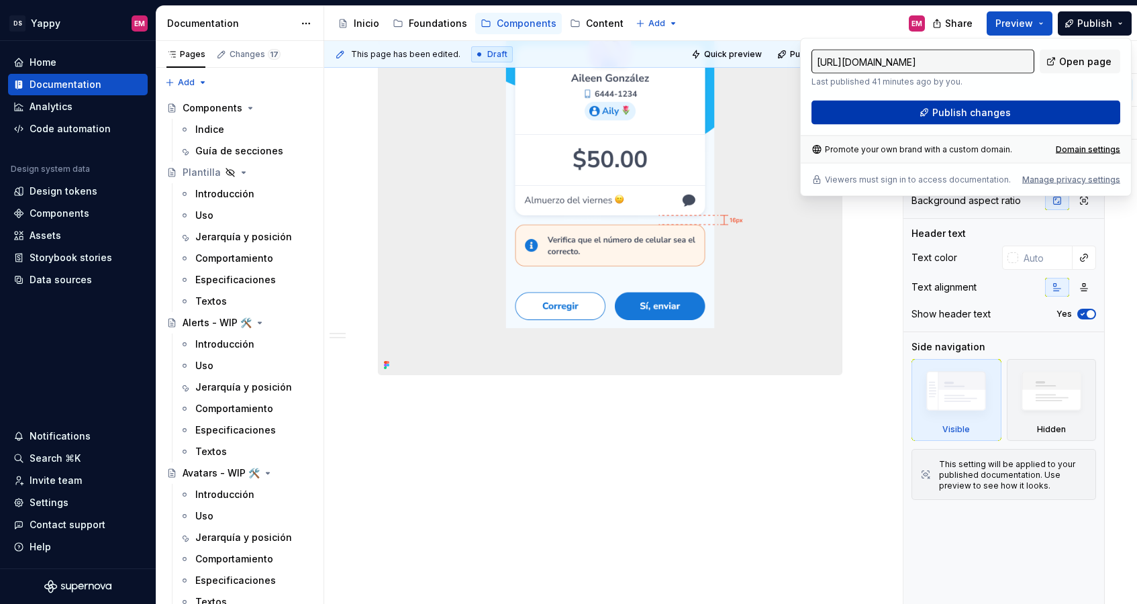
click at [886, 121] on button "Publish changes" at bounding box center [965, 113] width 309 height 24
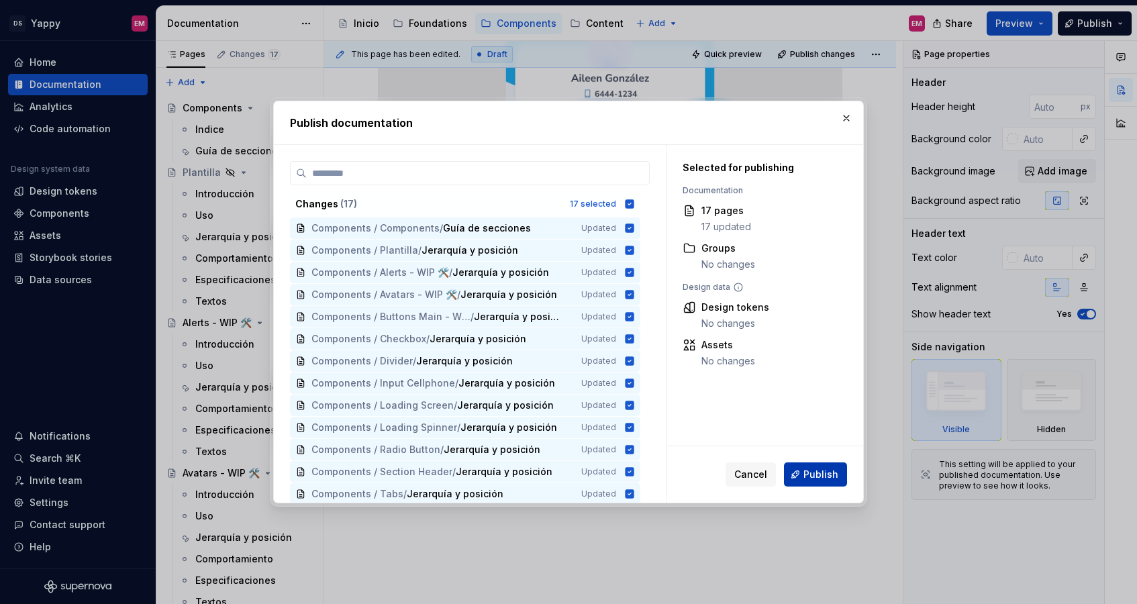
click at [818, 478] on span "Publish" at bounding box center [820, 474] width 35 height 13
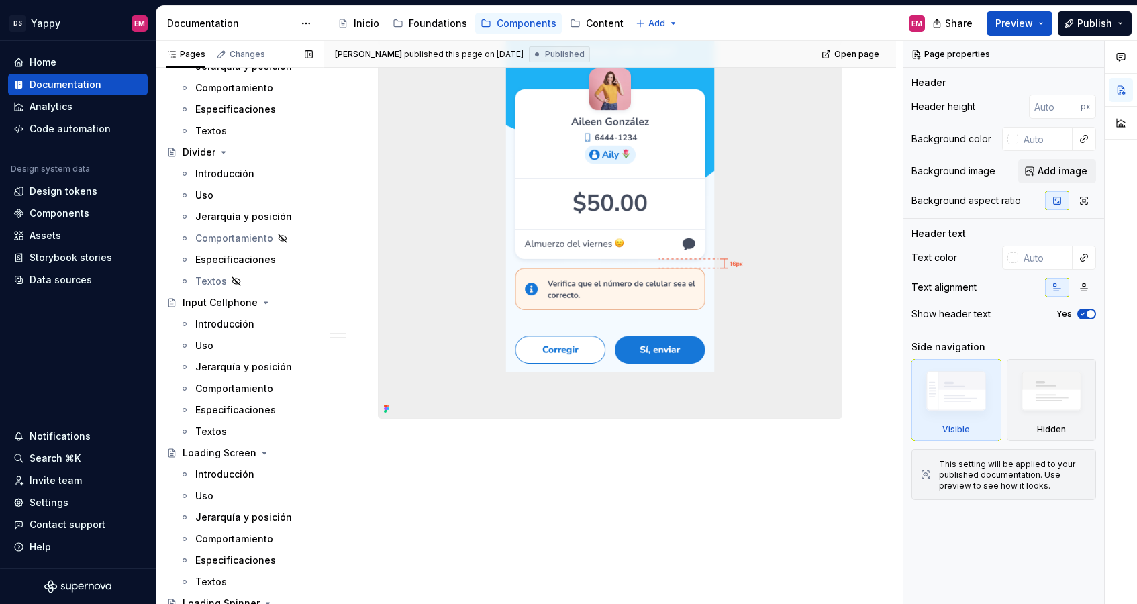
scroll to position [826, 0]
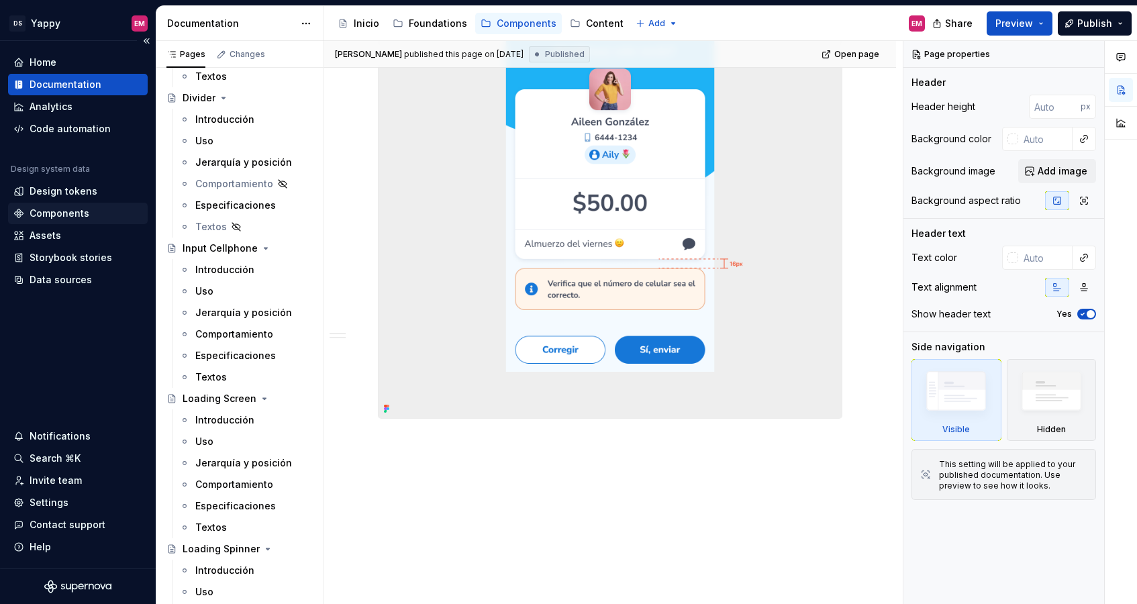
click at [74, 211] on div "Components" at bounding box center [60, 213] width 60 height 13
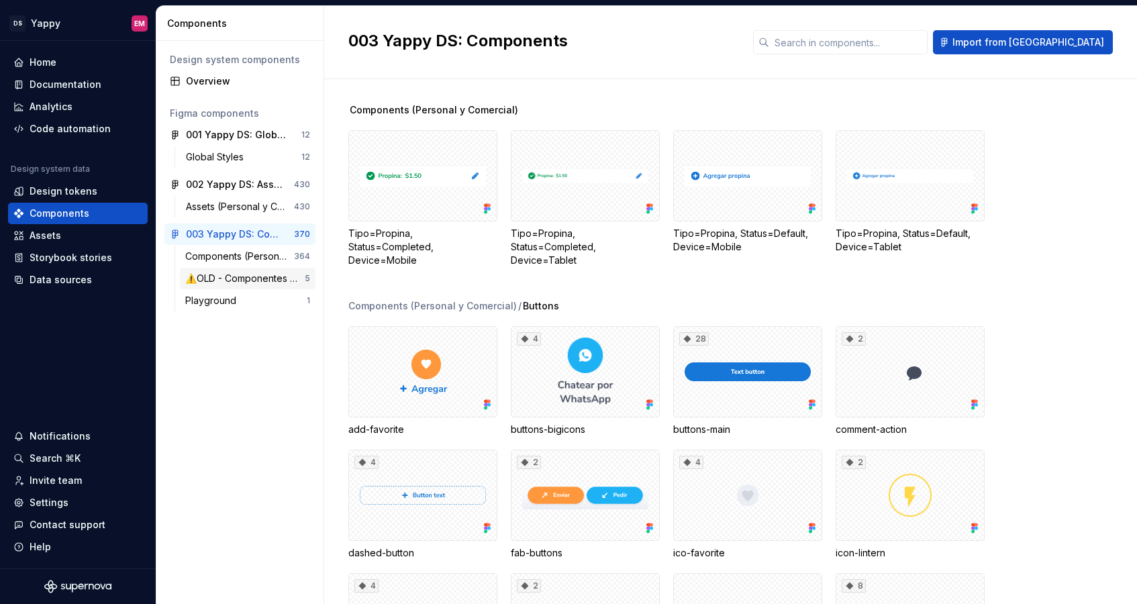
click at [261, 279] on div "⚠️OLD - Componentes Archivados (Personal y Comercial)" at bounding box center [244, 278] width 119 height 13
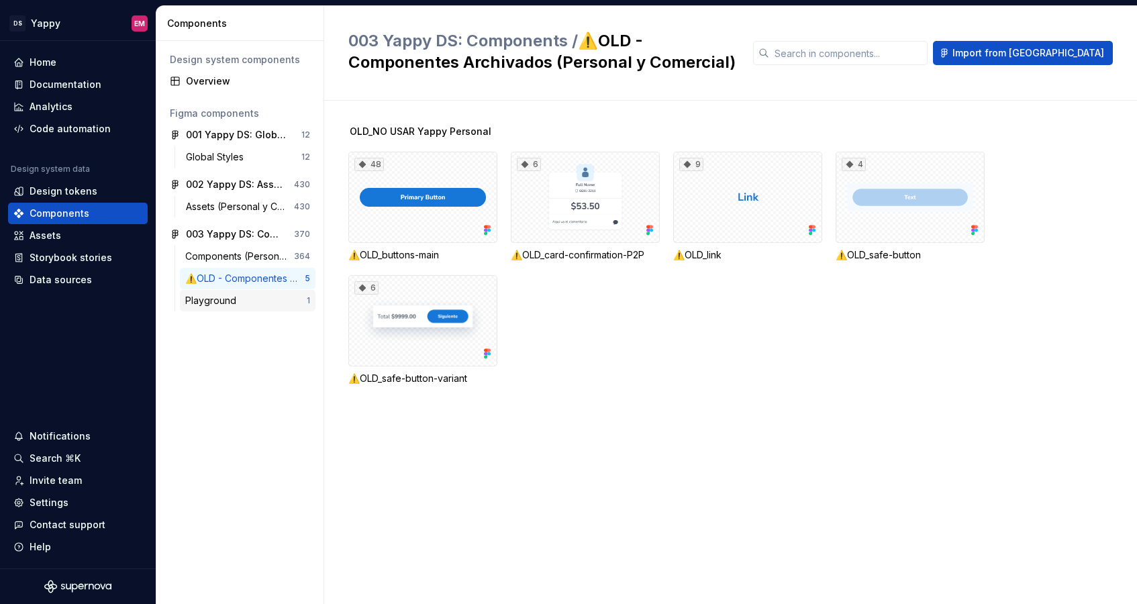
click at [273, 299] on div "Playground" at bounding box center [245, 300] width 121 height 13
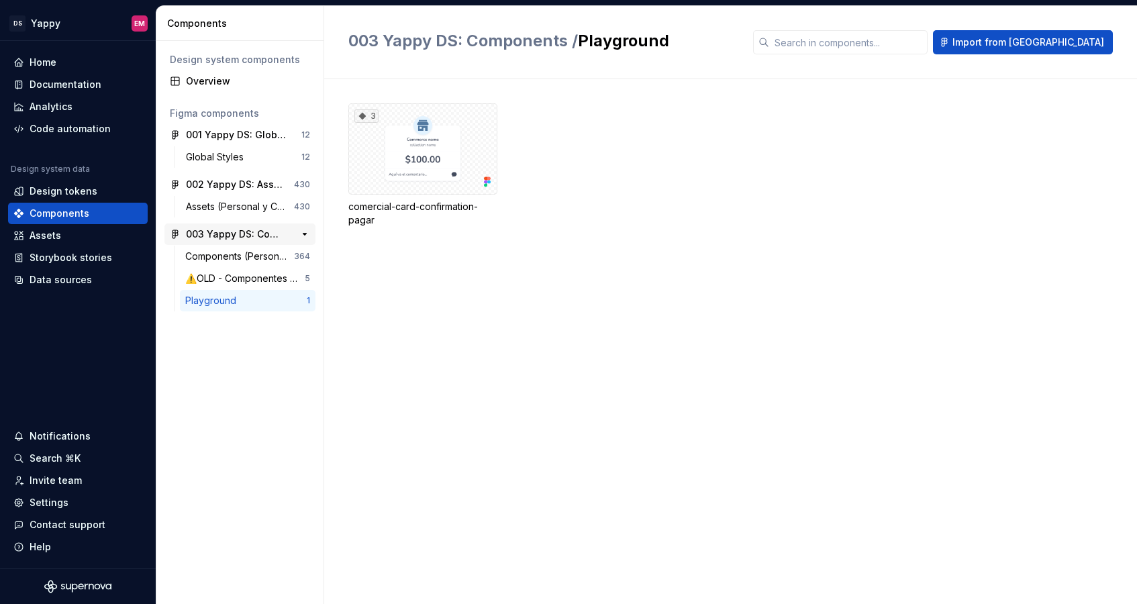
click at [270, 234] on div "003 Yappy DS: Components" at bounding box center [236, 233] width 100 height 13
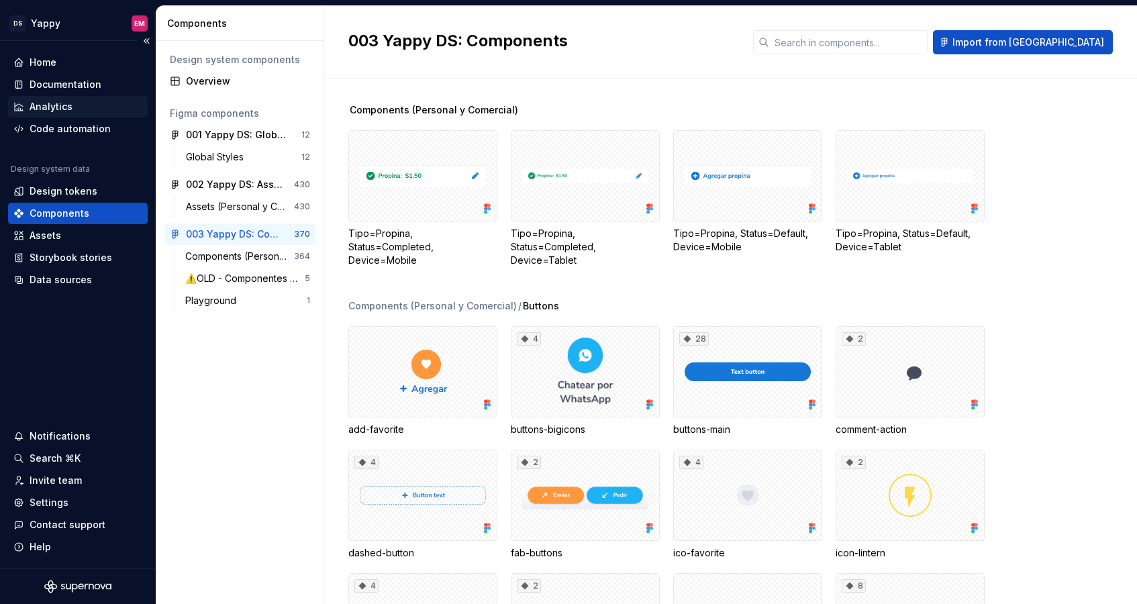
click at [57, 96] on div "Analytics" at bounding box center [78, 106] width 140 height 21
click at [57, 81] on div "Documentation" at bounding box center [66, 84] width 72 height 13
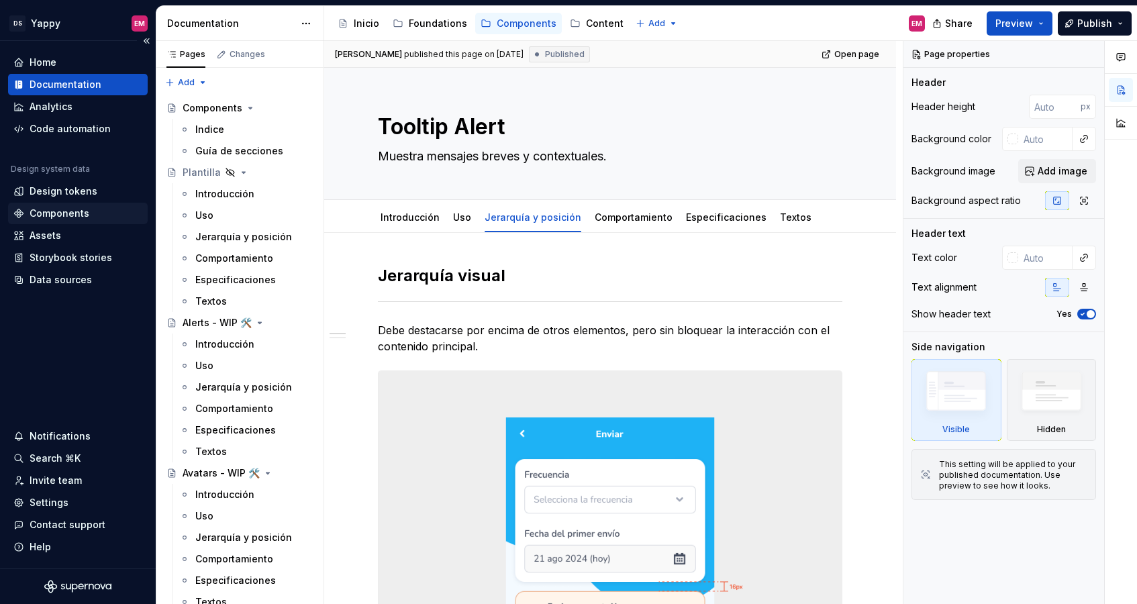
click at [66, 208] on div "Components" at bounding box center [60, 213] width 60 height 13
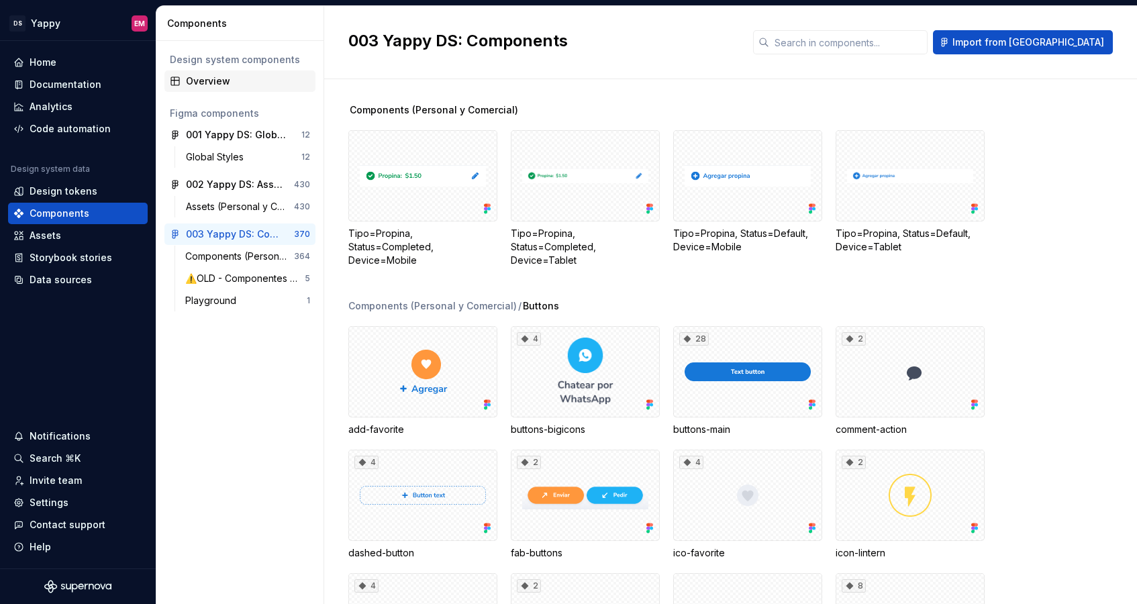
click at [203, 76] on div "Overview" at bounding box center [248, 80] width 124 height 13
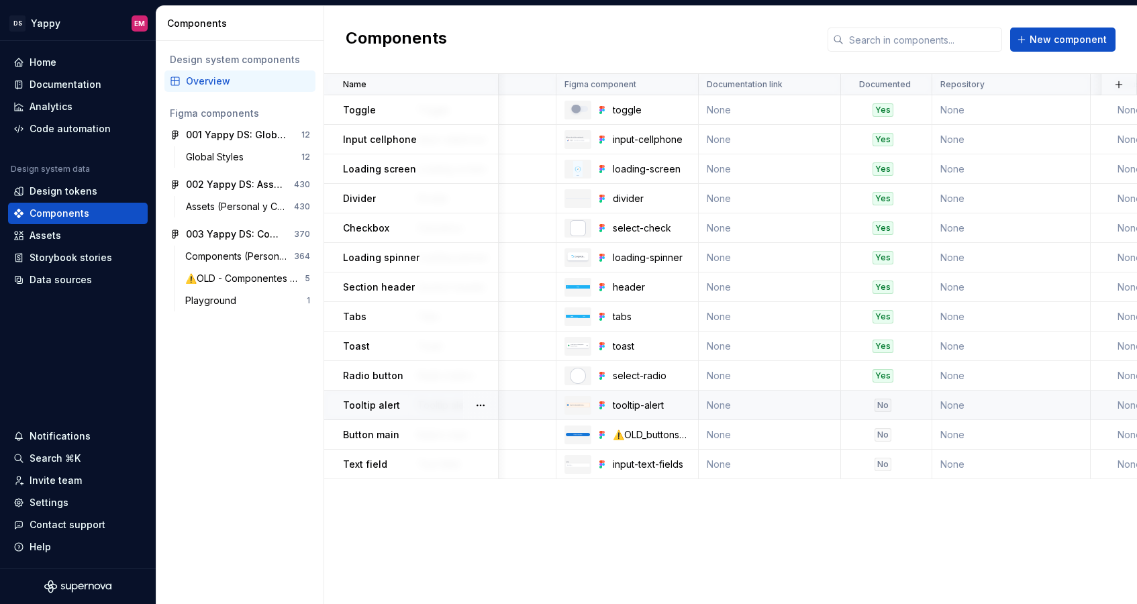
scroll to position [0, 228]
click at [880, 403] on div "No" at bounding box center [878, 405] width 17 height 13
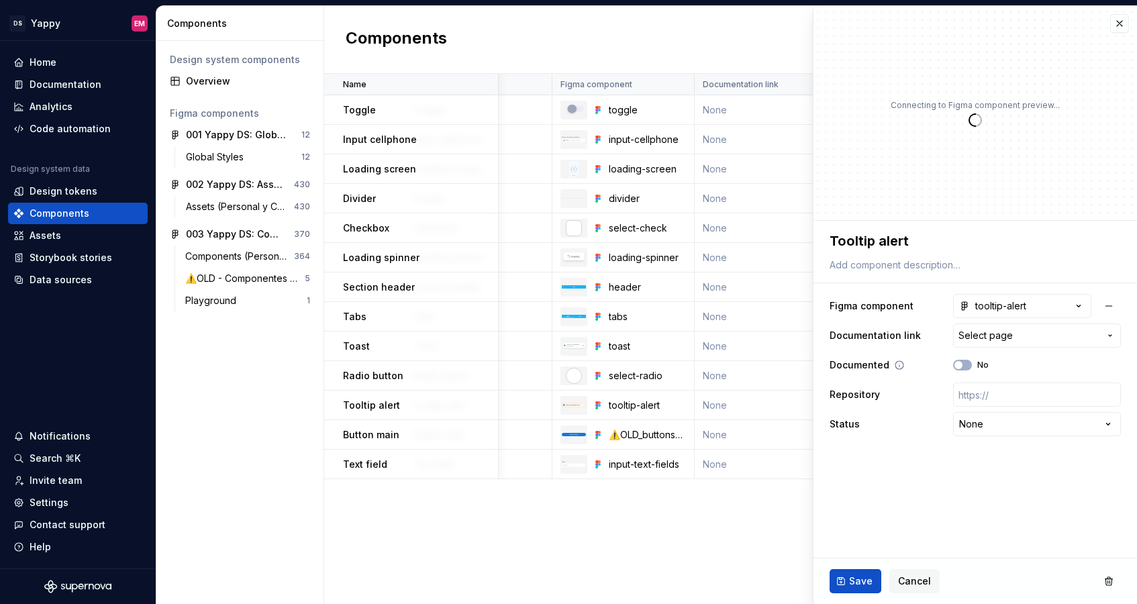
click at [886, 356] on div "Documented No" at bounding box center [974, 365] width 291 height 24
click at [886, 364] on span "button" at bounding box center [958, 365] width 8 height 8
click at [837, 586] on button "Save" at bounding box center [855, 581] width 52 height 24
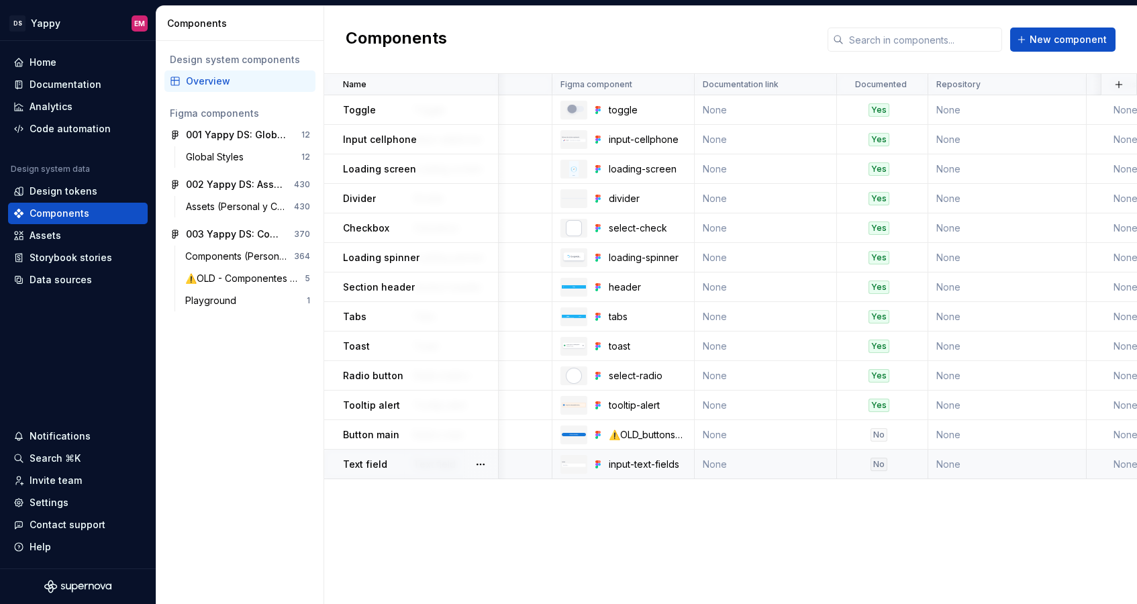
click at [877, 465] on div "No" at bounding box center [878, 464] width 17 height 13
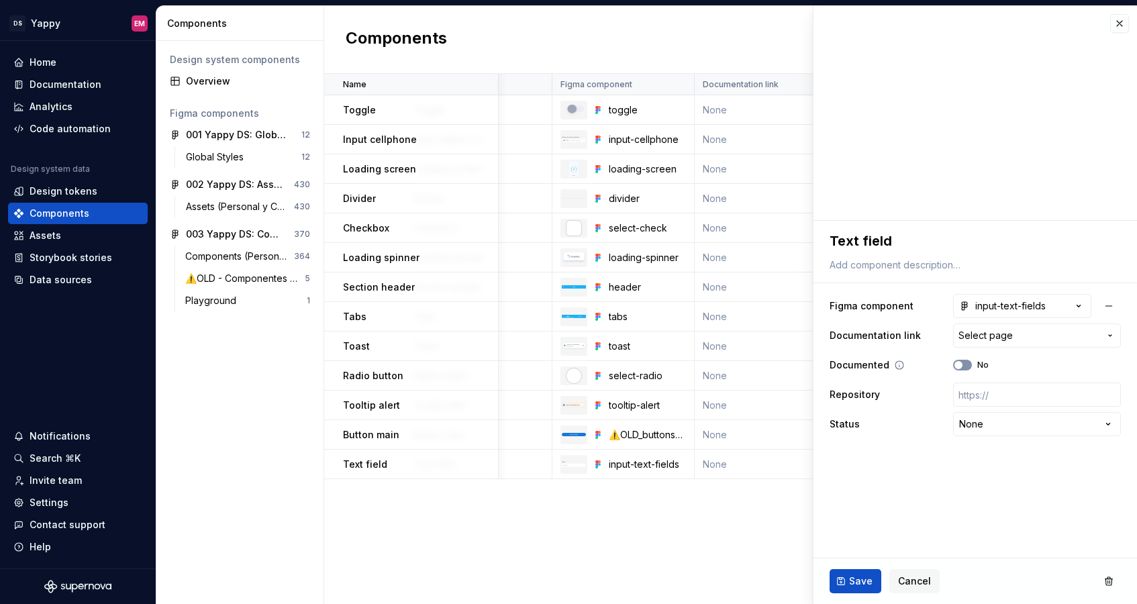
click at [886, 364] on span "button" at bounding box center [958, 365] width 8 height 8
click at [859, 582] on span "Save" at bounding box center [860, 580] width 23 height 13
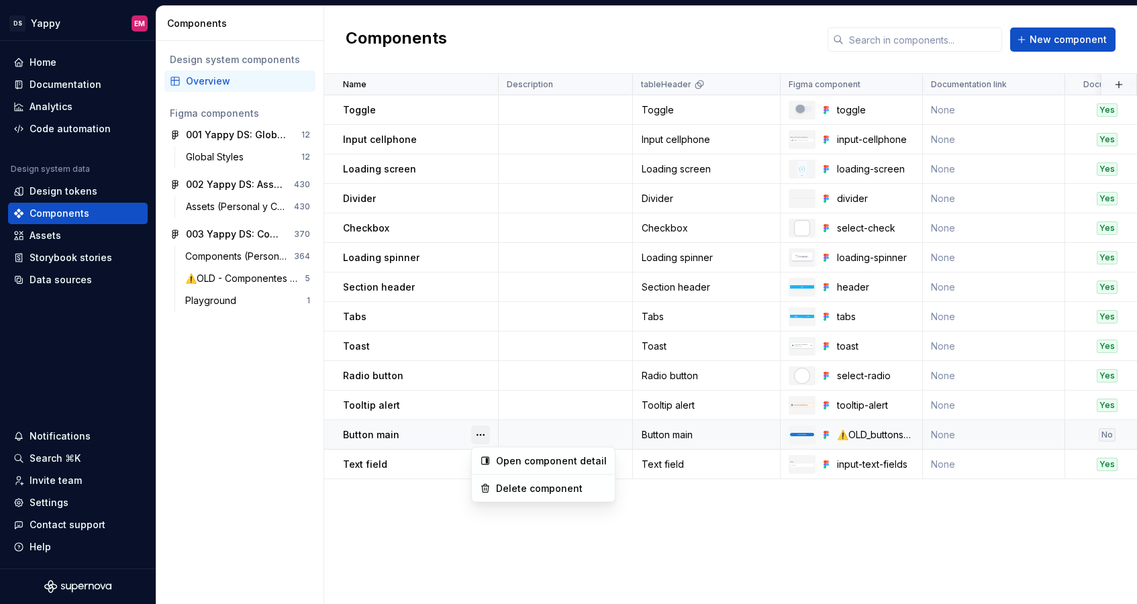
click at [480, 435] on button "button" at bounding box center [480, 434] width 19 height 19
click at [490, 480] on div "Delete component" at bounding box center [543, 488] width 138 height 21
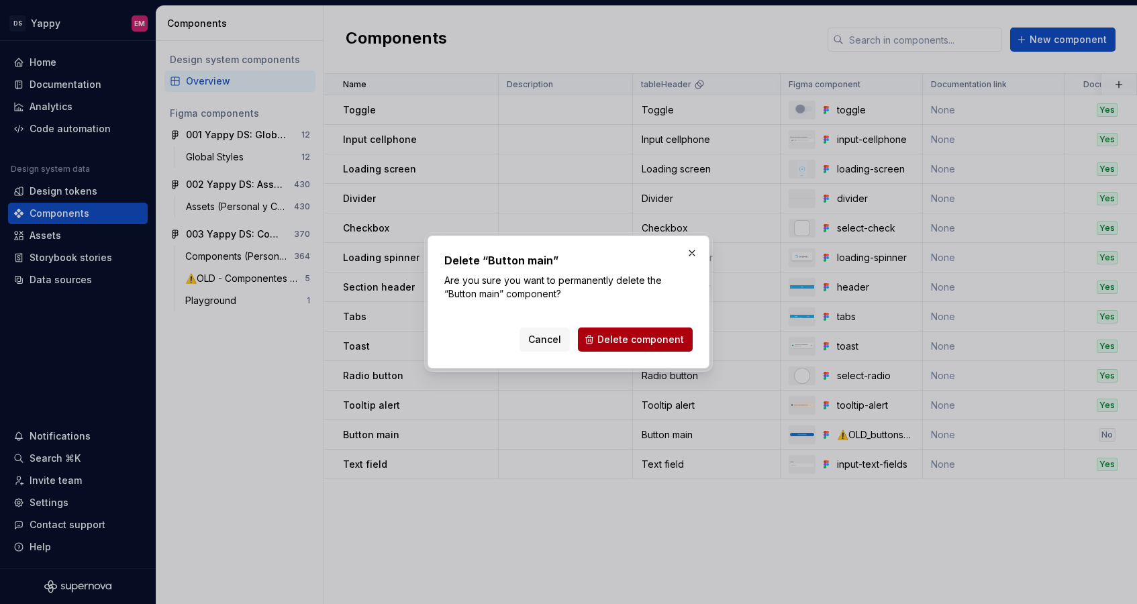
click at [629, 344] on span "Delete component" at bounding box center [640, 339] width 87 height 13
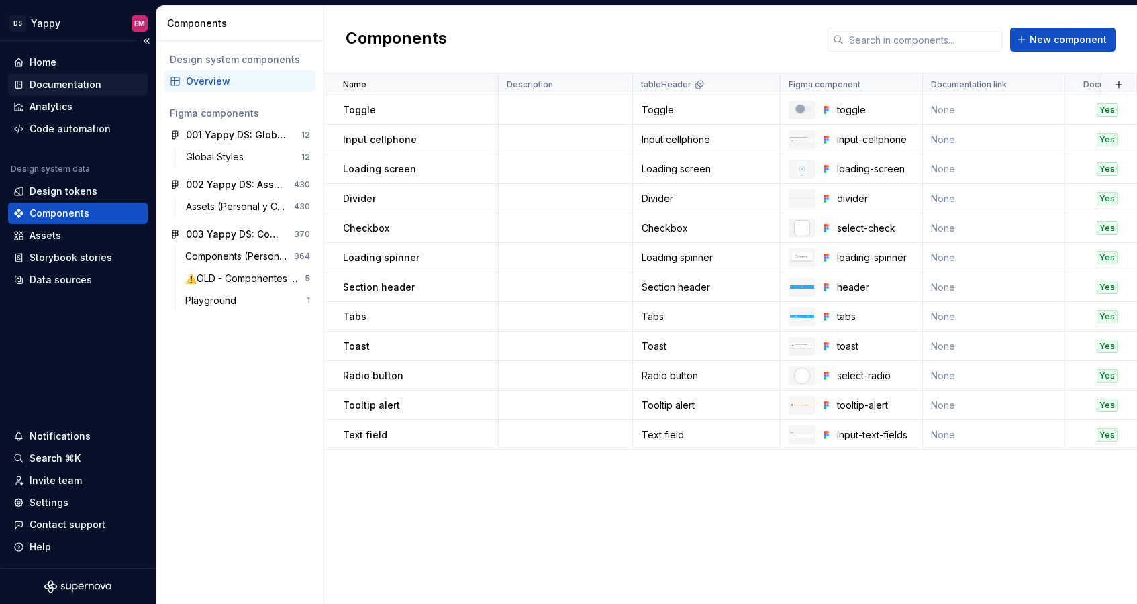
click at [56, 85] on div "Documentation" at bounding box center [66, 84] width 72 height 13
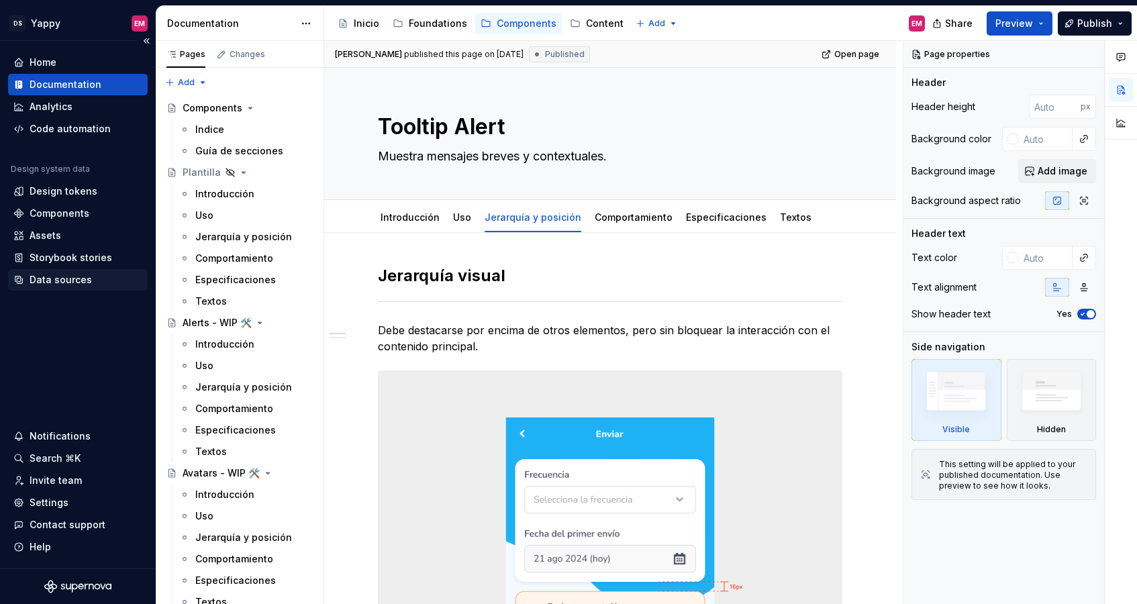
click at [59, 280] on div "Data sources" at bounding box center [61, 279] width 62 height 13
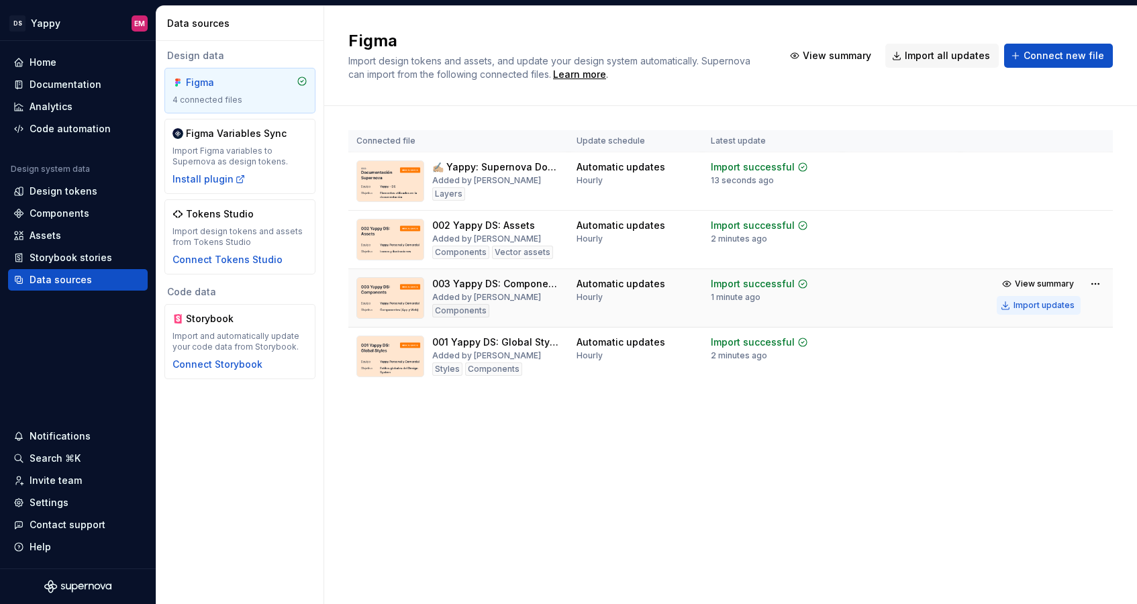
click at [886, 304] on div "Import updates" at bounding box center [1043, 305] width 61 height 11
click at [886, 285] on html "DS Yappy EM Home Documentation Analytics Code automation Design system data Des…" at bounding box center [568, 302] width 1137 height 604
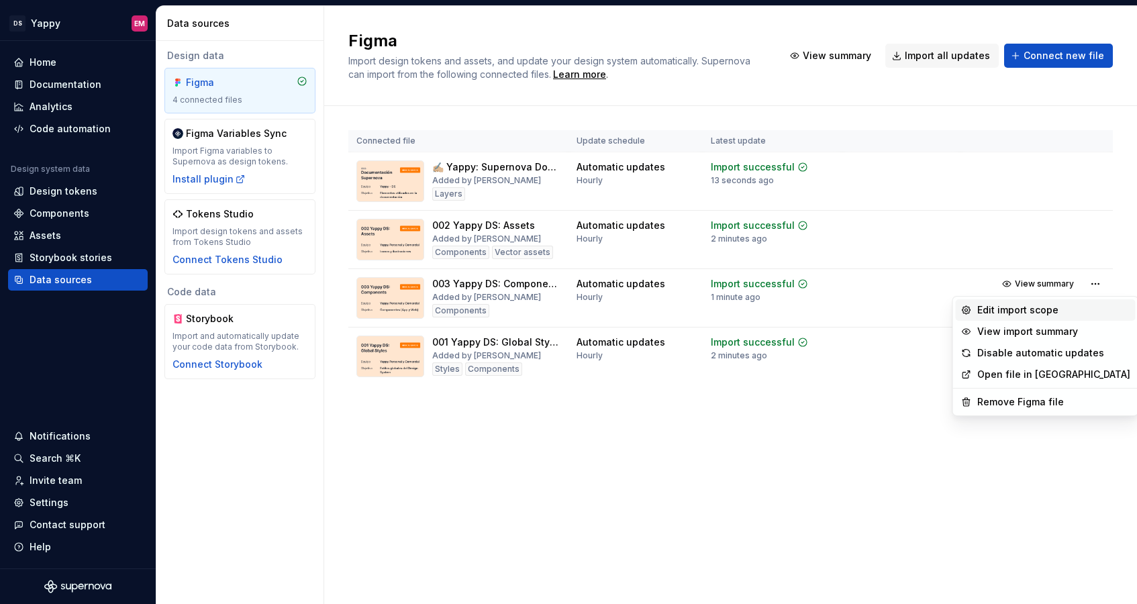
click at [886, 306] on div "Edit import scope" at bounding box center [1053, 309] width 153 height 13
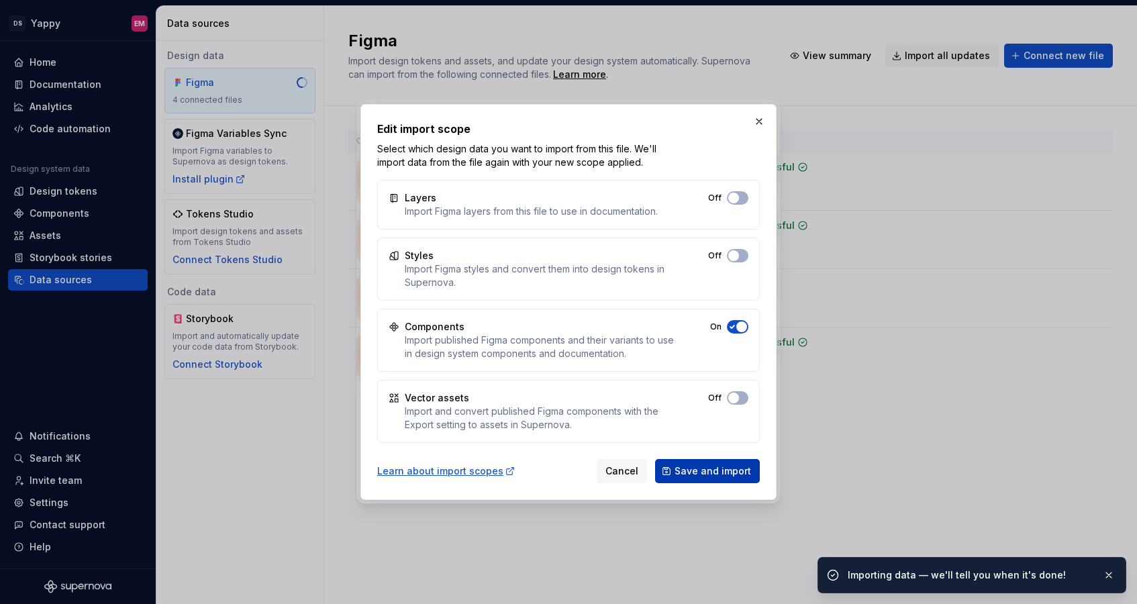
click at [692, 474] on span "Save and import" at bounding box center [712, 470] width 76 height 13
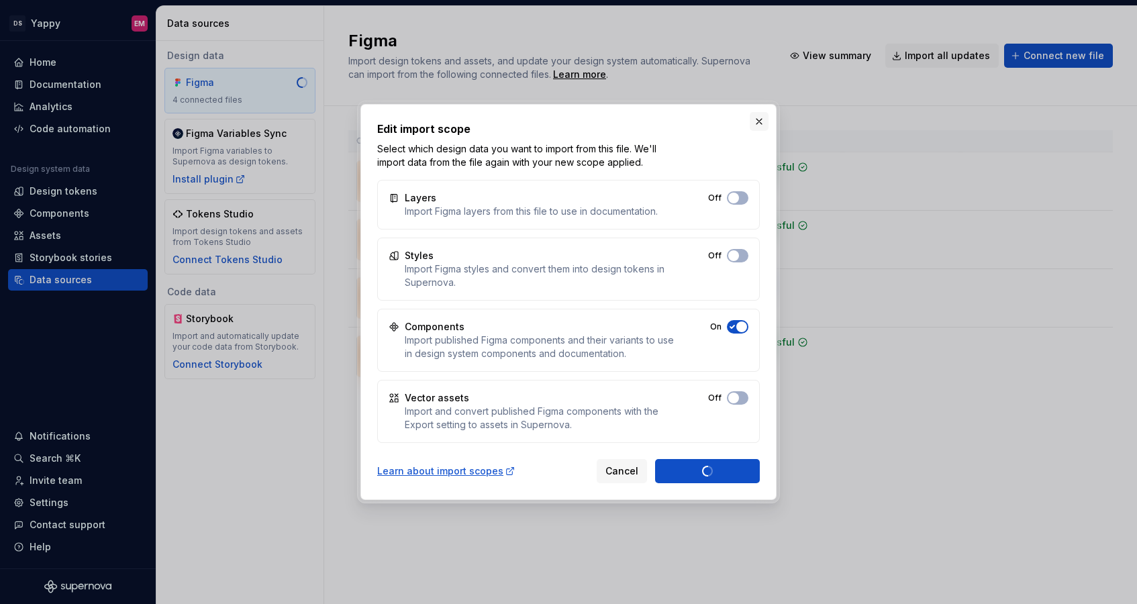
click at [755, 115] on button "button" at bounding box center [758, 121] width 19 height 19
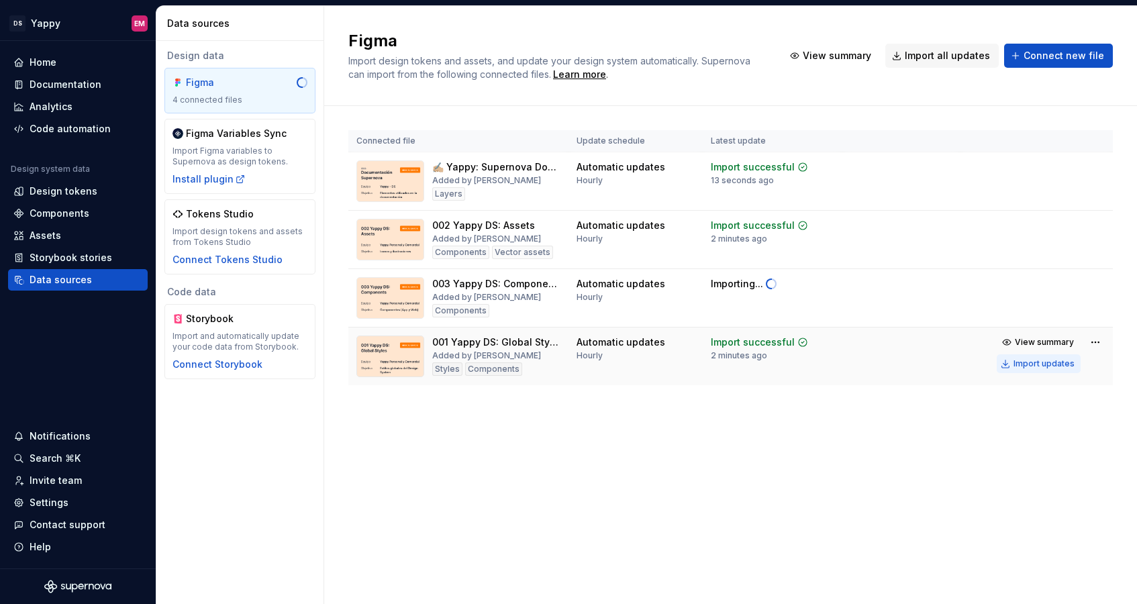
click at [886, 368] on div "Import updates" at bounding box center [1043, 363] width 61 height 11
click at [886, 246] on div "Import updates" at bounding box center [1043, 247] width 61 height 11
click at [886, 191] on div "Import updates" at bounding box center [1043, 188] width 61 height 11
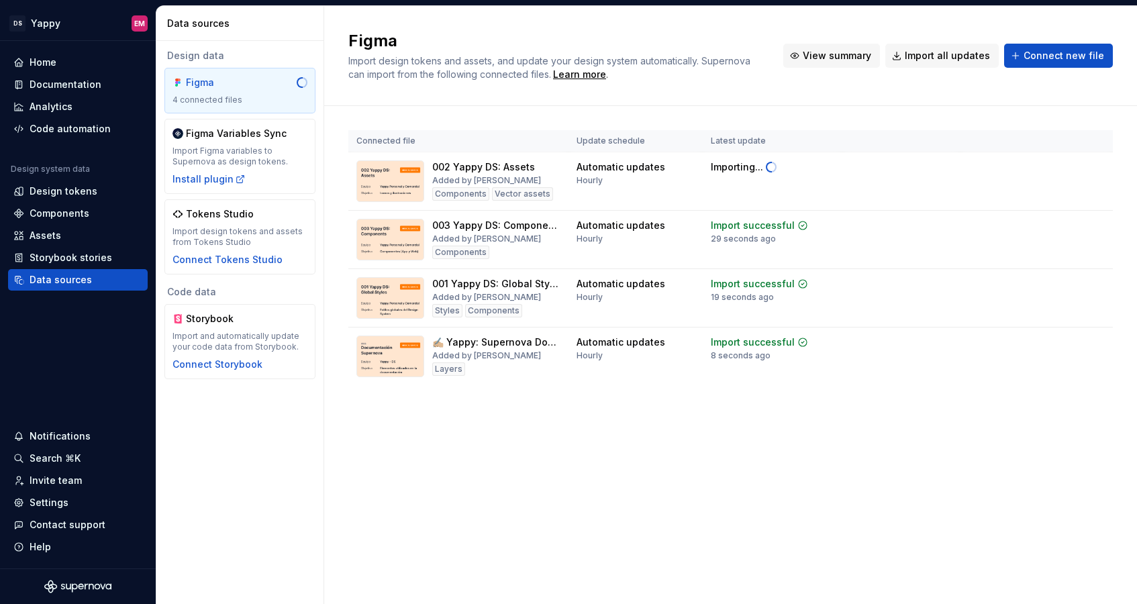
click at [832, 44] on div "View summary Import all updates Connect new file" at bounding box center [947, 56] width 329 height 24
click at [832, 52] on span "View summary" at bounding box center [836, 55] width 68 height 13
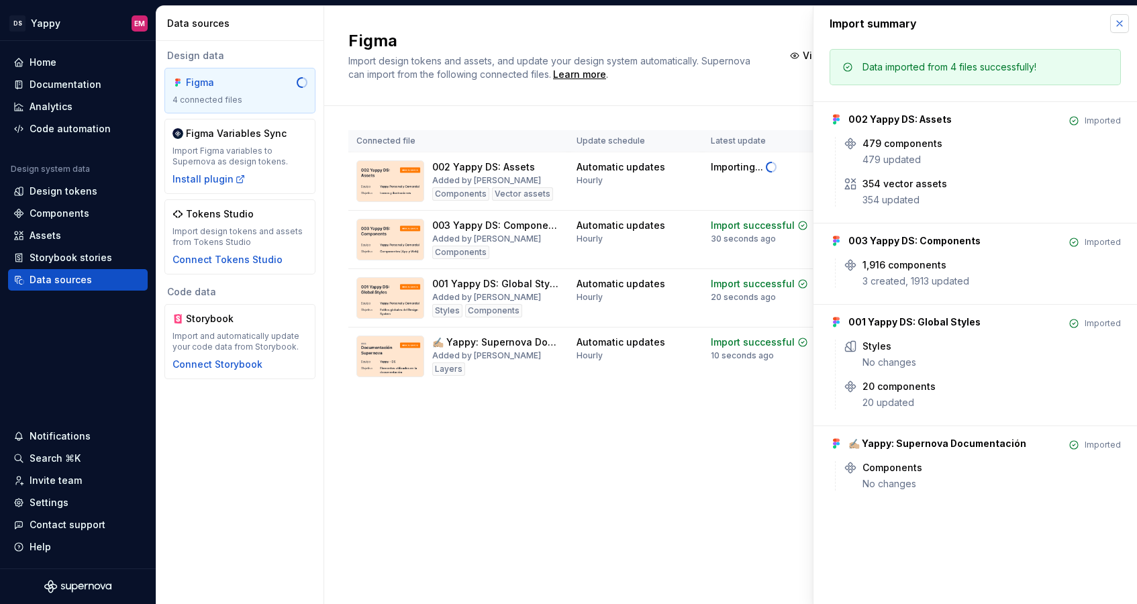
click at [886, 21] on button "button" at bounding box center [1119, 23] width 19 height 19
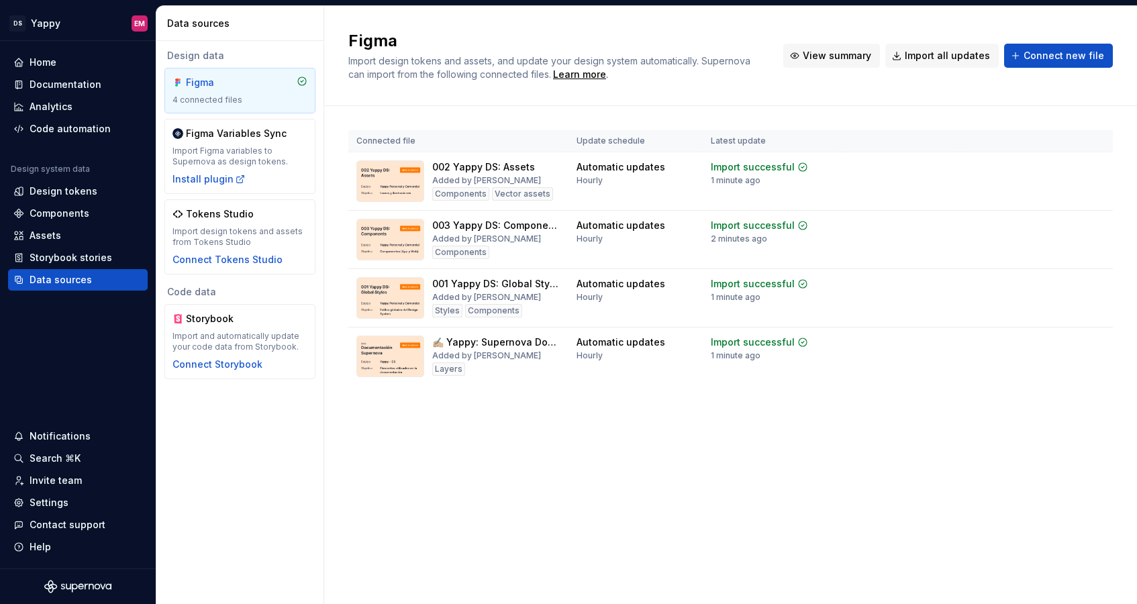
click at [832, 44] on button "View summary" at bounding box center [831, 56] width 97 height 24
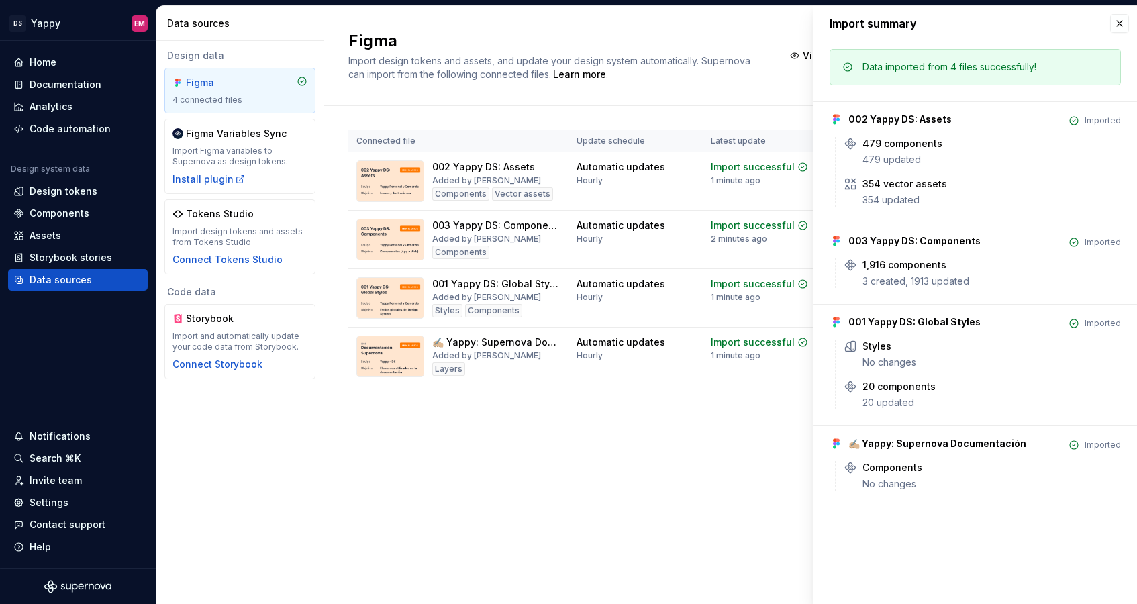
click at [756, 93] on div "Figma Import design tokens and assets, and update your design system automatica…" at bounding box center [730, 56] width 813 height 100
click at [886, 26] on button "button" at bounding box center [1119, 23] width 19 height 19
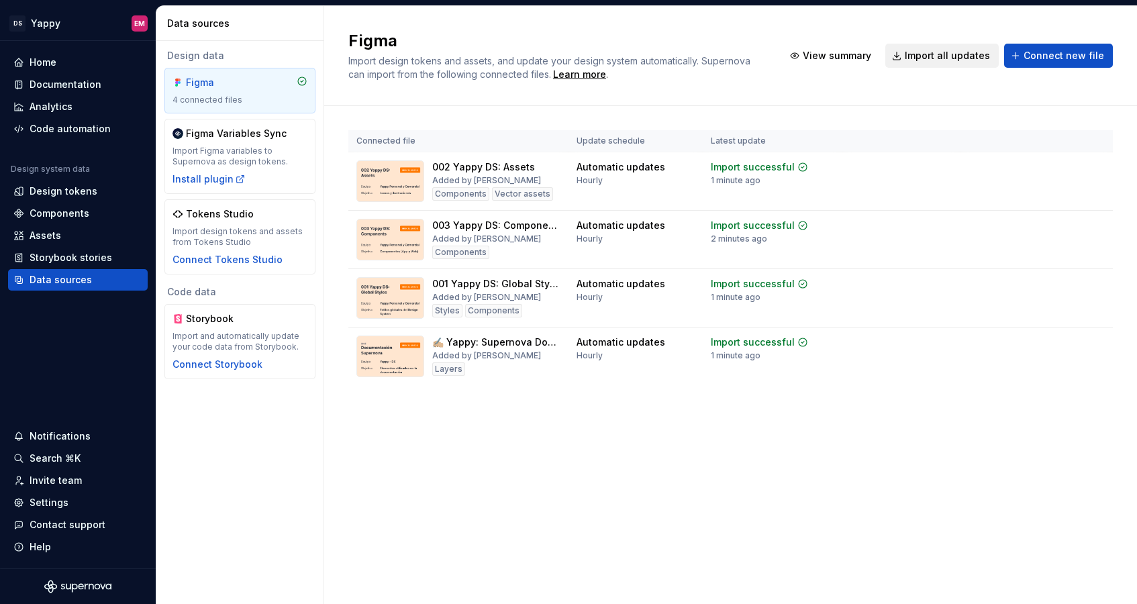
click at [886, 56] on span "Import all updates" at bounding box center [946, 55] width 85 height 13
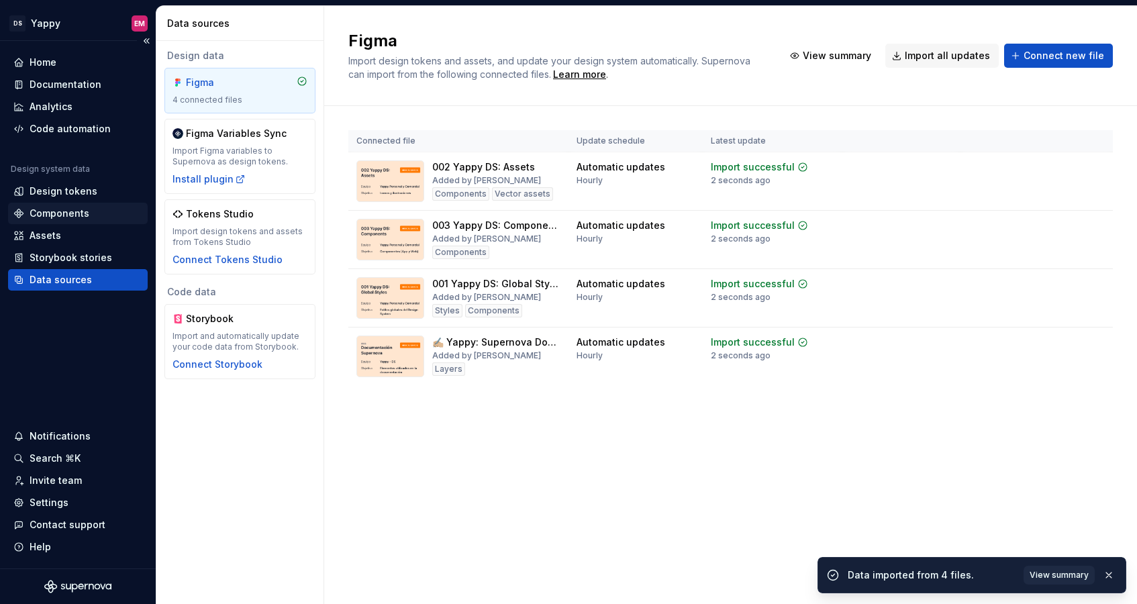
click at [48, 217] on div "Components" at bounding box center [60, 213] width 60 height 13
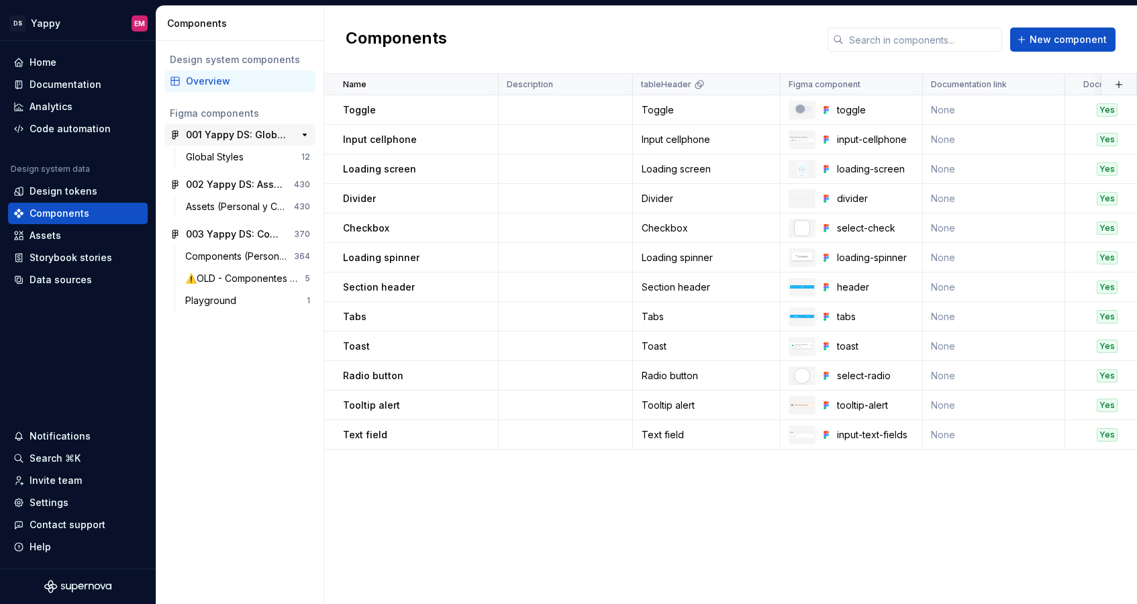
click at [256, 140] on div "001 Yappy DS: Global Styles" at bounding box center [236, 134] width 100 height 13
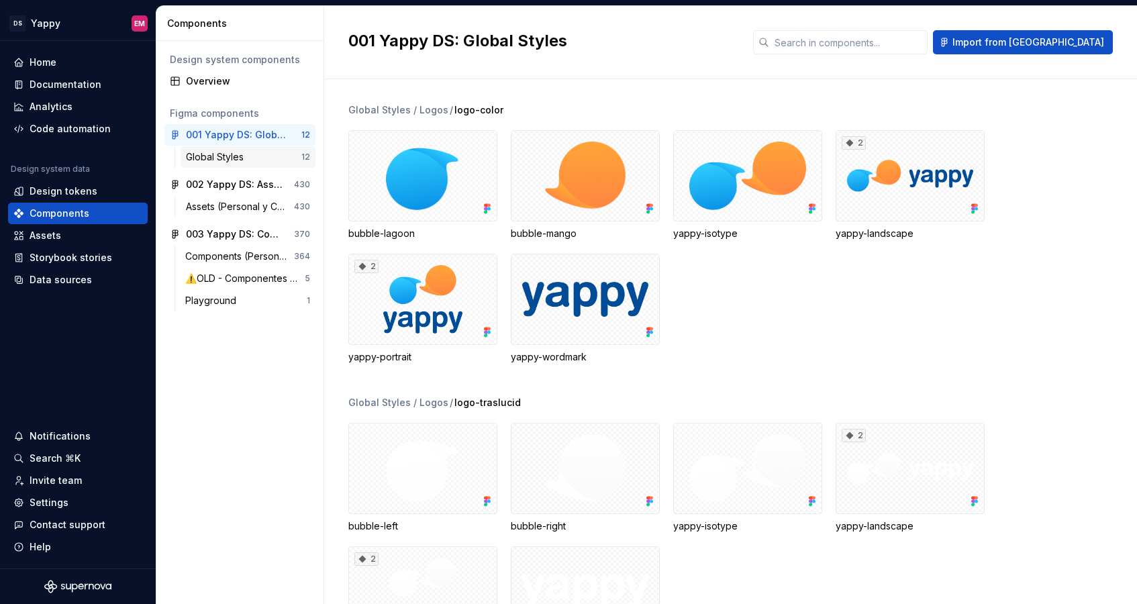
click at [242, 158] on div "Global Styles" at bounding box center [217, 156] width 63 height 13
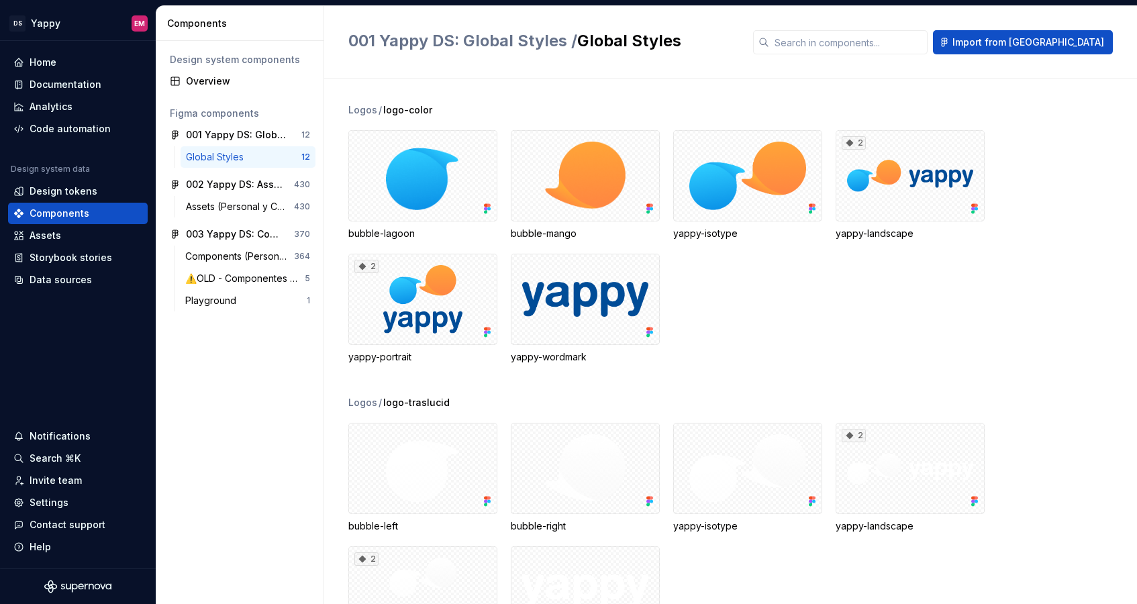
scroll to position [85, 0]
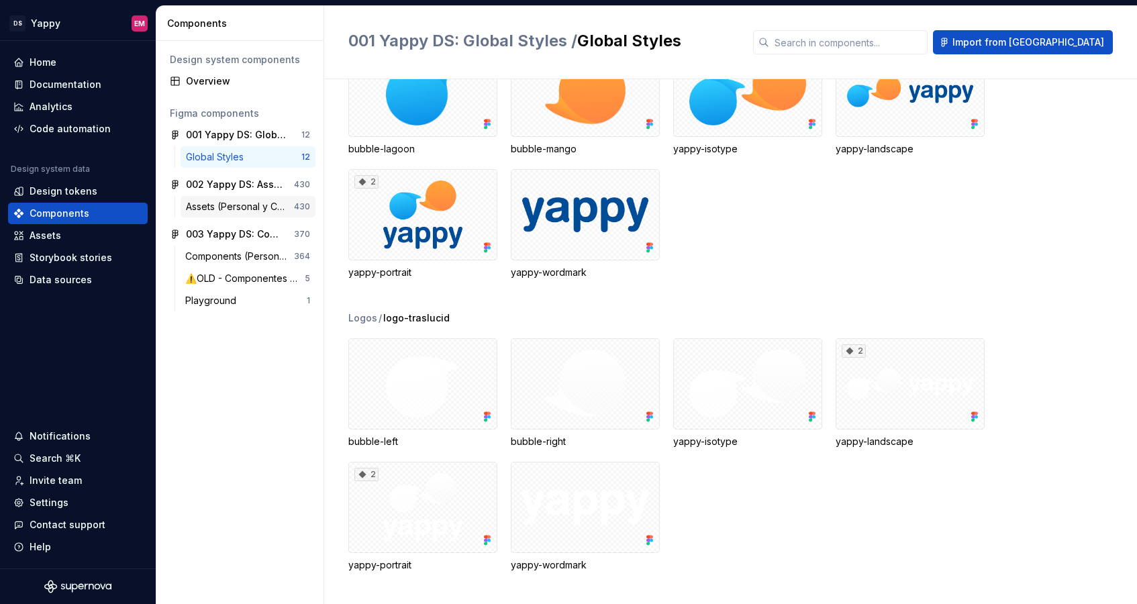
click at [264, 209] on div "Assets (Personal y Comercial)" at bounding box center [240, 206] width 108 height 13
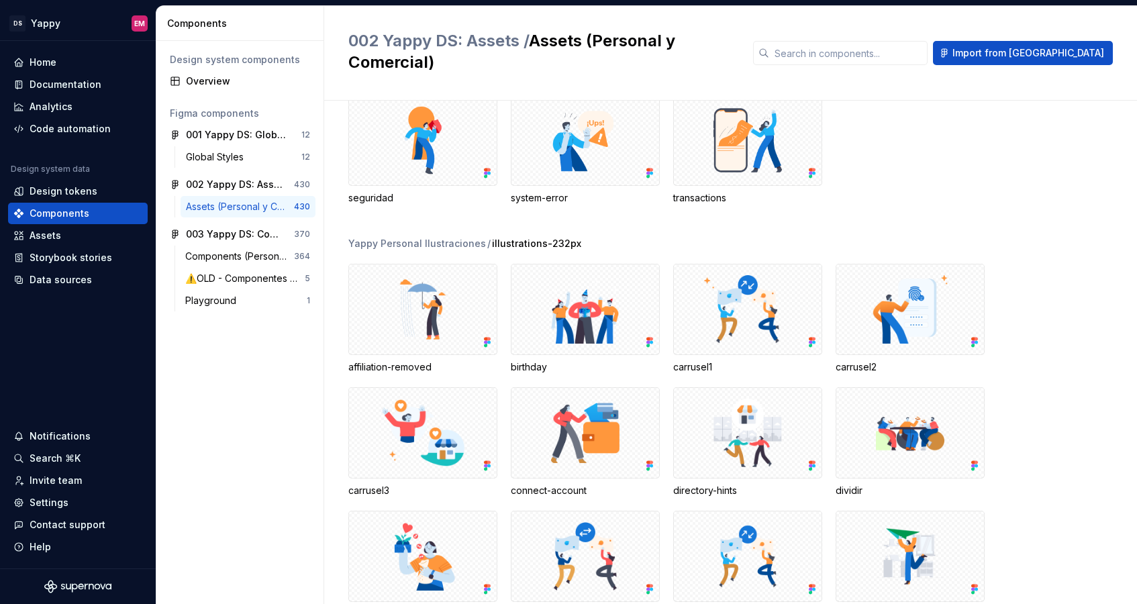
scroll to position [17533, 0]
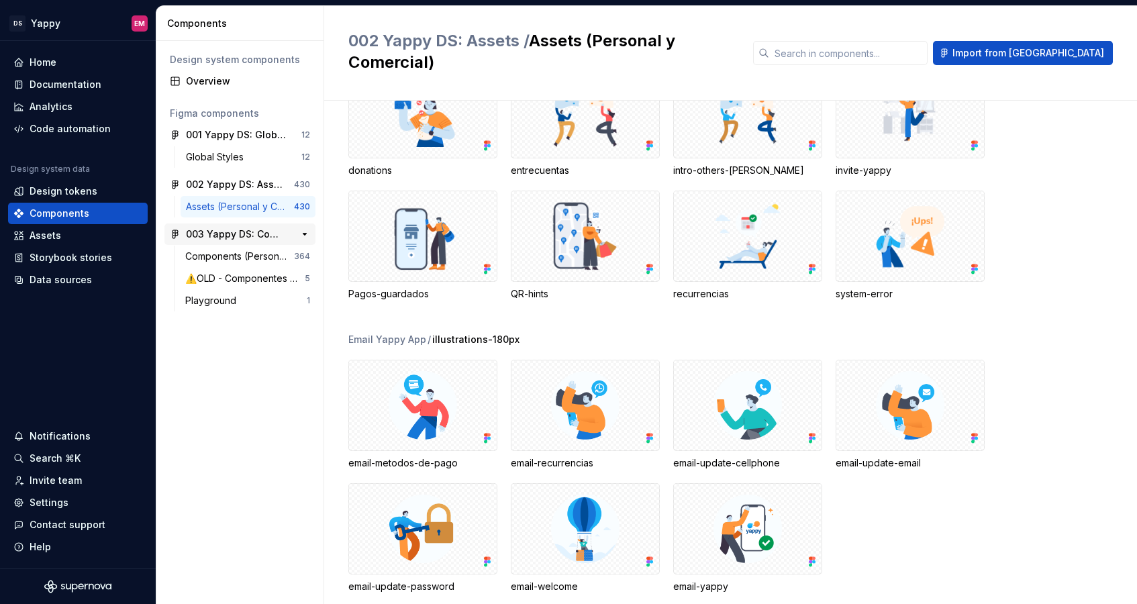
click at [246, 238] on div "003 Yappy DS: Components" at bounding box center [236, 233] width 100 height 13
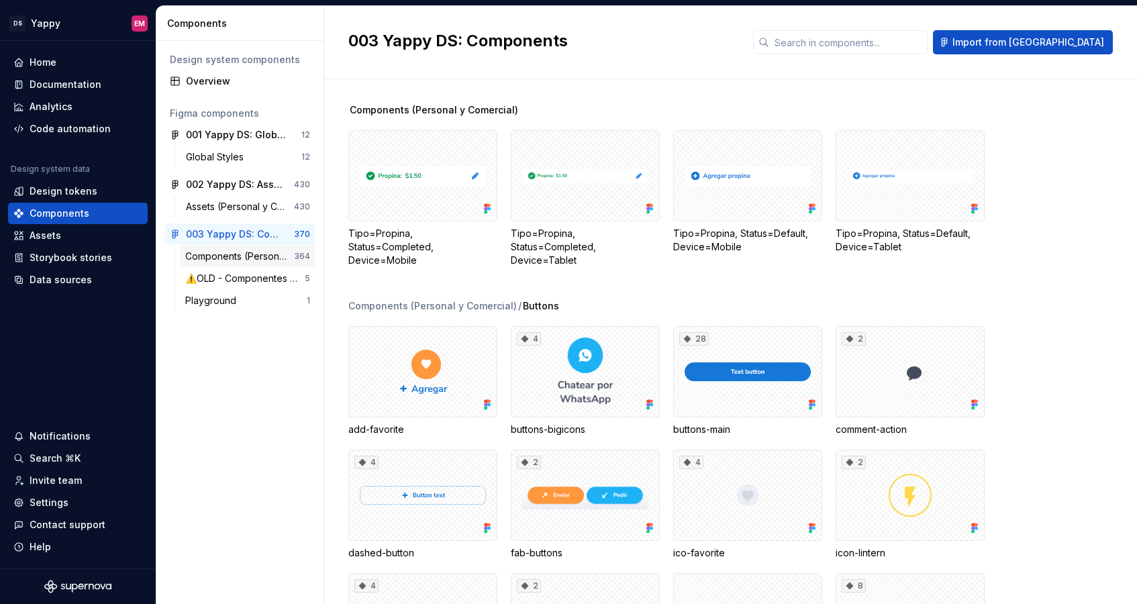
click at [243, 259] on div "Components (Personal y Comercial)" at bounding box center [239, 256] width 109 height 13
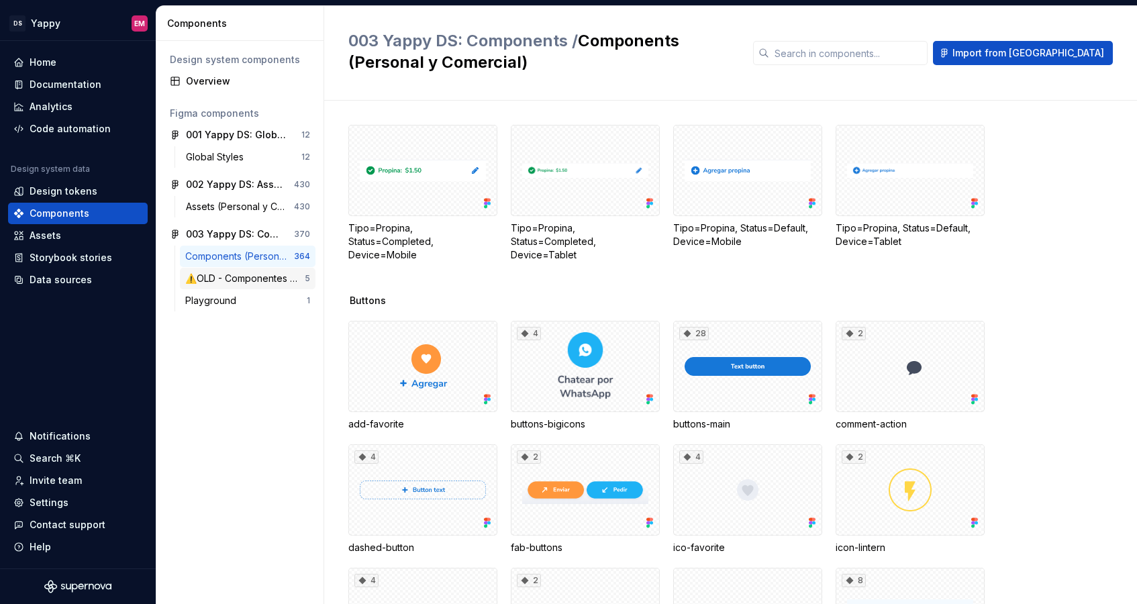
click at [229, 282] on div "⚠️OLD - Componentes Archivados (Personal y Comercial)" at bounding box center [244, 278] width 119 height 13
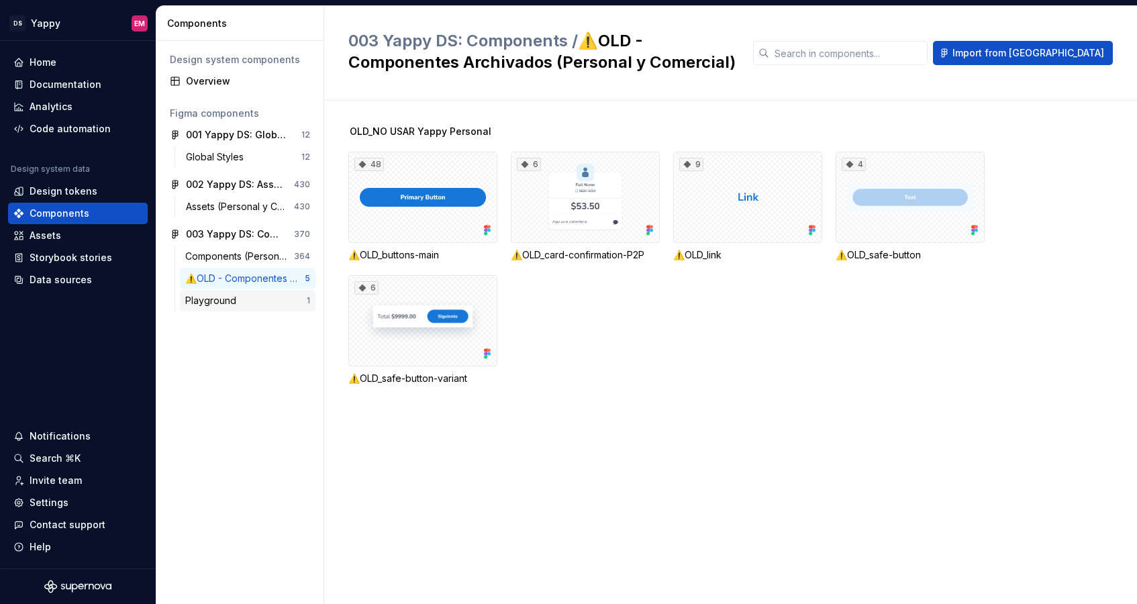
click at [231, 299] on div "Playground" at bounding box center [213, 300] width 56 height 13
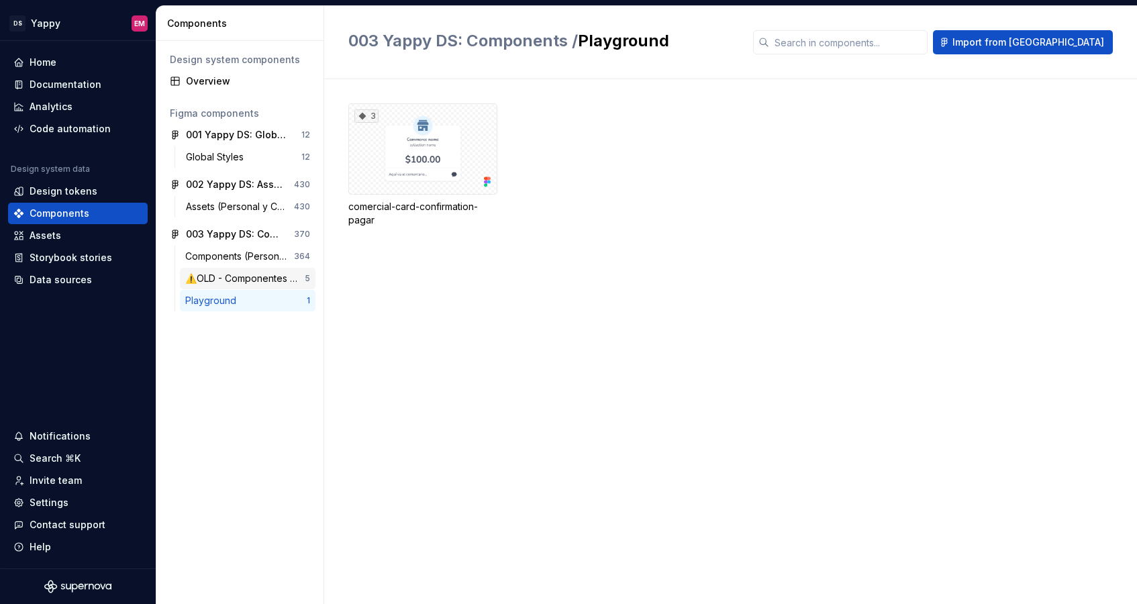
click at [247, 276] on div "⚠️OLD - Componentes Archivados (Personal y Comercial)" at bounding box center [244, 278] width 119 height 13
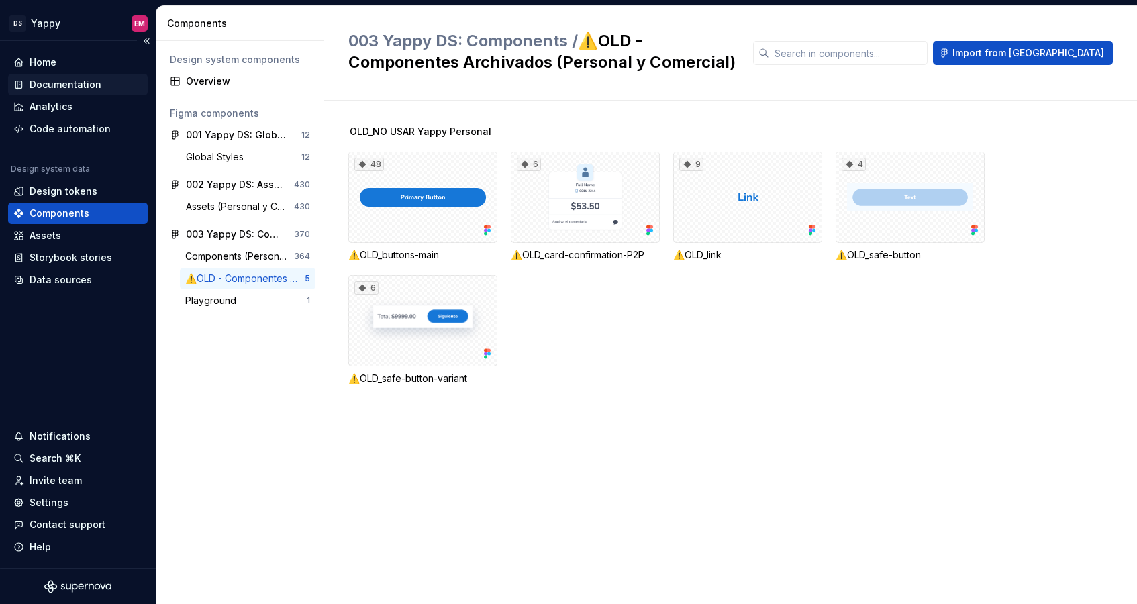
click at [48, 89] on div "Documentation" at bounding box center [66, 84] width 72 height 13
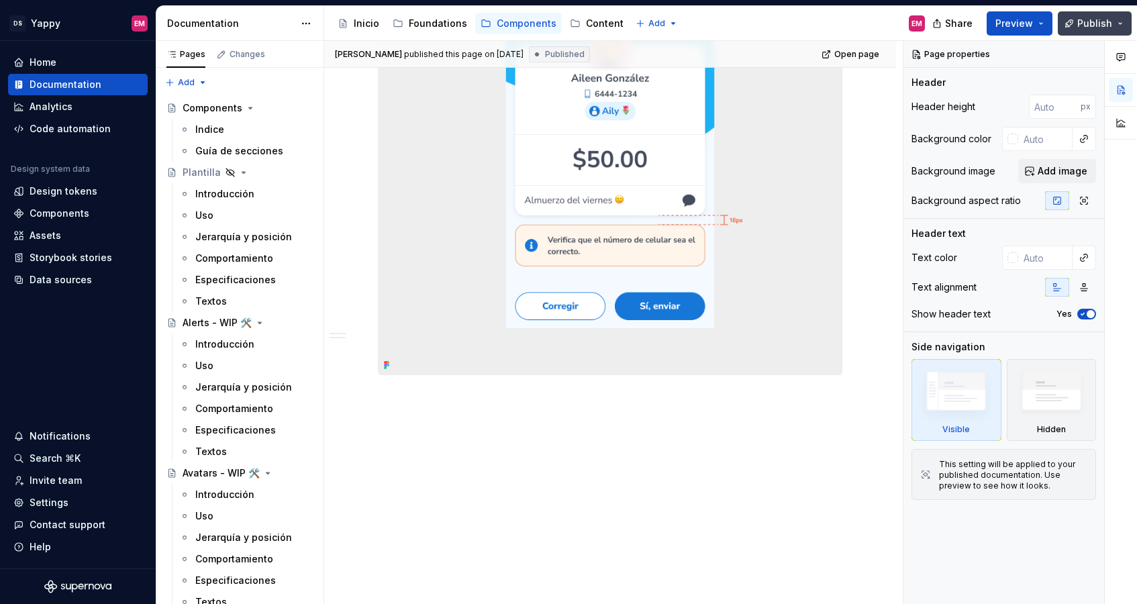
click at [886, 13] on button "Publish" at bounding box center [1094, 23] width 74 height 24
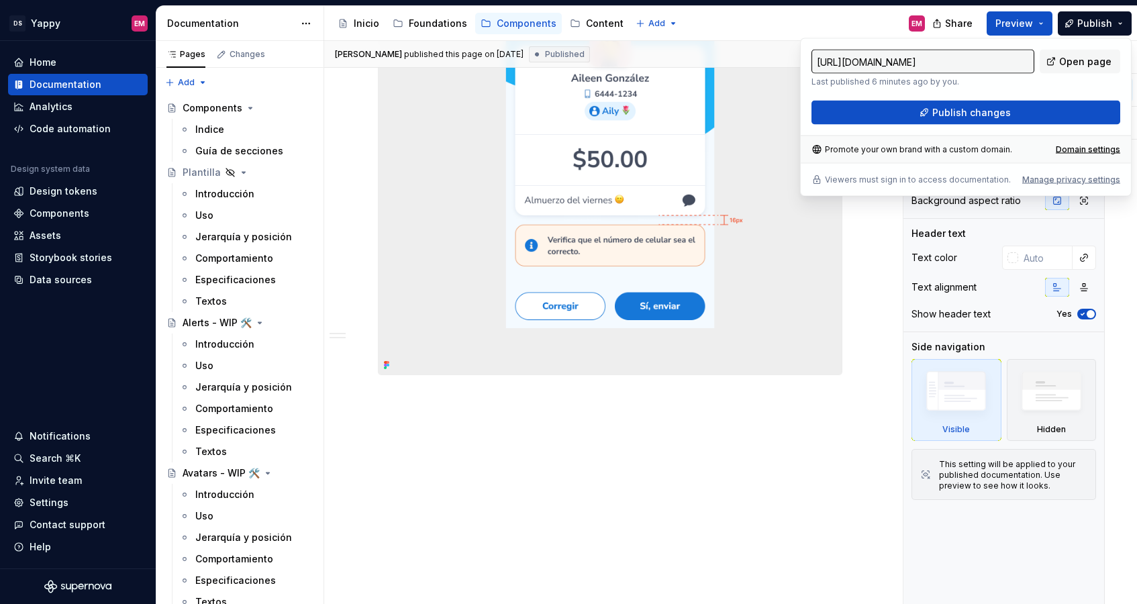
click at [886, 98] on div "[URL][DOMAIN_NAME] Last published 6 minutes ago by you. Open page Publish chang…" at bounding box center [965, 87] width 309 height 75
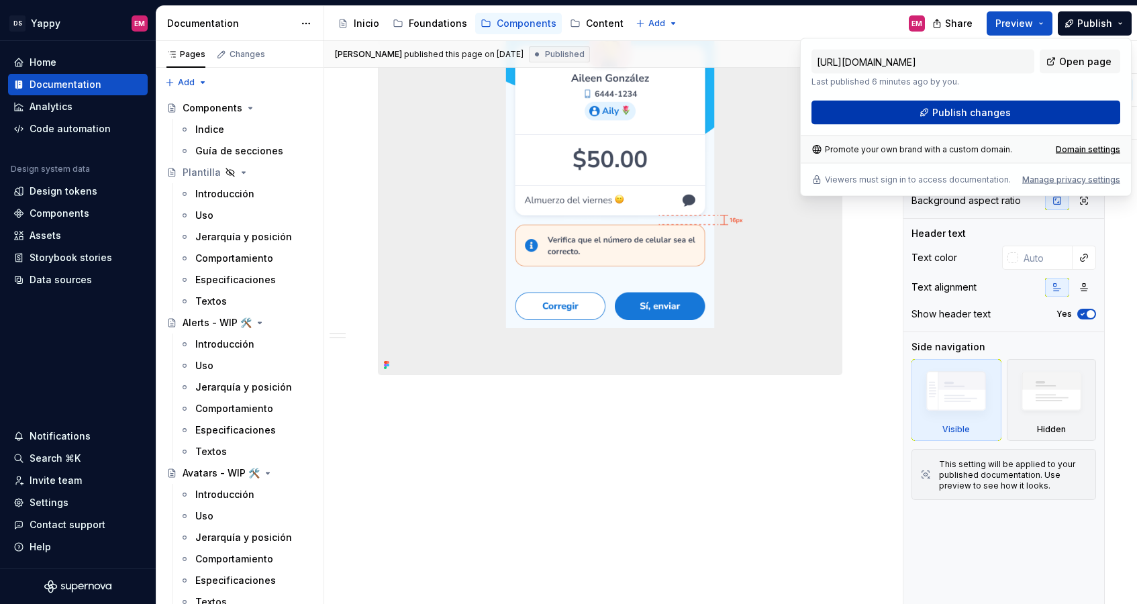
click at [886, 101] on button "Publish changes" at bounding box center [965, 113] width 309 height 24
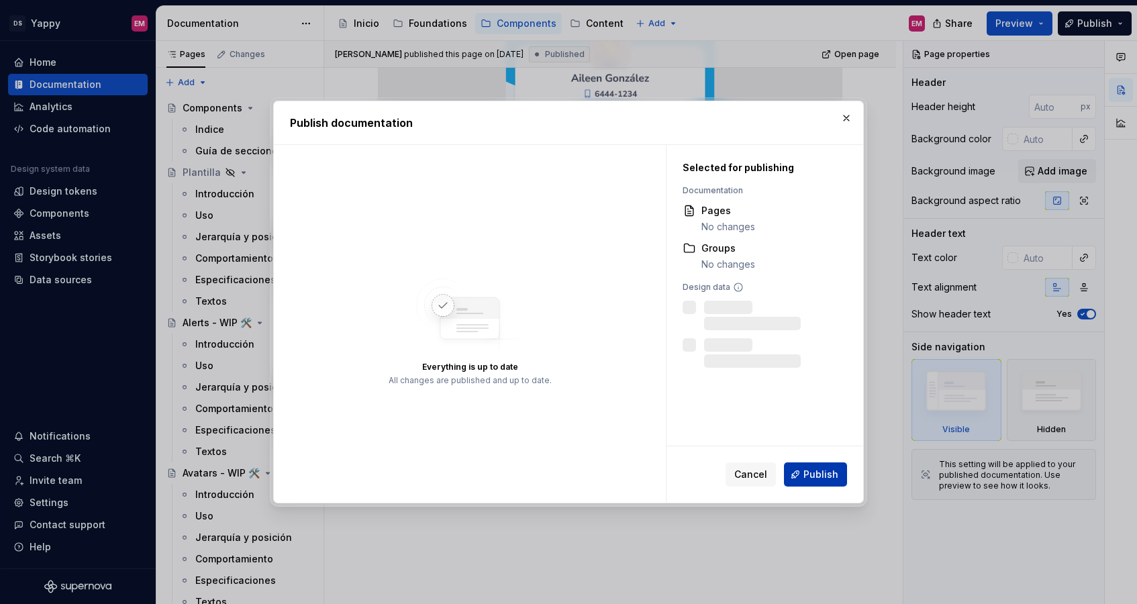
click at [814, 480] on span "Publish" at bounding box center [820, 474] width 35 height 13
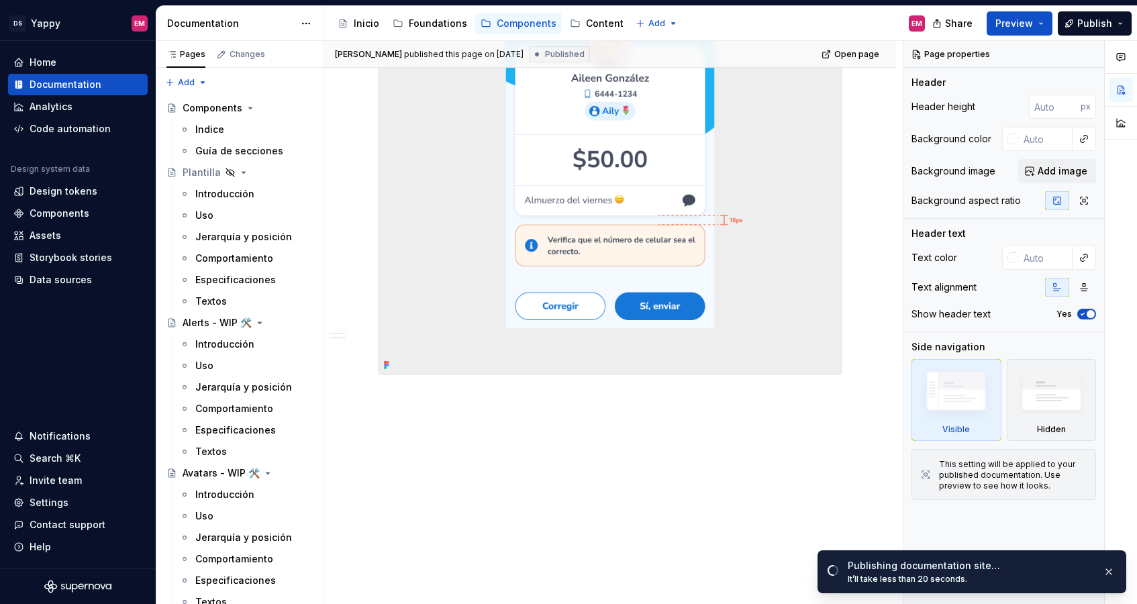
type textarea "*"
